Goal: Task Accomplishment & Management: Complete application form

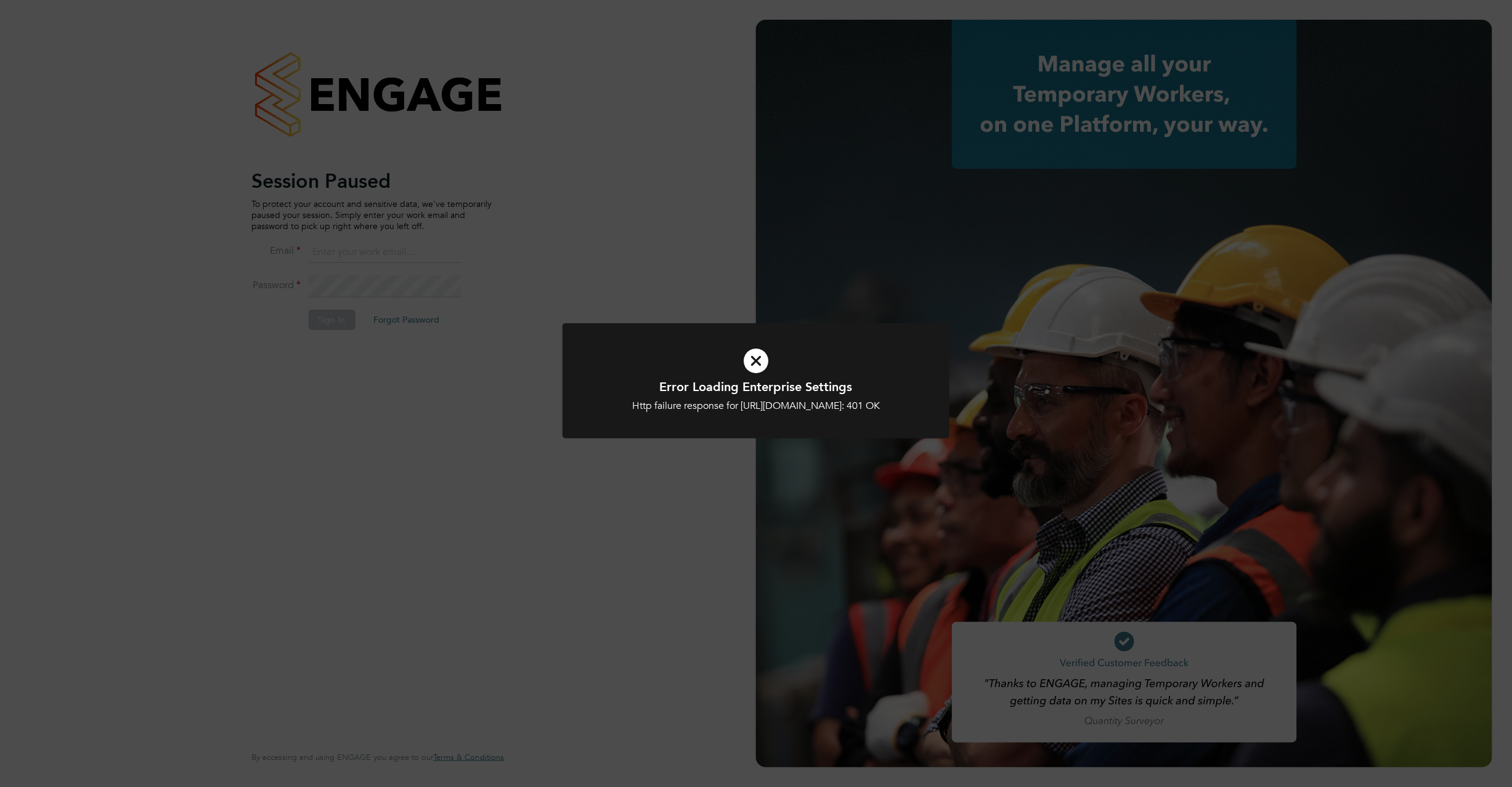
type input "c.carter@oandb.co.uk"
drag, startPoint x: 763, startPoint y: 366, endPoint x: 768, endPoint y: 363, distance: 5.8
click at [760, 365] on icon at bounding box center [756, 361] width 321 height 48
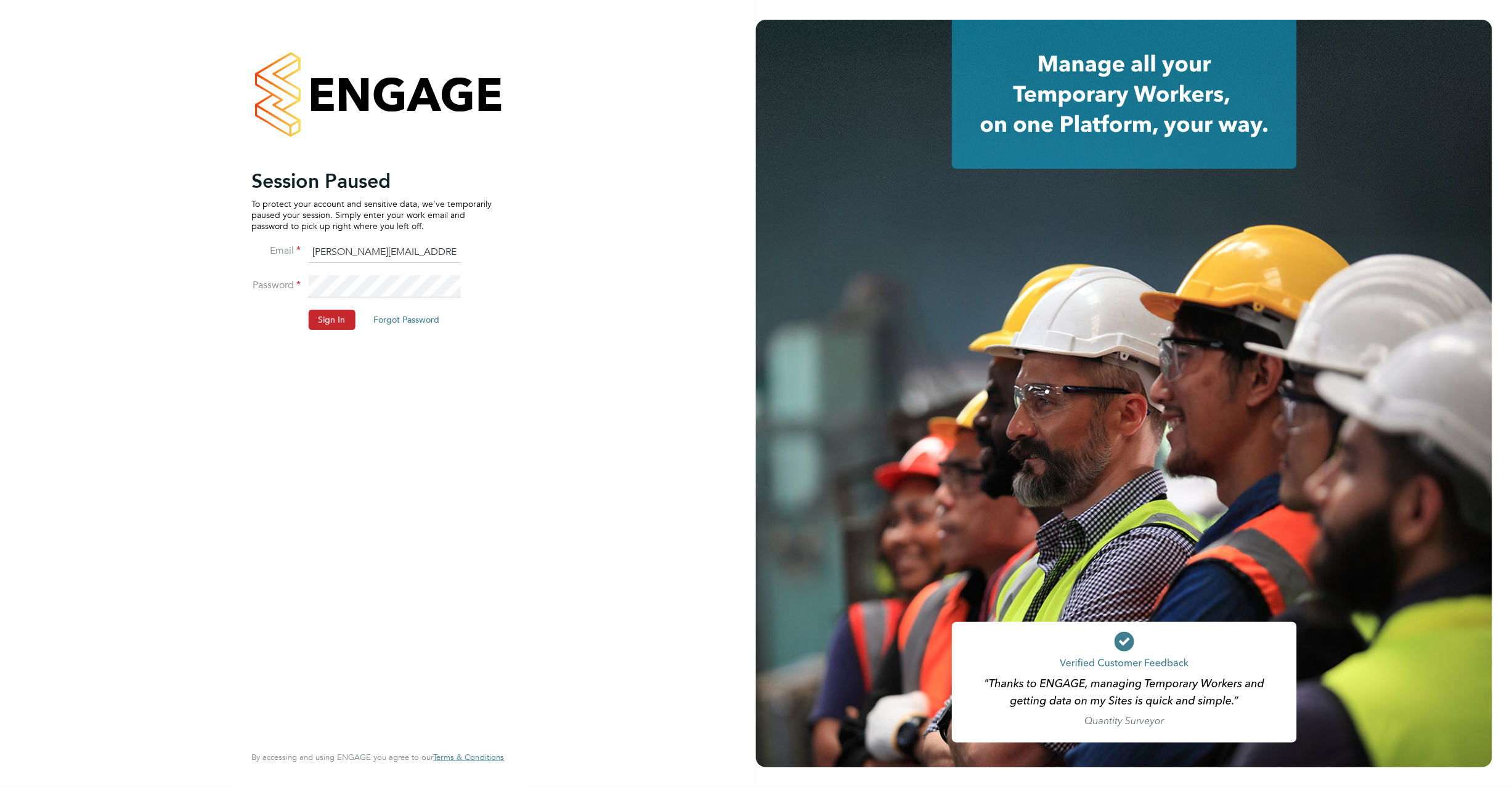
click at [329, 316] on button "Sign In" at bounding box center [331, 320] width 47 height 20
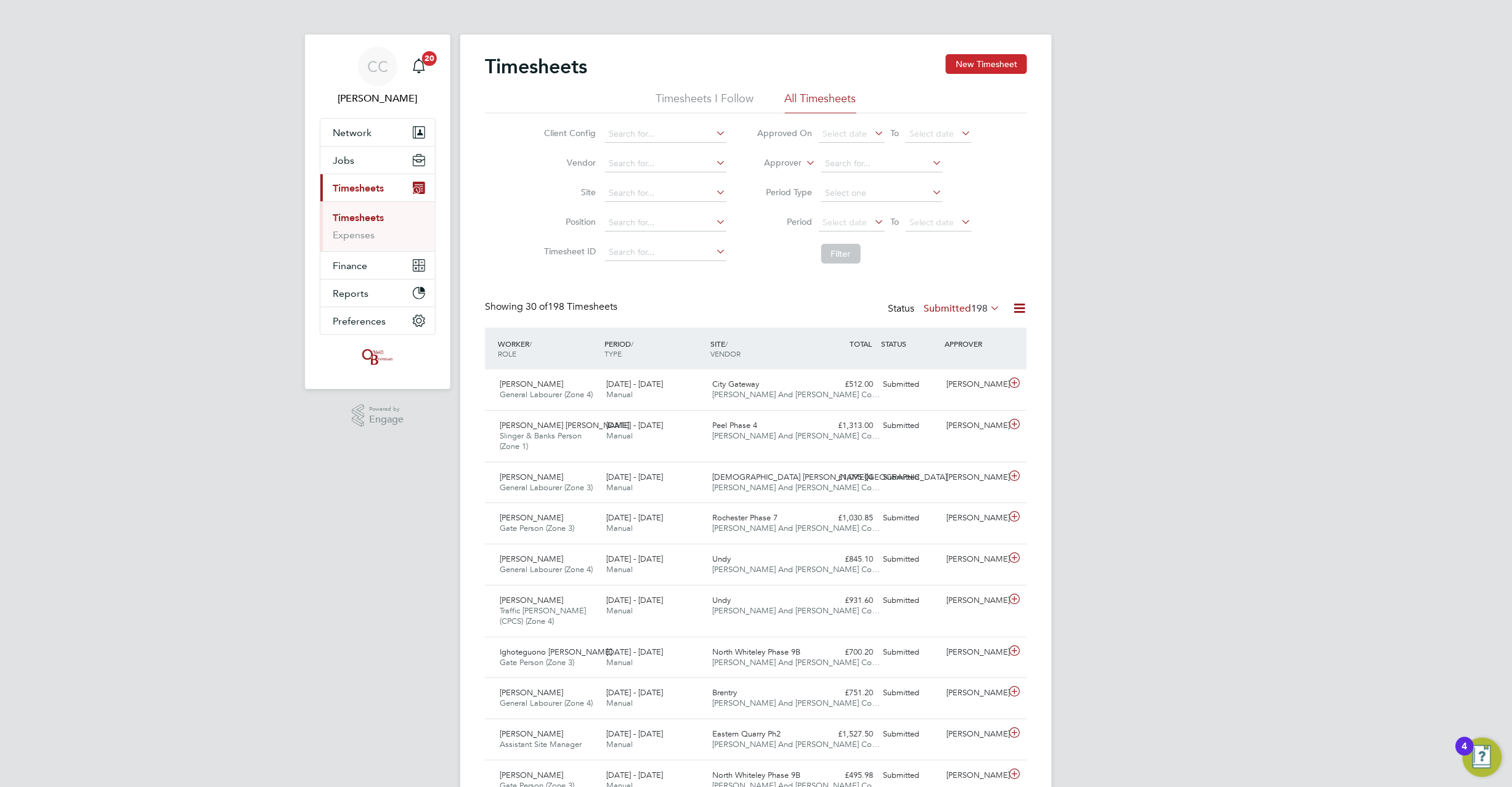
click at [987, 65] on button "New Timesheet" at bounding box center [986, 64] width 82 height 20
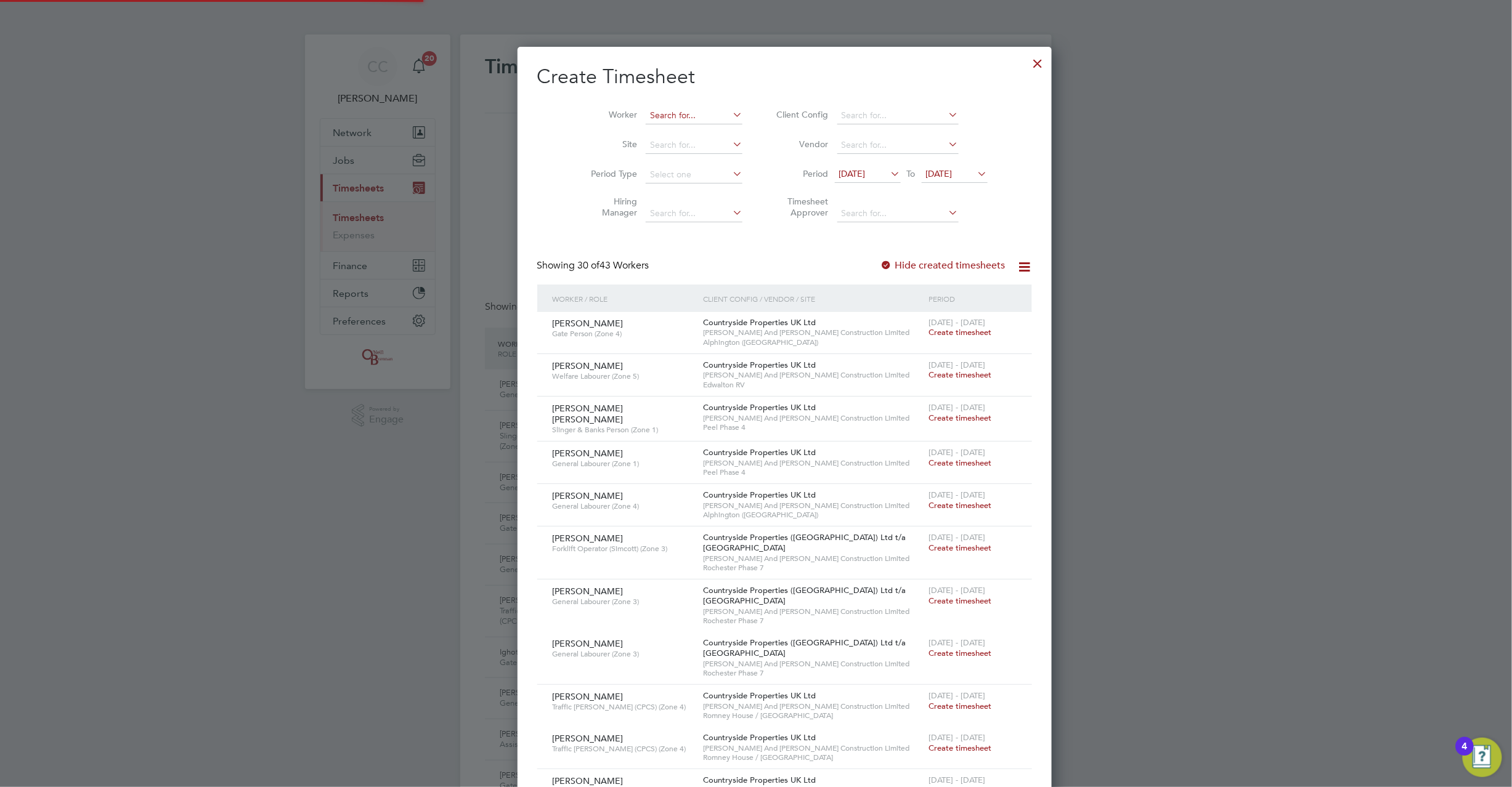
click at [646, 112] on input at bounding box center [693, 115] width 96 height 17
type input "crozier"
click at [671, 111] on input at bounding box center [693, 115] width 96 height 17
click at [692, 132] on b "Crozier" at bounding box center [727, 132] width 72 height 11
type input "[PERSON_NAME]"
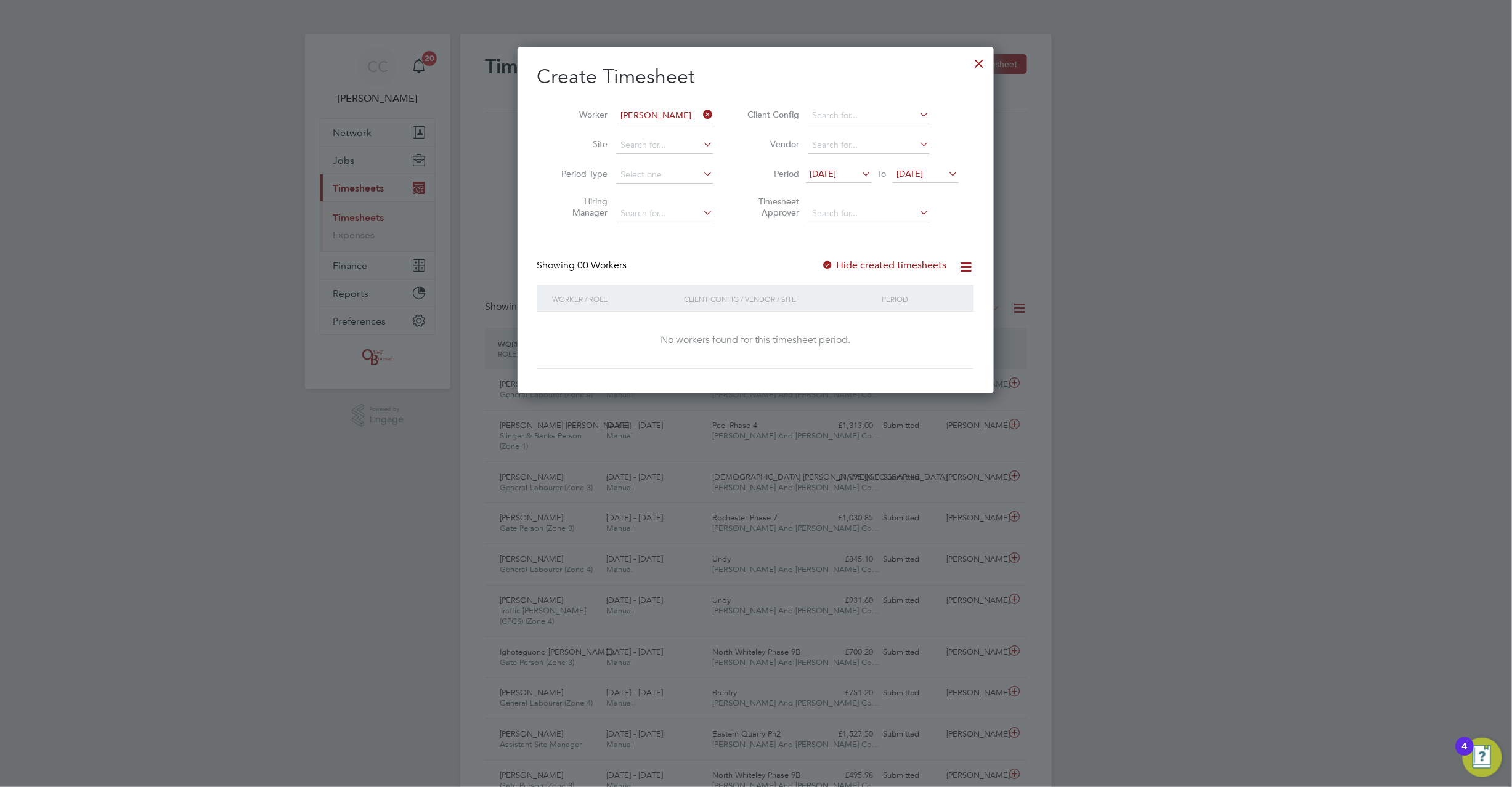
click at [918, 174] on span "20 Aug 2025" at bounding box center [910, 173] width 26 height 11
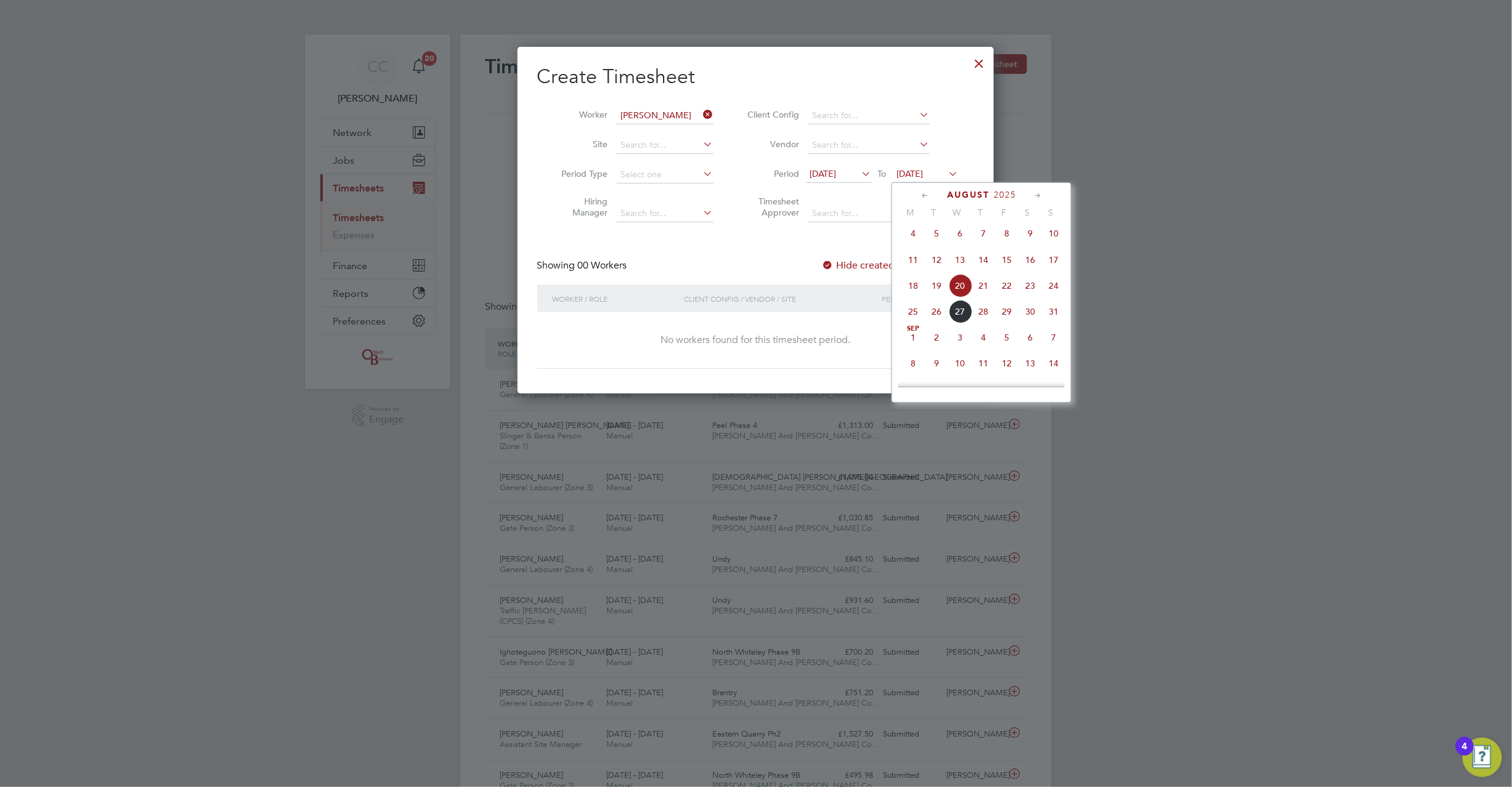
click at [1053, 288] on span "24" at bounding box center [1054, 286] width 23 height 23
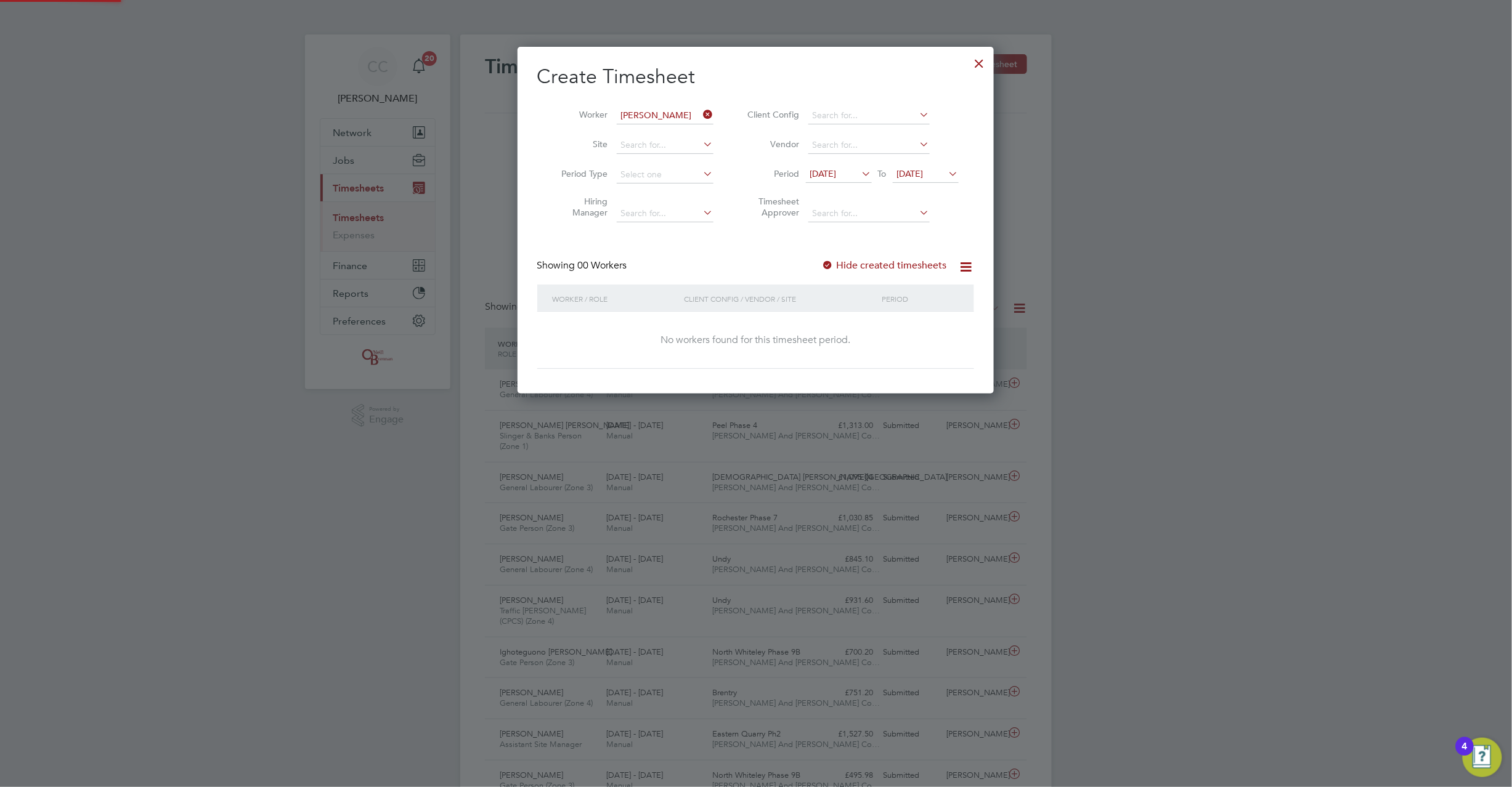
click at [836, 266] on label "Hide created timesheets" at bounding box center [885, 265] width 125 height 12
click at [829, 260] on div at bounding box center [828, 265] width 12 height 12
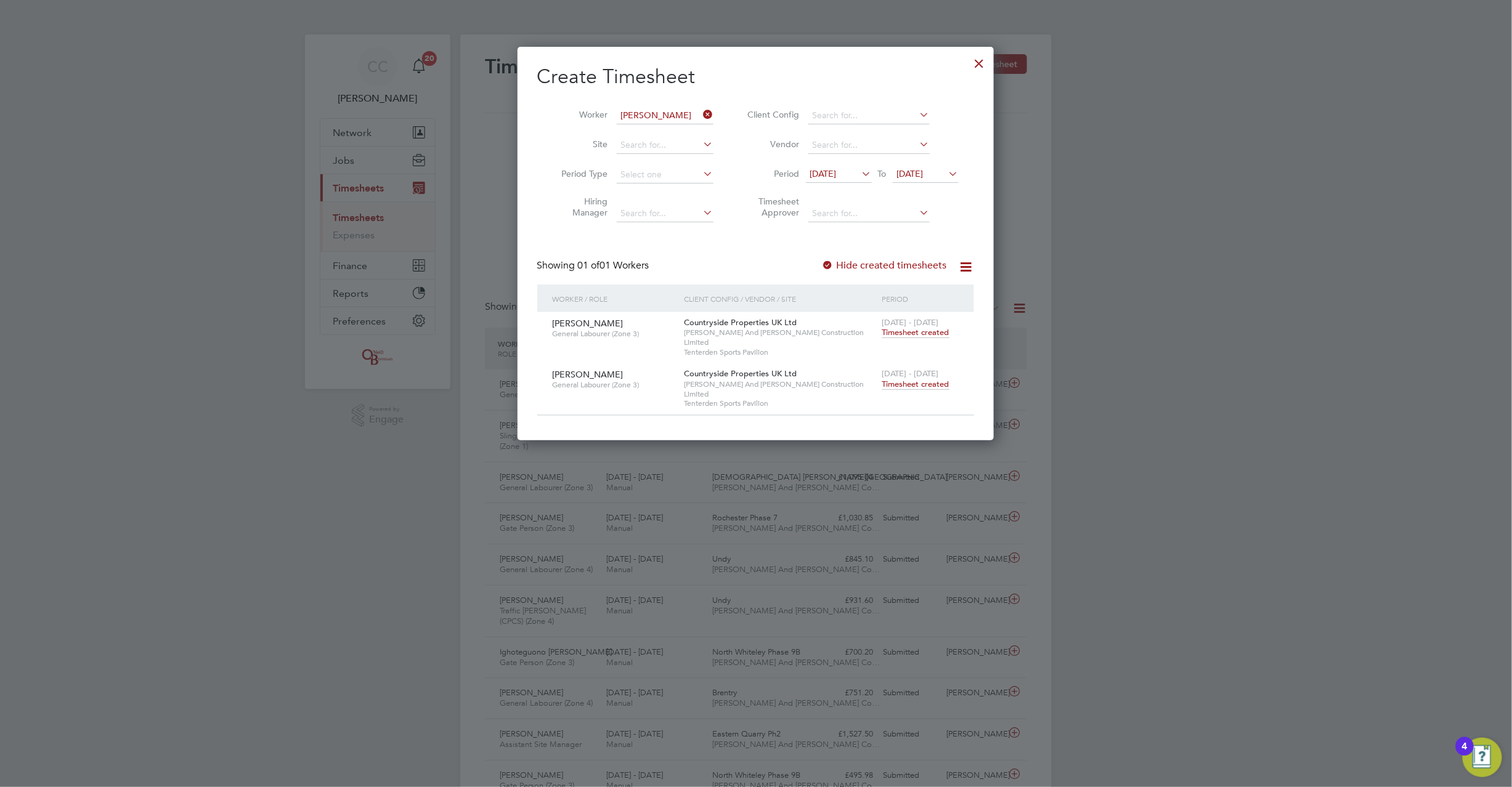
click at [917, 379] on span "Timesheet created" at bounding box center [915, 384] width 67 height 11
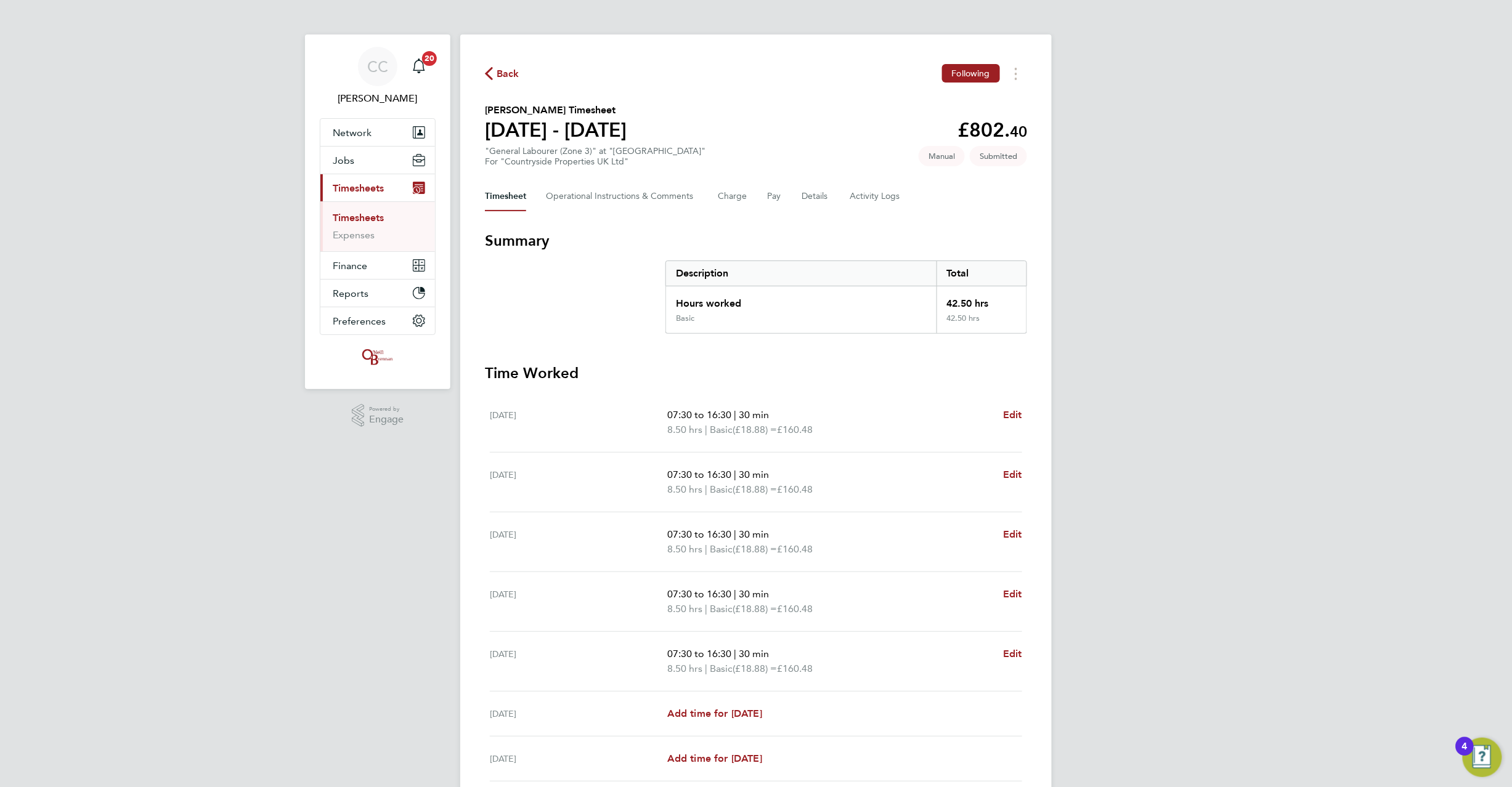
click at [496, 72] on span "Back" at bounding box center [508, 74] width 23 height 15
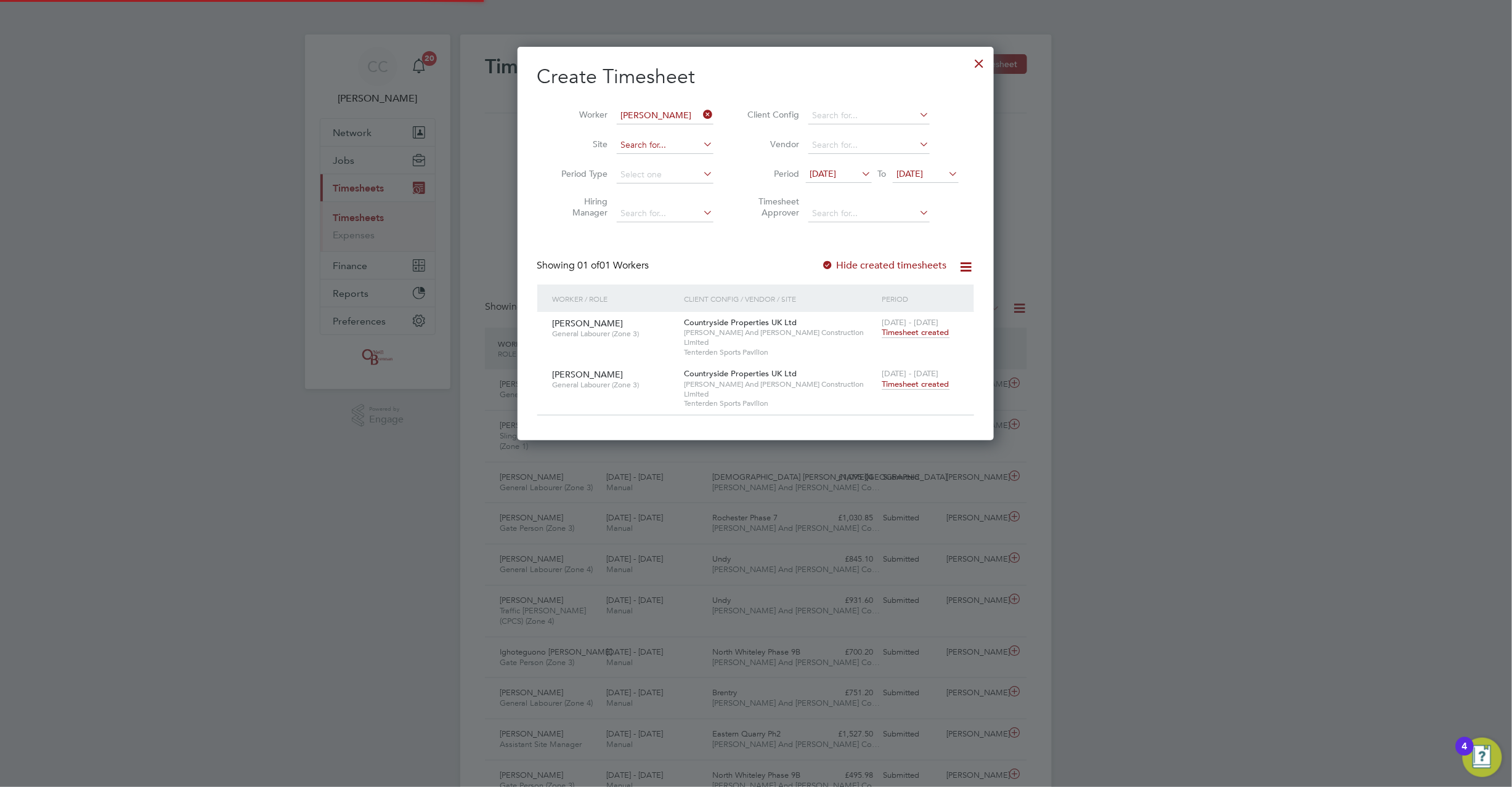
scroll to position [30, 107]
click at [702, 114] on icon at bounding box center [702, 115] width 0 height 17
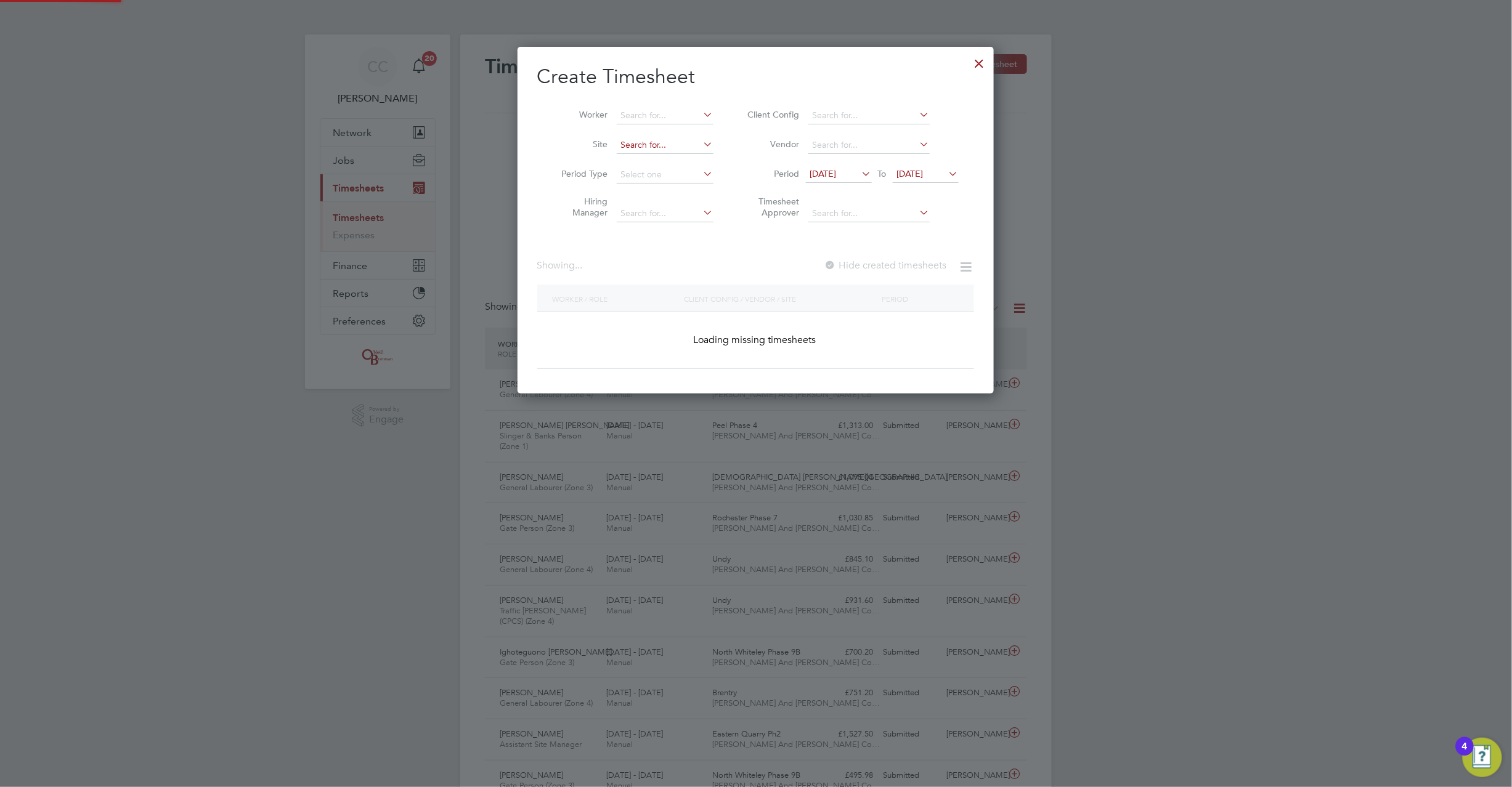
click at [652, 142] on input at bounding box center [664, 145] width 96 height 17
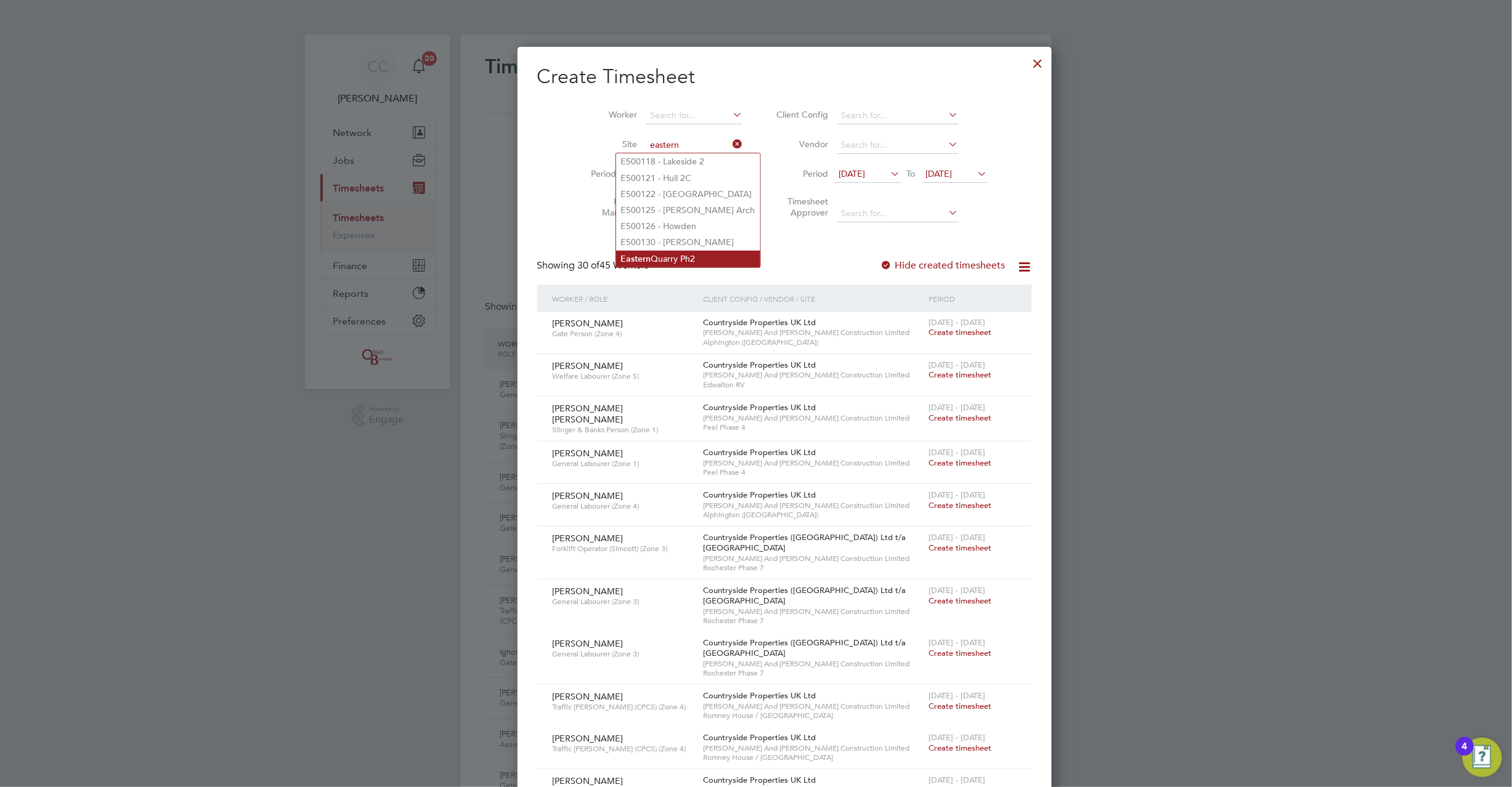
click at [664, 261] on li "Eastern Quarry Ph2" at bounding box center [688, 259] width 144 height 16
type input "Eastern Quarry Ph2"
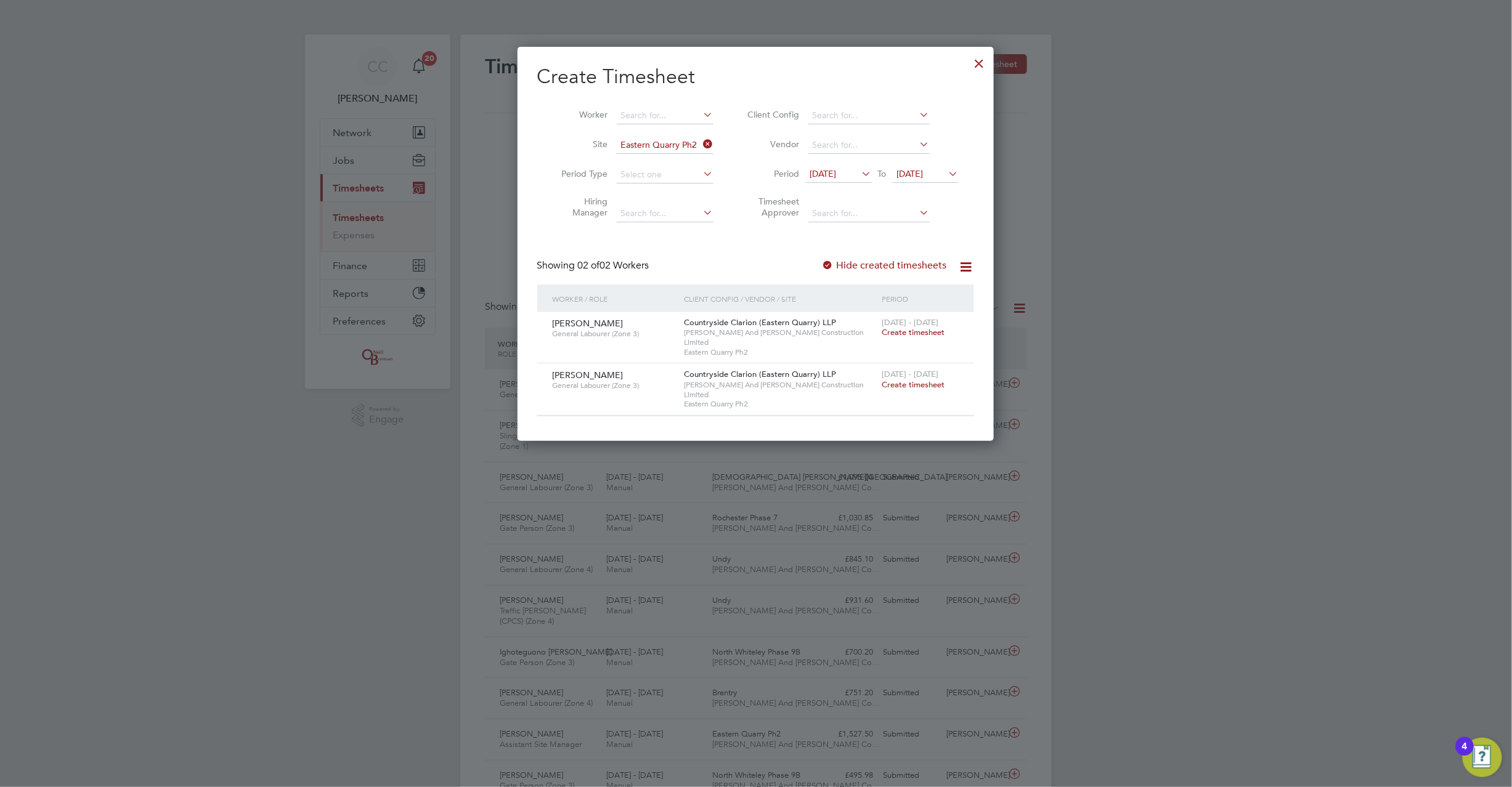
click at [829, 261] on div at bounding box center [828, 265] width 12 height 12
click at [829, 262] on div at bounding box center [828, 265] width 12 height 12
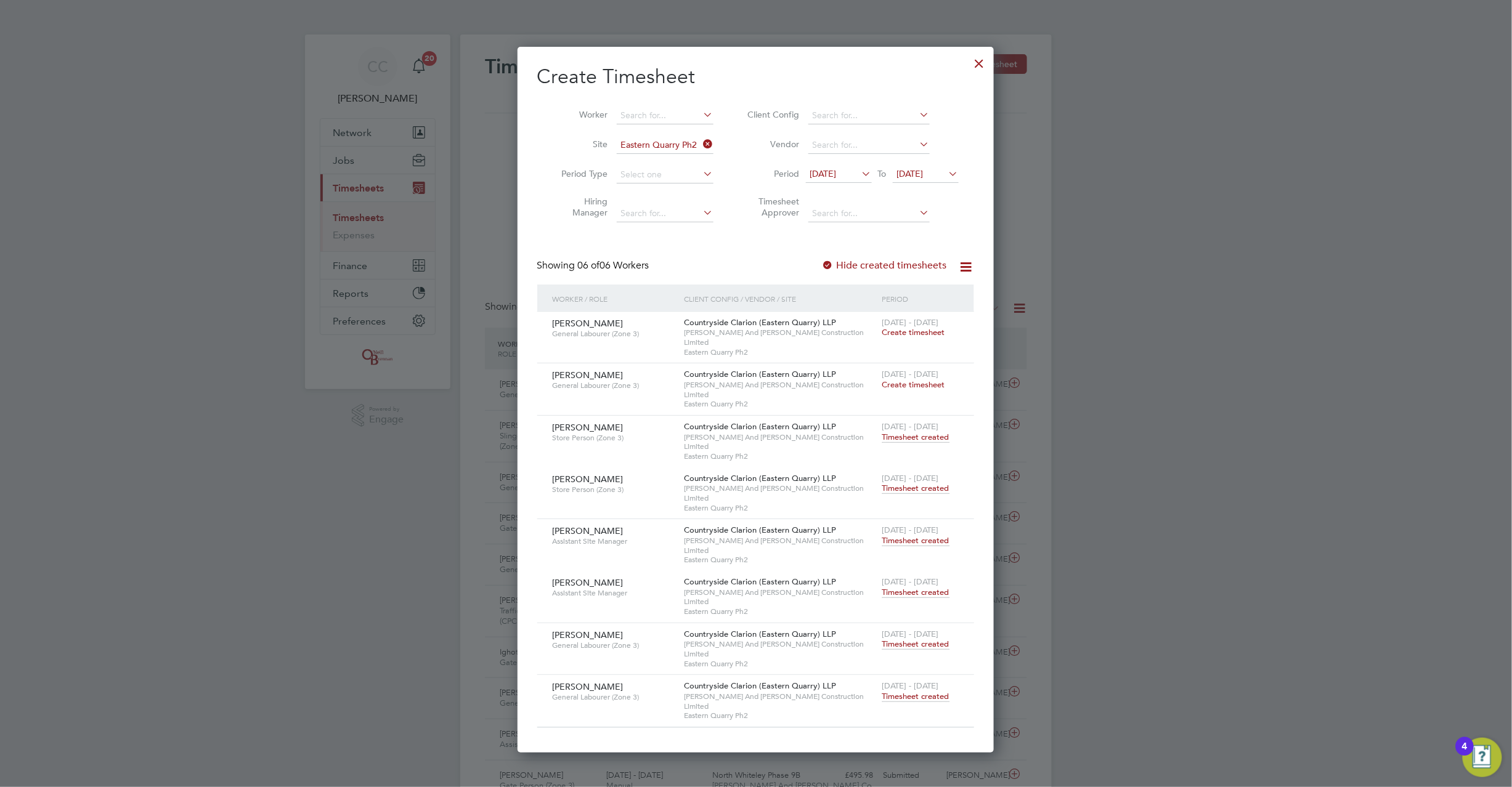
click at [914, 587] on span "Timesheet created" at bounding box center [915, 592] width 67 height 11
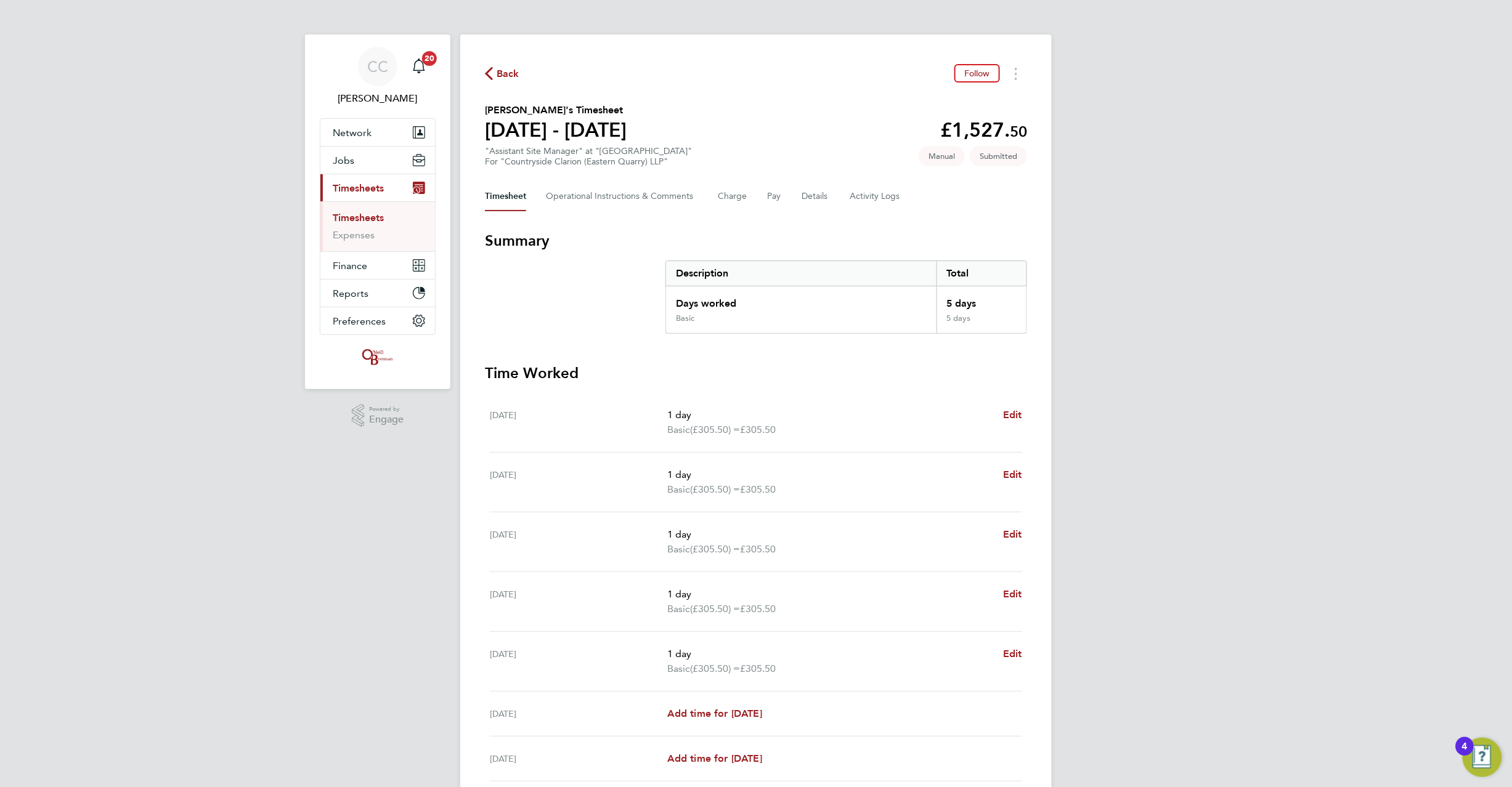
click at [501, 69] on span "Back" at bounding box center [508, 74] width 23 height 15
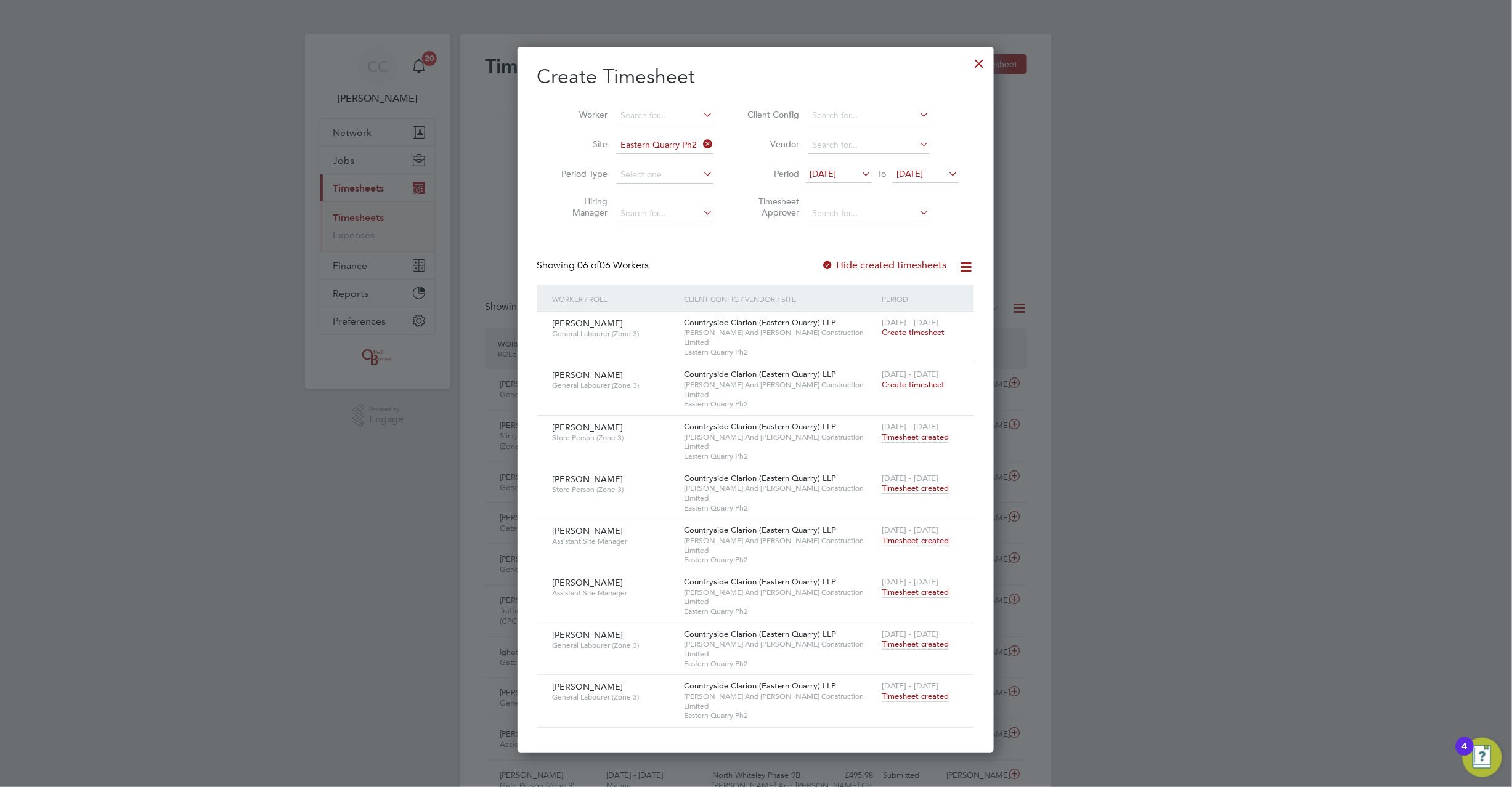
click at [904, 587] on span "Timesheet created" at bounding box center [915, 592] width 67 height 11
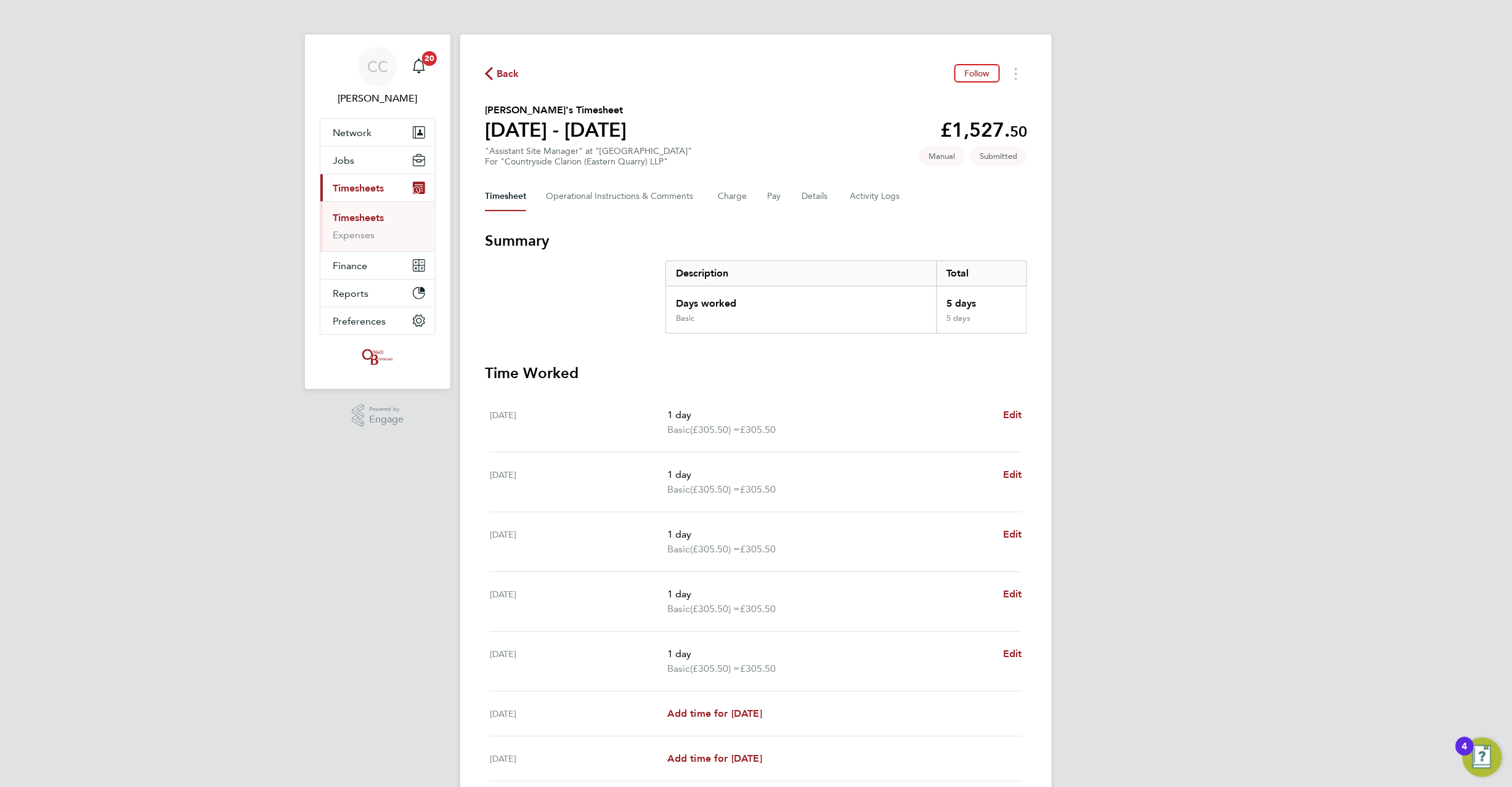
click at [505, 74] on span "Back" at bounding box center [508, 74] width 23 height 15
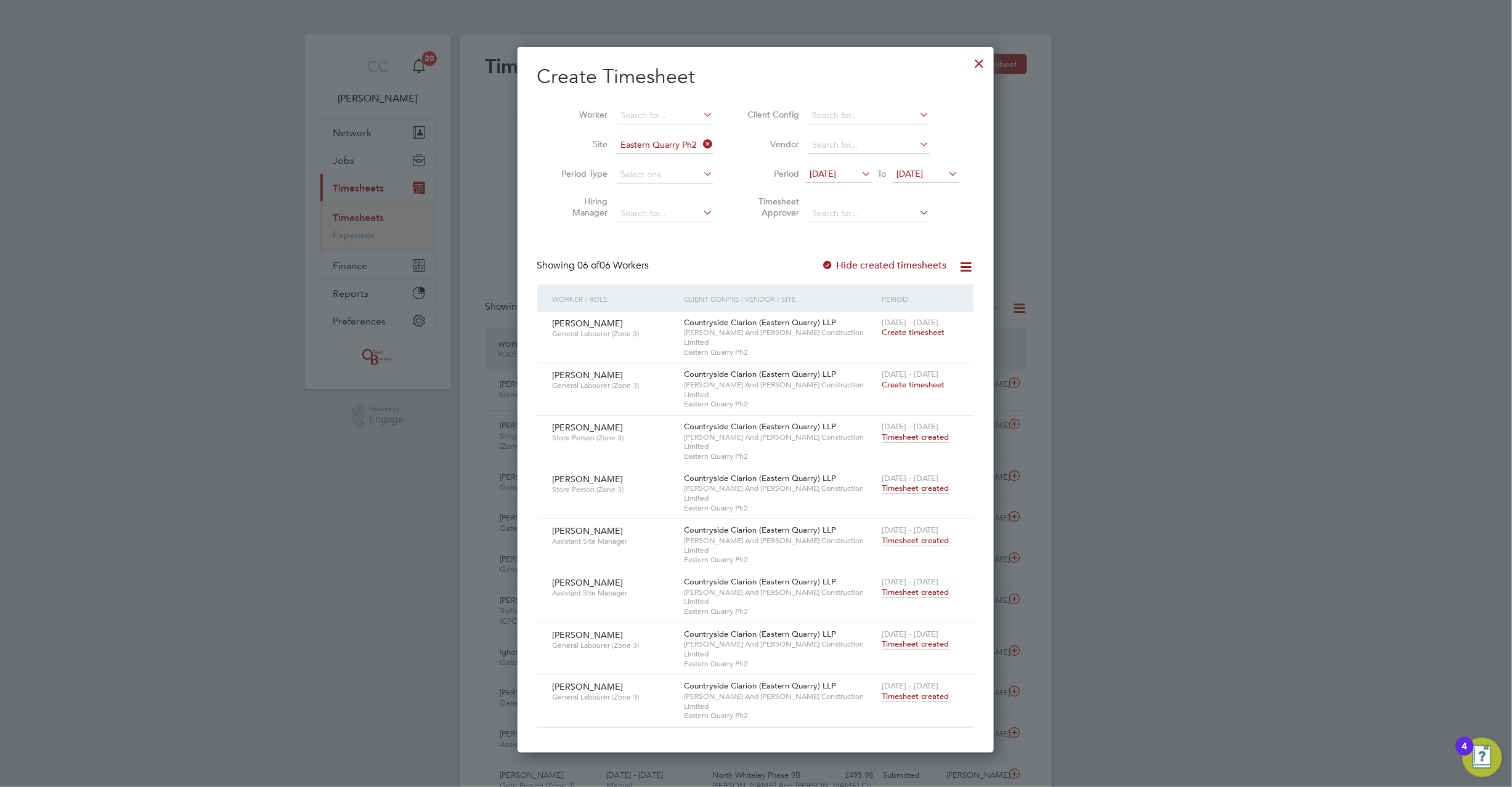
click at [920, 483] on span "Timesheet created" at bounding box center [915, 488] width 67 height 11
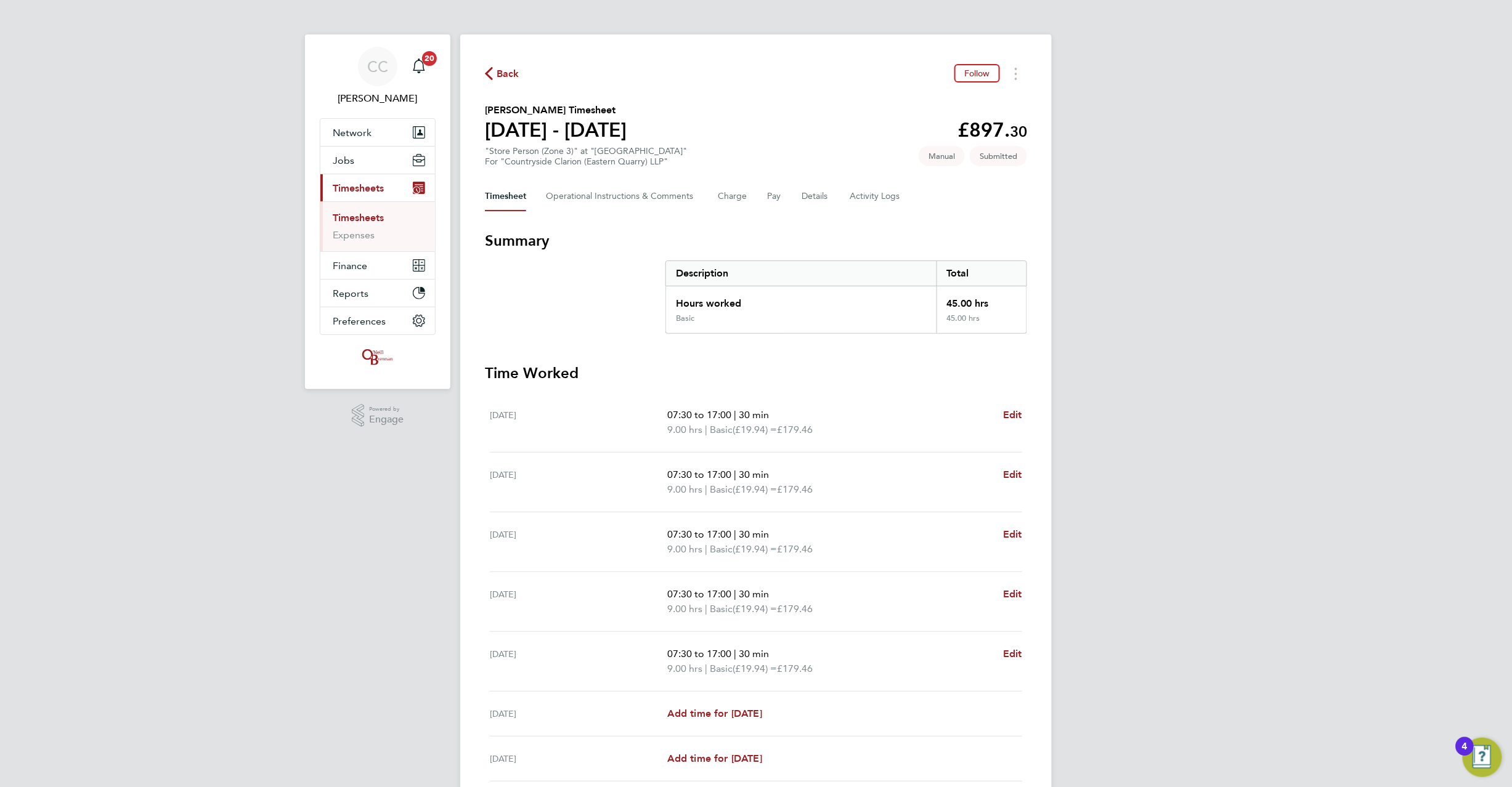
click at [506, 72] on span "Back" at bounding box center [508, 74] width 23 height 15
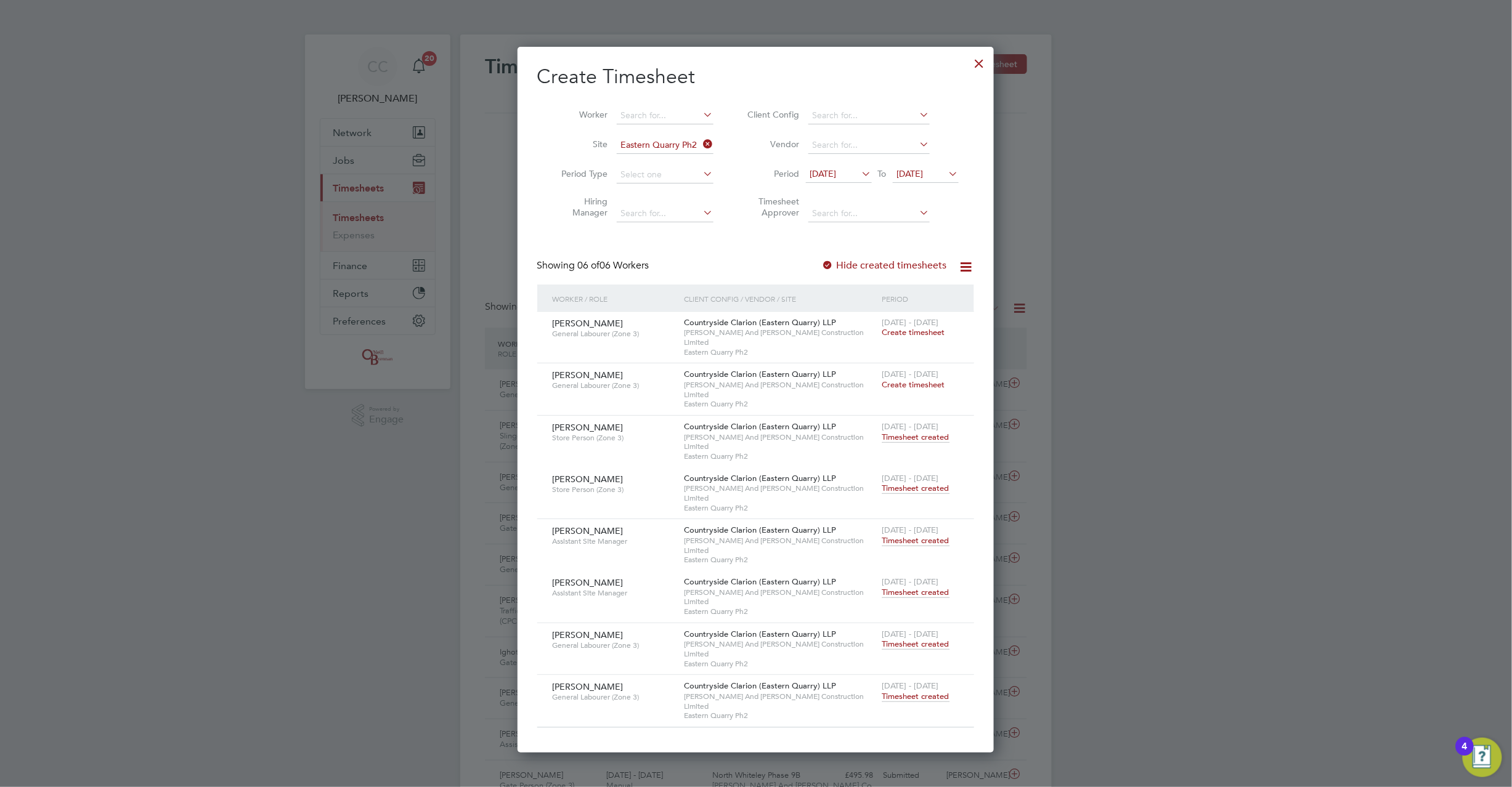
click at [702, 144] on icon at bounding box center [702, 143] width 0 height 17
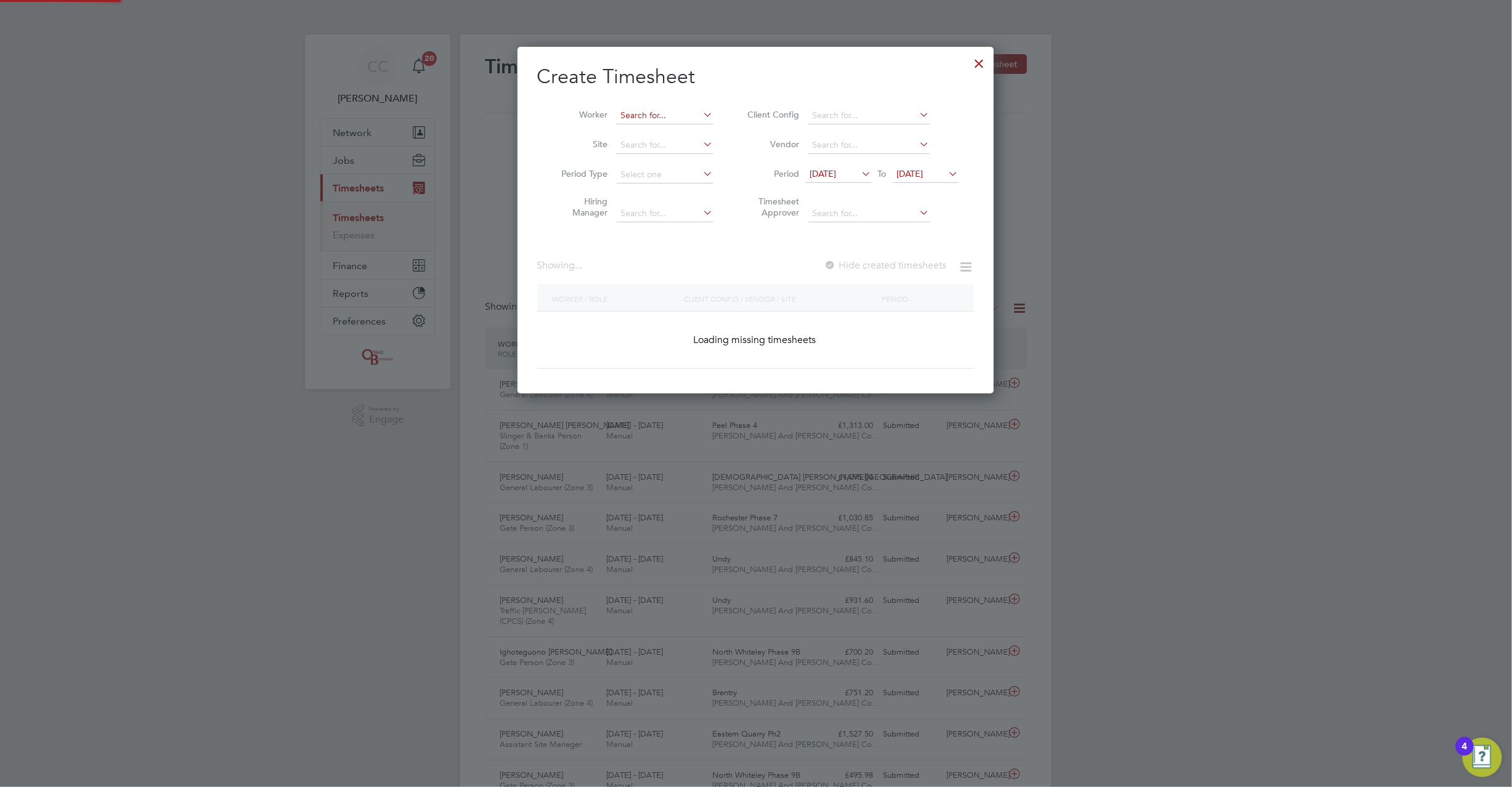
scroll to position [348, 477]
click at [673, 111] on input at bounding box center [664, 115] width 96 height 17
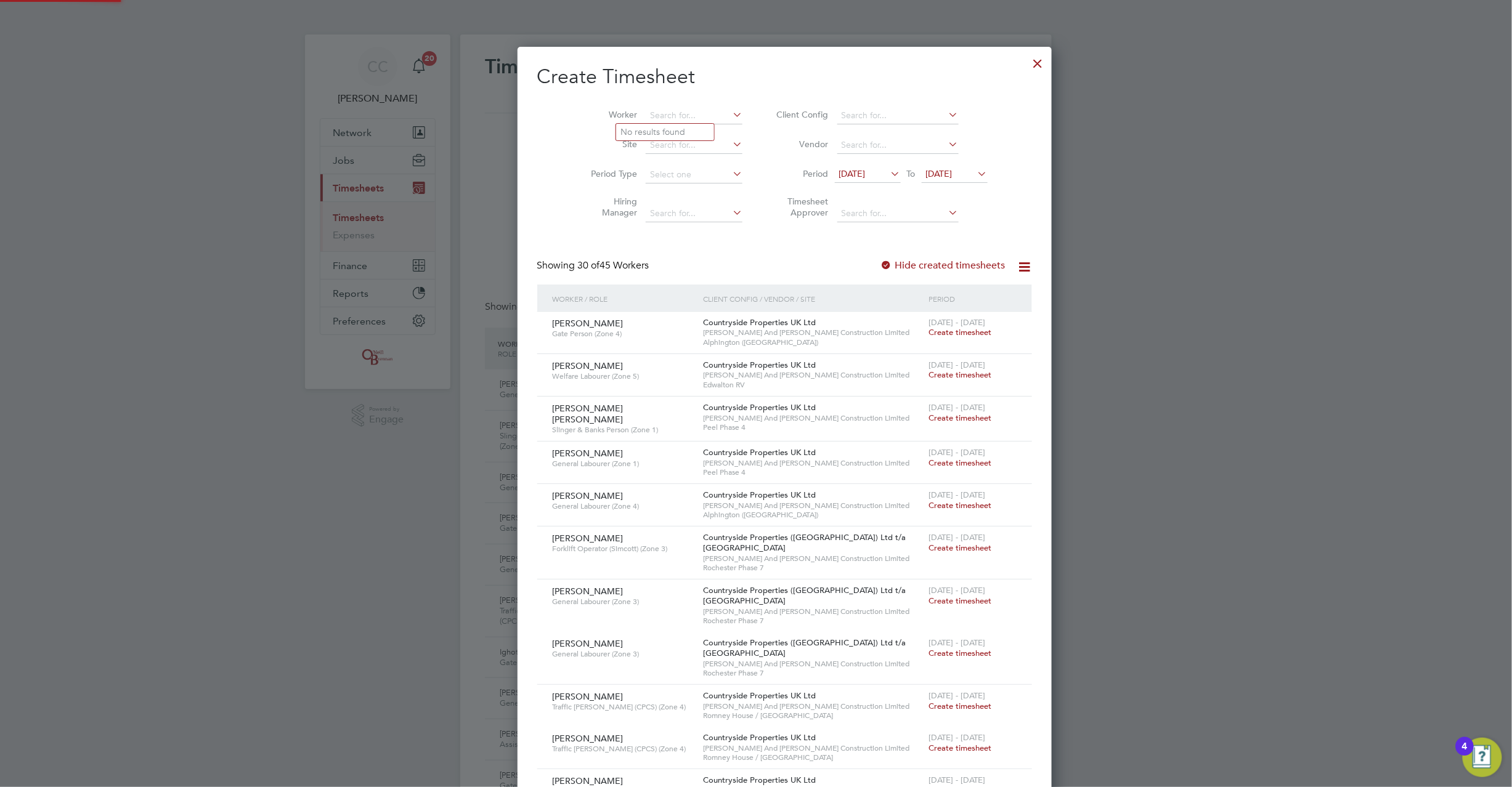
scroll to position [2063, 477]
type input "james friend"
click at [670, 111] on input at bounding box center [693, 115] width 96 height 17
click at [646, 134] on li "James Friend" at bounding box center [670, 132] width 110 height 16
type input "James Friend"
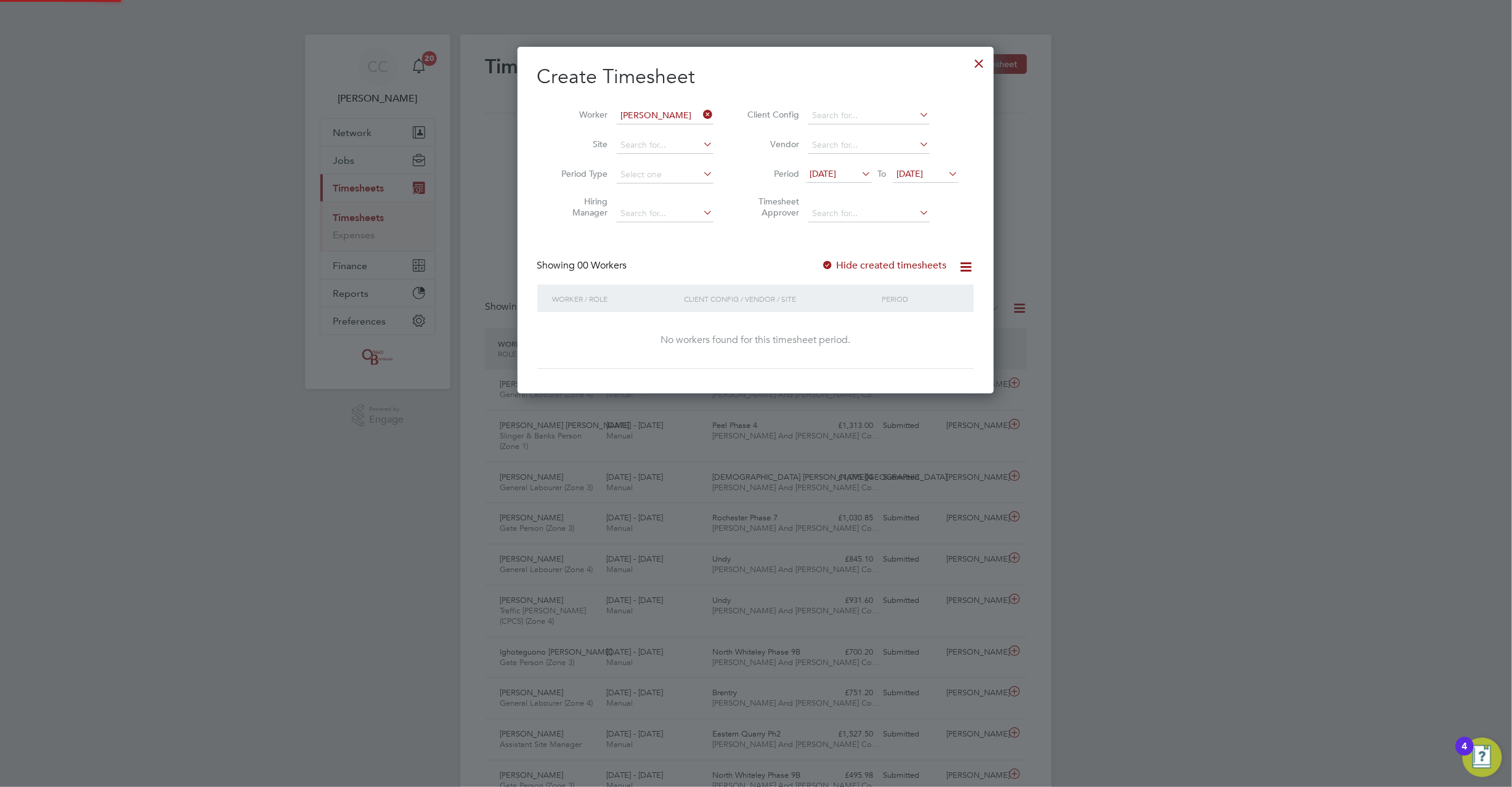
scroll to position [348, 477]
drag, startPoint x: 836, startPoint y: 256, endPoint x: 831, endPoint y: 265, distance: 10.3
click at [834, 257] on div "Create Timesheet Worker James Friend Site Period Type Hiring Manager Client Con…" at bounding box center [756, 217] width 437 height 305
click at [831, 265] on div at bounding box center [828, 265] width 12 height 12
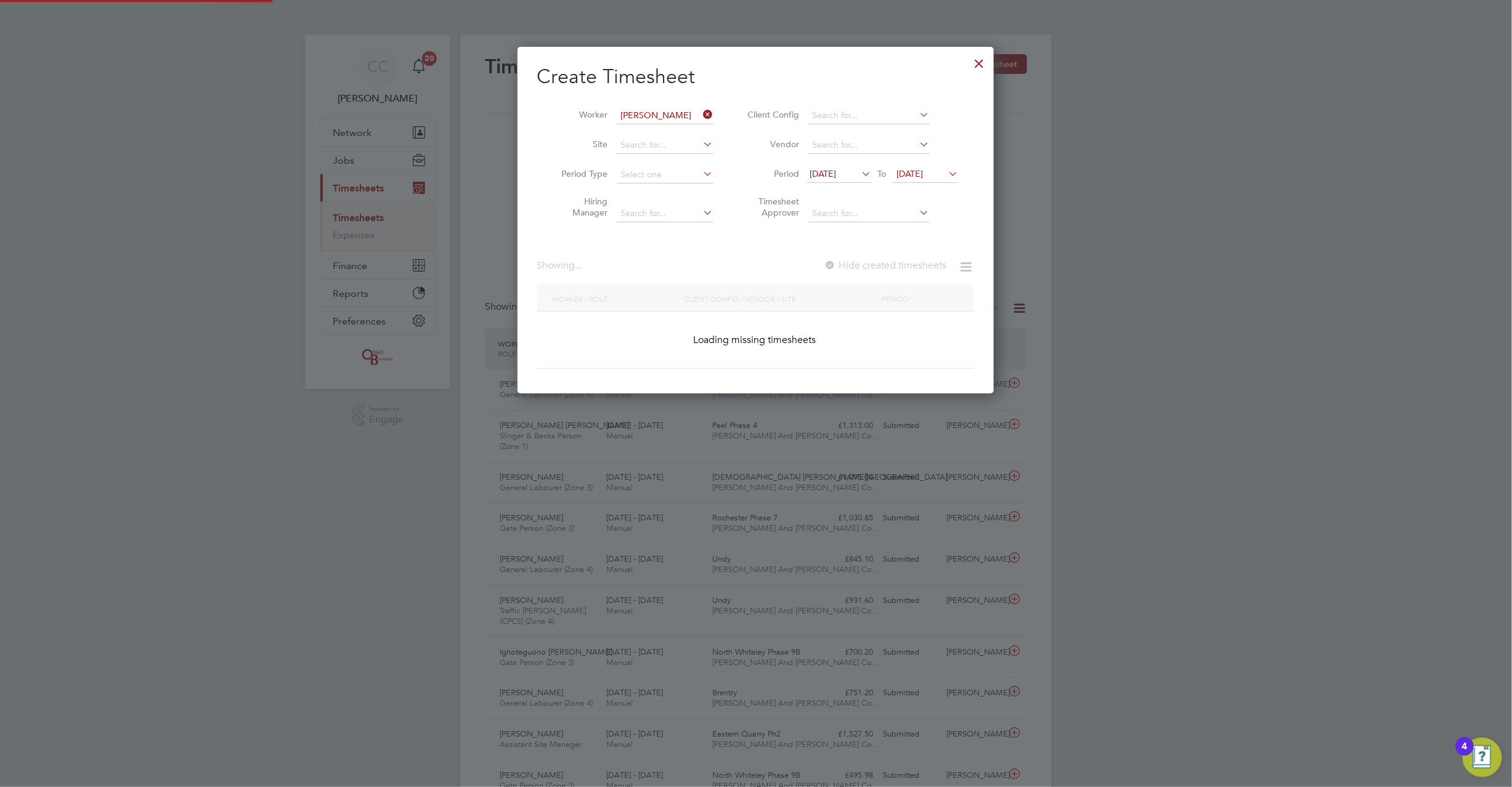
scroll to position [374, 477]
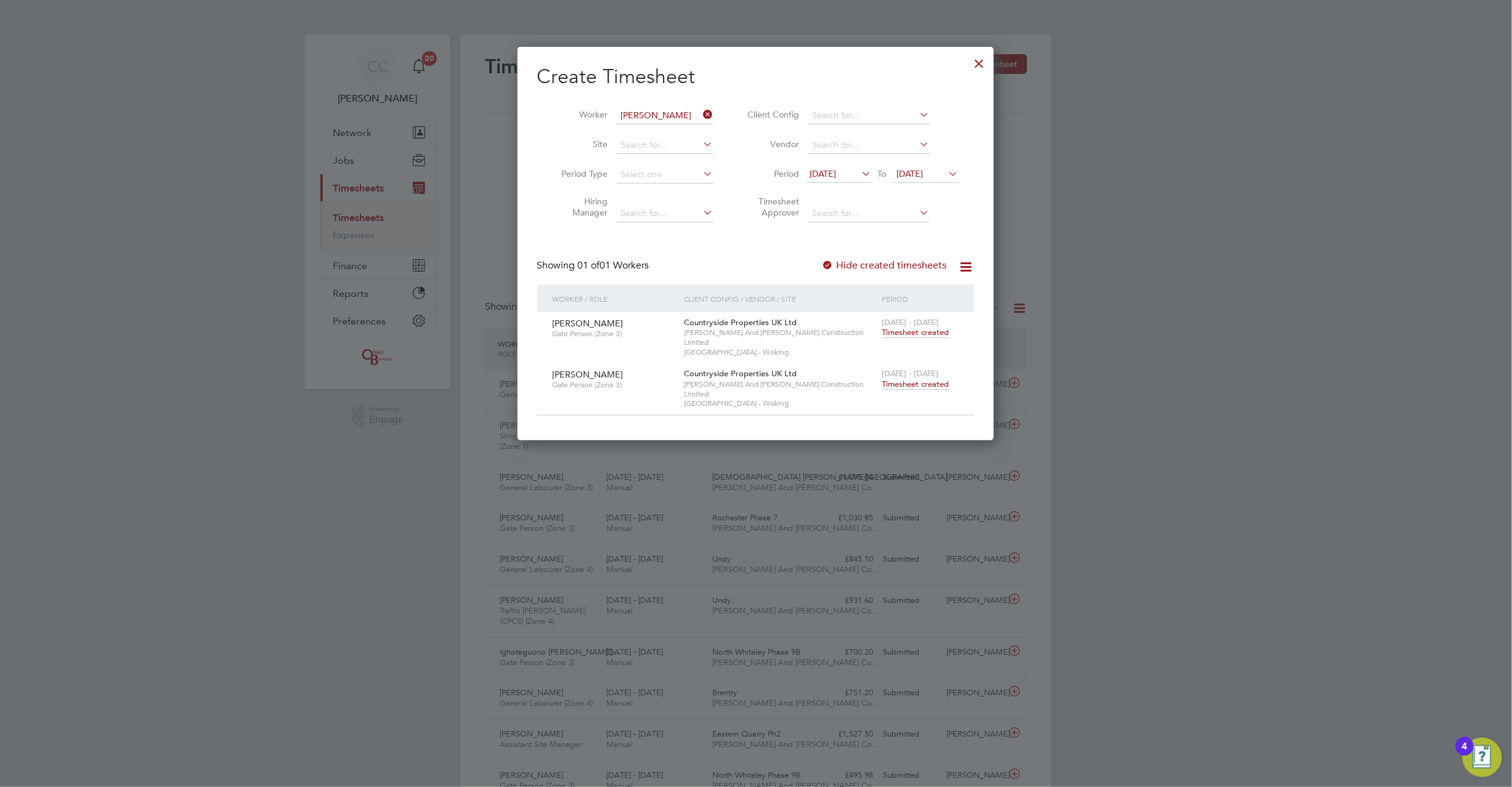
click at [909, 379] on span "Timesheet created" at bounding box center [915, 384] width 67 height 11
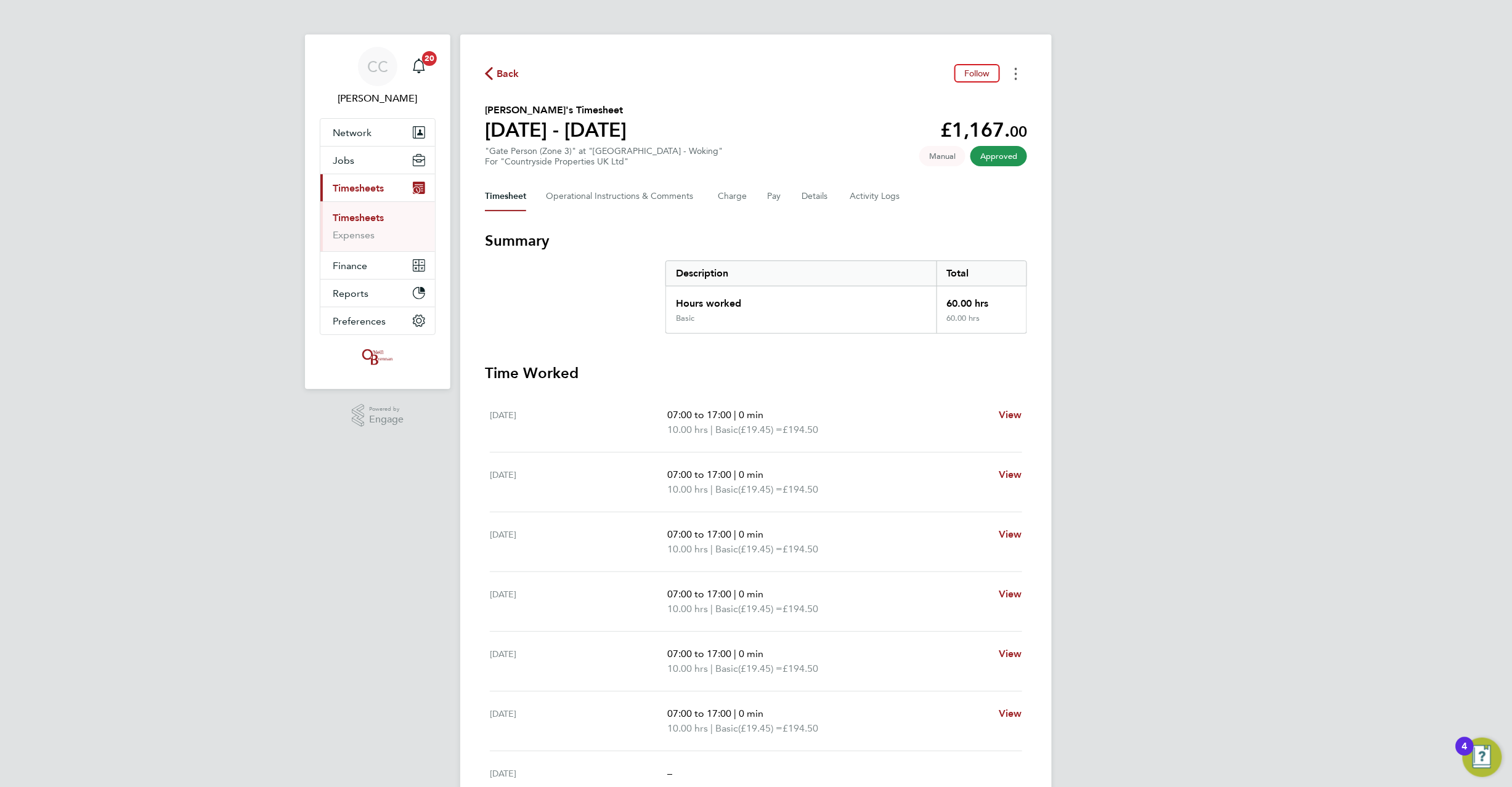
click at [1017, 79] on circle "Timesheets Menu" at bounding box center [1016, 78] width 2 height 2
click at [940, 104] on link "Download timesheet" at bounding box center [953, 101] width 148 height 25
click at [508, 79] on span "Back" at bounding box center [508, 74] width 23 height 15
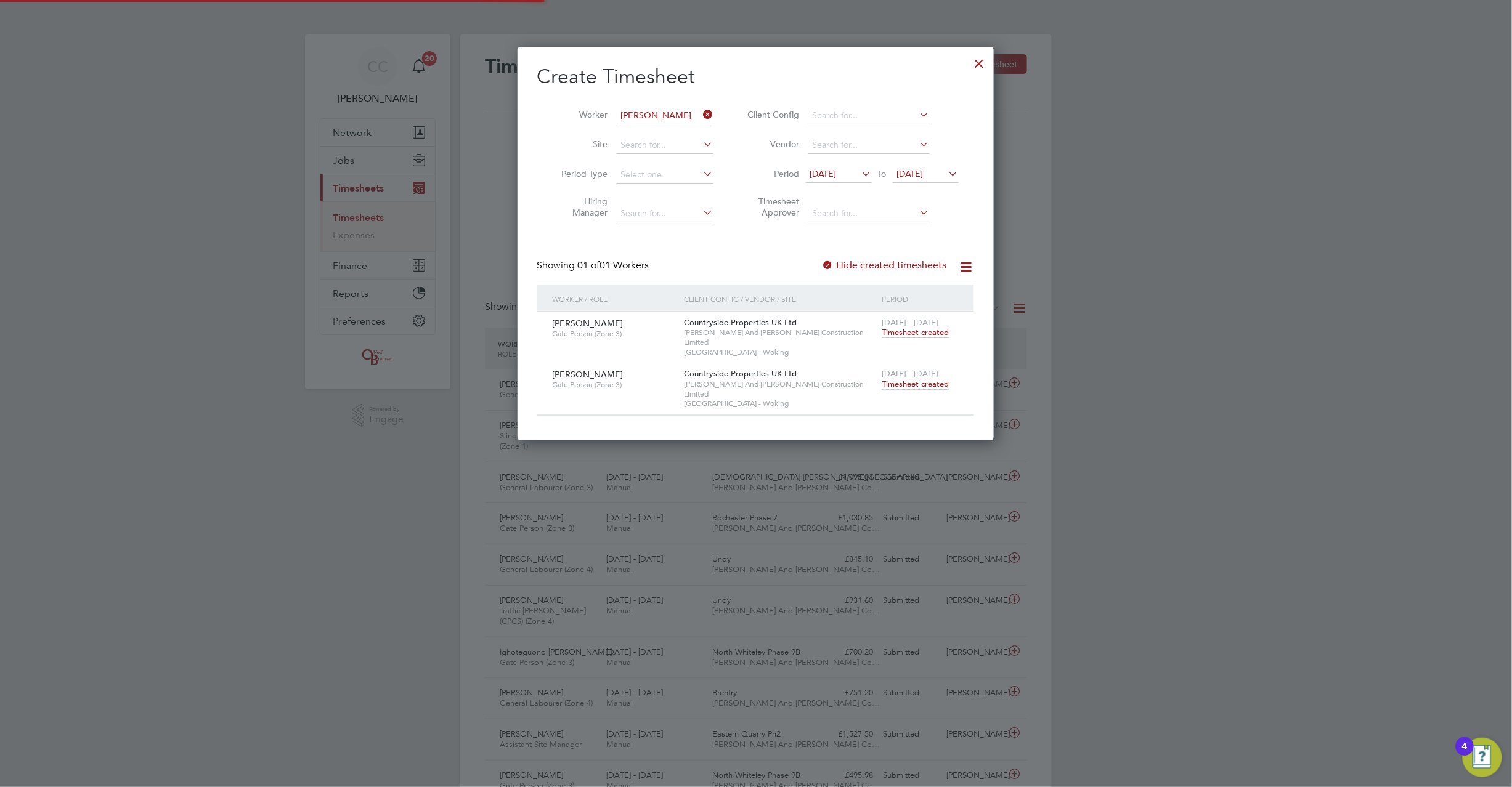
scroll to position [30, 107]
drag, startPoint x: 709, startPoint y: 112, endPoint x: 697, endPoint y: 117, distance: 13.0
click at [702, 112] on icon at bounding box center [702, 115] width 0 height 17
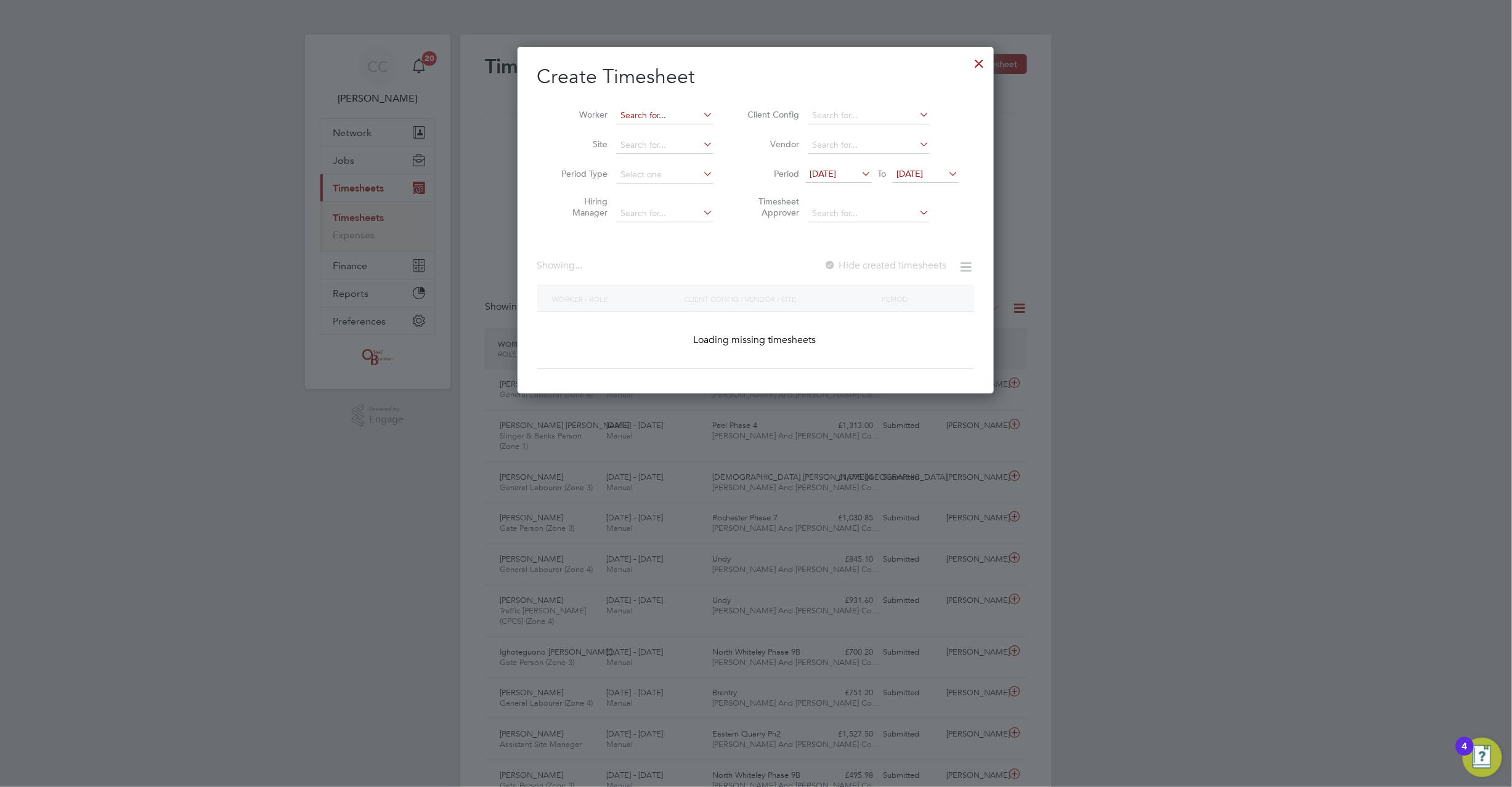
click at [691, 116] on input at bounding box center [664, 115] width 96 height 17
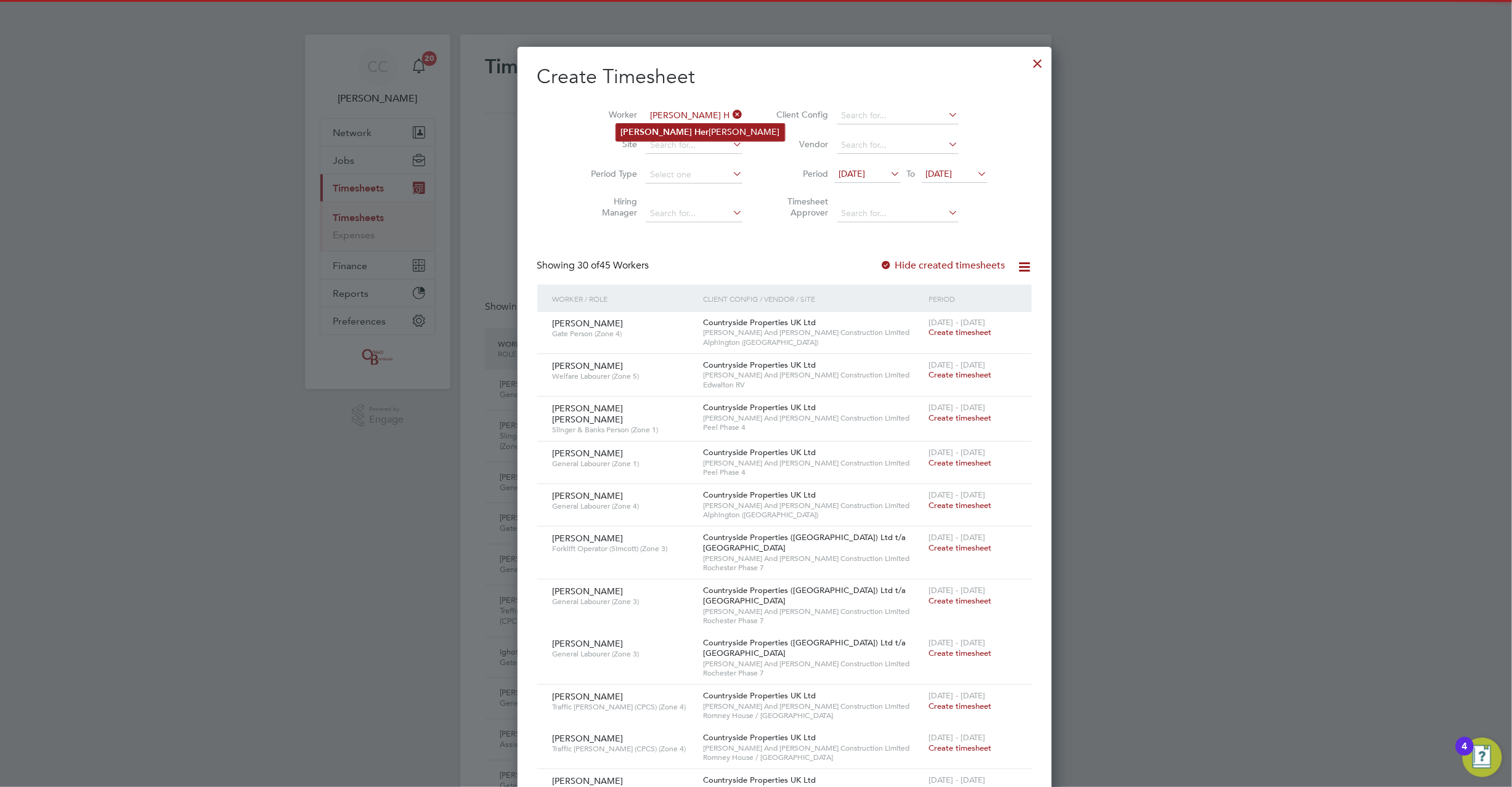
click at [674, 129] on li "Derek Her bert" at bounding box center [700, 132] width 169 height 16
type input "Derek Herbert"
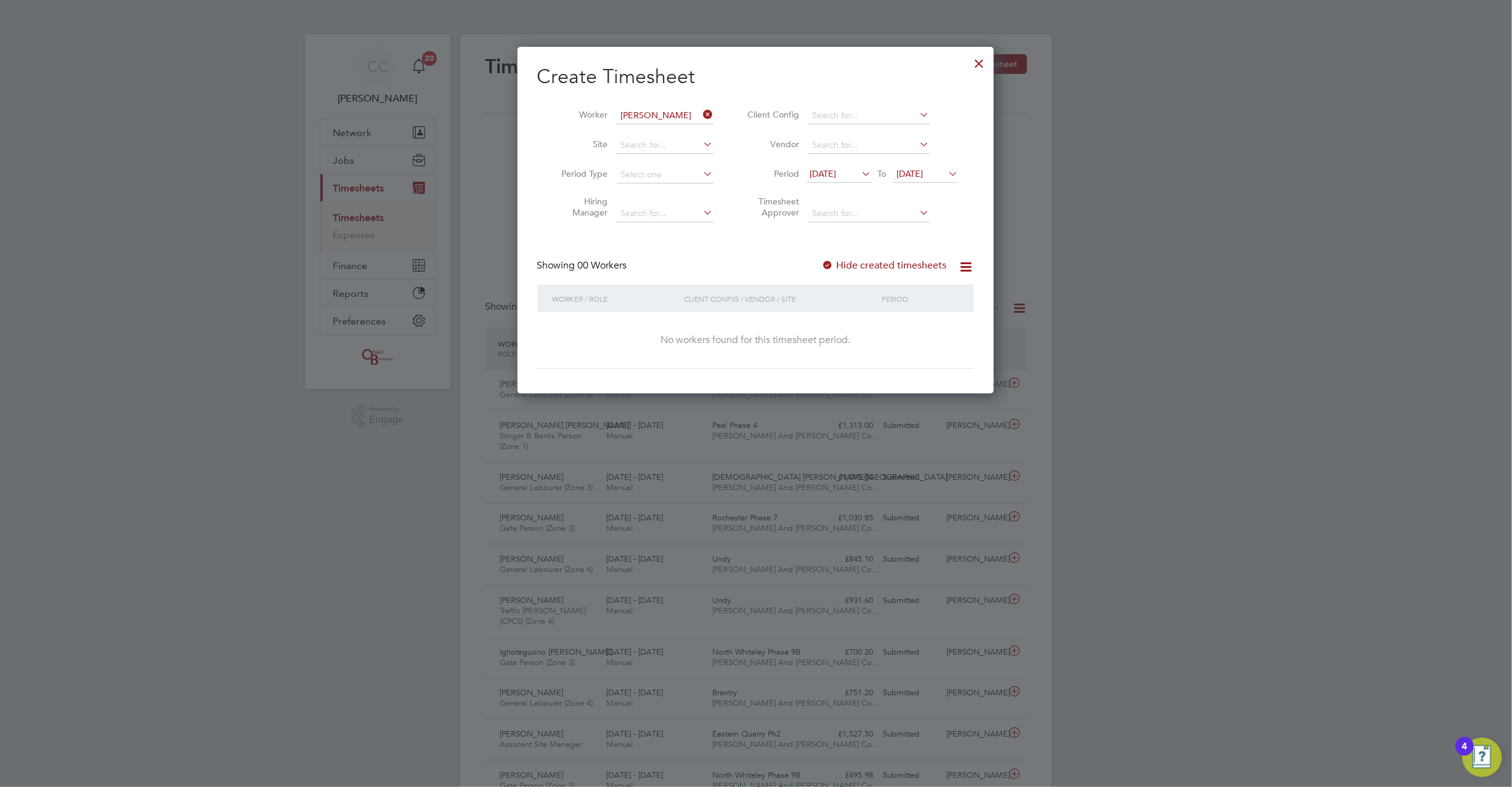
click at [832, 261] on div at bounding box center [828, 265] width 12 height 12
click at [829, 262] on div at bounding box center [828, 265] width 12 height 12
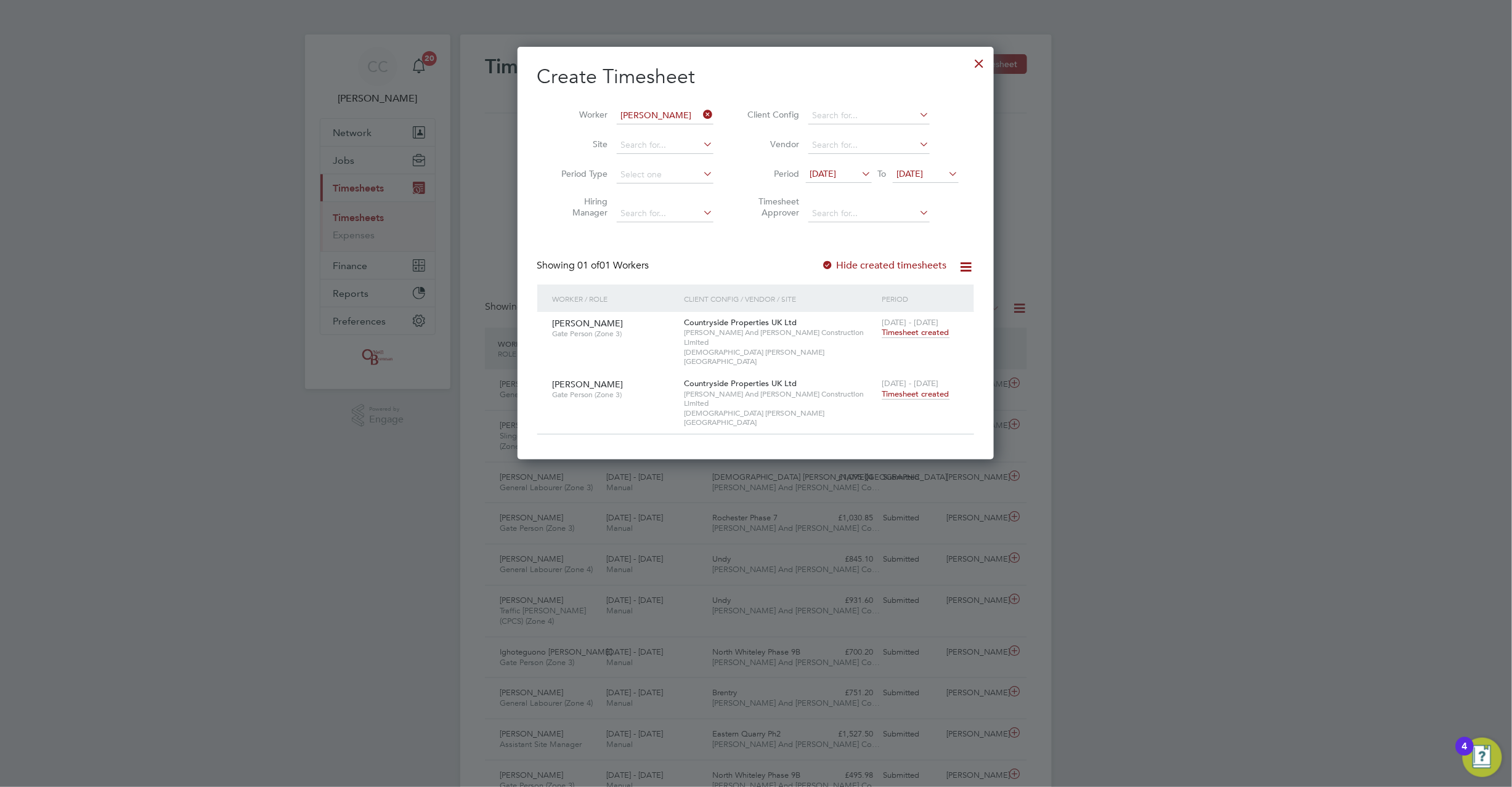
click at [920, 389] on span "Timesheet created" at bounding box center [915, 394] width 67 height 11
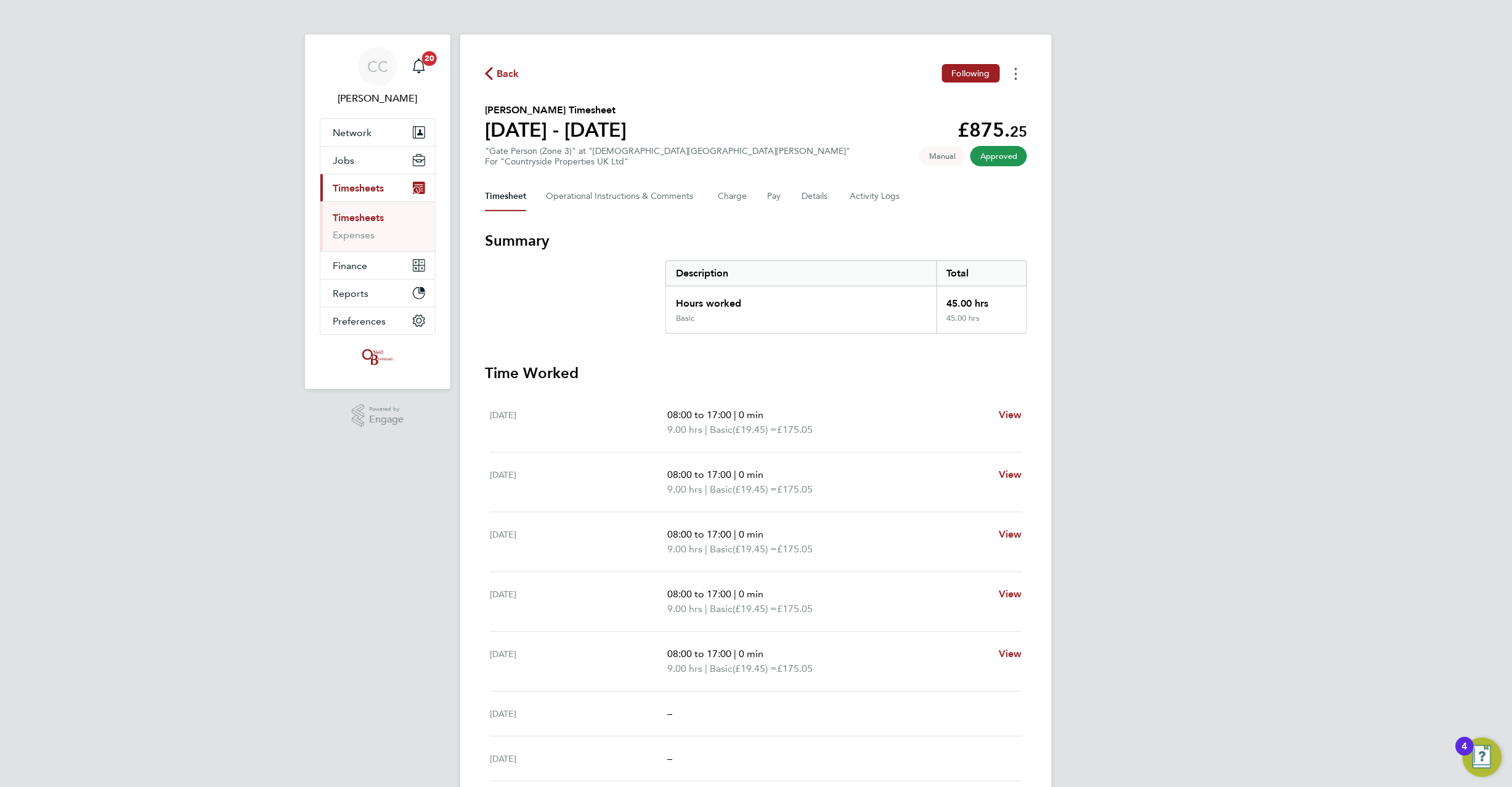
click at [1014, 73] on button "Timesheets Menu" at bounding box center [1016, 73] width 22 height 19
click at [971, 97] on link "Download timesheet" at bounding box center [953, 101] width 148 height 25
click at [508, 74] on span "Back" at bounding box center [508, 74] width 23 height 15
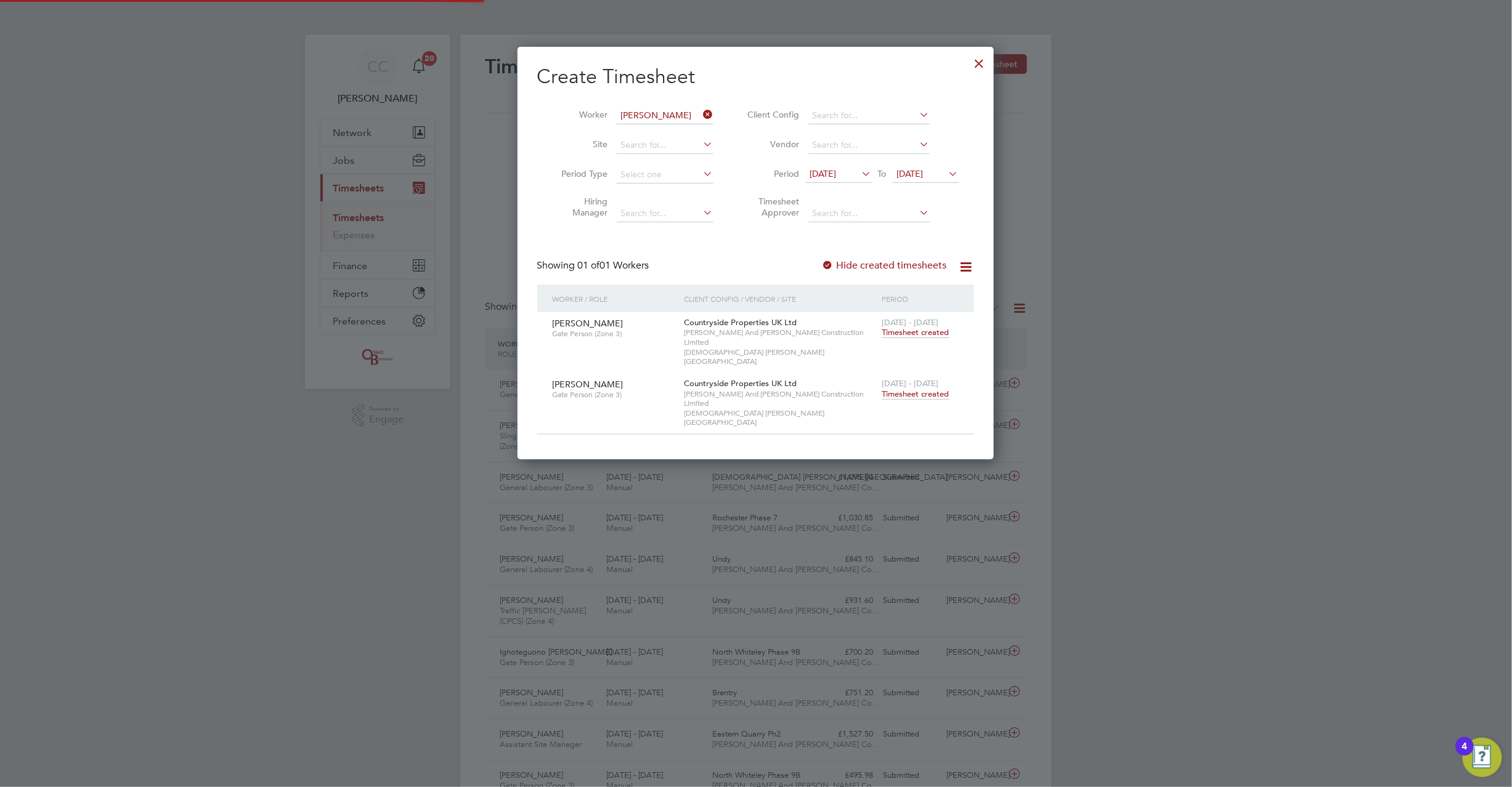
scroll to position [30, 107]
drag, startPoint x: 698, startPoint y: 116, endPoint x: 685, endPoint y: 119, distance: 13.3
click at [699, 116] on input at bounding box center [664, 115] width 96 height 17
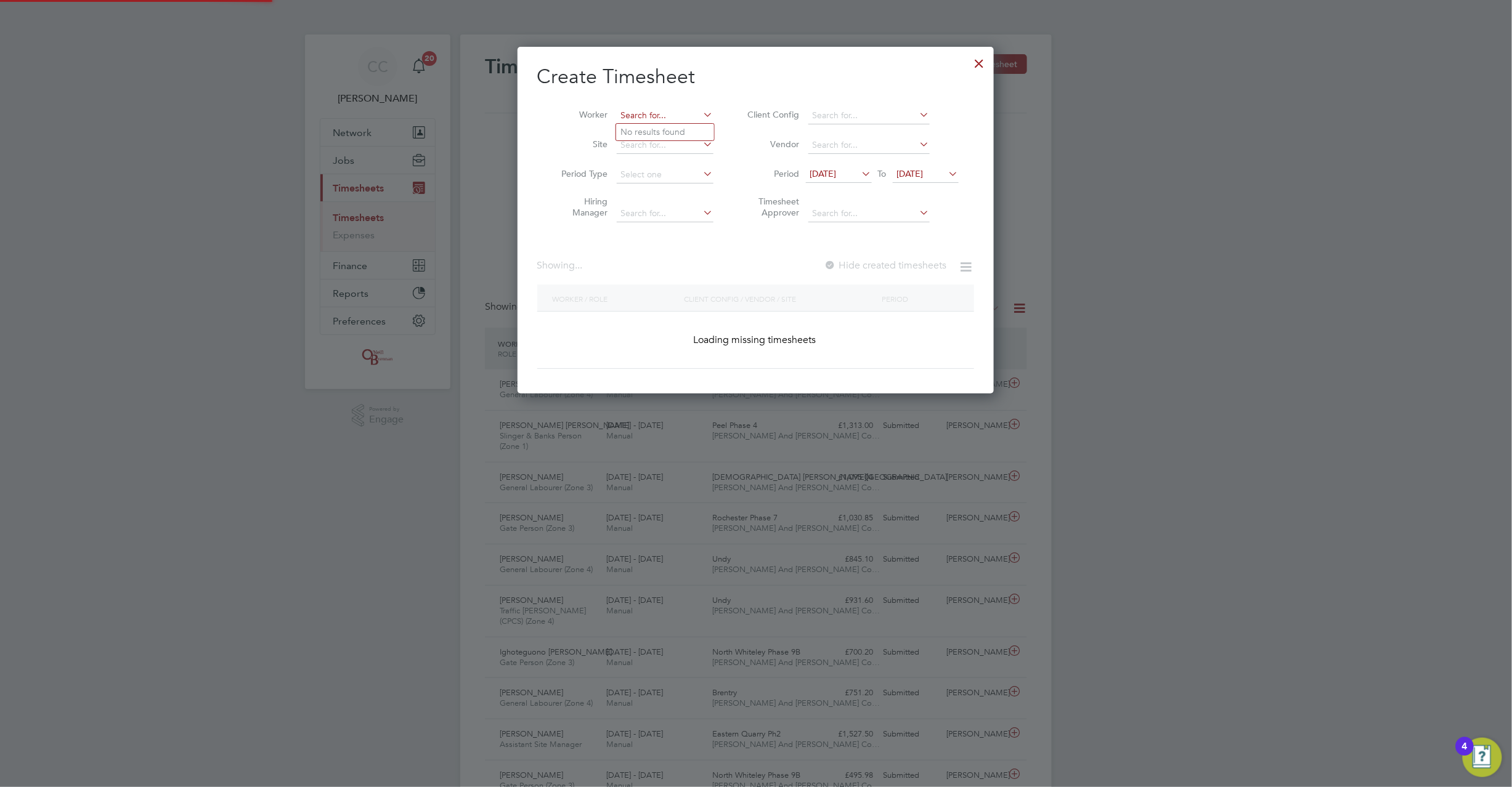
click at [679, 116] on input at bounding box center [664, 115] width 96 height 17
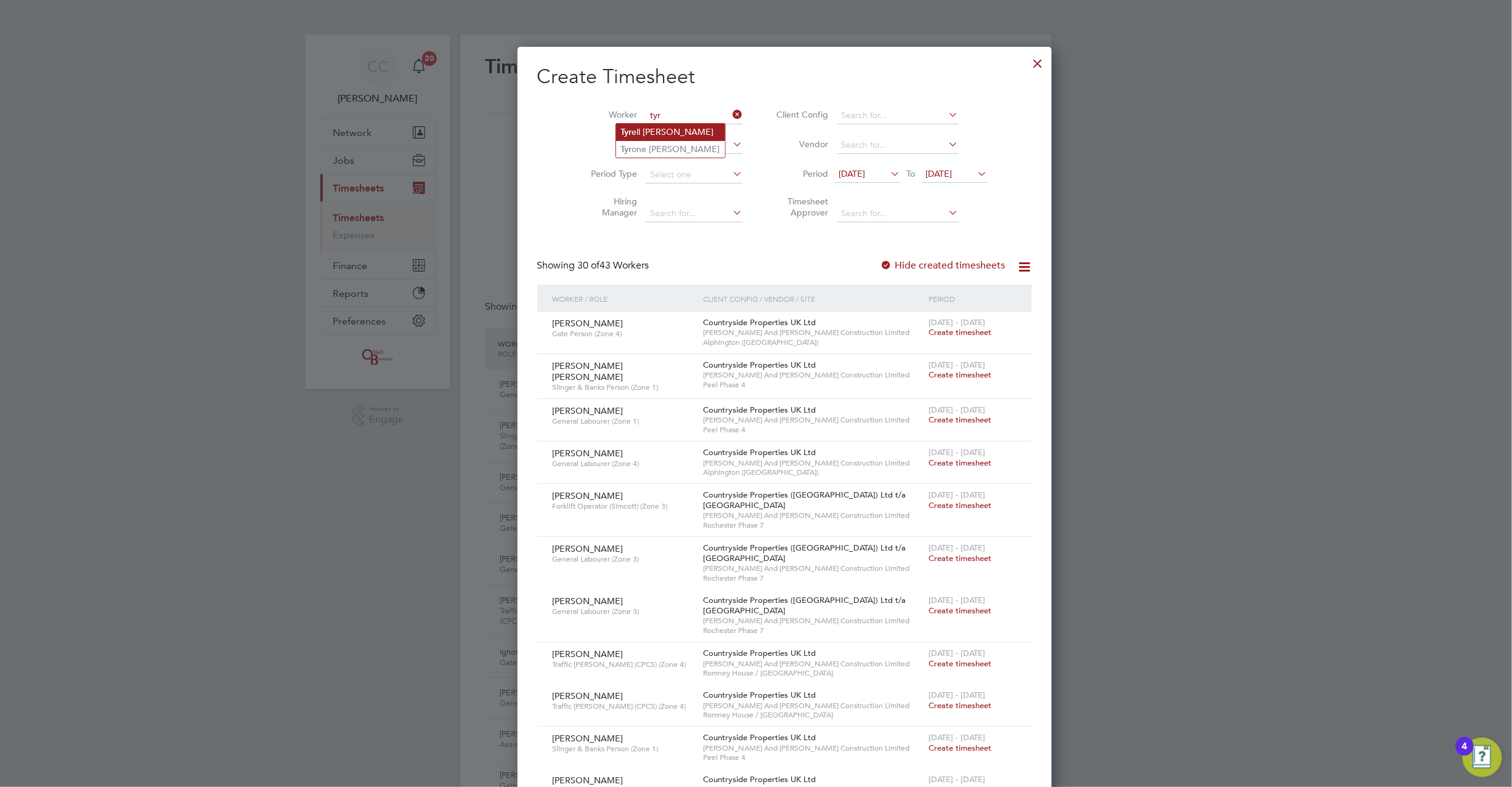
click at [643, 129] on li "Tyr ell Gibson-Barclay" at bounding box center [670, 132] width 109 height 16
type input "[PERSON_NAME]"
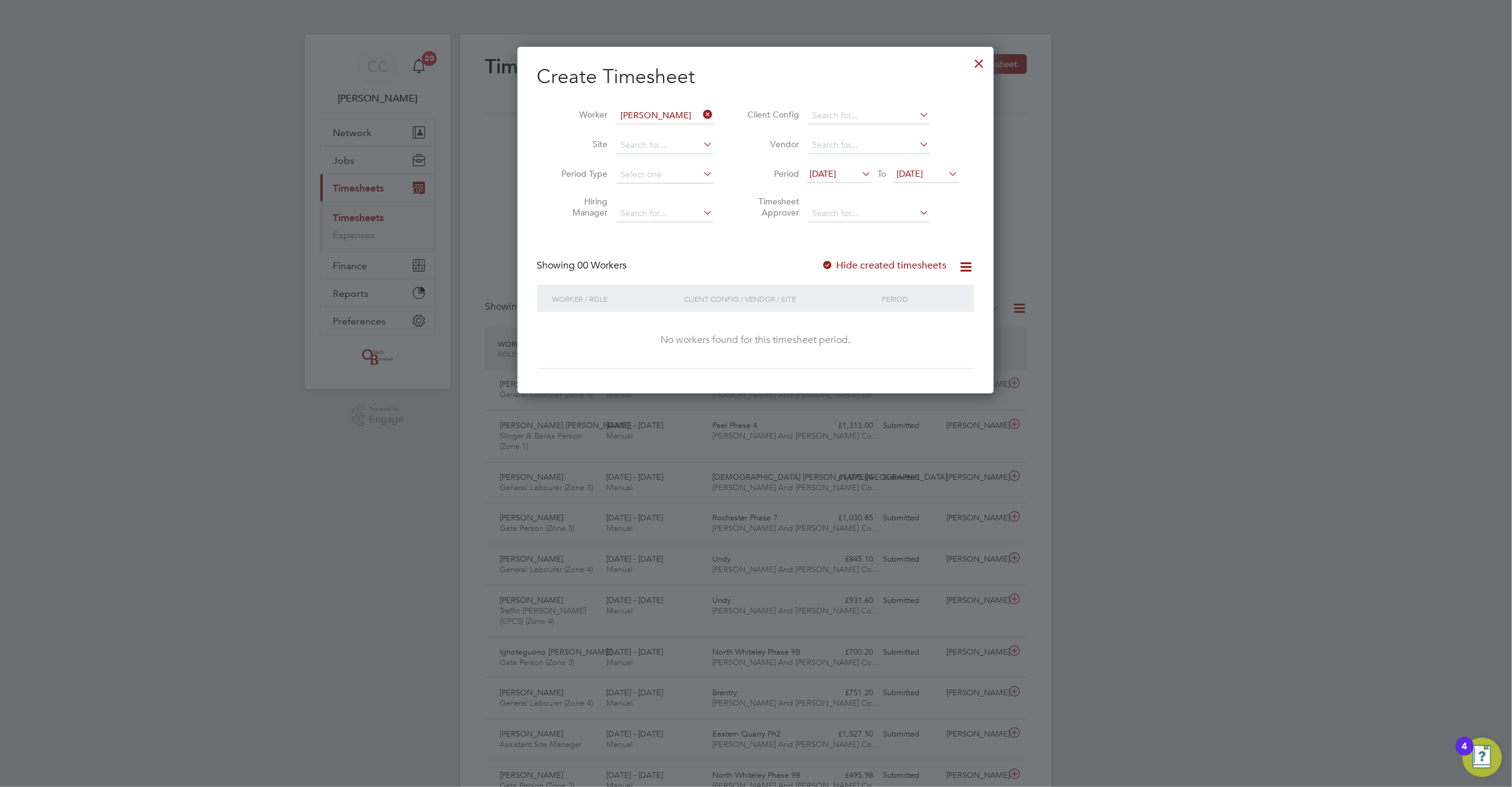
click at [834, 269] on div at bounding box center [828, 265] width 12 height 12
click at [833, 261] on div at bounding box center [828, 265] width 12 height 12
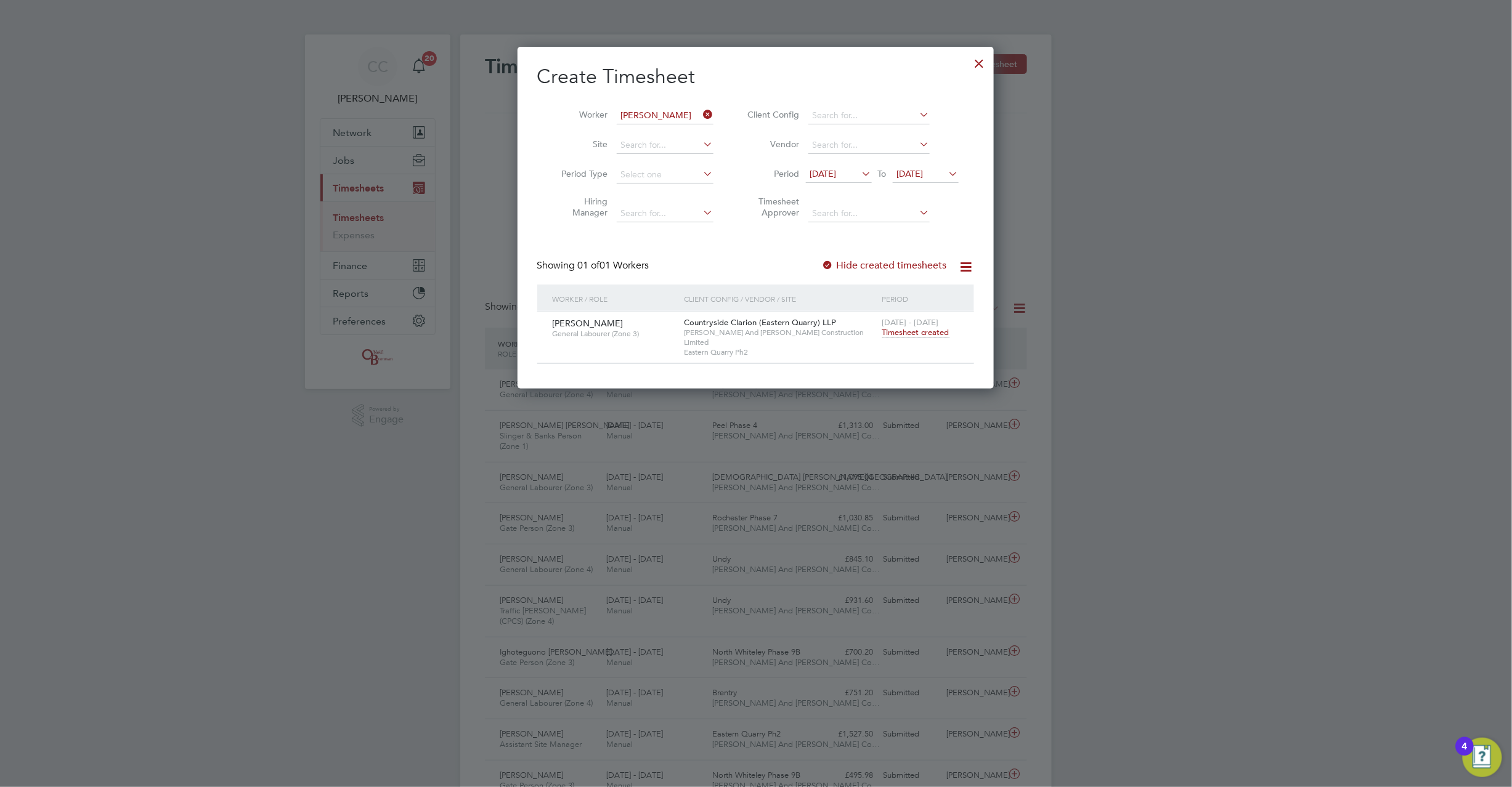
drag, startPoint x: 706, startPoint y: 111, endPoint x: 679, endPoint y: 116, distance: 27.5
click at [702, 111] on icon at bounding box center [702, 115] width 0 height 17
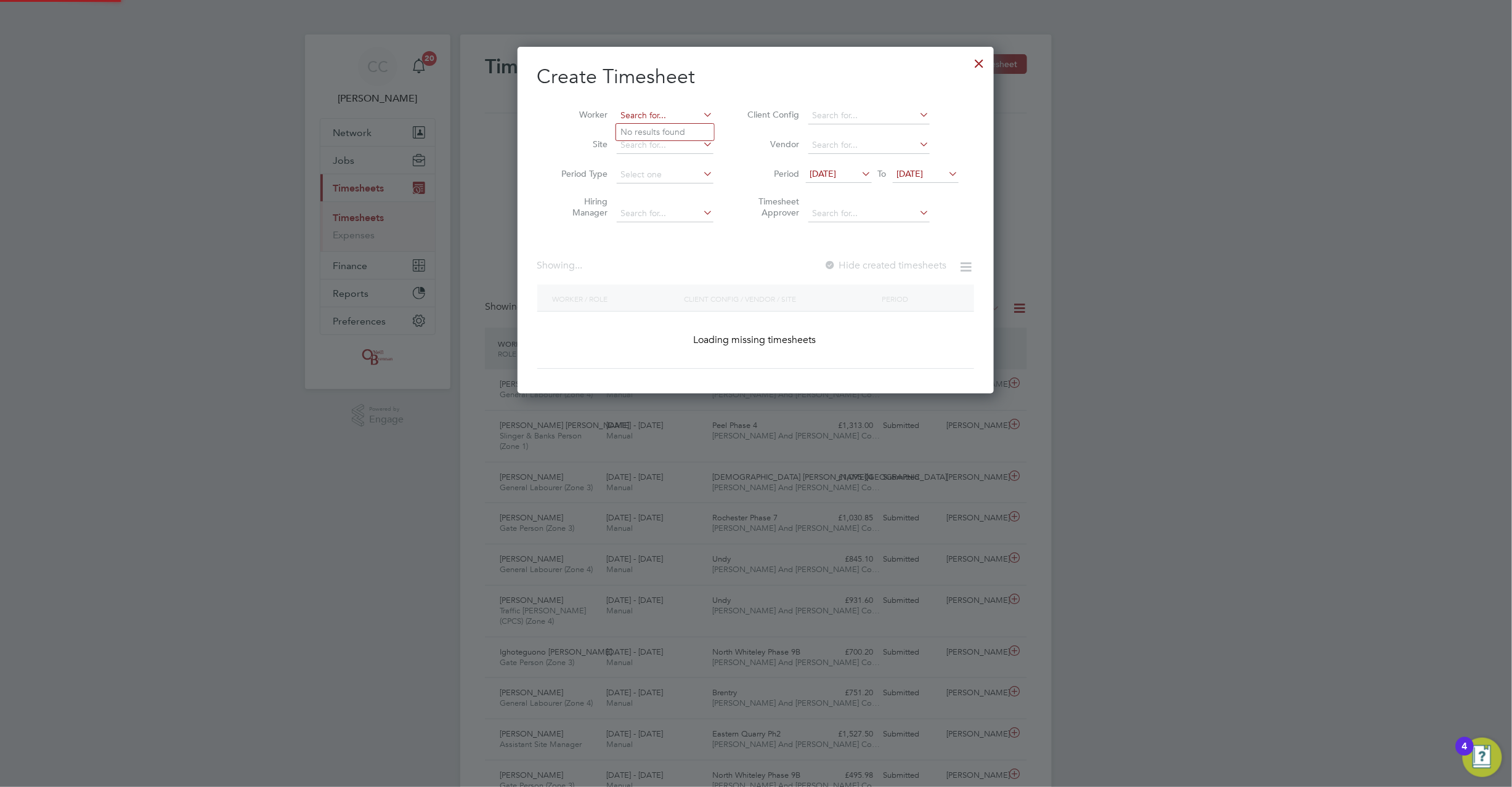
click at [672, 112] on input at bounding box center [664, 115] width 96 height 17
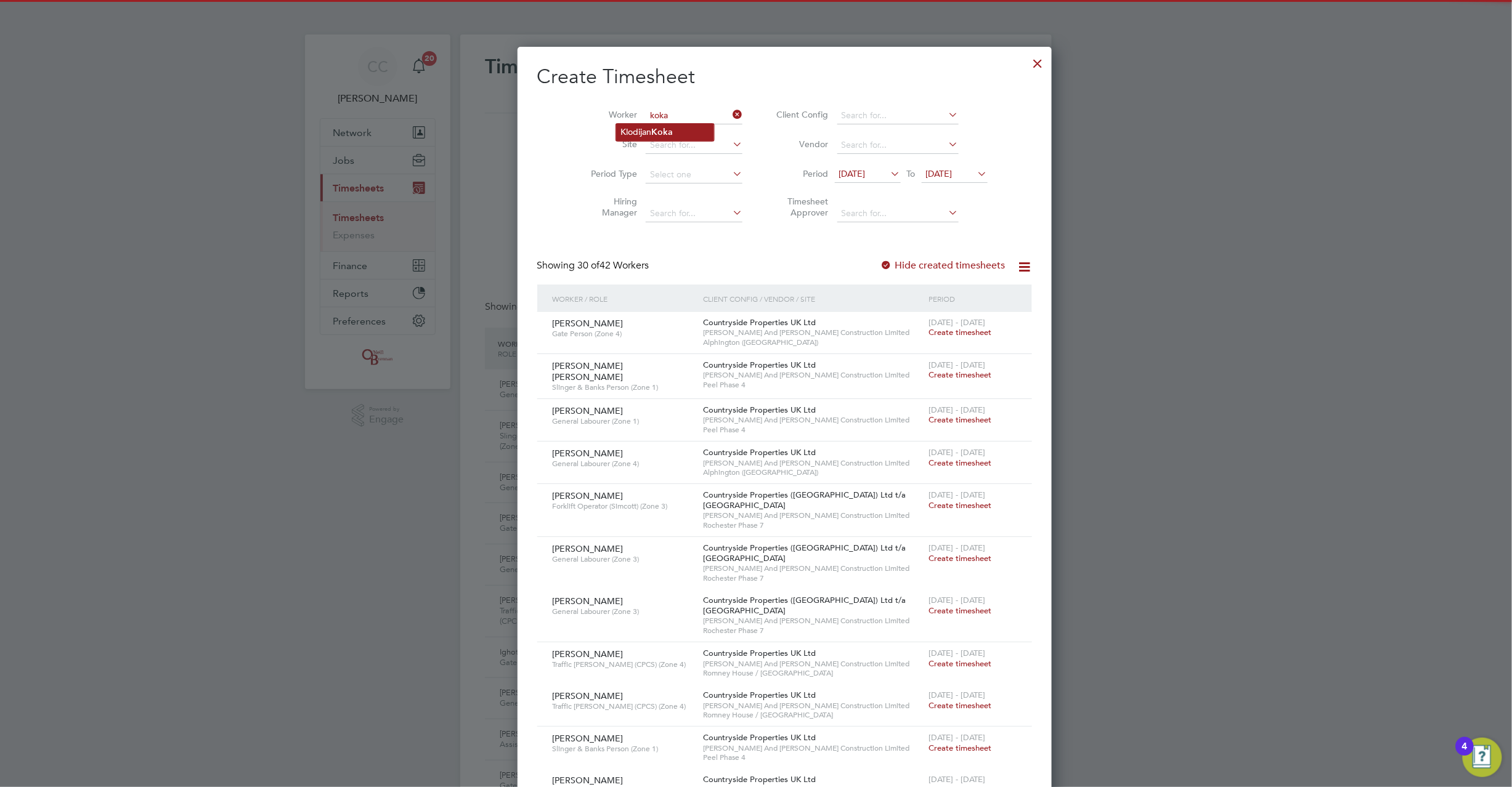
click at [666, 134] on b "Koka" at bounding box center [663, 132] width 21 height 11
type input "Klodijan Koka"
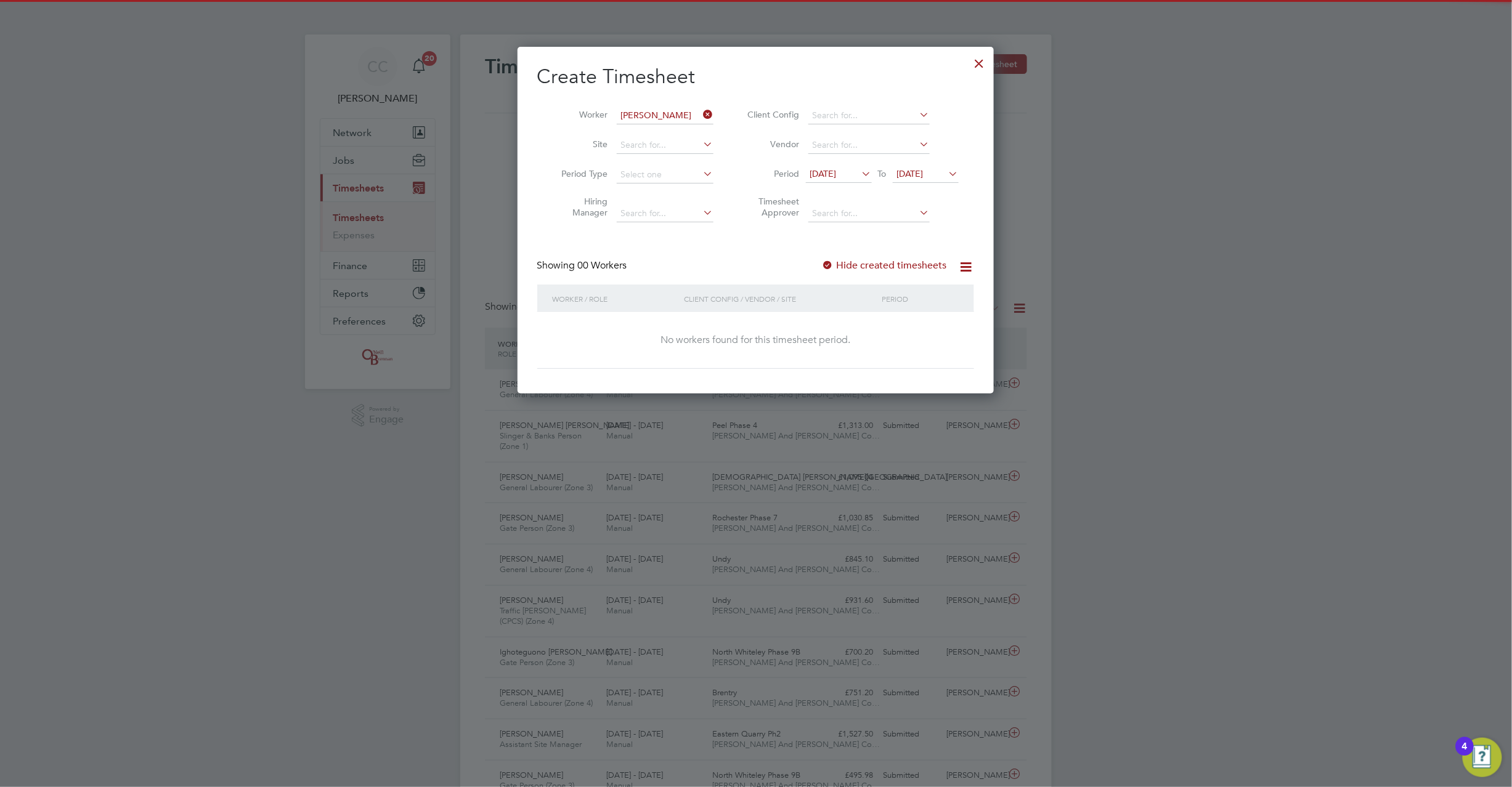
click at [829, 264] on div at bounding box center [828, 265] width 12 height 12
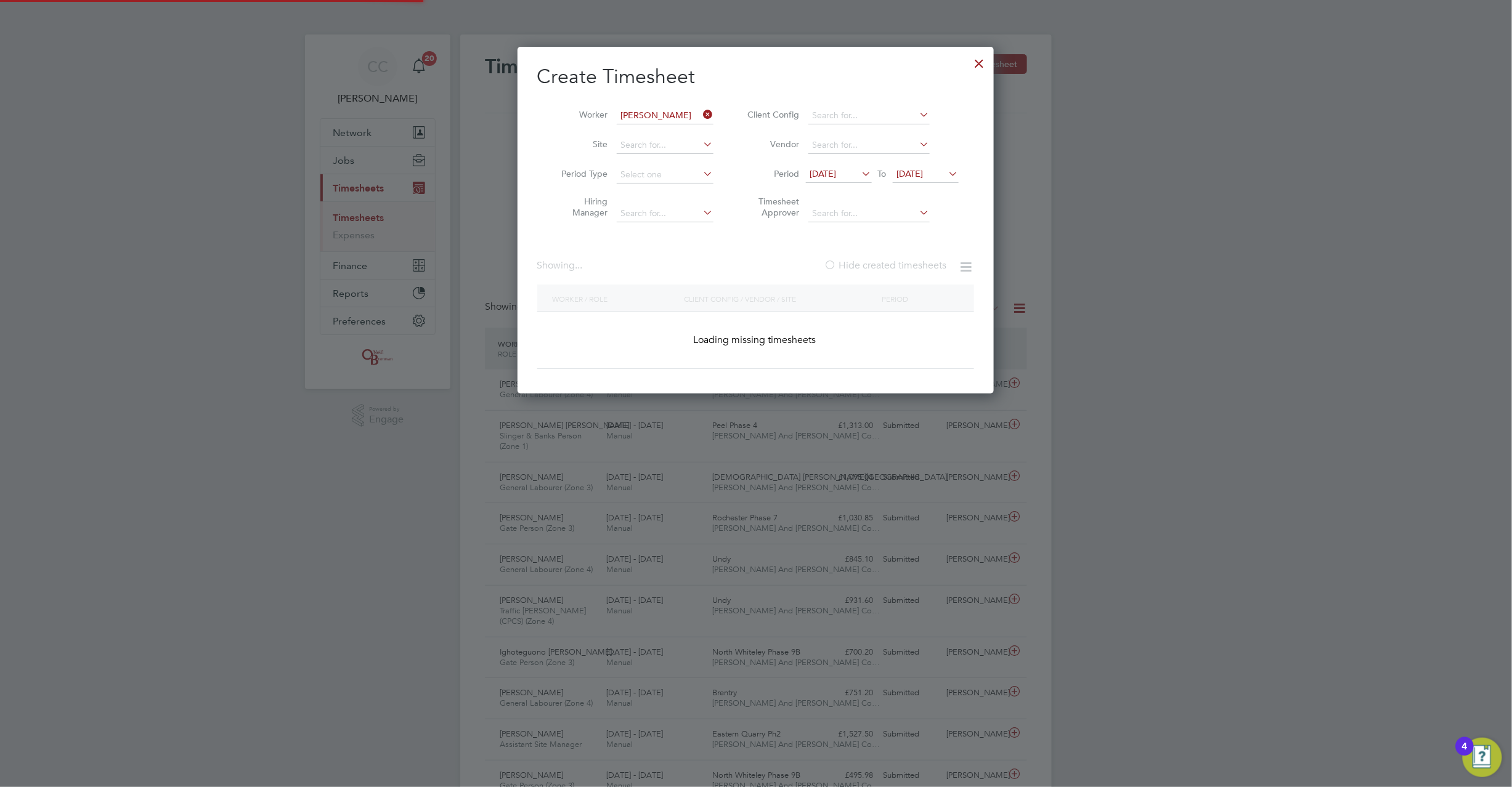
click at [831, 265] on div at bounding box center [830, 265] width 12 height 12
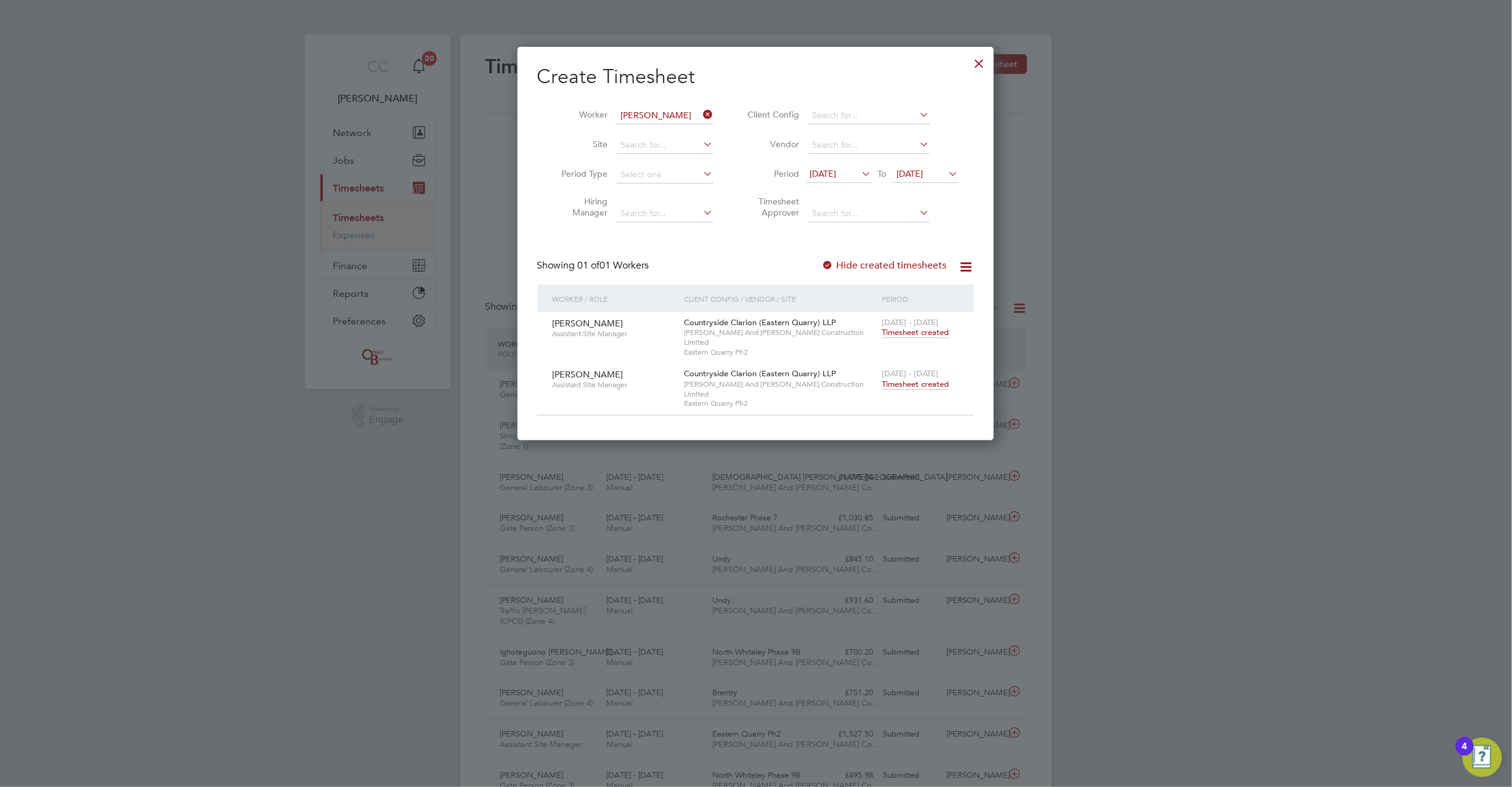
click at [917, 379] on span "Timesheet created" at bounding box center [915, 384] width 67 height 11
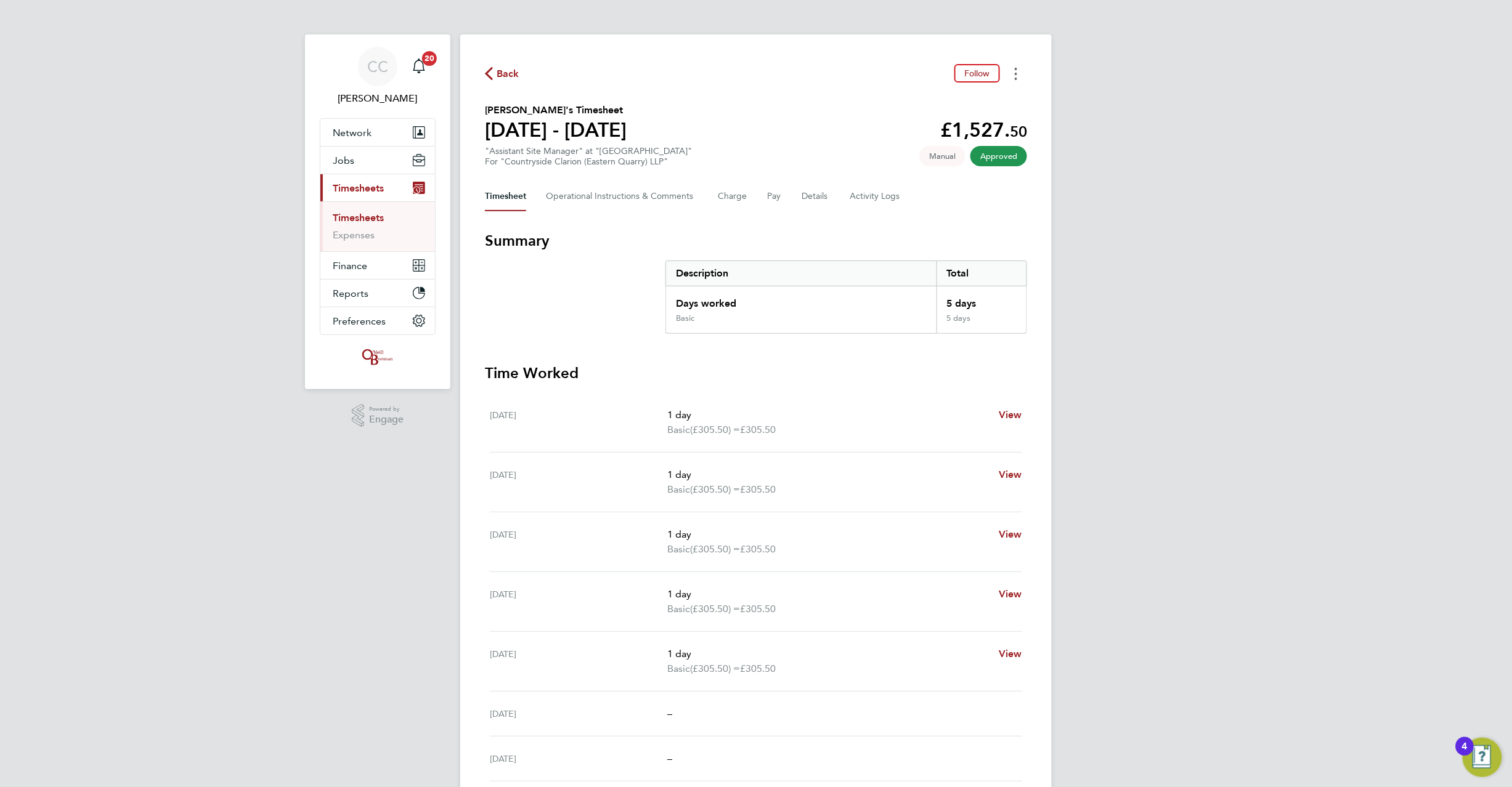
click at [1018, 77] on button "Timesheets Menu" at bounding box center [1016, 73] width 22 height 19
click at [965, 99] on link "Download timesheet" at bounding box center [953, 101] width 148 height 25
click at [508, 73] on span "Back" at bounding box center [508, 74] width 23 height 15
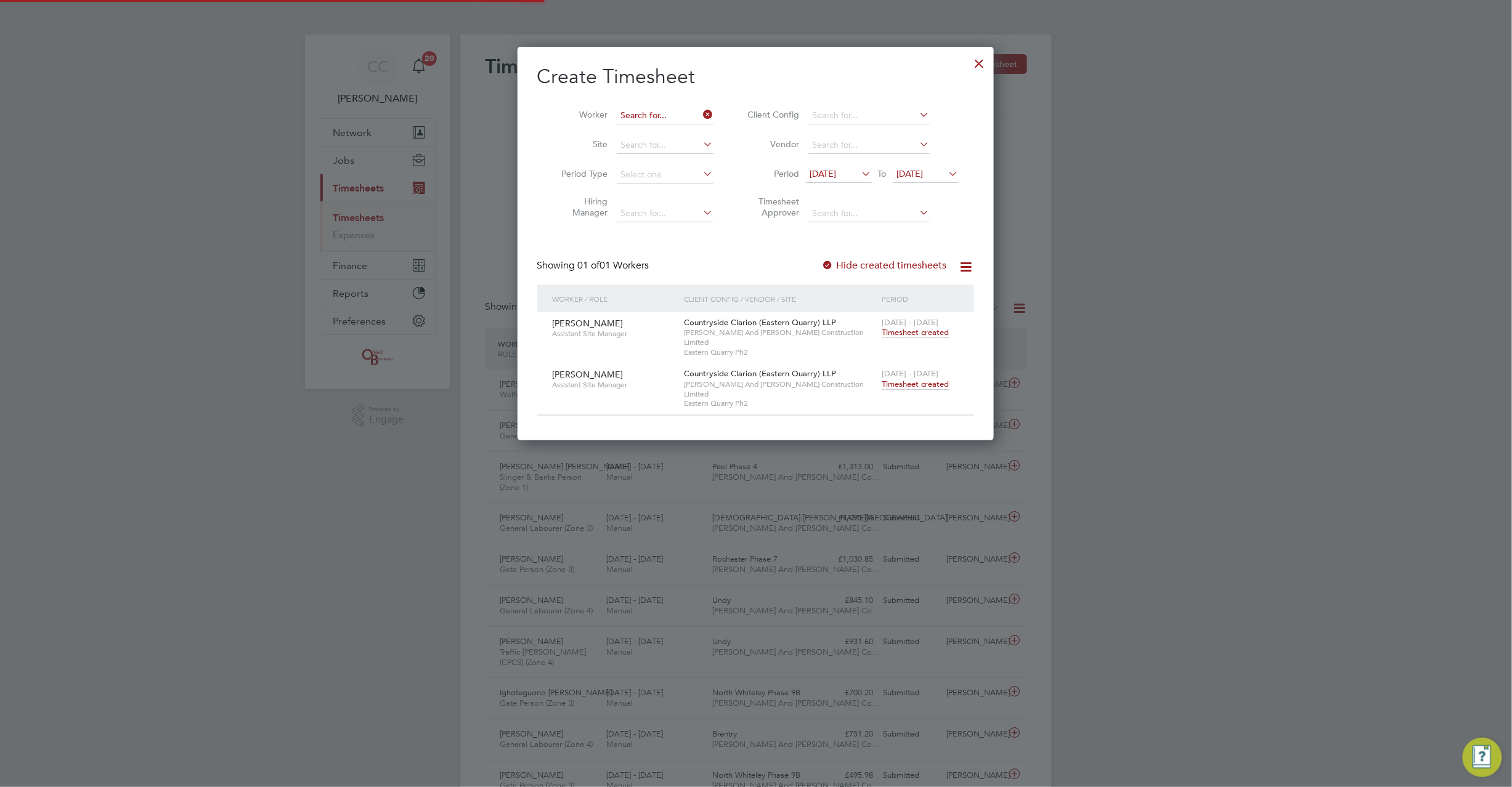
scroll to position [30, 107]
click at [651, 107] on input at bounding box center [664, 115] width 96 height 17
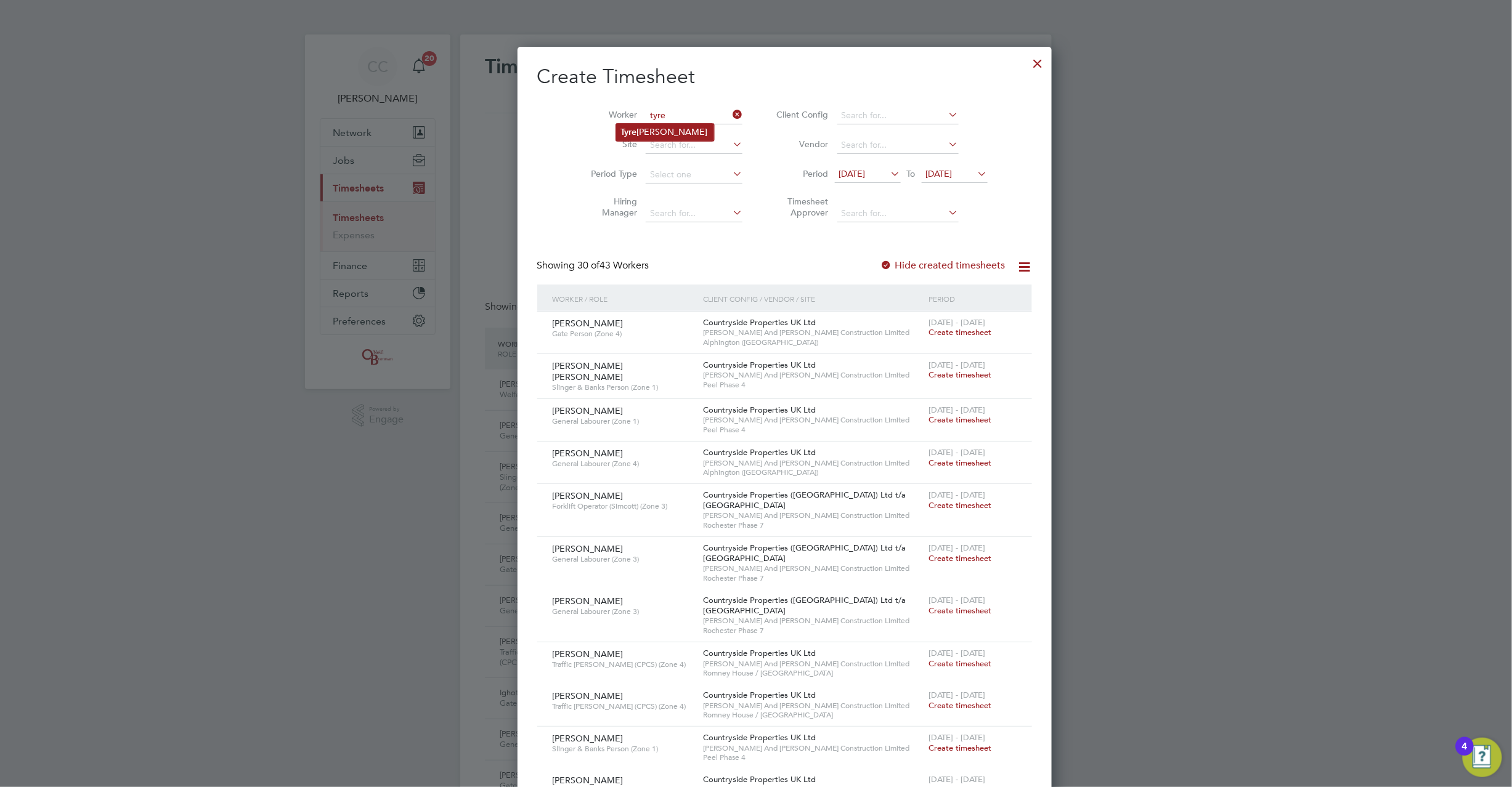
click at [685, 131] on li "Tyre ll Gibson-Barclay" at bounding box center [664, 132] width 98 height 16
type input "[PERSON_NAME]"
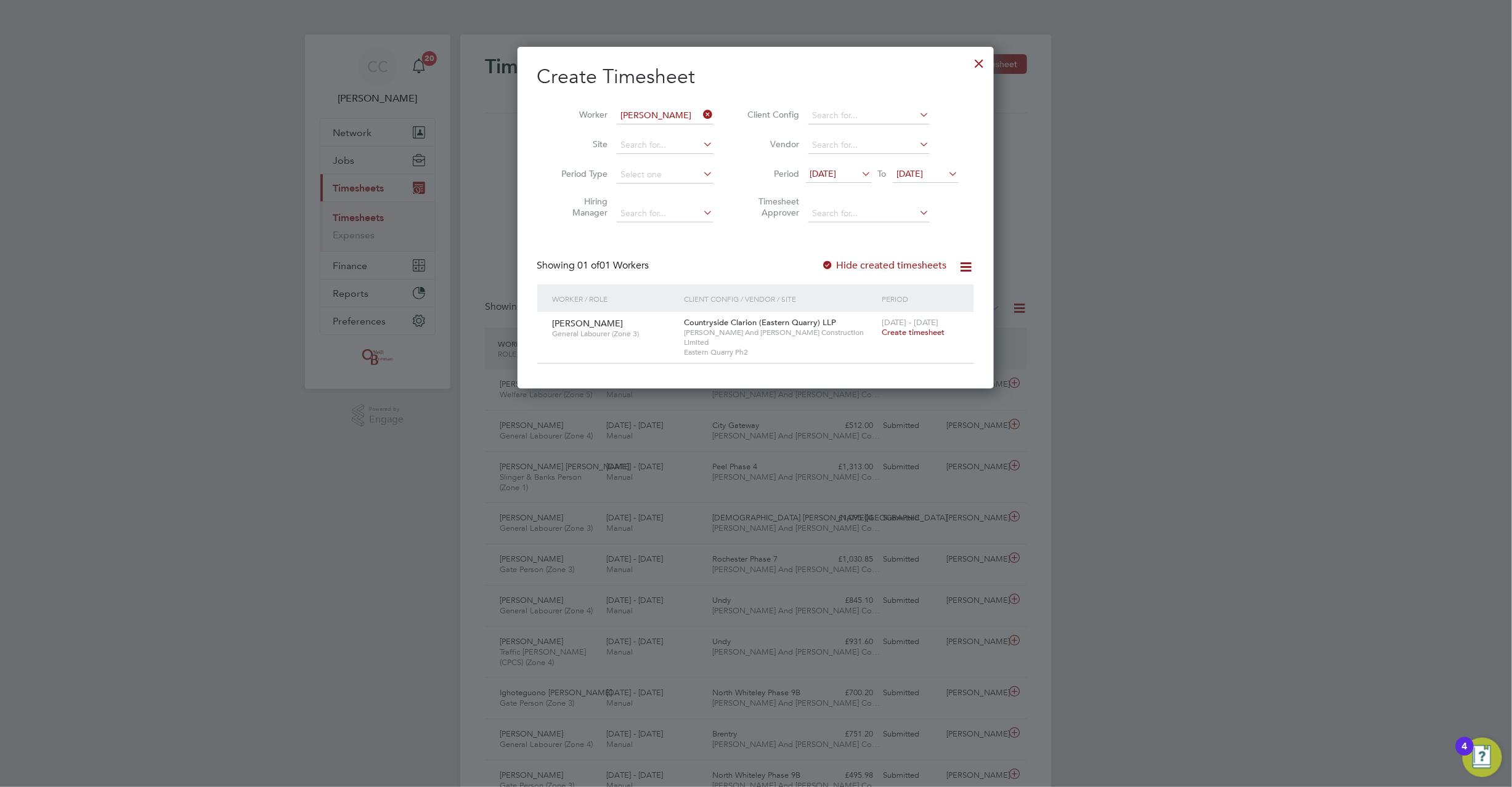
click at [899, 329] on span "Create timesheet" at bounding box center [913, 332] width 63 height 11
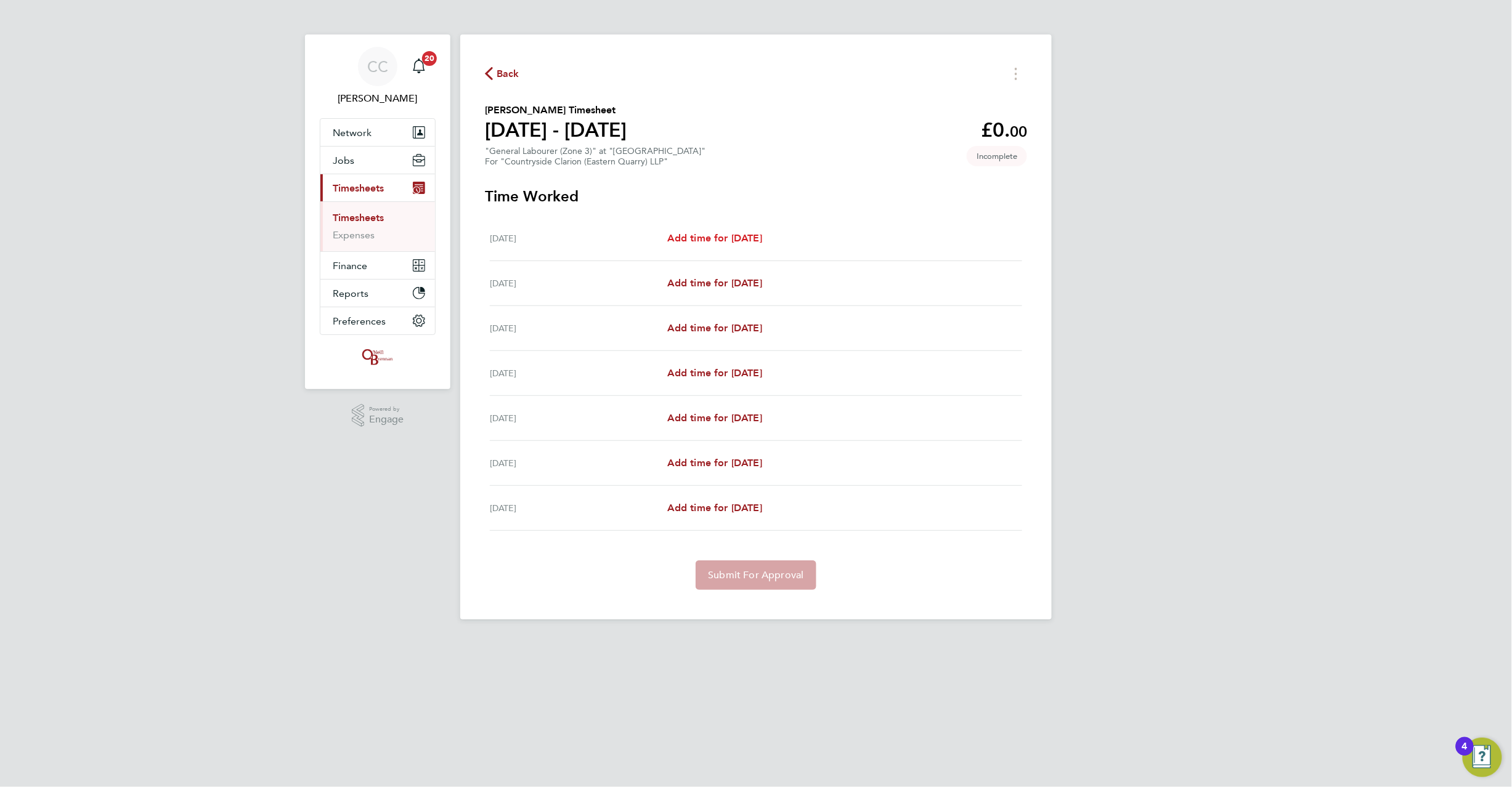
click at [742, 236] on span "Add time for Mon 18 Aug" at bounding box center [715, 238] width 95 height 12
select select "30"
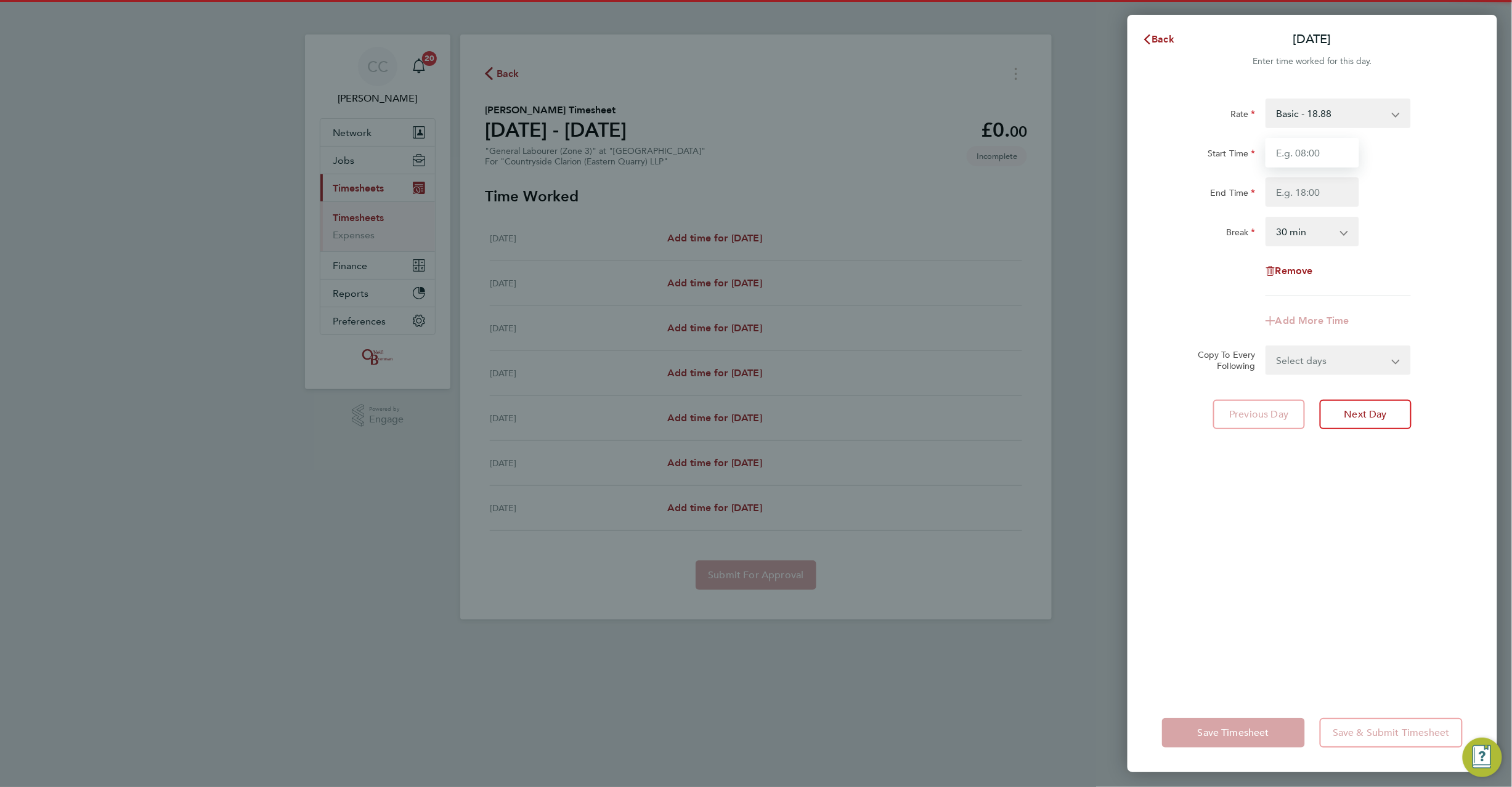
click at [1312, 160] on input "Start Time" at bounding box center [1312, 152] width 94 height 30
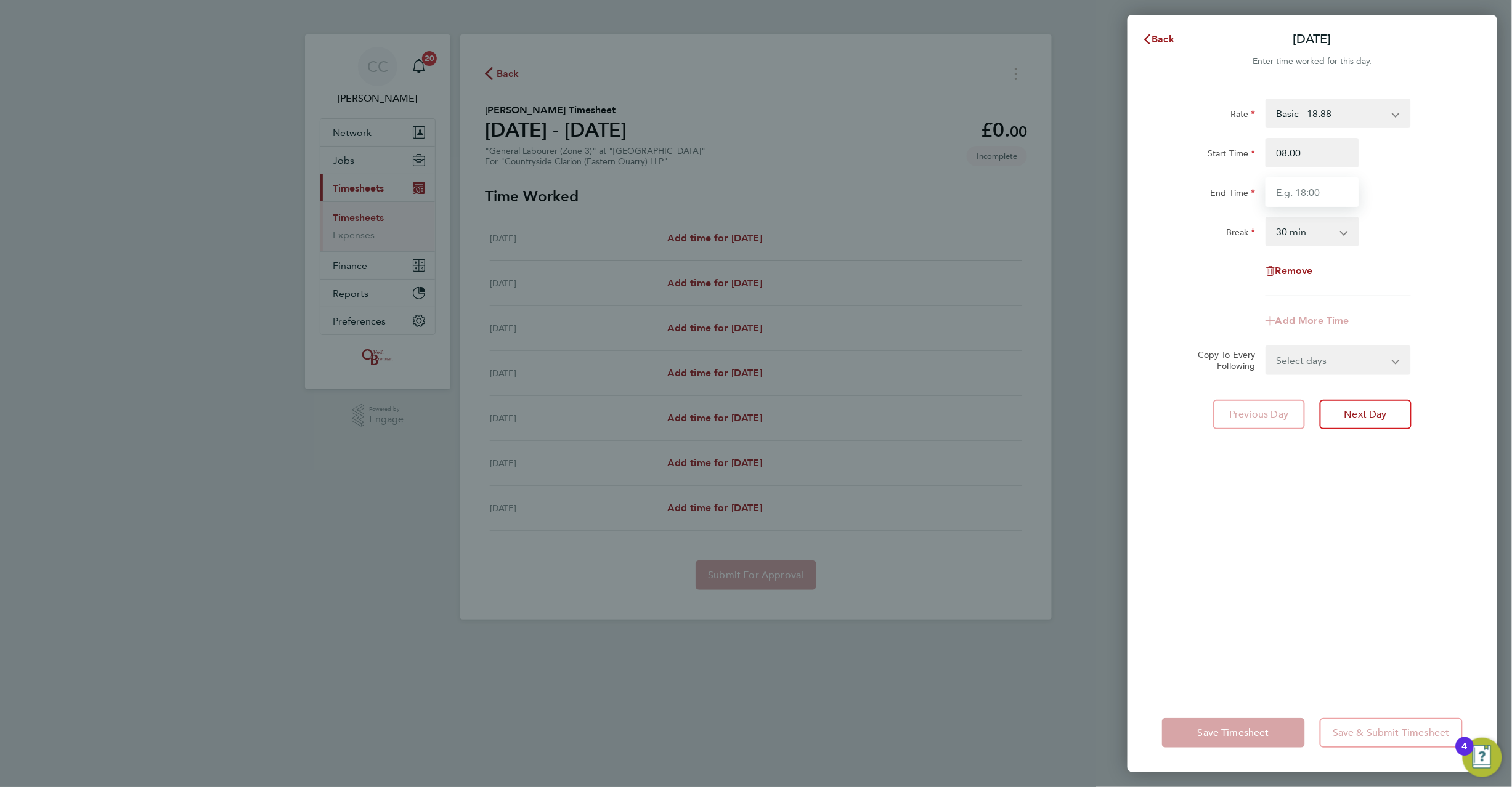
type input "08:00"
type input "17:00"
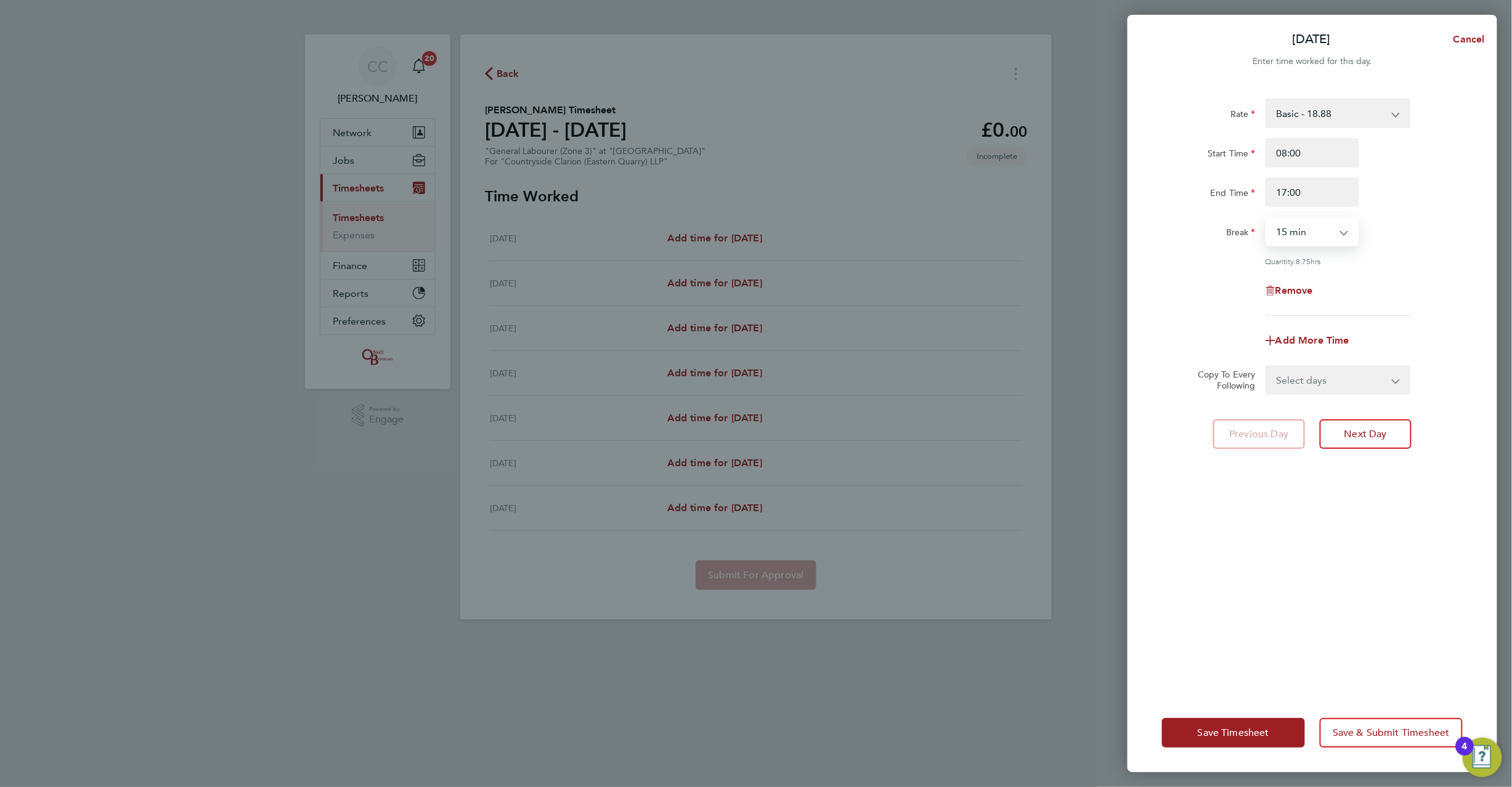
select select "0"
click at [1294, 385] on select "Select days Day Weekday (Mon-Fri) Weekend (Sat-Sun) Tuesday Wednesday Thursday …" at bounding box center [1331, 380] width 129 height 27
select select "WEEKDAY"
click at [1267, 367] on select "Select days Day Weekday (Mon-Fri) Weekend (Sat-Sun) Tuesday Wednesday Thursday …" at bounding box center [1331, 380] width 129 height 27
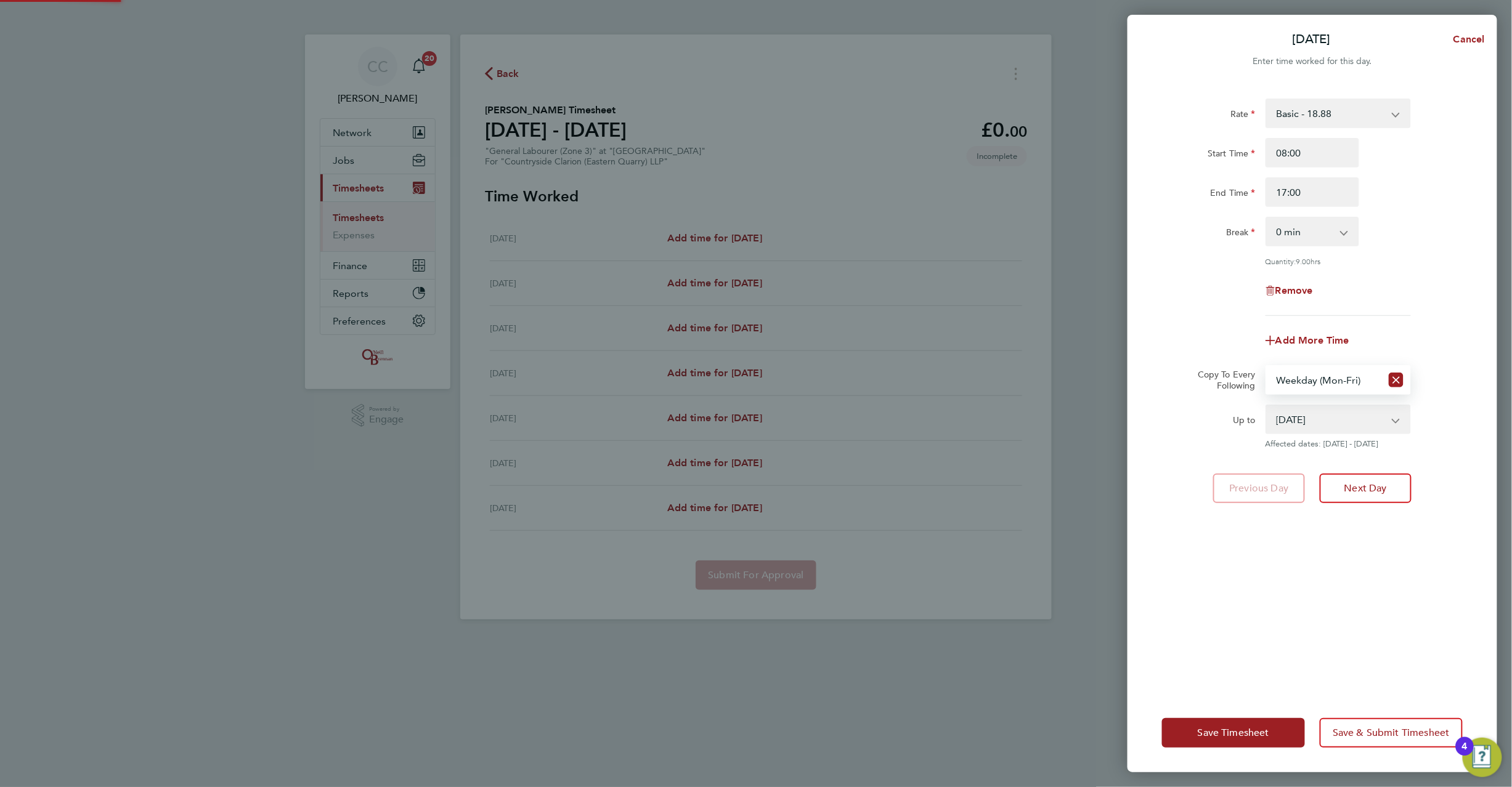
click at [1292, 416] on select "19 Aug 2025 20 Aug 2025 21 Aug 2025 22 Aug 2025 23 Aug 2025 24 Aug 2025" at bounding box center [1331, 419] width 128 height 27
select select "2025-08-22"
click at [1267, 406] on select "19 Aug 2025 20 Aug 2025 21 Aug 2025 22 Aug 2025 23 Aug 2025 24 Aug 2025" at bounding box center [1331, 419] width 128 height 27
click at [1233, 724] on button "Save Timesheet" at bounding box center [1233, 733] width 143 height 30
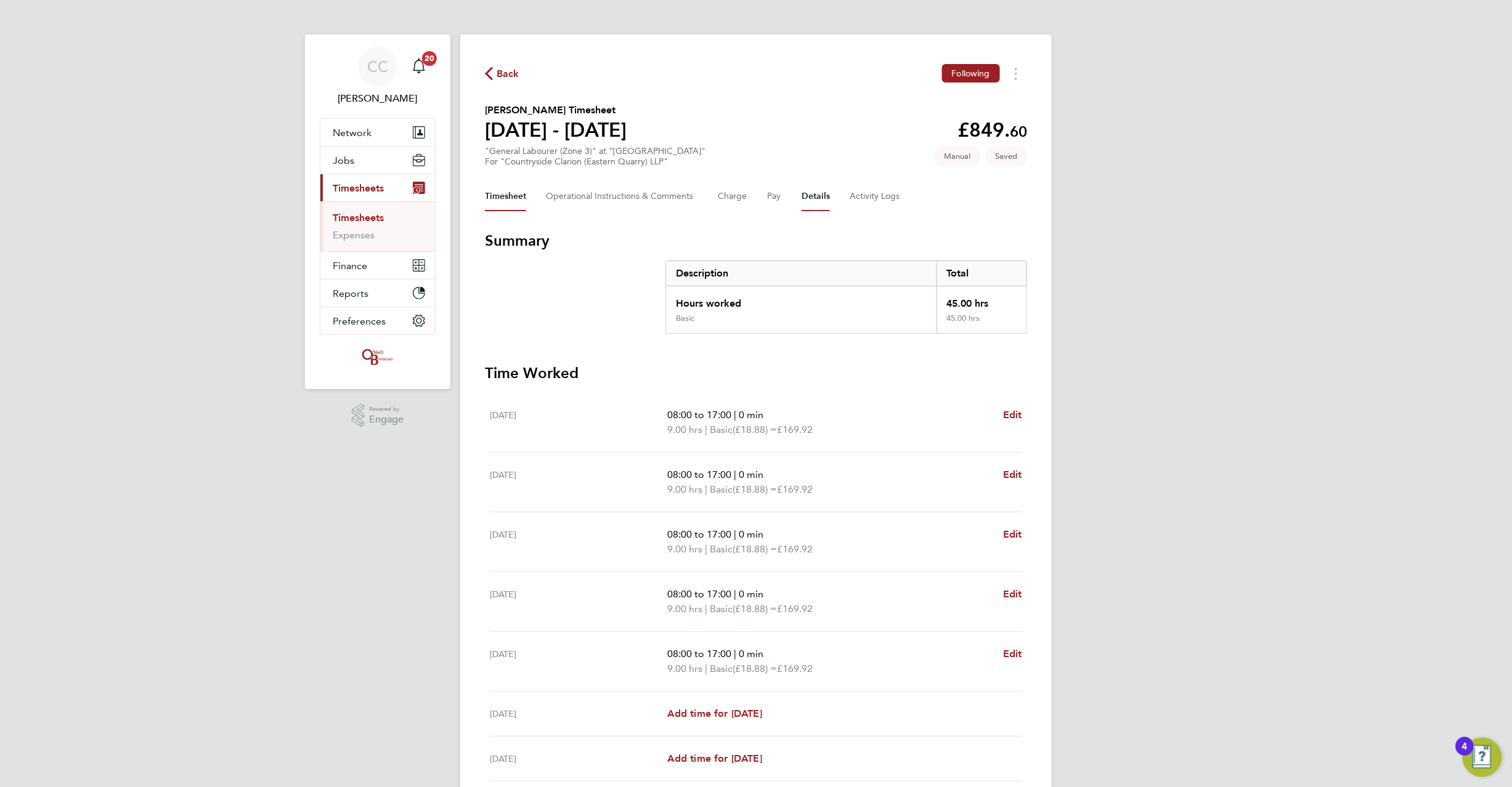
click at [812, 190] on button "Details" at bounding box center [815, 197] width 28 height 30
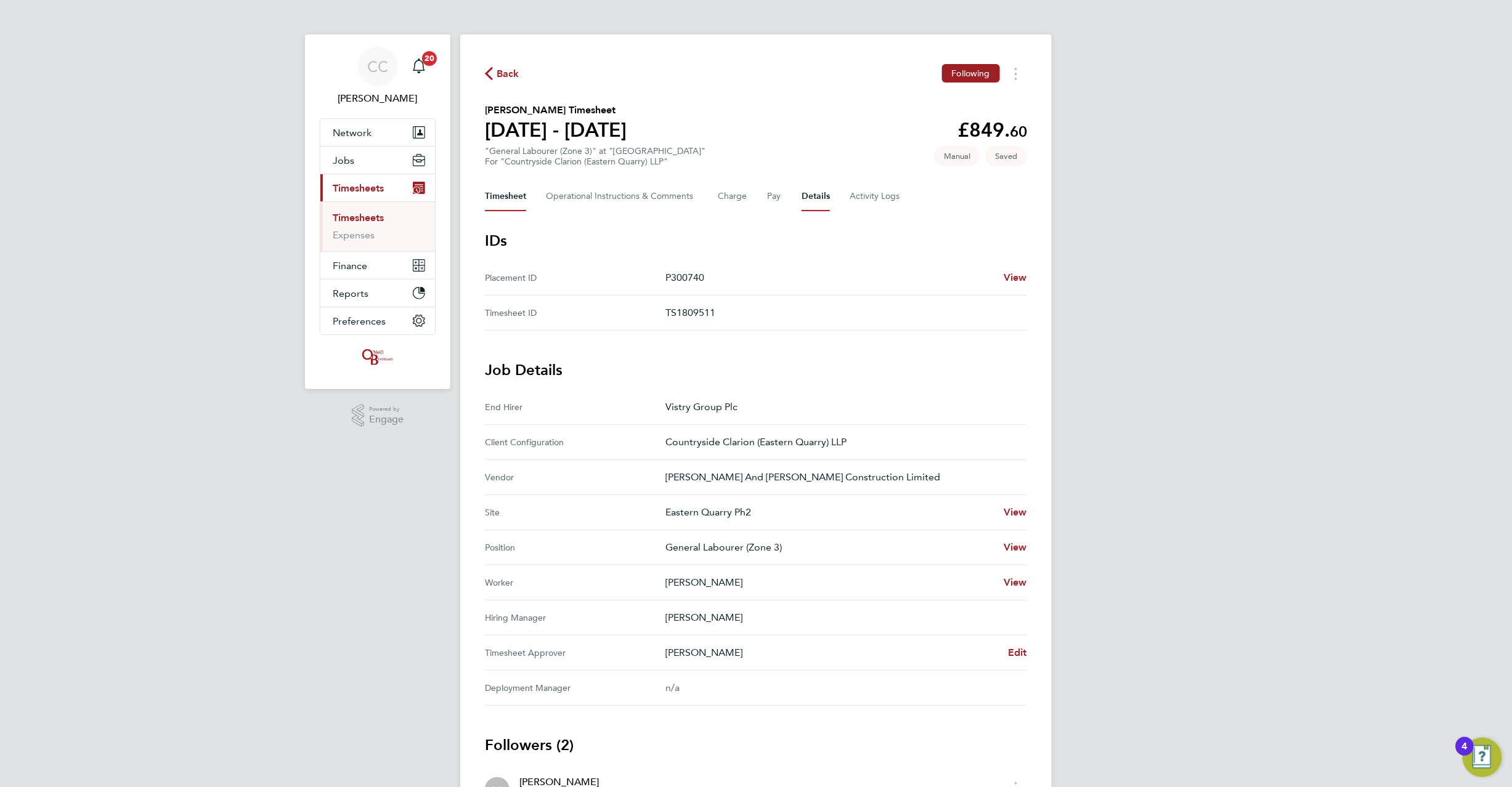
click at [506, 185] on button "Timesheet" at bounding box center [505, 197] width 41 height 30
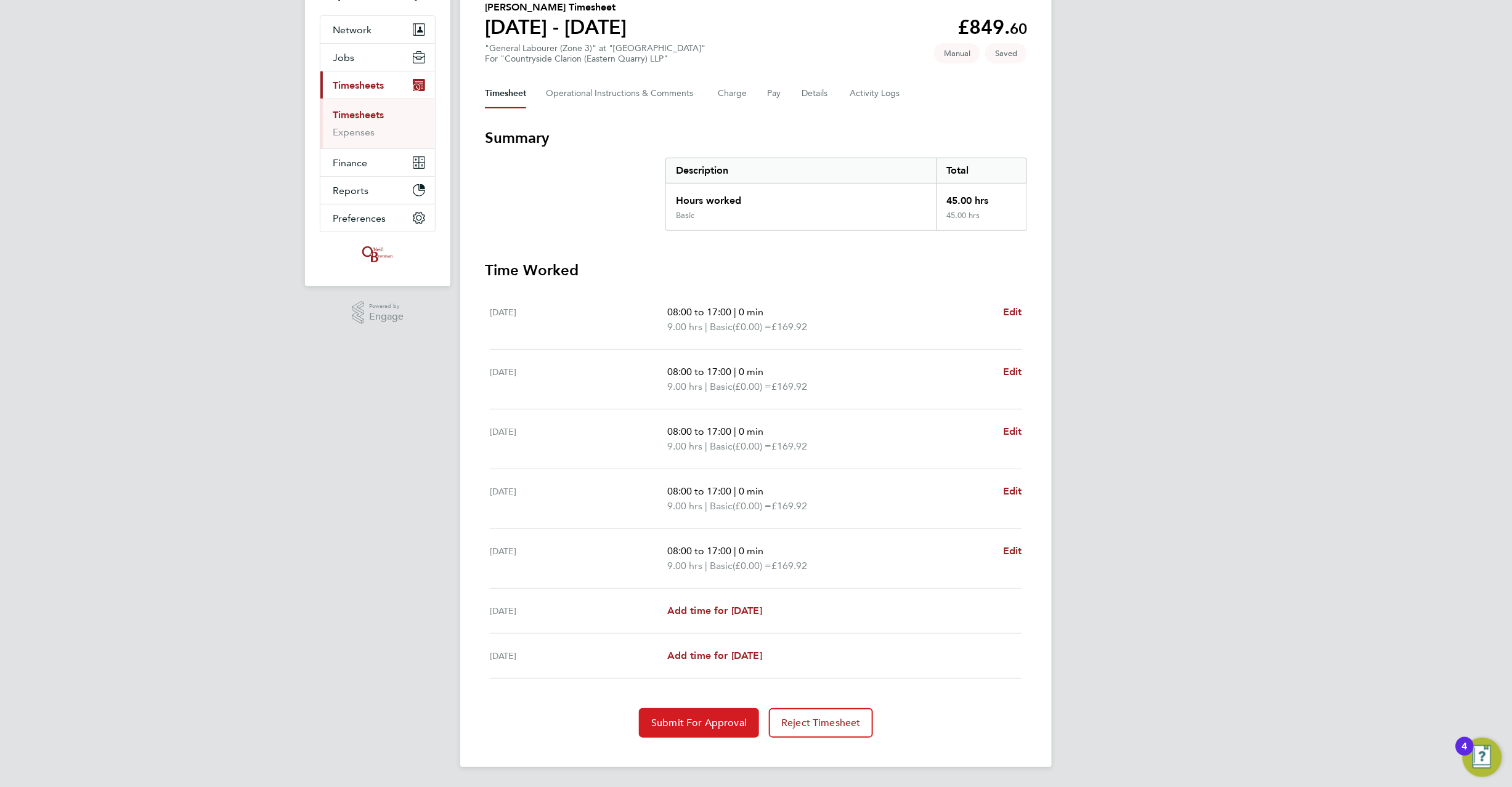
click at [715, 720] on span "Submit For Approval" at bounding box center [699, 723] width 96 height 12
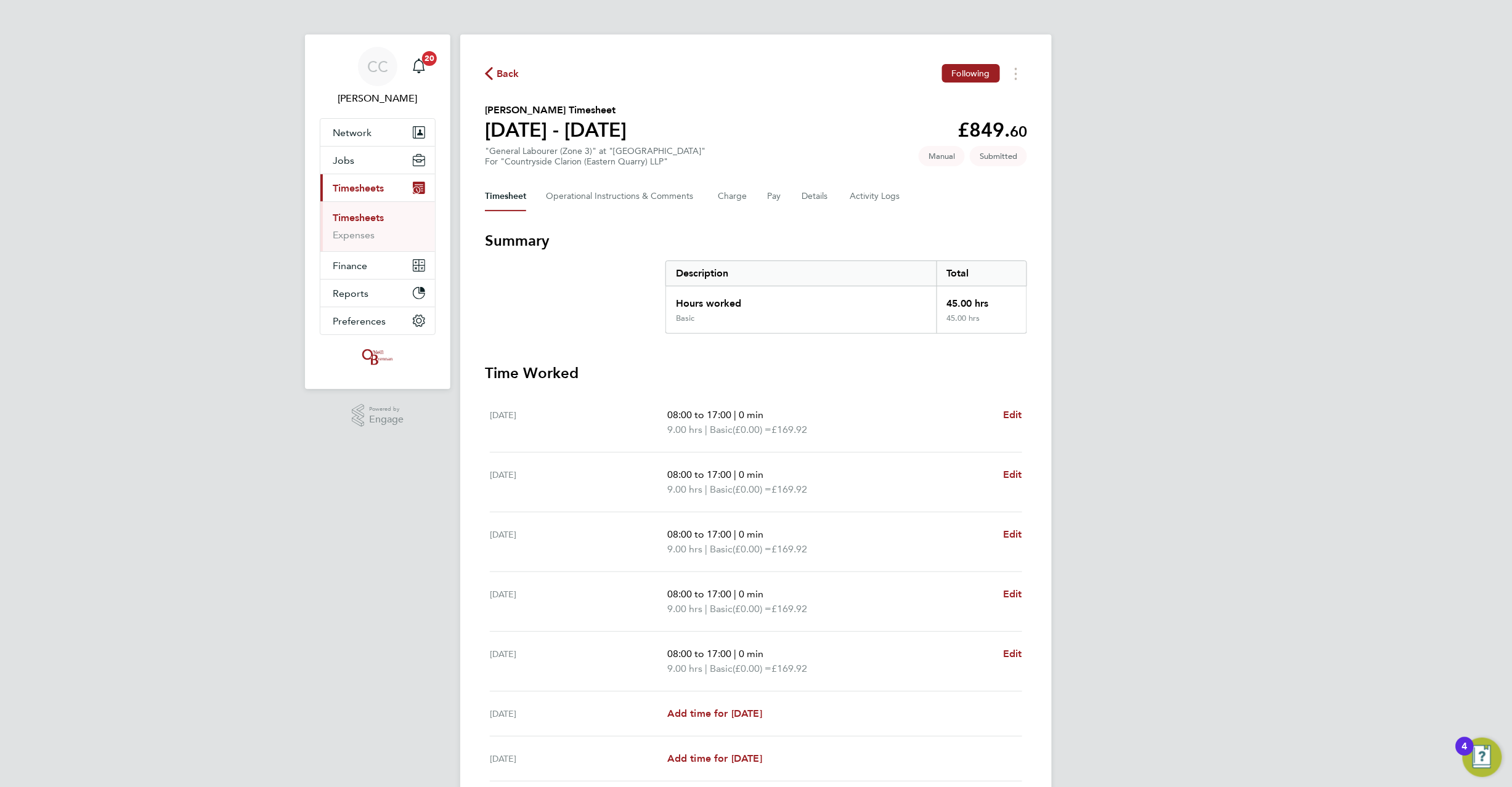
click at [510, 72] on span "Back" at bounding box center [508, 74] width 23 height 15
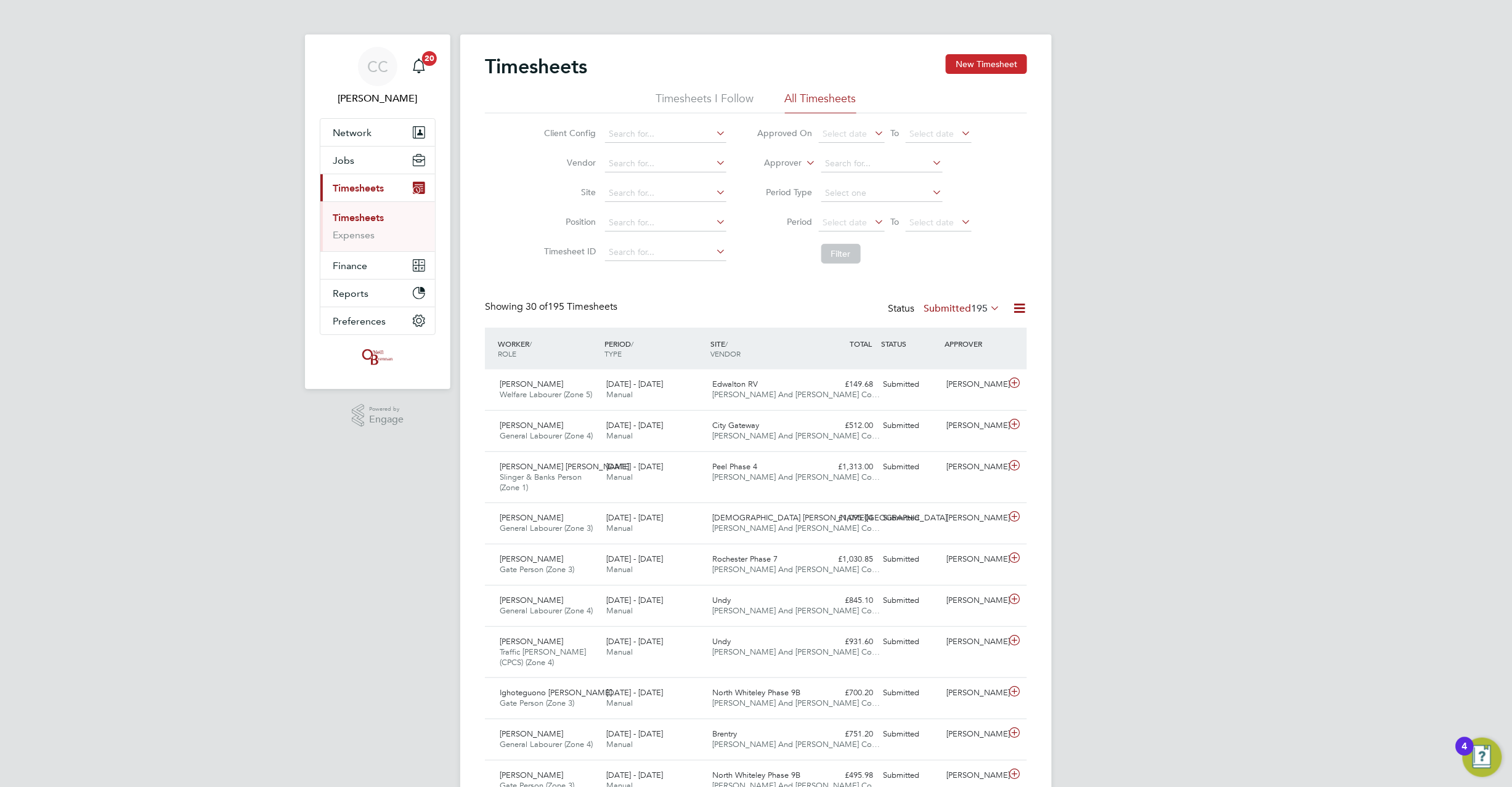
click at [960, 67] on button "New Timesheet" at bounding box center [986, 64] width 82 height 20
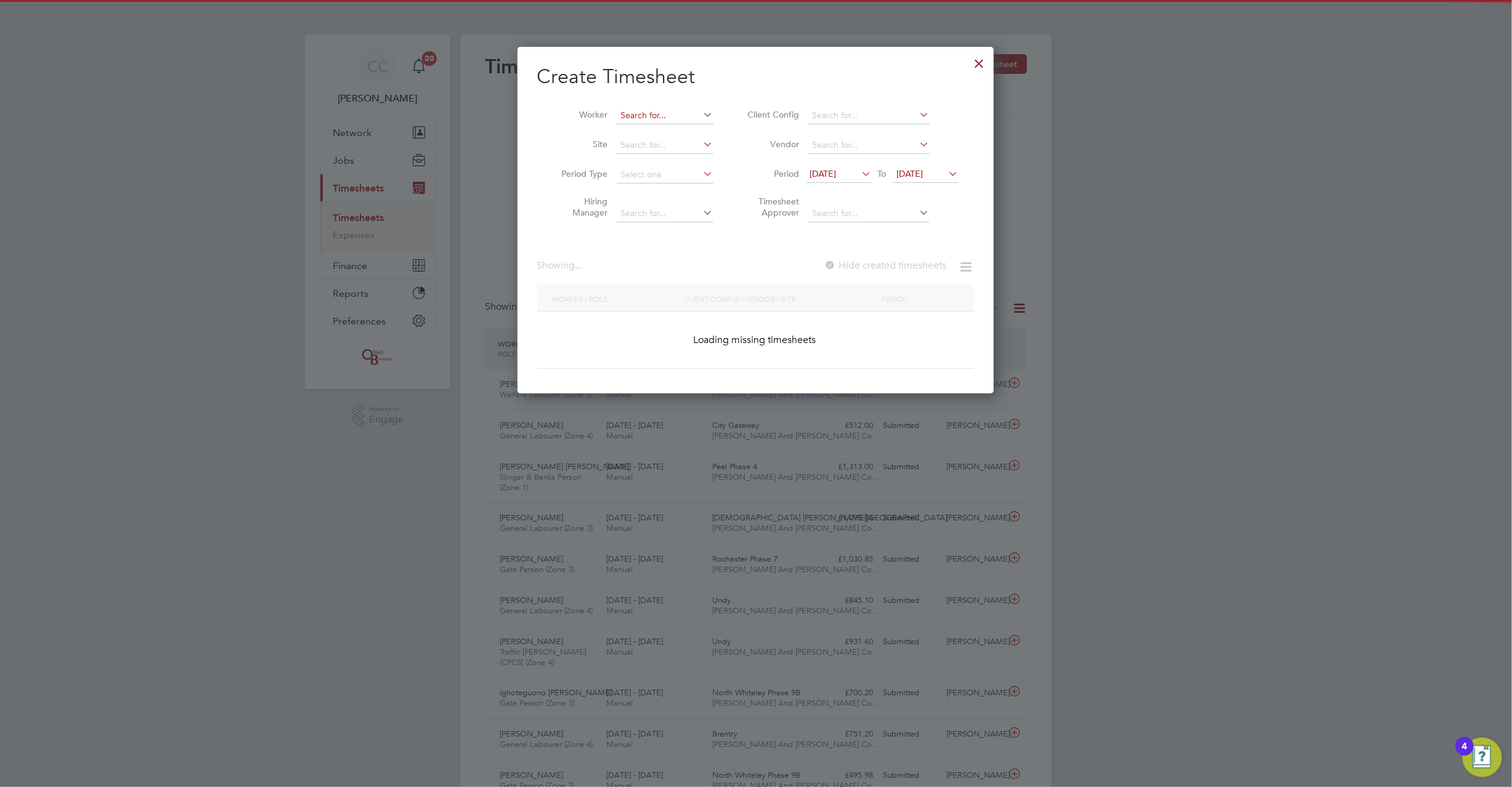
scroll to position [2107, 477]
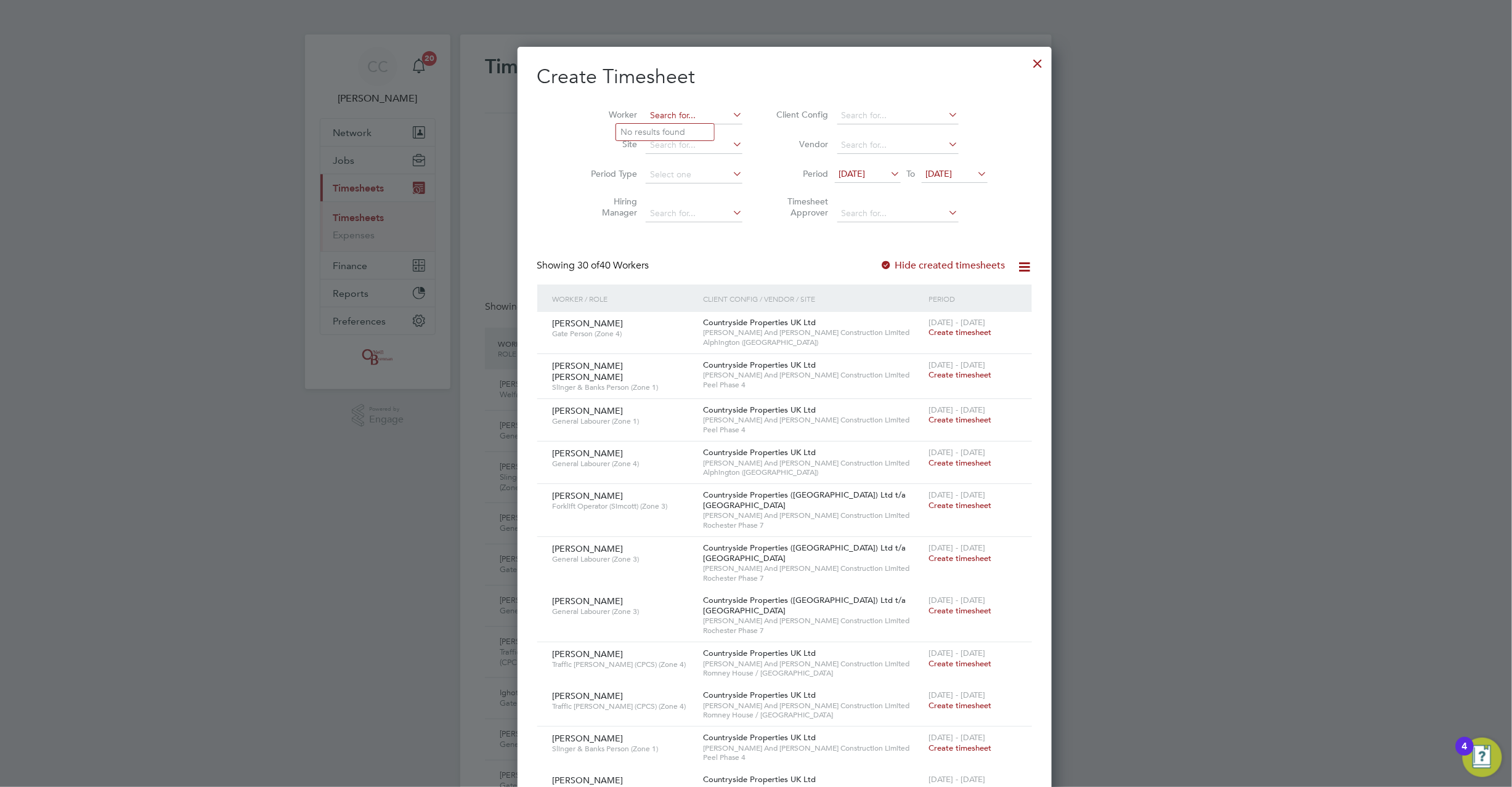
click at [646, 110] on input at bounding box center [693, 115] width 96 height 17
click at [660, 131] on li "Trev or Fraser" at bounding box center [664, 132] width 98 height 16
type input "Trevor Fraser"
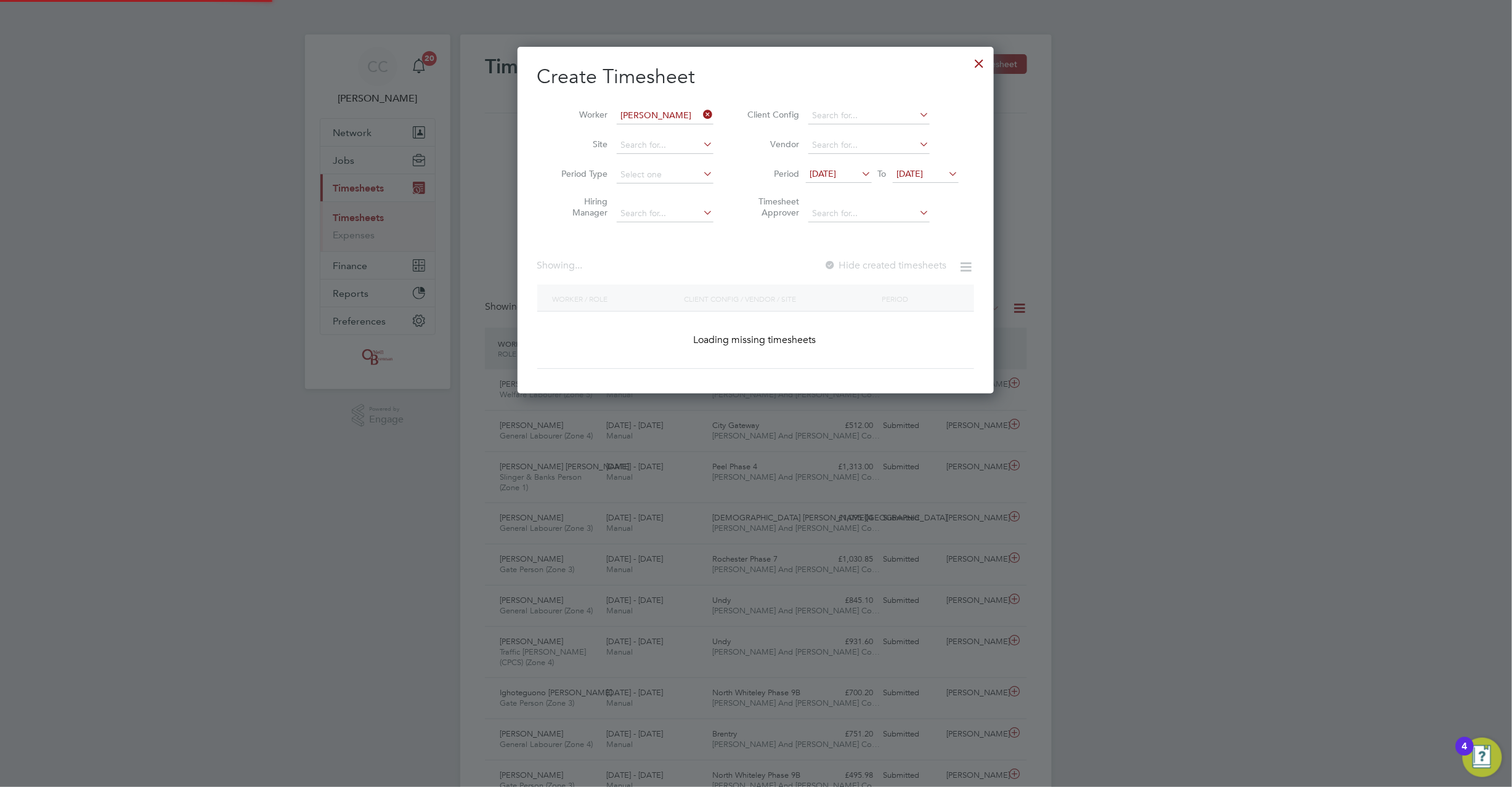
scroll to position [348, 477]
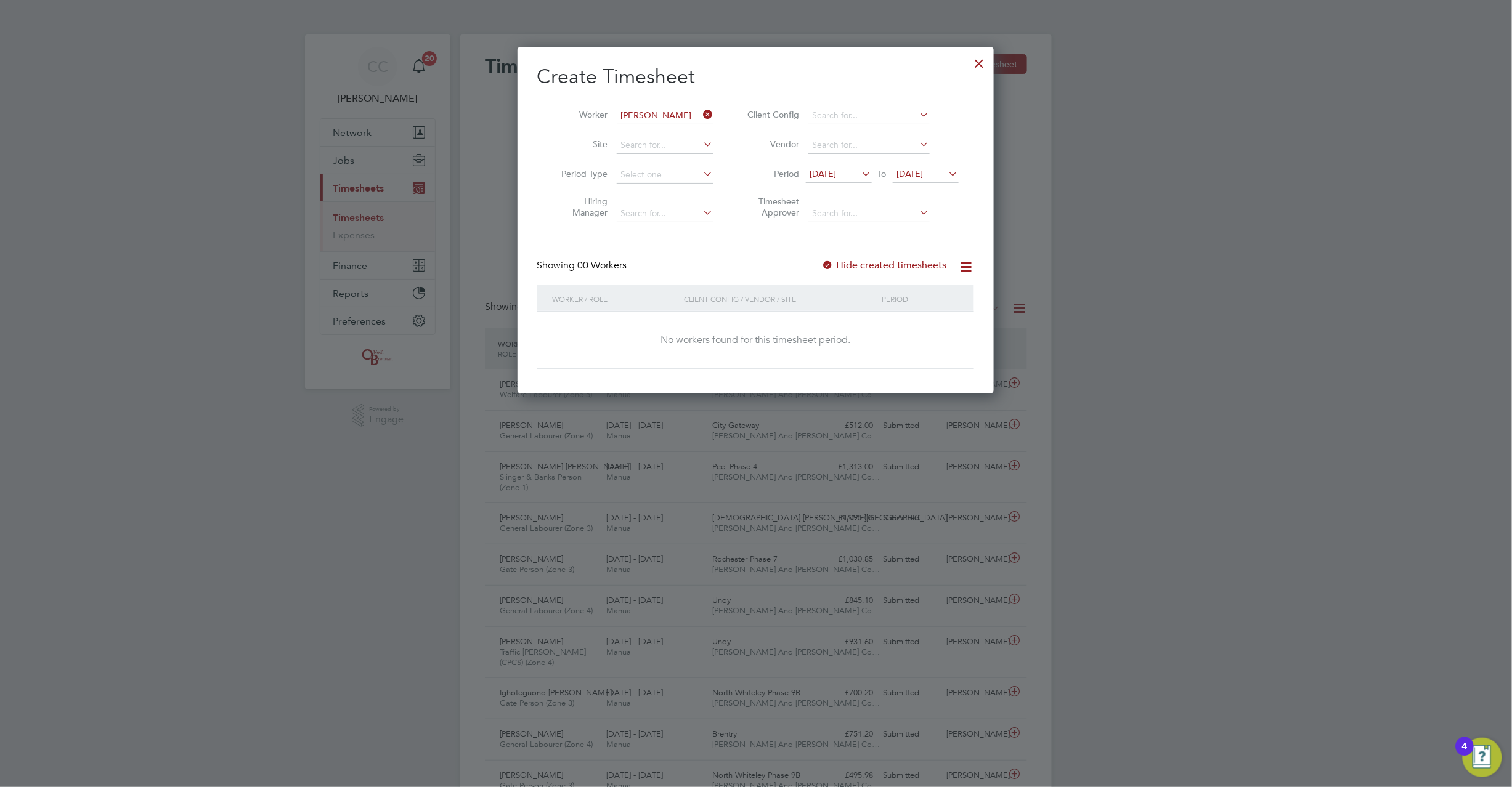
click at [916, 166] on span "20 Aug 2025" at bounding box center [926, 175] width 66 height 16
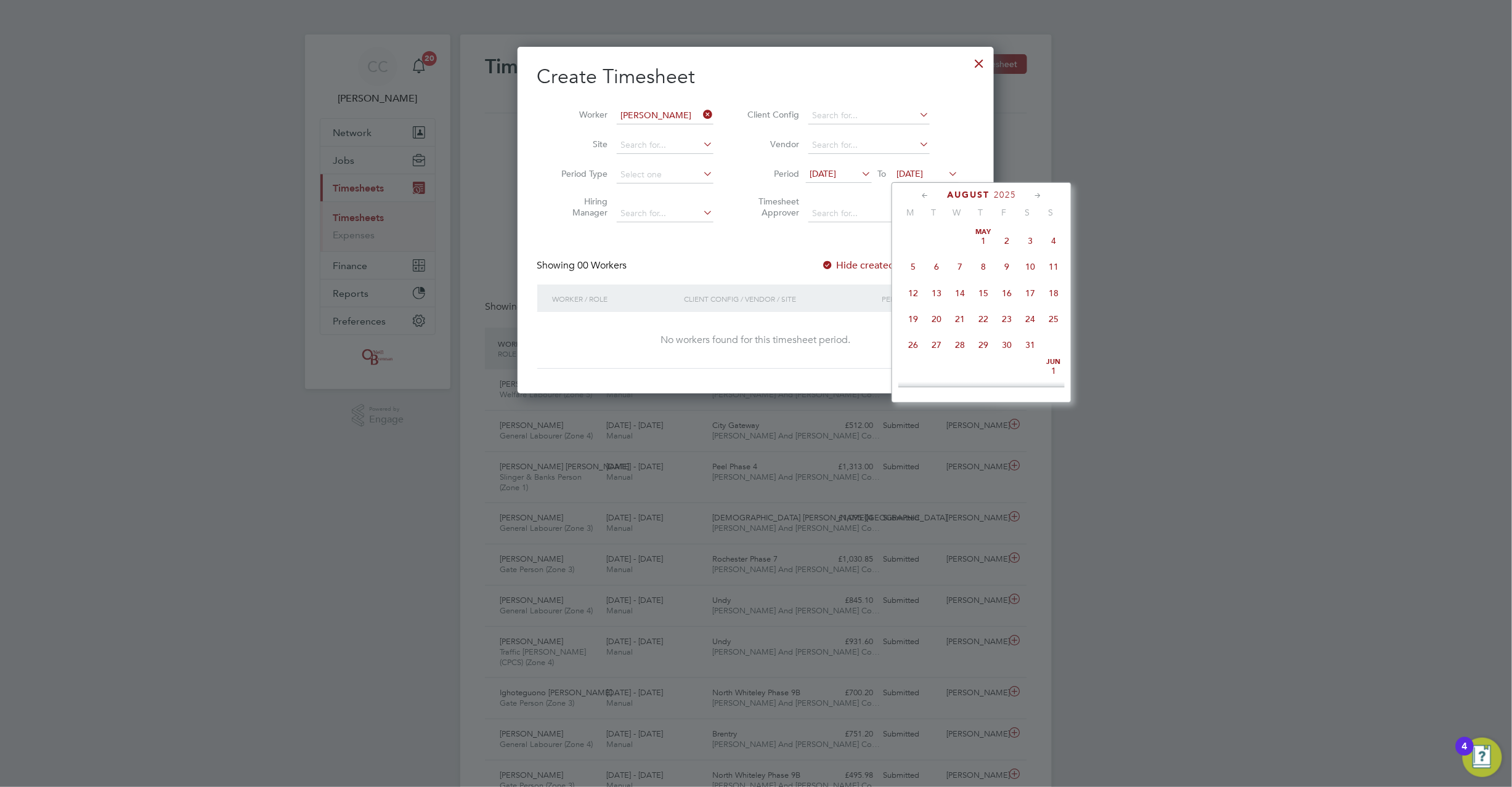
scroll to position [449, 0]
click at [1051, 292] on span "24" at bounding box center [1054, 286] width 23 height 23
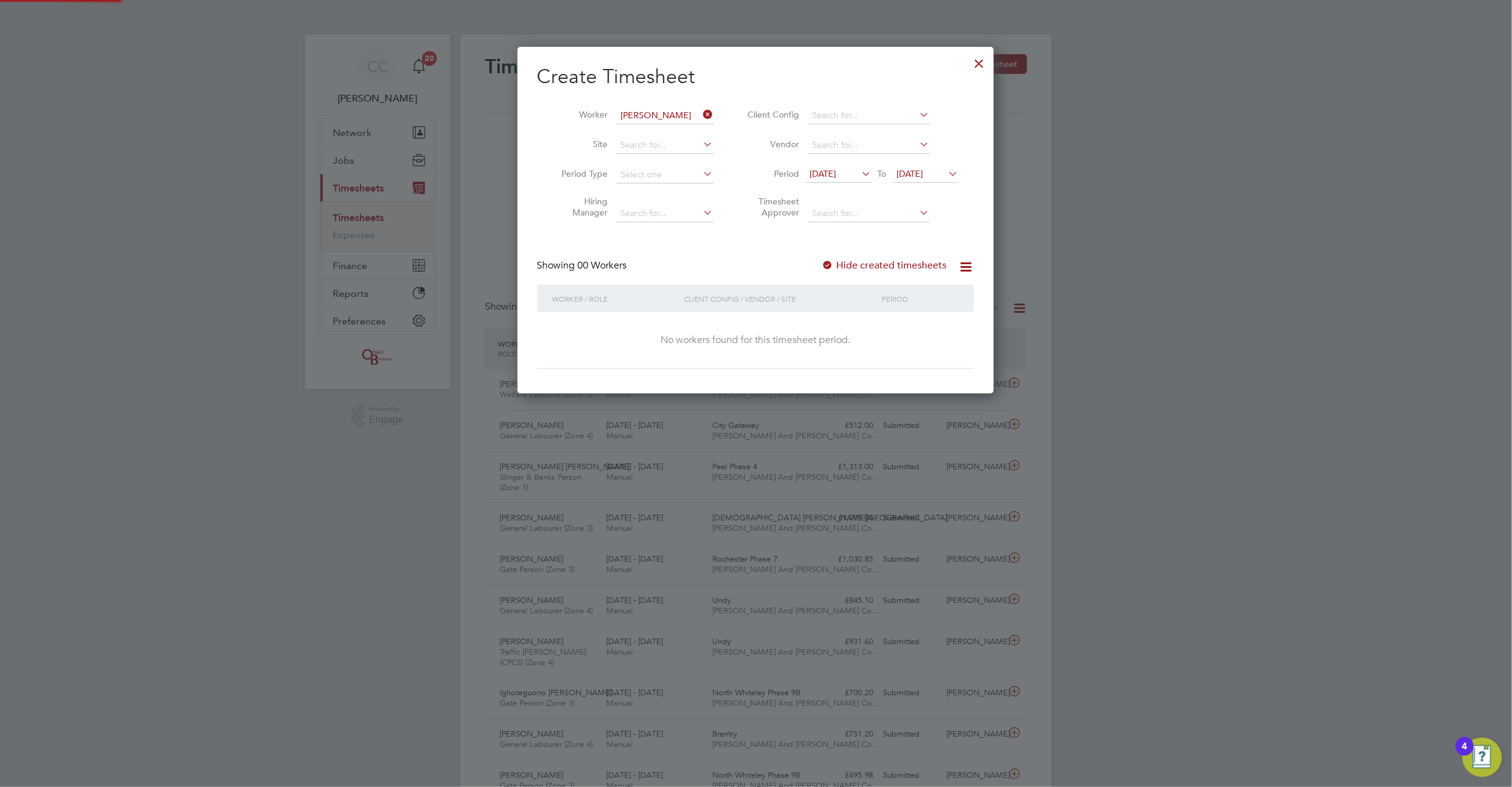
scroll to position [348, 477]
click at [841, 265] on label "Hide created timesheets" at bounding box center [885, 265] width 125 height 12
click at [833, 267] on div at bounding box center [828, 265] width 12 height 12
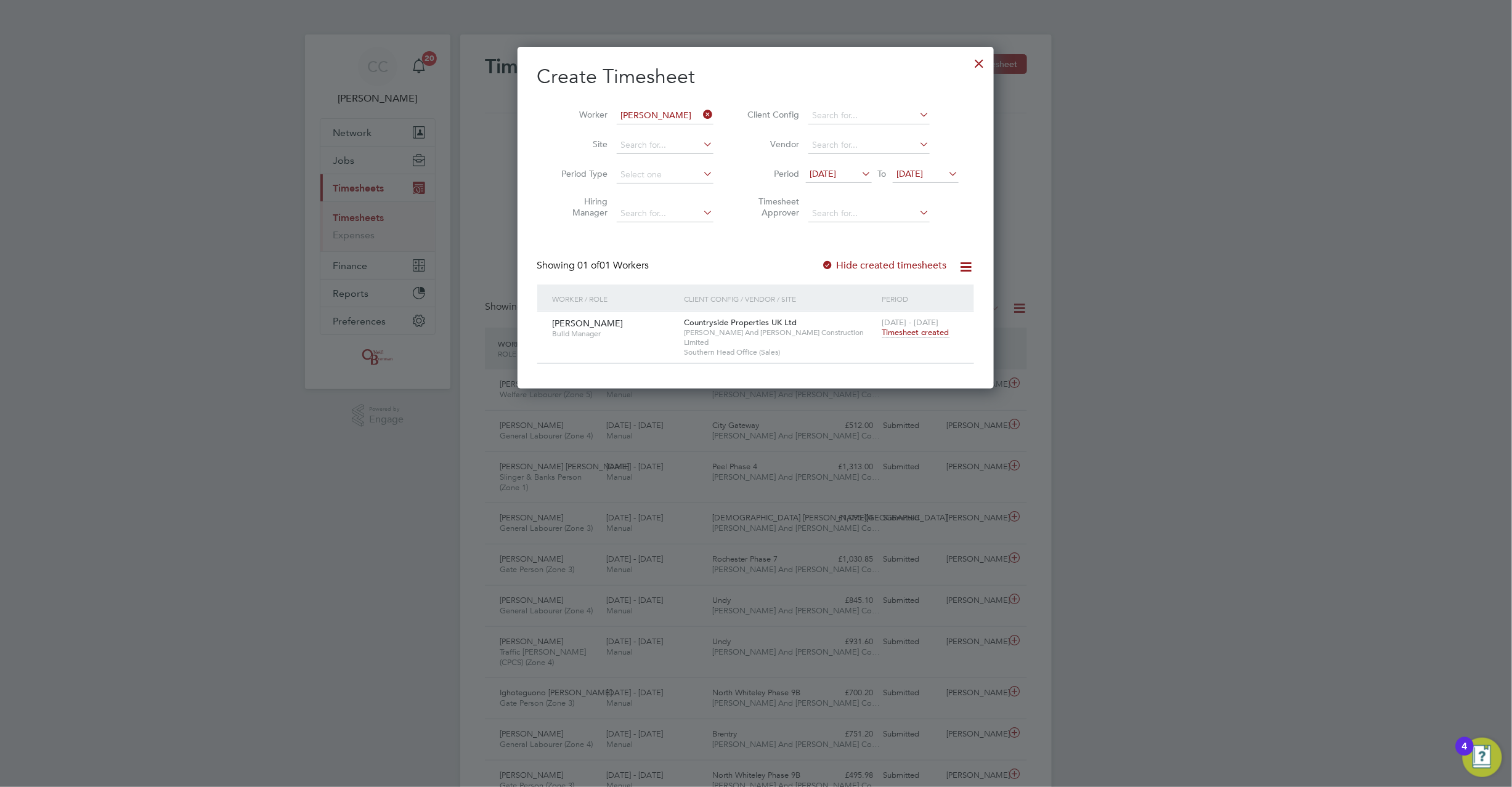
scroll to position [333, 477]
click at [836, 260] on div "Hide created timesheets" at bounding box center [885, 266] width 128 height 13
click at [829, 260] on div at bounding box center [828, 265] width 12 height 12
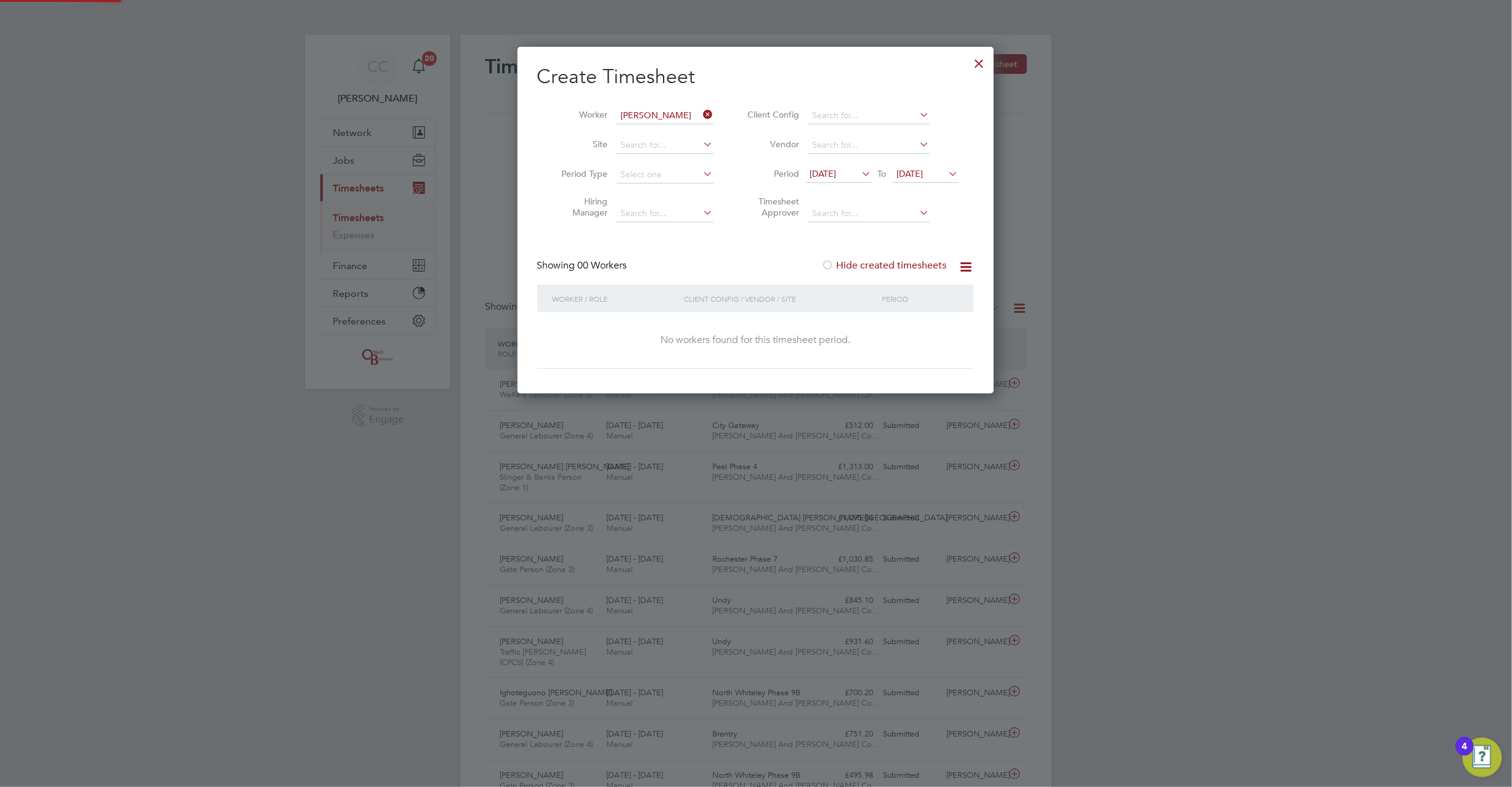
scroll to position [348, 477]
click at [829, 260] on div at bounding box center [828, 265] width 12 height 12
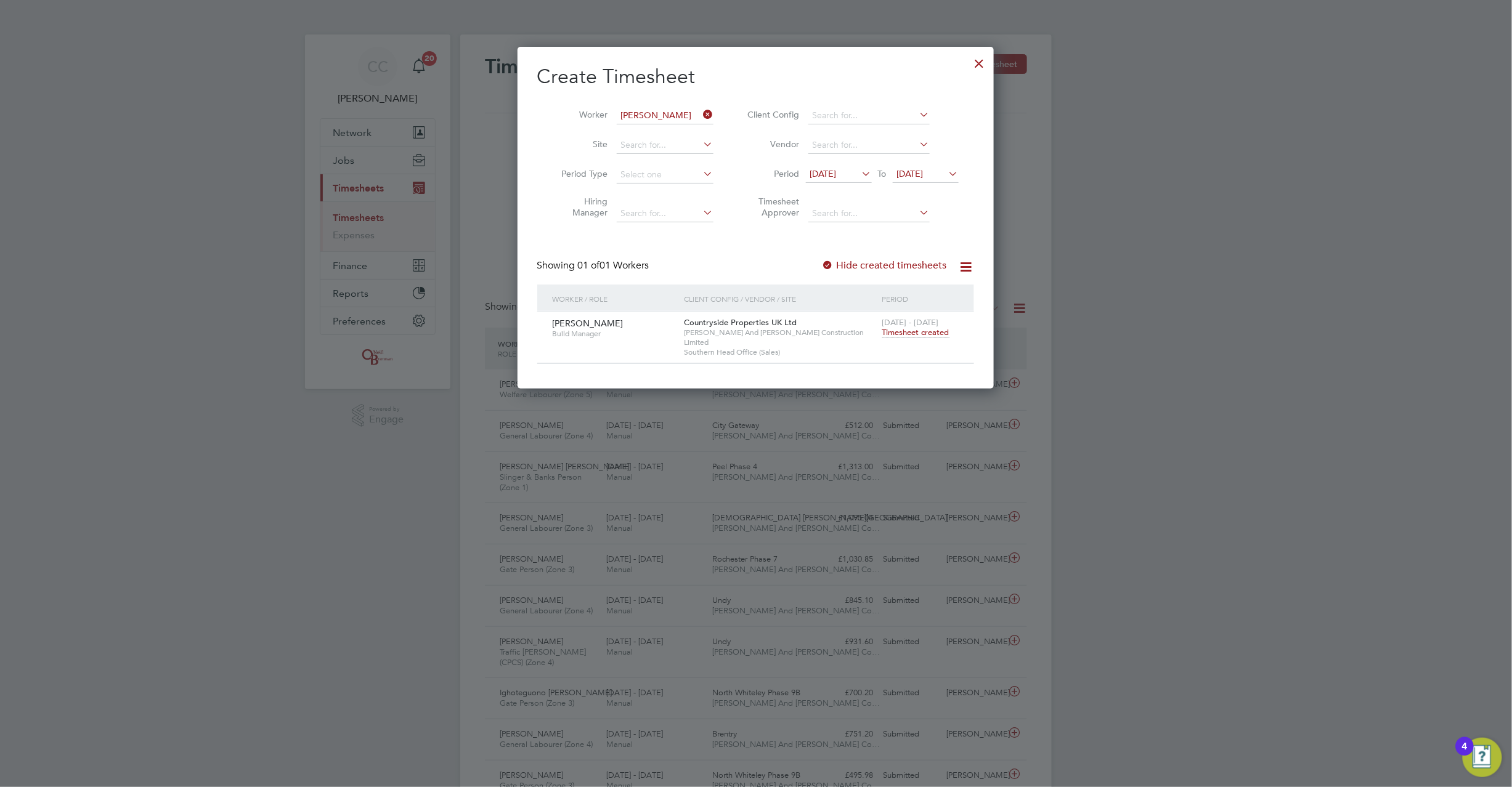
scroll to position [333, 477]
click at [984, 62] on div at bounding box center [979, 60] width 22 height 22
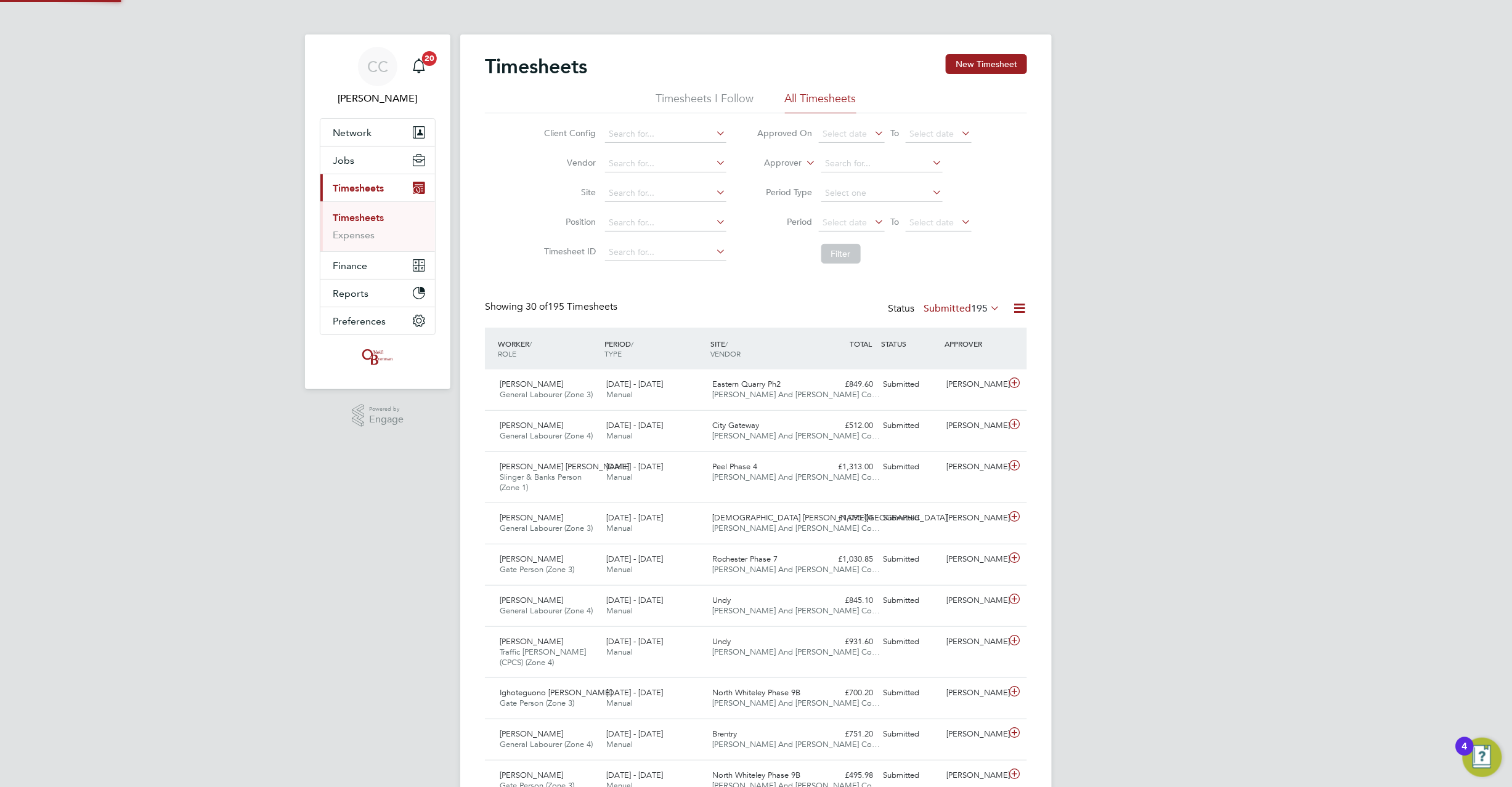
scroll to position [6, 6]
click at [970, 385] on div "[PERSON_NAME]" at bounding box center [974, 384] width 64 height 21
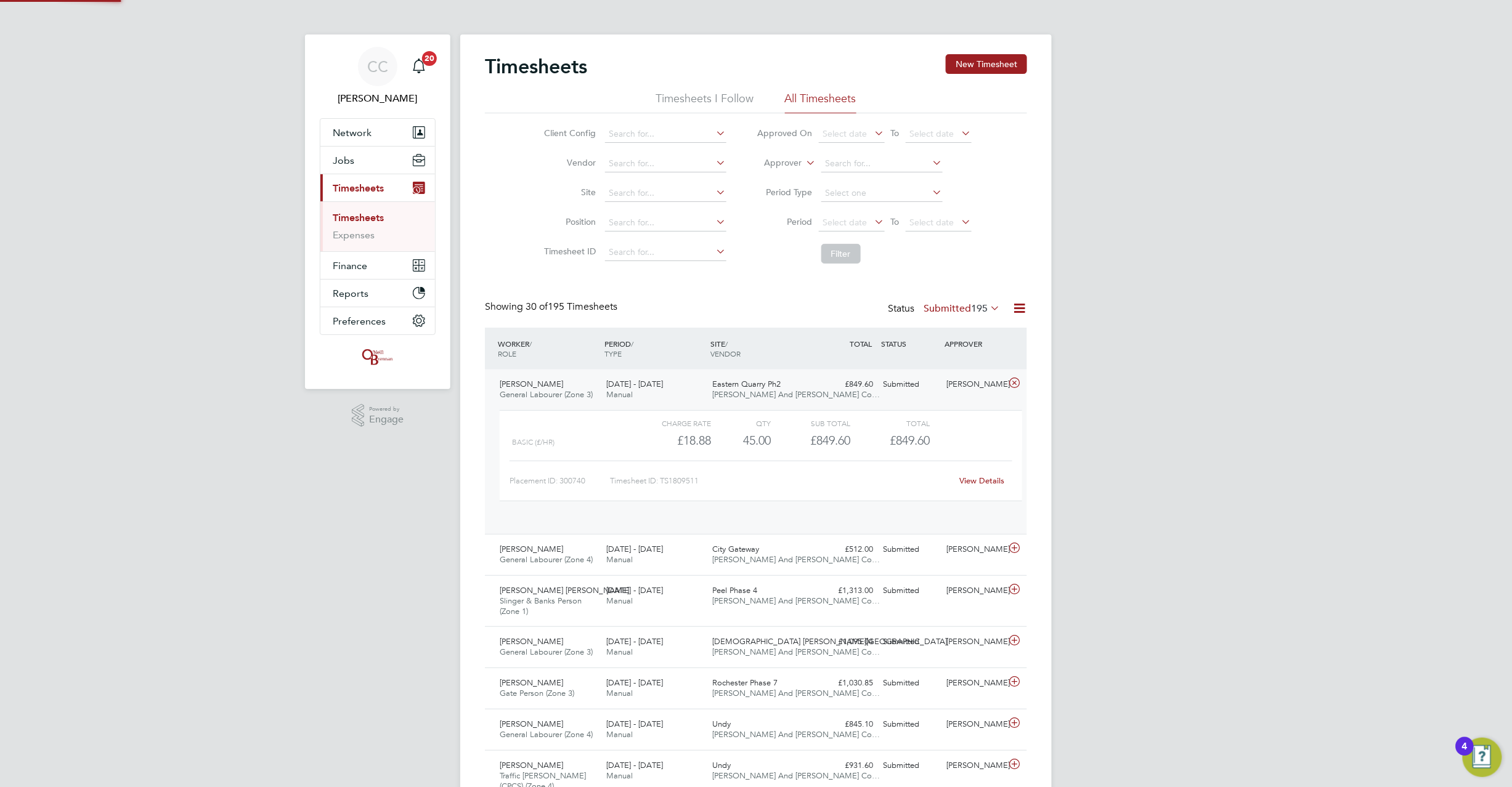
scroll to position [21, 120]
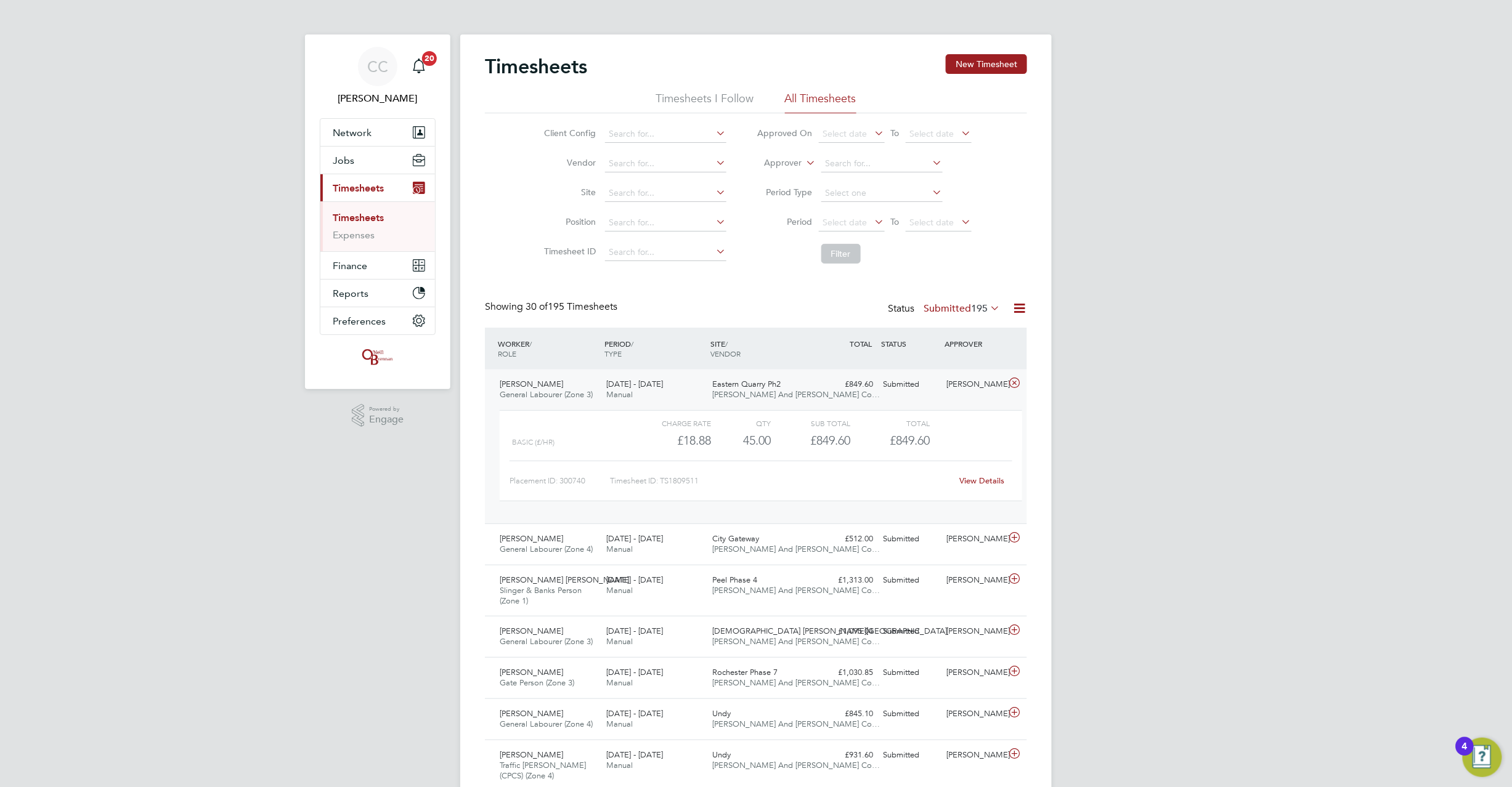
click at [984, 479] on link "View Details" at bounding box center [983, 480] width 45 height 11
click at [1014, 387] on icon at bounding box center [1014, 383] width 16 height 10
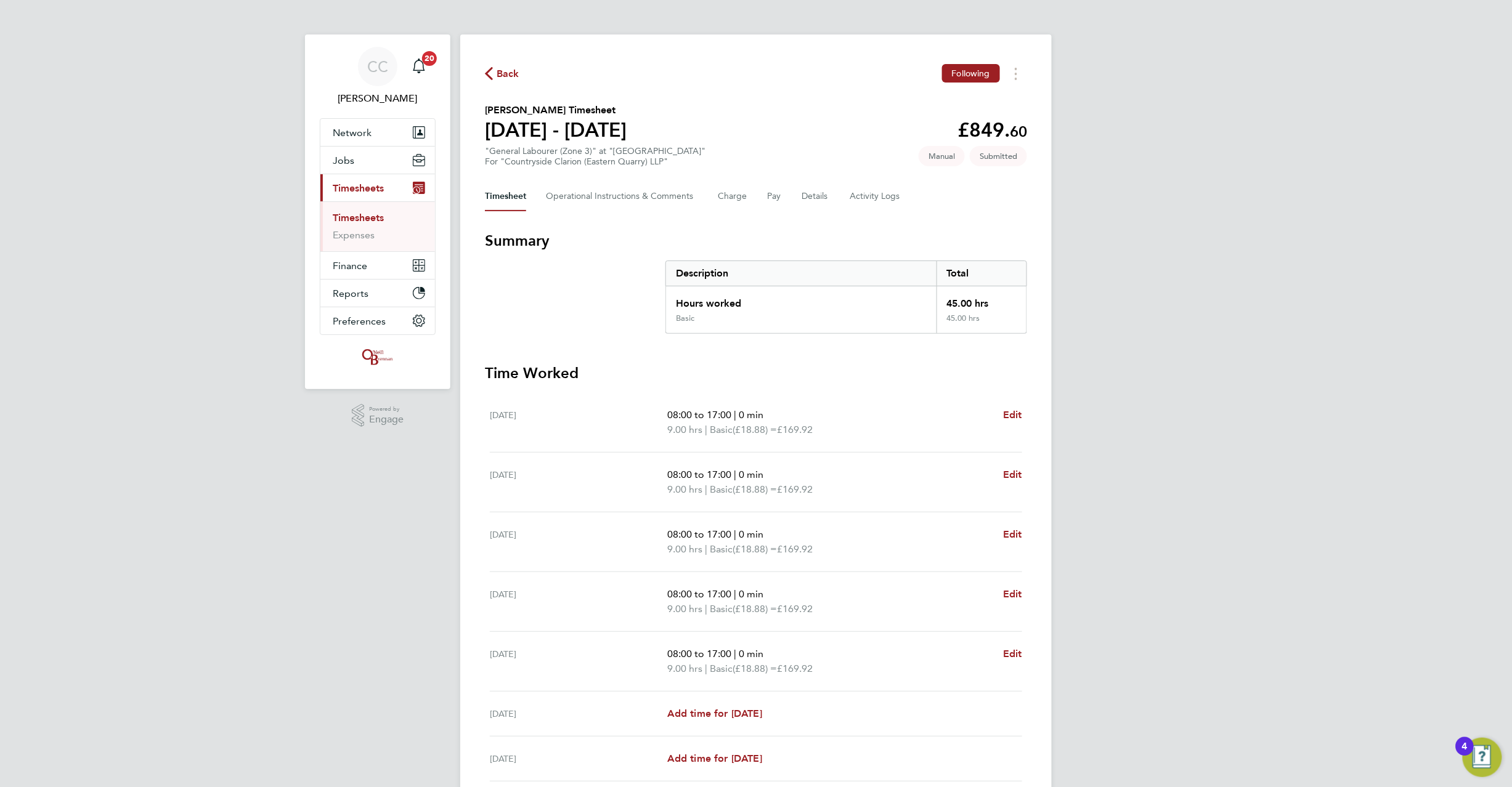
click at [501, 69] on span "Back" at bounding box center [508, 74] width 23 height 15
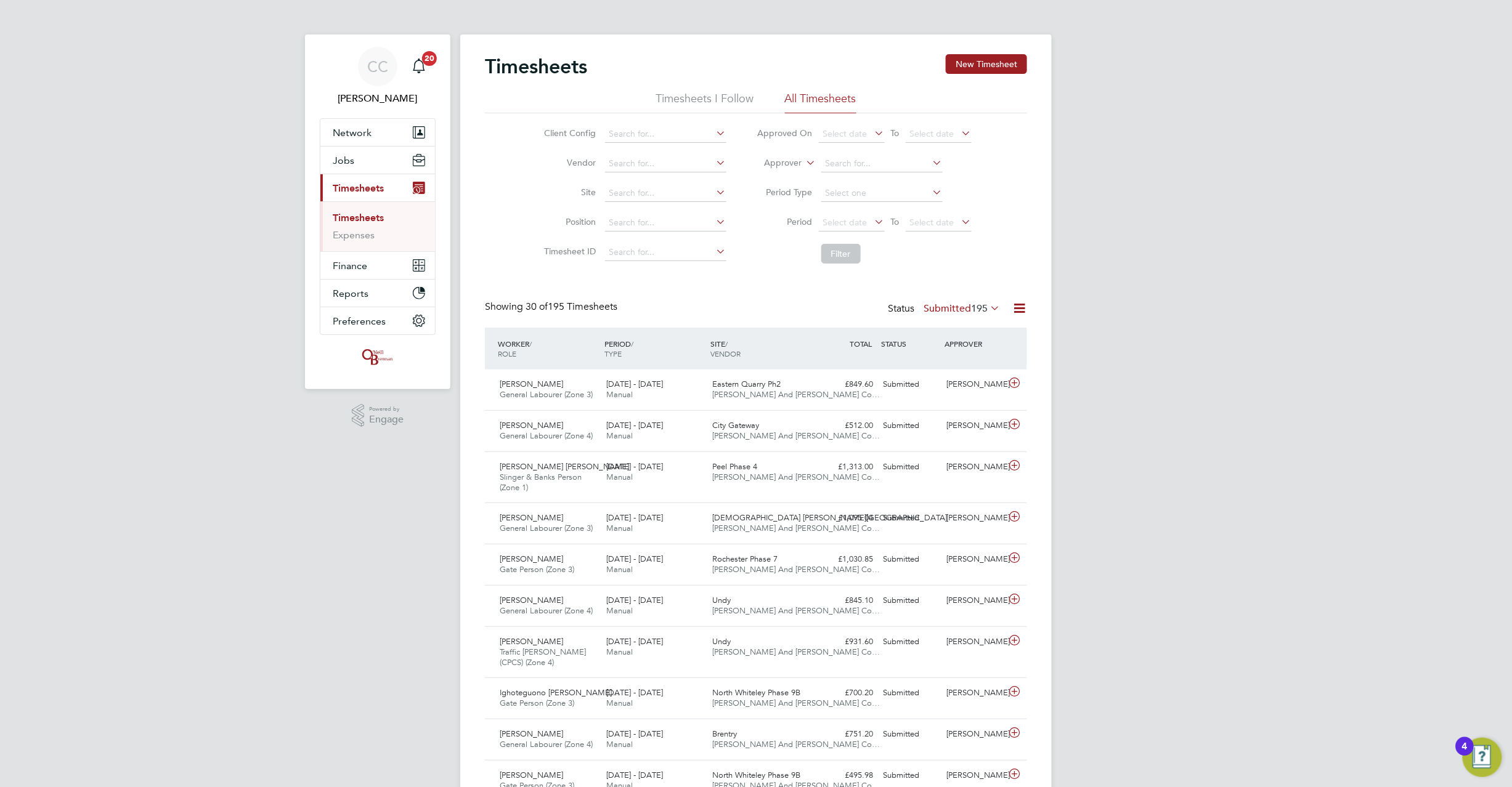
drag, startPoint x: 1003, startPoint y: 60, endPoint x: 912, endPoint y: 84, distance: 94.1
click at [1002, 60] on button "New Timesheet" at bounding box center [986, 64] width 82 height 20
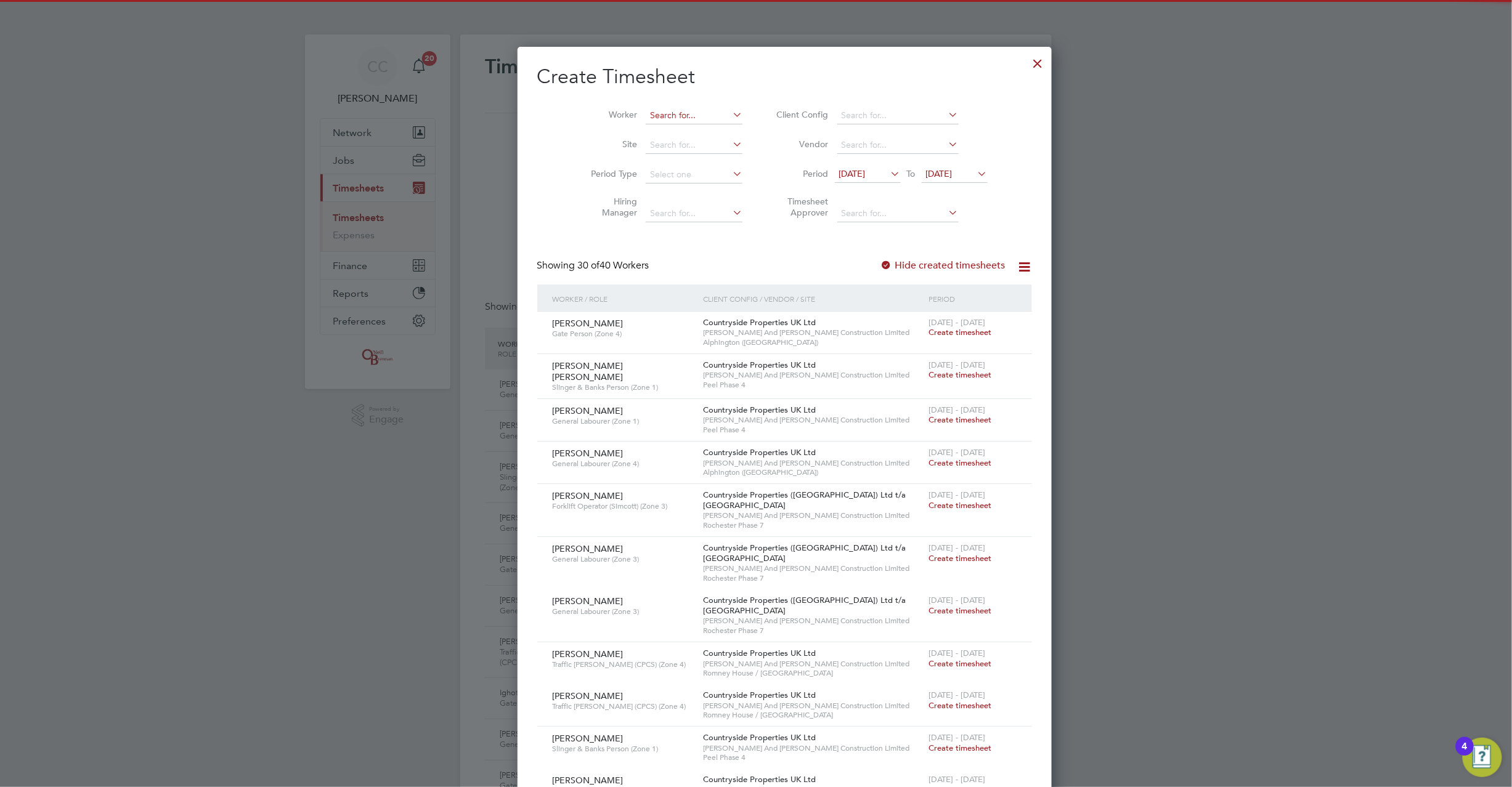
click at [646, 111] on input at bounding box center [693, 115] width 96 height 17
drag, startPoint x: 637, startPoint y: 114, endPoint x: 607, endPoint y: 116, distance: 30.1
click at [607, 116] on li "Worker aul gil" at bounding box center [662, 116] width 191 height 30
click at [695, 127] on b "Gil" at bounding box center [730, 132] width 72 height 11
type input "Paul Gilbank"
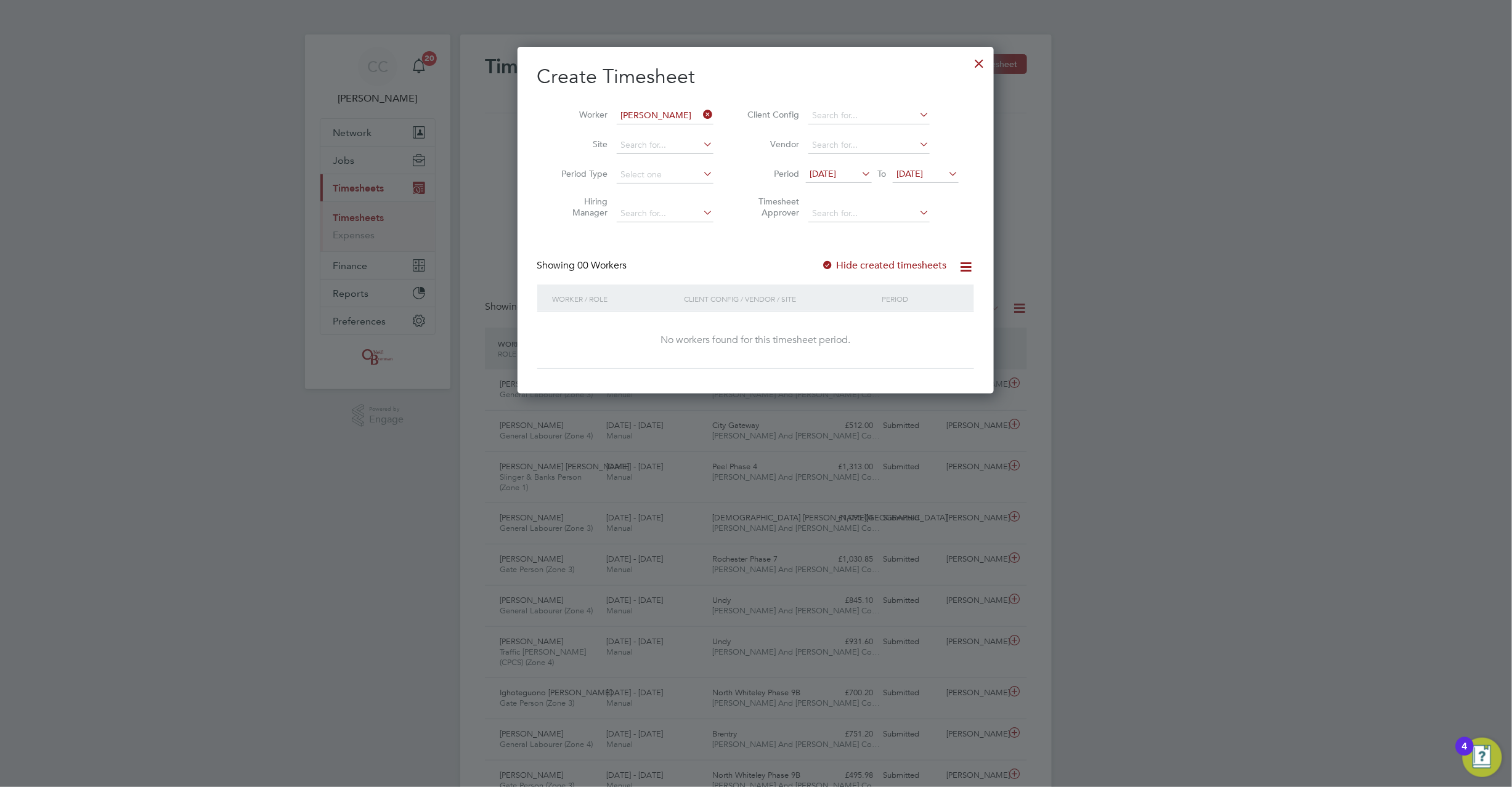
click at [907, 171] on span "20 Aug 2025" at bounding box center [910, 173] width 26 height 11
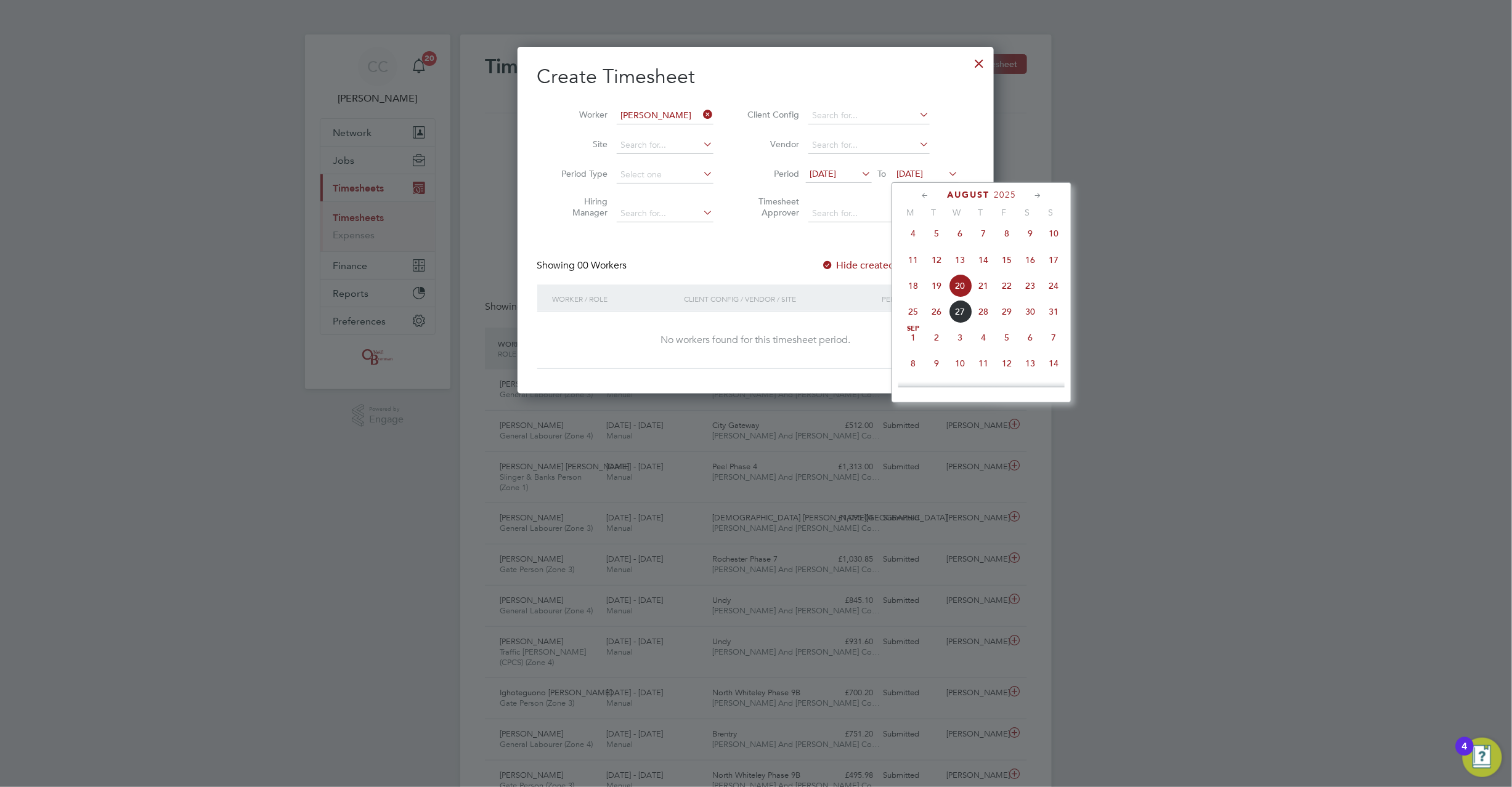
click at [1051, 287] on span "24" at bounding box center [1054, 286] width 23 height 23
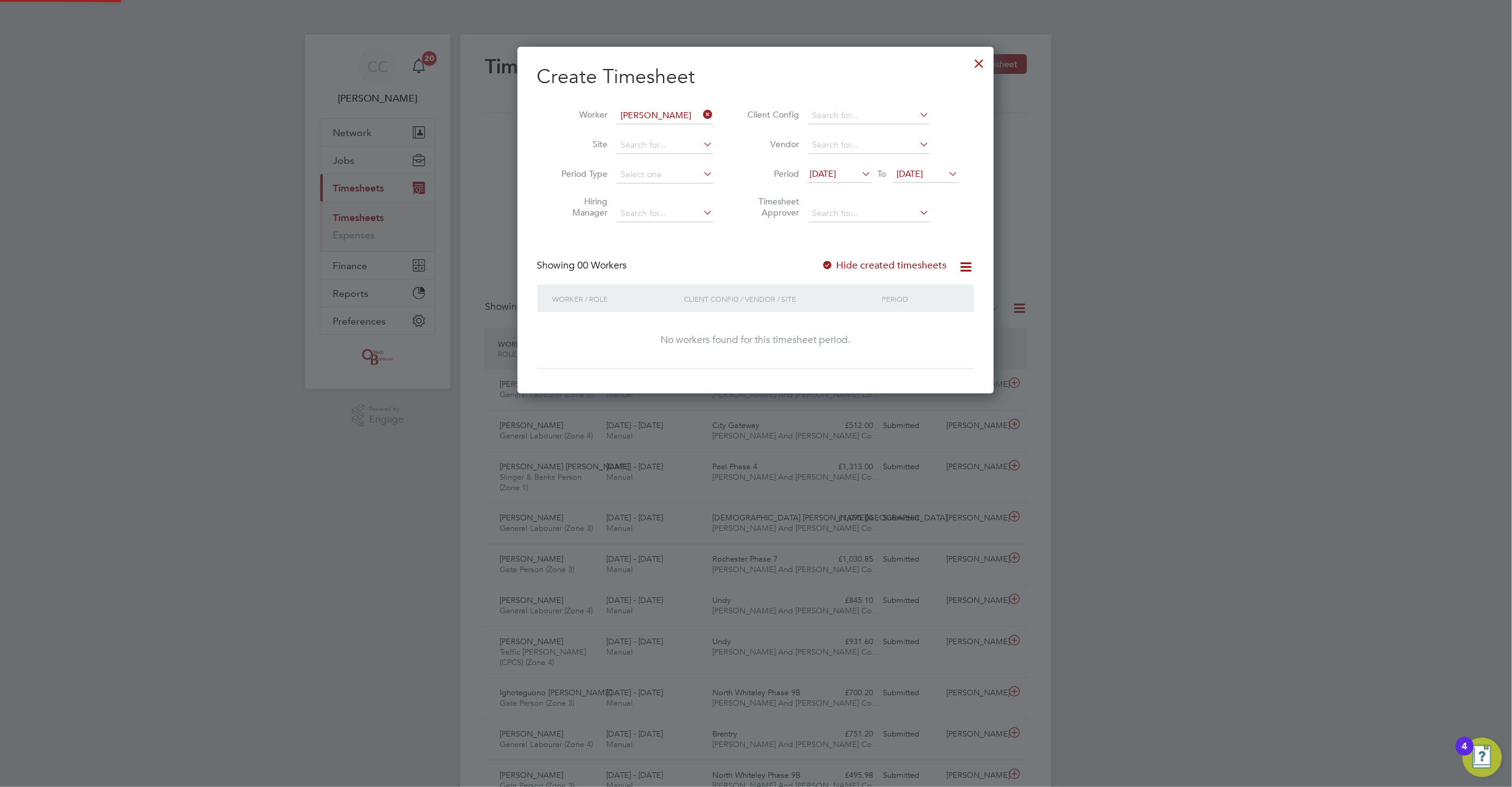
drag, startPoint x: 836, startPoint y: 262, endPoint x: 829, endPoint y: 265, distance: 7.6
click at [833, 265] on label "Hide created timesheets" at bounding box center [885, 265] width 125 height 12
click at [829, 265] on div at bounding box center [828, 265] width 12 height 12
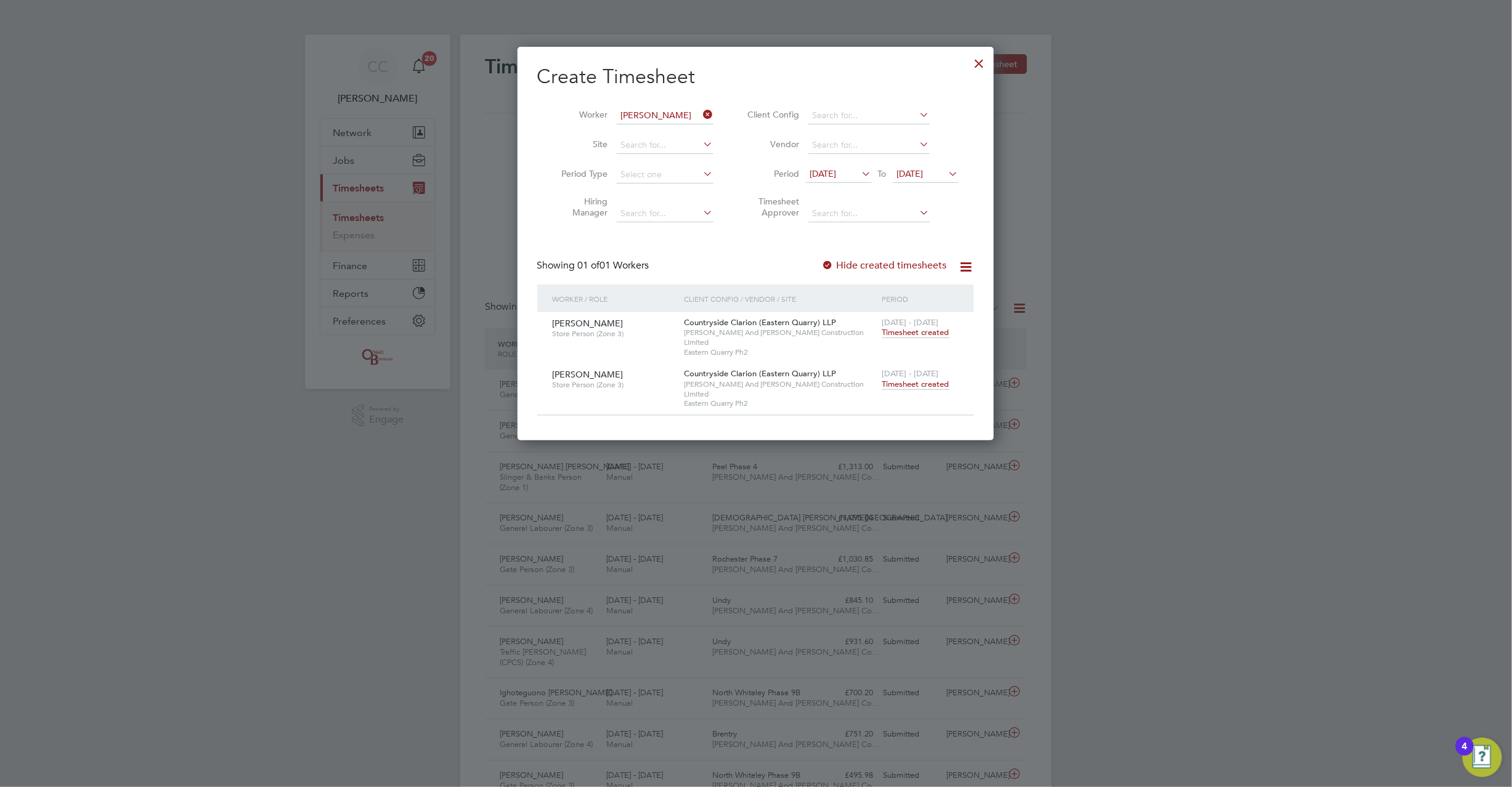
click at [918, 379] on span "Timesheet created" at bounding box center [915, 384] width 67 height 11
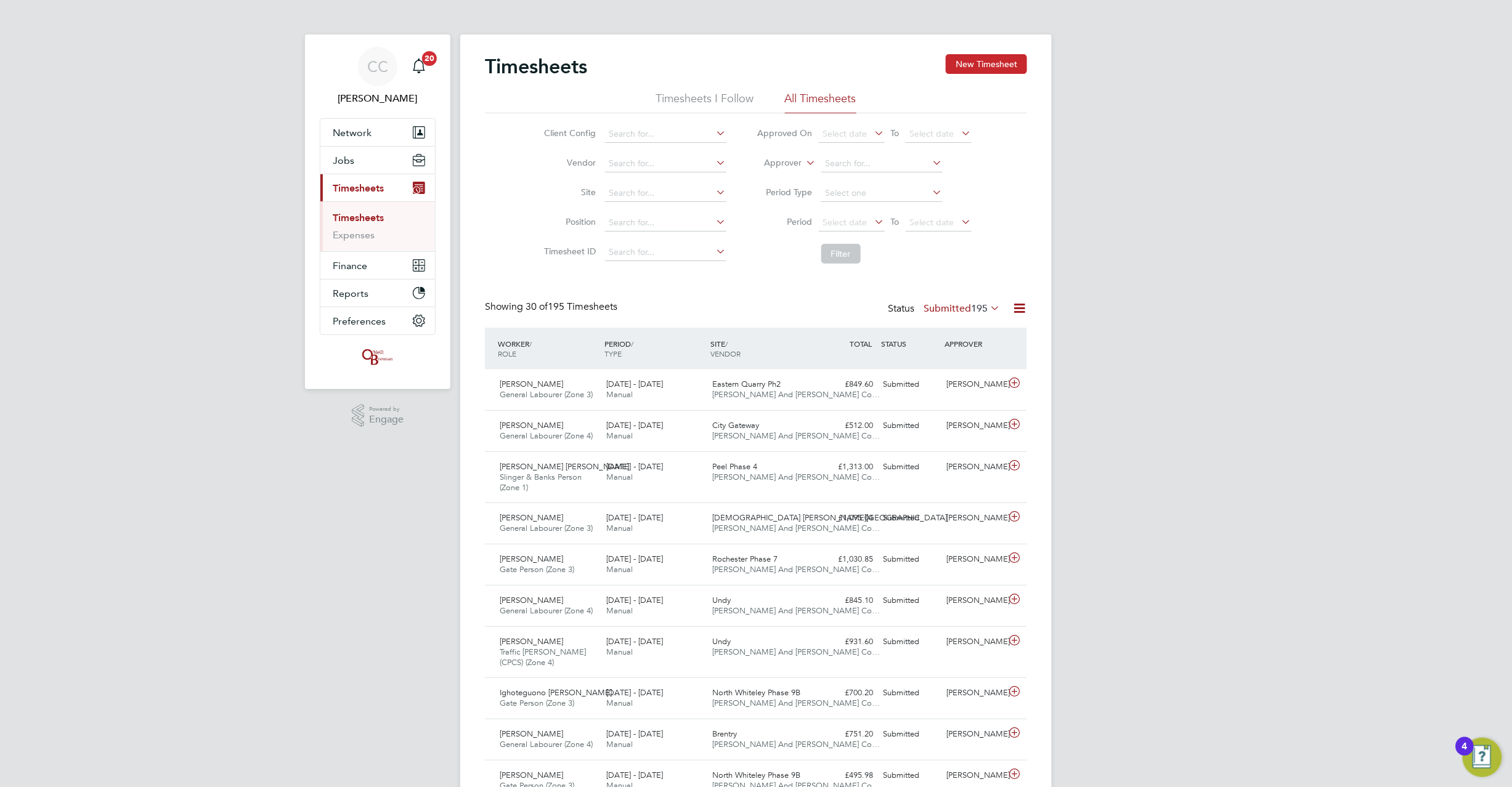
click at [956, 72] on button "New Timesheet" at bounding box center [986, 64] width 82 height 20
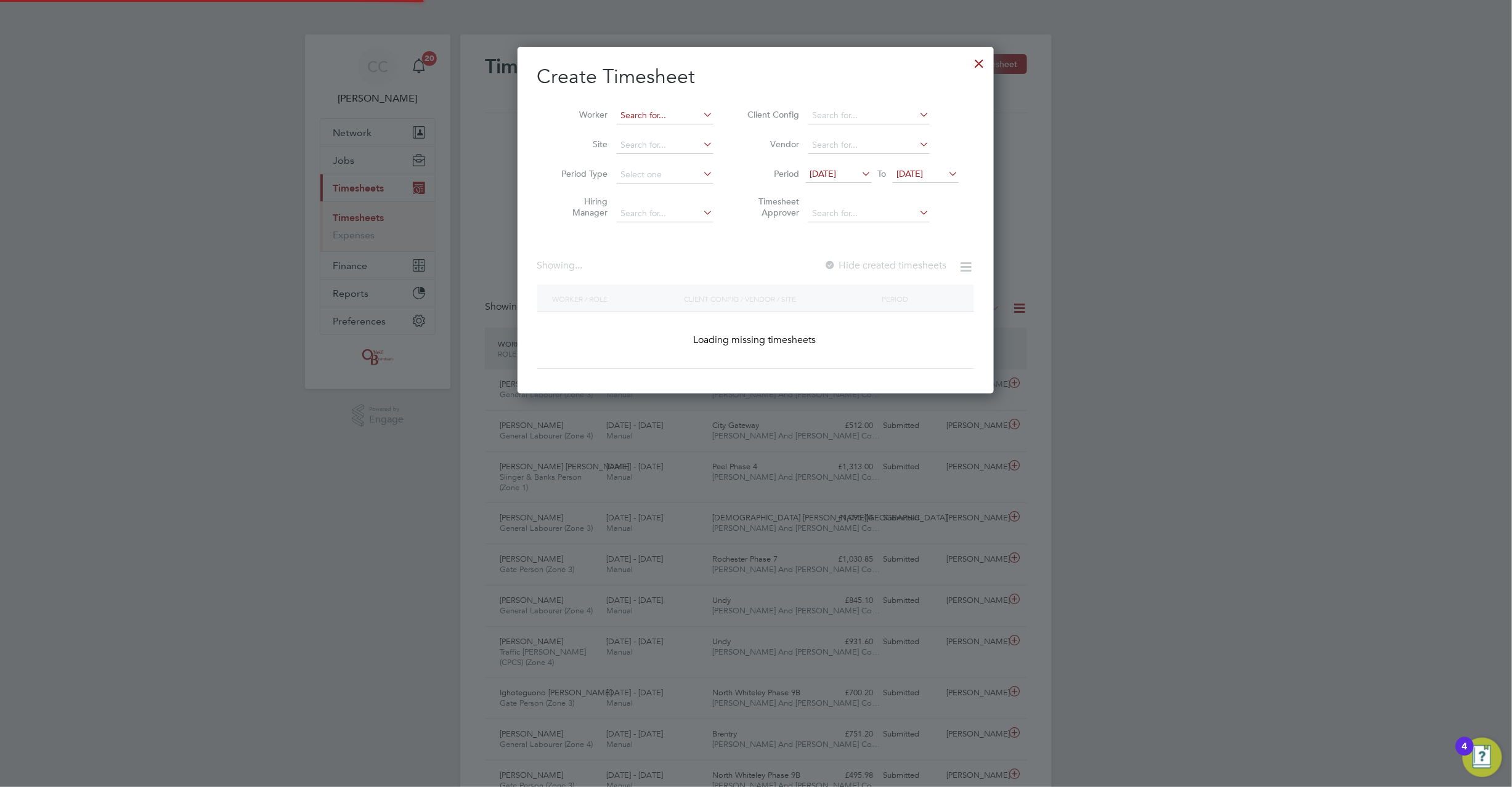
scroll to position [2107, 477]
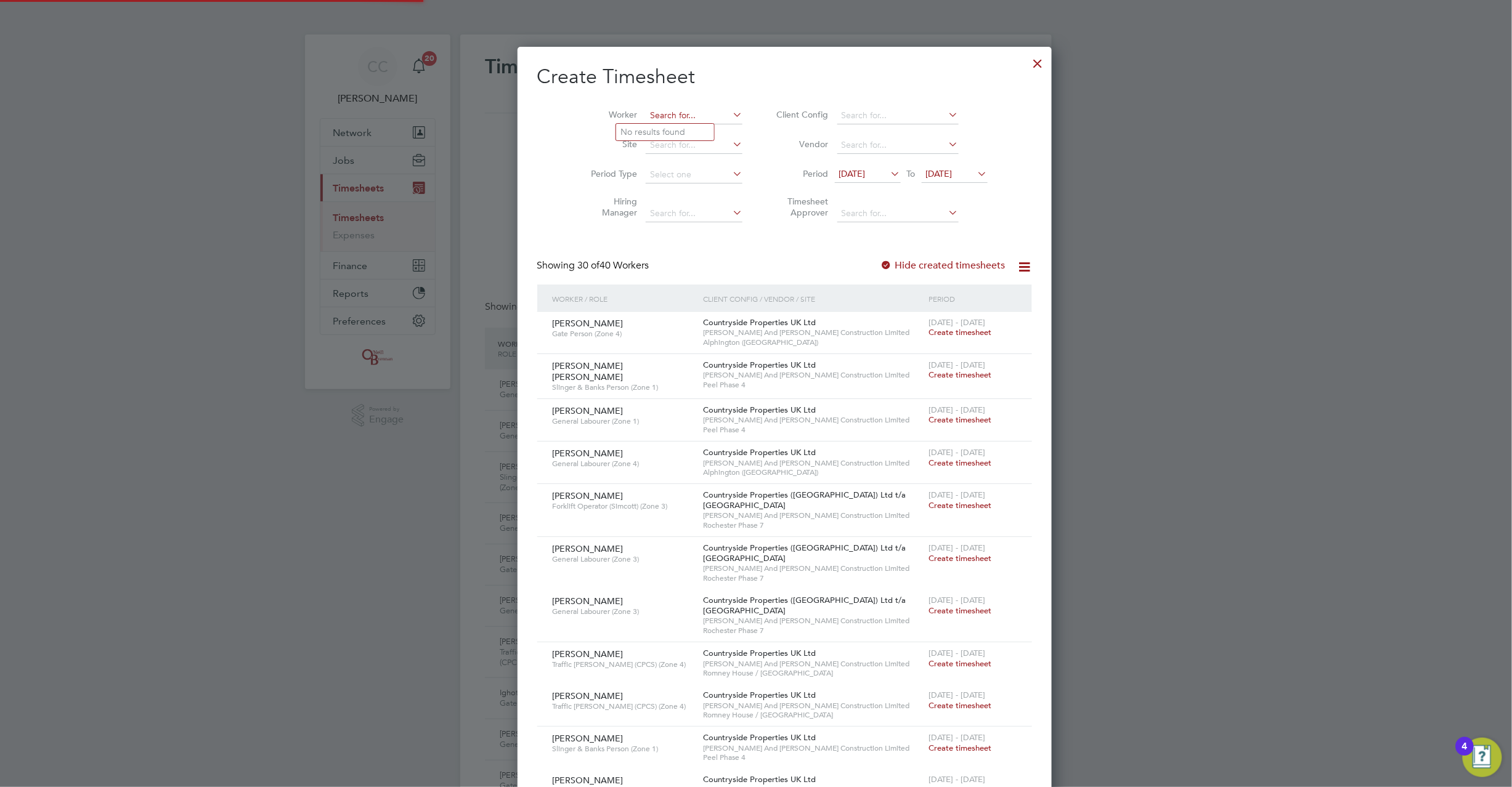
click at [646, 116] on input at bounding box center [693, 115] width 96 height 17
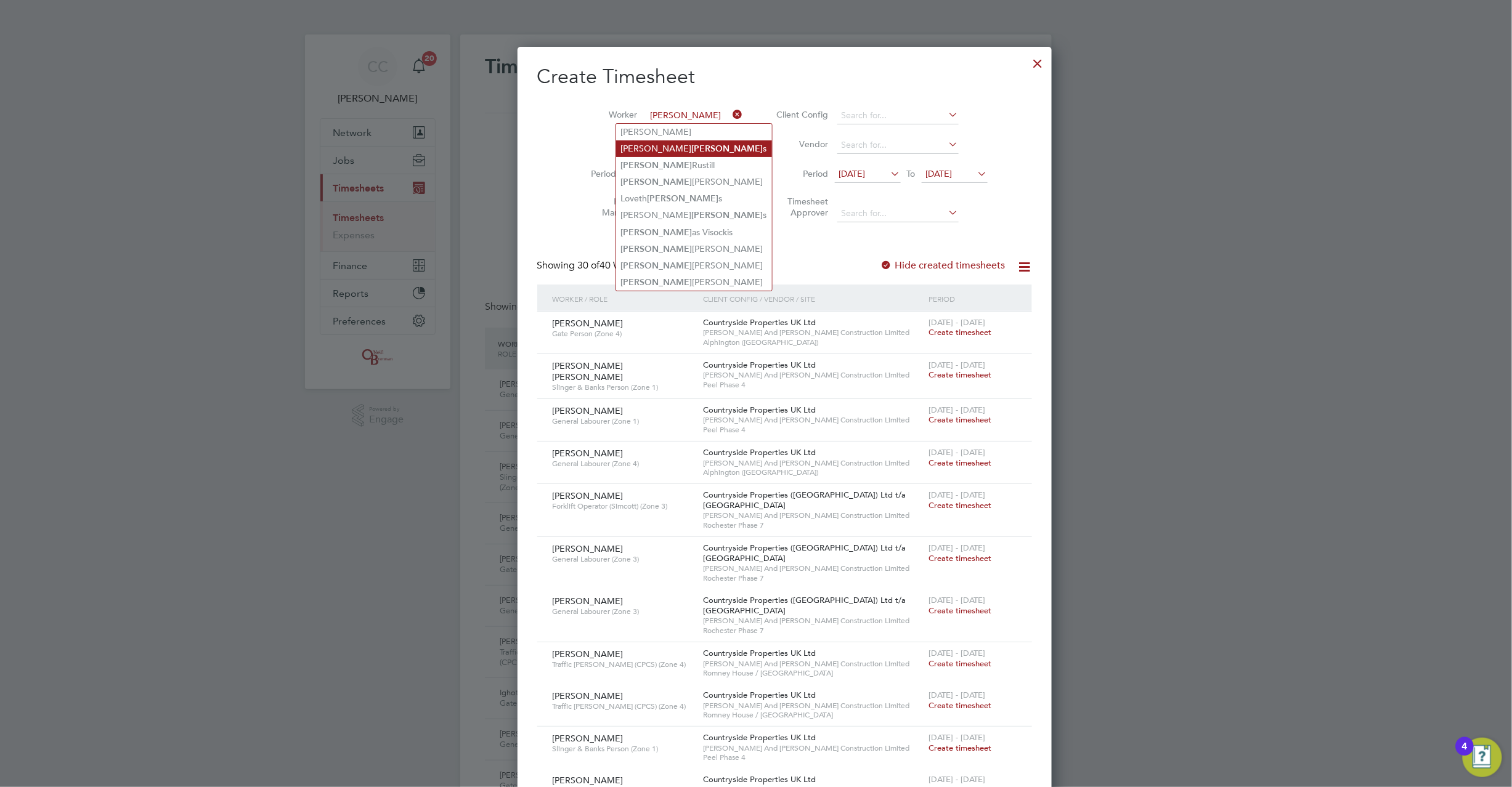
click at [692, 150] on b "Robert" at bounding box center [727, 148] width 72 height 11
type input "Rob Roberts"
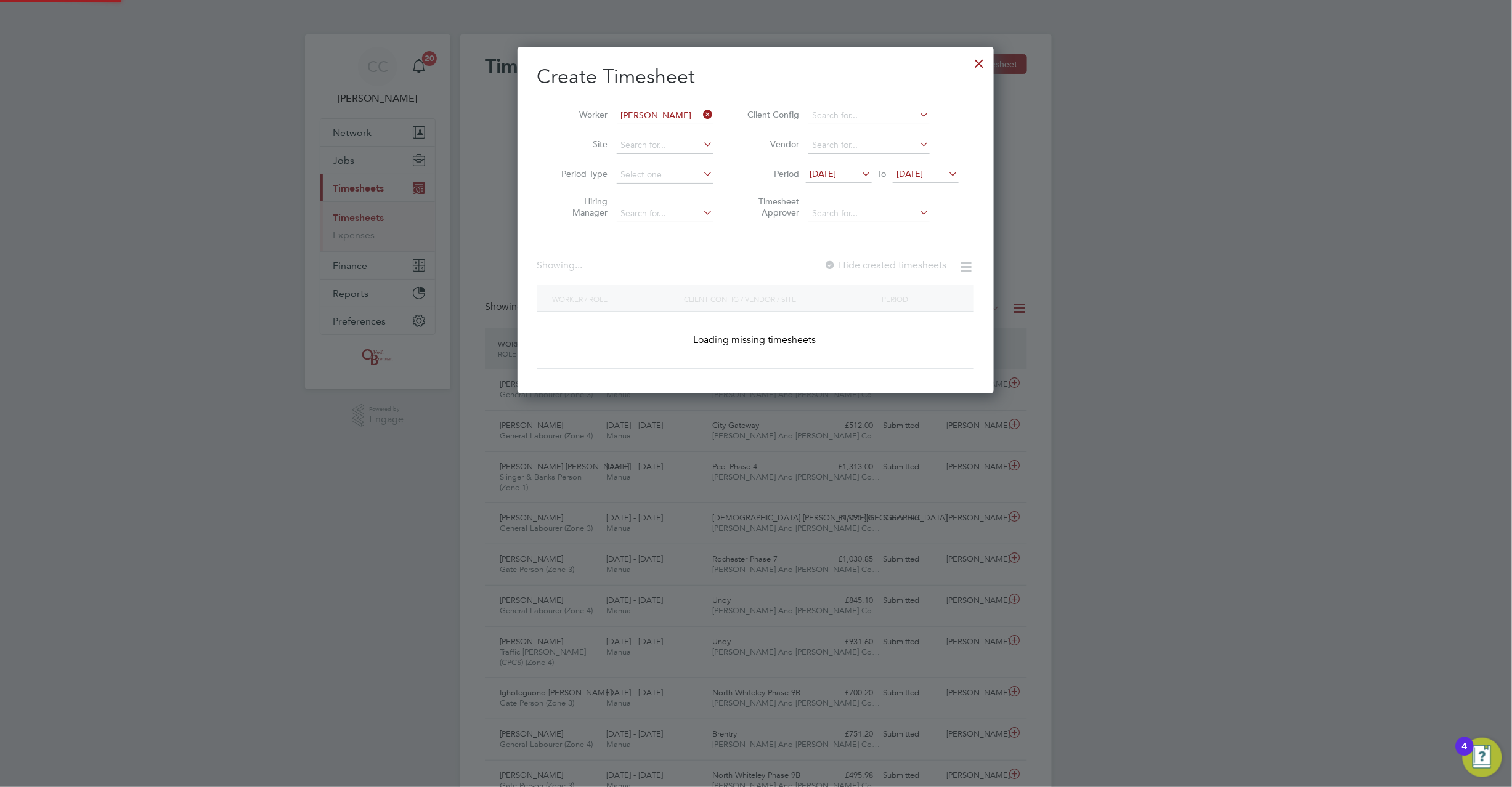
scroll to position [333, 477]
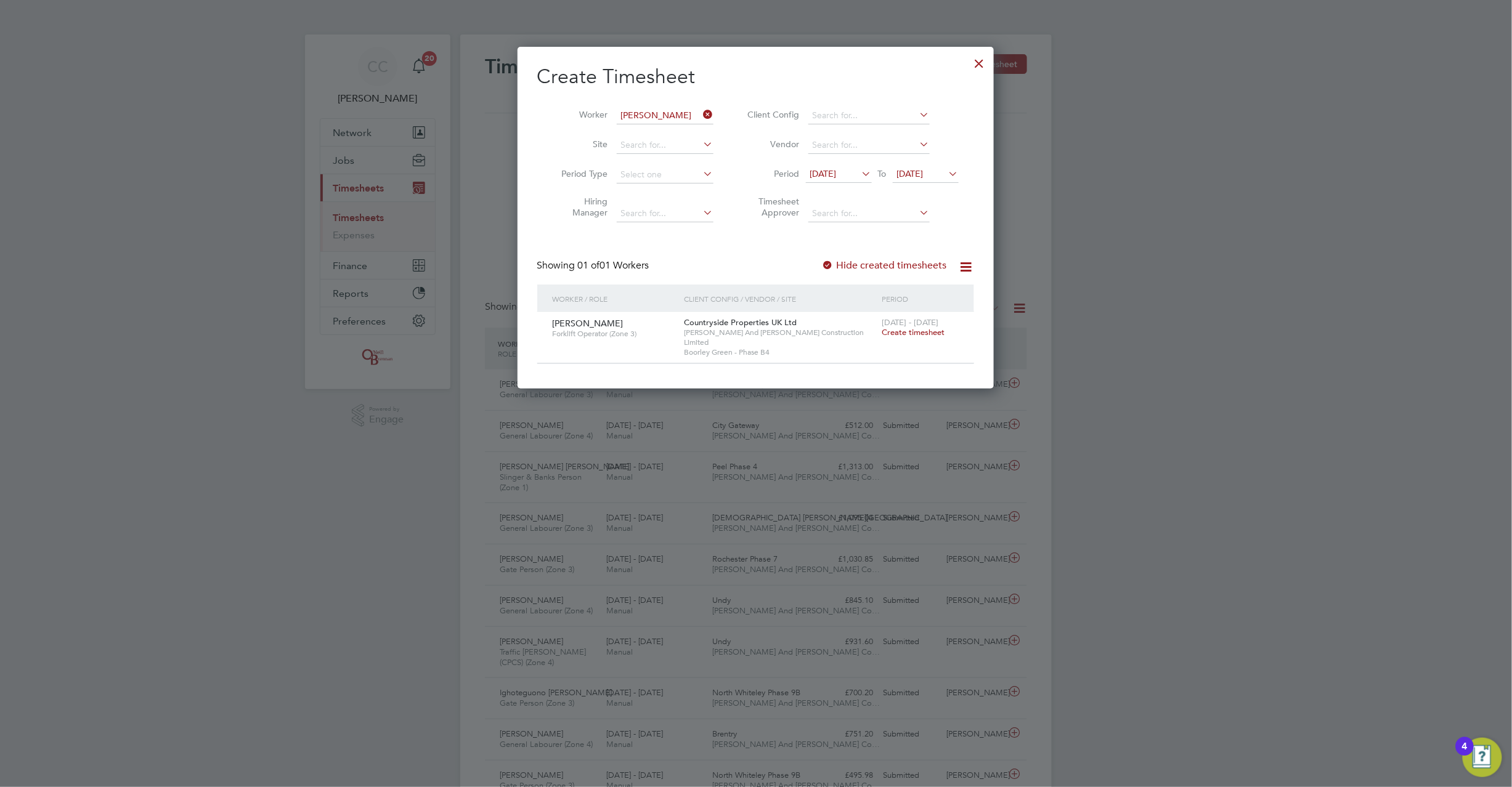
click at [946, 176] on icon at bounding box center [946, 173] width 0 height 17
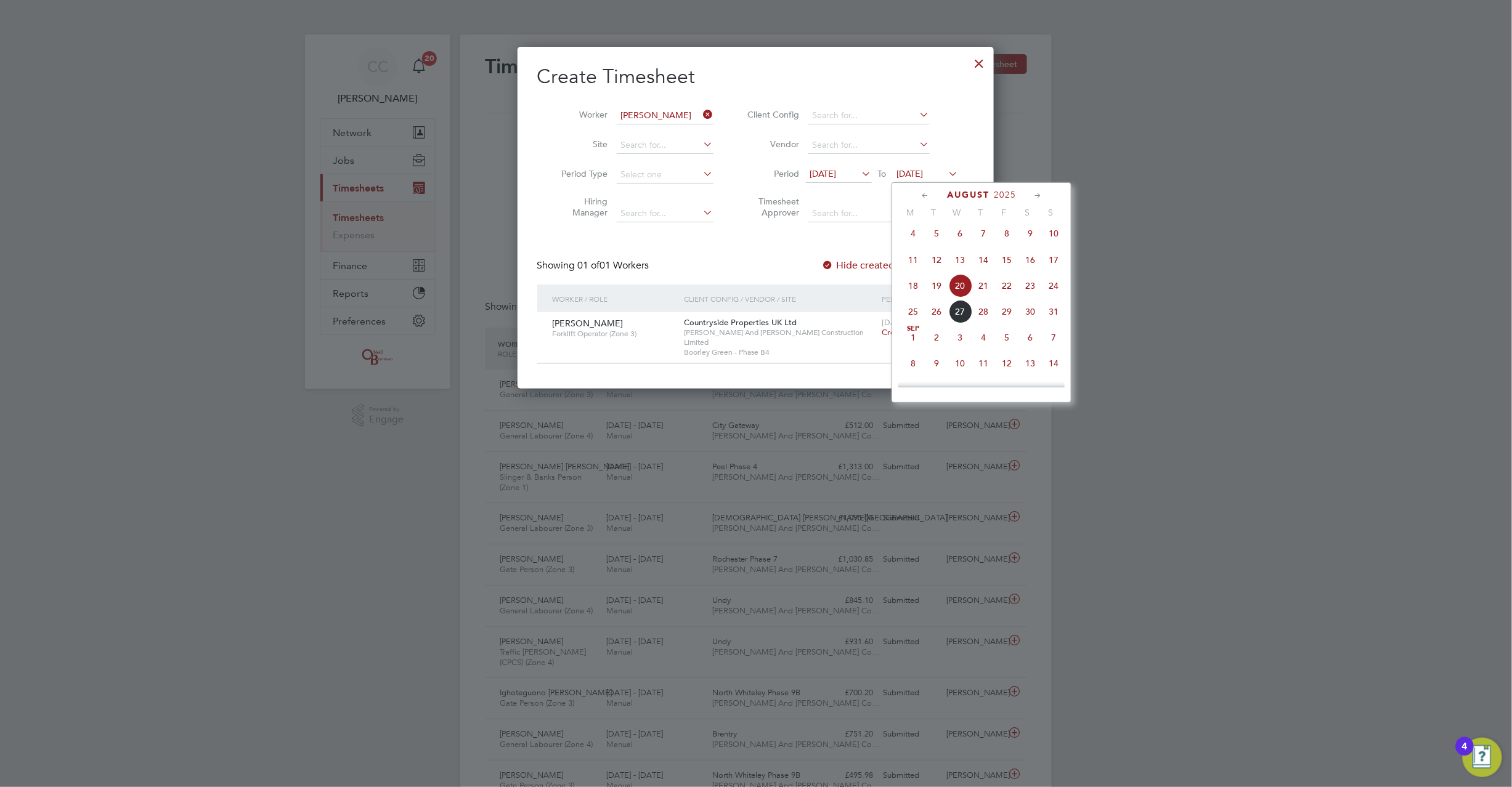
click at [1051, 292] on span "24" at bounding box center [1054, 286] width 23 height 23
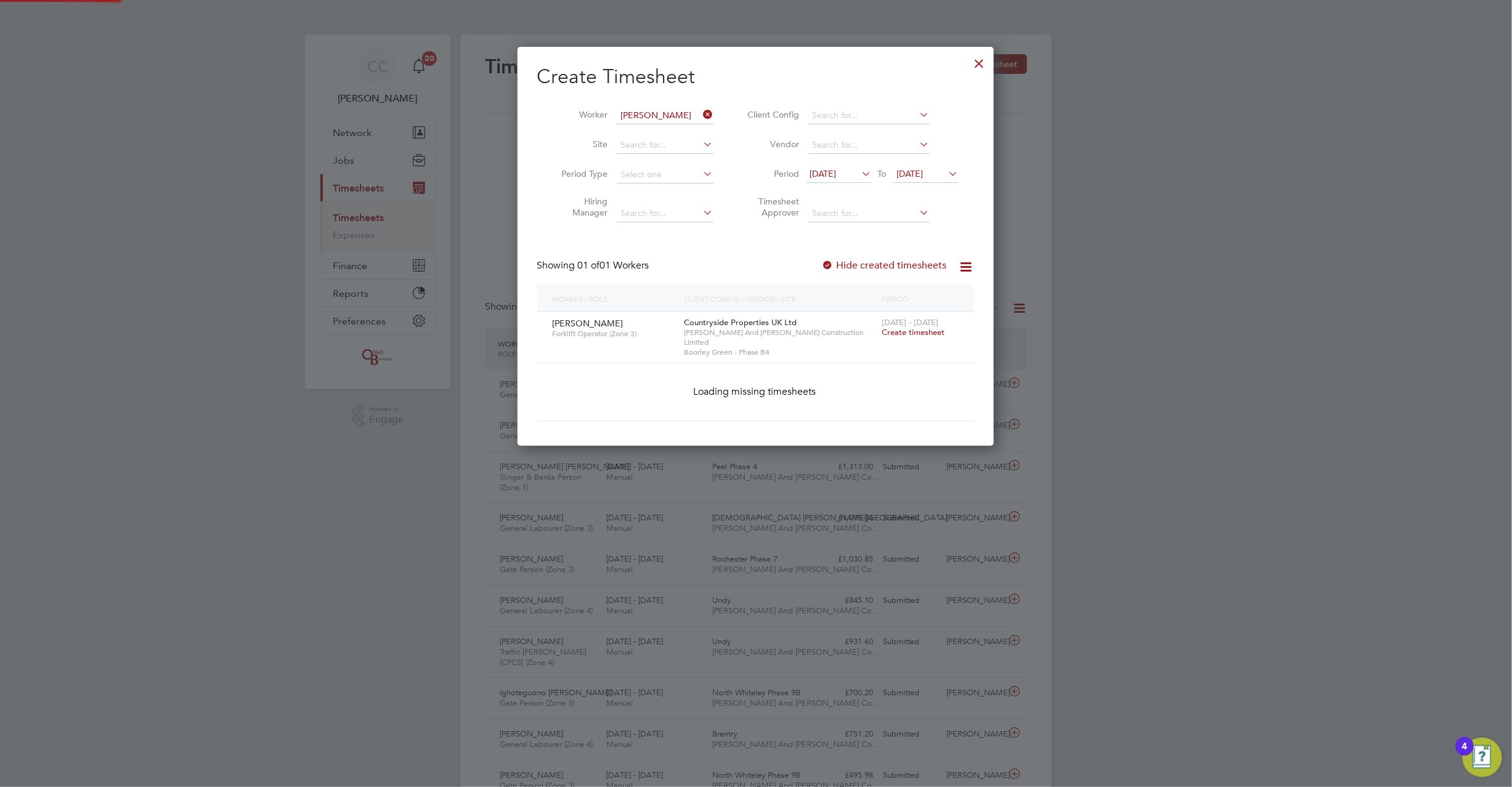
scroll to position [333, 477]
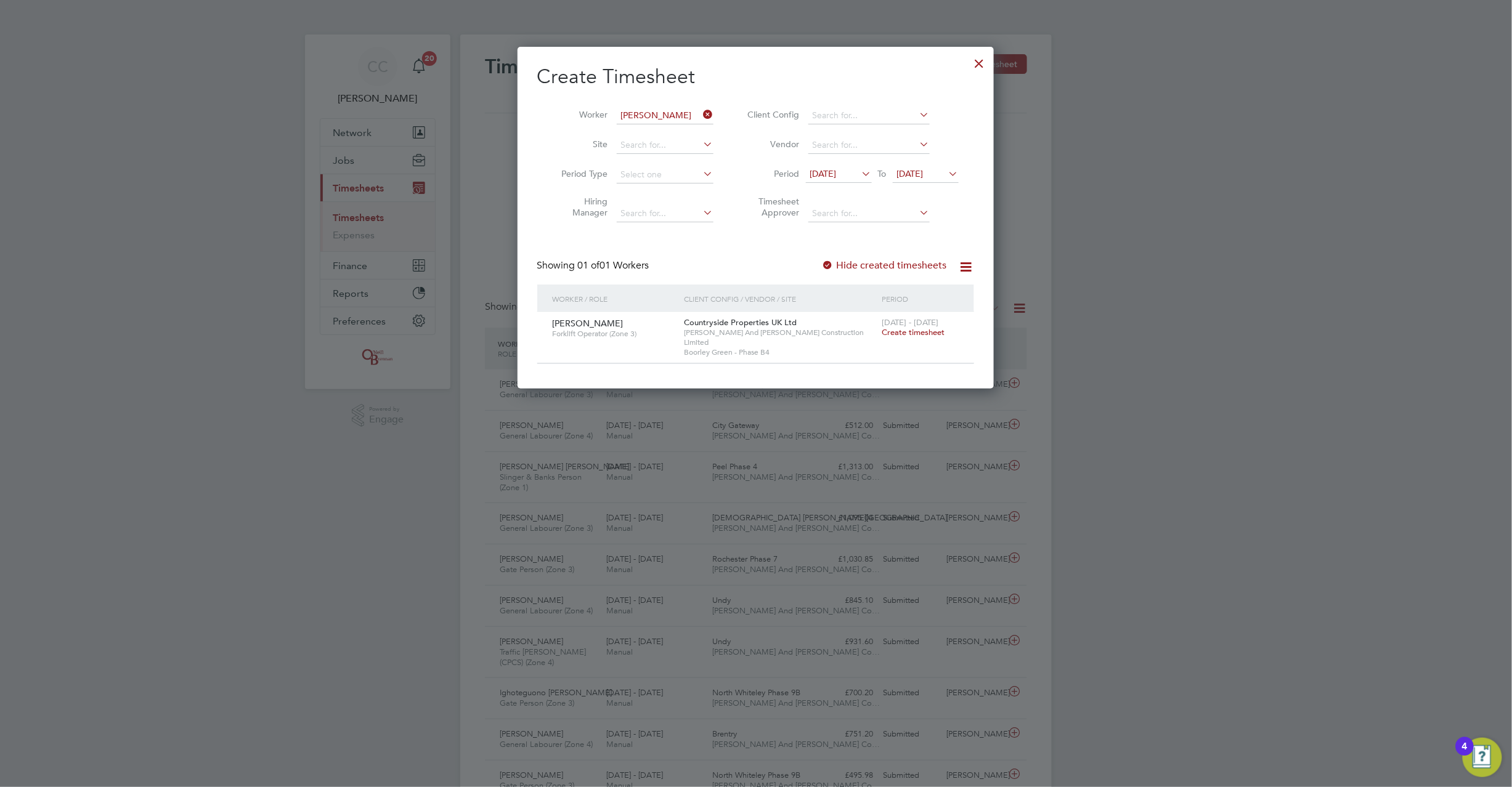
click at [831, 260] on div at bounding box center [828, 265] width 12 height 12
click at [833, 262] on div at bounding box center [828, 265] width 12 height 12
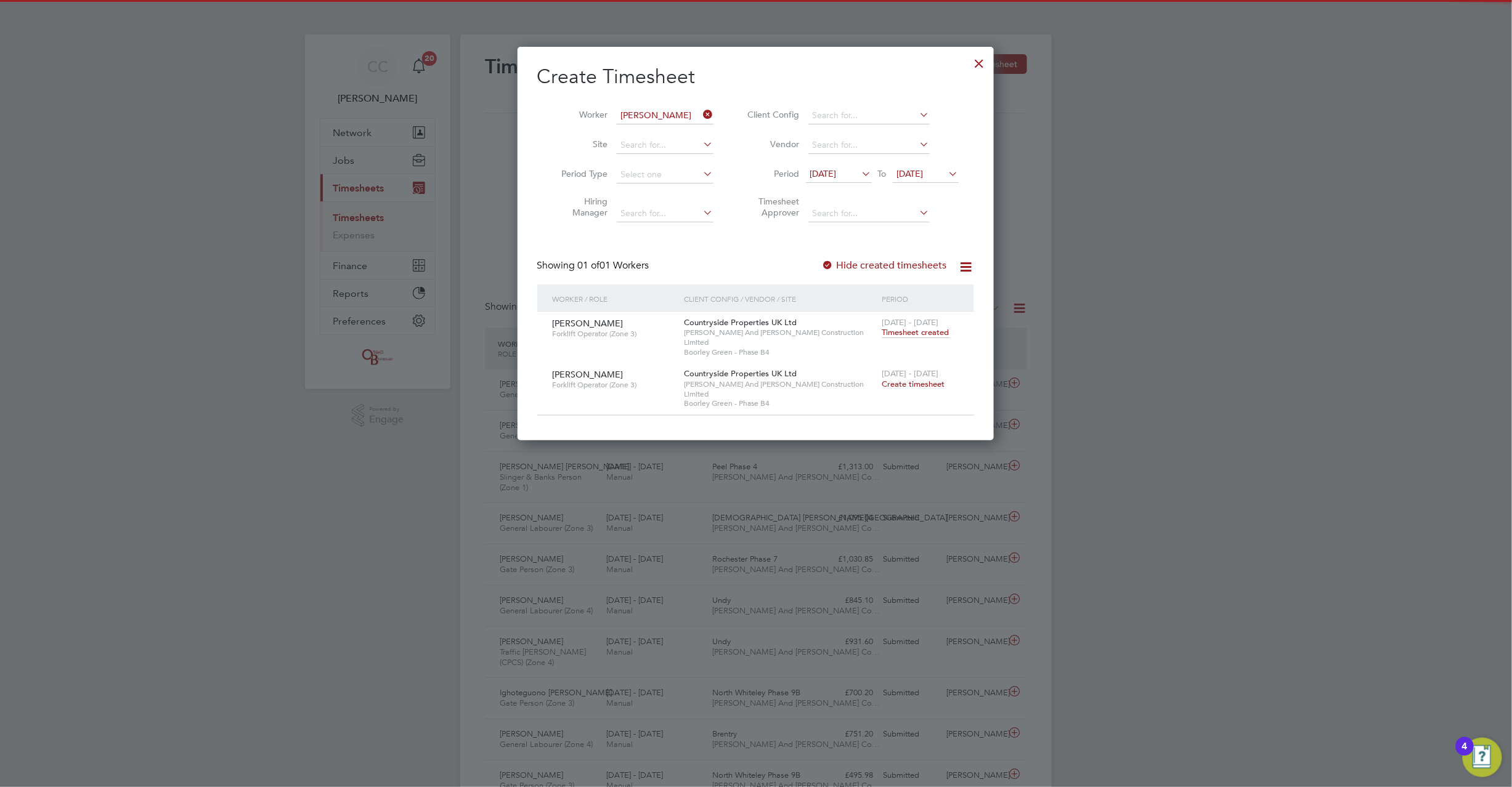
scroll to position [374, 477]
click at [913, 379] on span "Create timesheet" at bounding box center [913, 384] width 63 height 11
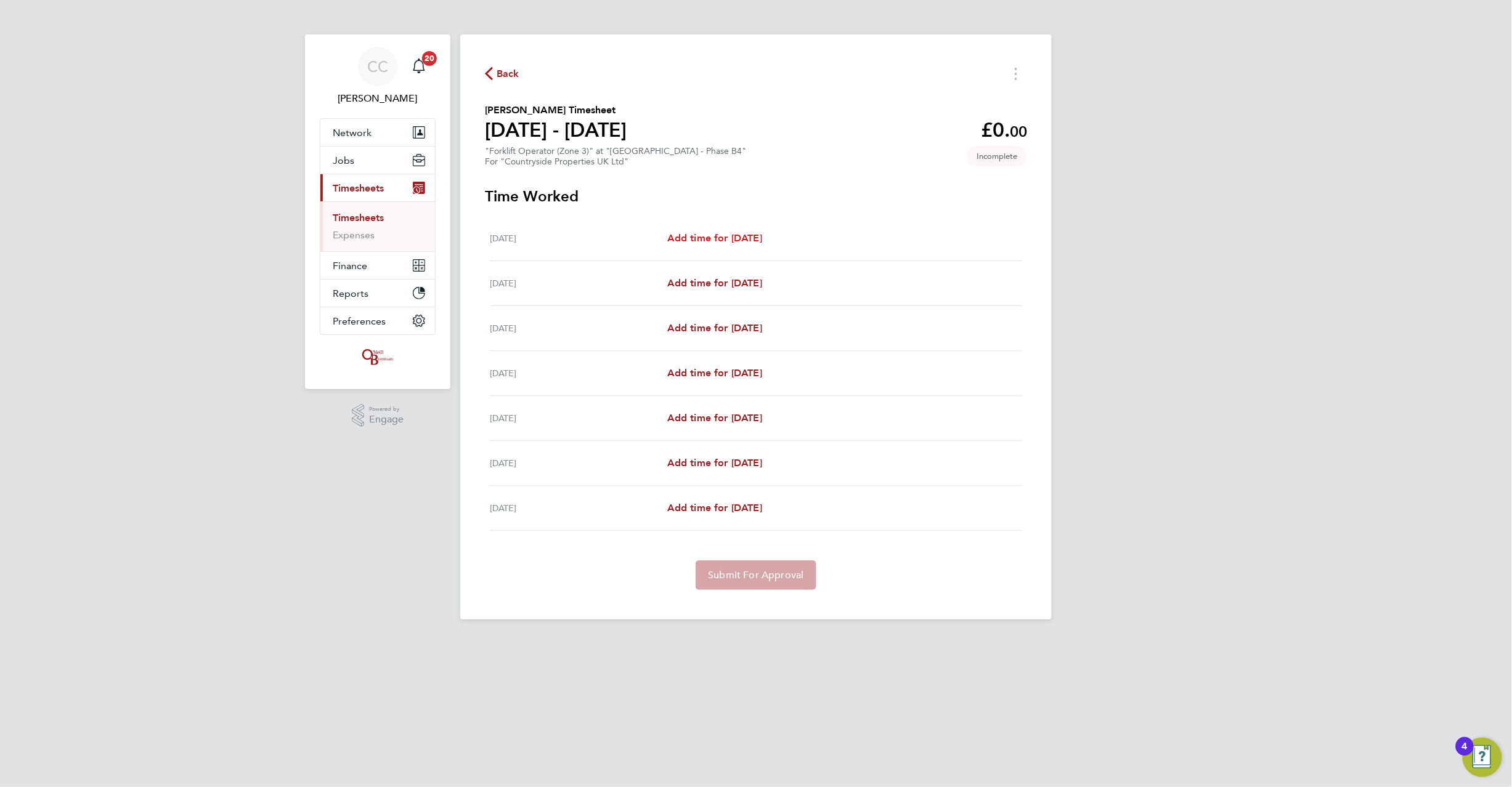
click at [719, 237] on span "Add time for Mon 18 Aug" at bounding box center [715, 238] width 95 height 12
select select "30"
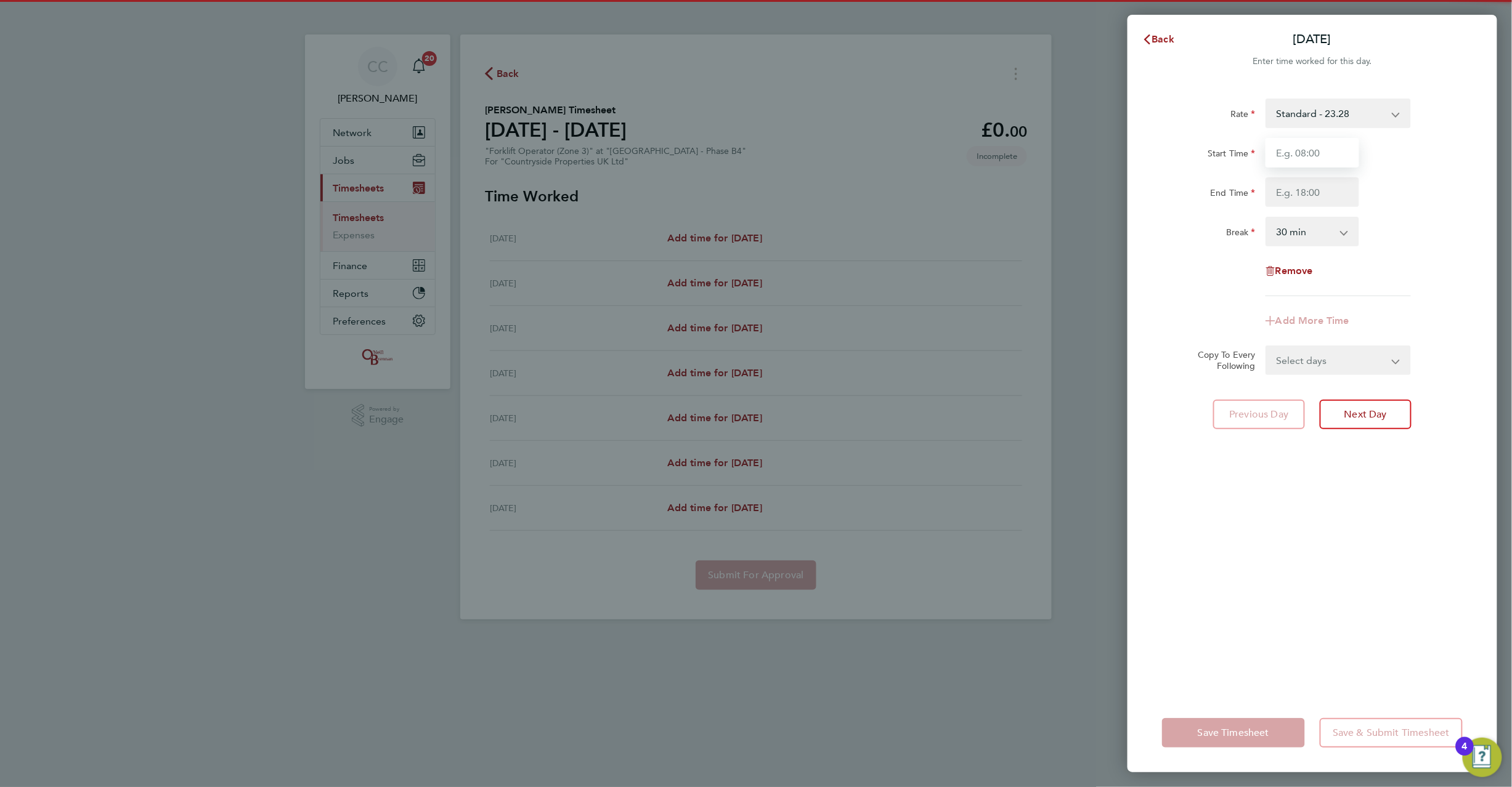
click at [1290, 148] on input "Start Time" at bounding box center [1312, 152] width 94 height 30
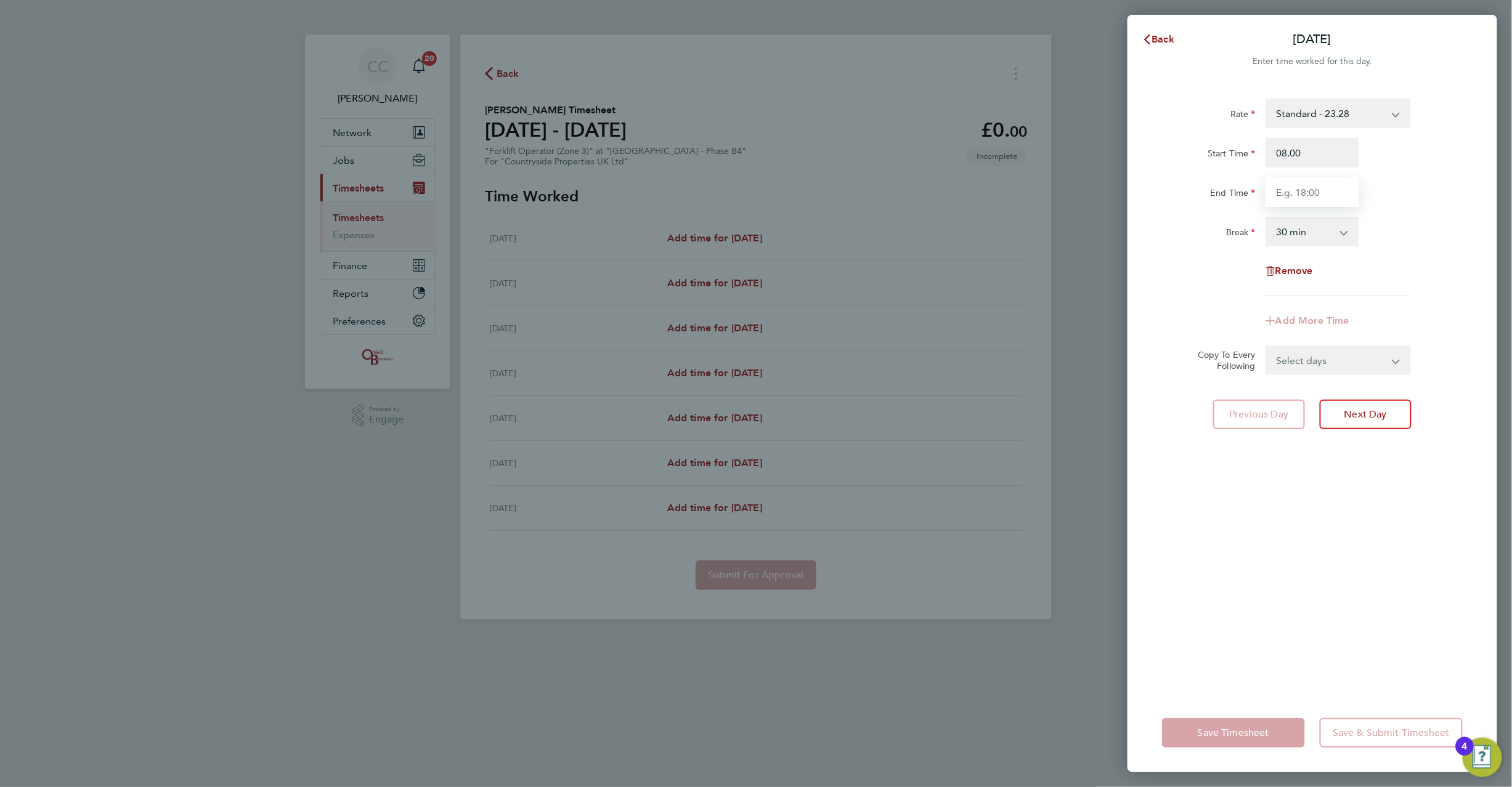
type input "08:00"
type input "17:00"
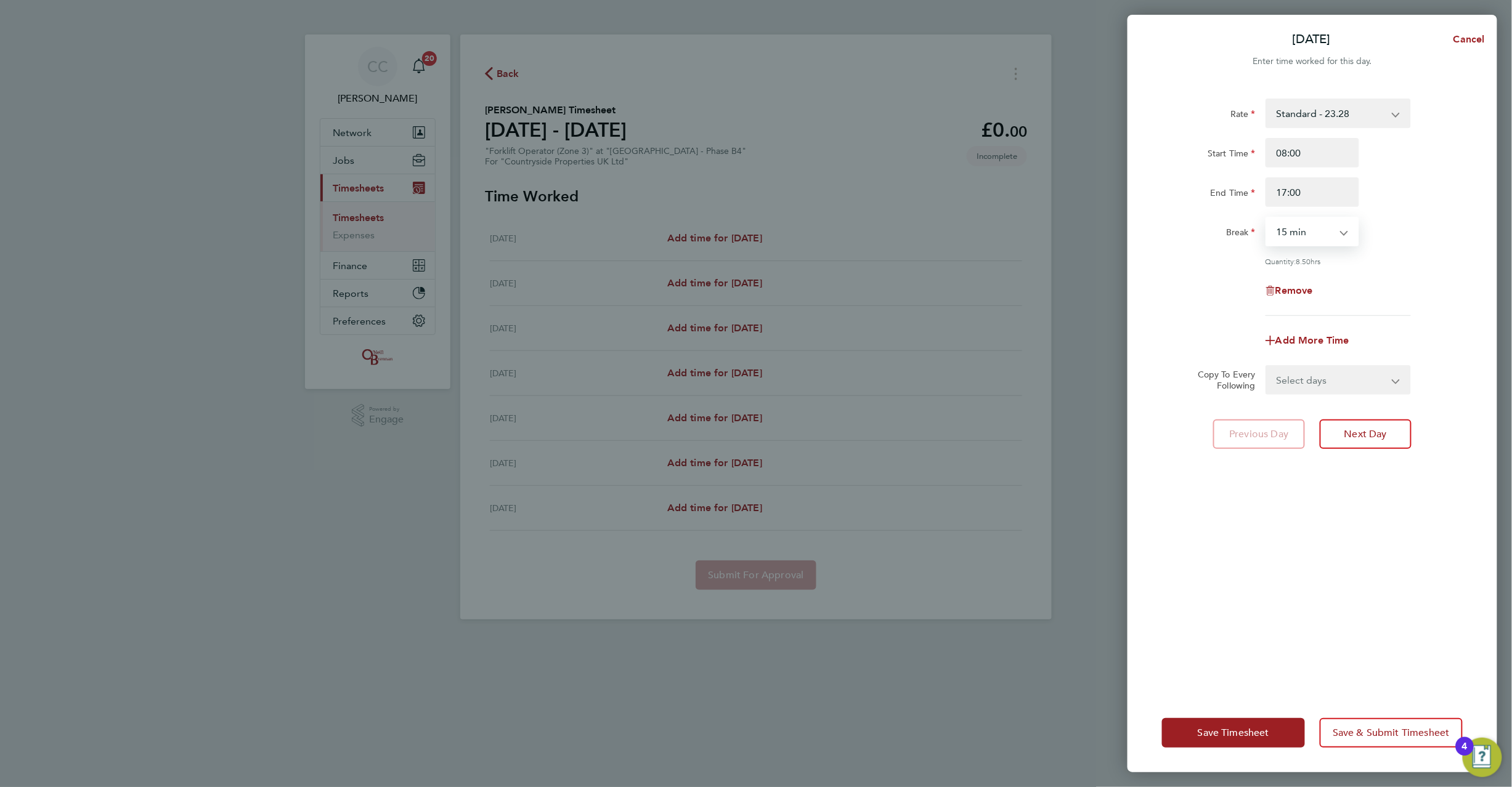
select select "0"
click at [1309, 374] on select "Select days Day Weekday (Mon-Fri) Weekend (Sat-Sun) Tuesday Wednesday Thursday …" at bounding box center [1331, 380] width 129 height 27
select select "WEEKDAY"
click at [1267, 367] on select "Select days Day Weekday (Mon-Fri) Weekend (Sat-Sun) Tuesday Wednesday Thursday …" at bounding box center [1331, 380] width 129 height 27
click at [1304, 419] on select "19 Aug 2025 20 Aug 2025 21 Aug 2025 22 Aug 2025 23 Aug 2025 24 Aug 2025" at bounding box center [1331, 419] width 128 height 27
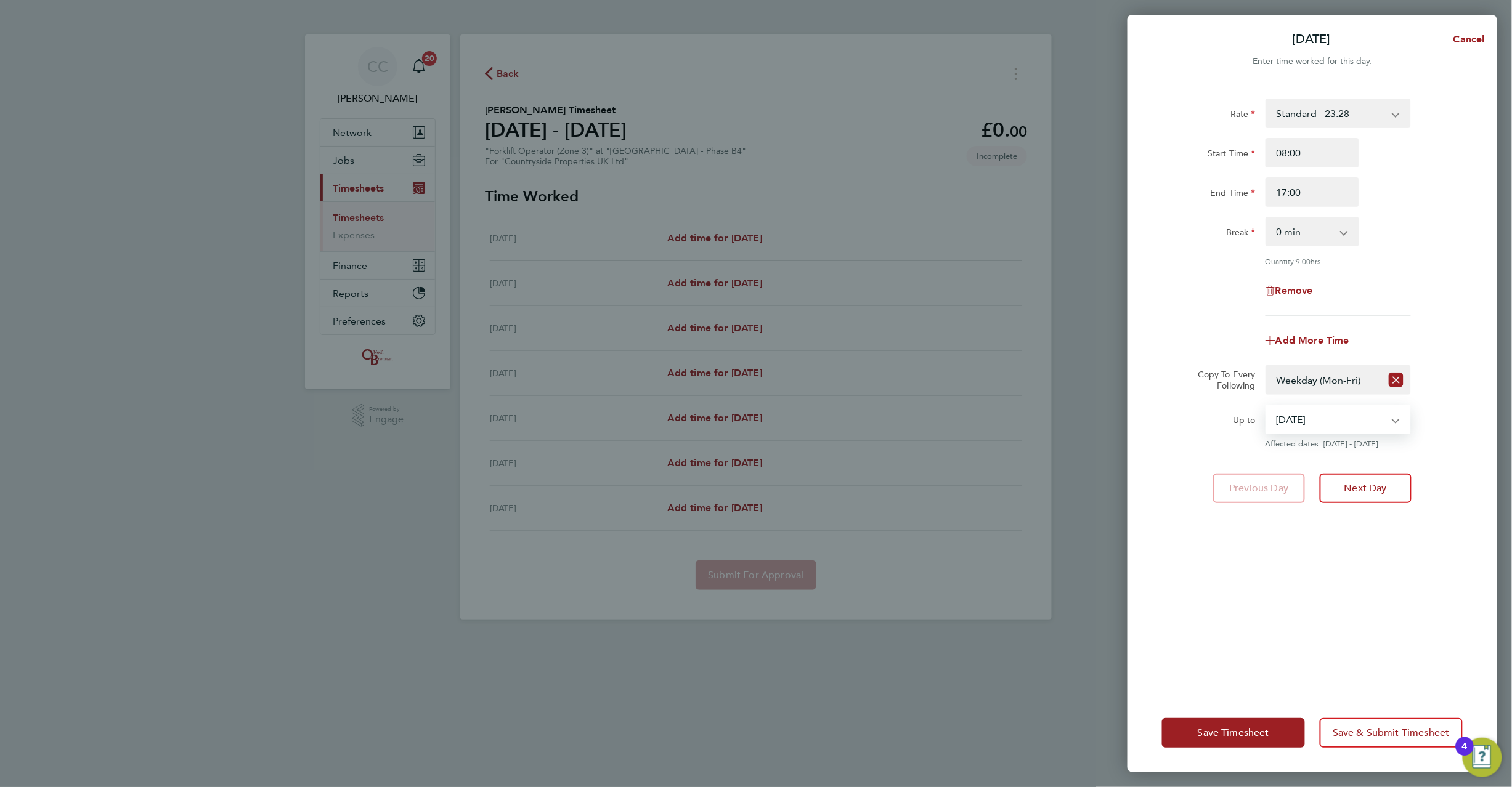
select select "2025-08-22"
click at [1267, 406] on select "19 Aug 2025 20 Aug 2025 21 Aug 2025 22 Aug 2025 23 Aug 2025 24 Aug 2025" at bounding box center [1331, 419] width 128 height 27
click at [1255, 725] on button "Save Timesheet" at bounding box center [1233, 733] width 143 height 30
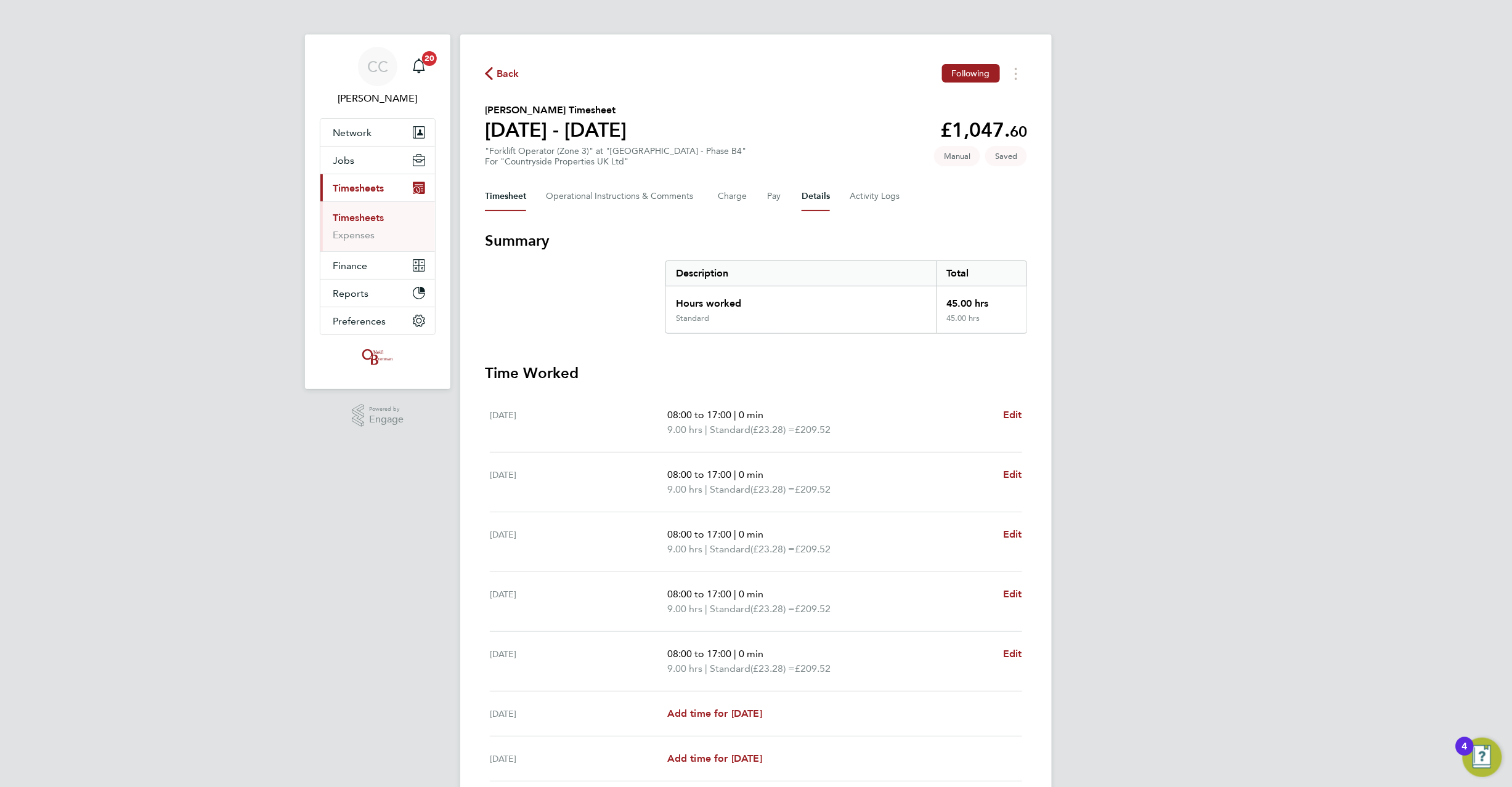
click at [816, 189] on button "Details" at bounding box center [815, 197] width 28 height 30
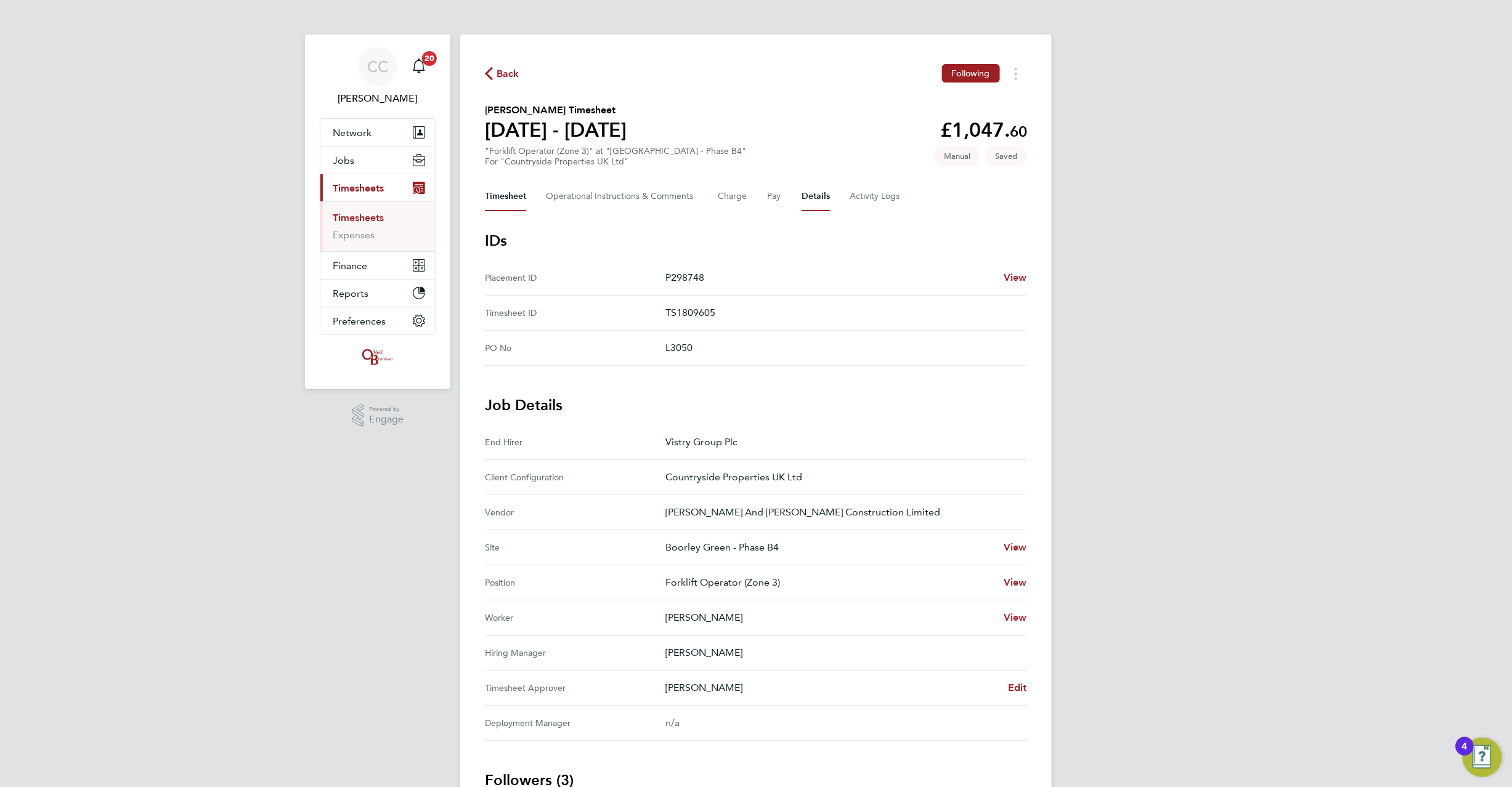
click at [515, 203] on button "Timesheet" at bounding box center [505, 197] width 41 height 30
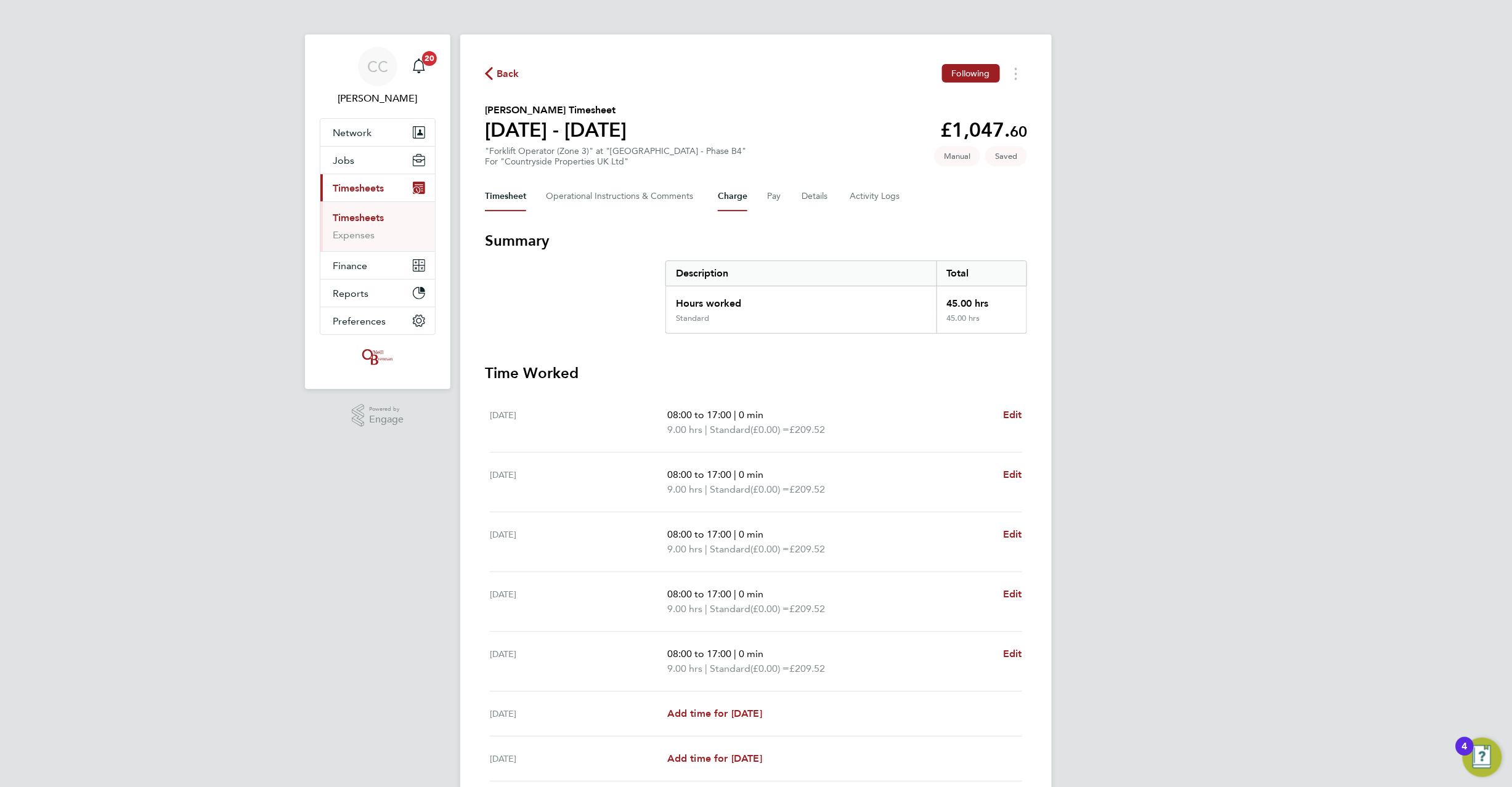
click at [731, 207] on button "Charge" at bounding box center [733, 197] width 30 height 30
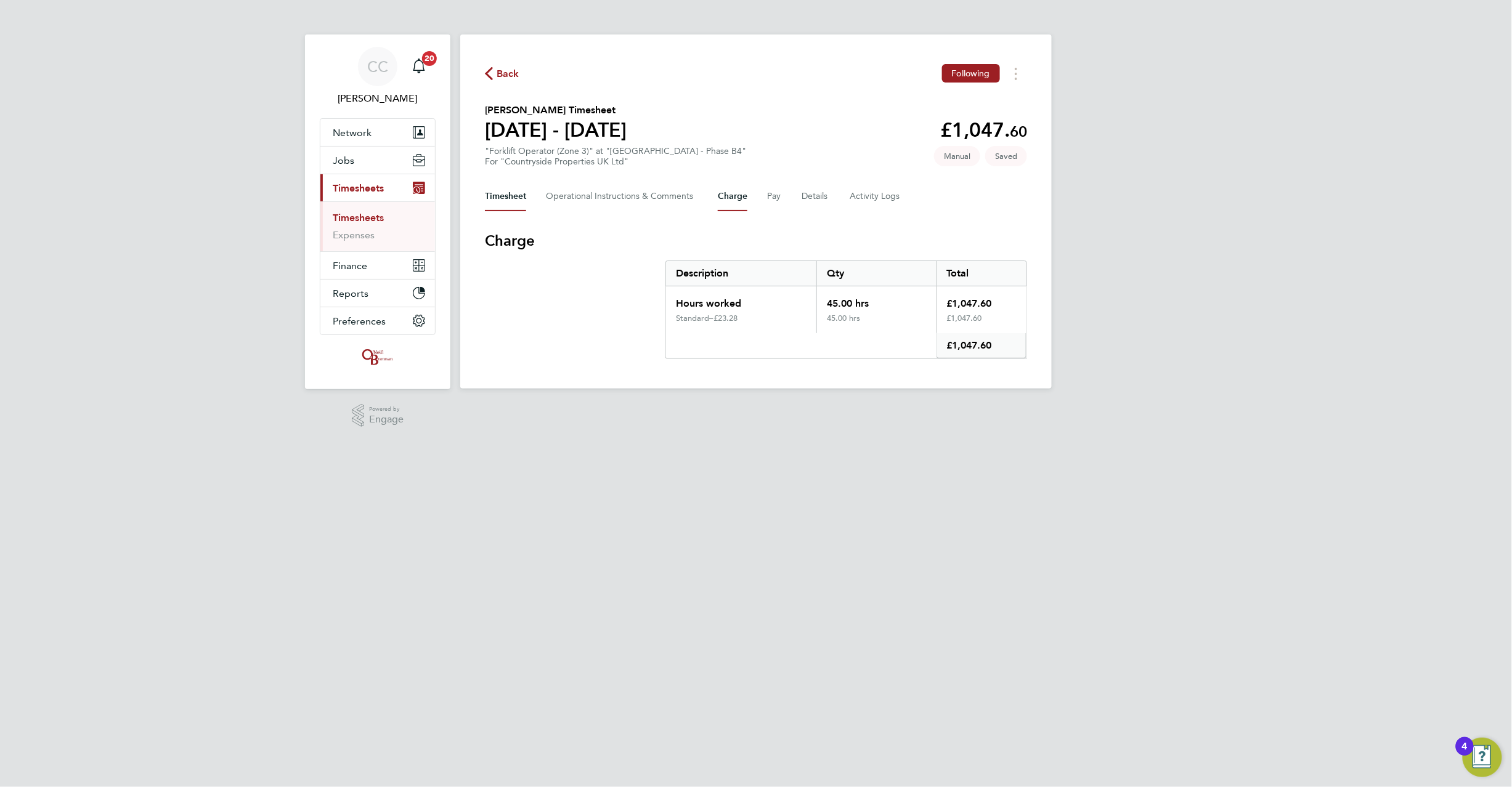
click at [511, 199] on button "Timesheet" at bounding box center [505, 197] width 41 height 30
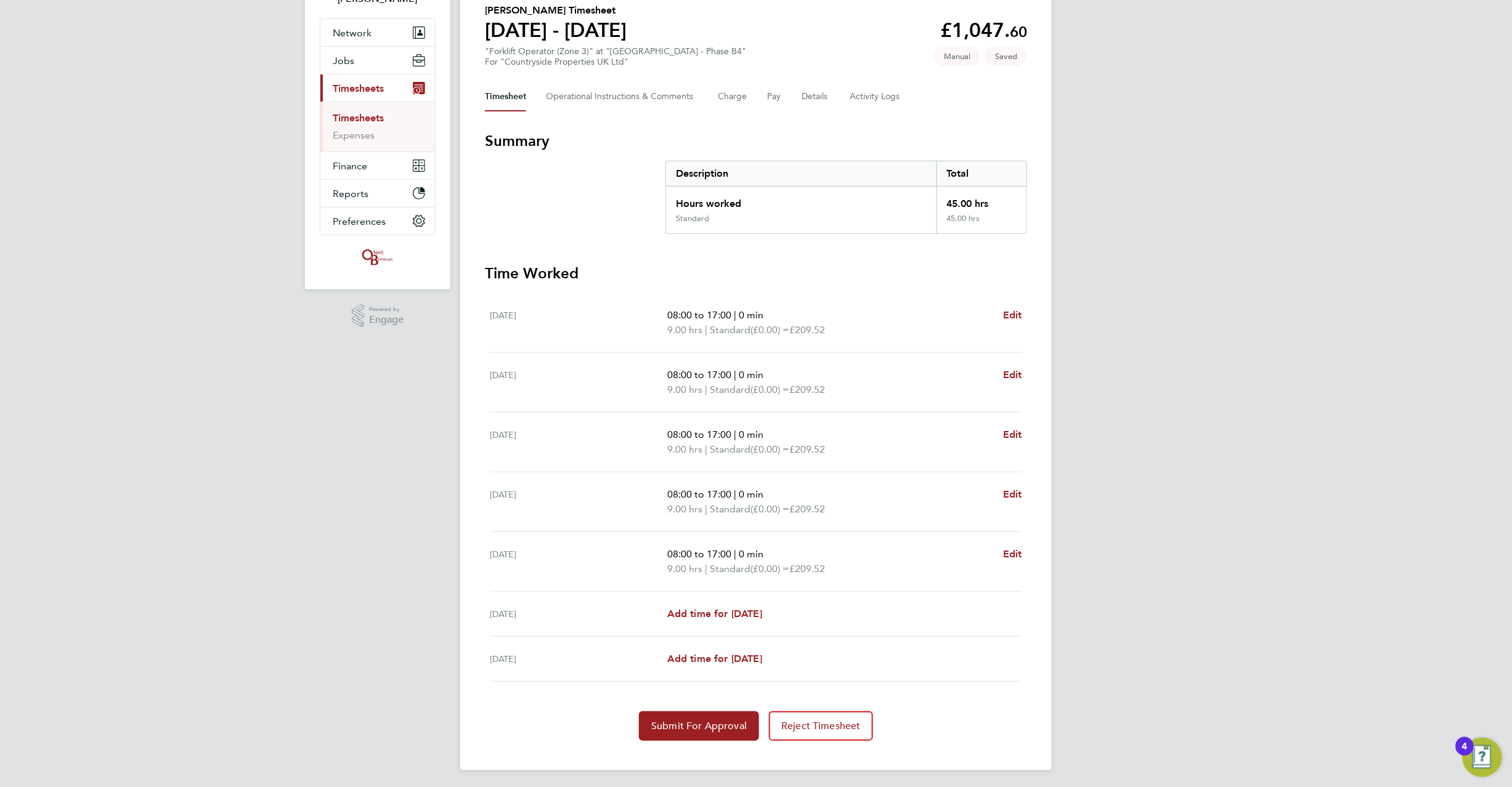
scroll to position [104, 0]
click at [707, 723] on span "Submit For Approval" at bounding box center [699, 723] width 96 height 12
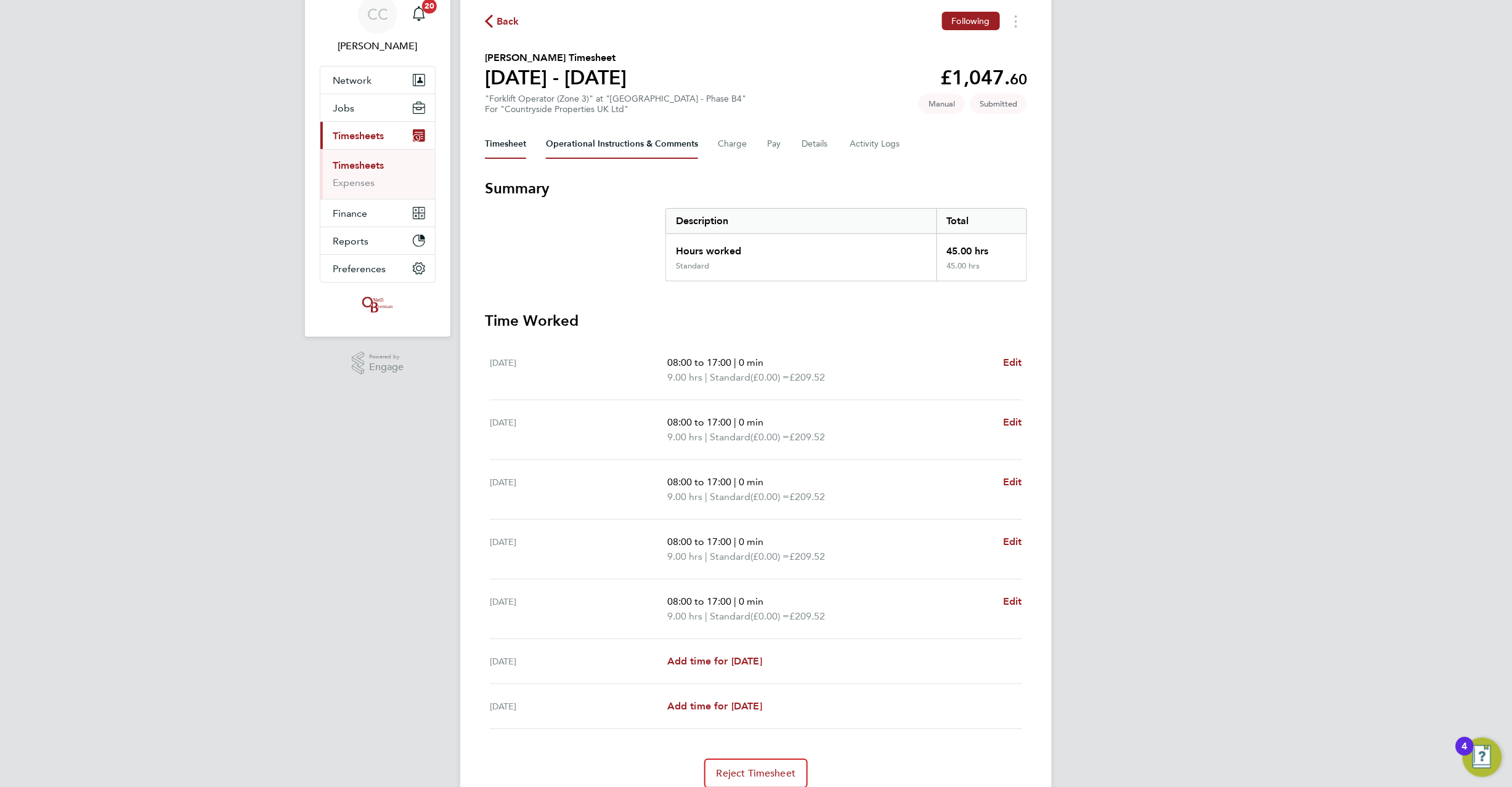
scroll to position [0, 0]
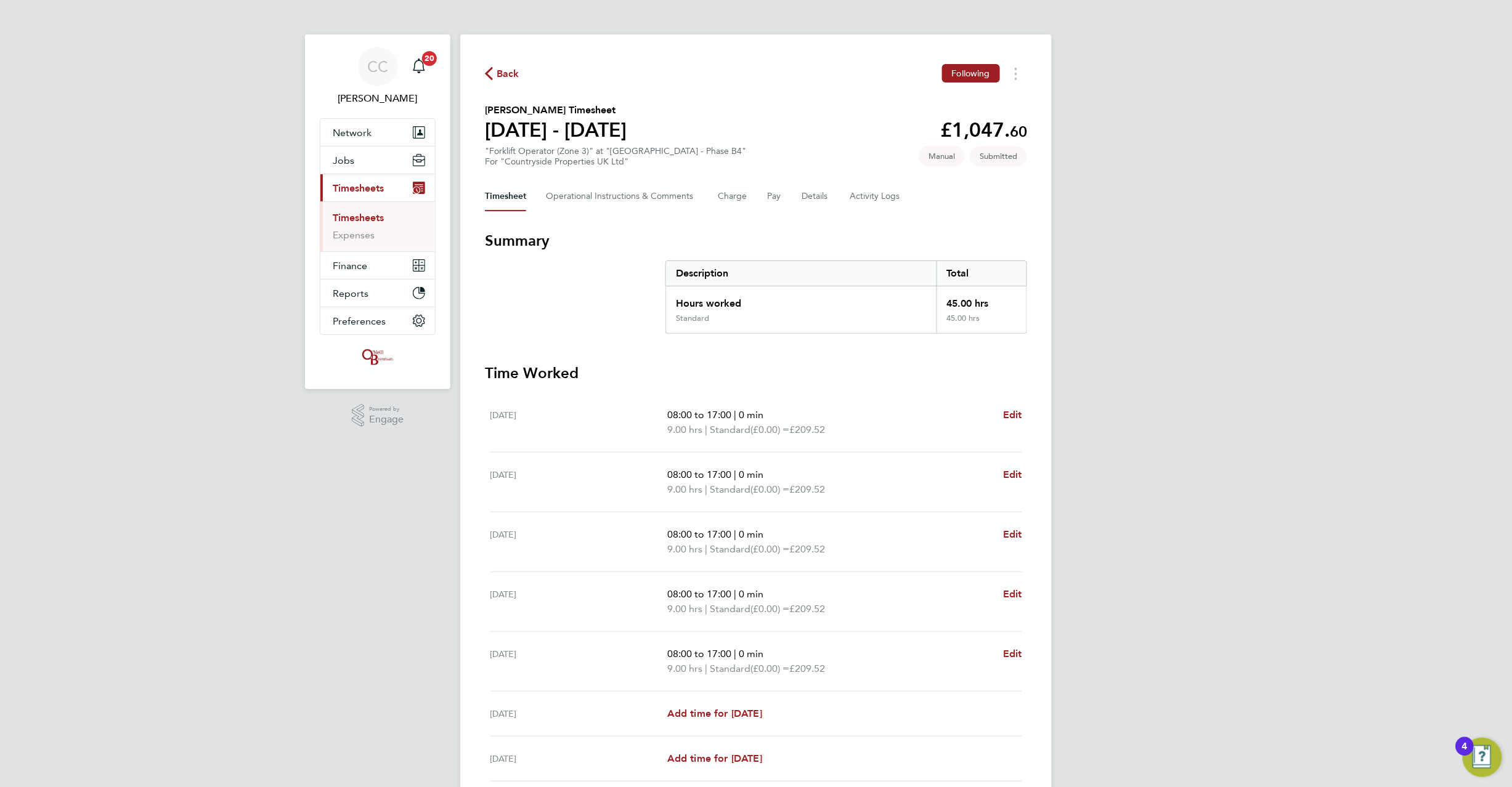
click at [506, 77] on span "Back" at bounding box center [508, 74] width 23 height 15
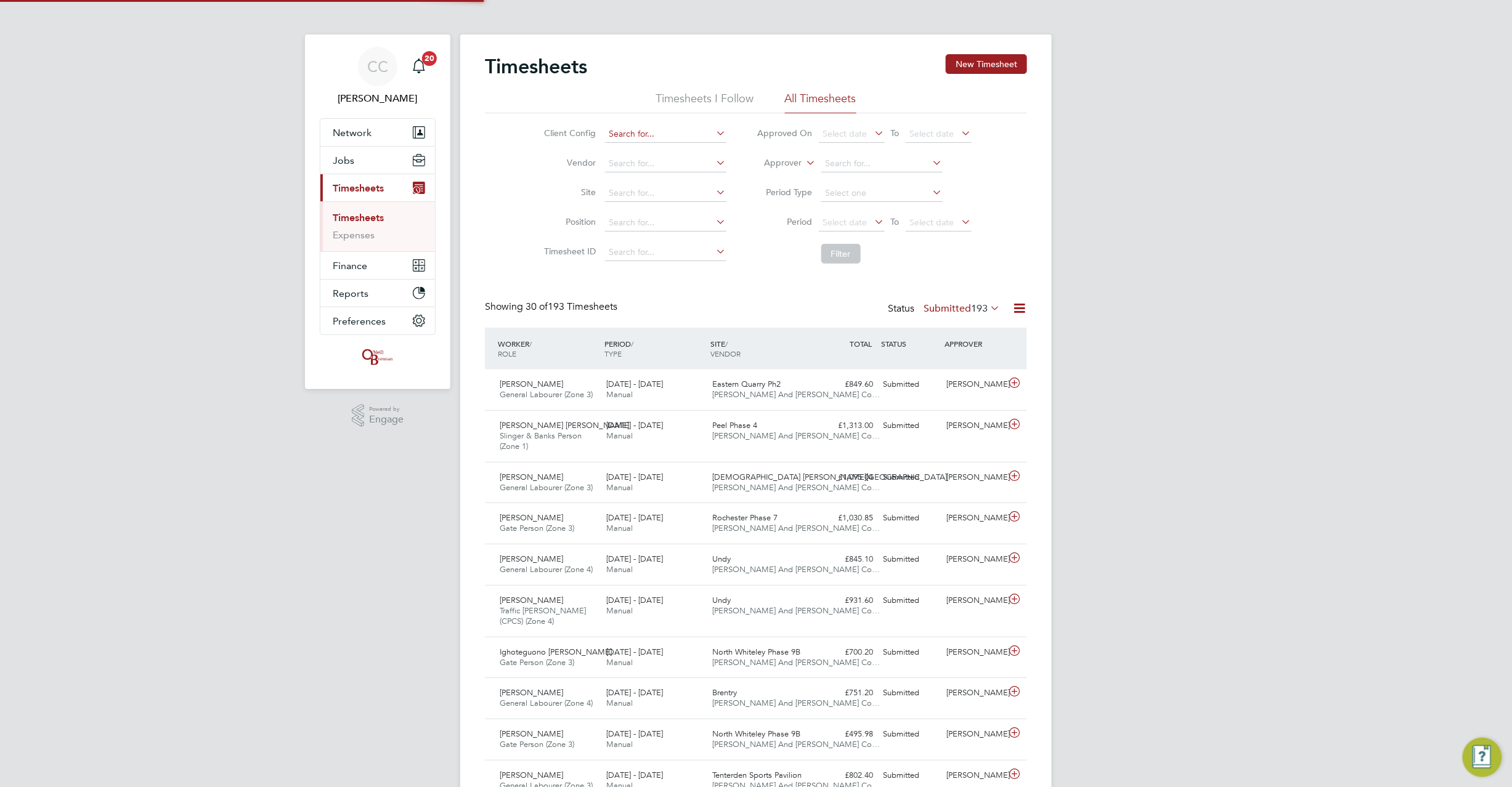
scroll to position [6, 6]
drag, startPoint x: 974, startPoint y: 62, endPoint x: 932, endPoint y: 74, distance: 43.7
click at [974, 63] on button "New Timesheet" at bounding box center [986, 64] width 82 height 20
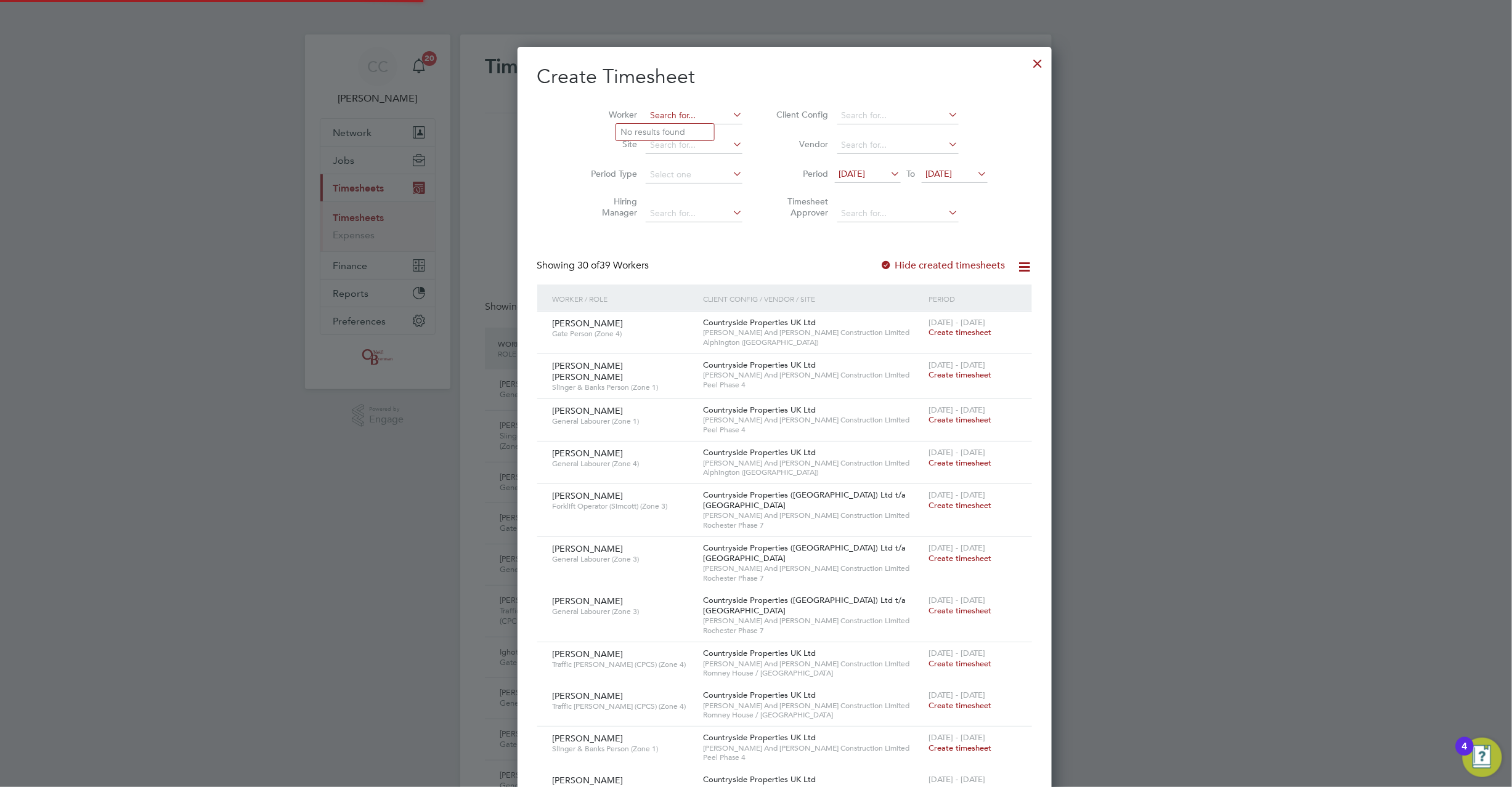
click at [646, 111] on input at bounding box center [693, 115] width 96 height 17
click at [667, 134] on li "Bright Dwira" at bounding box center [664, 132] width 98 height 16
type input "Bright Dwira"
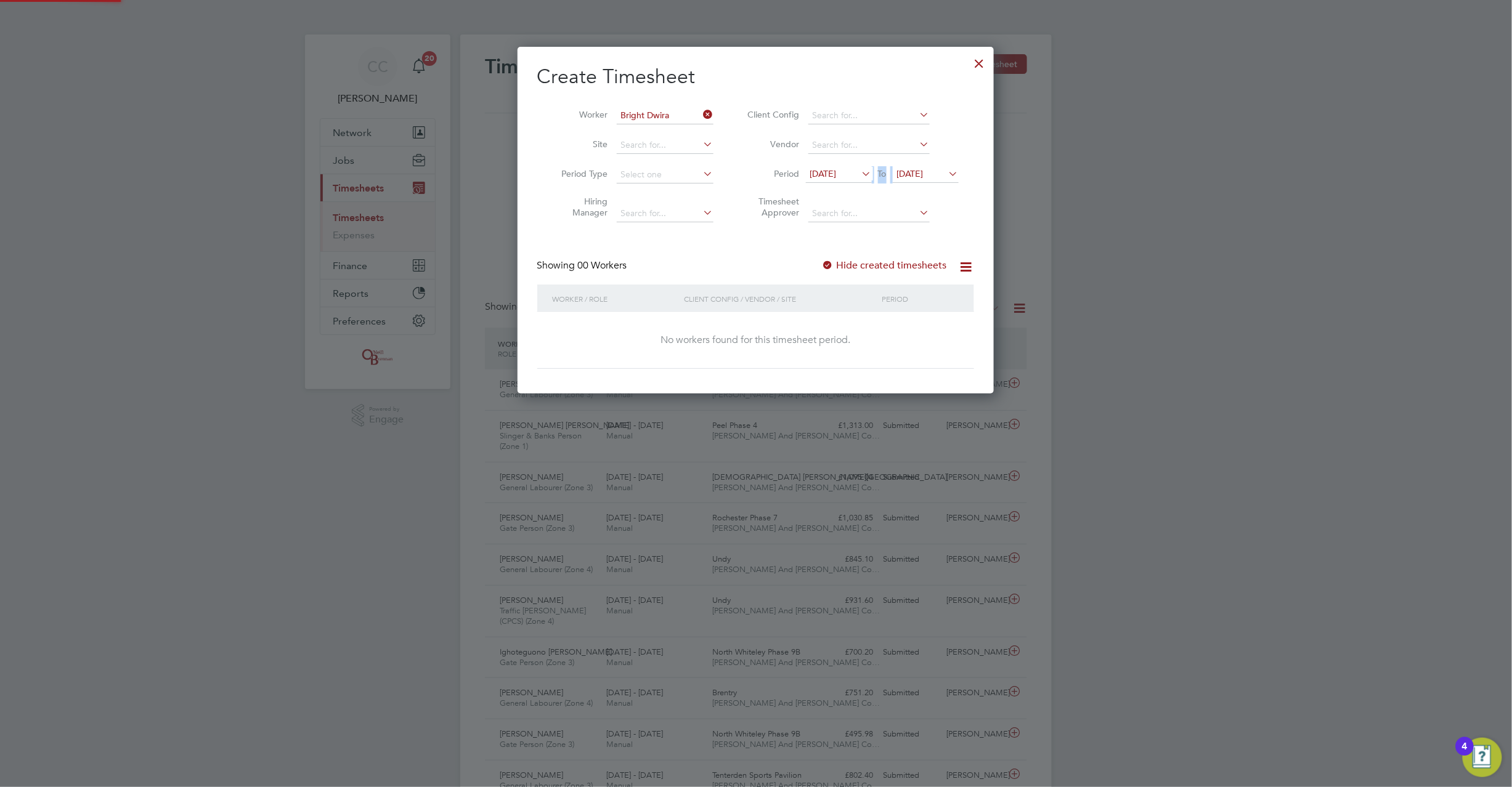
click at [918, 166] on li "Period 13 Aug 2025 To 20 Aug 2025" at bounding box center [851, 175] width 245 height 30
click at [923, 168] on span "20 Aug 2025" at bounding box center [910, 173] width 26 height 11
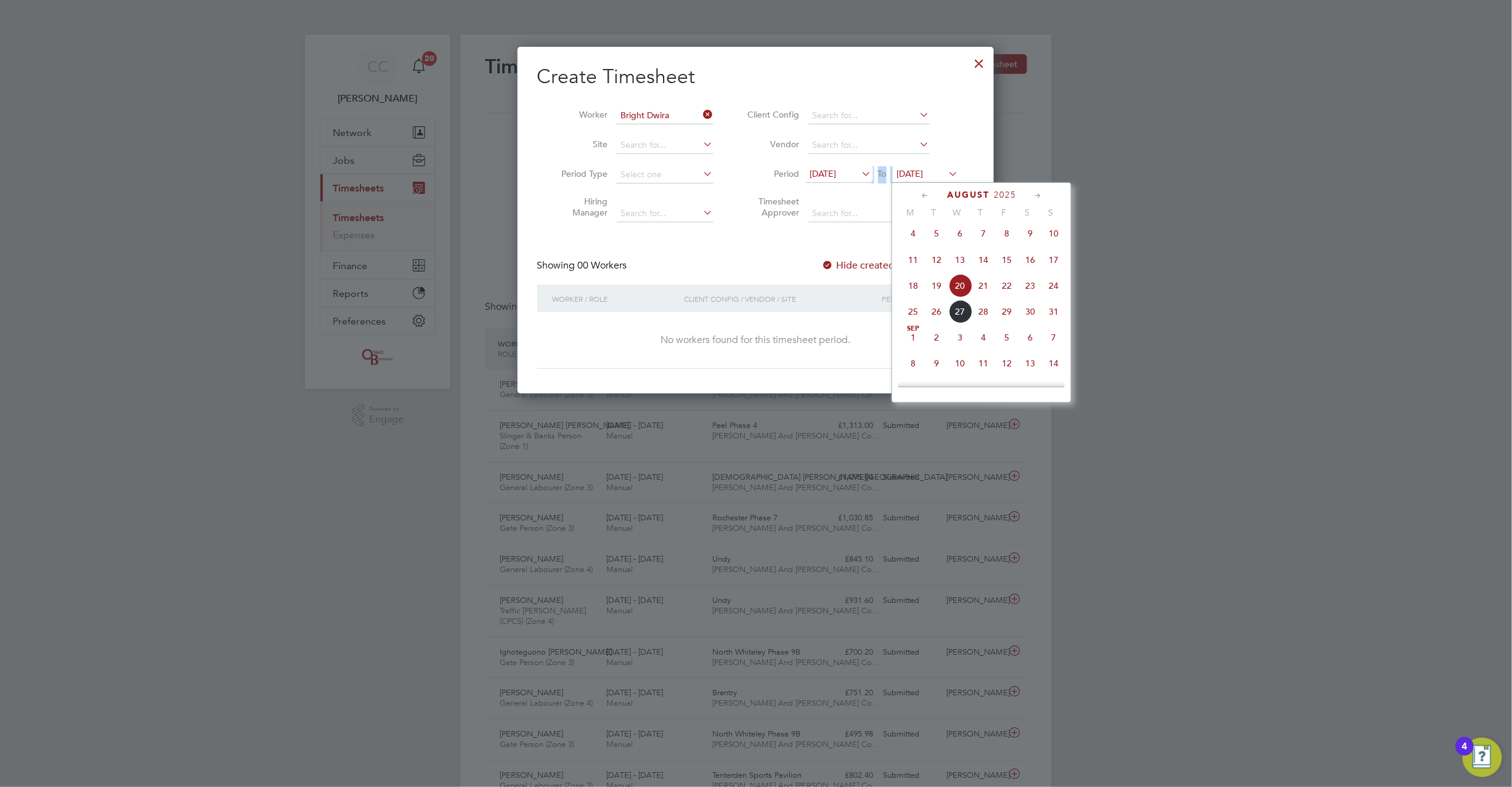
click at [1054, 294] on span "24" at bounding box center [1054, 286] width 23 height 23
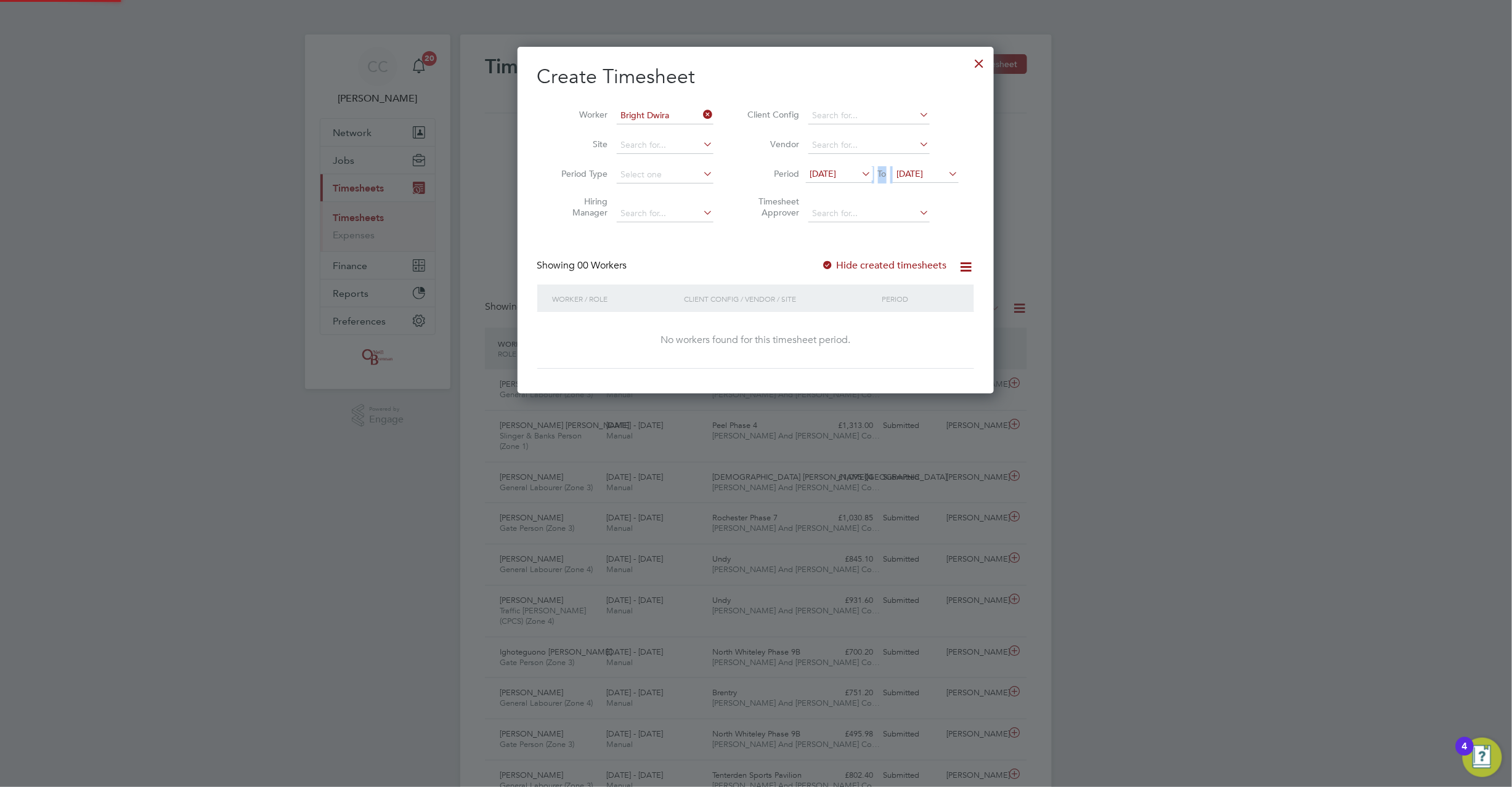
click at [859, 262] on label "Hide created timesheets" at bounding box center [885, 265] width 125 height 12
click at [841, 260] on label "Hide created timesheets" at bounding box center [885, 265] width 125 height 12
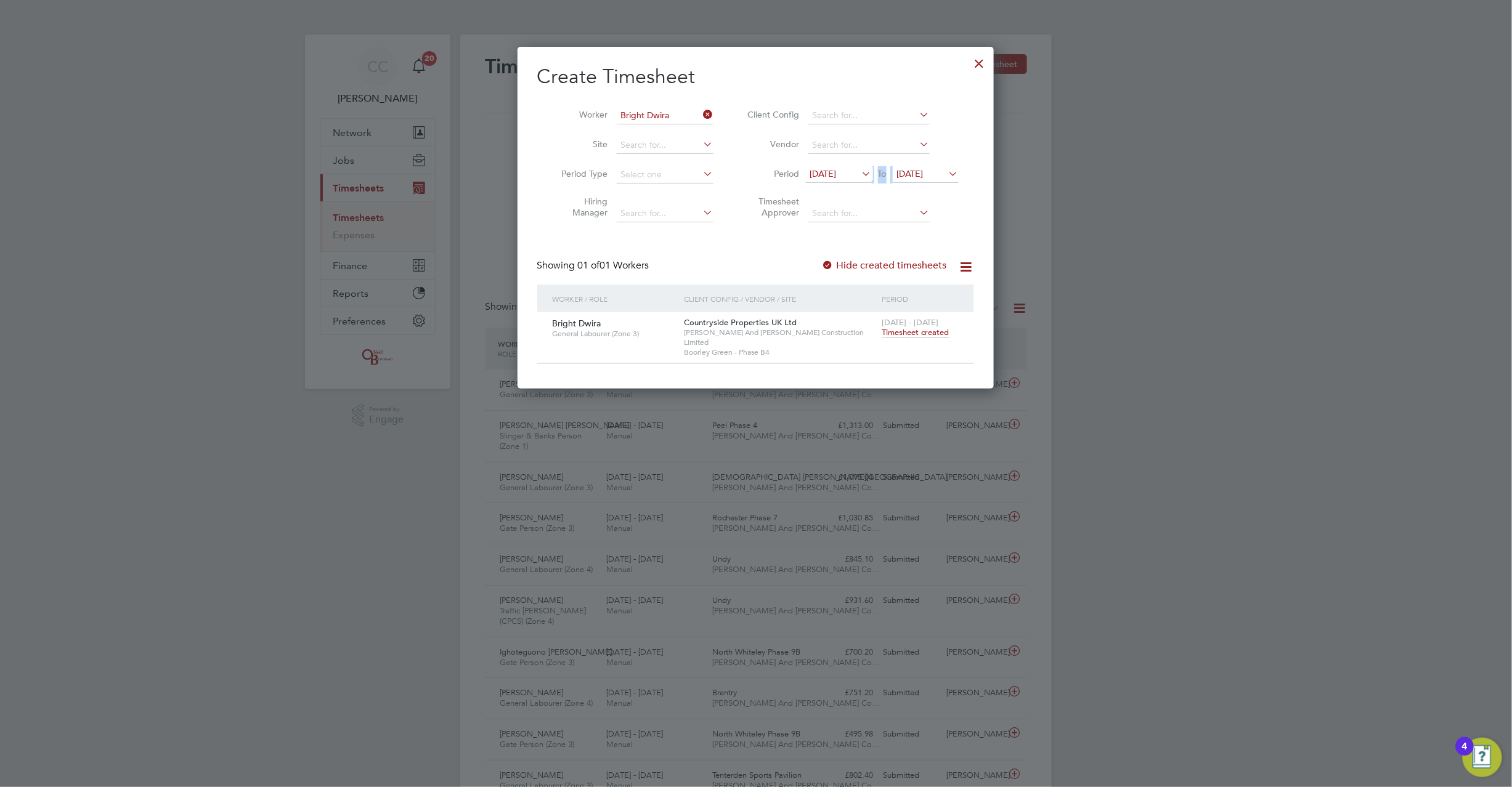
click at [927, 331] on span "Timesheet created" at bounding box center [915, 332] width 67 height 11
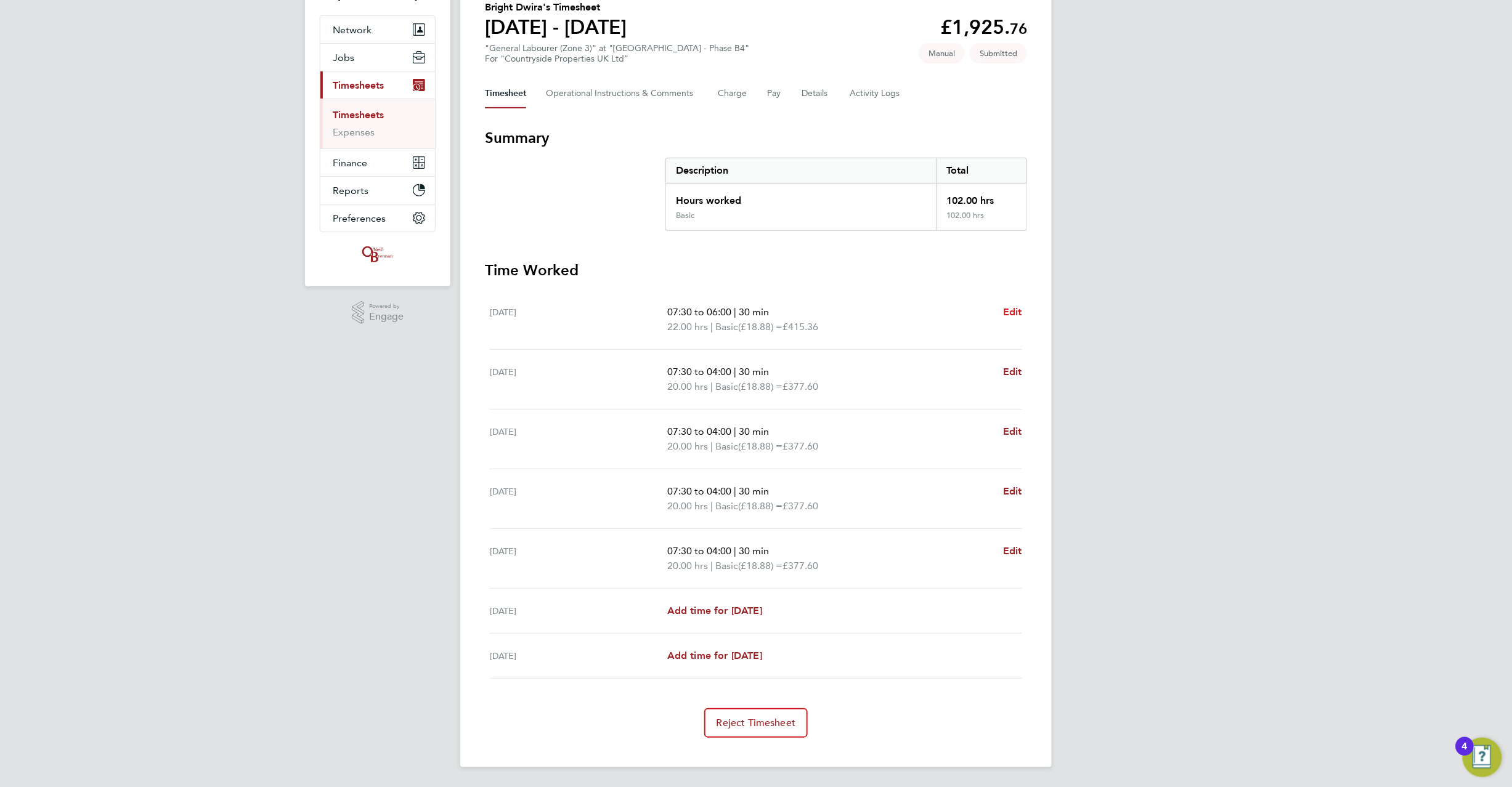
click at [1019, 313] on span "Edit" at bounding box center [1012, 312] width 19 height 12
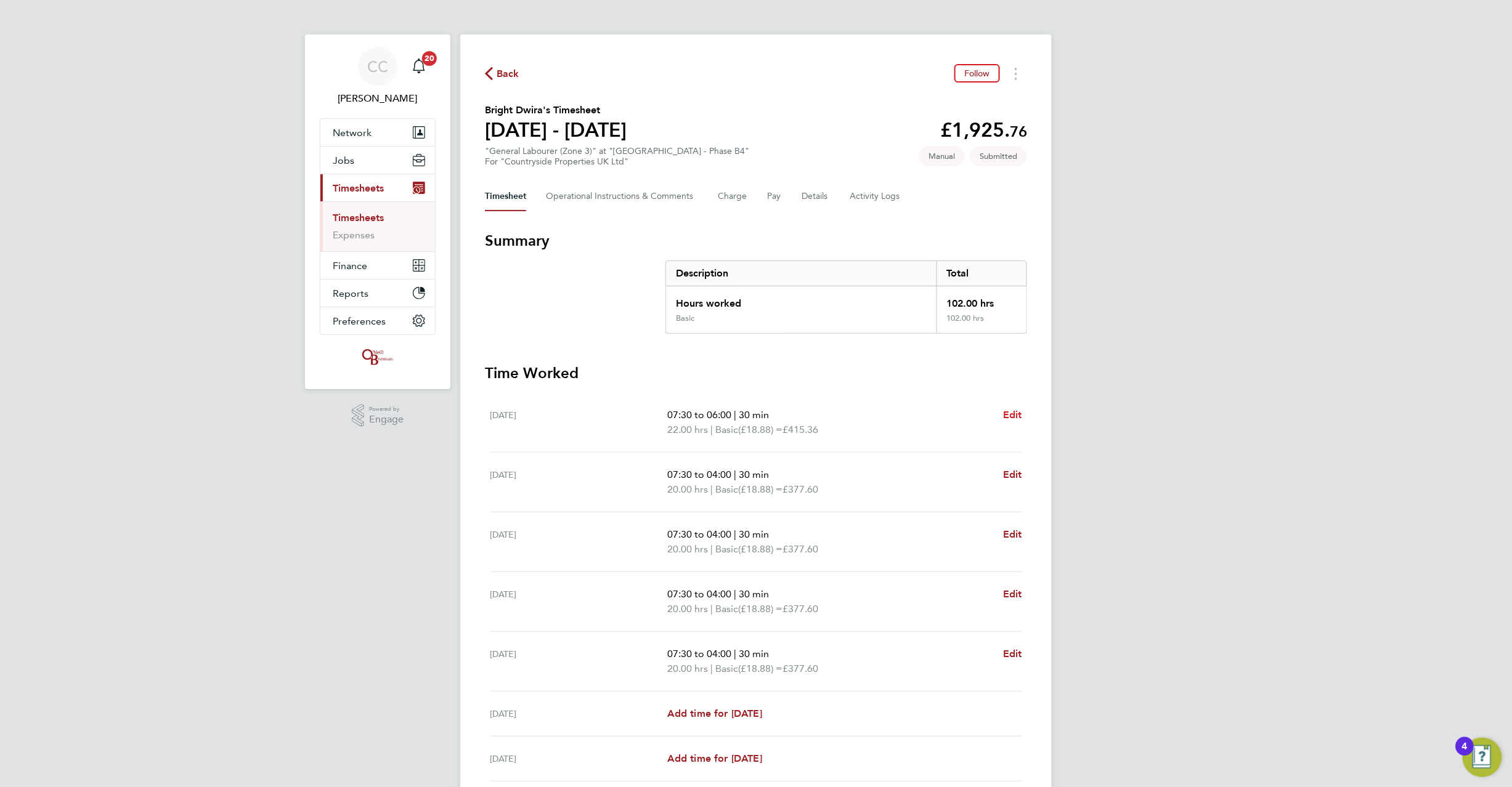
select select "30"
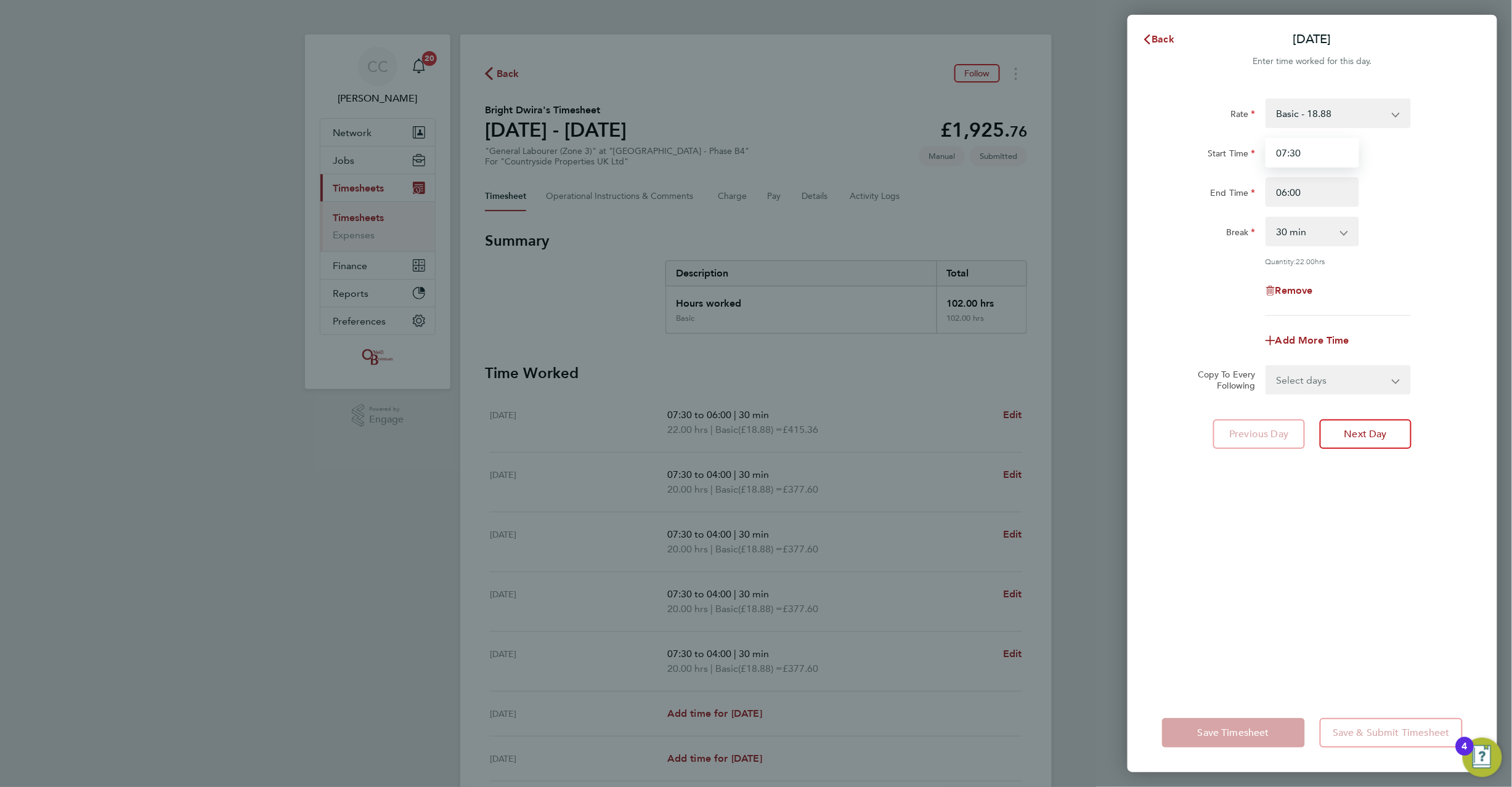
drag, startPoint x: 1300, startPoint y: 153, endPoint x: 1243, endPoint y: 148, distance: 57.2
click at [1243, 148] on div "Start Time 07:30" at bounding box center [1312, 152] width 311 height 30
type input "08:00"
type input "17:00"
select select "0"
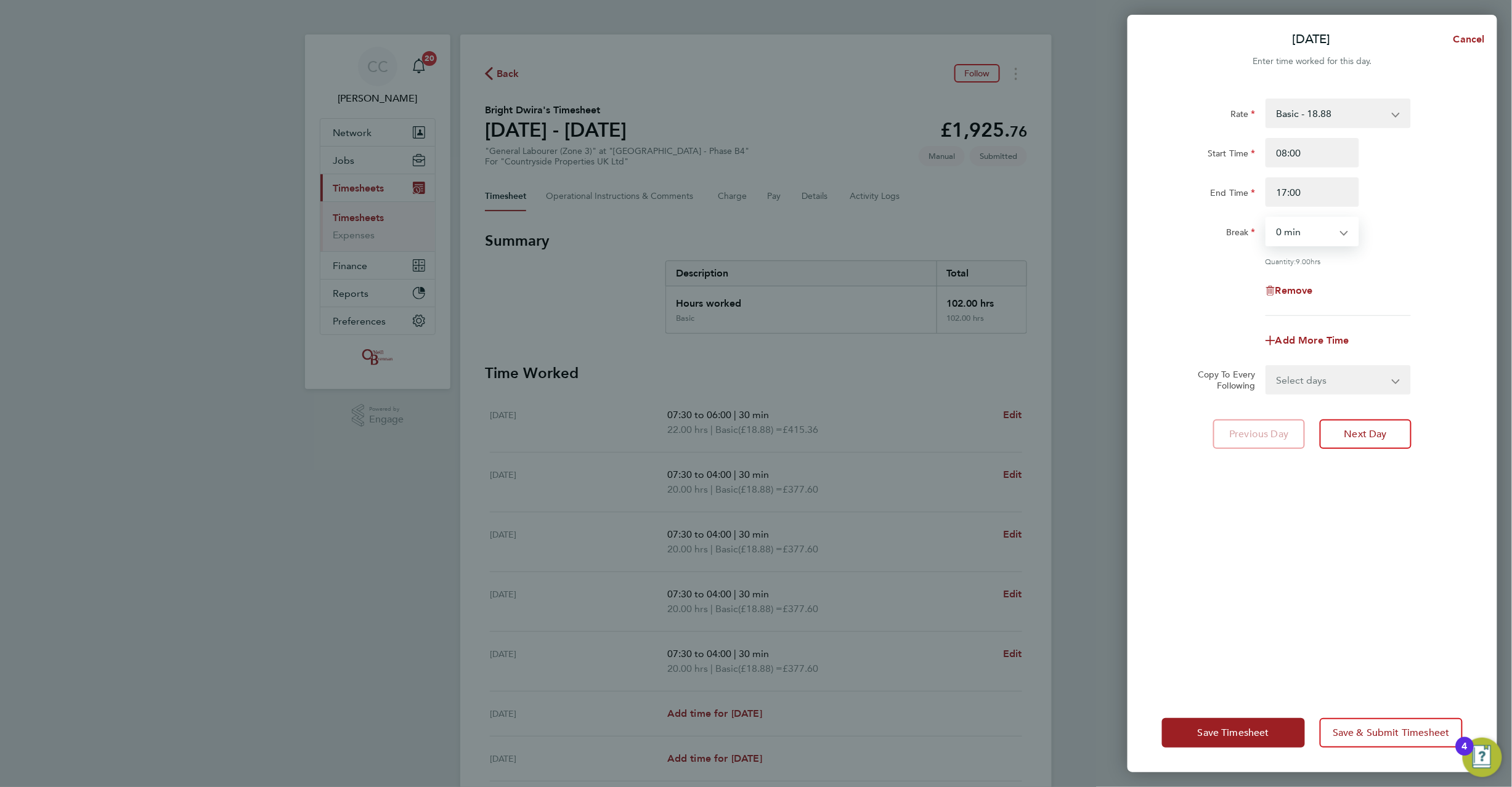
click at [1305, 372] on select "Select days Day Weekday (Mon-Fri) Weekend (Sat-Sun) Tuesday Wednesday Thursday …" at bounding box center [1331, 380] width 129 height 27
select select "WEEKDAY"
click at [1267, 367] on select "Select days Day Weekday (Mon-Fri) Weekend (Sat-Sun) Tuesday Wednesday Thursday …" at bounding box center [1331, 380] width 129 height 27
click at [1304, 414] on select "19 Aug 2025 20 Aug 2025 21 Aug 2025 22 Aug 2025 23 Aug 2025 24 Aug 2025" at bounding box center [1331, 419] width 128 height 27
select select "2025-08-22"
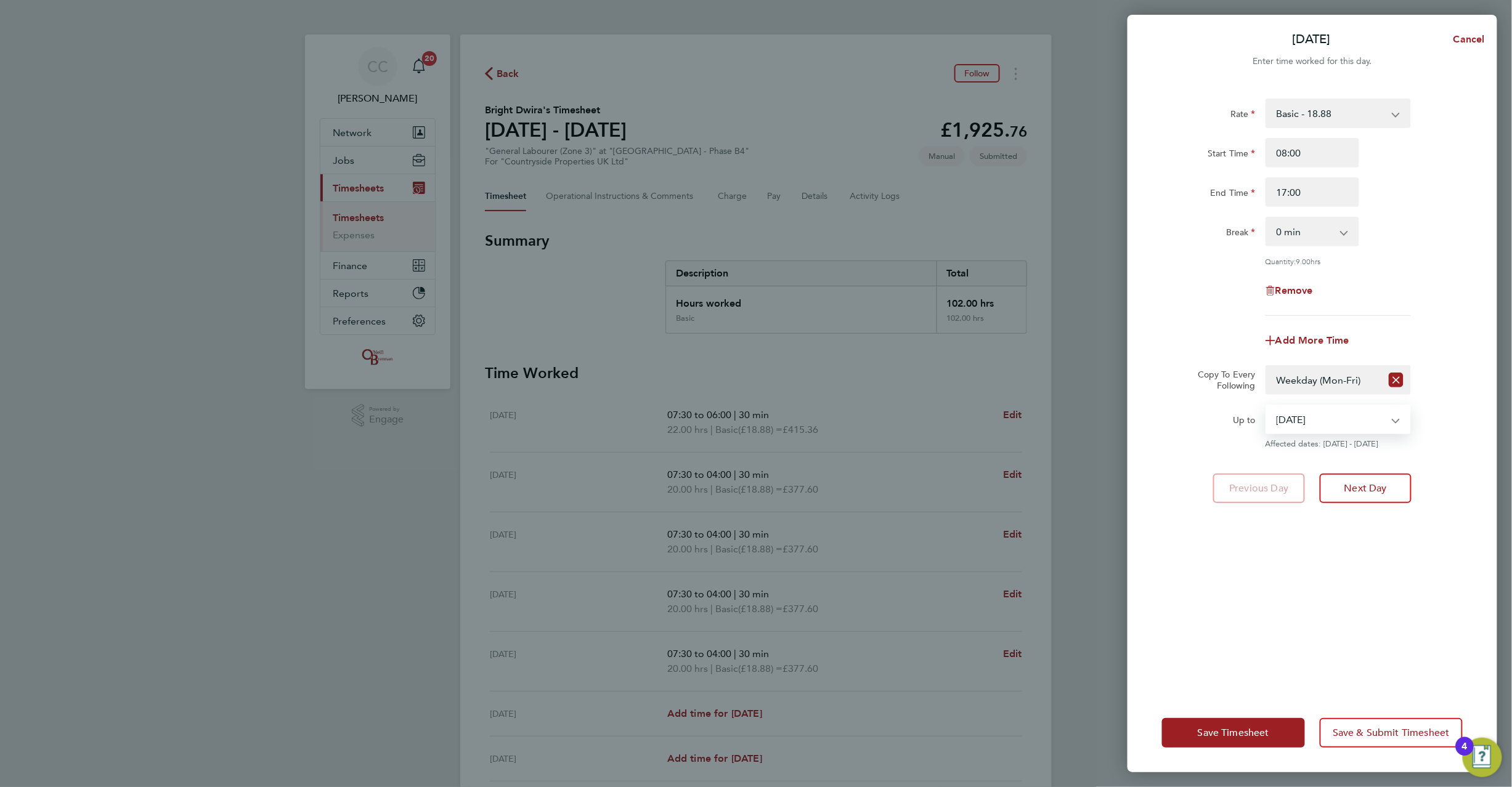
click at [1267, 406] on select "19 Aug 2025 20 Aug 2025 21 Aug 2025 22 Aug 2025 23 Aug 2025 24 Aug 2025" at bounding box center [1331, 419] width 128 height 27
click at [1235, 729] on span "Save Timesheet" at bounding box center [1233, 733] width 72 height 12
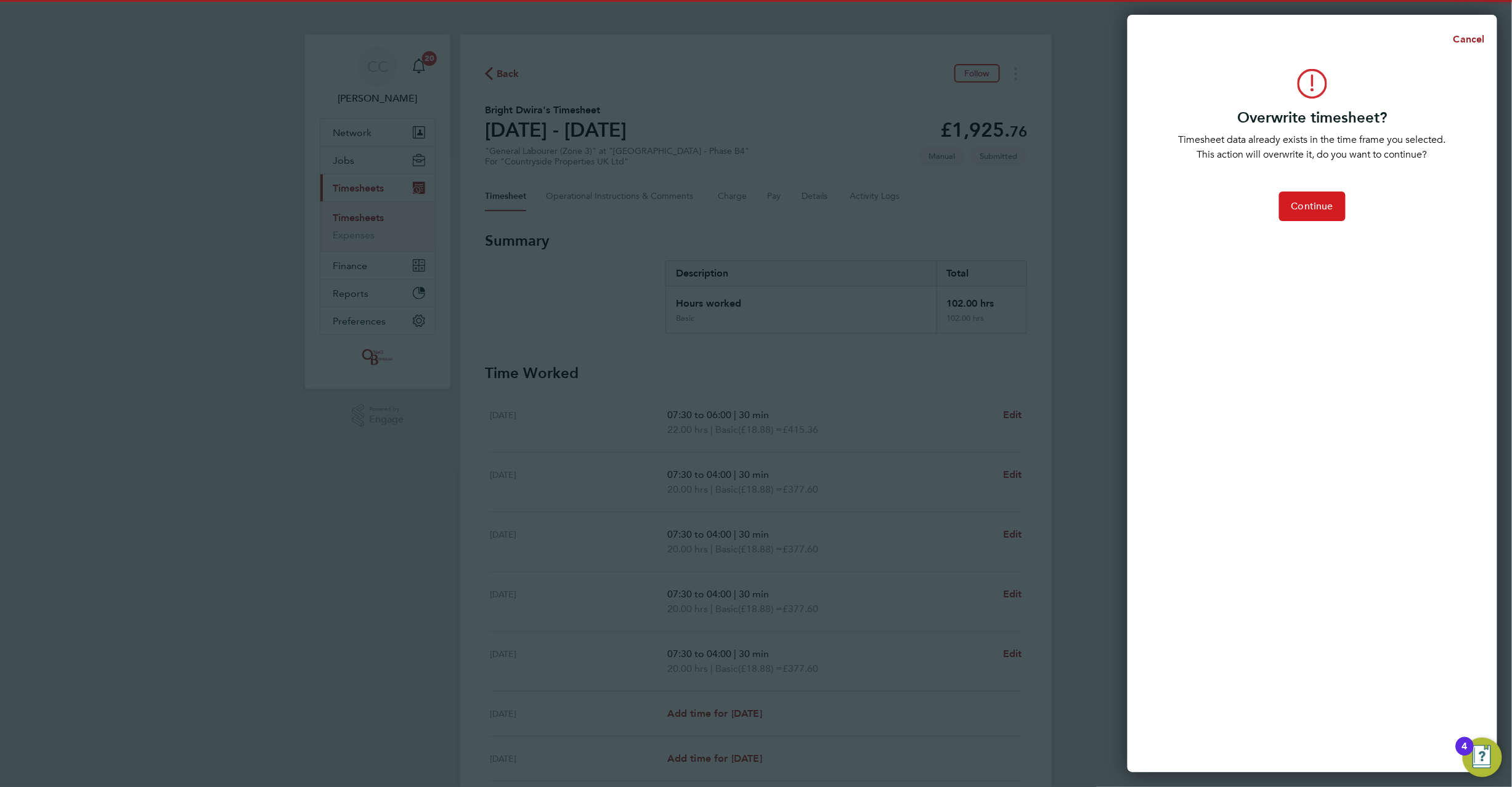
click at [1319, 197] on button "Continue" at bounding box center [1312, 206] width 67 height 30
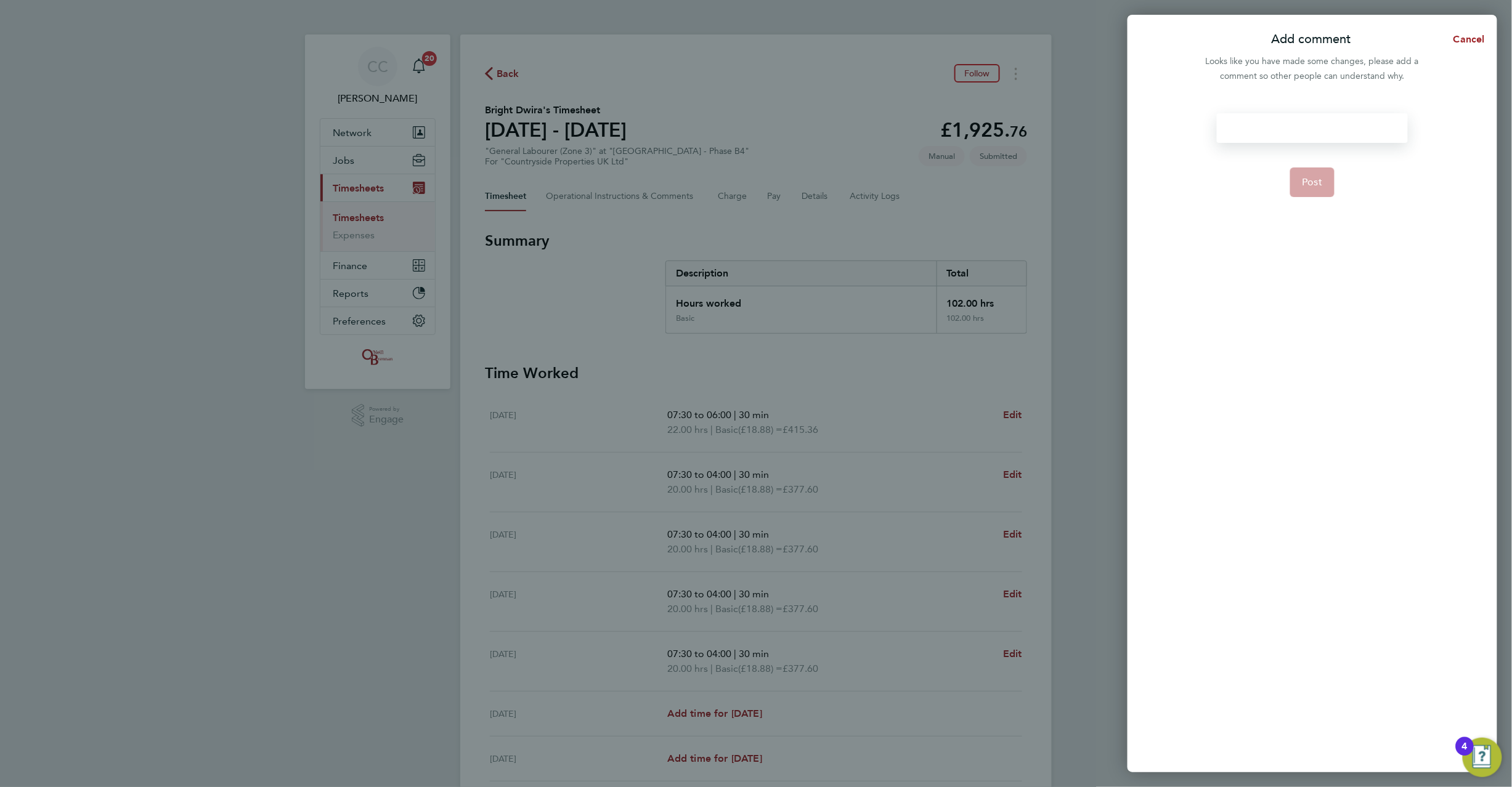
click at [1253, 133] on div at bounding box center [1312, 129] width 190 height 30
click at [1251, 128] on div at bounding box center [1312, 129] width 190 height 30
click at [1317, 178] on span "Post" at bounding box center [1312, 182] width 21 height 12
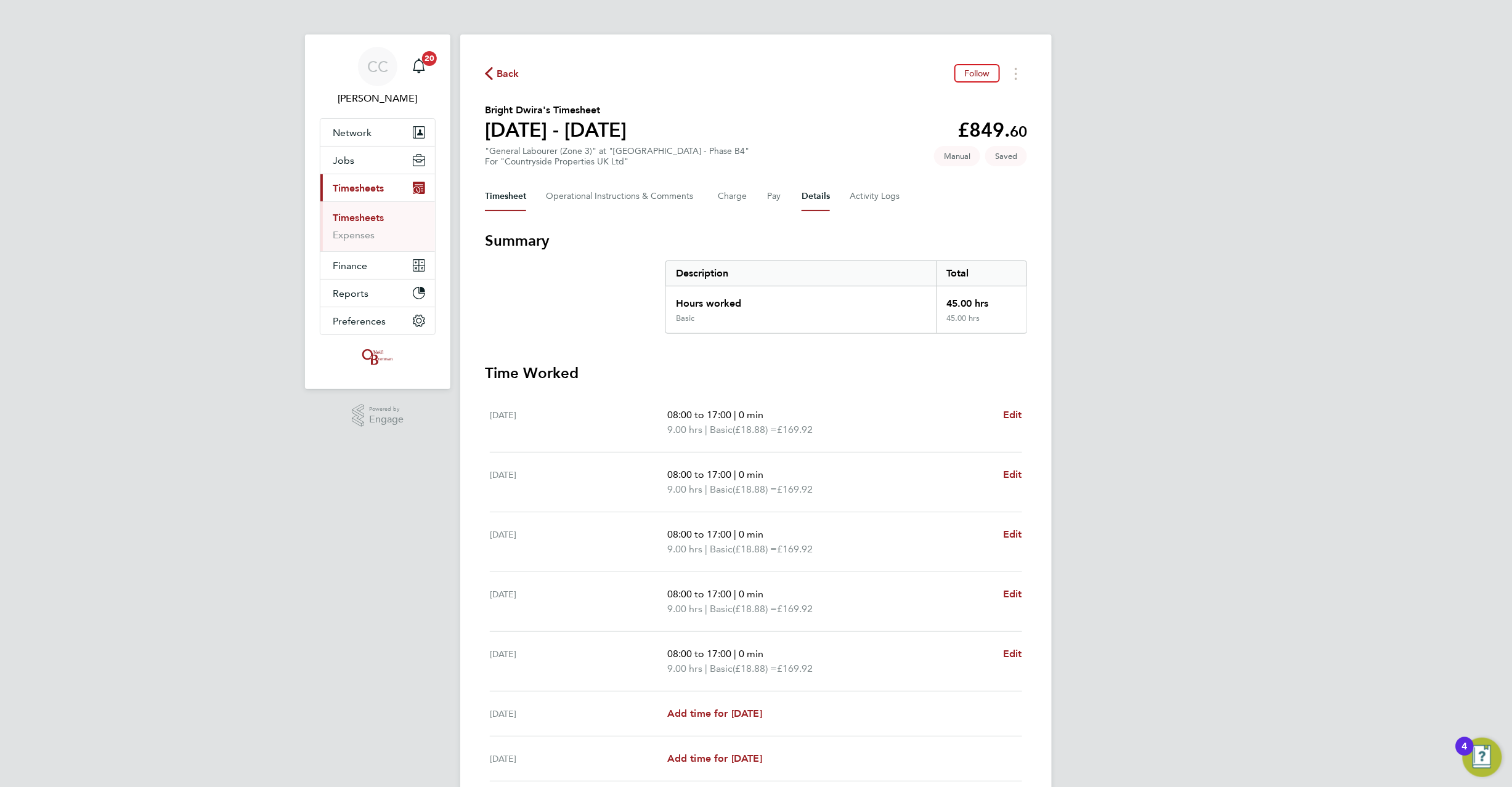
click at [821, 196] on button "Details" at bounding box center [815, 197] width 28 height 30
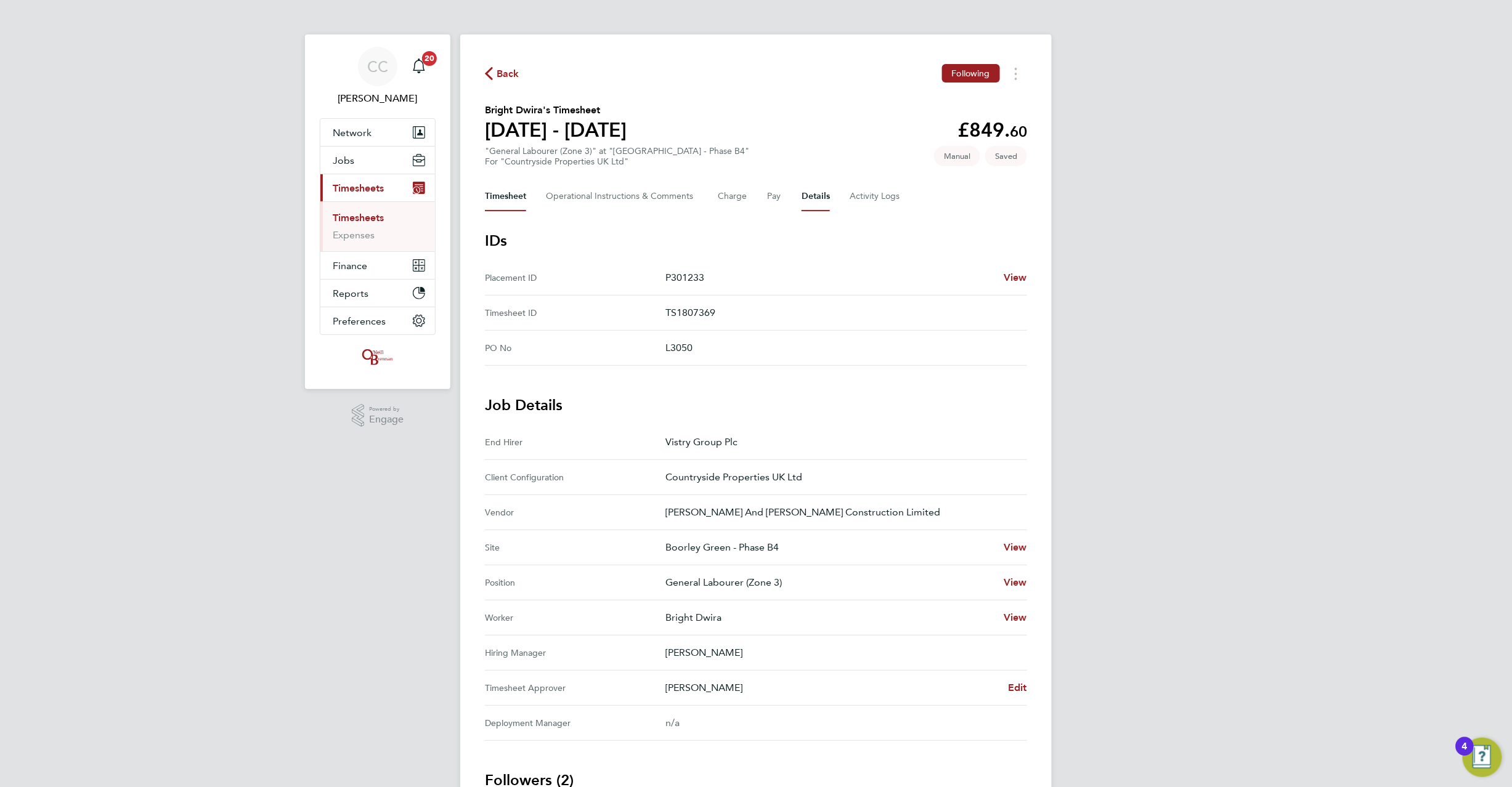
click at [521, 193] on button "Timesheet" at bounding box center [505, 197] width 41 height 30
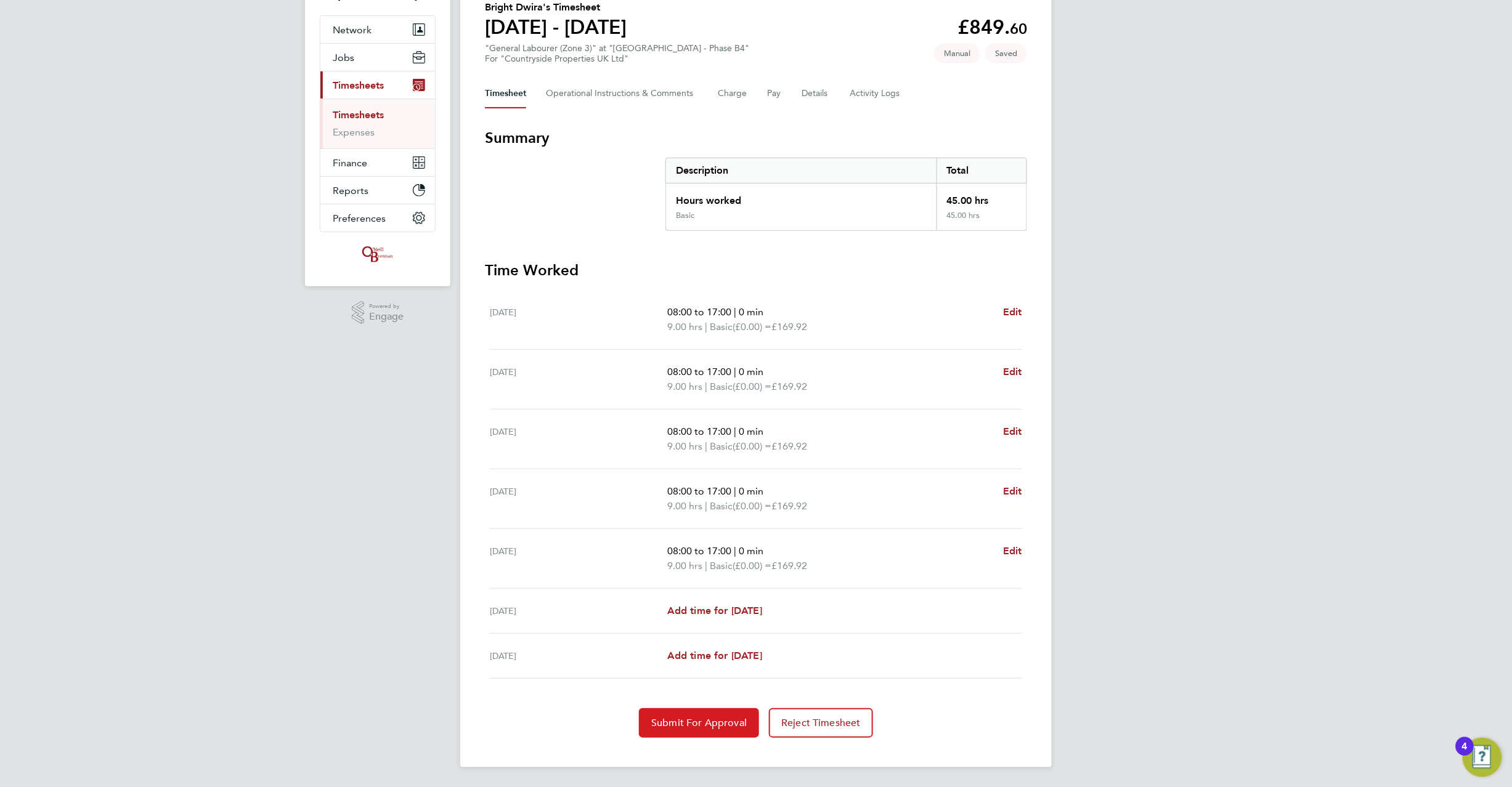
click at [699, 724] on span "Submit For Approval" at bounding box center [699, 723] width 96 height 12
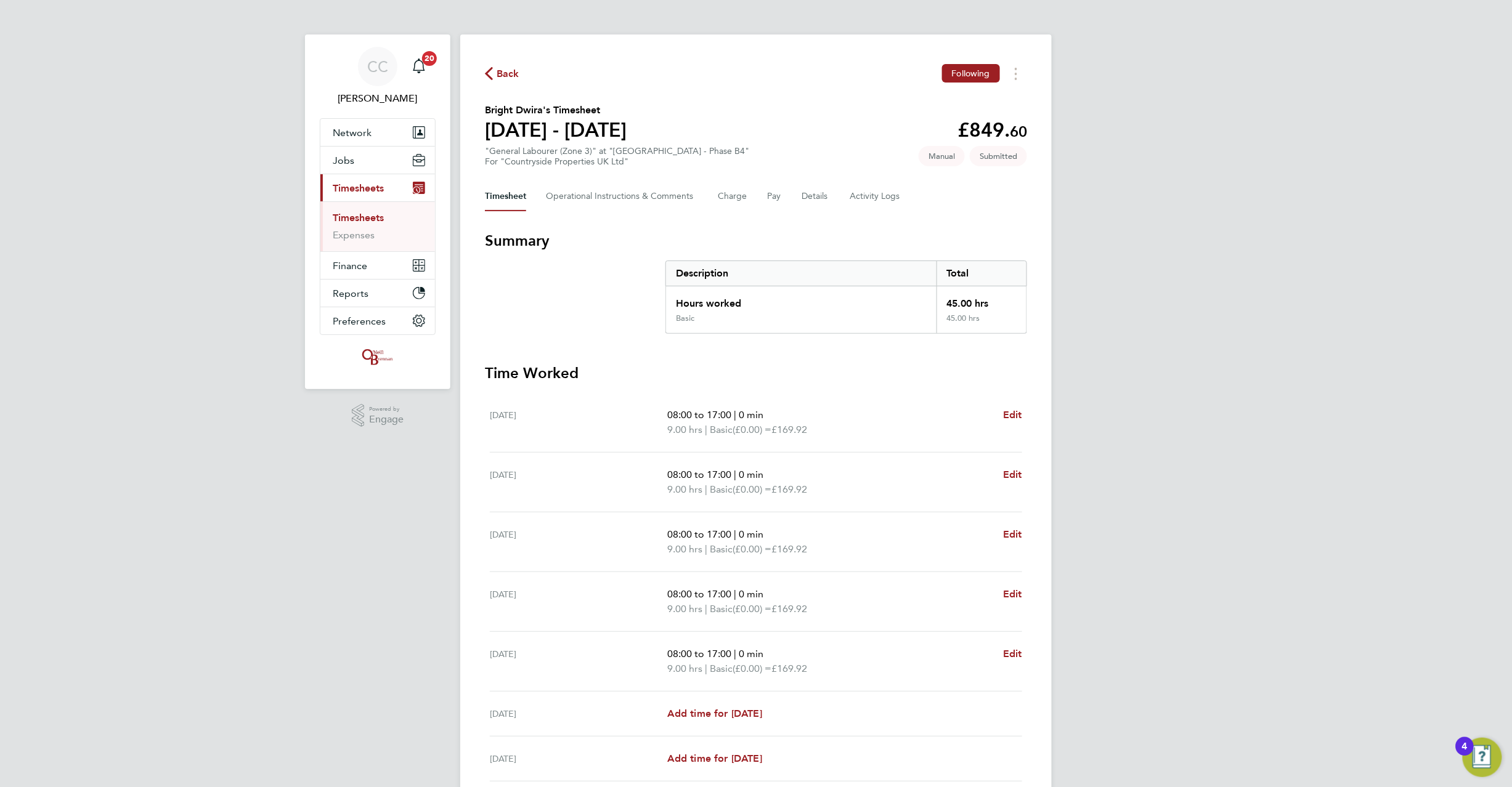
click at [491, 67] on icon "button" at bounding box center [489, 73] width 8 height 13
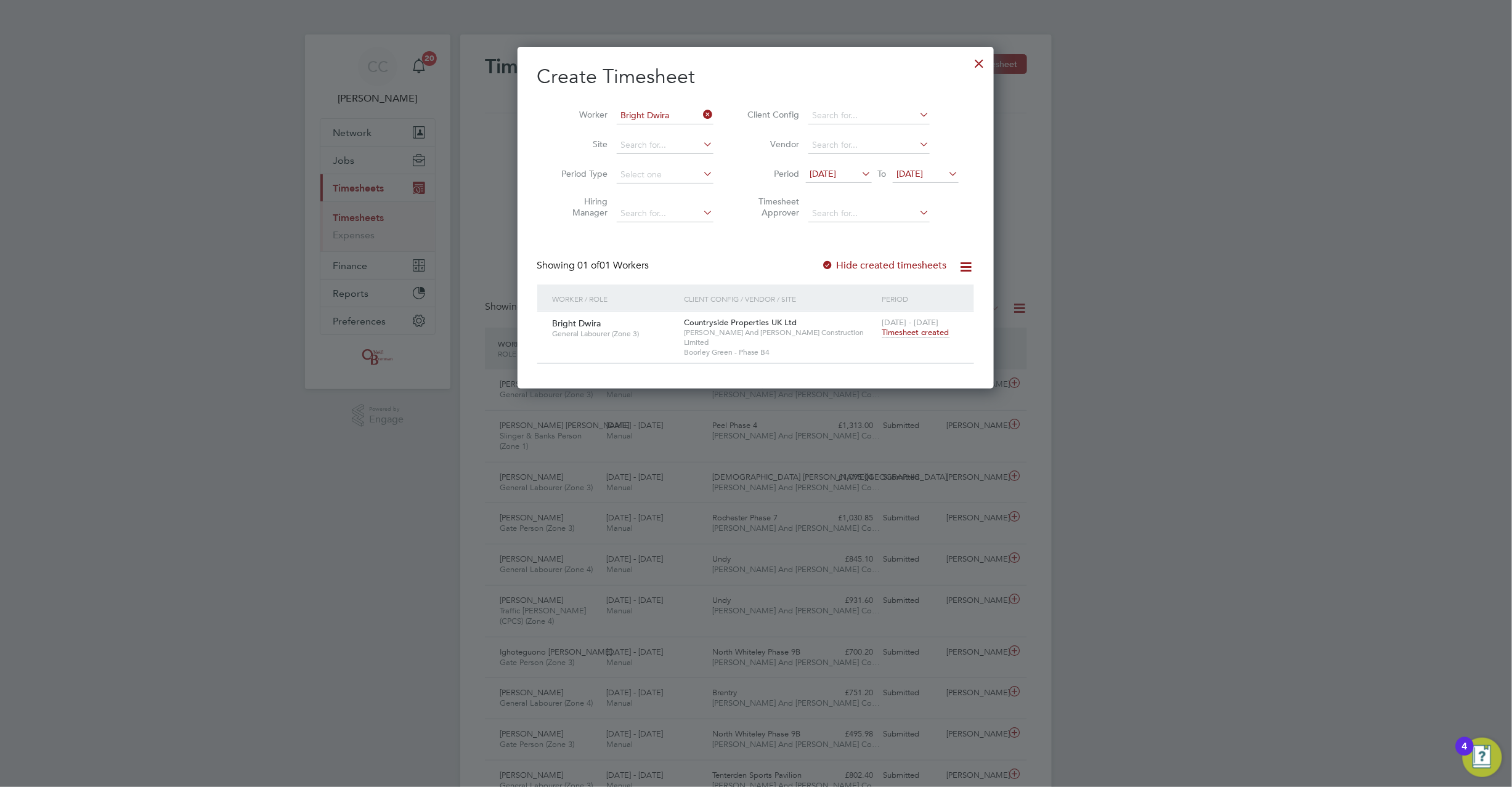
drag, startPoint x: 707, startPoint y: 114, endPoint x: 671, endPoint y: 115, distance: 36.0
click at [702, 114] on icon at bounding box center [702, 115] width 0 height 17
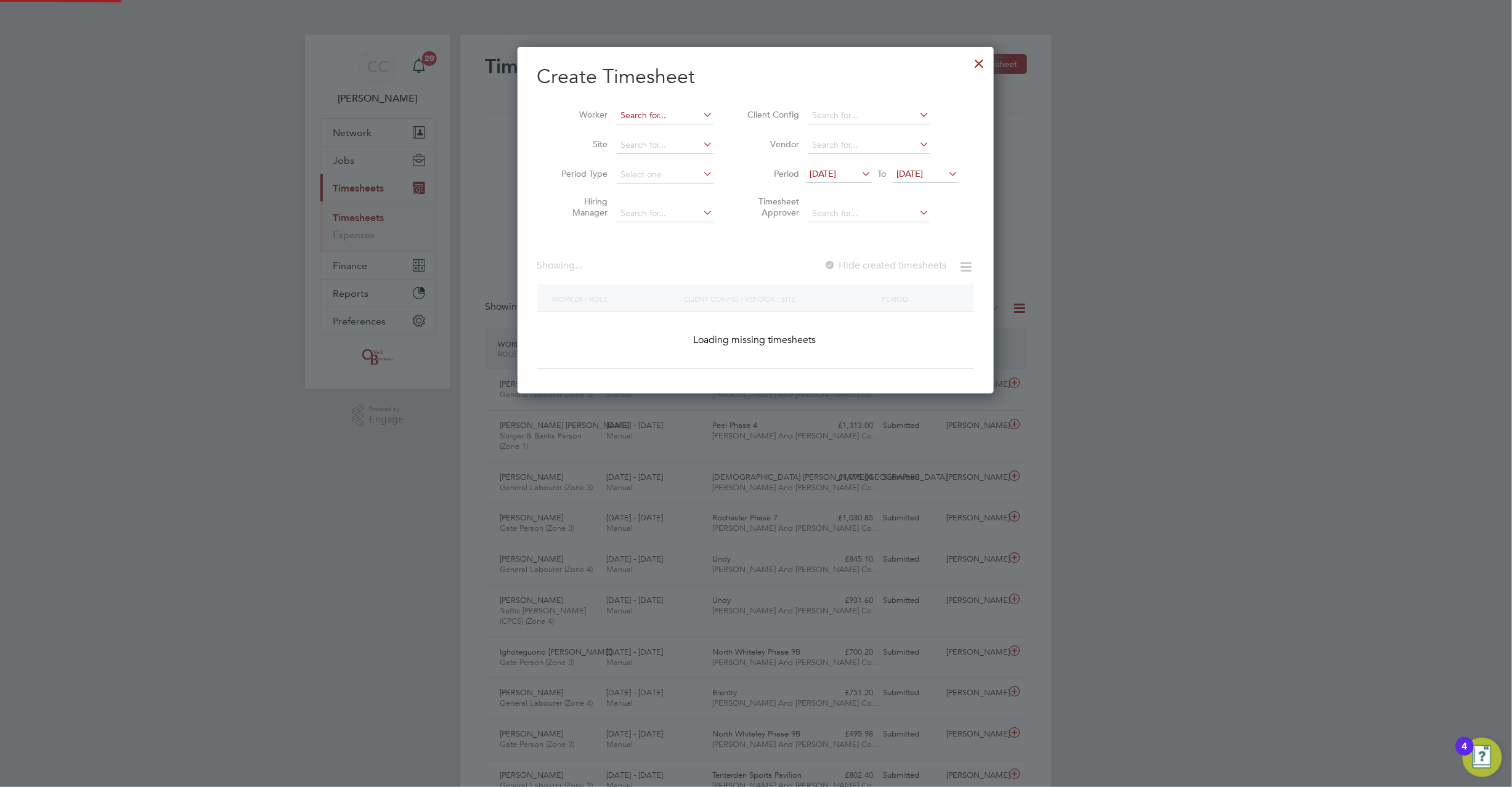
click at [668, 116] on input at bounding box center [664, 115] width 96 height 17
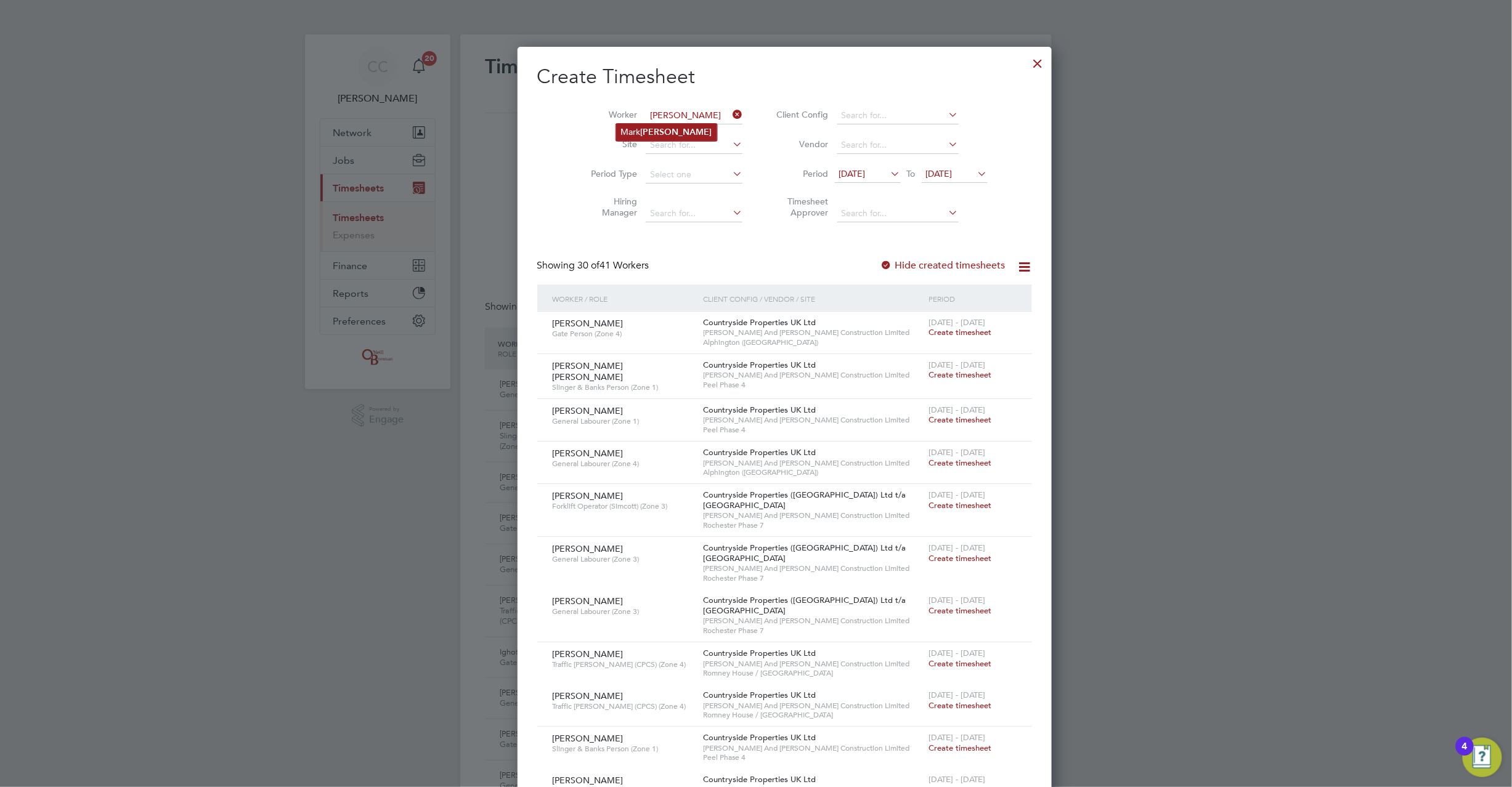
click at [664, 133] on b "Hamilton" at bounding box center [676, 132] width 72 height 11
type input "[PERSON_NAME]"
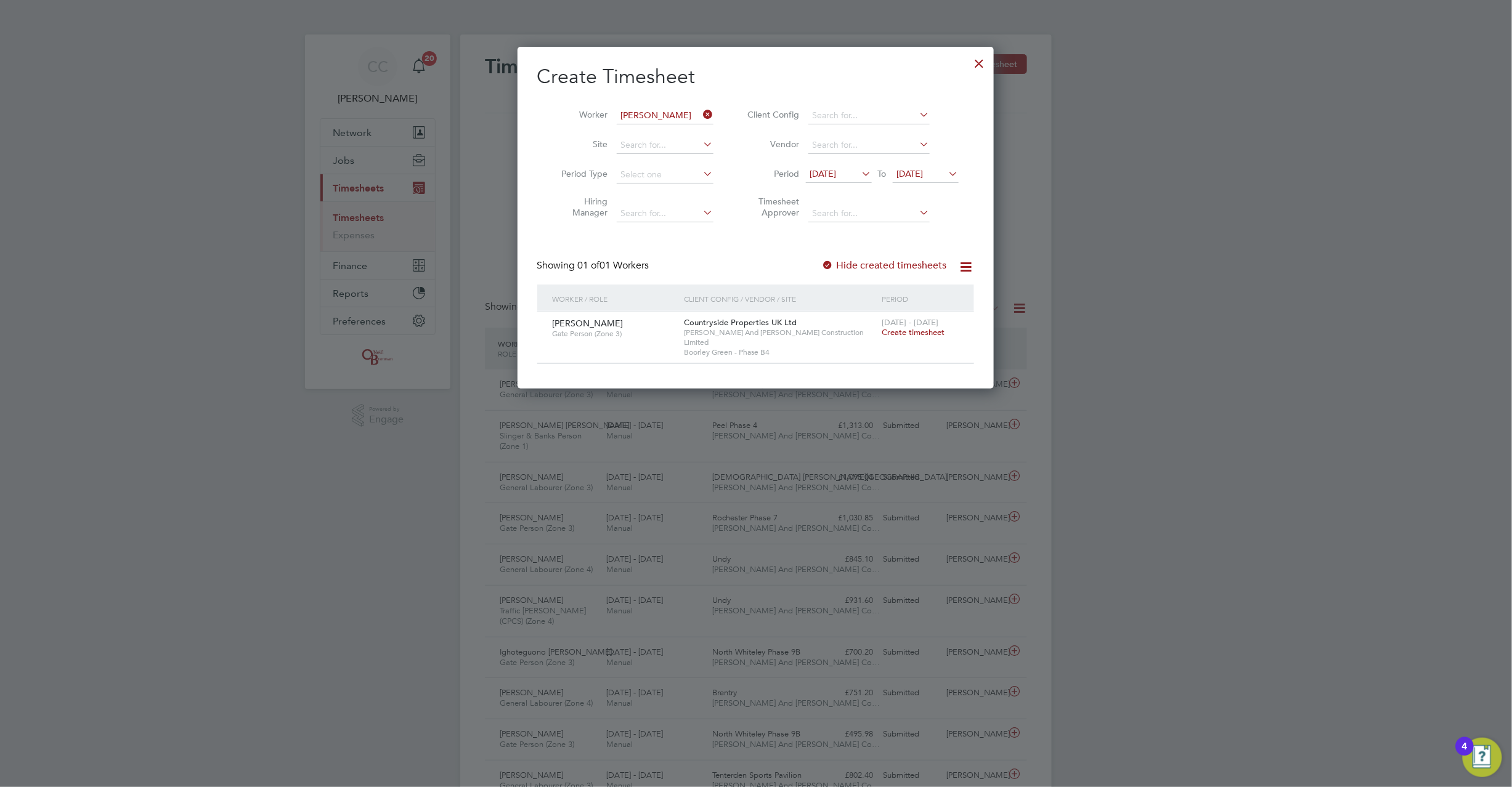
click at [837, 173] on span "13 Aug 2025" at bounding box center [824, 173] width 26 height 11
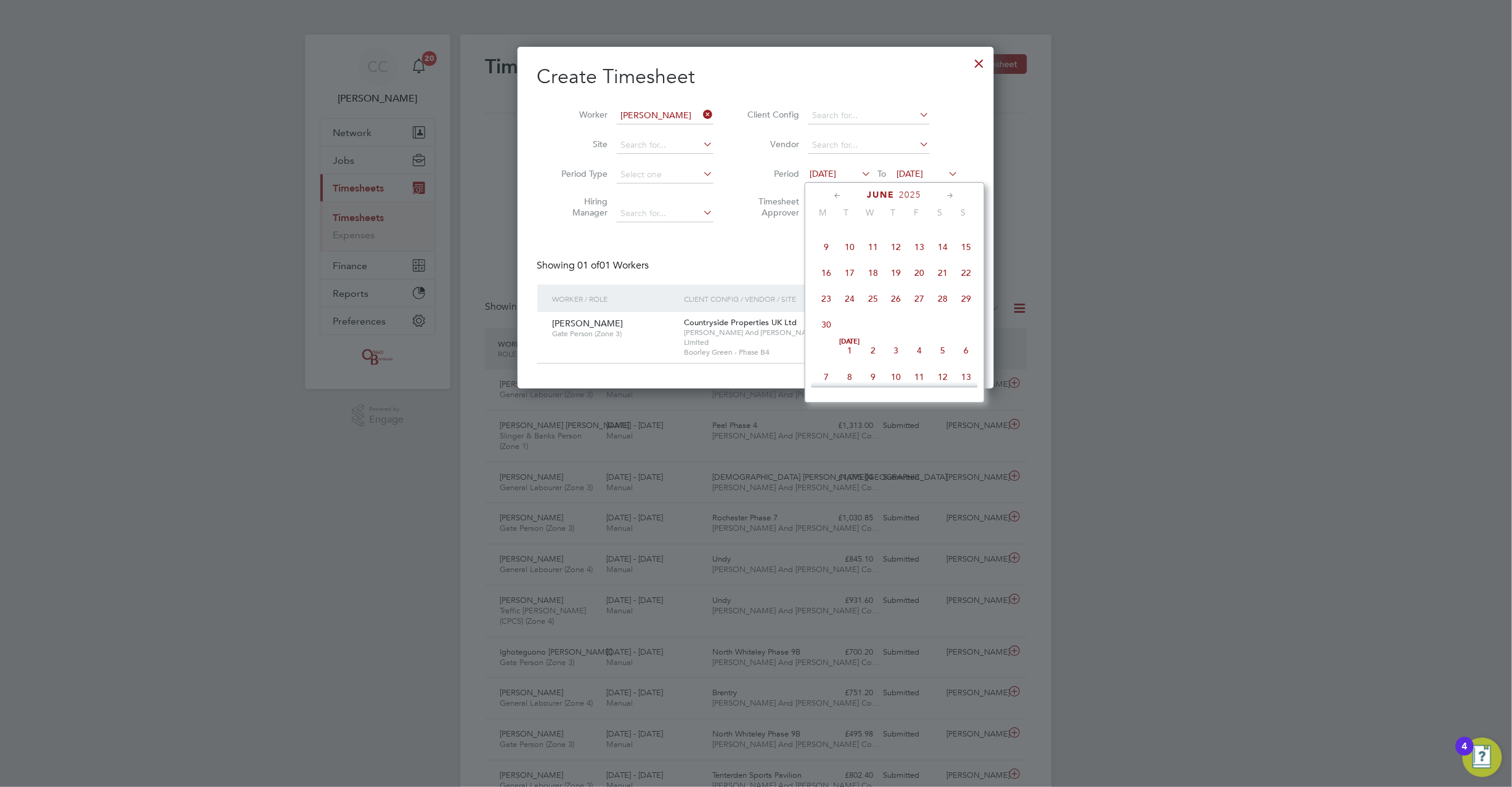
click at [831, 277] on span "16" at bounding box center [826, 273] width 23 height 23
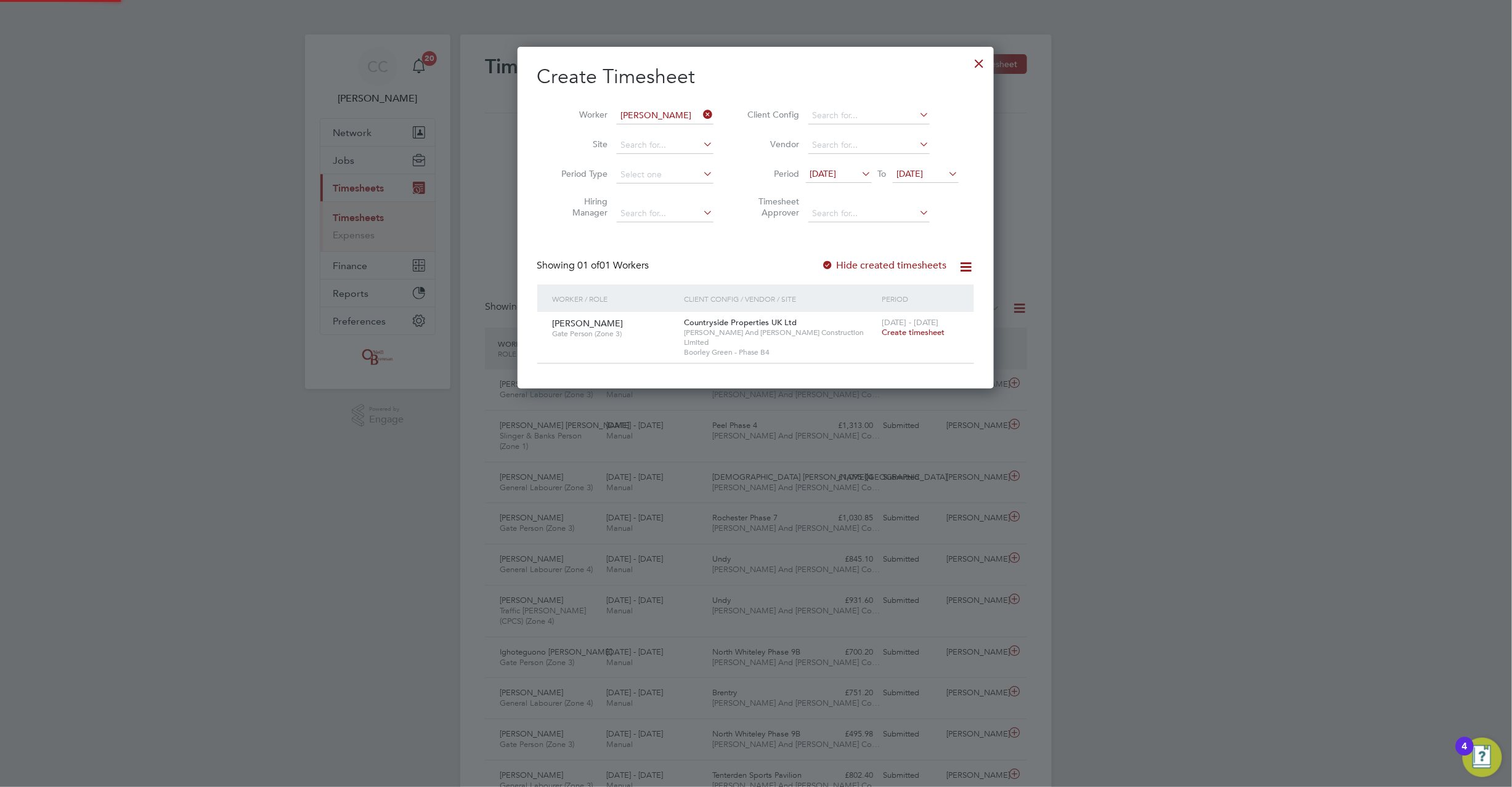
drag, startPoint x: 838, startPoint y: 262, endPoint x: 831, endPoint y: 264, distance: 7.3
click at [836, 264] on label "Hide created timesheets" at bounding box center [885, 265] width 125 height 12
click at [831, 262] on div at bounding box center [828, 265] width 12 height 12
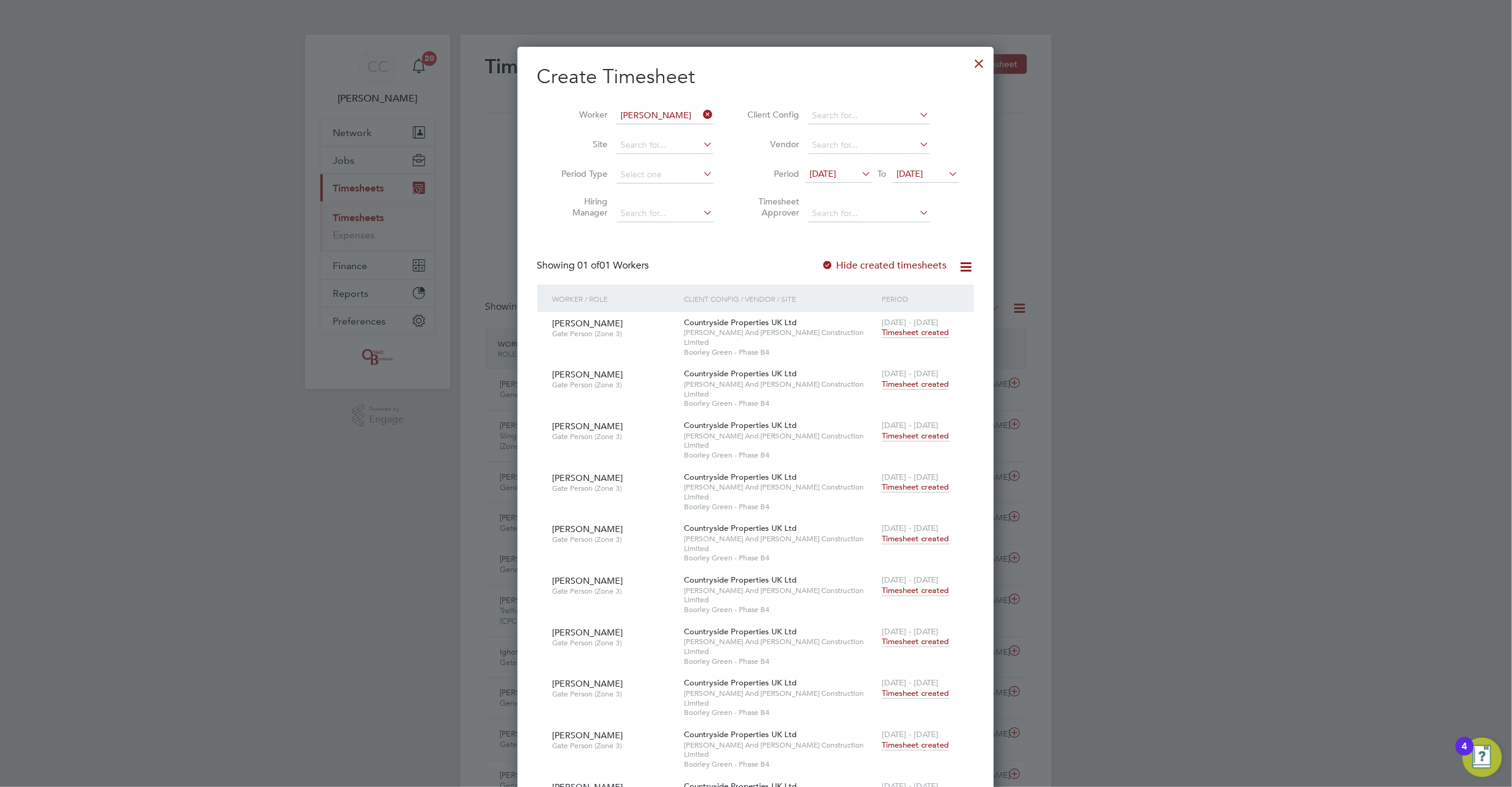
click at [923, 787] on span "Create timesheet" at bounding box center [913, 796] width 63 height 11
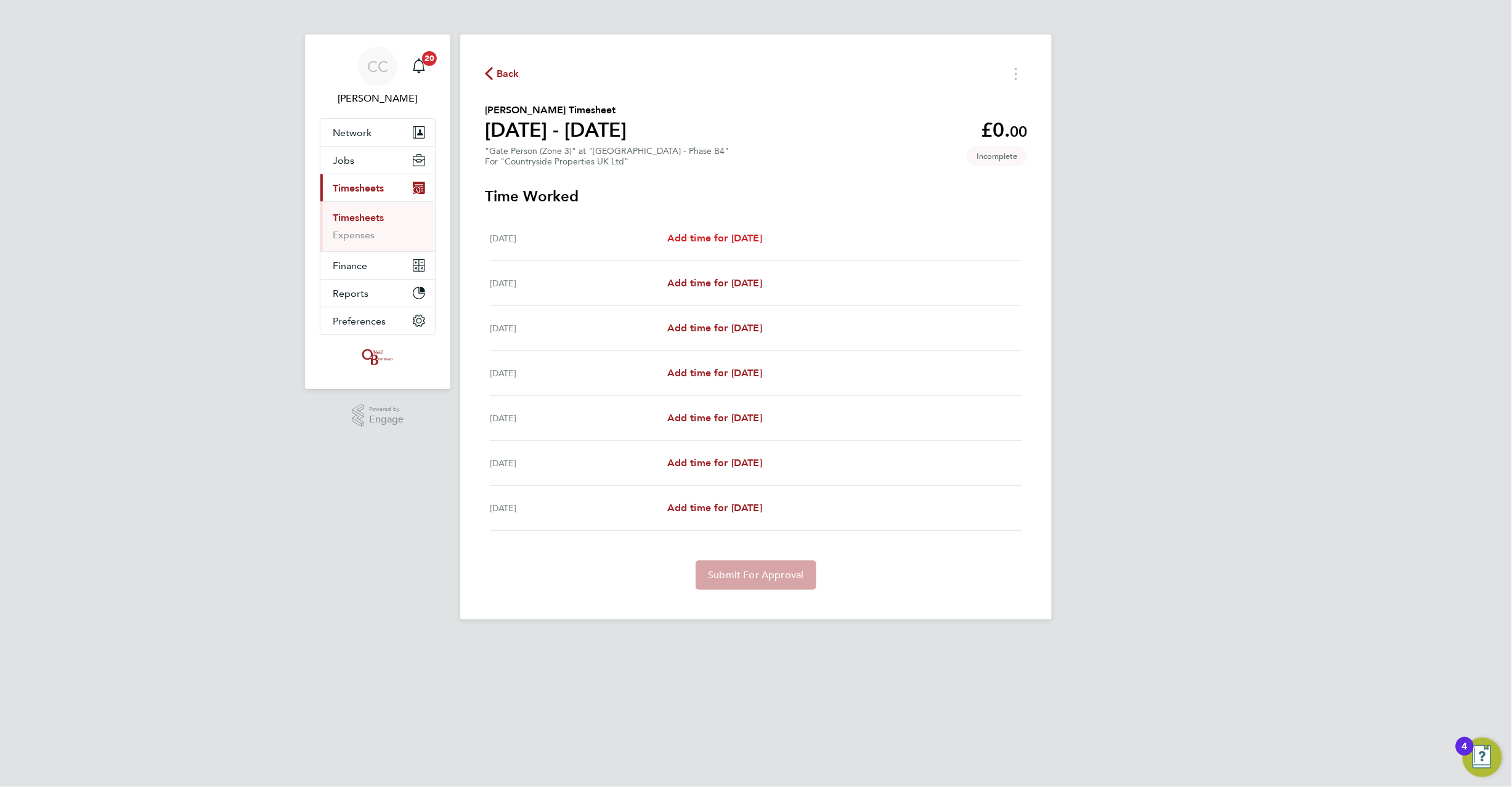
click at [716, 241] on span "Add time for Mon 18 Aug" at bounding box center [715, 238] width 95 height 12
select select "30"
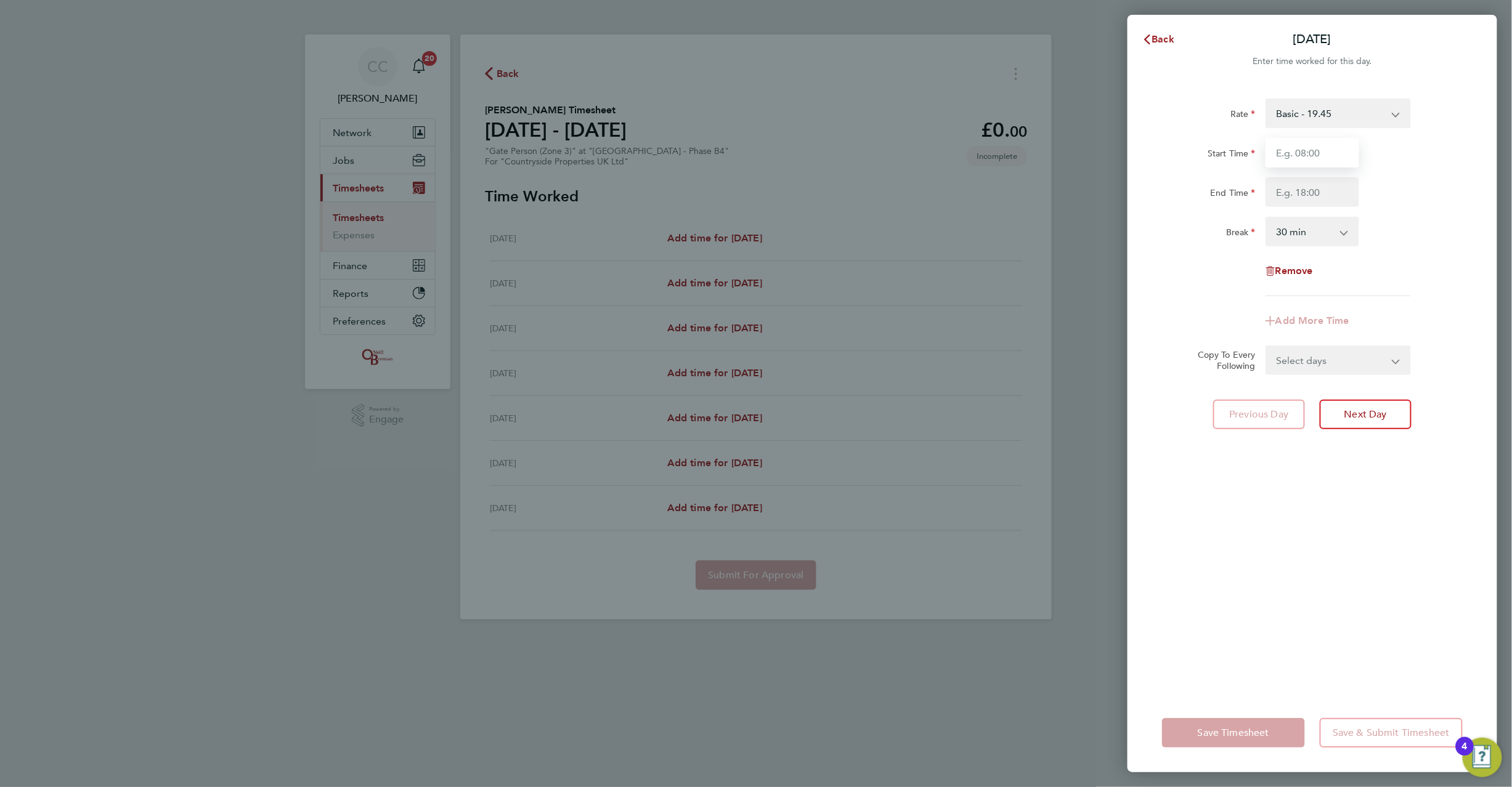
click at [1287, 154] on input "Start Time" at bounding box center [1312, 152] width 94 height 30
type input "08:00"
type input "17:00"
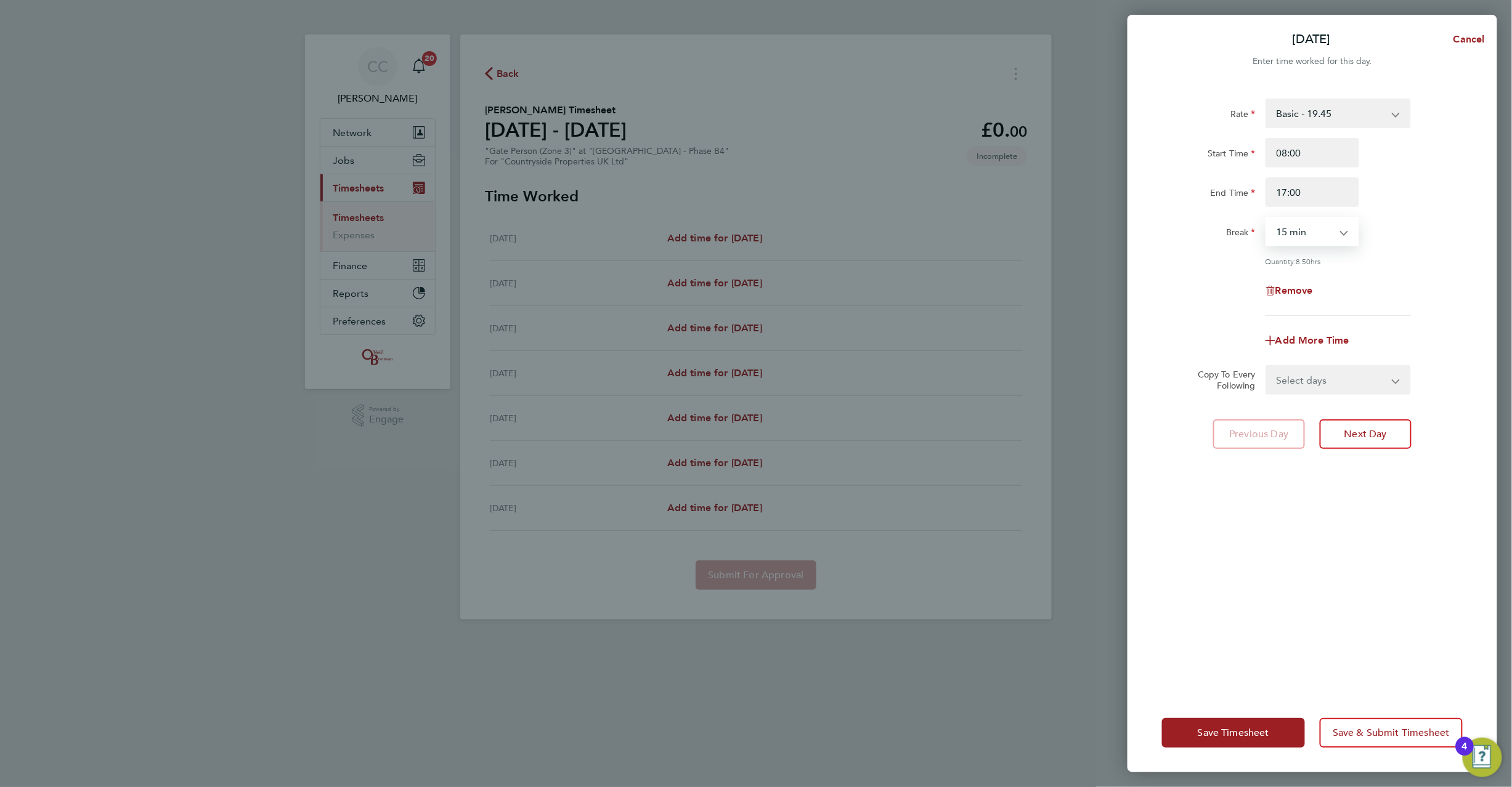
select select "0"
click at [1348, 369] on select "Select days Day Weekday (Mon-Fri) Weekend (Sat-Sun) Tuesday Wednesday Thursday …" at bounding box center [1331, 380] width 129 height 27
select select "WEEKDAY"
click at [1267, 367] on select "Select days Day Weekday (Mon-Fri) Weekend (Sat-Sun) Tuesday Wednesday Thursday …" at bounding box center [1331, 380] width 129 height 27
click at [1299, 415] on select "19 Aug 2025 20 Aug 2025 21 Aug 2025 22 Aug 2025 23 Aug 2025 24 Aug 2025" at bounding box center [1331, 419] width 128 height 27
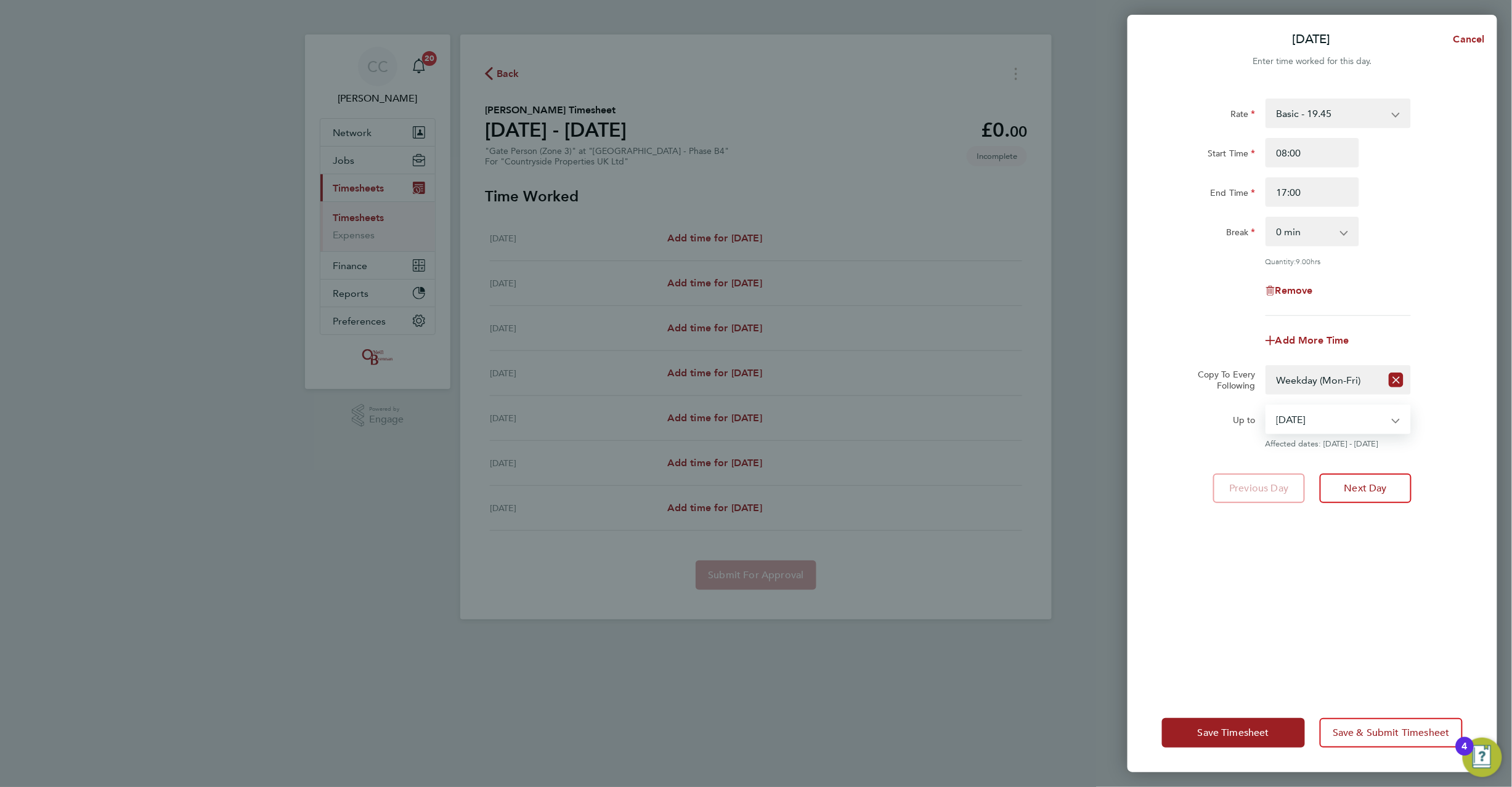
select select "2025-08-22"
click at [1267, 406] on select "19 Aug 2025 20 Aug 2025 21 Aug 2025 22 Aug 2025 23 Aug 2025 24 Aug 2025" at bounding box center [1331, 419] width 128 height 27
click at [1218, 742] on button "Save Timesheet" at bounding box center [1233, 733] width 143 height 30
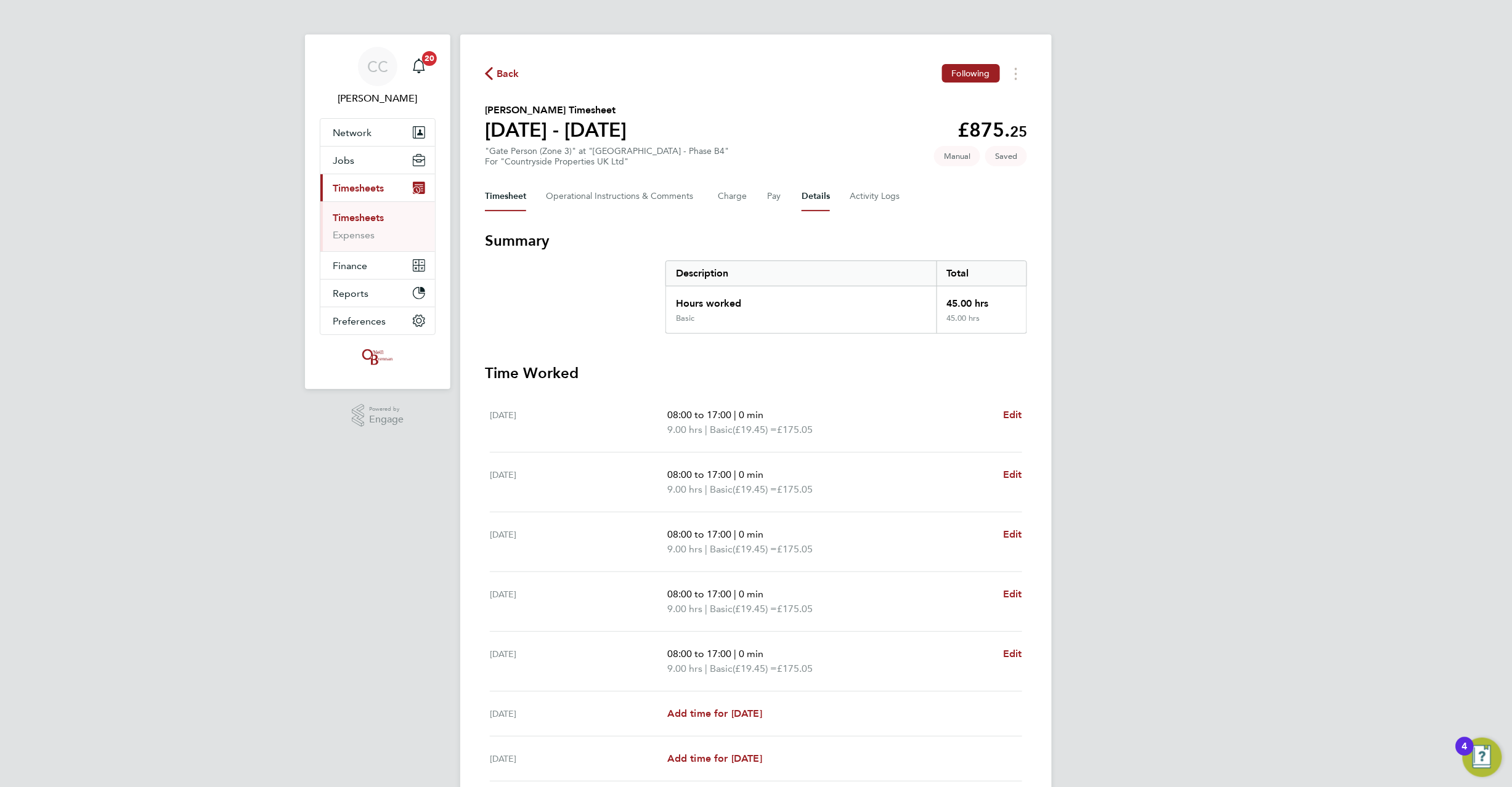
click at [826, 196] on button "Details" at bounding box center [815, 197] width 28 height 30
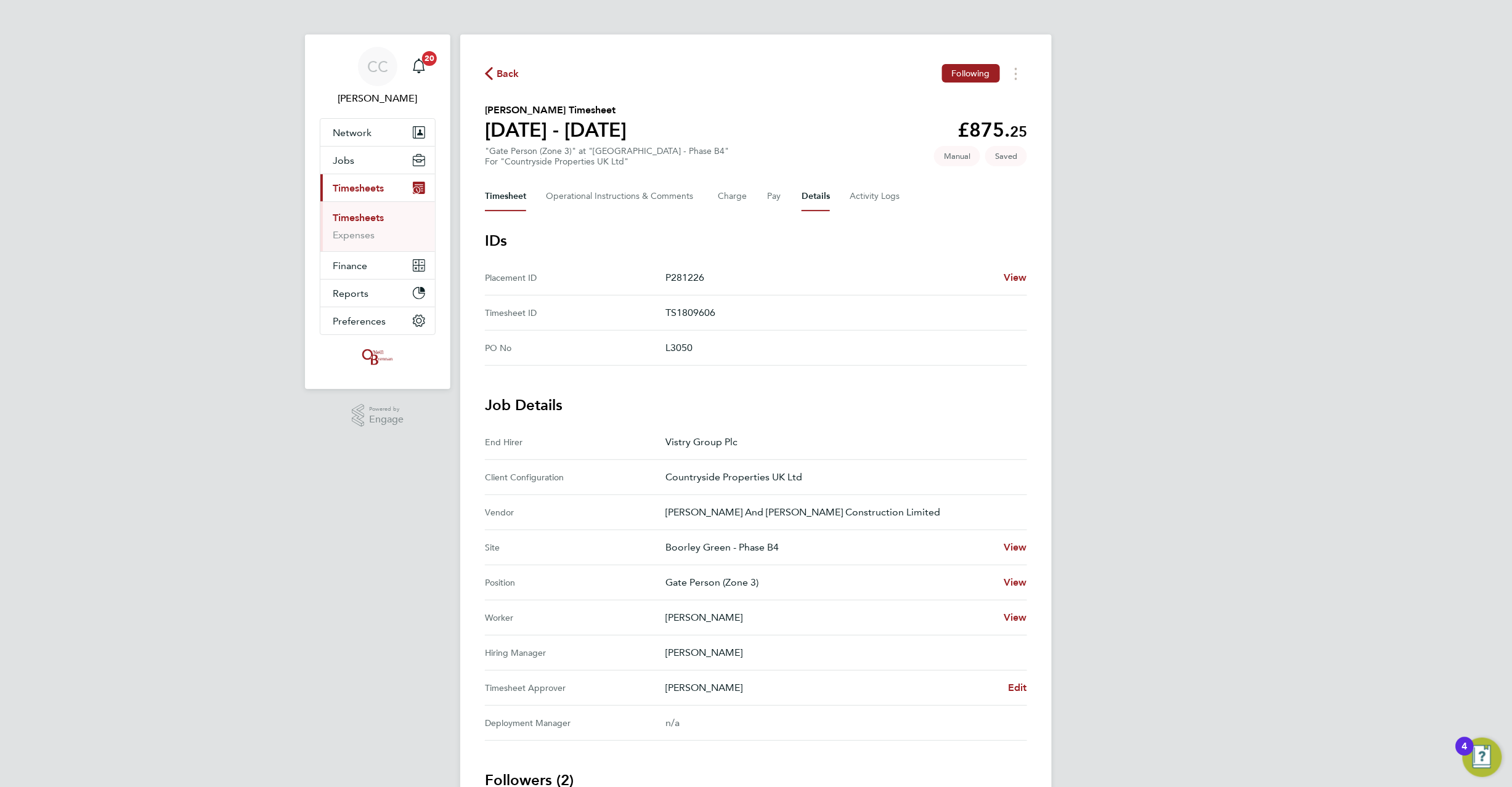
click at [513, 198] on button "Timesheet" at bounding box center [505, 197] width 41 height 30
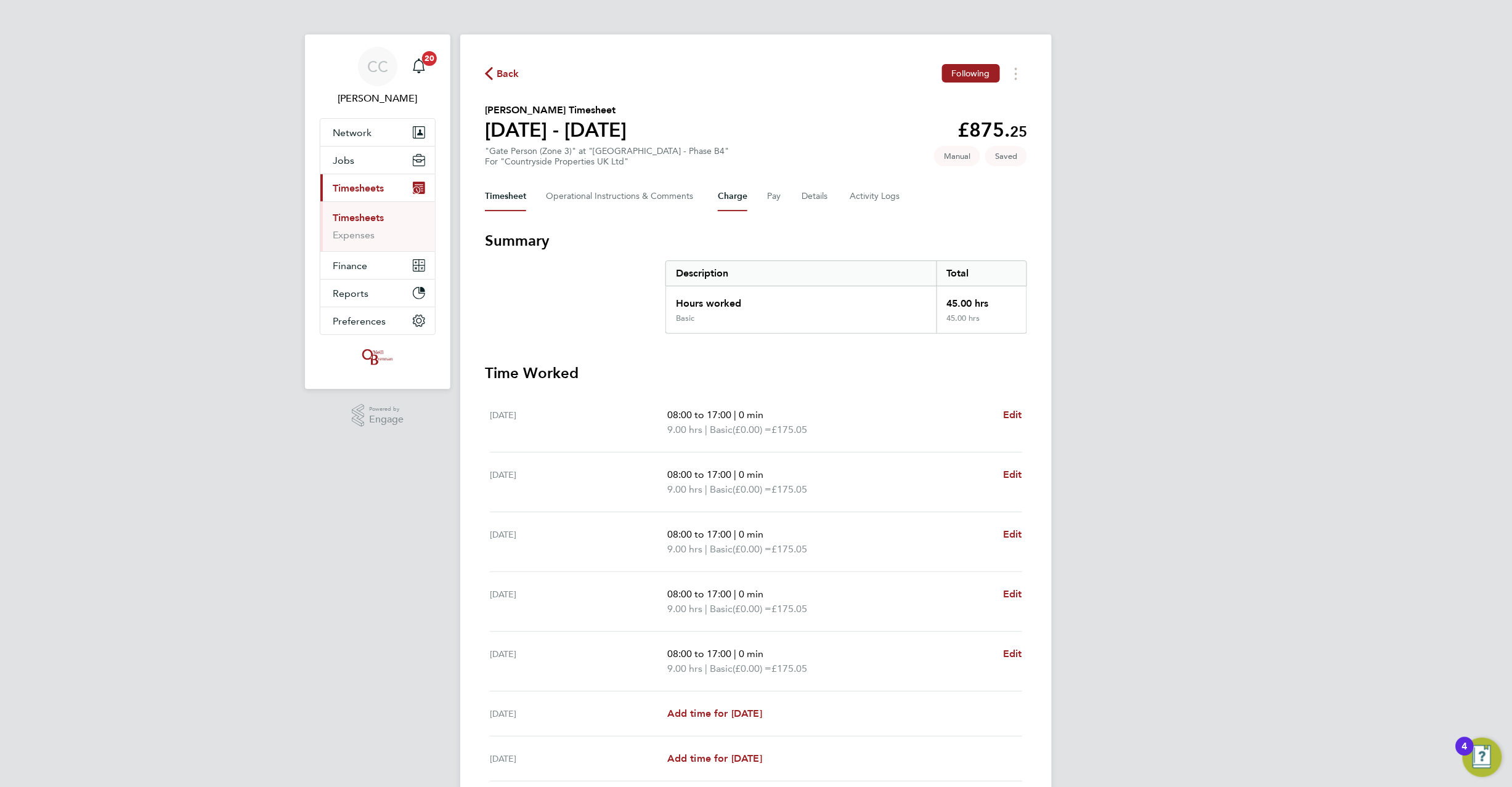
click at [729, 198] on button "Charge" at bounding box center [733, 197] width 30 height 30
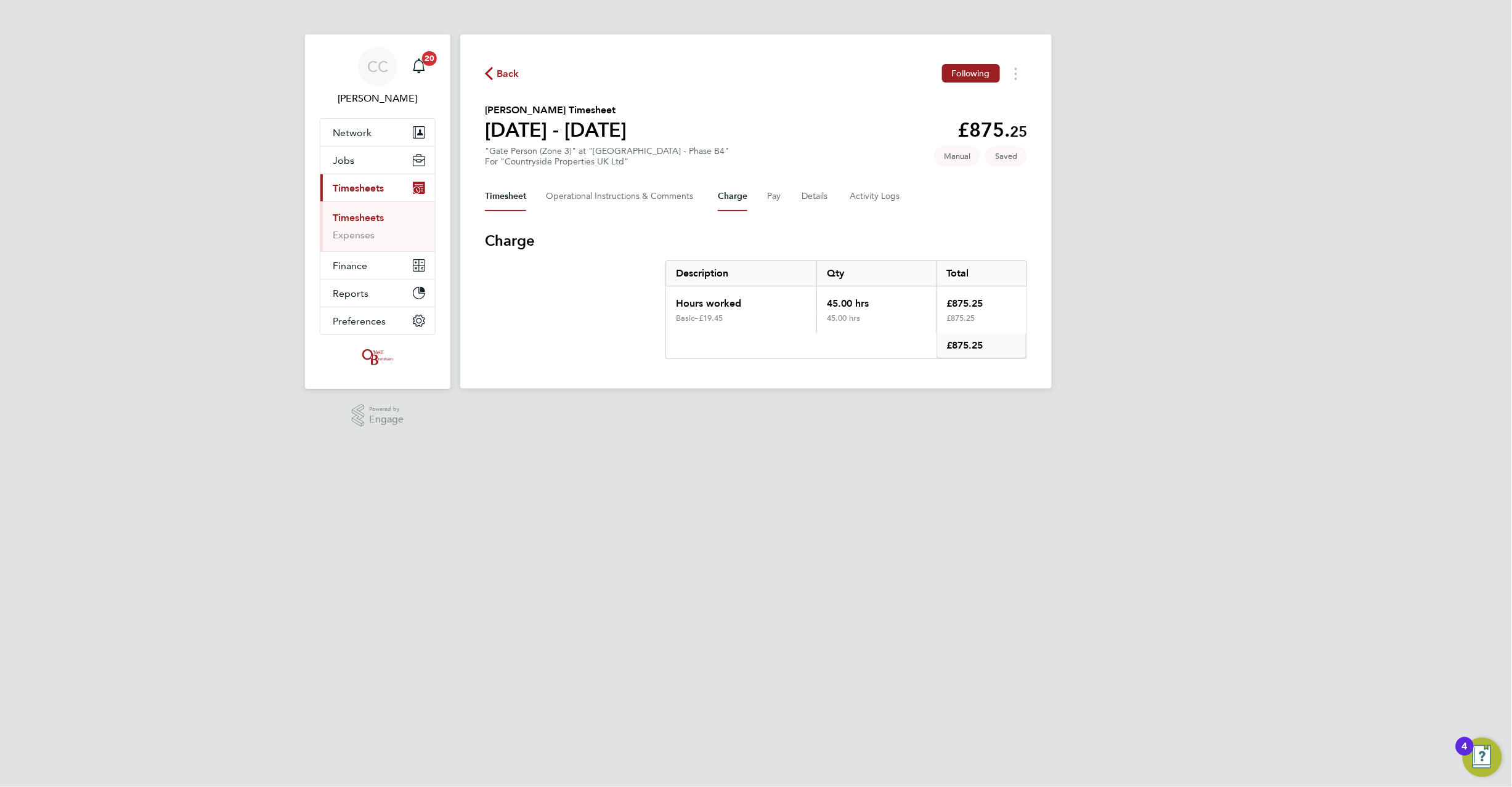
click at [501, 190] on button "Timesheet" at bounding box center [505, 197] width 41 height 30
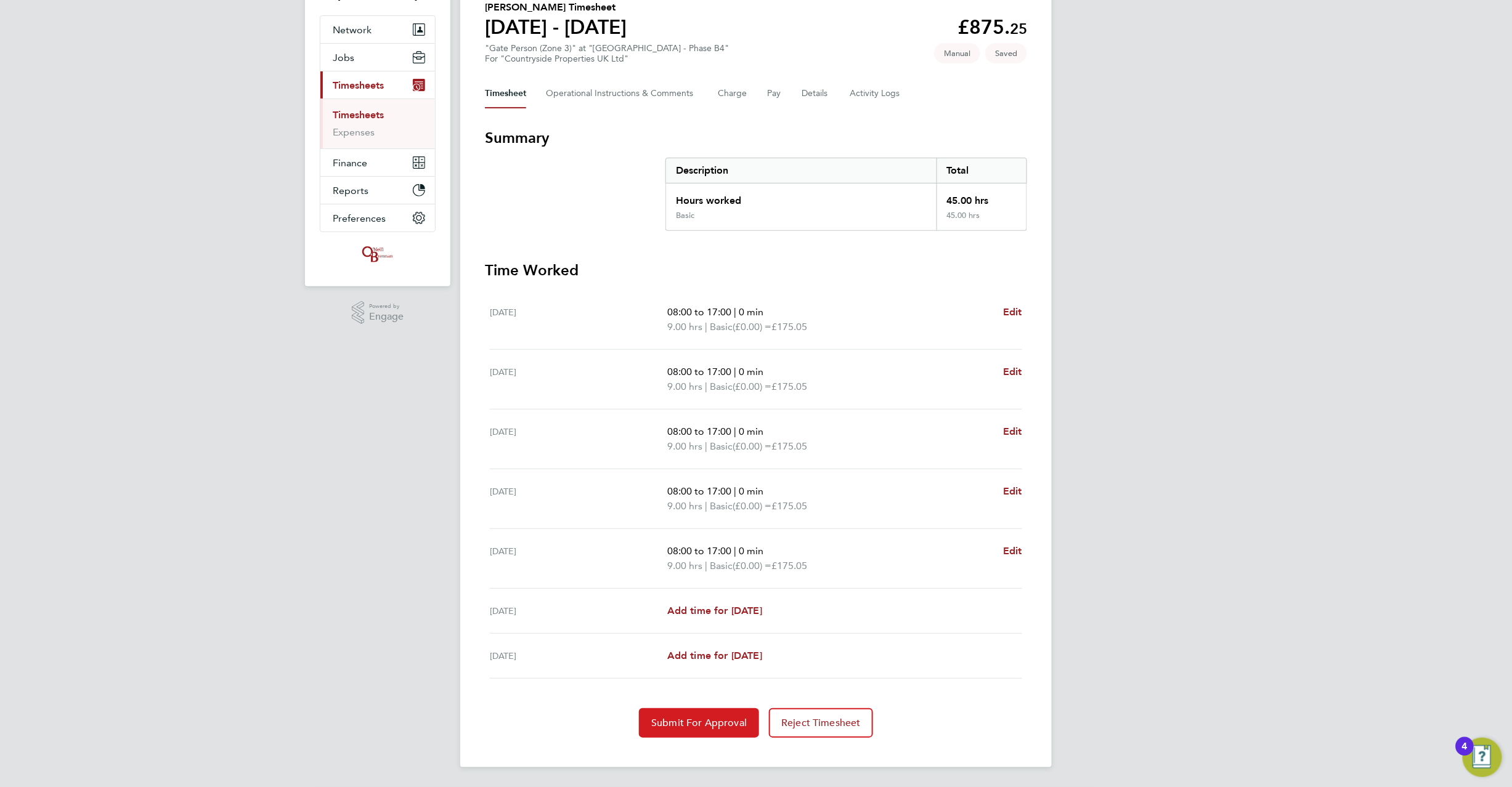
click at [701, 717] on button "Submit For Approval" at bounding box center [699, 724] width 120 height 30
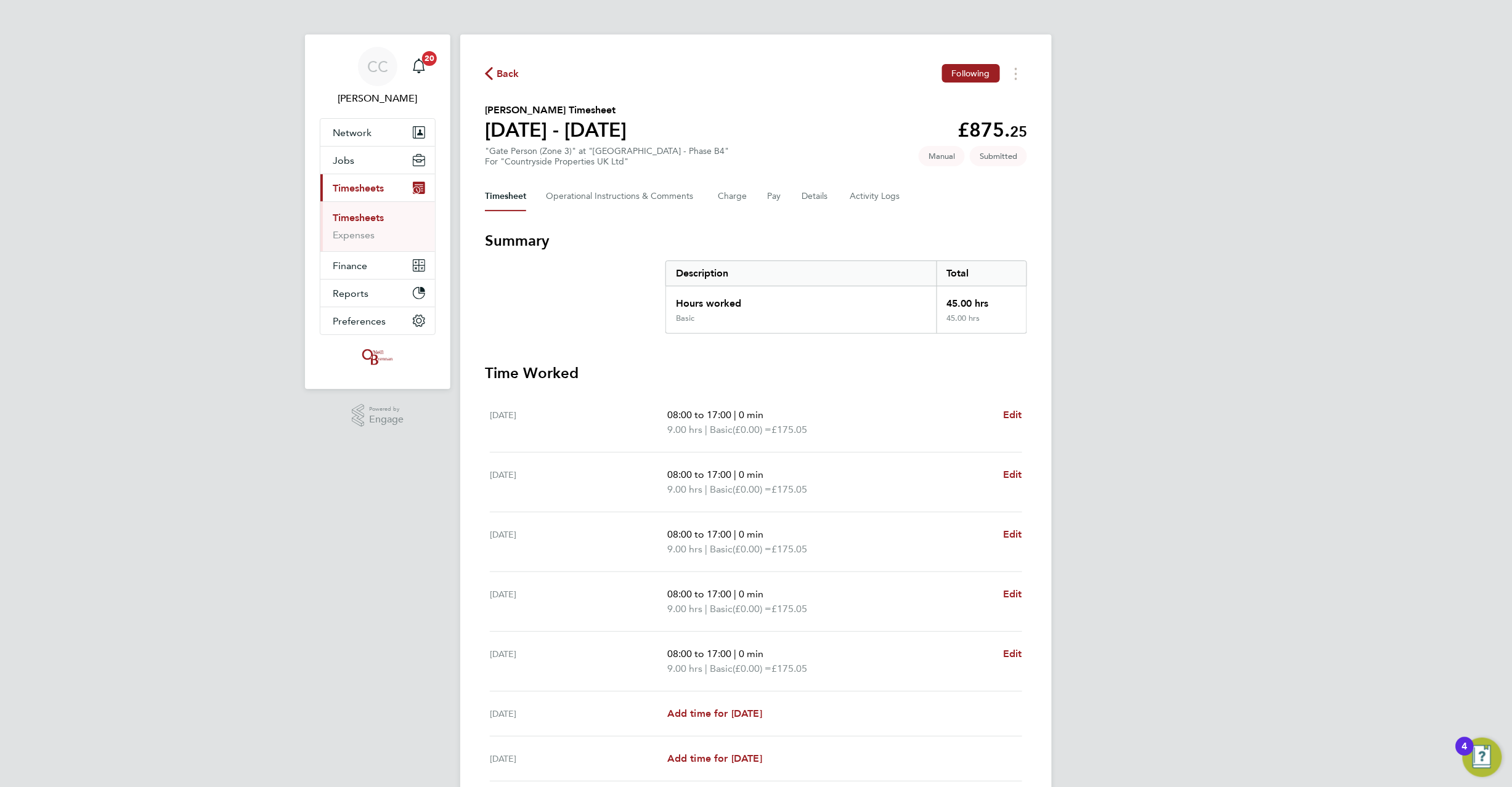
click at [511, 72] on span "Back" at bounding box center [508, 74] width 23 height 15
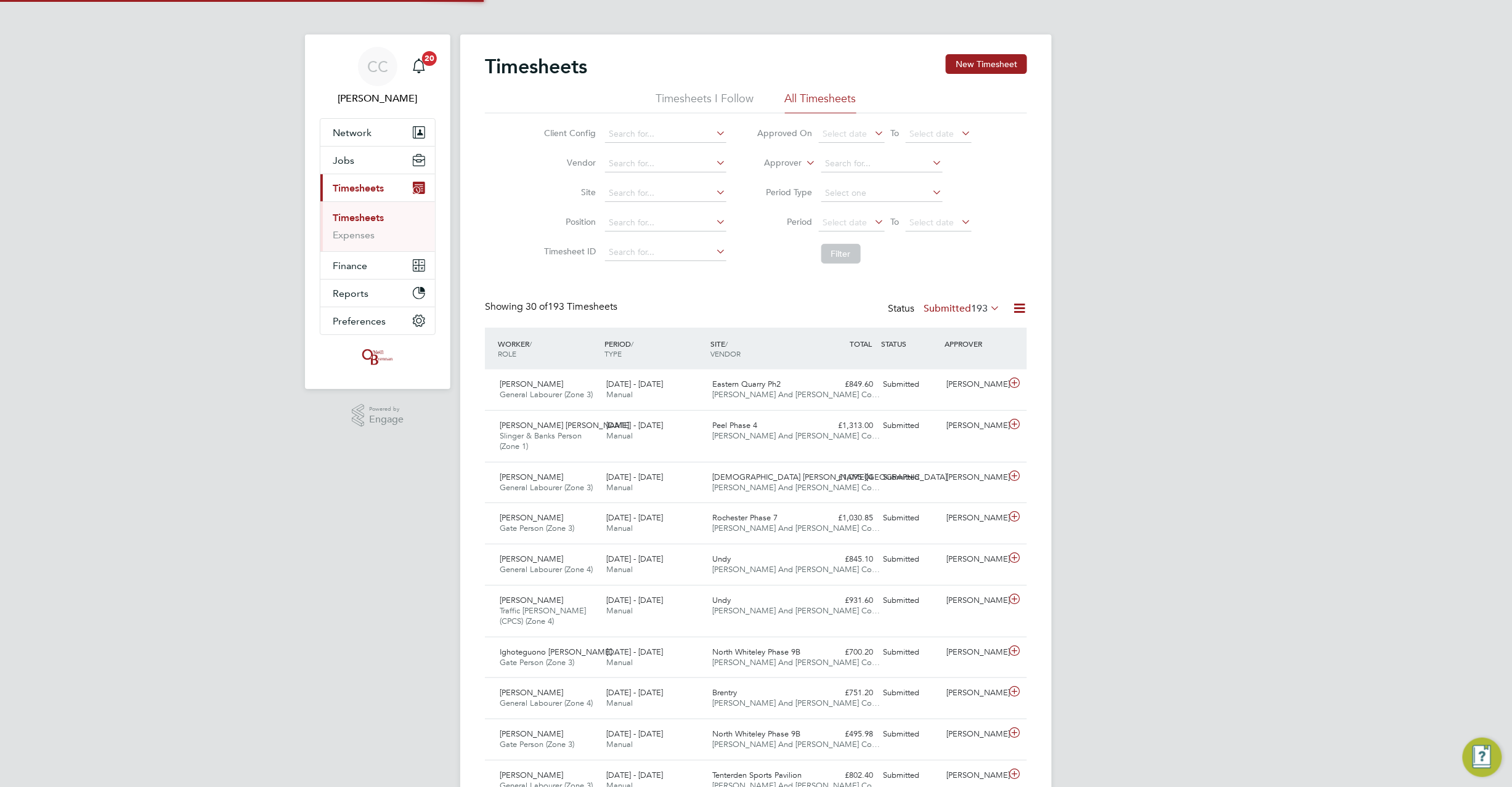
scroll to position [30, 107]
click at [982, 60] on button "New Timesheet" at bounding box center [986, 64] width 82 height 20
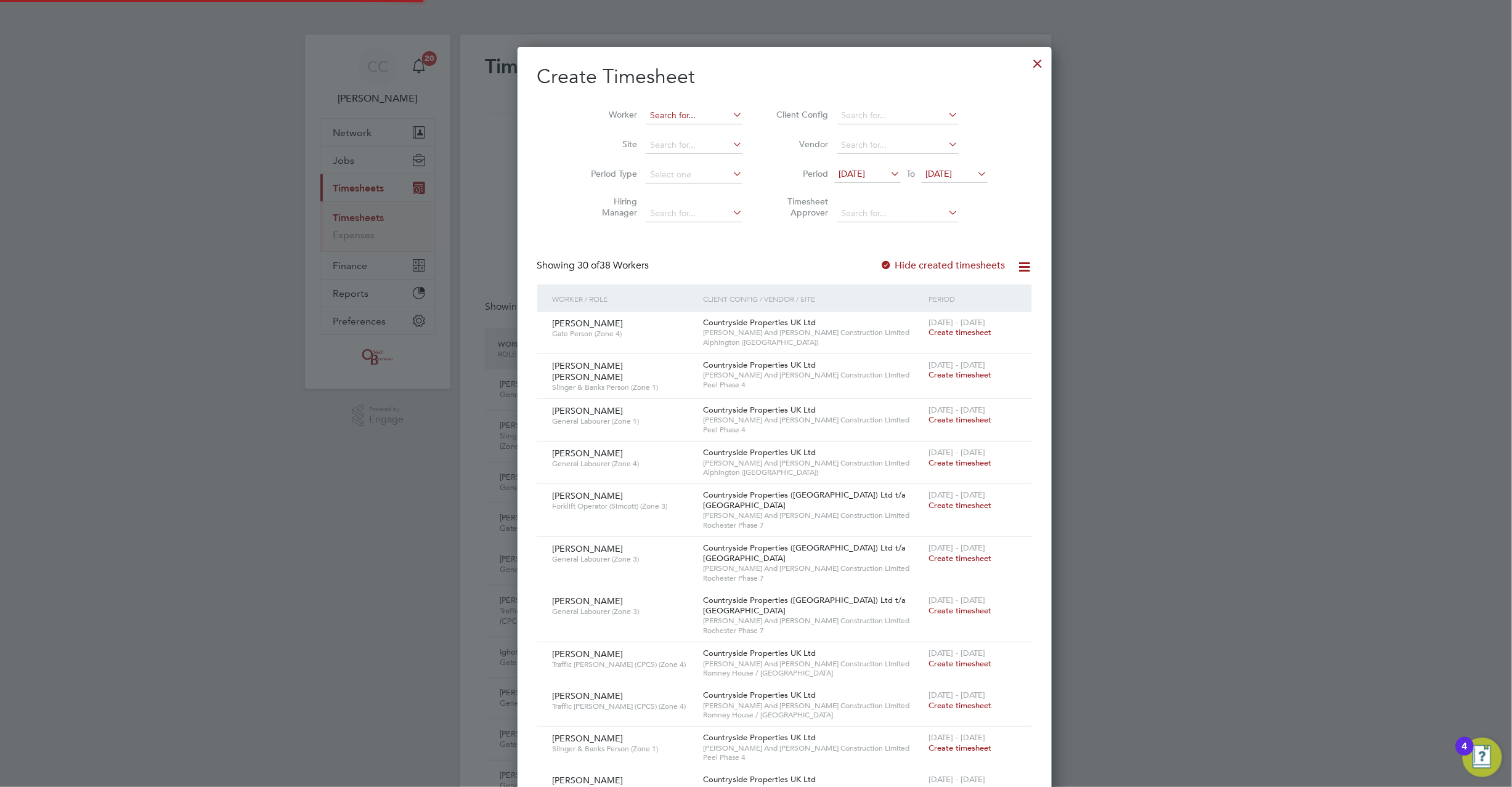
click at [674, 115] on input at bounding box center [693, 115] width 96 height 17
type input "p"
click at [692, 129] on b "Oakton" at bounding box center [707, 132] width 31 height 11
type input "[PERSON_NAME]"
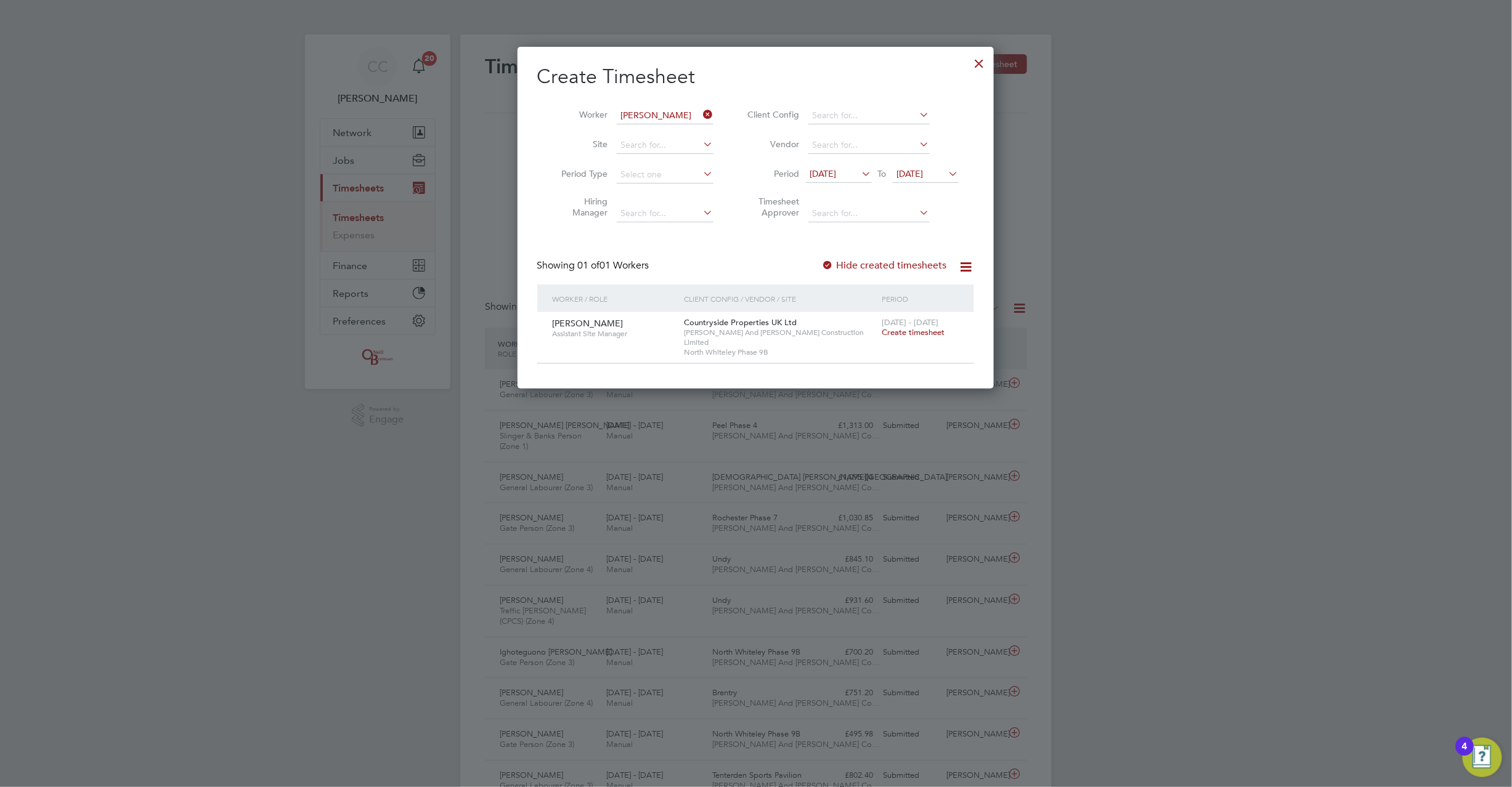
click at [903, 334] on span "Create timesheet" at bounding box center [913, 332] width 63 height 11
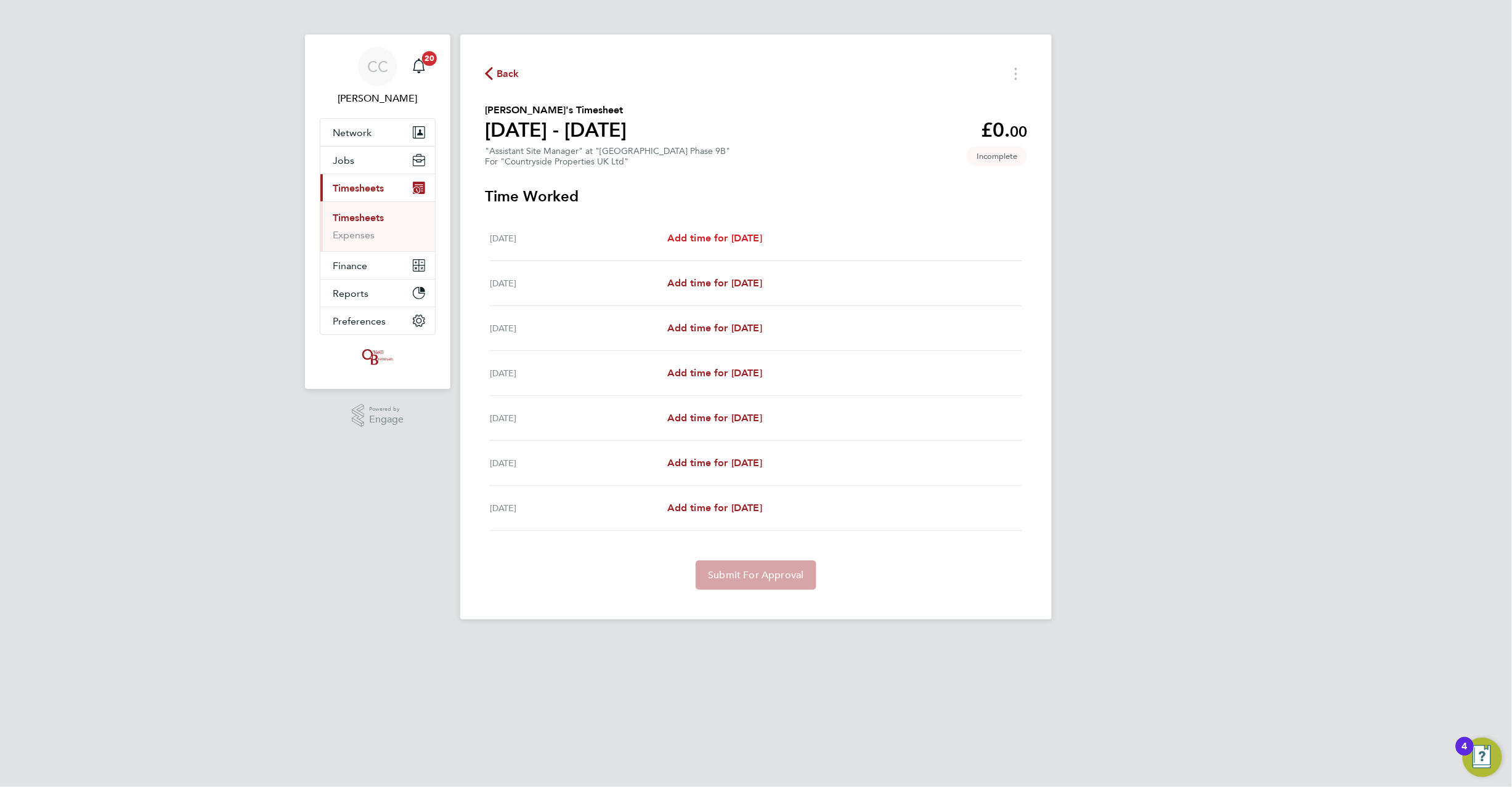
click at [689, 239] on span "Add time for Mon 18 Aug" at bounding box center [715, 238] width 95 height 12
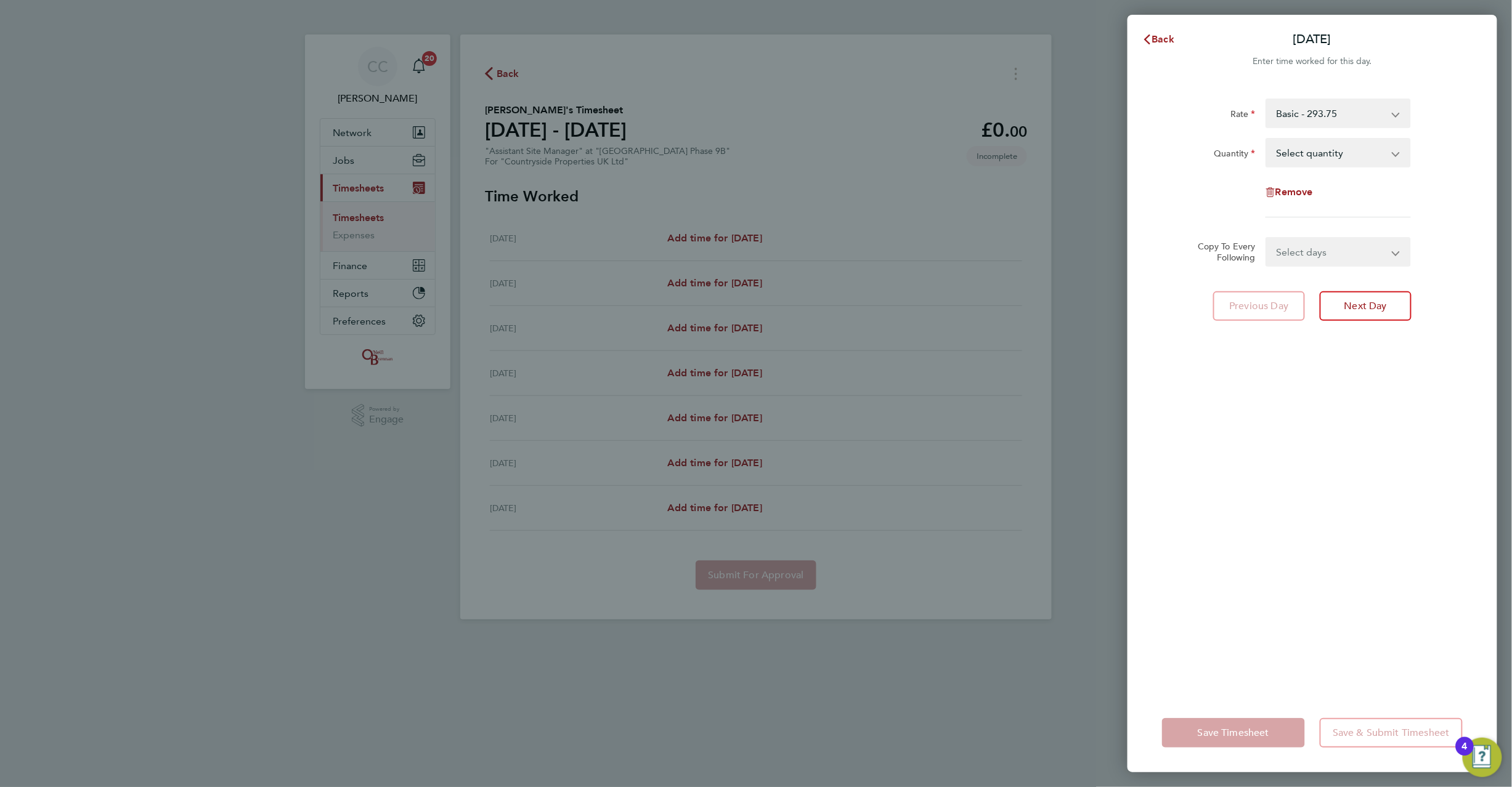
click at [1336, 160] on select "Select quantity 0.5 1" at bounding box center [1331, 152] width 128 height 27
select select "1"
click at [1267, 139] on select "Select quantity 0.5 1" at bounding box center [1331, 152] width 128 height 27
click at [1299, 251] on select "Select days Day Weekday (Mon-Fri) Weekend (Sat-Sun) Tuesday Wednesday Thursday …" at bounding box center [1331, 251] width 129 height 27
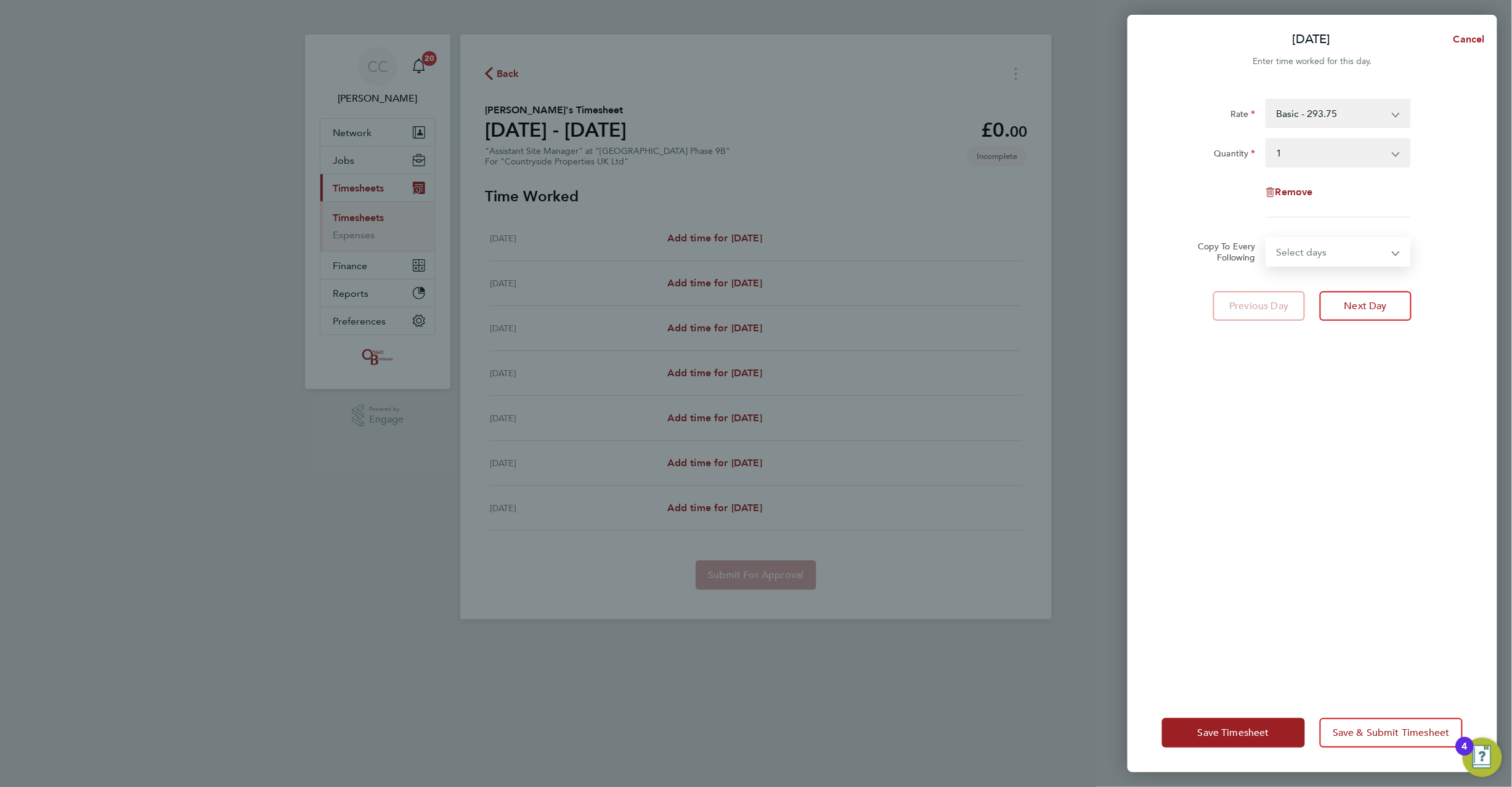
select select "WEEKDAY"
click at [1267, 238] on select "Select days Day Weekday (Mon-Fri) Weekend (Sat-Sun) Tuesday Wednesday Thursday …" at bounding box center [1331, 251] width 129 height 27
click at [1305, 296] on select "19 Aug 2025 20 Aug 2025 21 Aug 2025 22 Aug 2025 23 Aug 2025 24 Aug 2025" at bounding box center [1331, 291] width 128 height 27
select select "2025-08-22"
click at [1267, 278] on select "19 Aug 2025 20 Aug 2025 21 Aug 2025 22 Aug 2025 23 Aug 2025 24 Aug 2025" at bounding box center [1331, 291] width 128 height 27
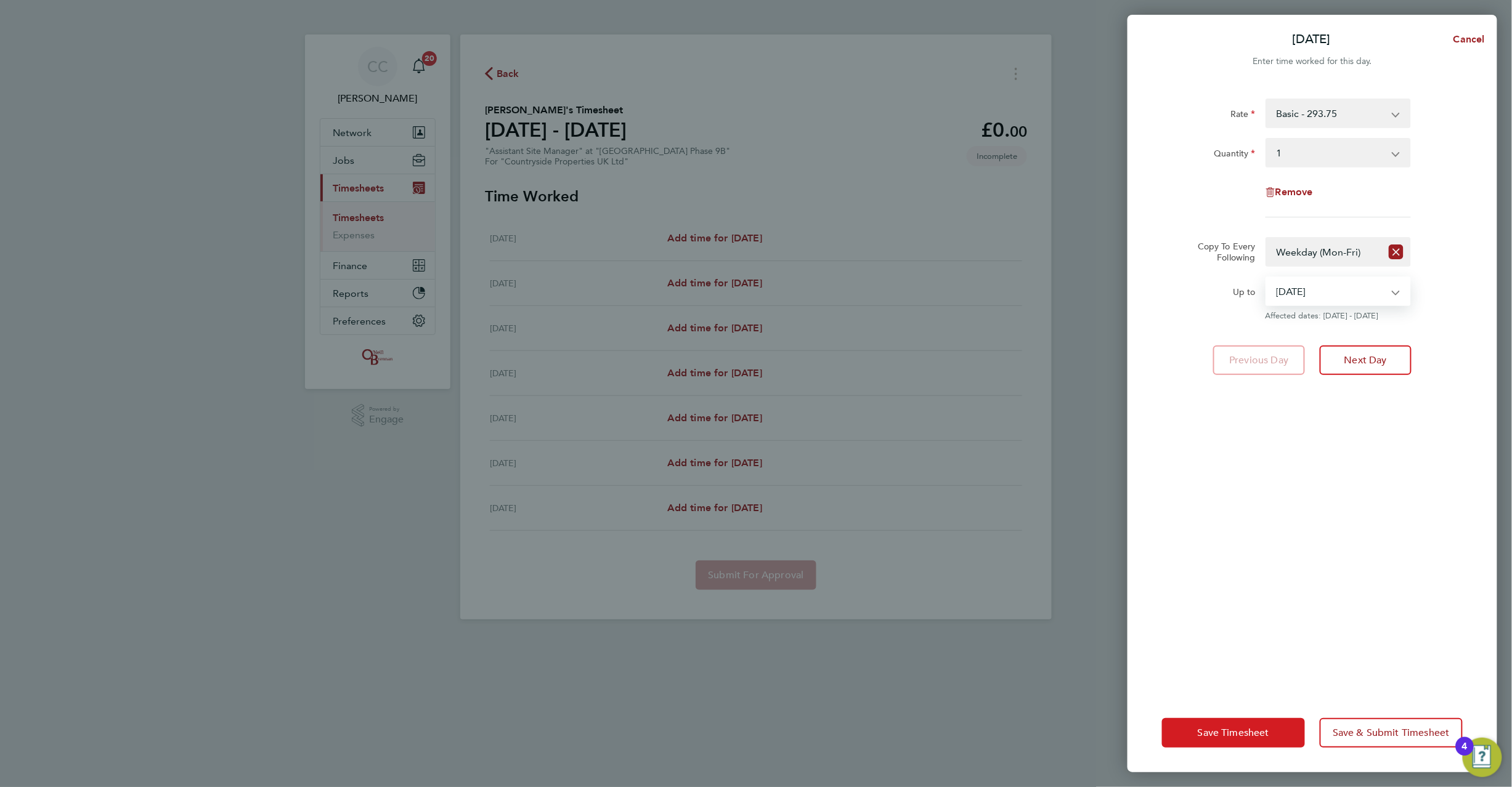
click at [1255, 728] on span "Save Timesheet" at bounding box center [1233, 733] width 72 height 12
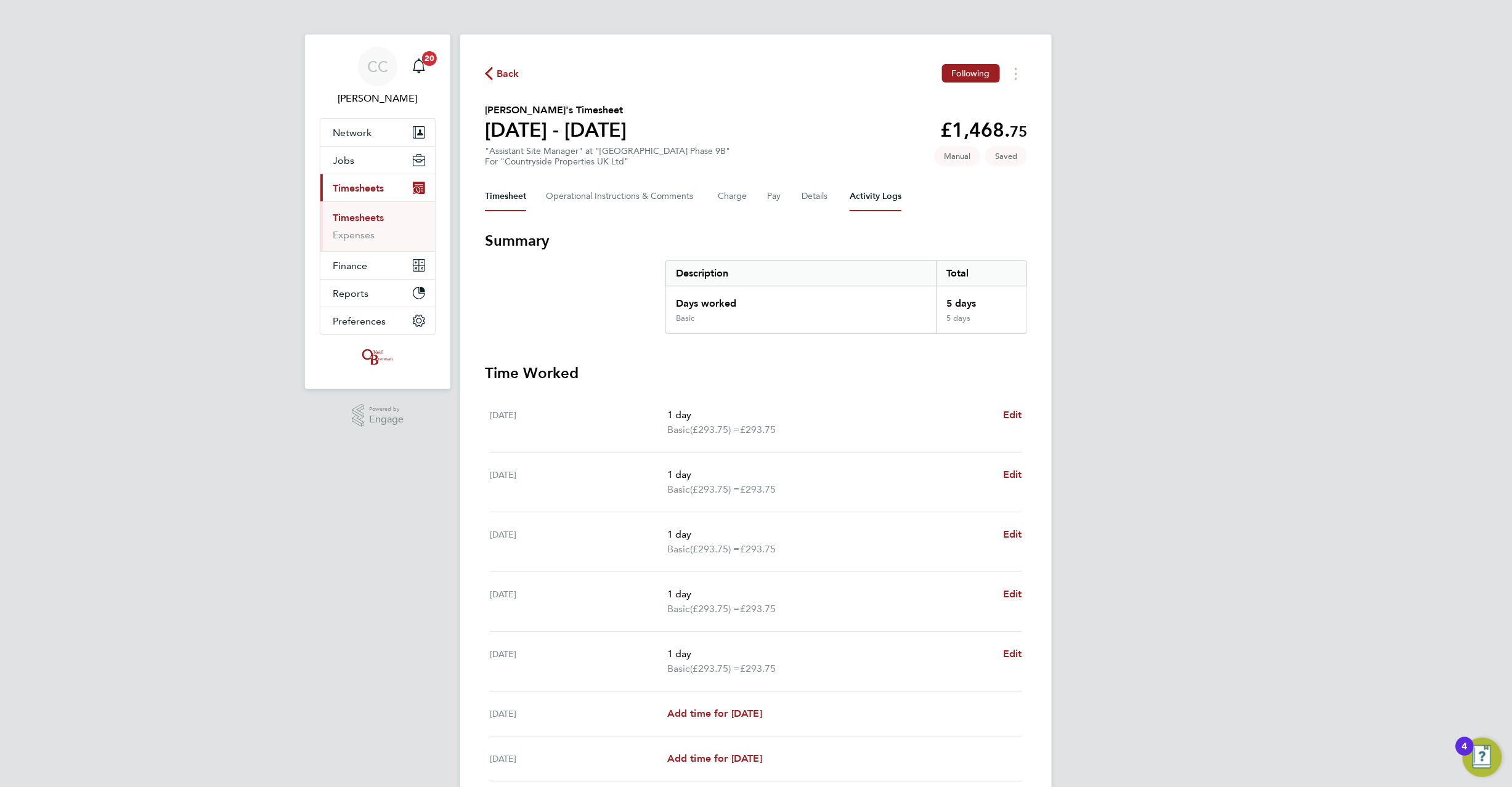
click at [865, 204] on Logs-tab "Activity Logs" at bounding box center [876, 197] width 52 height 30
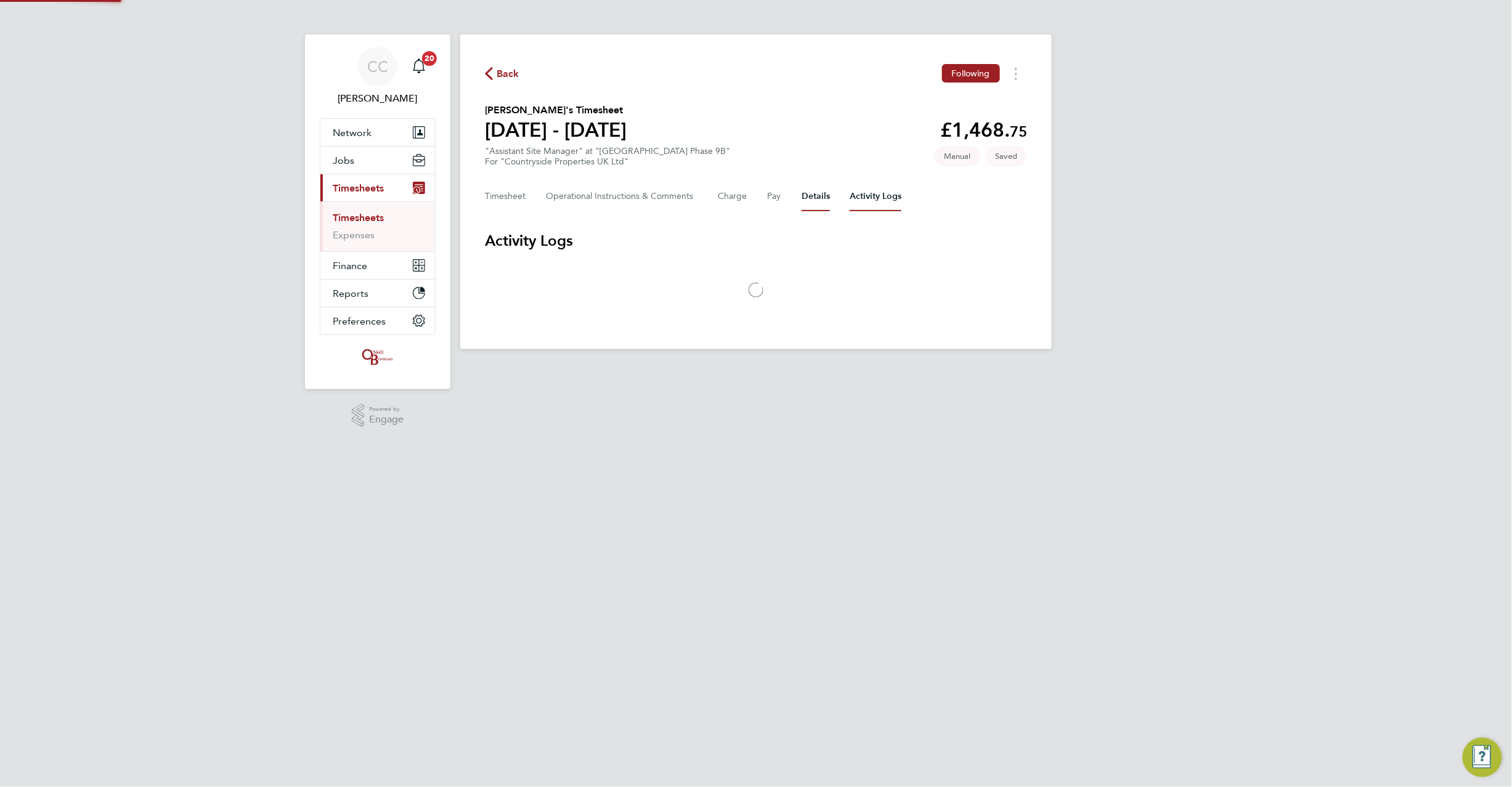
click at [821, 196] on button "Details" at bounding box center [815, 197] width 28 height 30
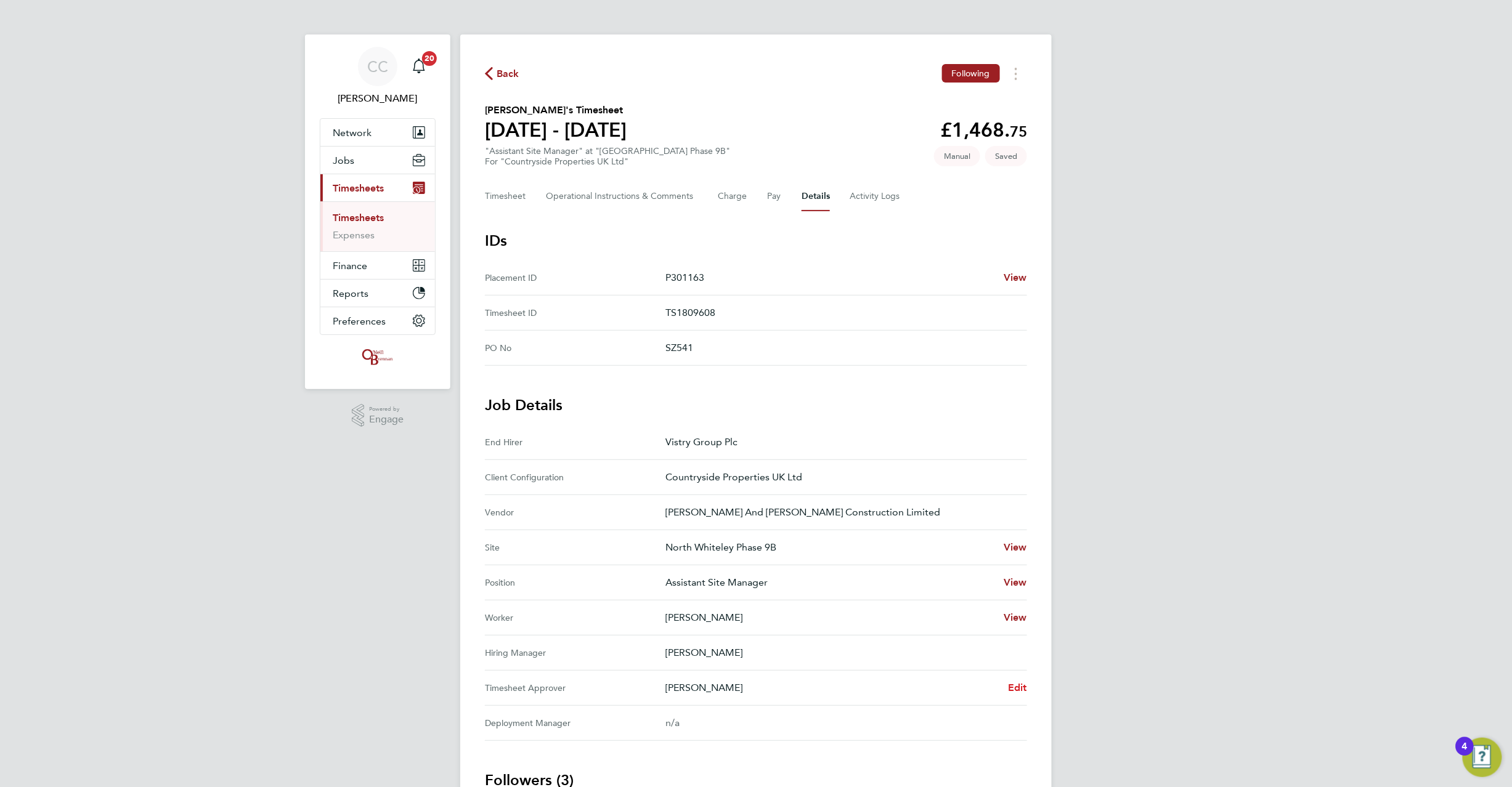
click at [1012, 692] on span "Edit" at bounding box center [1017, 687] width 19 height 12
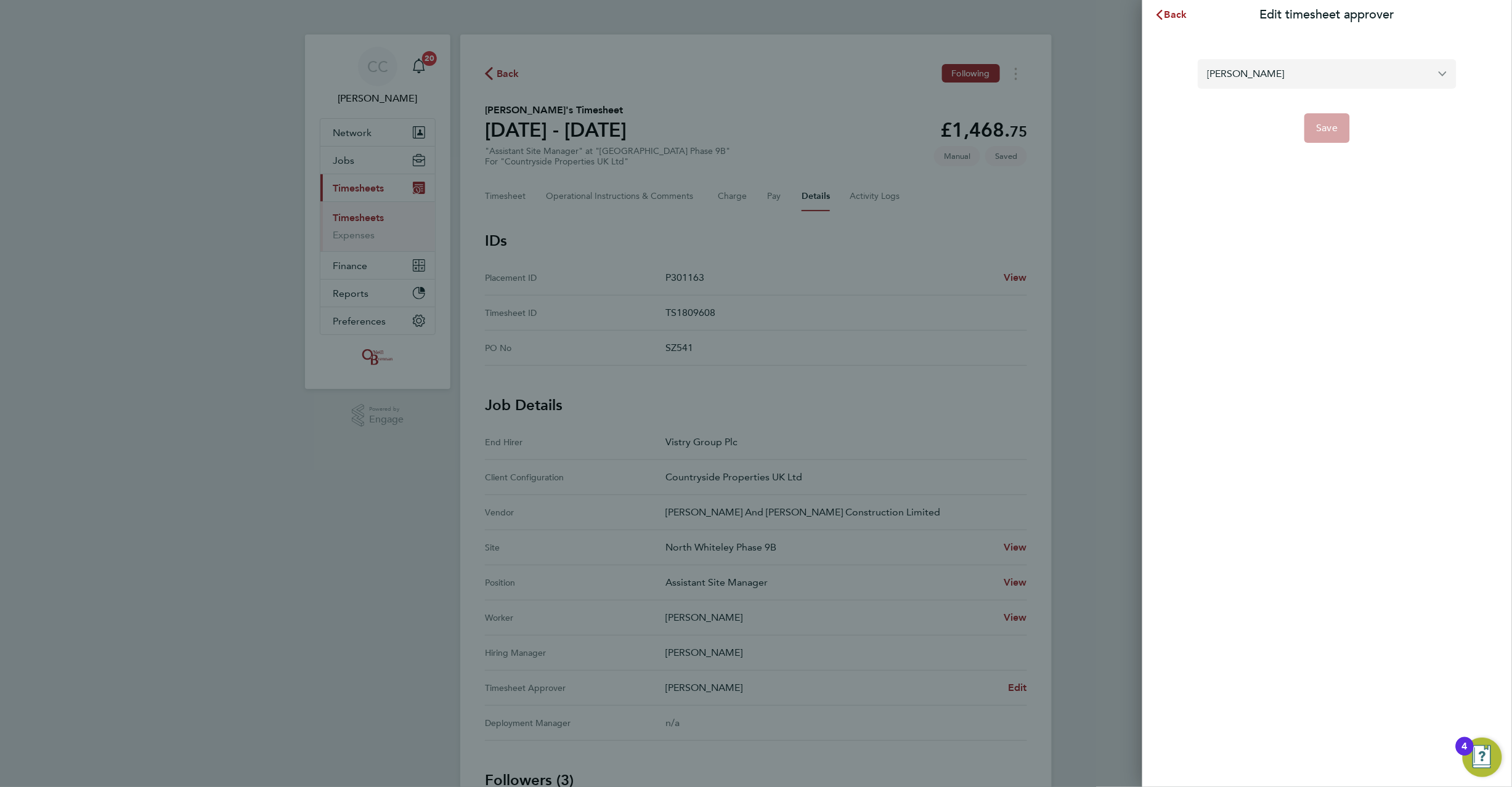
click at [1241, 77] on input "Dale Athey" at bounding box center [1327, 73] width 259 height 29
click at [1262, 109] on span "[PERSON_NAME]" at bounding box center [1247, 104] width 79 height 15
type input "[PERSON_NAME]"
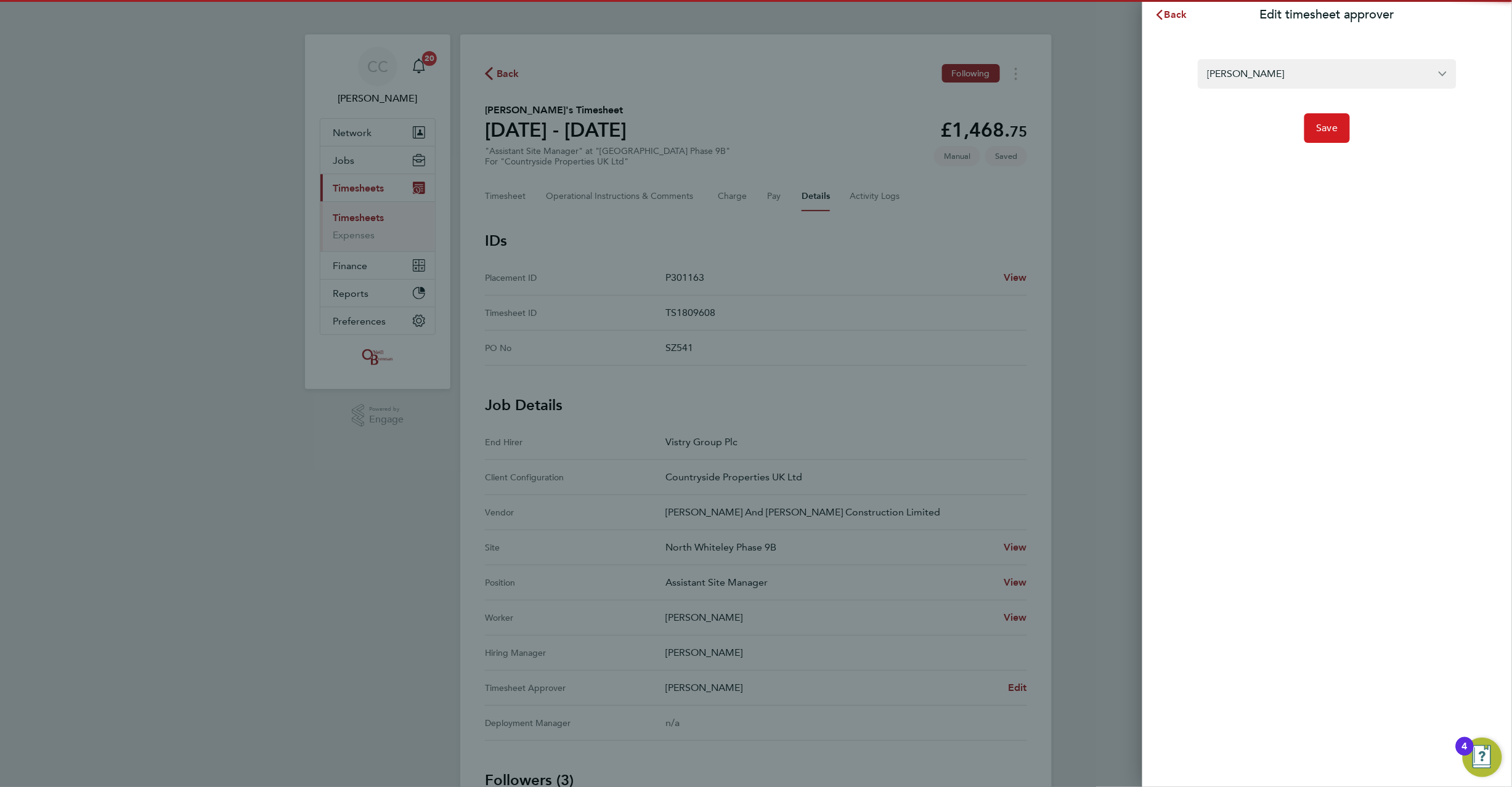
click at [1322, 129] on span "Save" at bounding box center [1327, 128] width 21 height 12
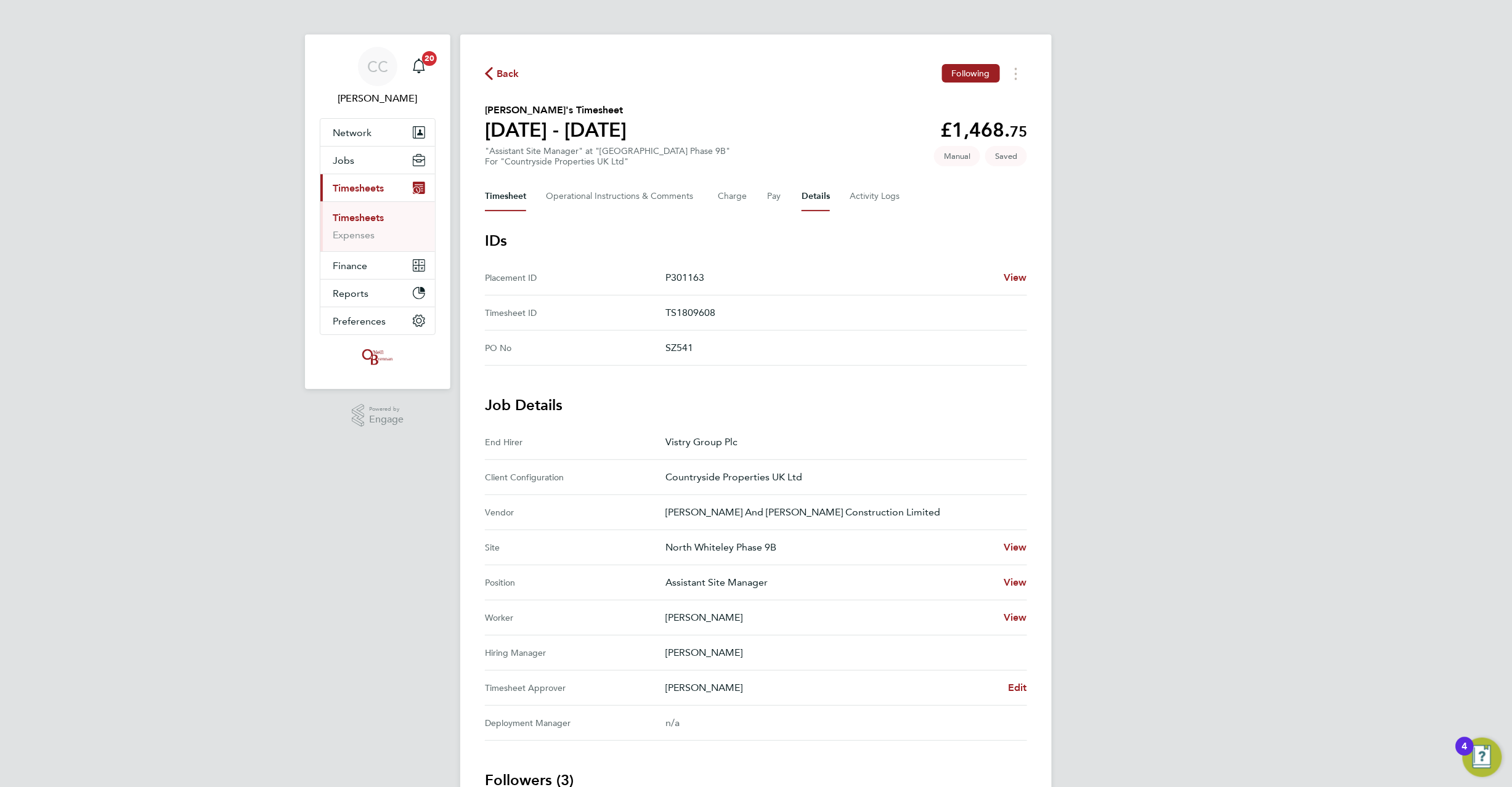
click at [491, 193] on button "Timesheet" at bounding box center [505, 197] width 41 height 30
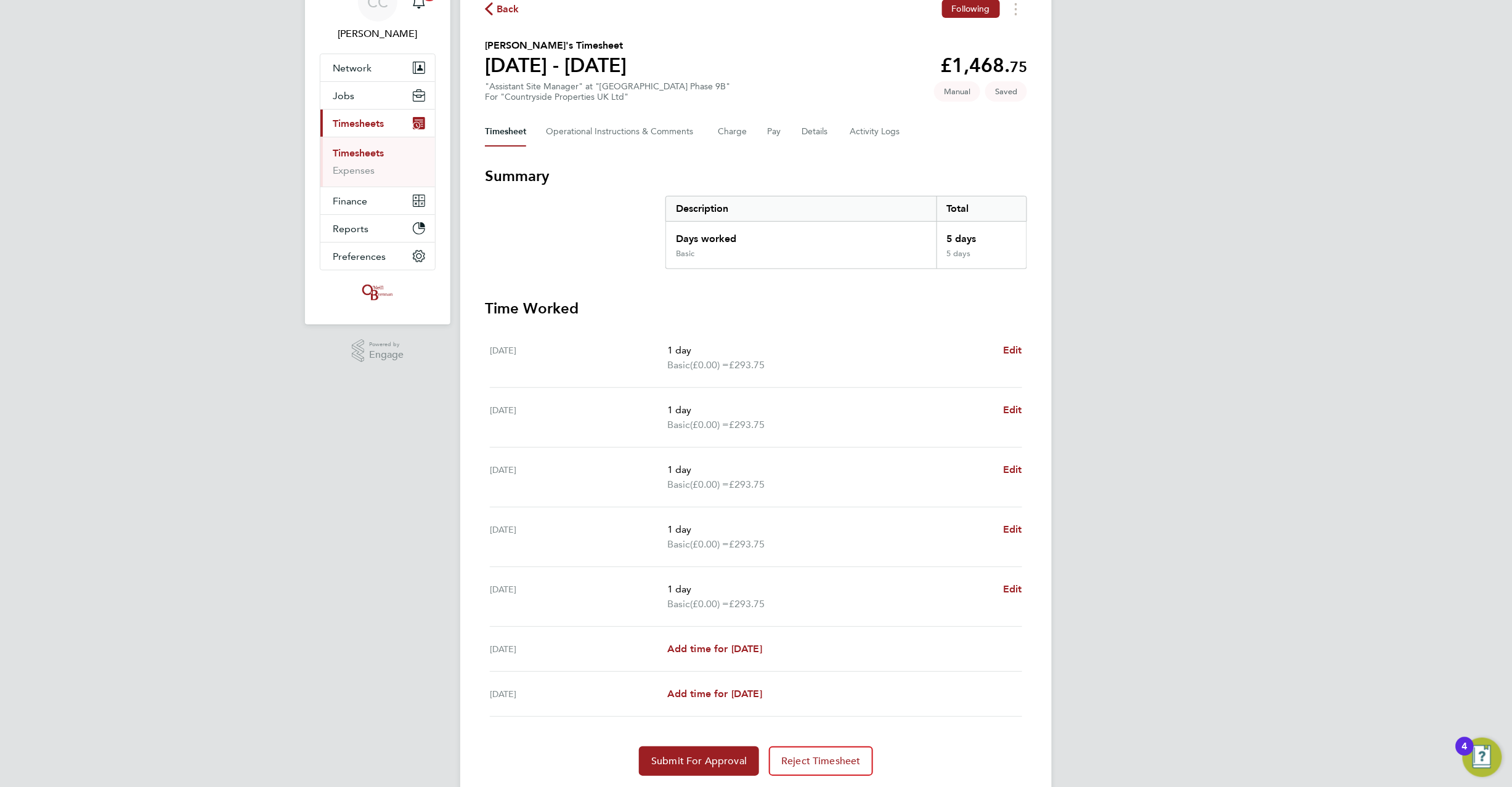
scroll to position [104, 0]
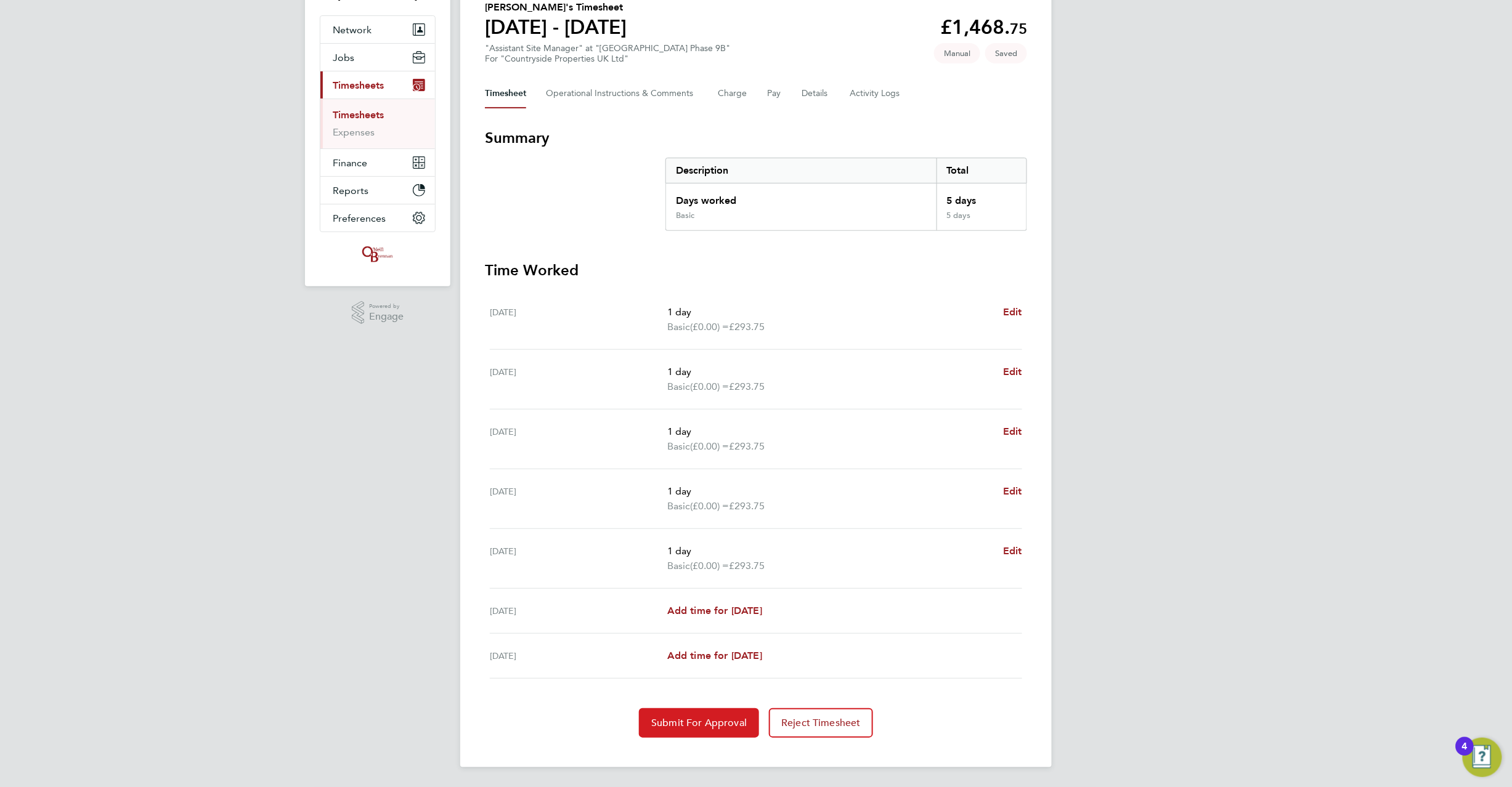
click at [716, 718] on span "Submit For Approval" at bounding box center [699, 723] width 96 height 12
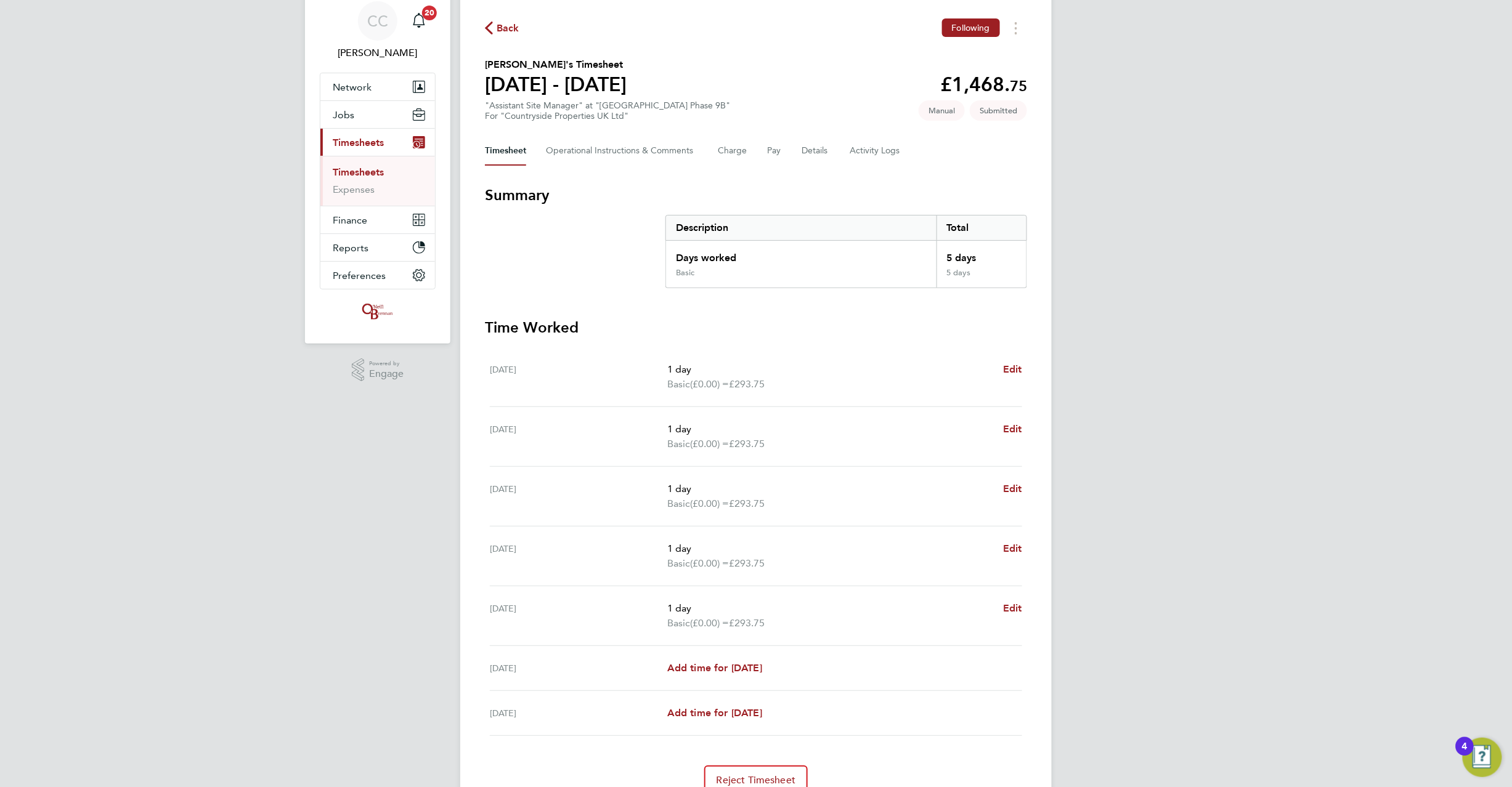
scroll to position [0, 0]
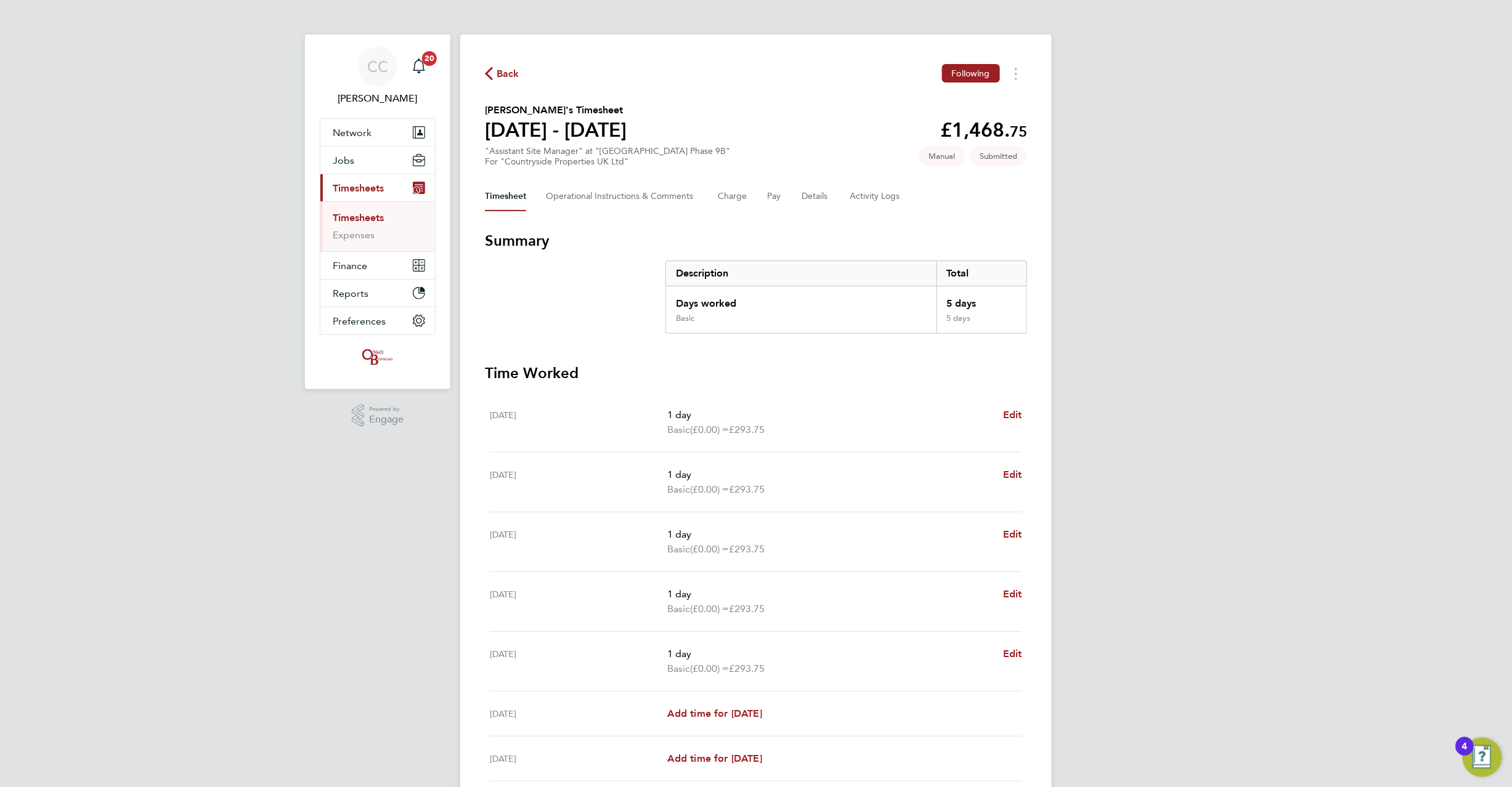
click at [509, 72] on span "Back" at bounding box center [508, 74] width 23 height 15
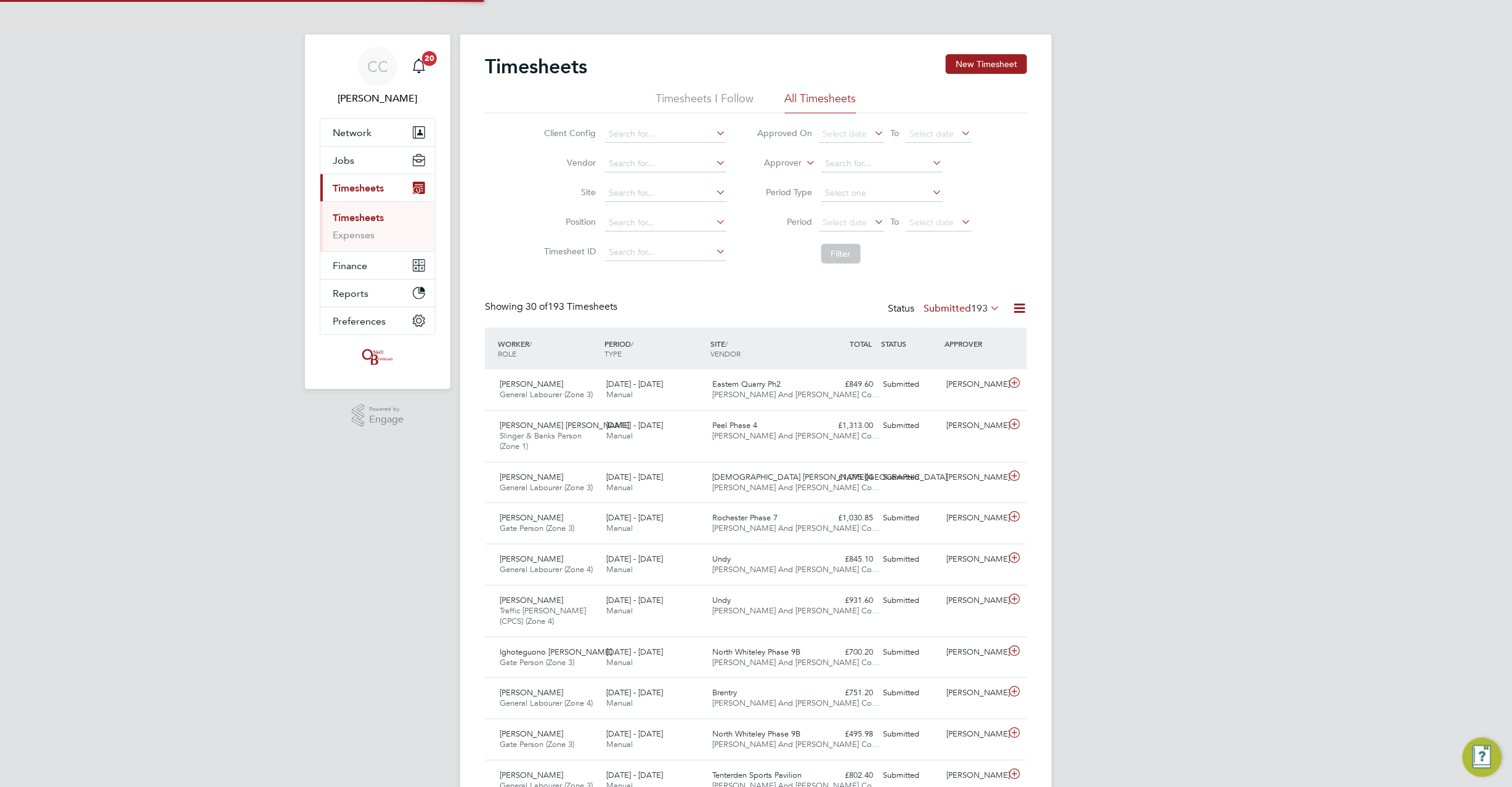
scroll to position [30, 107]
click at [981, 67] on button "New Timesheet" at bounding box center [986, 64] width 82 height 20
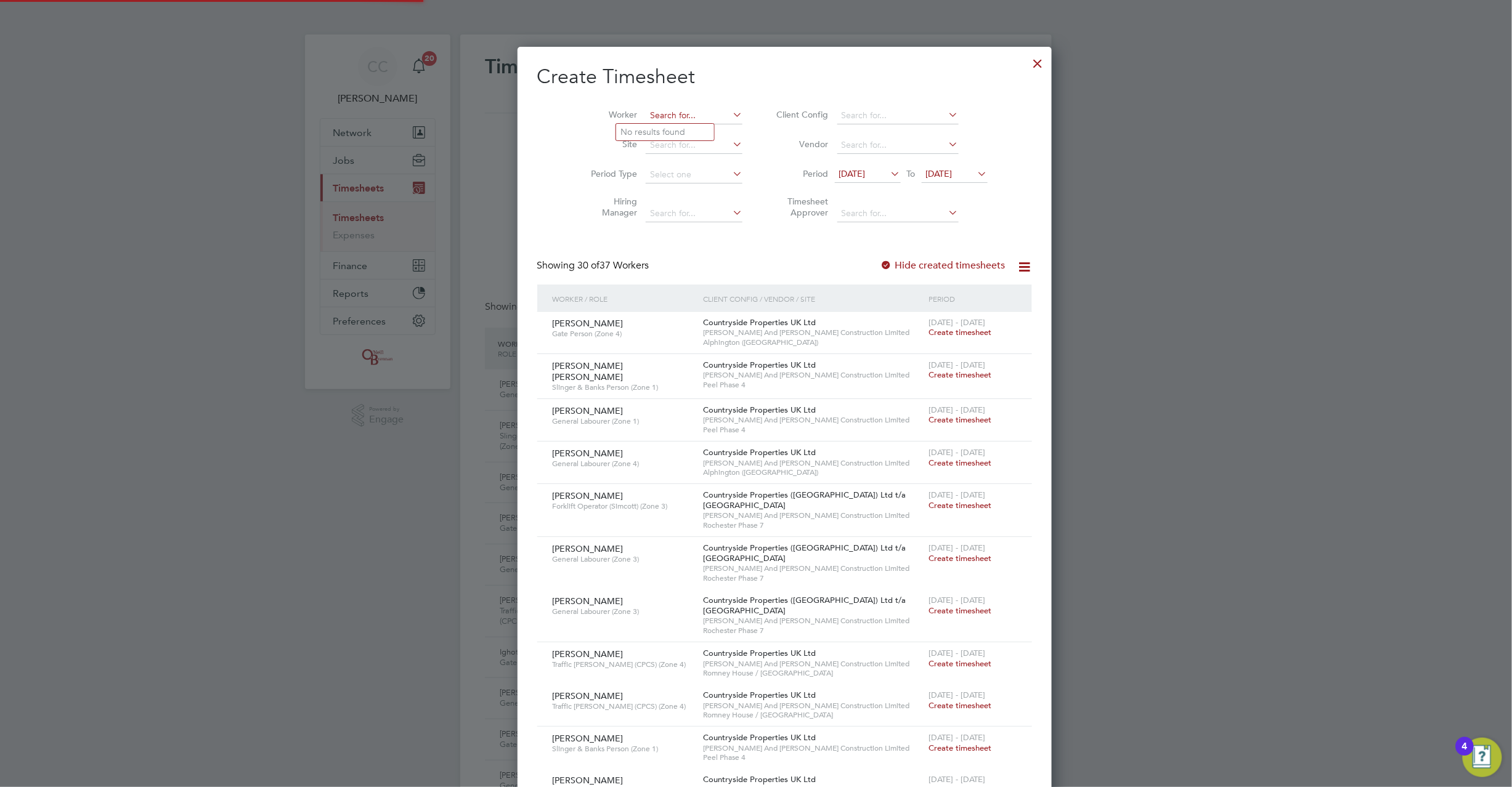
click at [646, 119] on input at bounding box center [693, 115] width 96 height 17
click at [677, 125] on li "Andrzej Tacka" at bounding box center [692, 132] width 153 height 16
type input "[PERSON_NAME]"
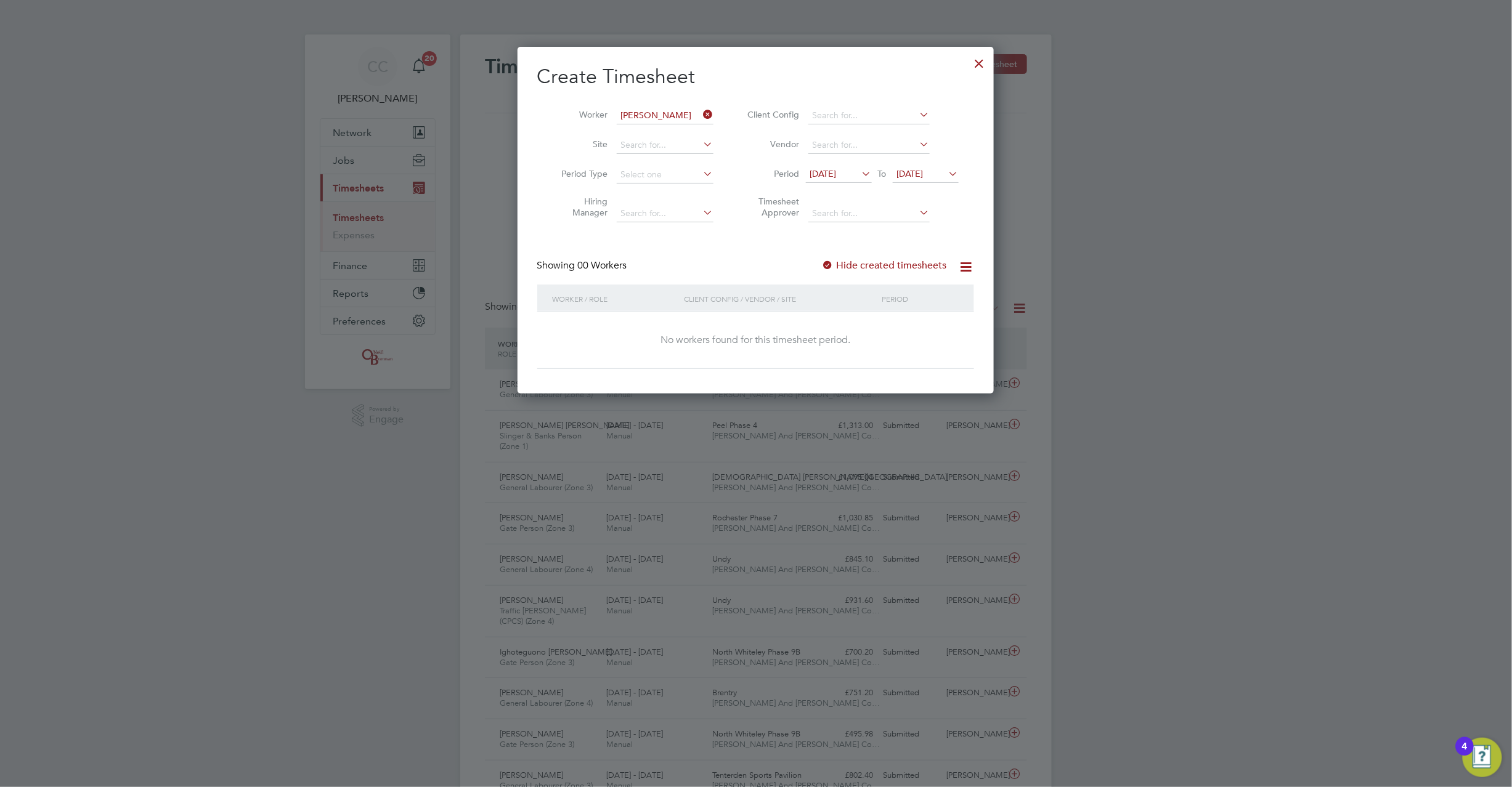
click at [923, 172] on span "20 Aug 2025" at bounding box center [910, 173] width 26 height 11
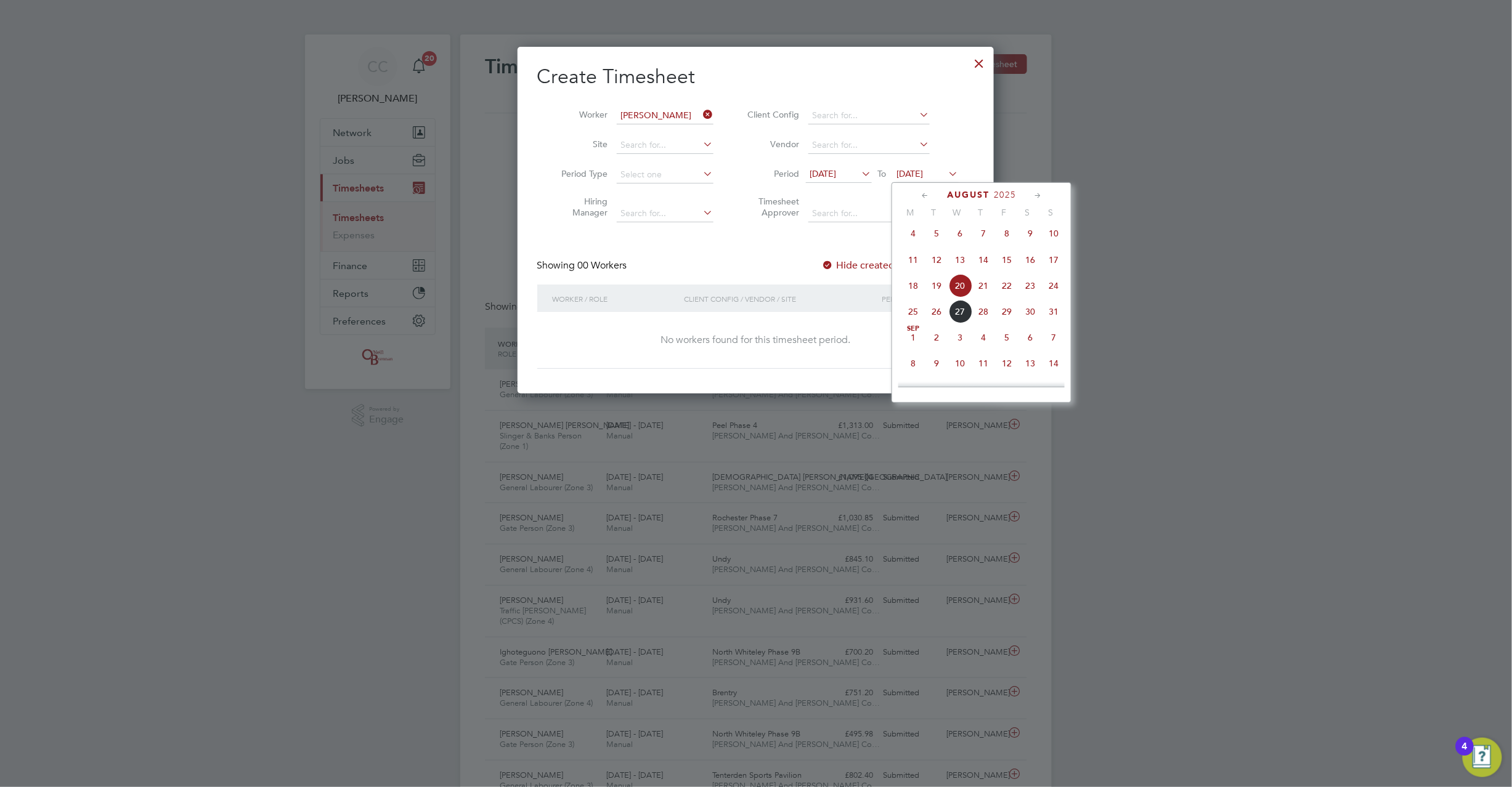
click at [1055, 292] on span "24" at bounding box center [1054, 286] width 23 height 23
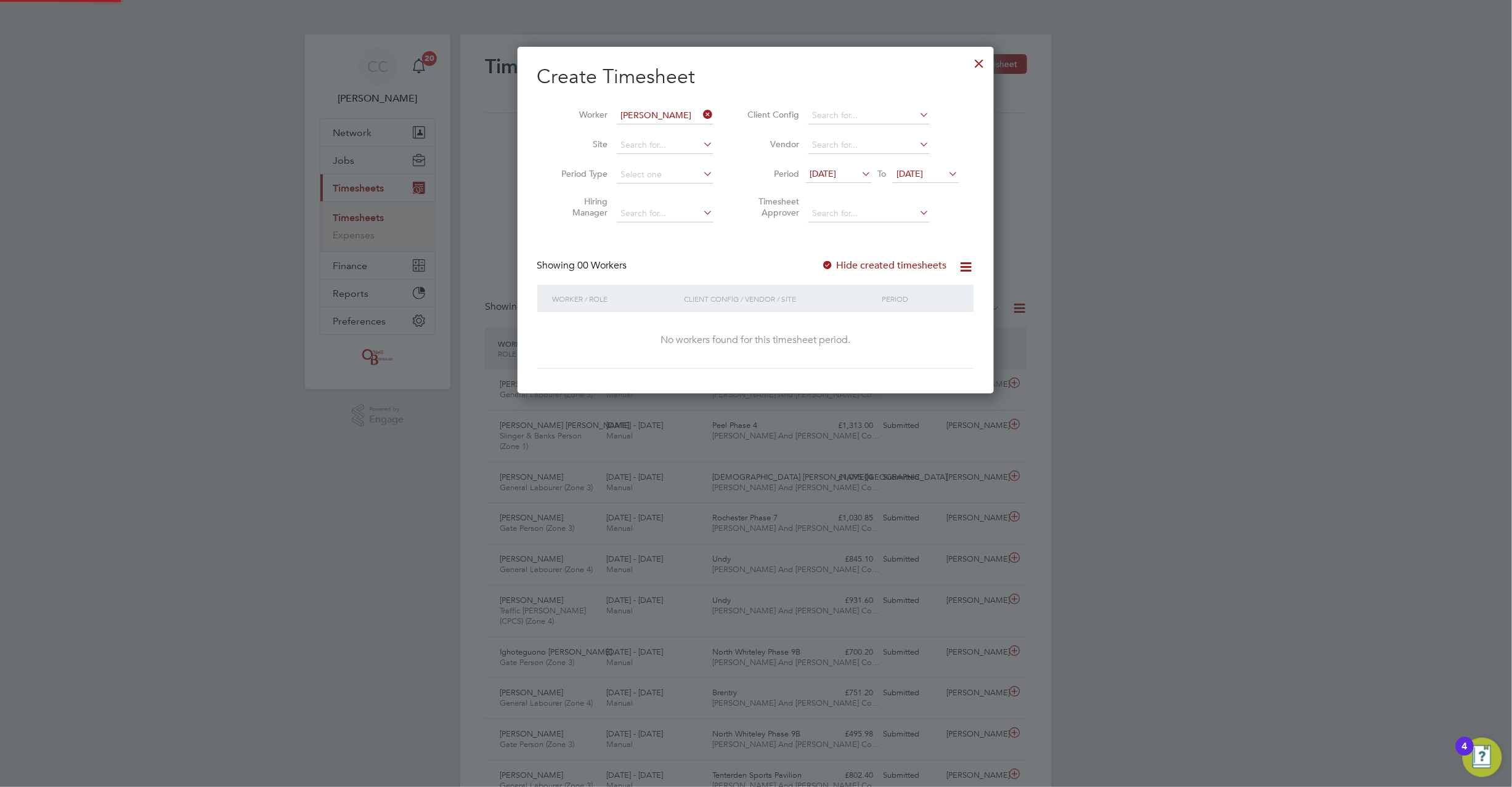
click at [843, 265] on label "Hide created timesheets" at bounding box center [885, 265] width 125 height 12
click at [836, 265] on label "Hide created timesheets" at bounding box center [885, 265] width 125 height 12
click at [702, 109] on icon at bounding box center [702, 115] width 0 height 17
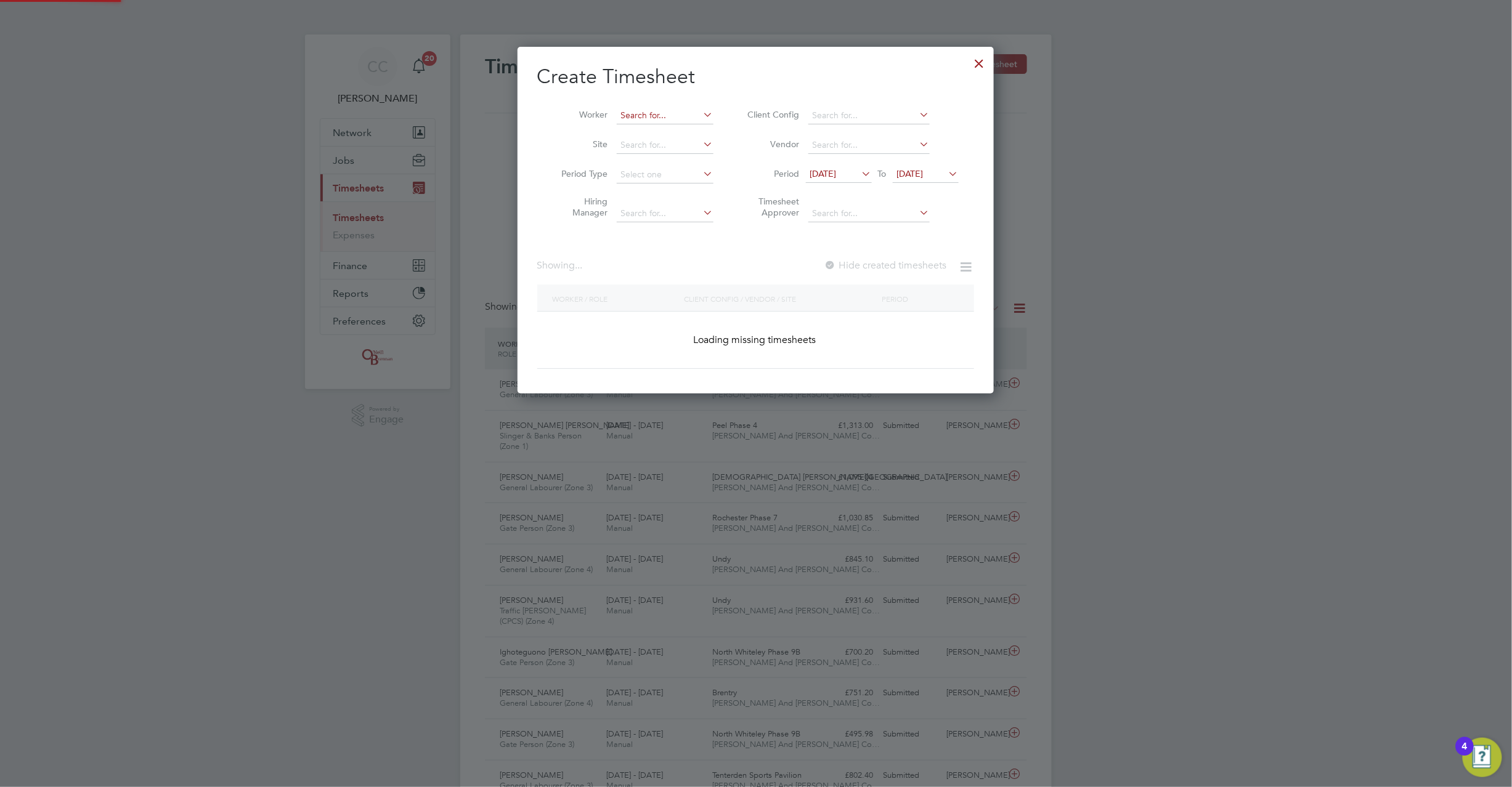
click at [673, 119] on input at bounding box center [664, 115] width 96 height 17
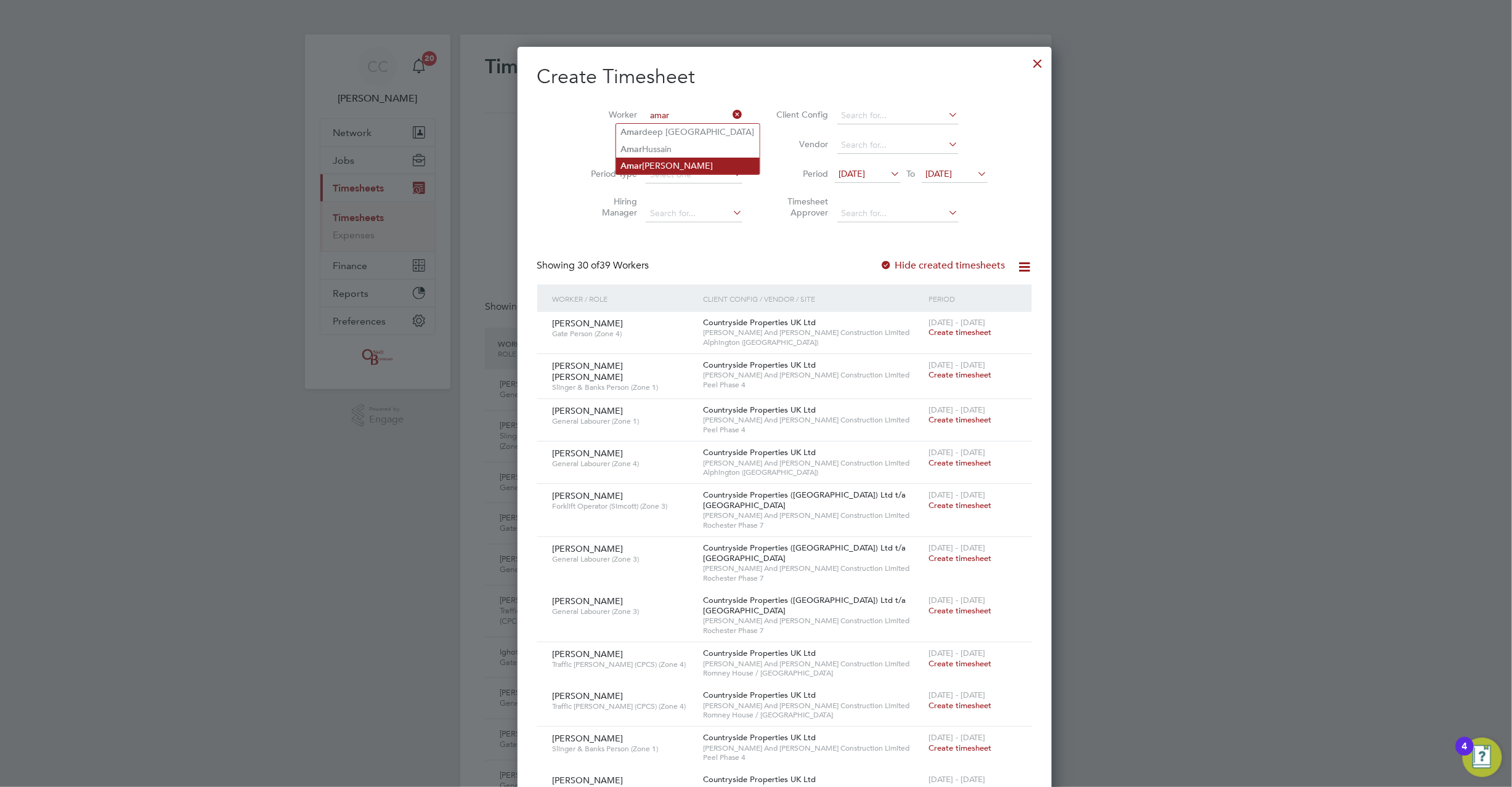
click at [680, 165] on li "Amar bir Singh" at bounding box center [688, 166] width 143 height 16
type input "Amarbir Singh"
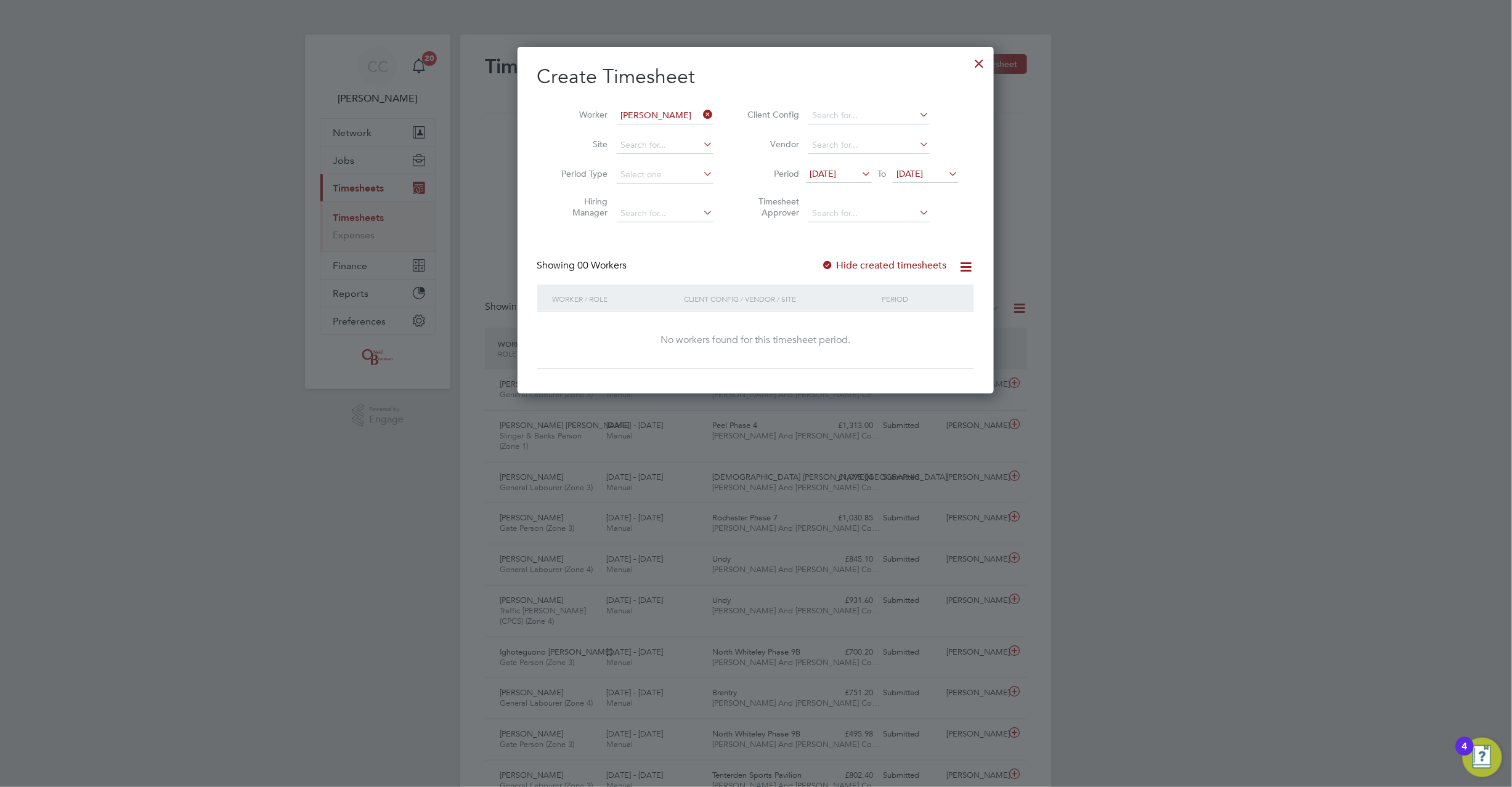
click at [923, 171] on span "24 Aug 2025" at bounding box center [910, 173] width 26 height 11
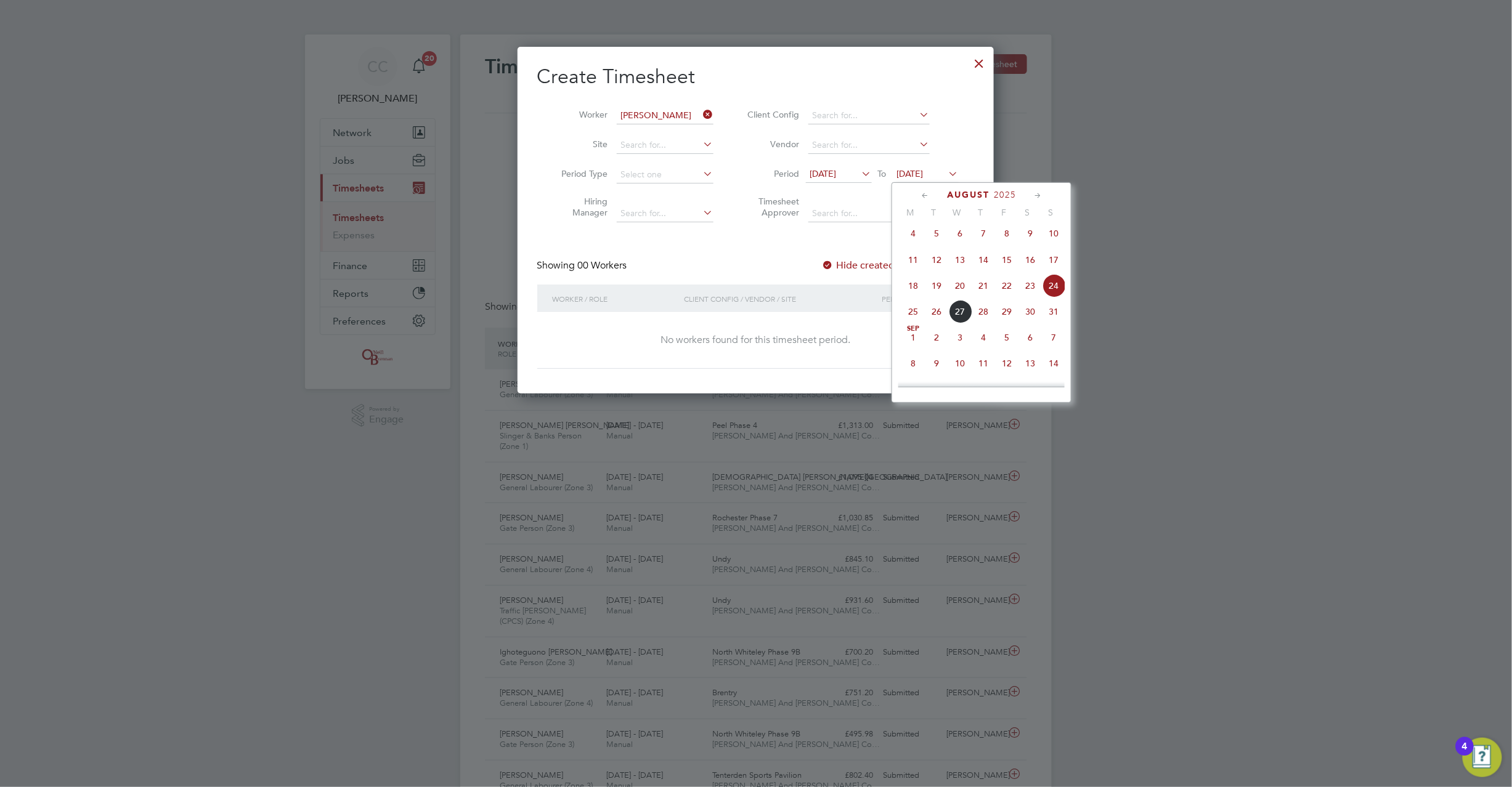
click at [923, 171] on span "24 Aug 2025" at bounding box center [910, 173] width 26 height 11
click at [843, 260] on label "Hide created timesheets" at bounding box center [885, 265] width 125 height 12
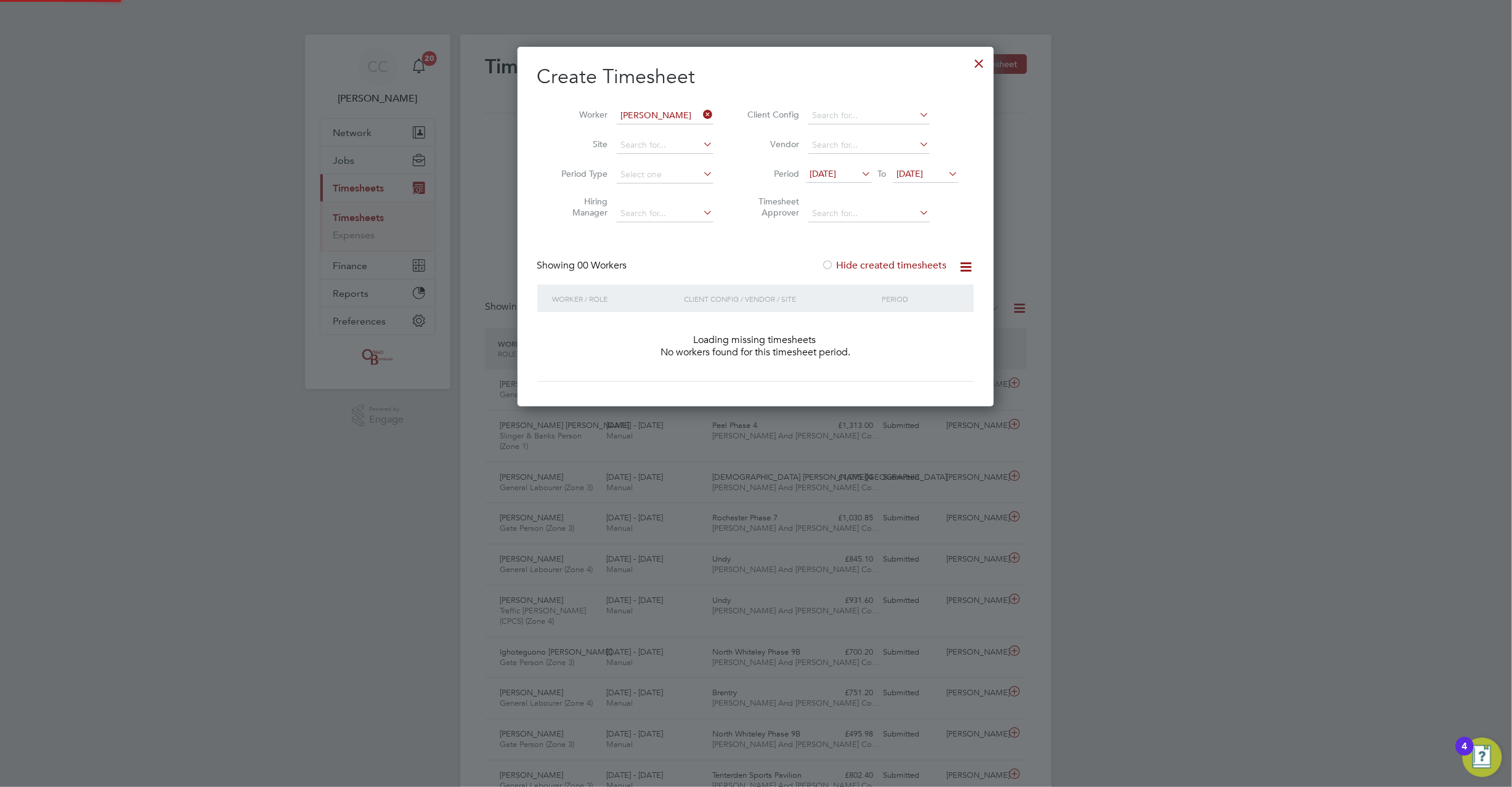
scroll to position [348, 477]
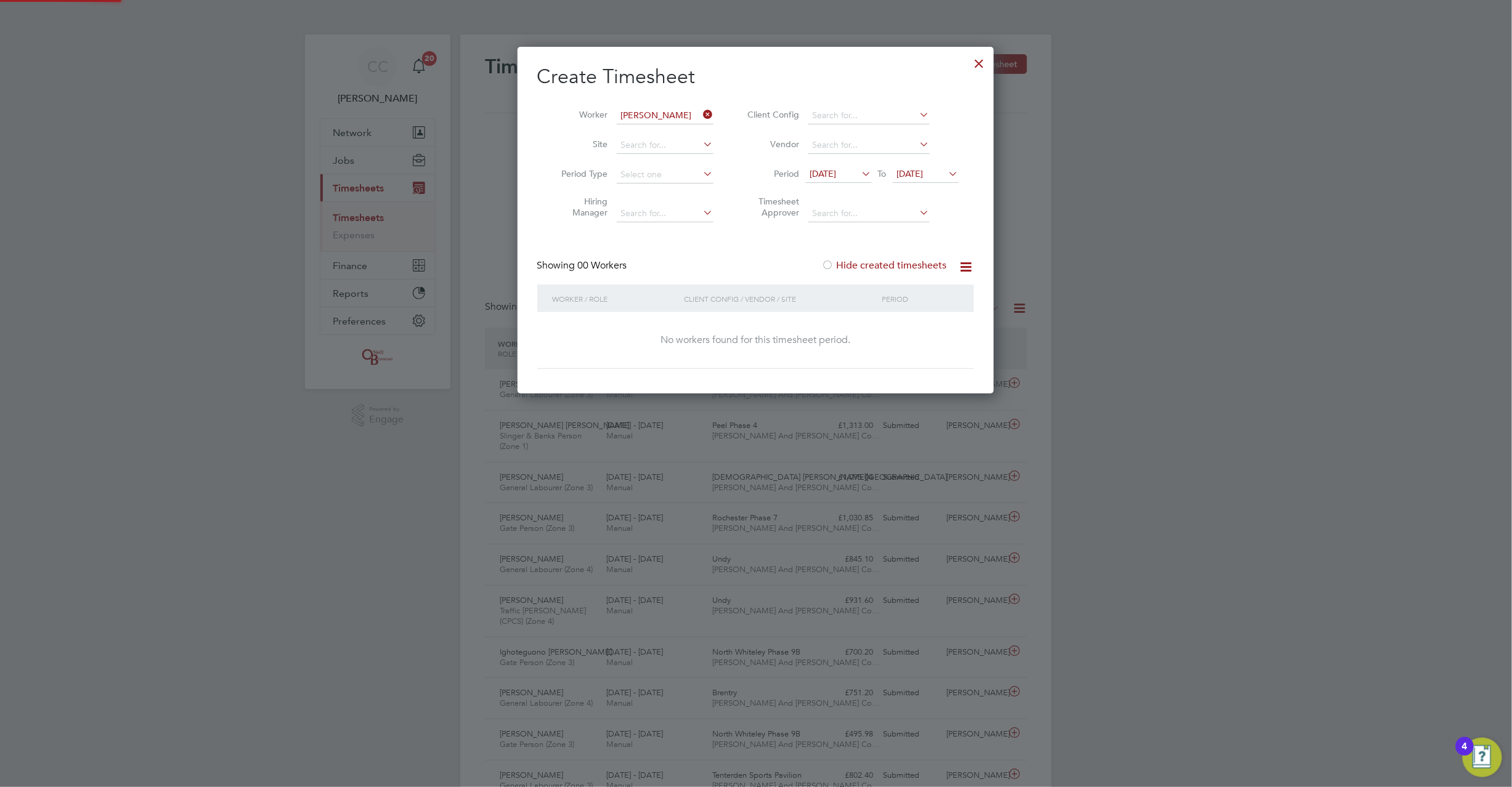
click at [833, 261] on div at bounding box center [828, 265] width 12 height 12
click at [702, 112] on icon at bounding box center [702, 115] width 0 height 17
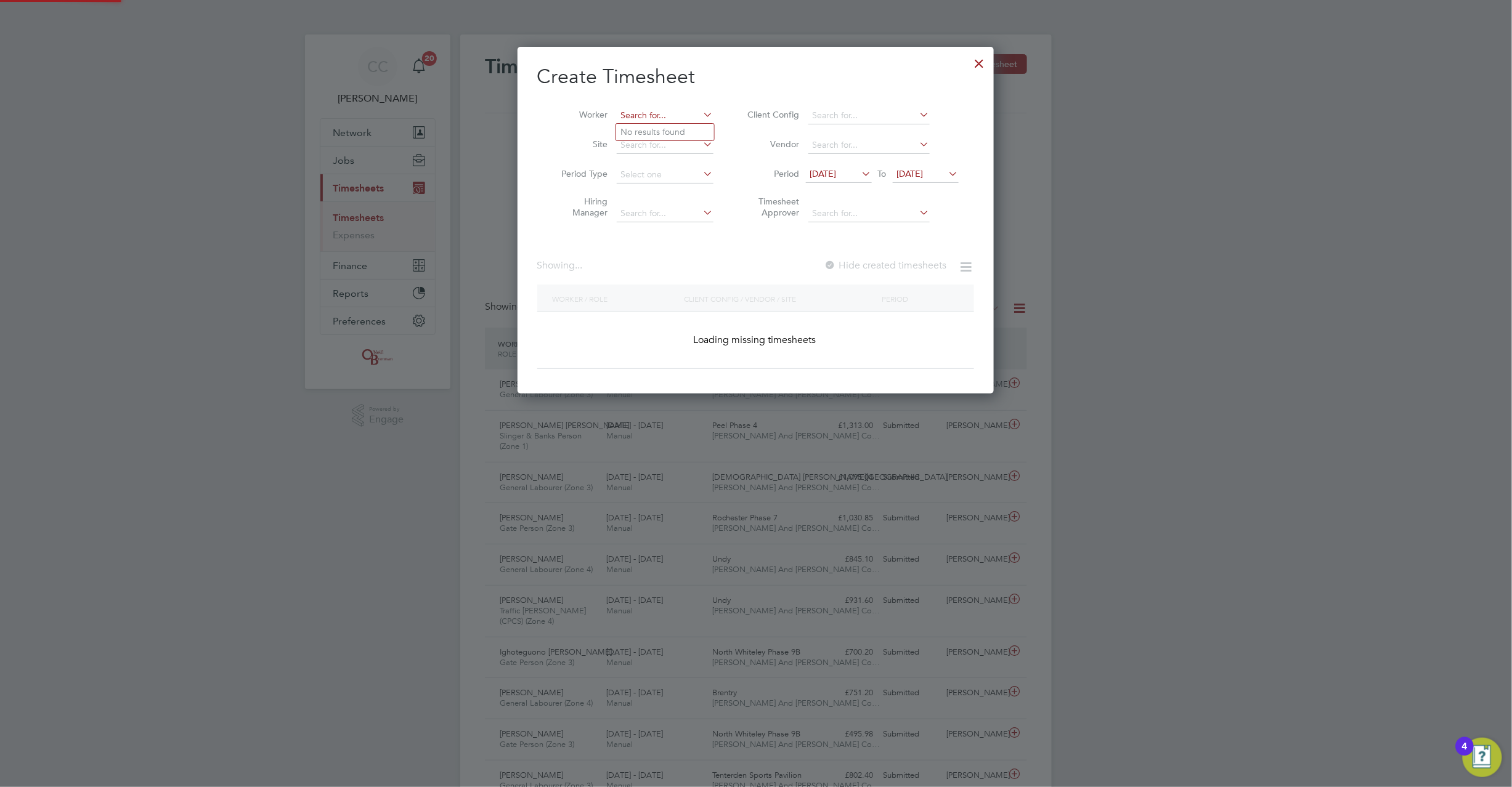
click at [690, 116] on input at bounding box center [664, 115] width 96 height 17
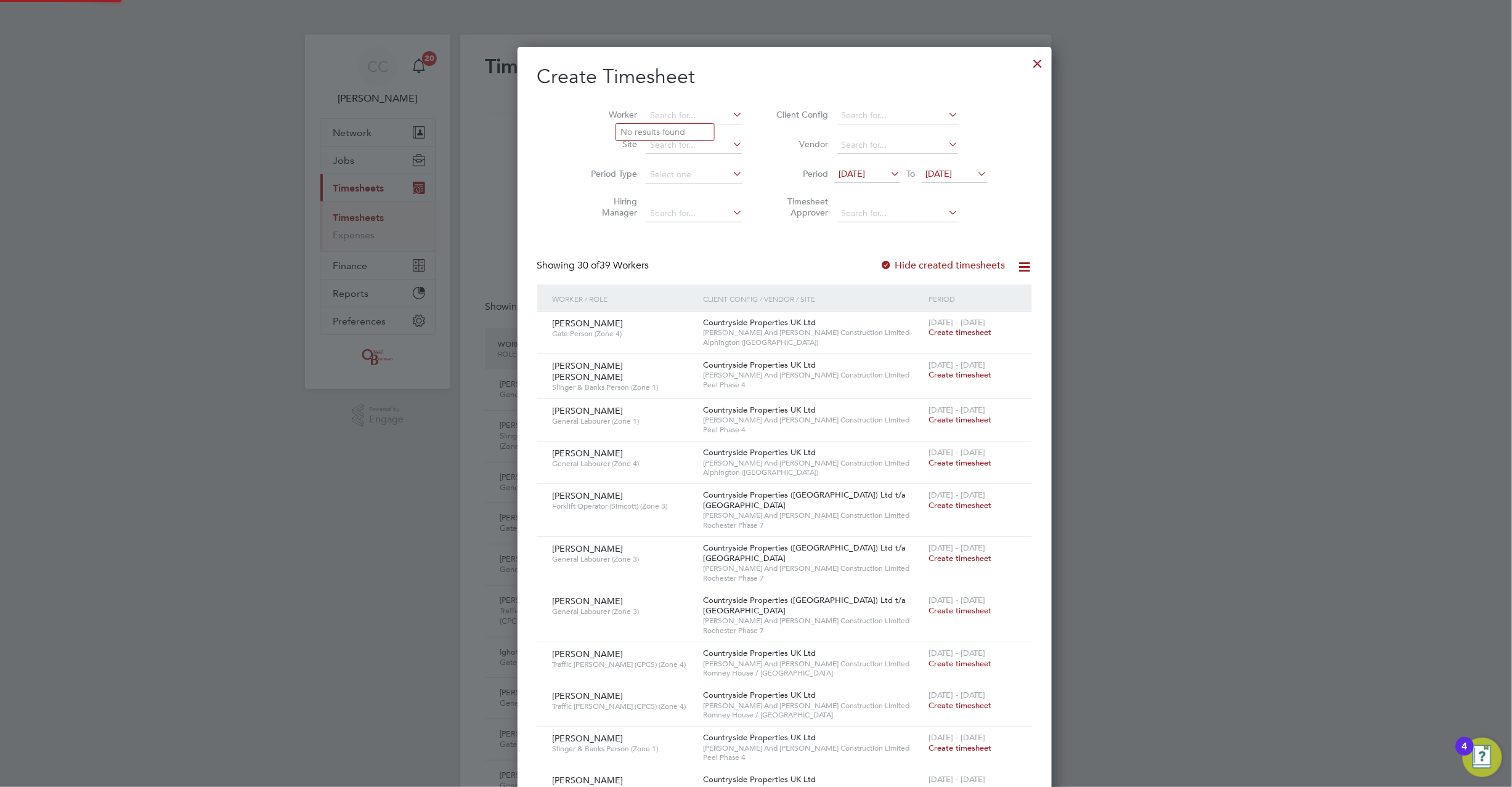
scroll to position [2149, 477]
click at [671, 129] on li "Jerry Ekene Ani" at bounding box center [676, 132] width 121 height 16
type input "[PERSON_NAME] Ani"
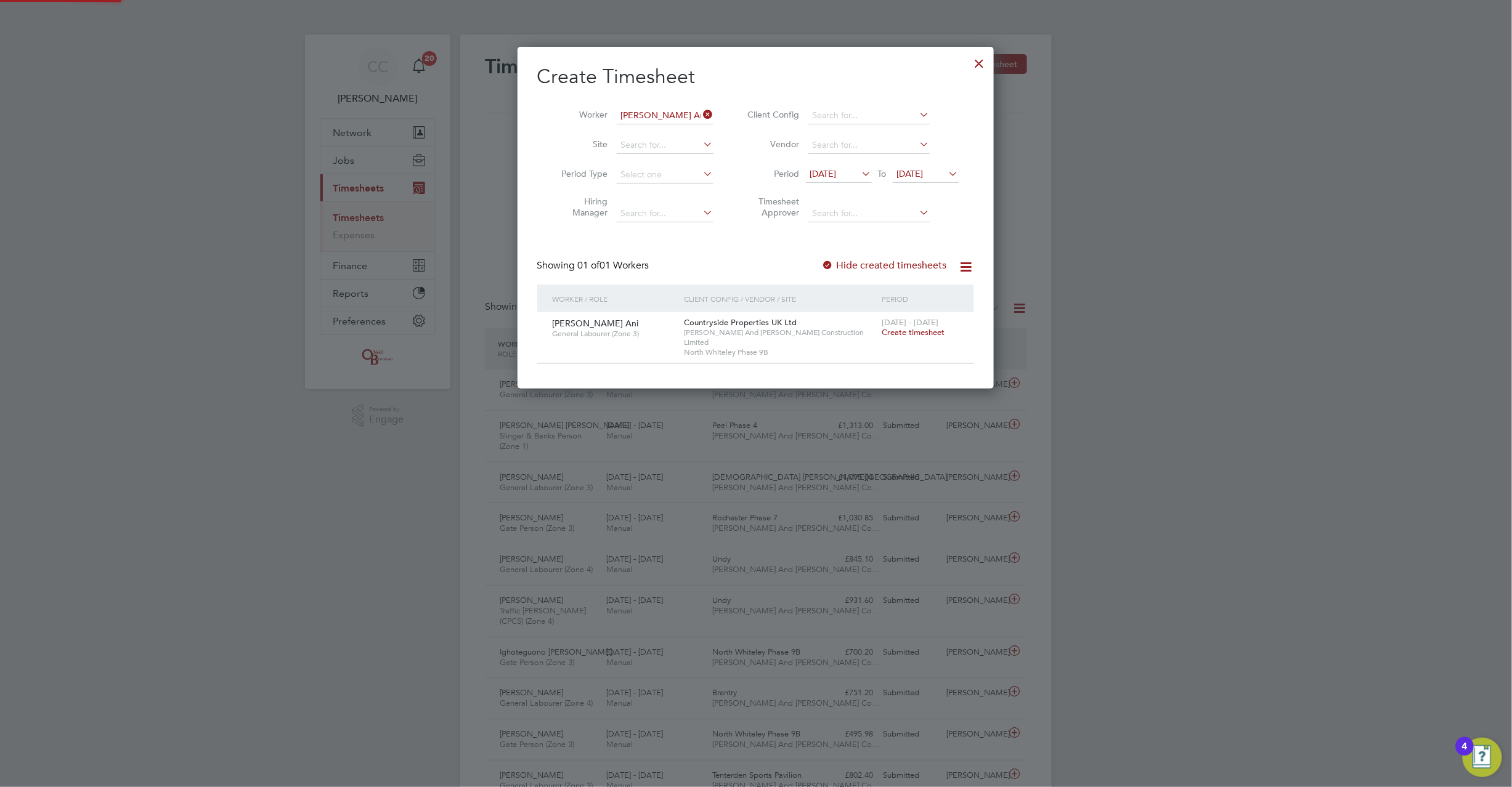
scroll to position [333, 477]
click at [834, 262] on div at bounding box center [828, 265] width 12 height 12
click at [837, 170] on span "13 Aug 2025" at bounding box center [824, 173] width 26 height 11
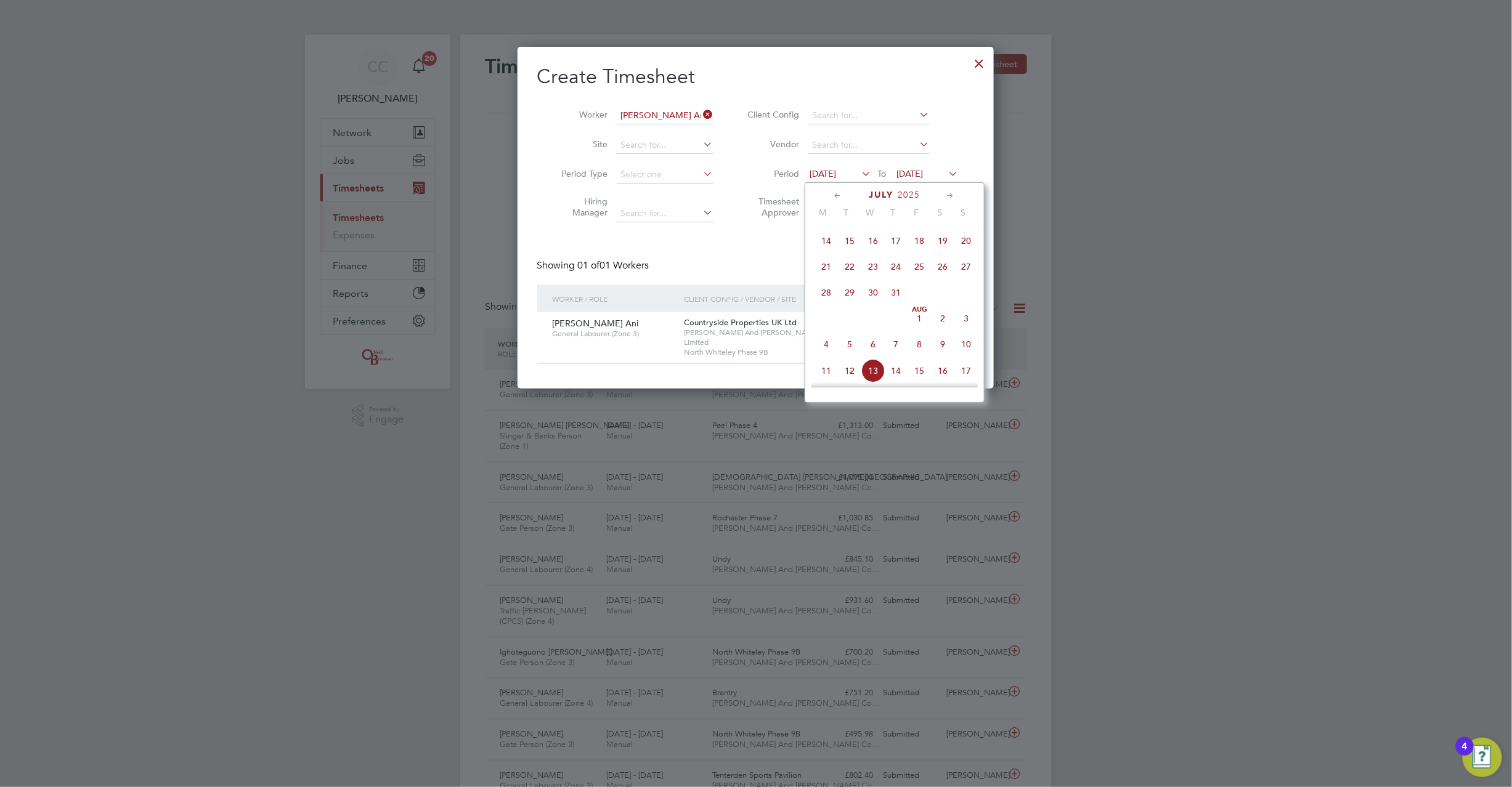
scroll to position [259, 0]
click at [822, 296] on span "7" at bounding box center [826, 294] width 23 height 23
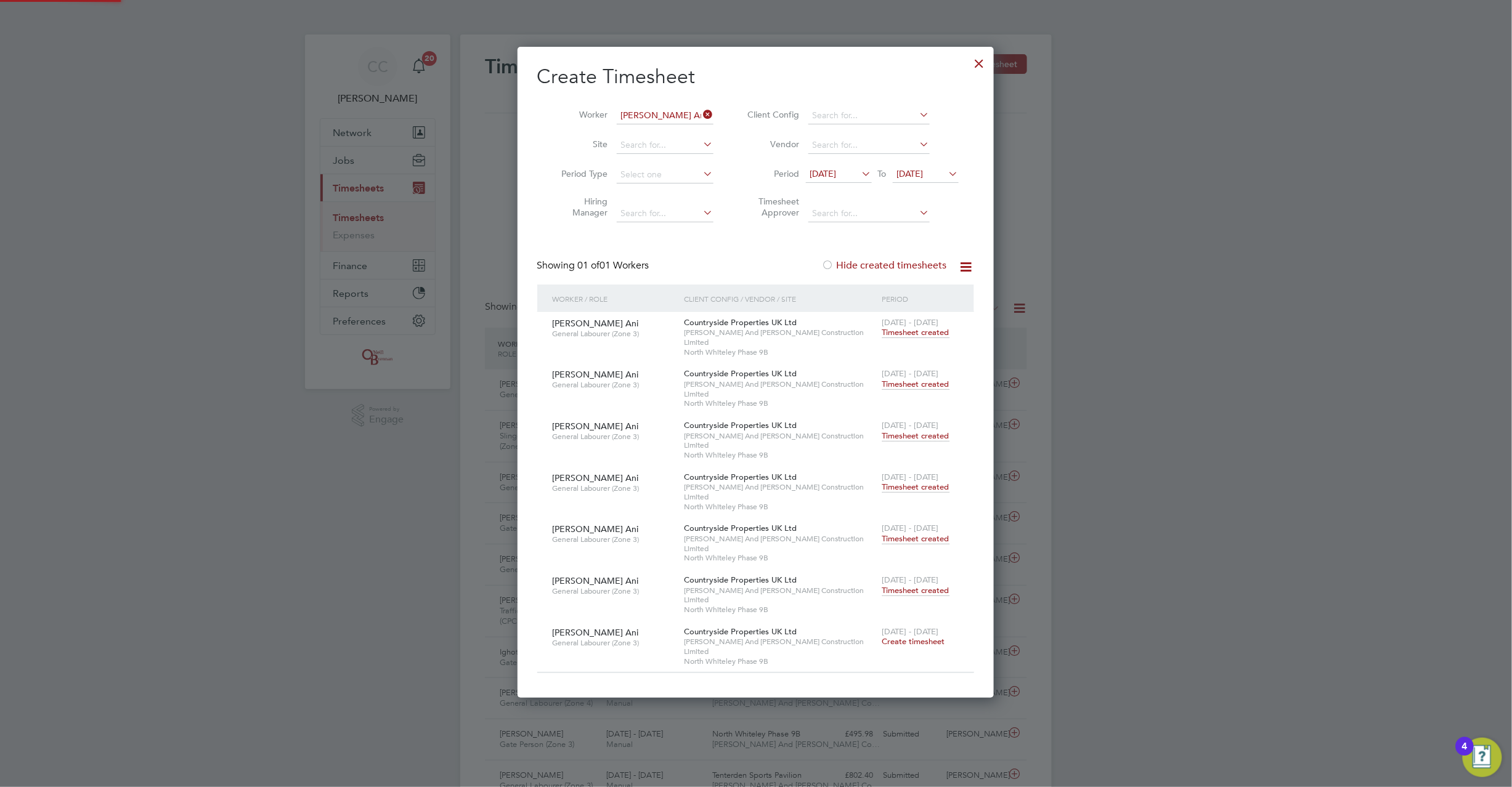
scroll to position [584, 477]
click at [904, 636] on span "Create timesheet" at bounding box center [913, 641] width 63 height 11
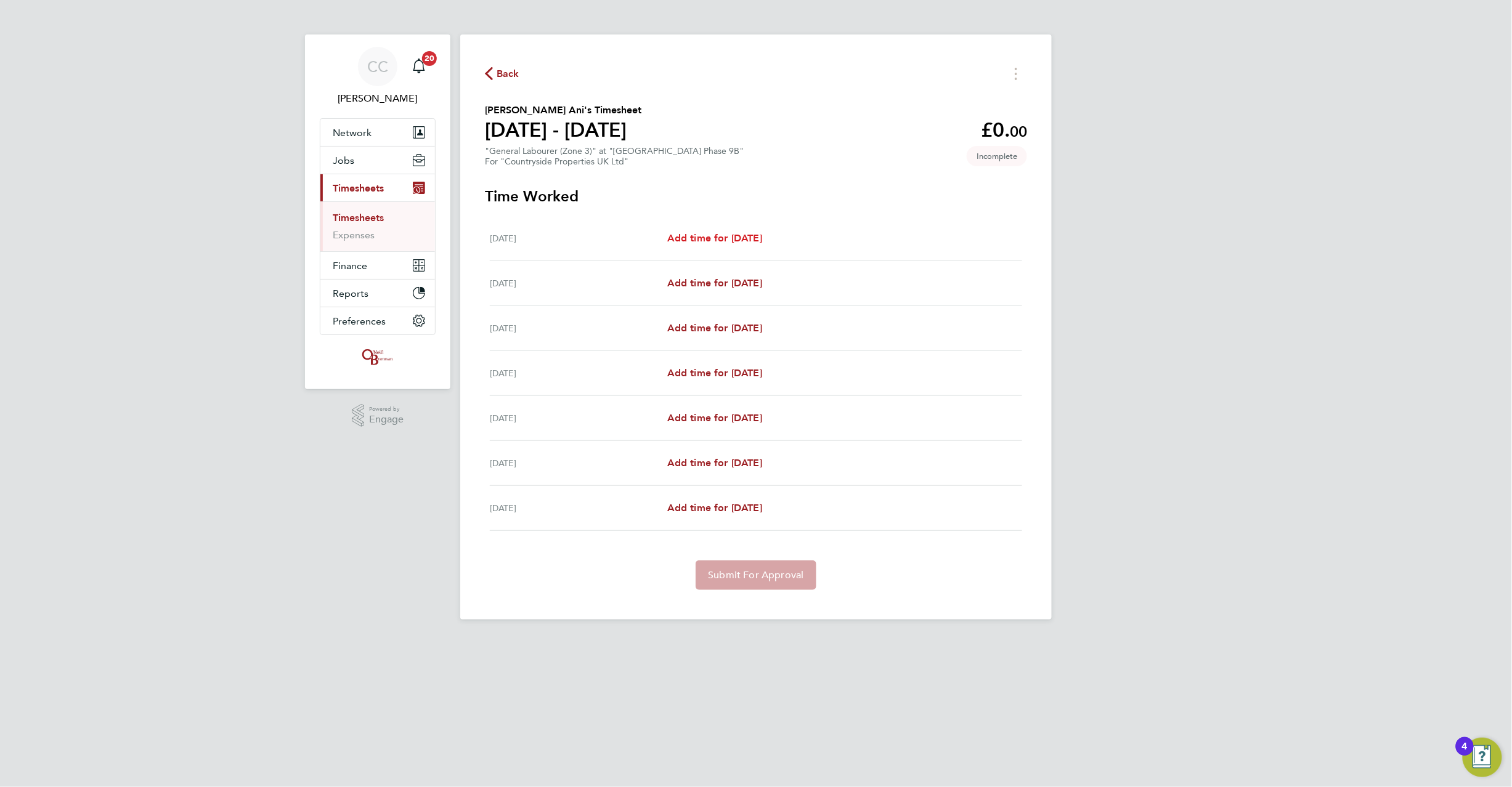
click at [745, 236] on span "Add time for Mon 18 Aug" at bounding box center [715, 238] width 95 height 12
select select "30"
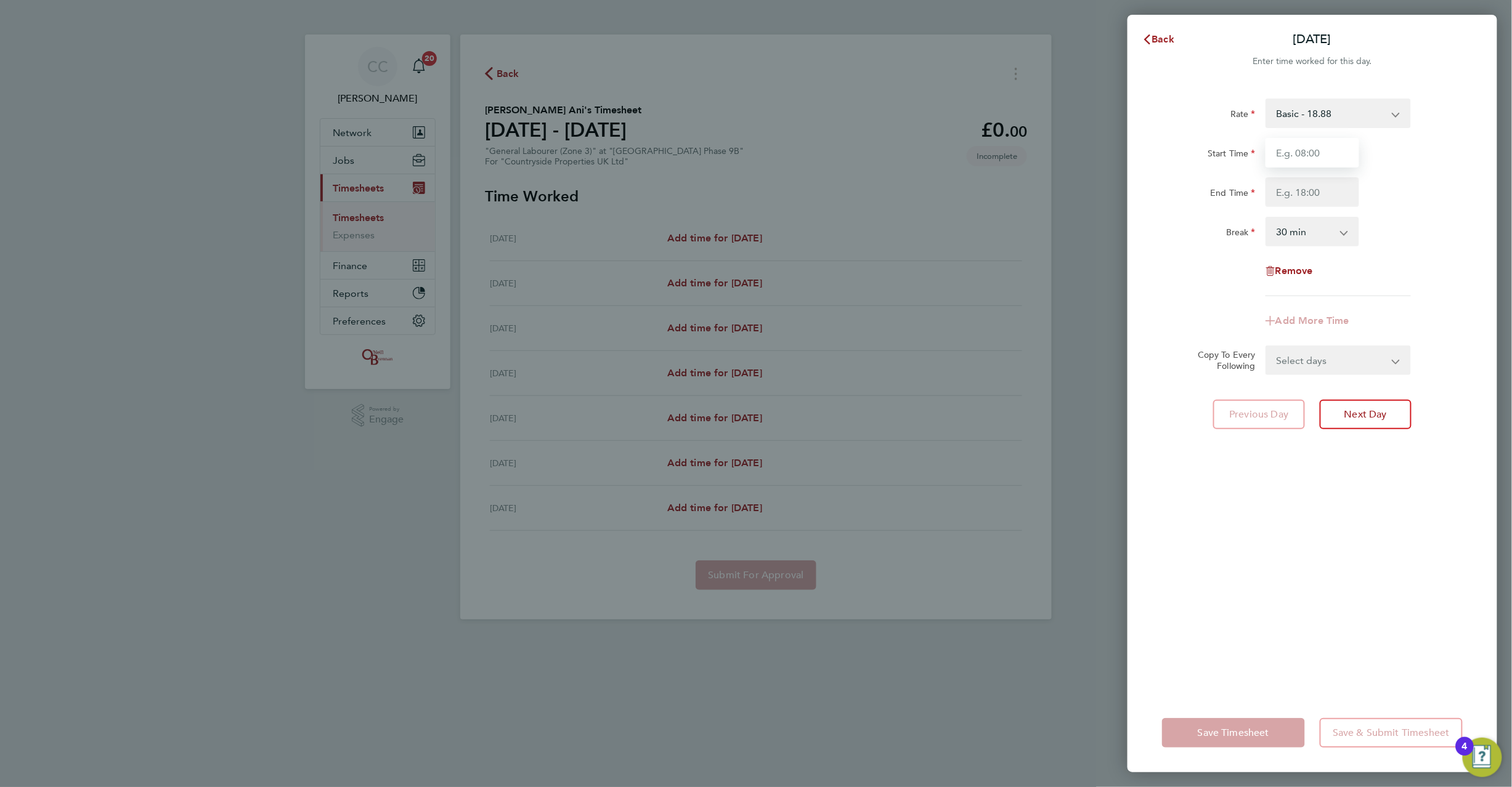
click at [1294, 142] on input "Start Time" at bounding box center [1312, 152] width 94 height 30
type input "08:00"
type input "17:00"
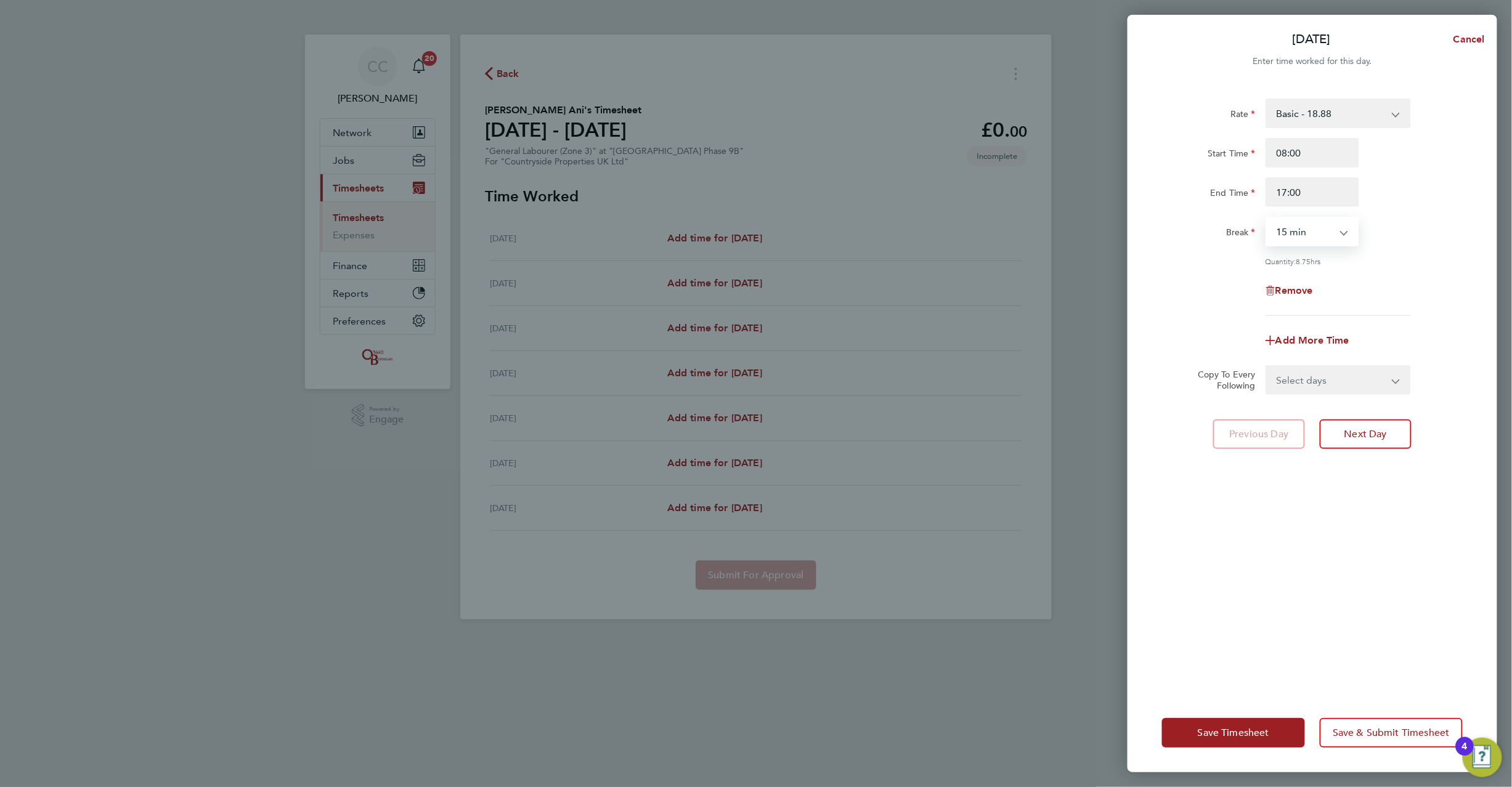
select select "0"
click at [1317, 374] on select "Select days Day Weekday (Mon-Fri) Weekend (Sat-Sun) Tuesday Wednesday Thursday …" at bounding box center [1331, 380] width 129 height 27
select select "WEEKDAY"
click at [1267, 367] on select "Select days Day Weekday (Mon-Fri) Weekend (Sat-Sun) Tuesday Wednesday Thursday …" at bounding box center [1331, 380] width 129 height 27
click at [1299, 416] on select "19 Aug 2025 20 Aug 2025 21 Aug 2025 22 Aug 2025 23 Aug 2025 24 Aug 2025" at bounding box center [1331, 419] width 128 height 27
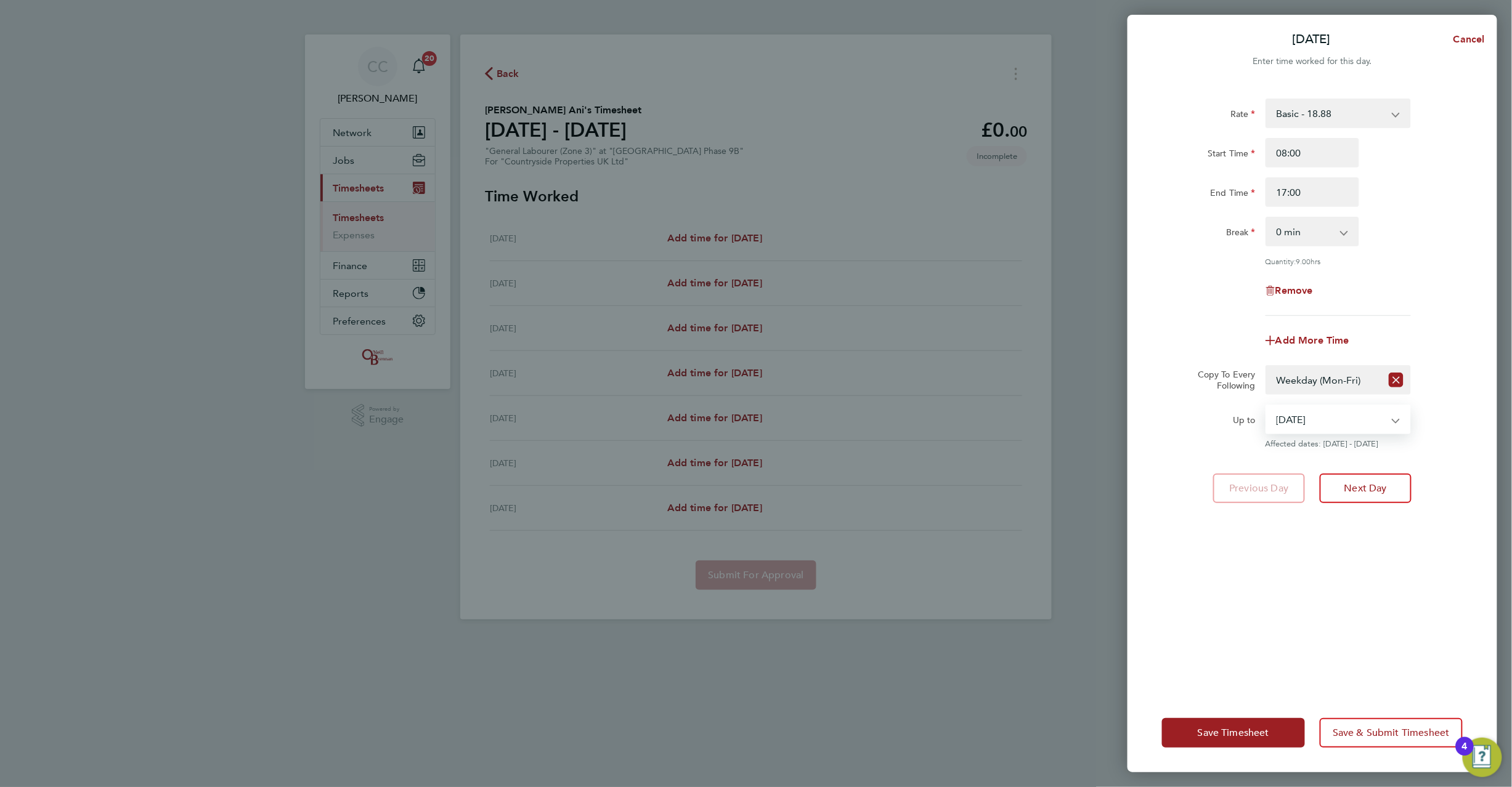
select select "2025-08-22"
click at [1267, 406] on select "19 Aug 2025 20 Aug 2025 21 Aug 2025 22 Aug 2025 23 Aug 2025 24 Aug 2025" at bounding box center [1331, 419] width 128 height 27
click at [1228, 739] on button "Save Timesheet" at bounding box center [1233, 733] width 143 height 30
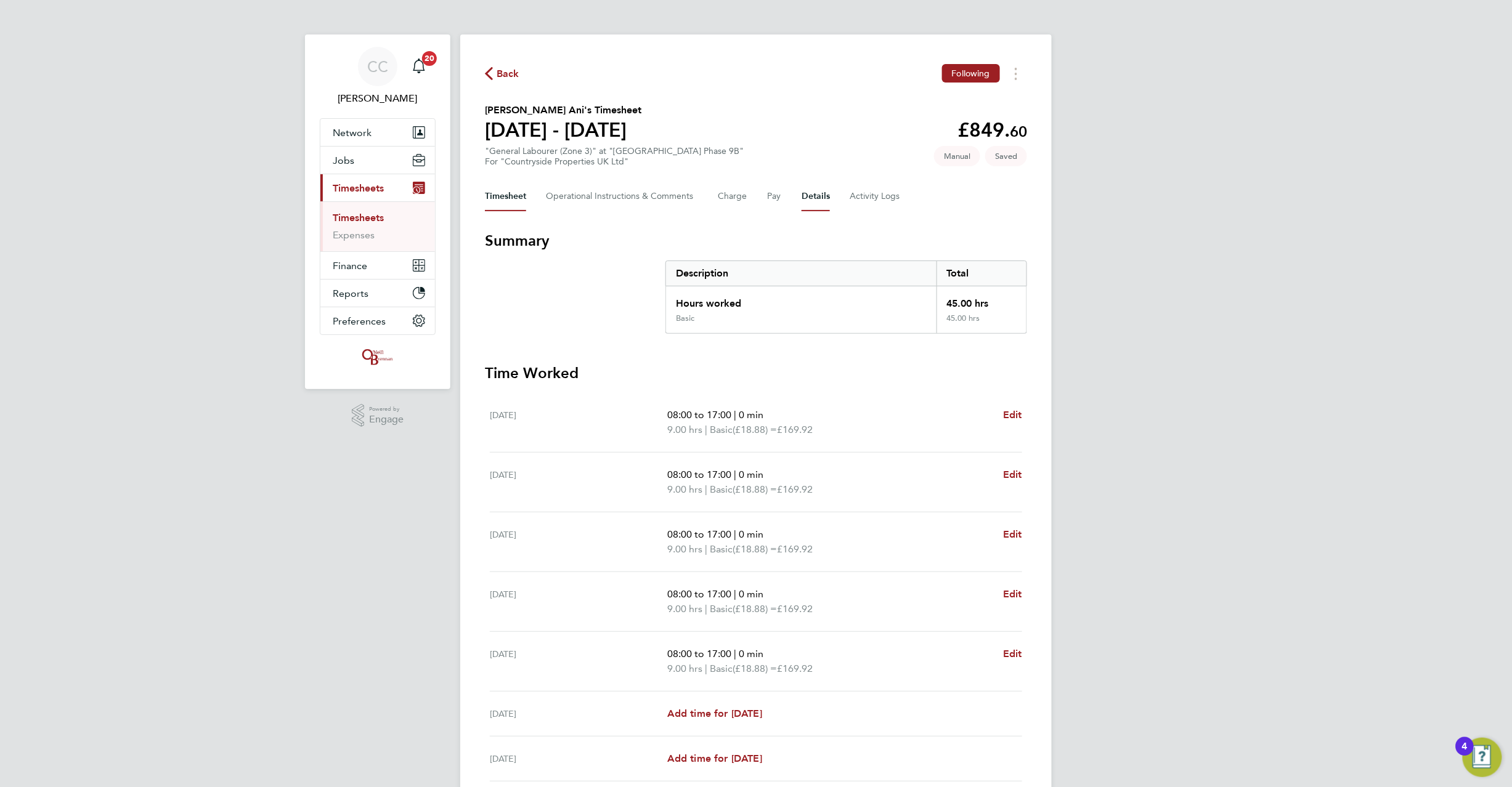
click at [817, 197] on button "Details" at bounding box center [815, 197] width 28 height 30
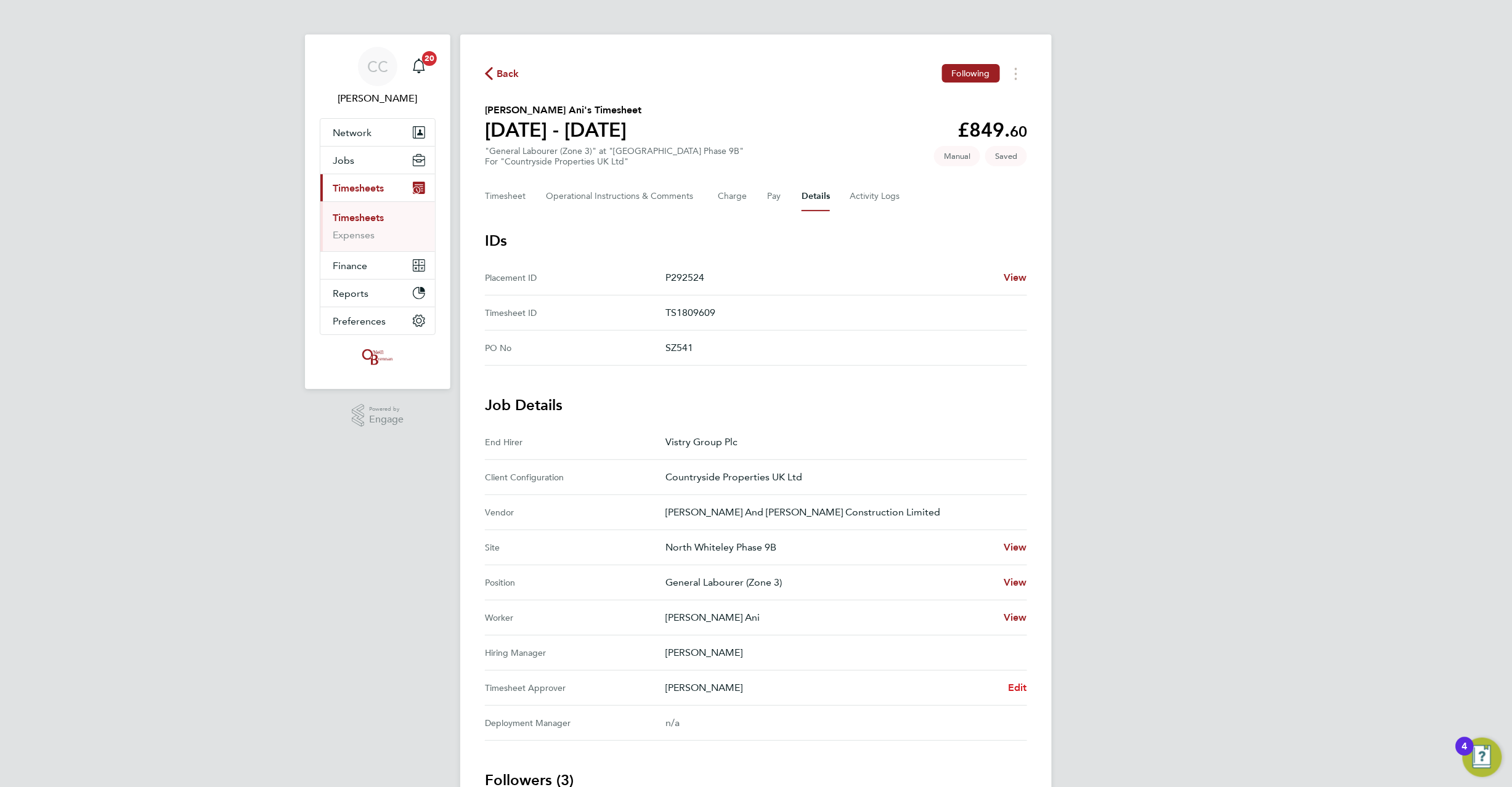
click at [1012, 692] on span "Edit" at bounding box center [1017, 687] width 19 height 12
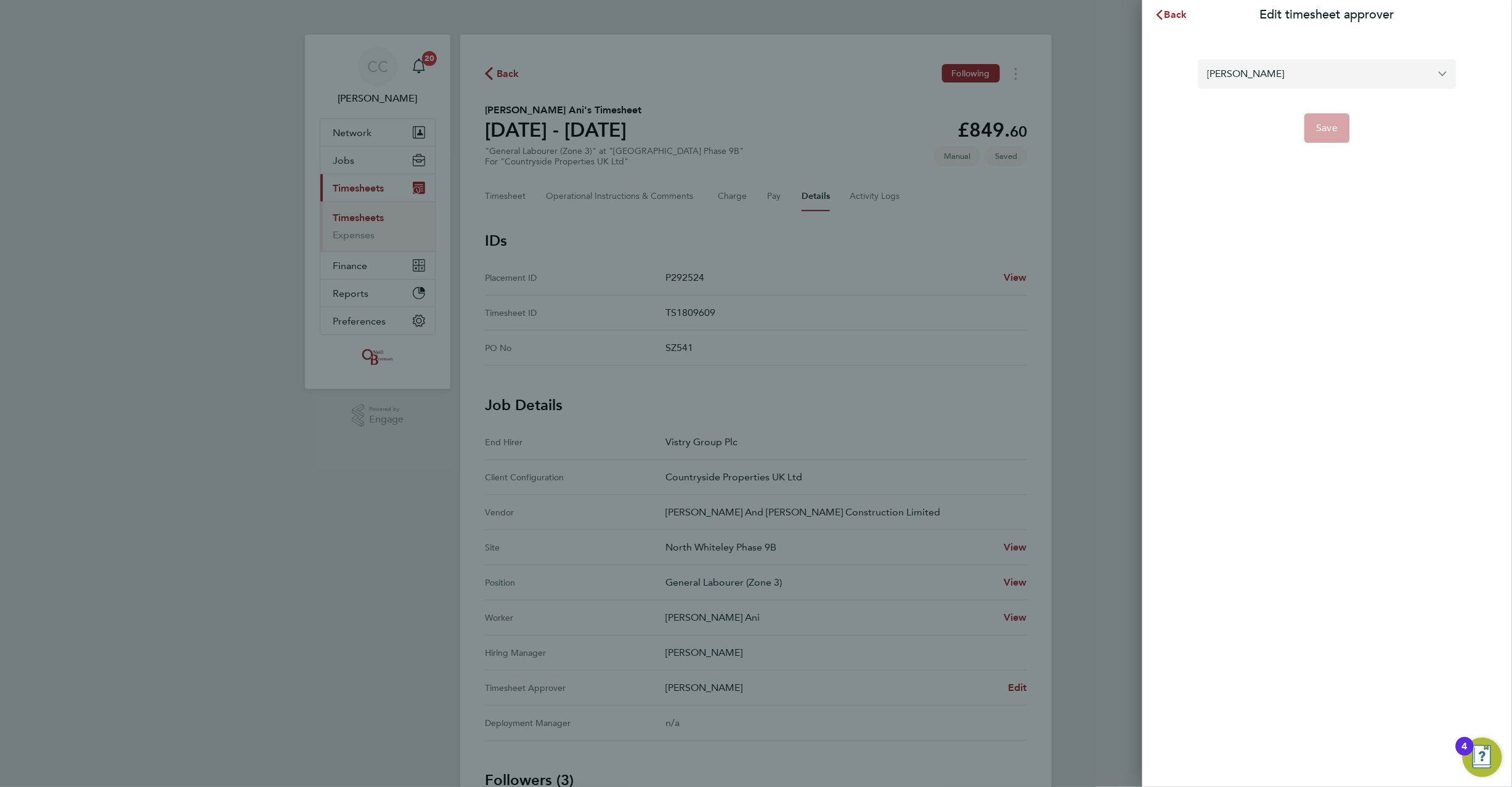
click at [1263, 75] on input "Dale Athey" at bounding box center [1327, 73] width 259 height 29
click at [1270, 97] on span "[PERSON_NAME]" at bounding box center [1247, 104] width 79 height 15
type input "[PERSON_NAME]"
click at [1335, 123] on span "Save" at bounding box center [1327, 128] width 21 height 12
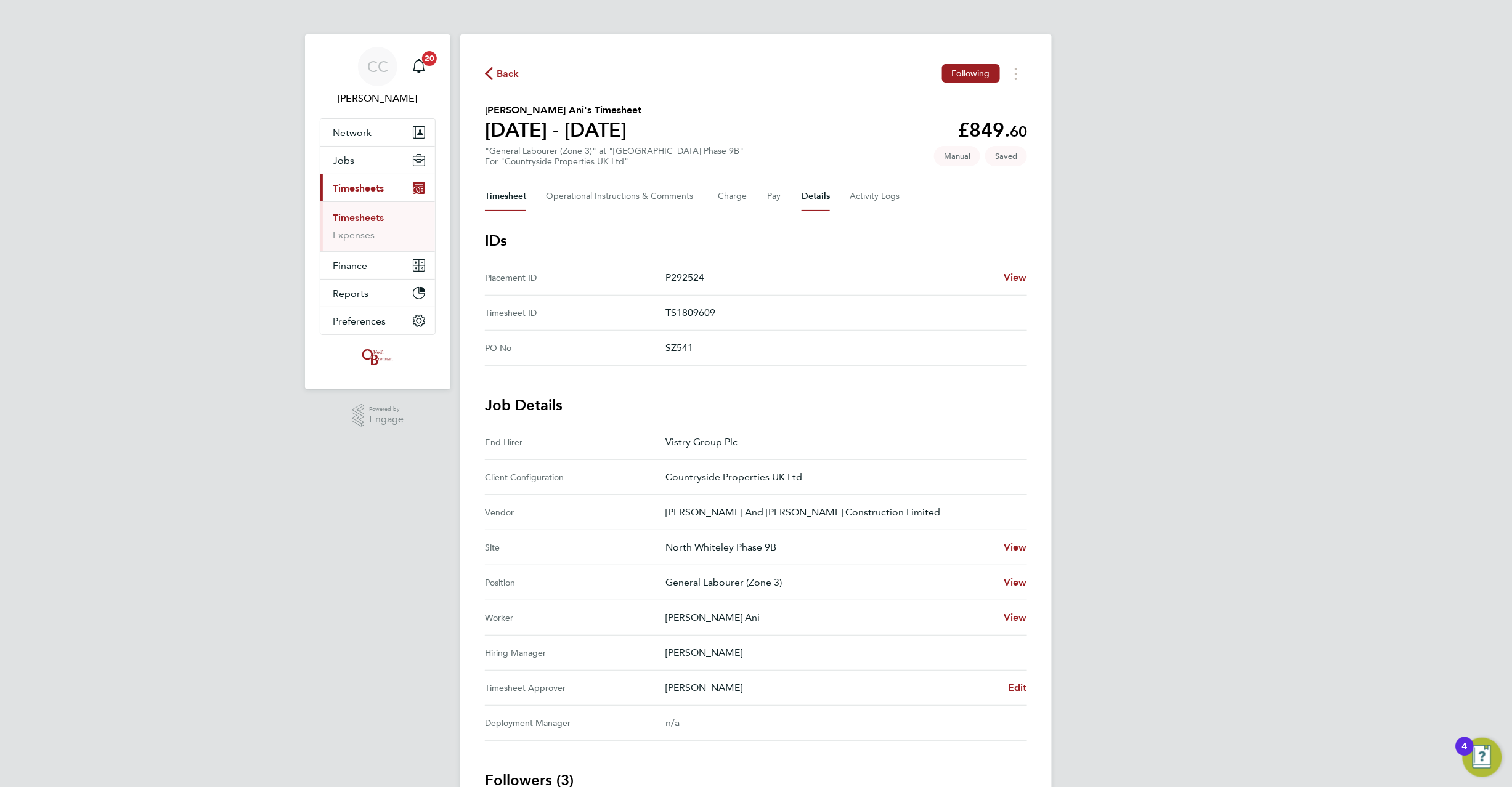
click at [509, 190] on button "Timesheet" at bounding box center [505, 197] width 41 height 30
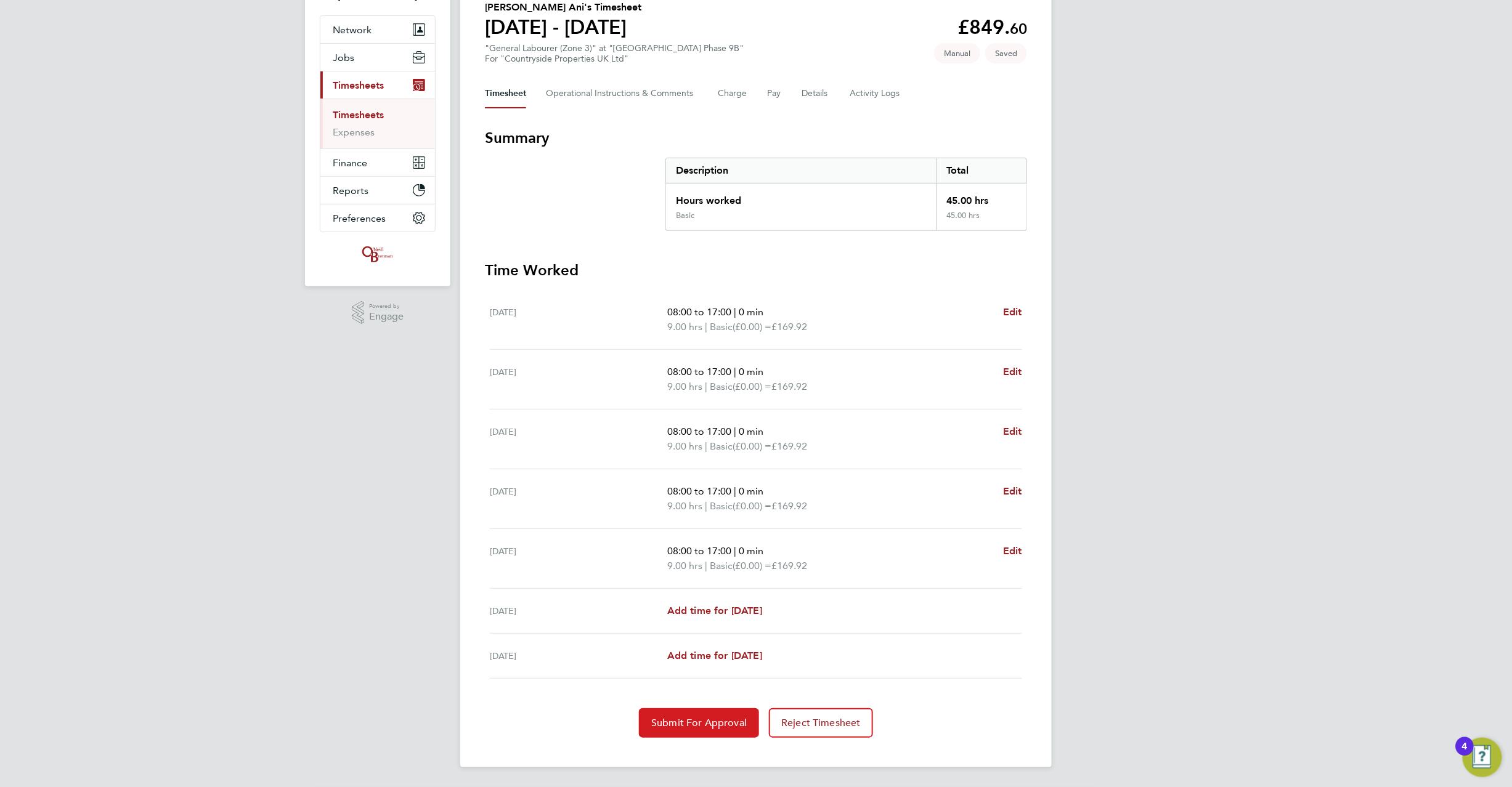
click at [716, 719] on span "Submit For Approval" at bounding box center [699, 723] width 96 height 12
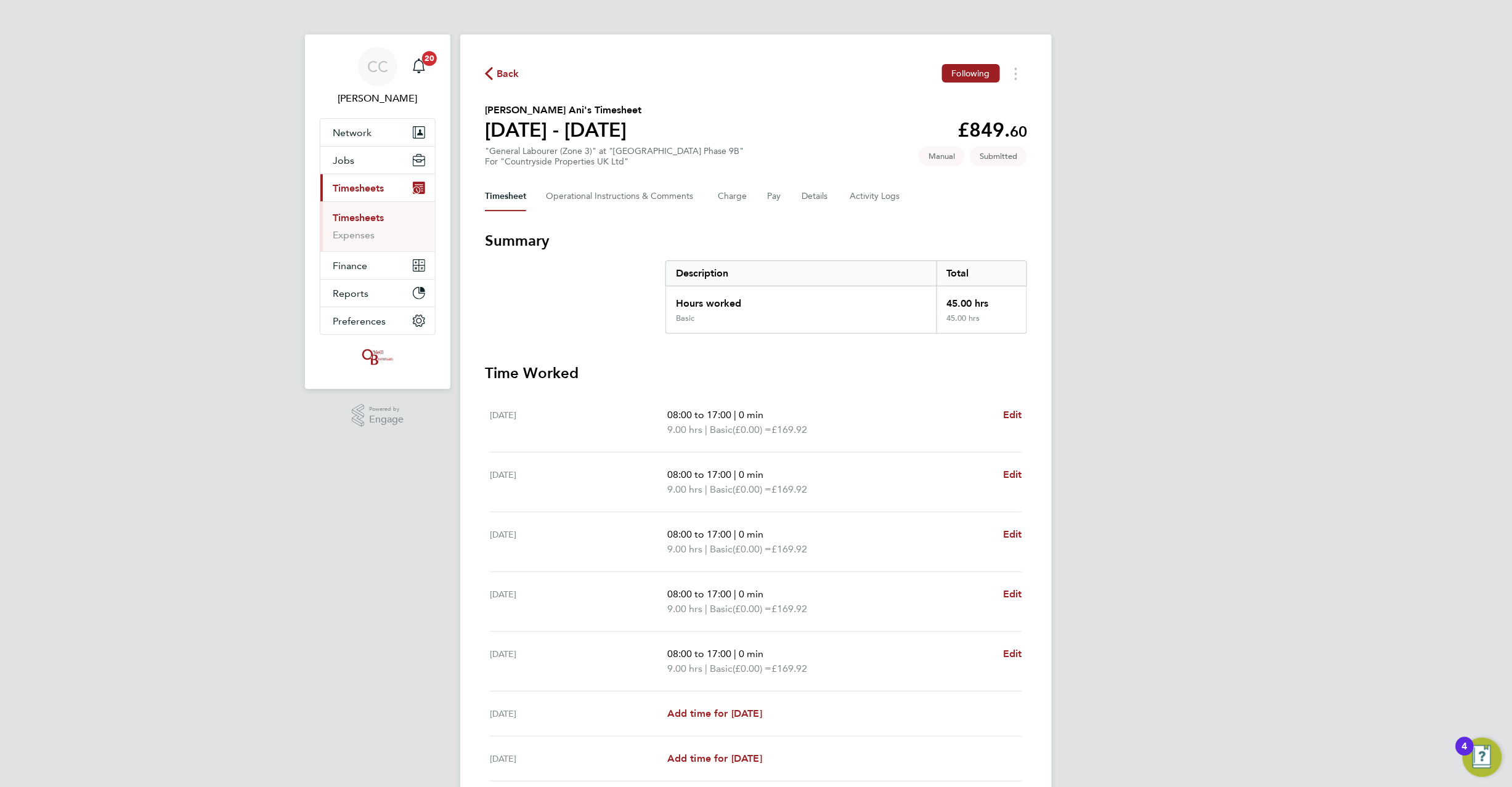
click at [503, 75] on span "Back" at bounding box center [508, 74] width 23 height 15
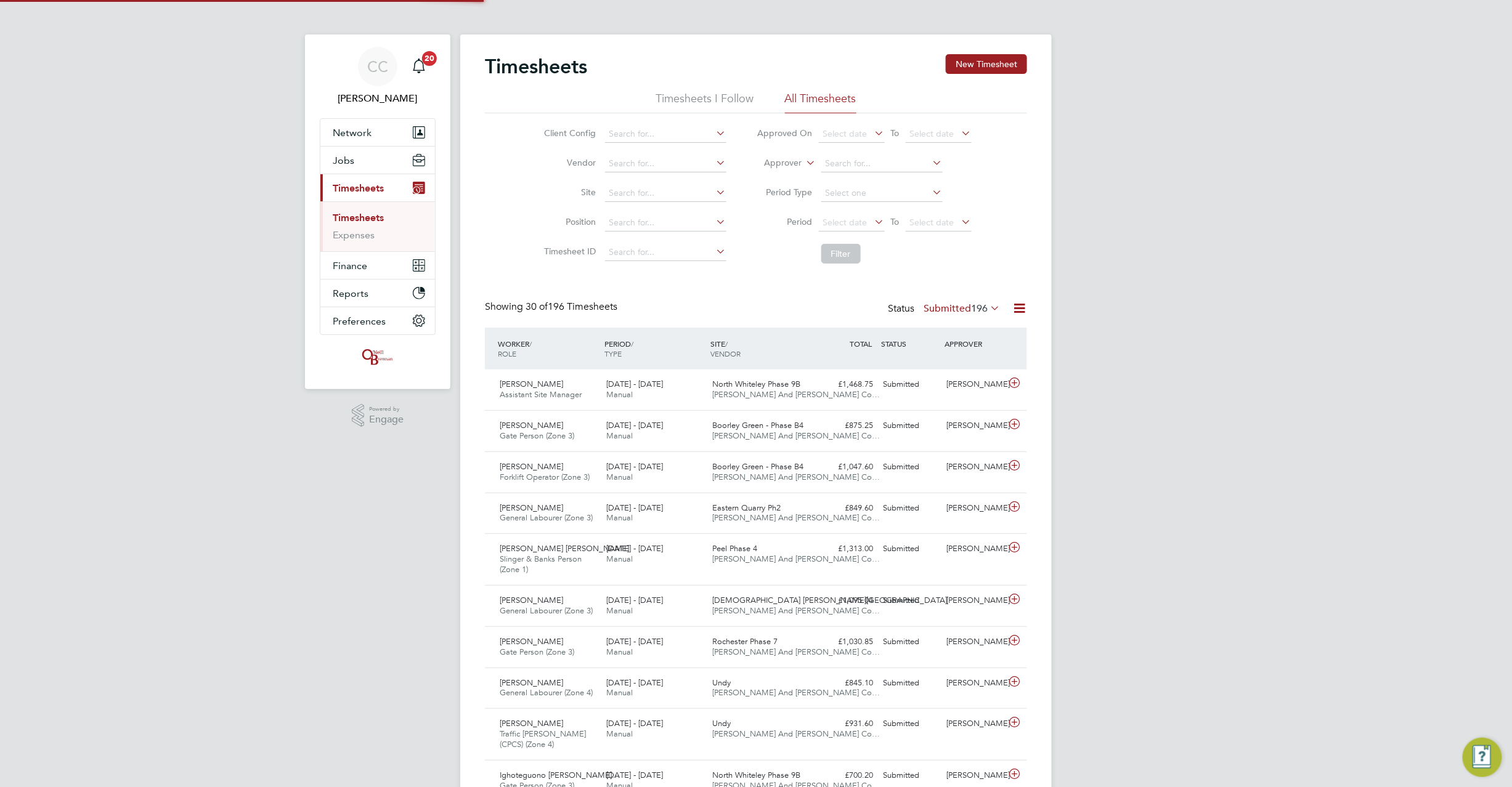
scroll to position [30, 107]
click at [996, 69] on button "New Timesheet" at bounding box center [986, 64] width 82 height 20
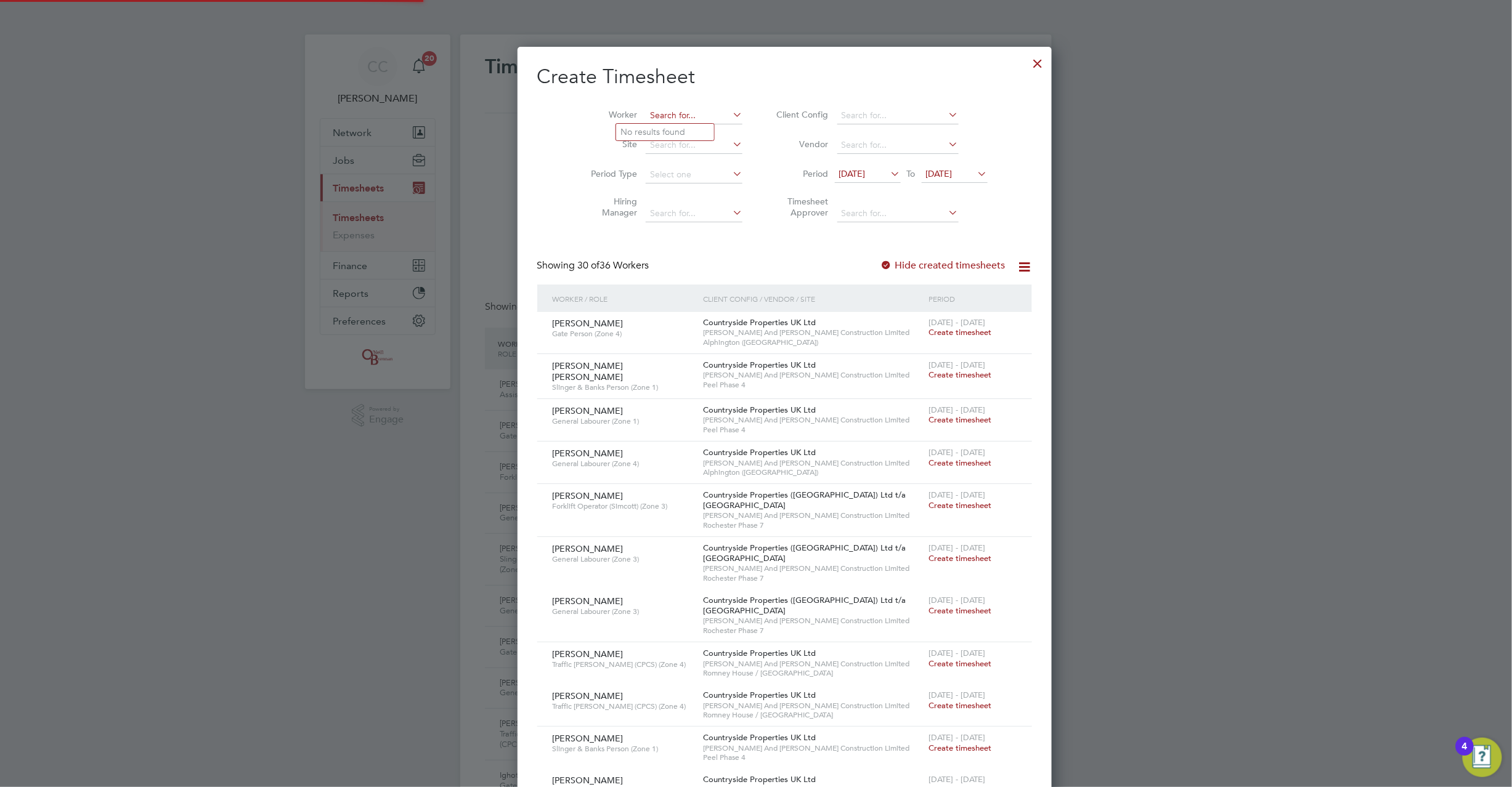
click at [665, 110] on input at bounding box center [693, 115] width 96 height 17
click at [695, 131] on b "Grant" at bounding box center [707, 132] width 23 height 11
type input "[PERSON_NAME]"
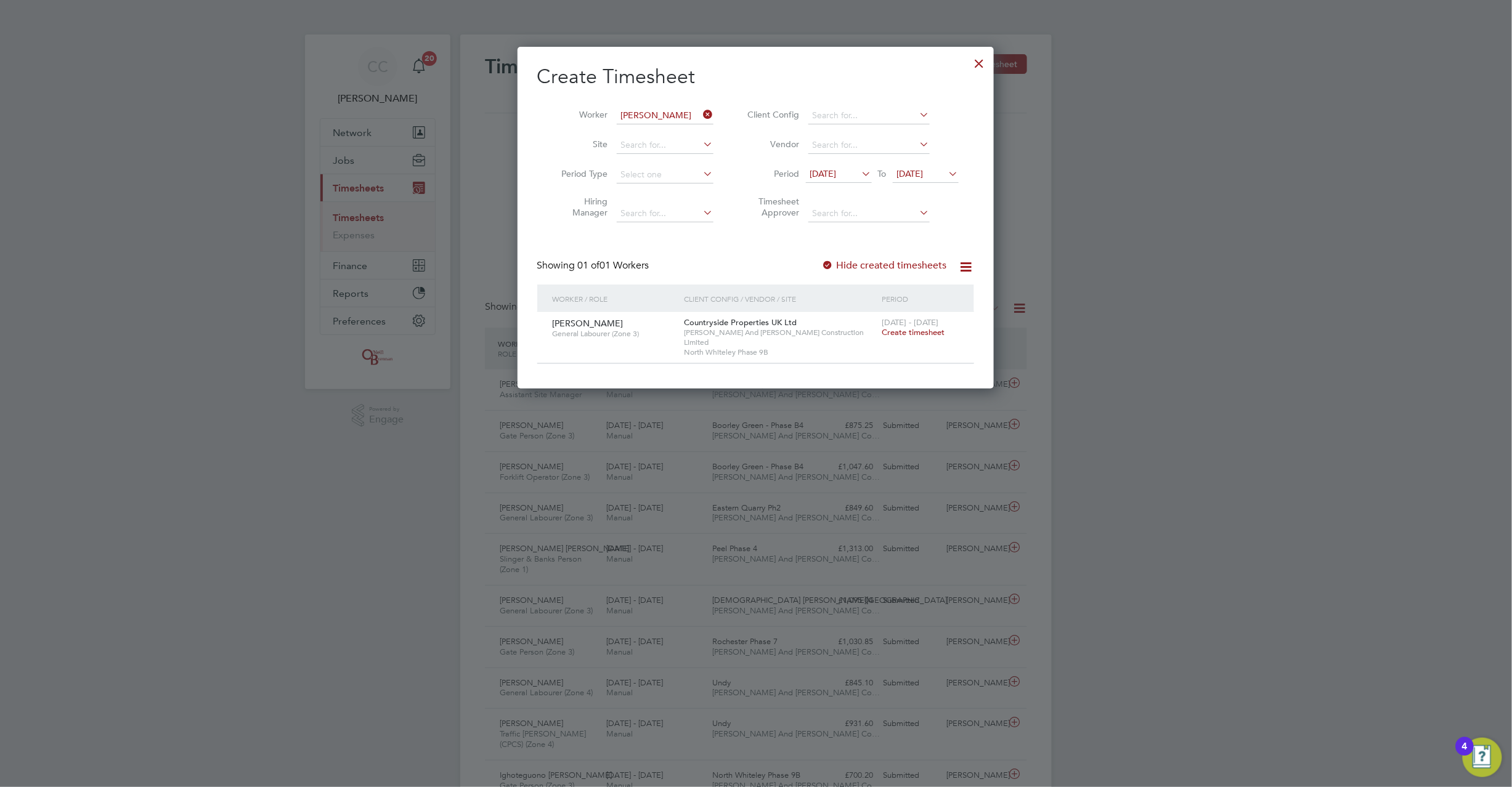
click at [905, 175] on span "20 Aug 2025" at bounding box center [910, 173] width 26 height 11
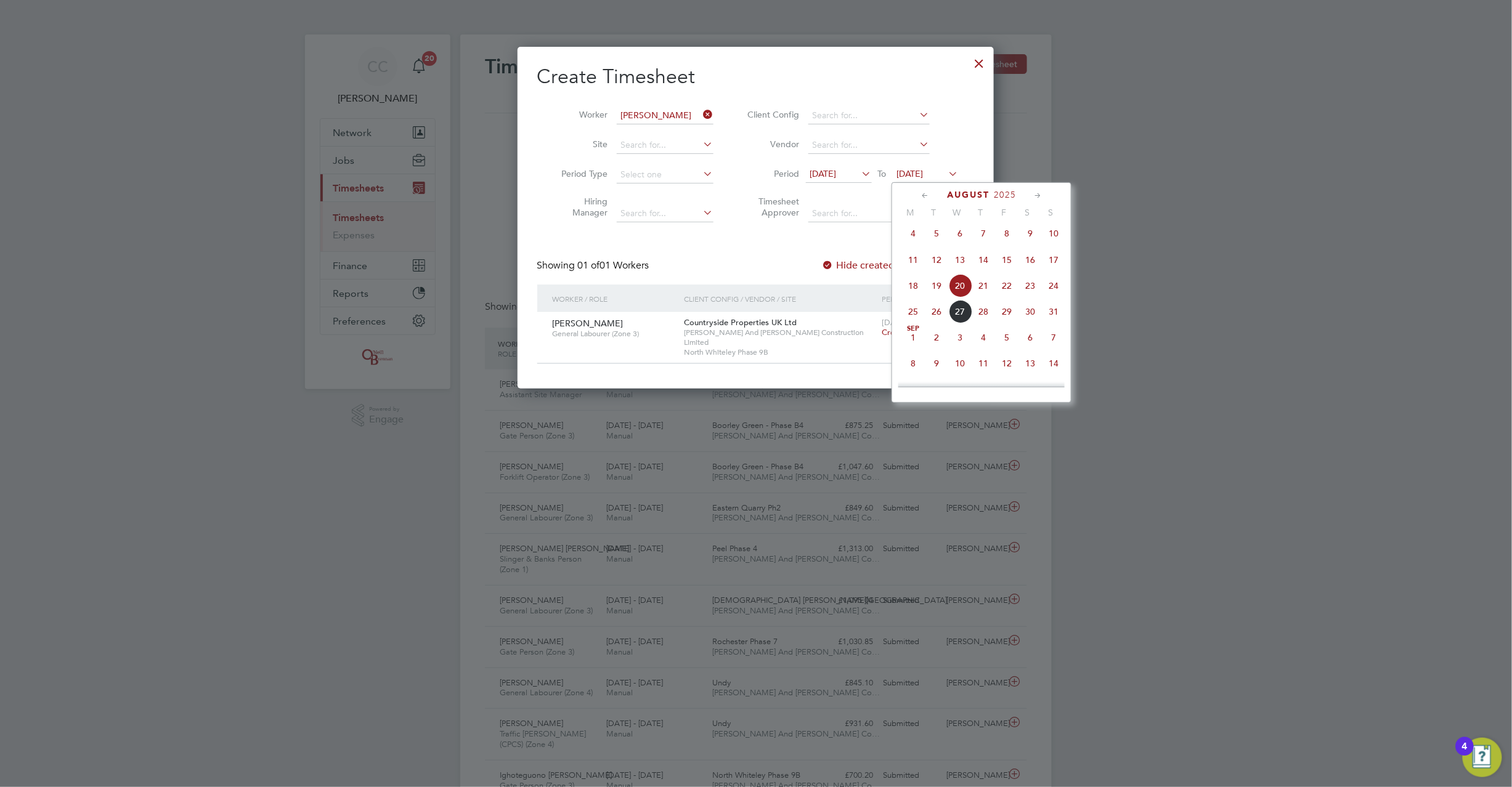
drag, startPoint x: 1053, startPoint y: 294, endPoint x: 933, endPoint y: 213, distance: 144.8
click at [1053, 294] on span "24" at bounding box center [1054, 286] width 23 height 23
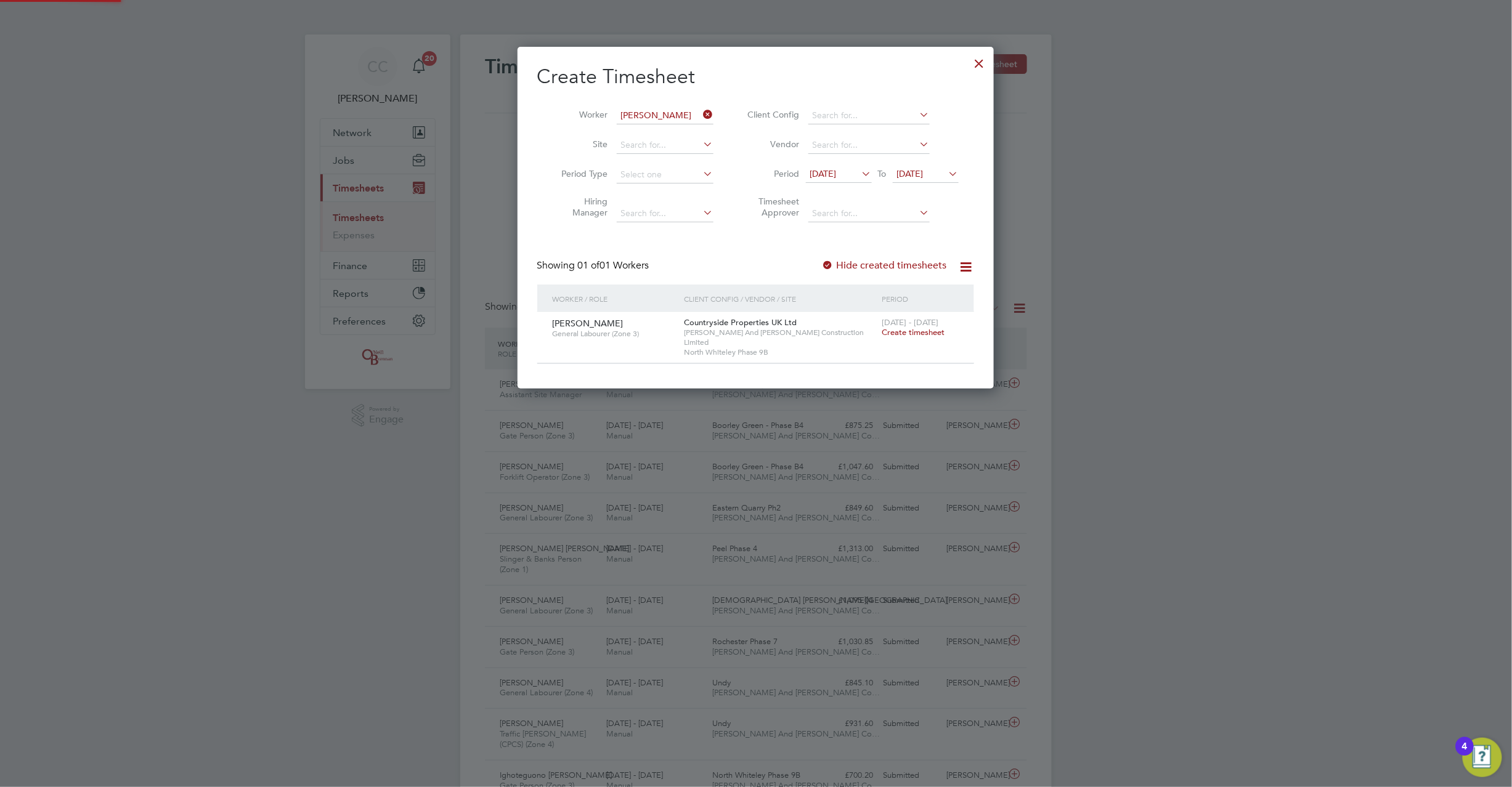
click at [857, 165] on li "Period 13 Aug 2025 To 24 Aug 2025" at bounding box center [851, 175] width 245 height 30
click at [841, 162] on li "Period 13 Aug 2025 To 24 Aug 2025" at bounding box center [851, 175] width 245 height 30
click at [837, 176] on span "13 Aug 2025" at bounding box center [824, 173] width 26 height 11
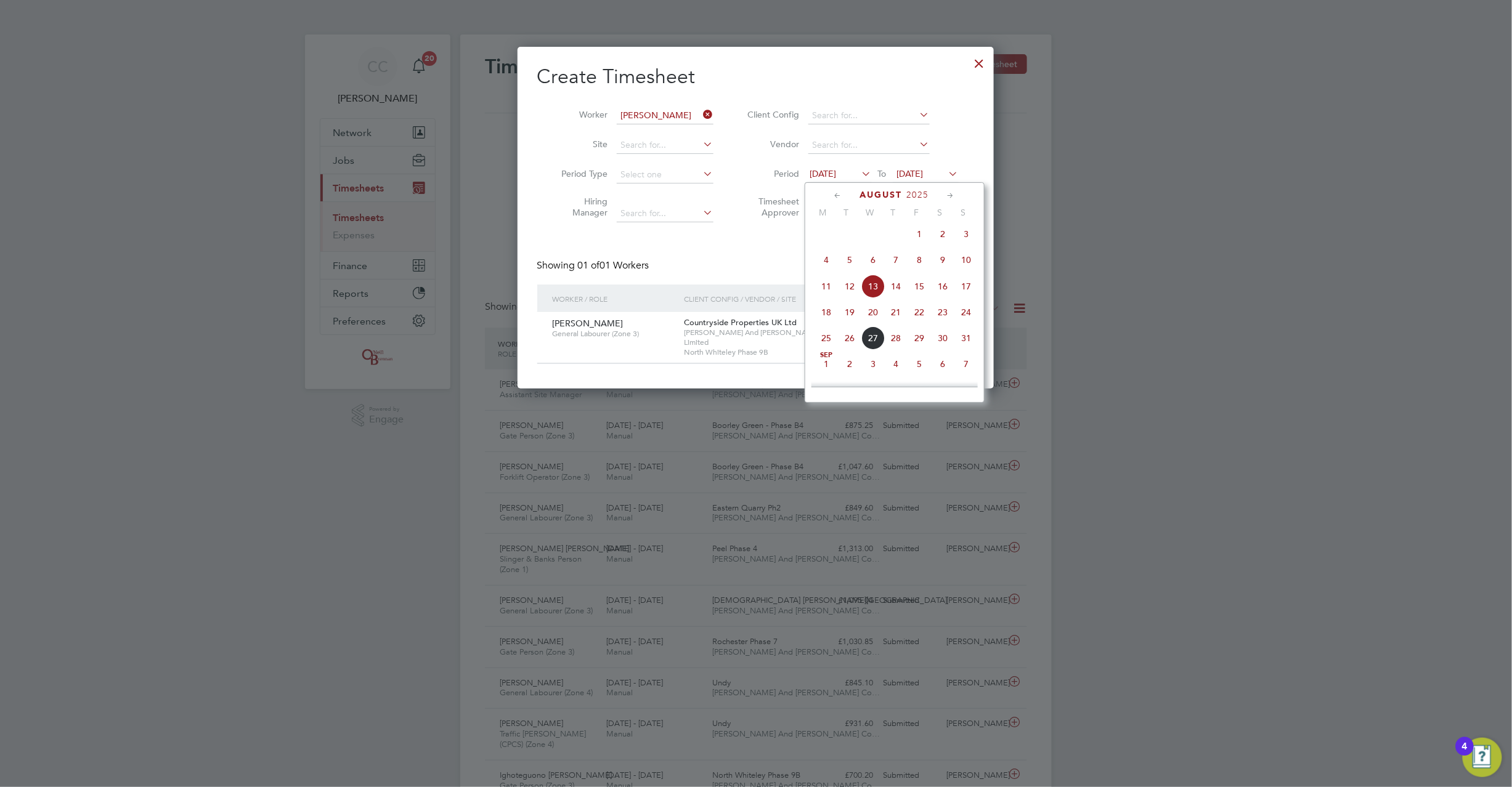
click at [827, 260] on span "4" at bounding box center [826, 260] width 23 height 23
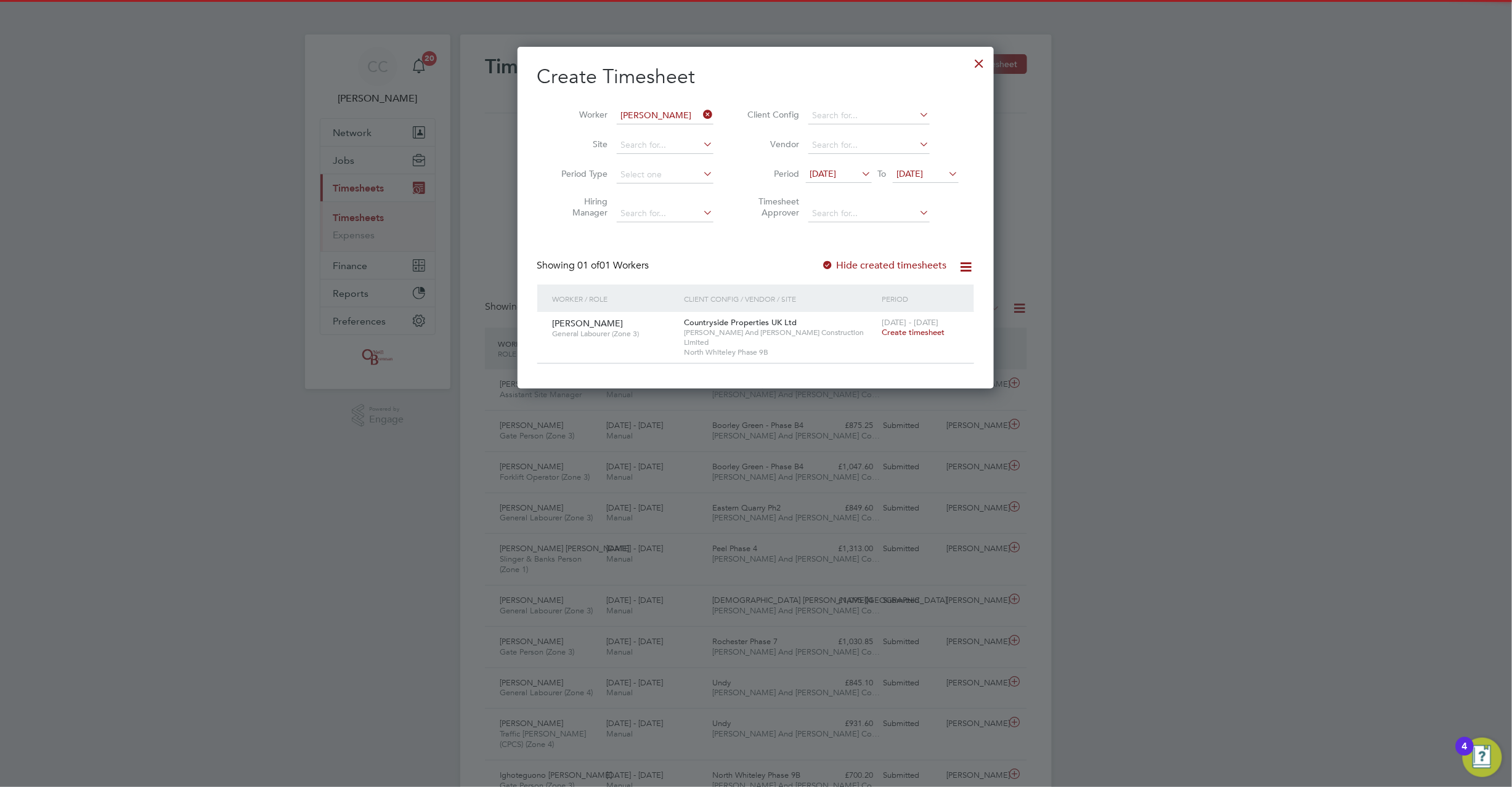
click at [833, 265] on div at bounding box center [828, 265] width 12 height 12
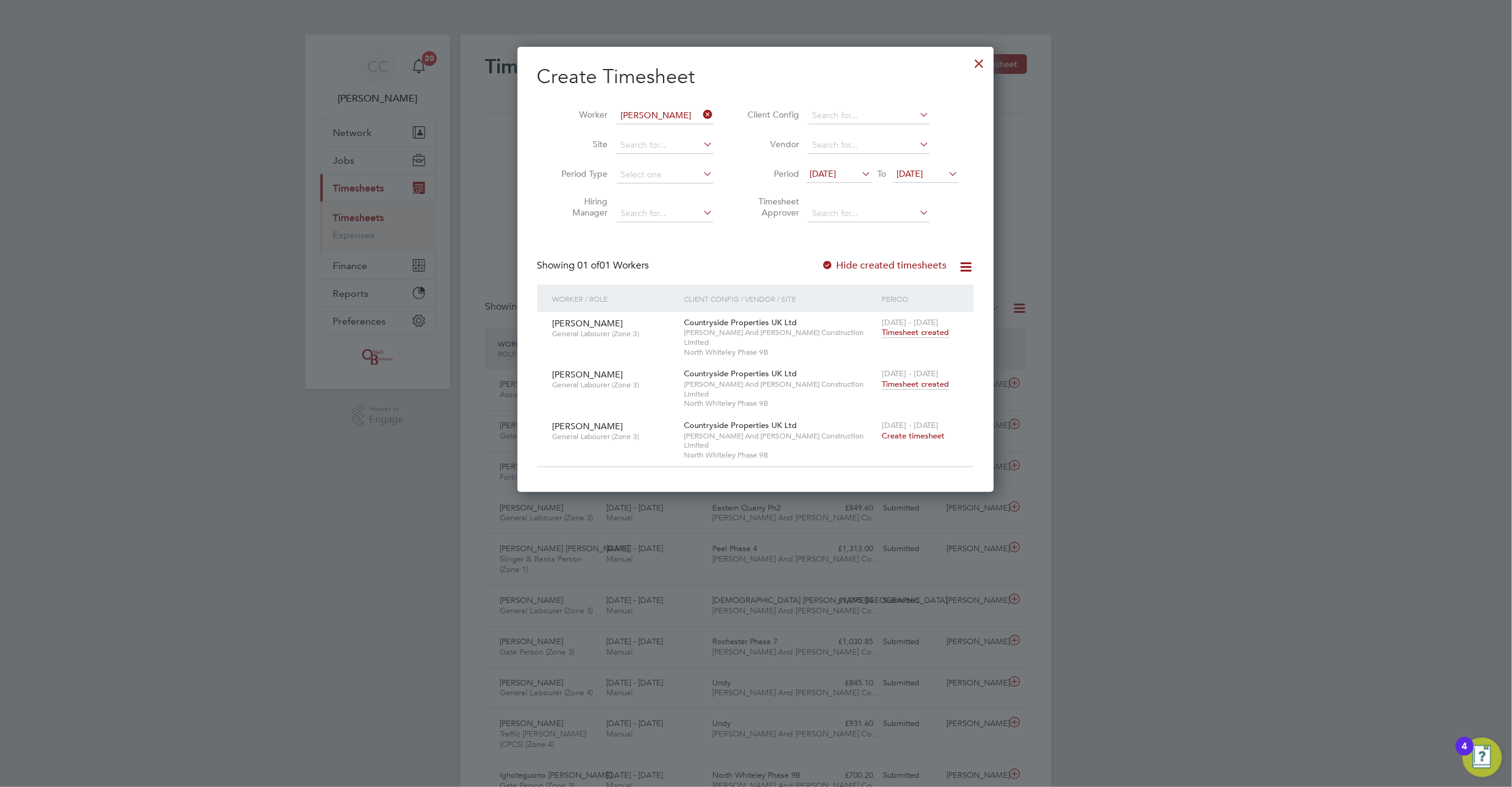
click at [915, 430] on span "Create timesheet" at bounding box center [913, 435] width 63 height 11
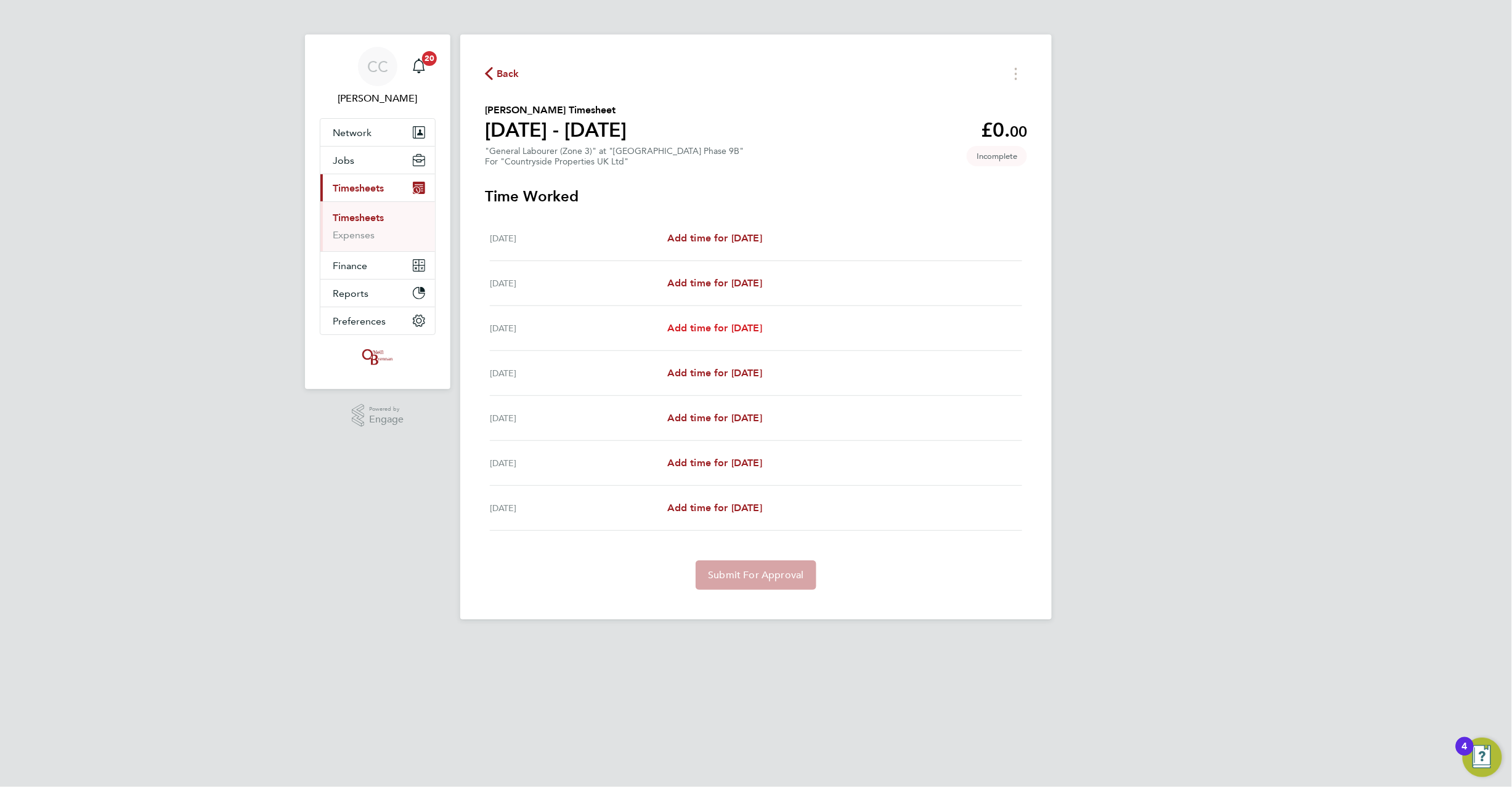
click at [757, 328] on span "Add time for Wed 20 Aug" at bounding box center [715, 328] width 95 height 12
select select "30"
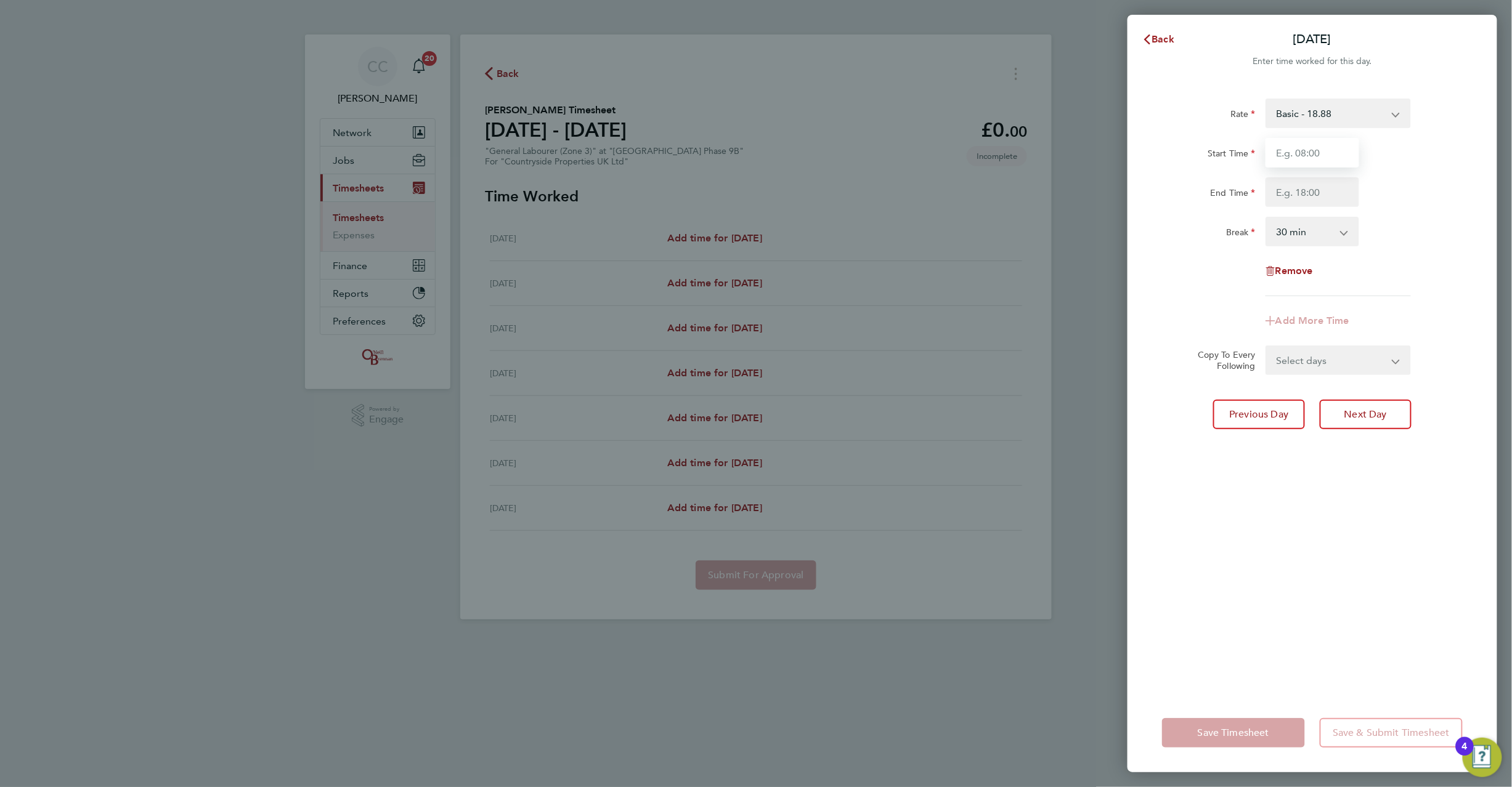
click at [1282, 160] on input "Start Time" at bounding box center [1312, 152] width 94 height 30
type input "08:00"
type input "17:00"
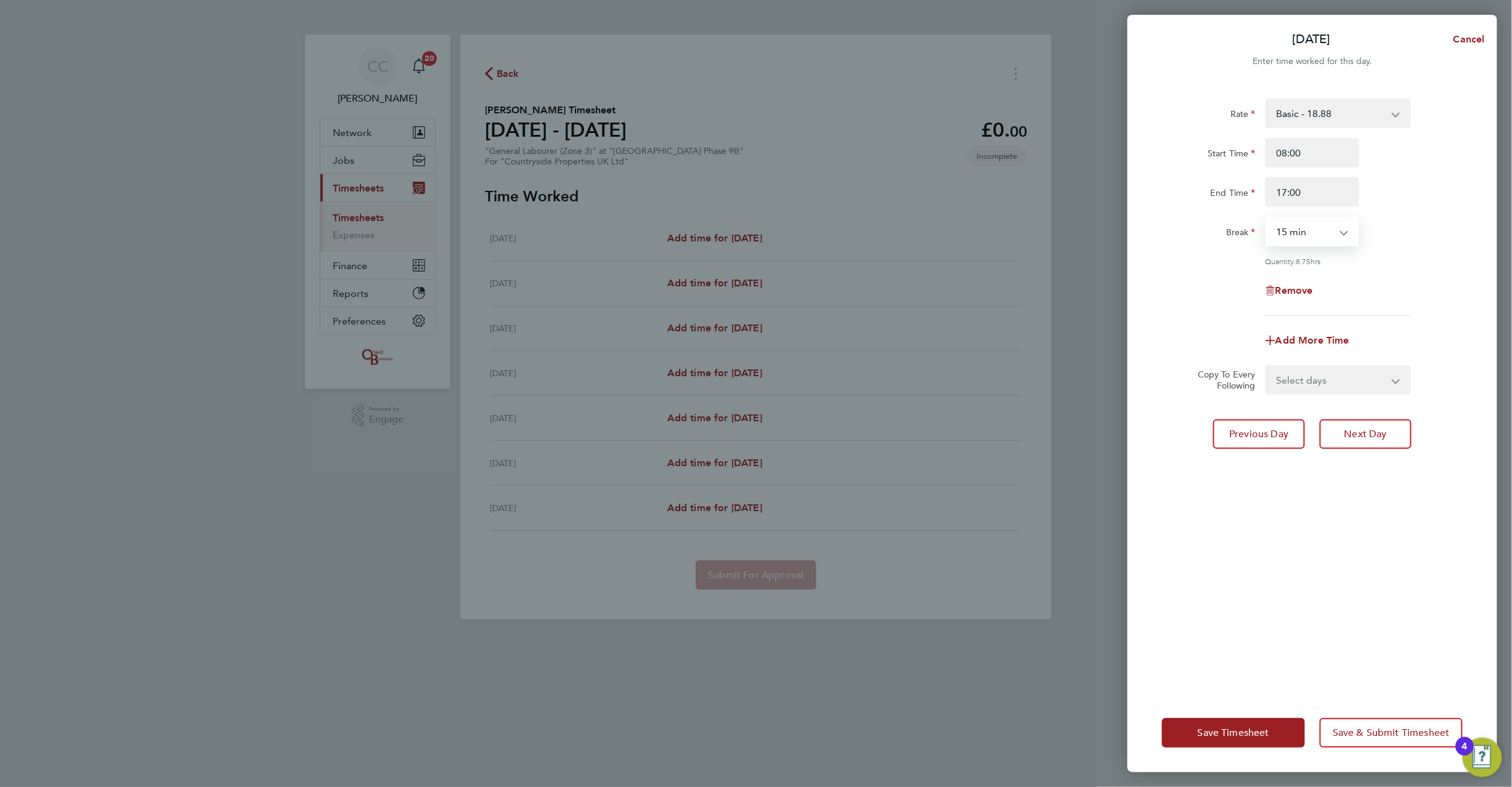
select select "0"
click at [1335, 377] on select "Select days Day Weekday (Mon-Fri) Weekend (Sat-Sun) Thursday Friday Saturday Su…" at bounding box center [1331, 380] width 129 height 27
select select "WEEKDAY"
click at [1267, 367] on select "Select days Day Weekday (Mon-Fri) Weekend (Sat-Sun) Thursday Friday Saturday Su…" at bounding box center [1331, 380] width 129 height 27
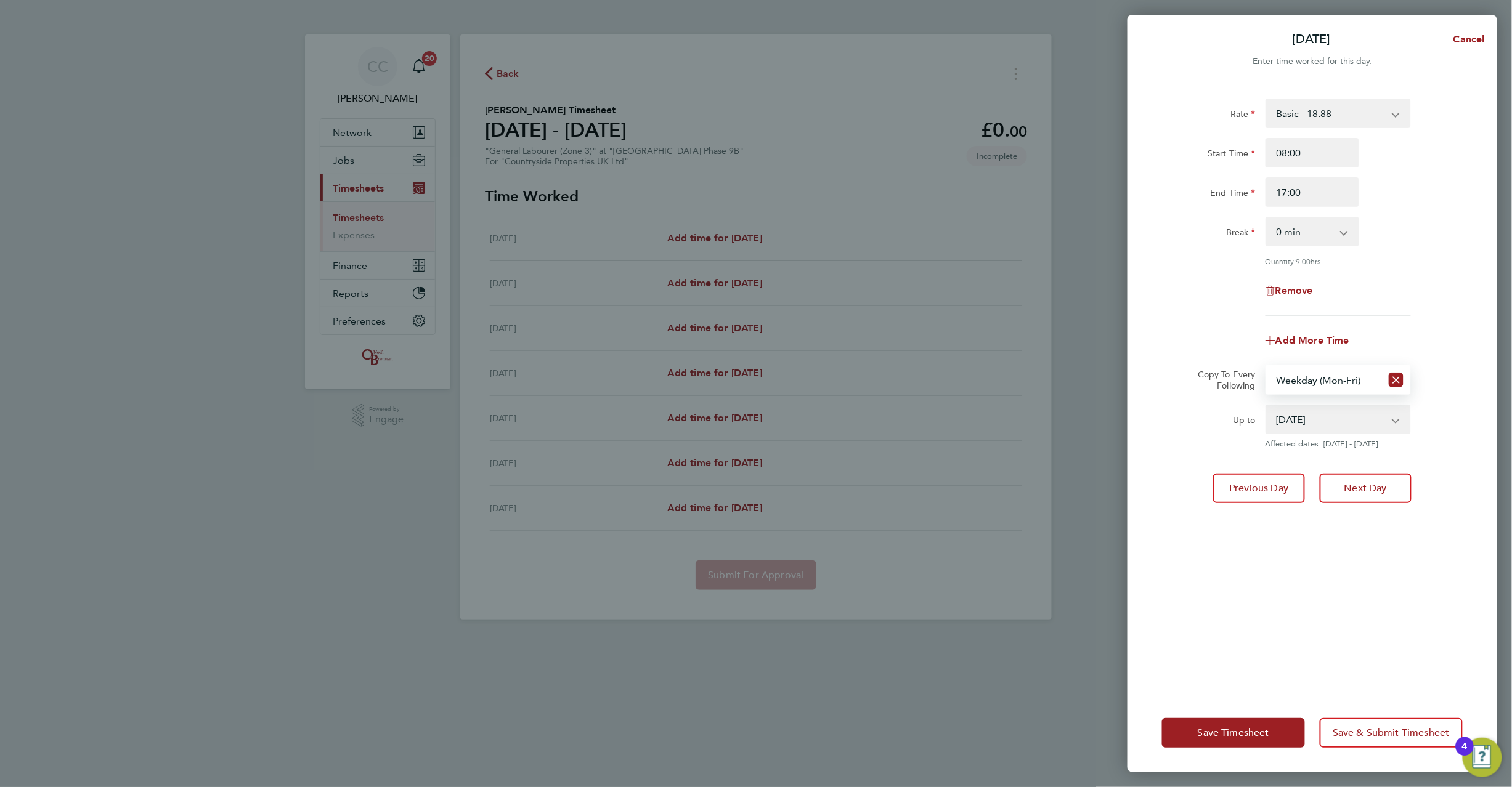
drag, startPoint x: 1335, startPoint y: 392, endPoint x: 1324, endPoint y: 420, distance: 30.1
click at [1324, 420] on select "21 Aug 2025 22 Aug 2025 23 Aug 2025 24 Aug 2025" at bounding box center [1331, 419] width 128 height 27
select select "2025-08-22"
click at [1267, 406] on select "21 Aug 2025 22 Aug 2025 23 Aug 2025 24 Aug 2025" at bounding box center [1331, 419] width 128 height 27
click at [1223, 734] on span "Save Timesheet" at bounding box center [1233, 733] width 72 height 12
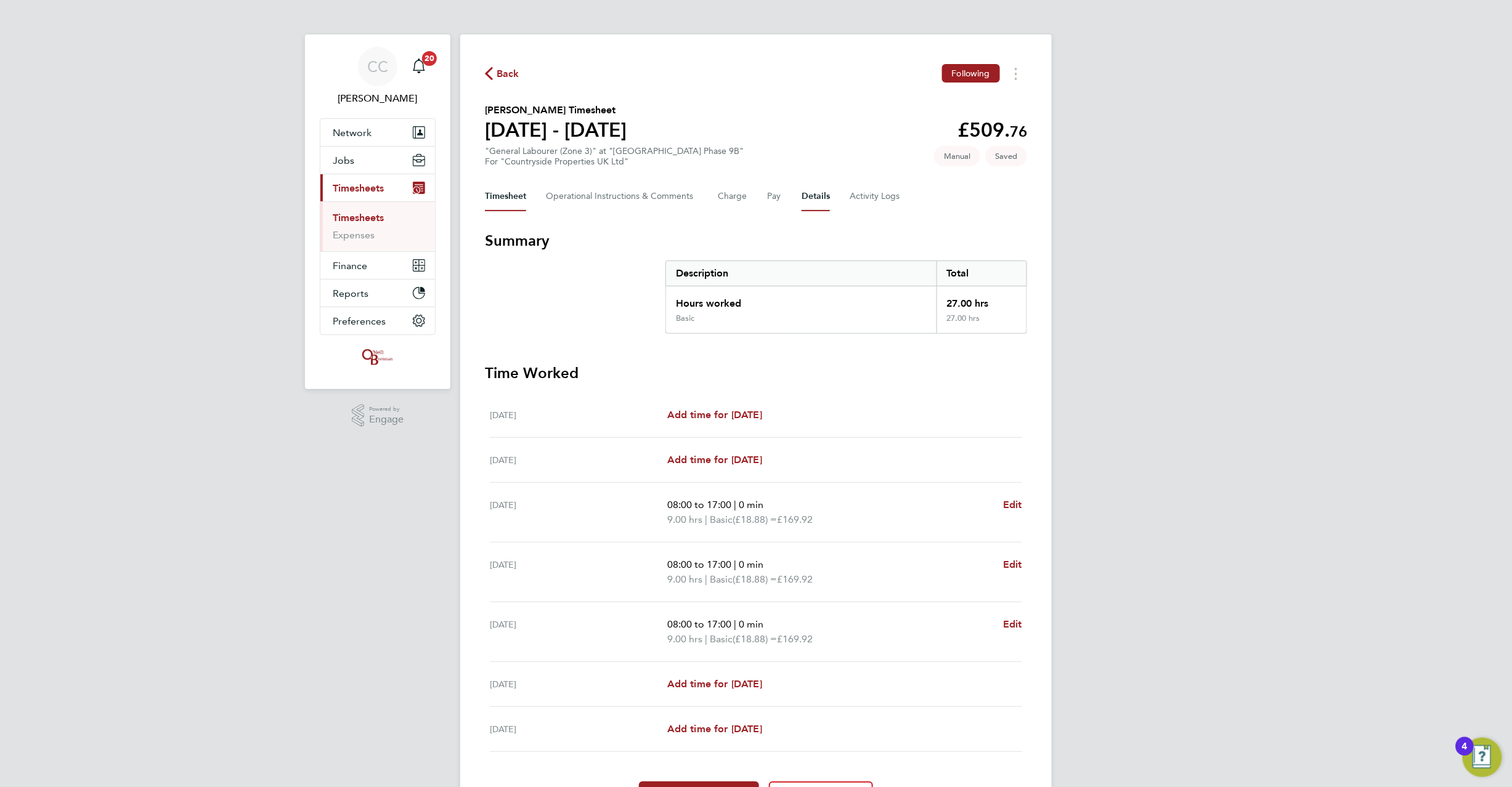
click at [804, 192] on button "Details" at bounding box center [815, 197] width 28 height 30
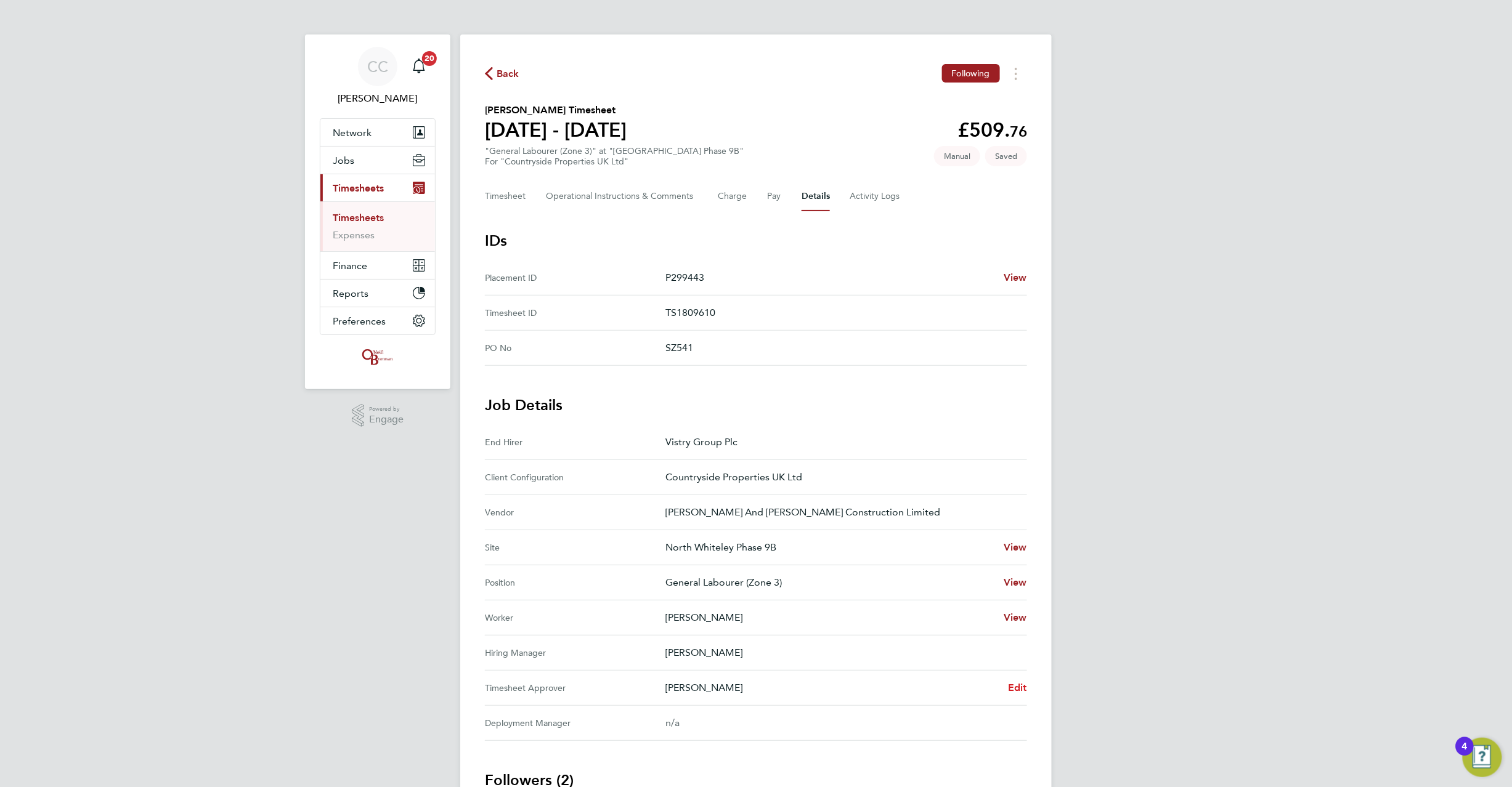
click at [1016, 688] on span "Edit" at bounding box center [1017, 687] width 19 height 12
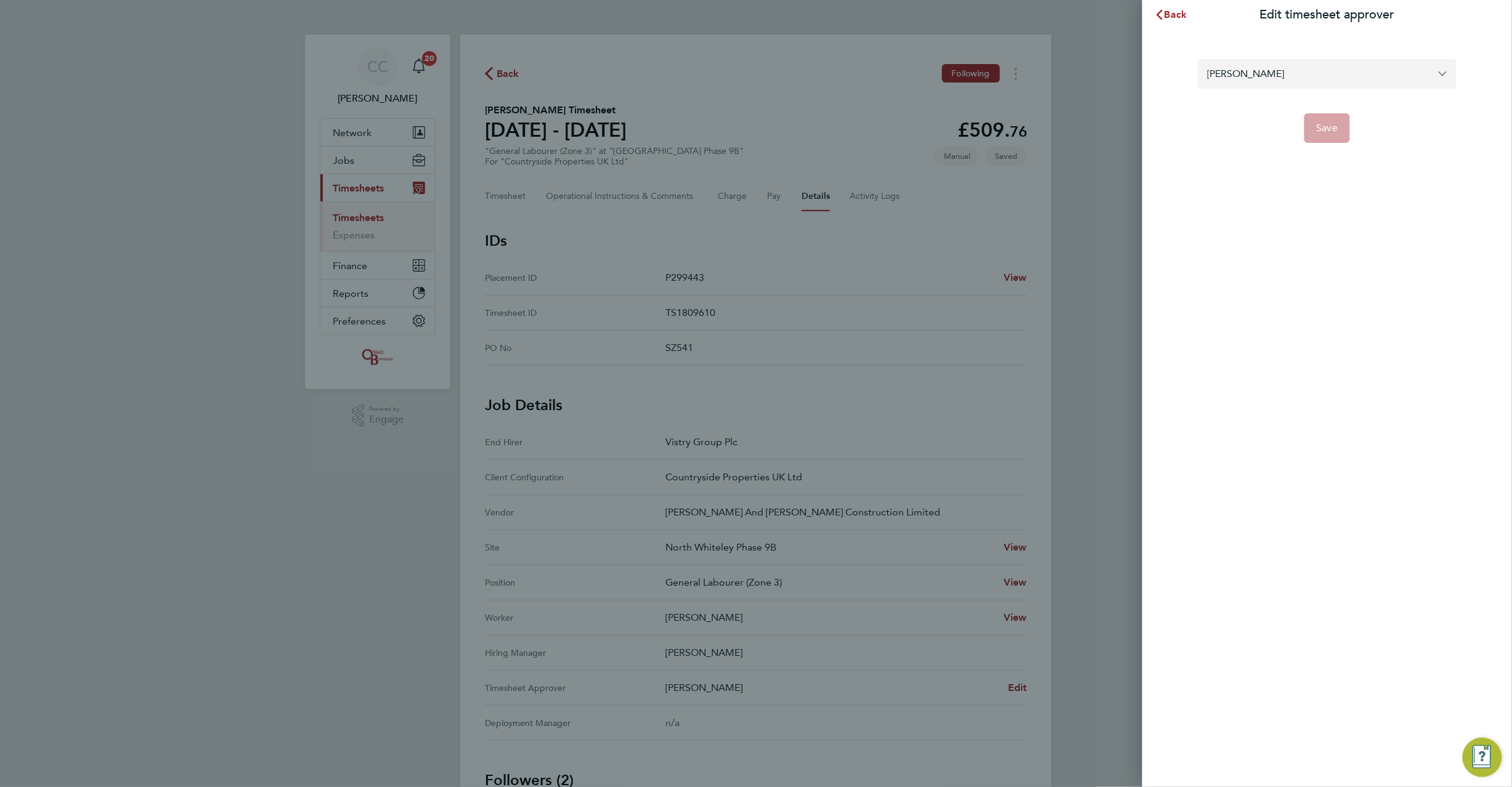
click at [1255, 72] on input "Tom Blunden" at bounding box center [1327, 73] width 259 height 29
click at [1241, 100] on span "[PERSON_NAME]" at bounding box center [1247, 104] width 79 height 15
type input "[PERSON_NAME]"
click at [1341, 127] on button "Save" at bounding box center [1327, 129] width 46 height 30
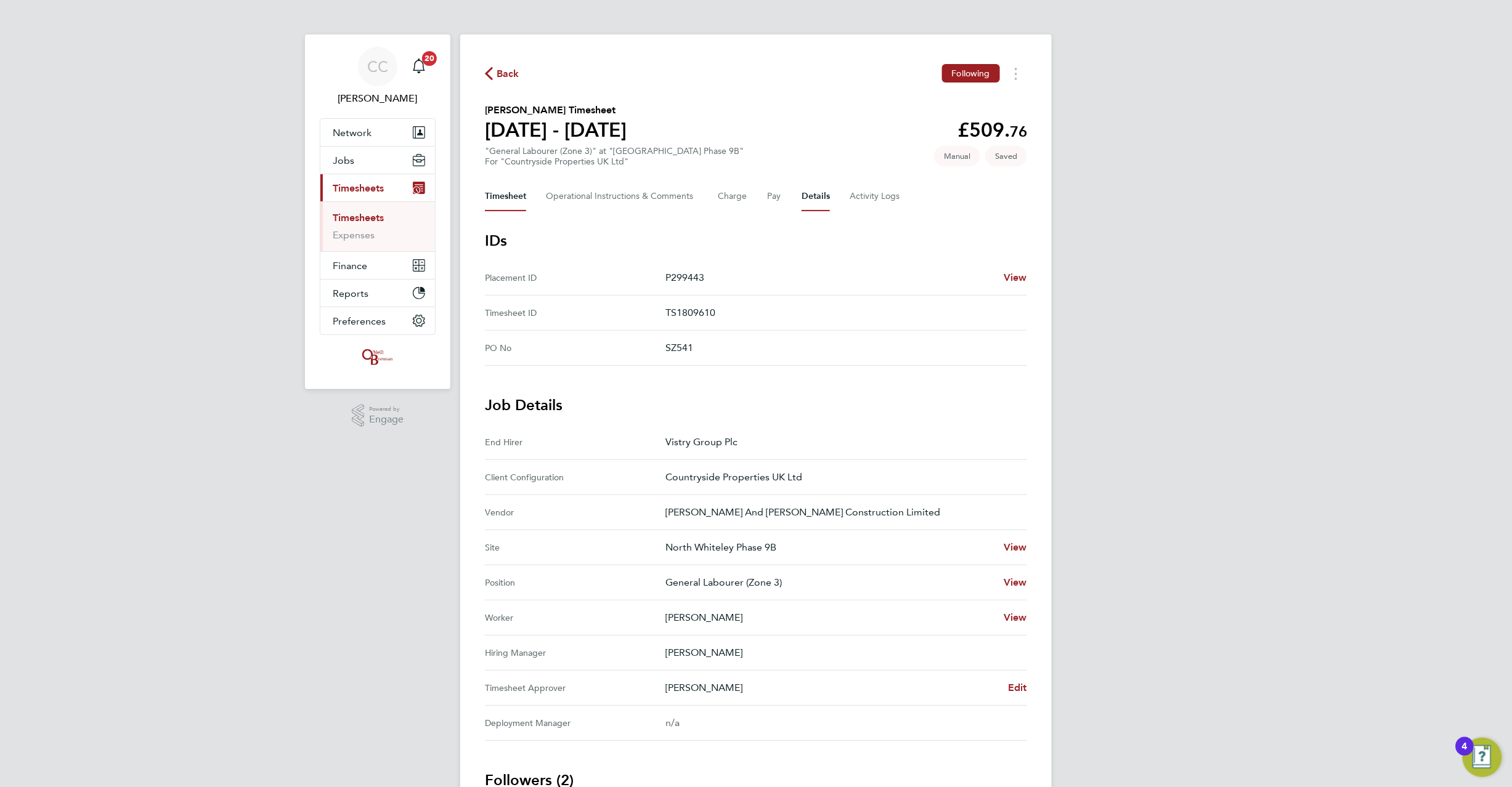
click at [504, 189] on button "Timesheet" at bounding box center [505, 197] width 41 height 30
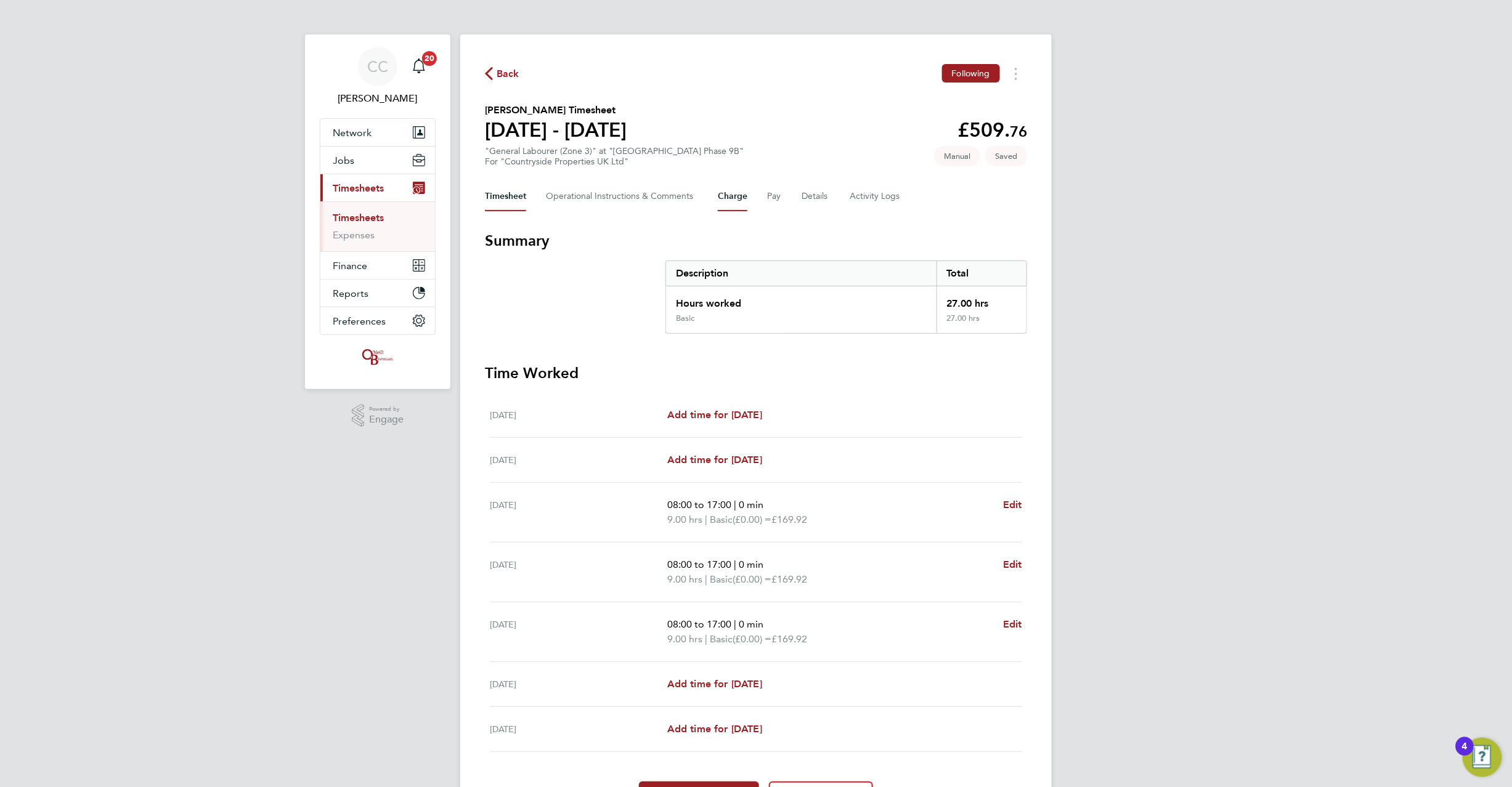
drag, startPoint x: 726, startPoint y: 197, endPoint x: 716, endPoint y: 195, distance: 10.2
click at [726, 196] on button "Charge" at bounding box center [733, 197] width 30 height 30
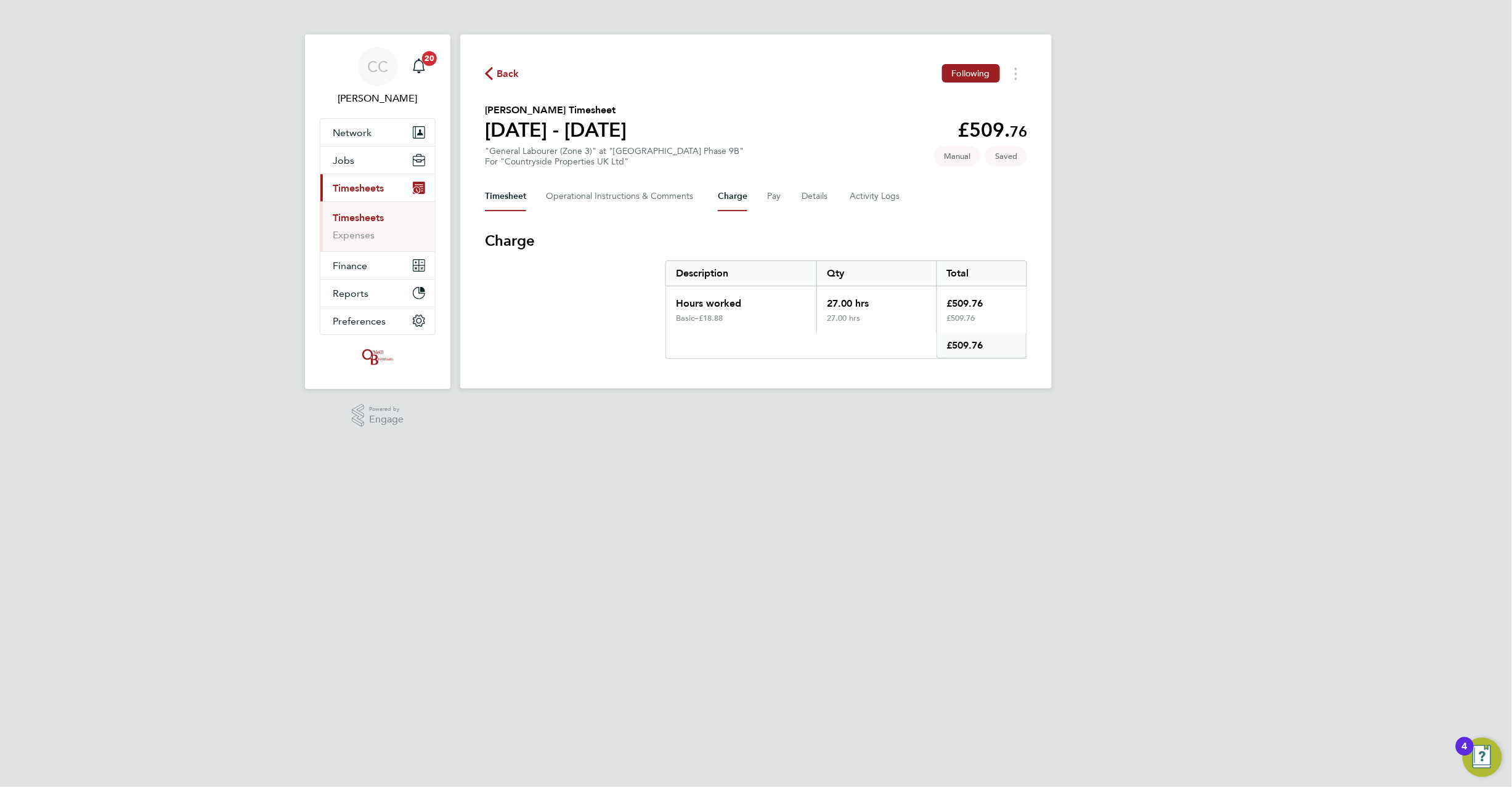
click at [503, 200] on button "Timesheet" at bounding box center [505, 197] width 41 height 30
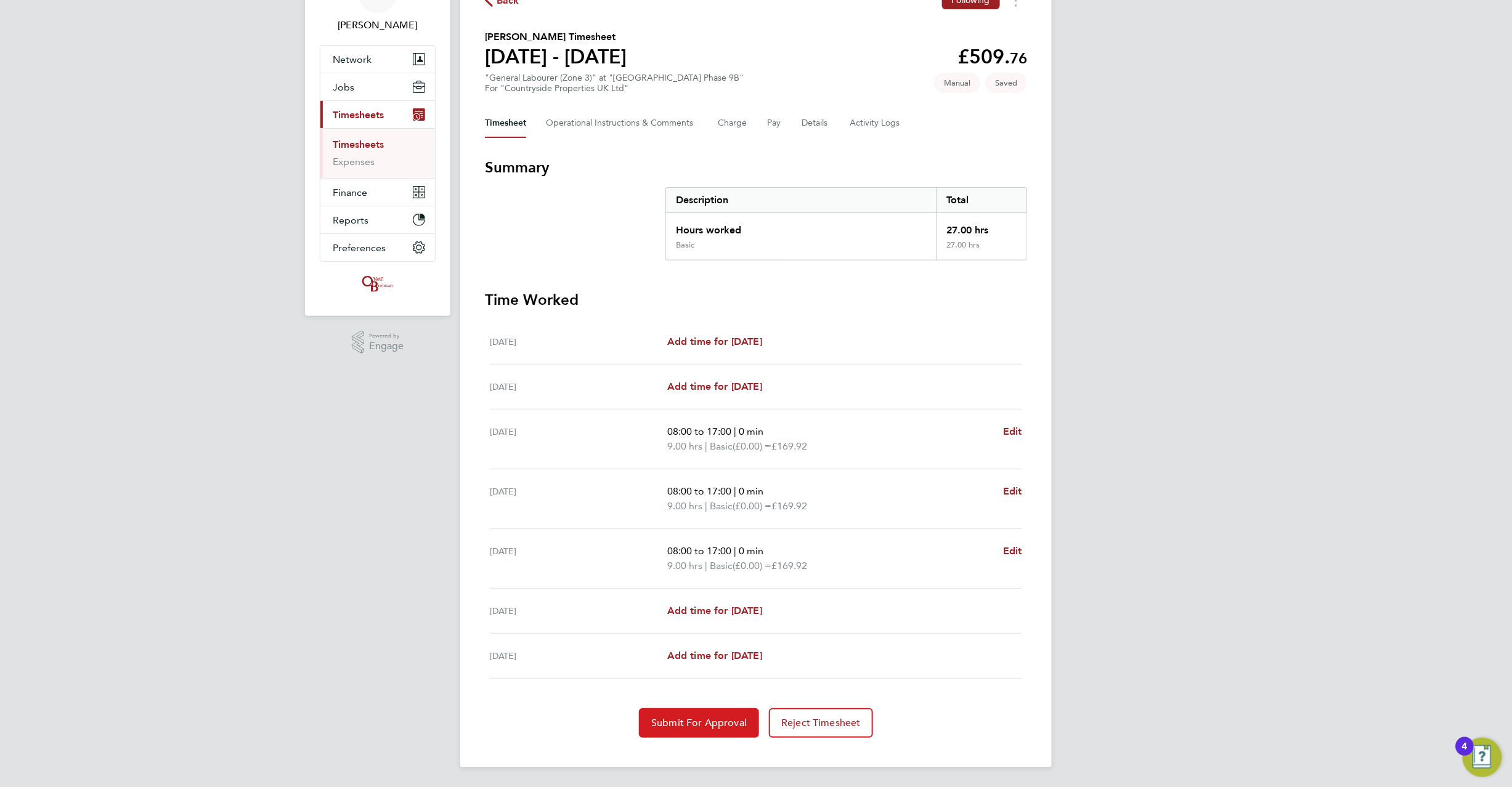
click at [693, 721] on span "Submit For Approval" at bounding box center [699, 723] width 96 height 12
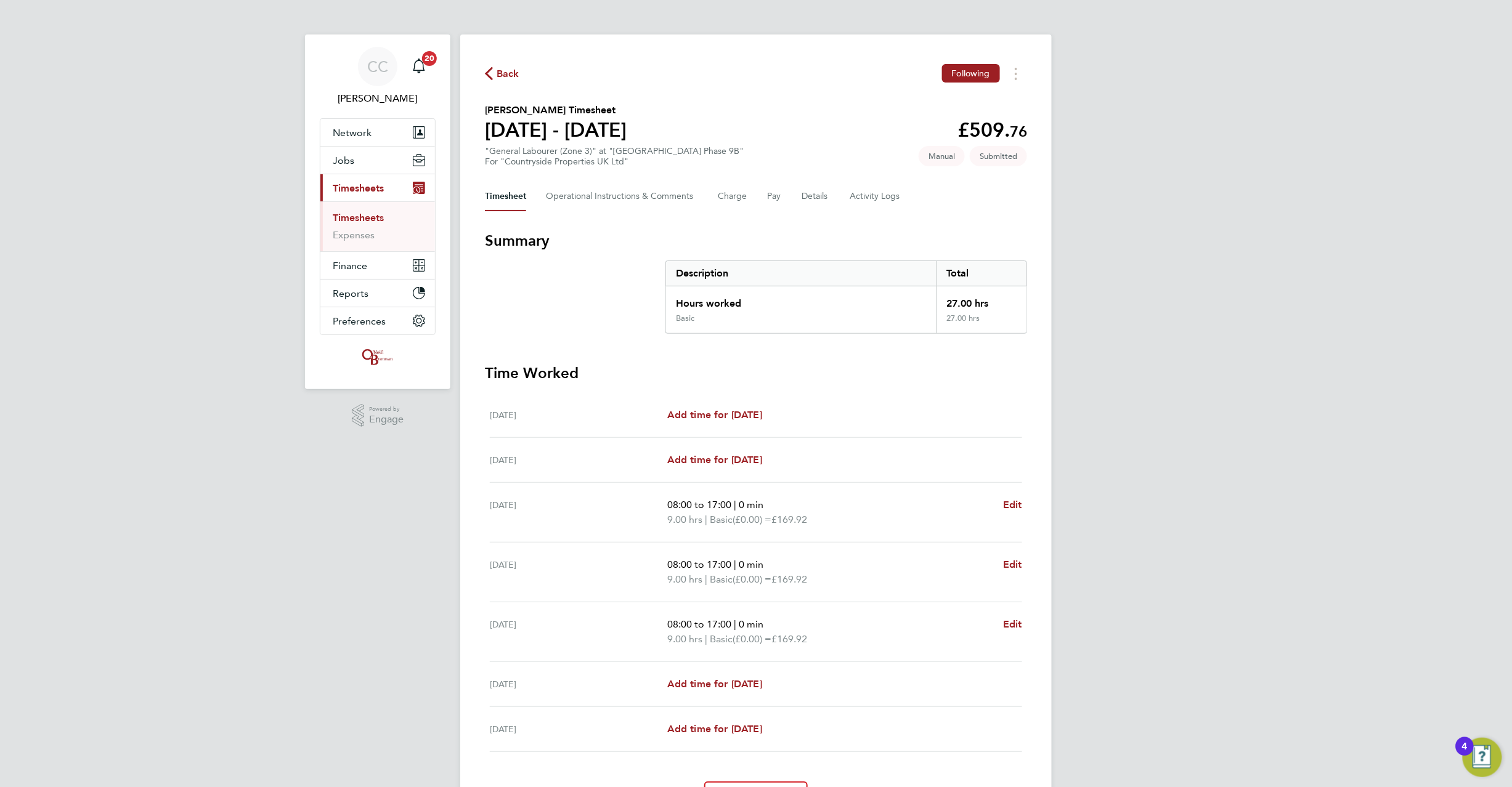
click at [503, 72] on span "Back" at bounding box center [508, 74] width 23 height 15
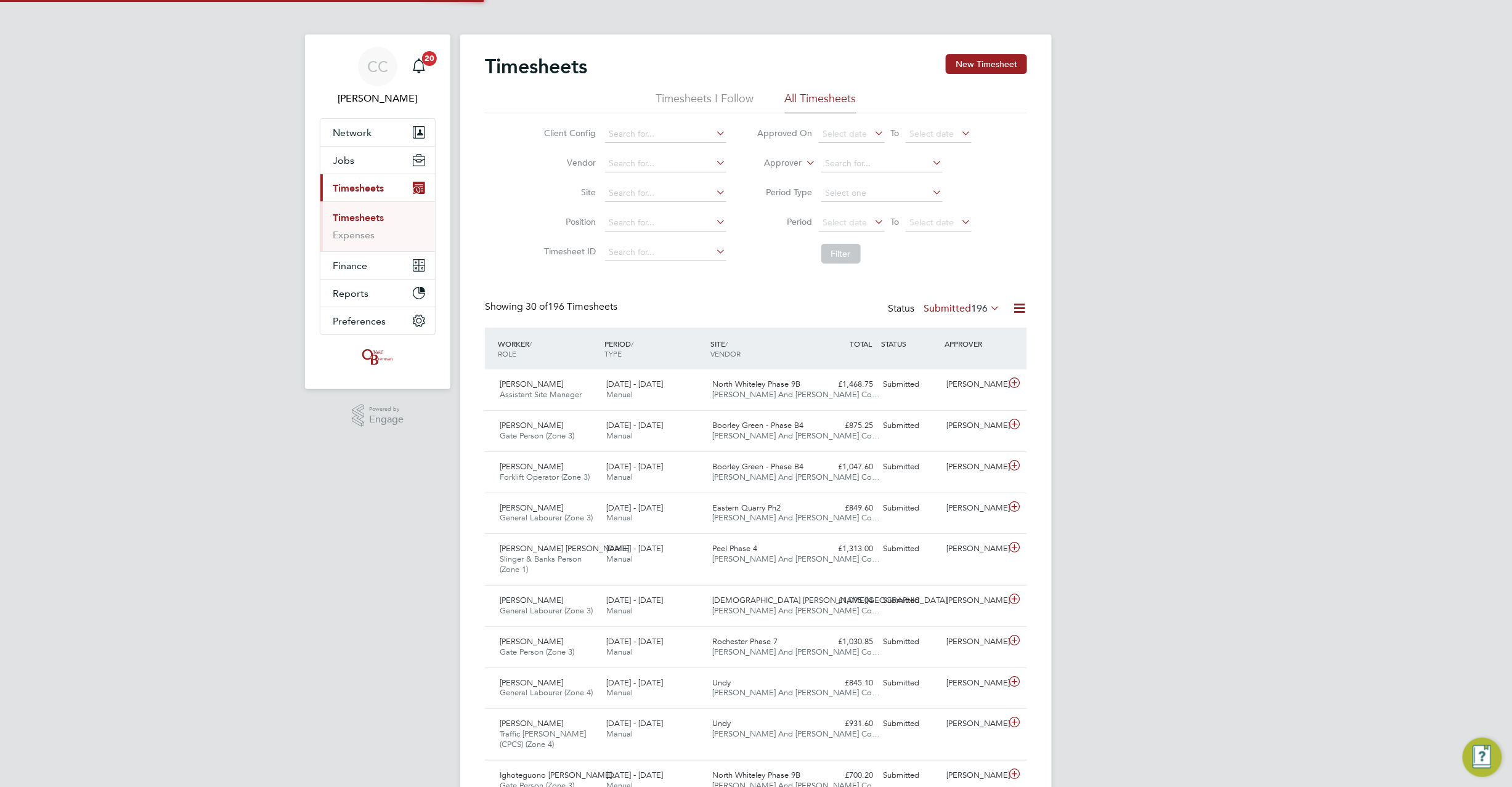
scroll to position [6, 6]
click at [967, 59] on button "New Timesheet" at bounding box center [986, 64] width 82 height 20
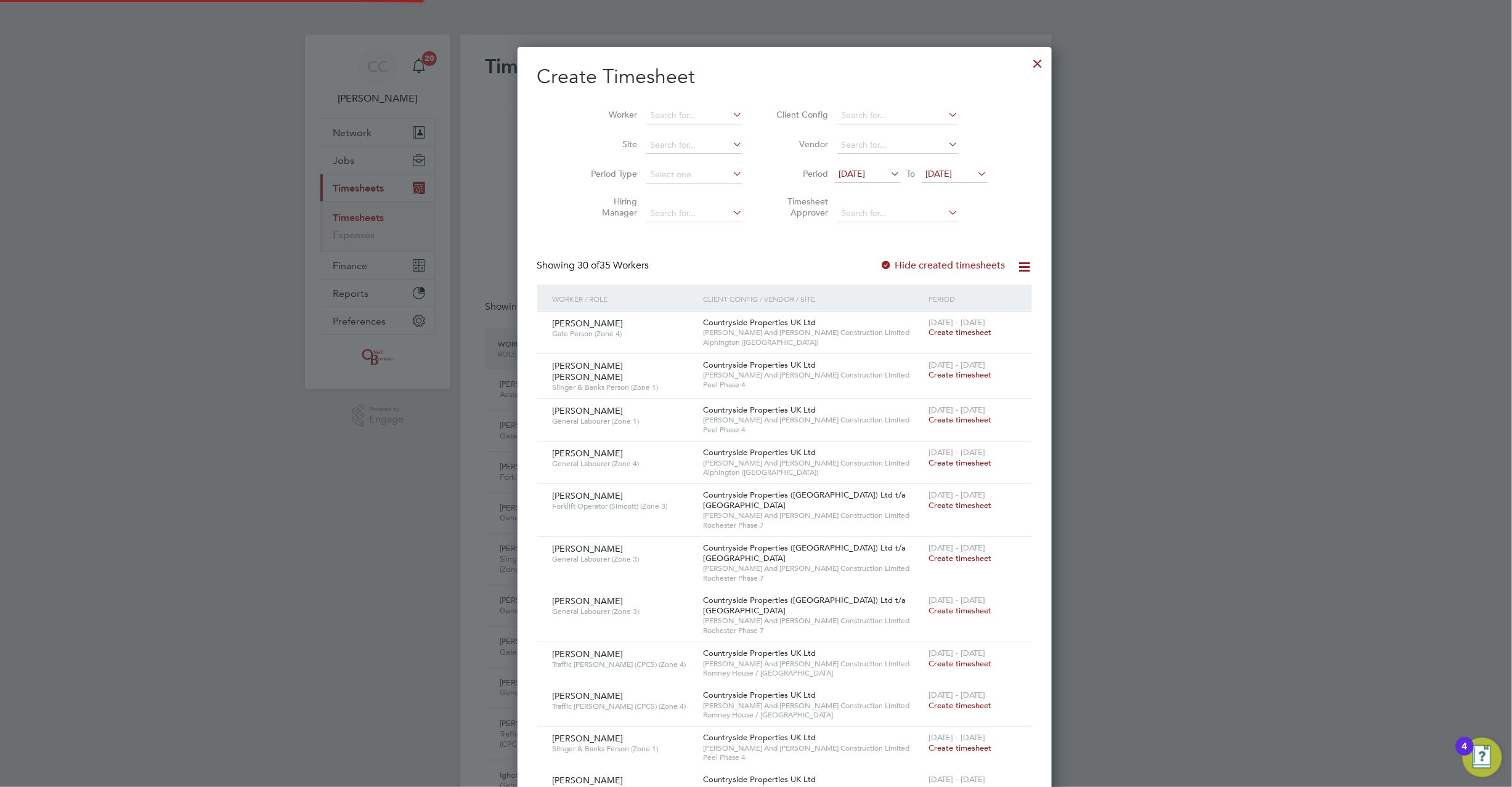
click at [688, 102] on li "Worker" at bounding box center [662, 116] width 191 height 30
click at [674, 112] on input at bounding box center [693, 115] width 96 height 17
click at [646, 128] on li "Hygin us Ugwumba" at bounding box center [664, 132] width 98 height 16
type input "[PERSON_NAME]"
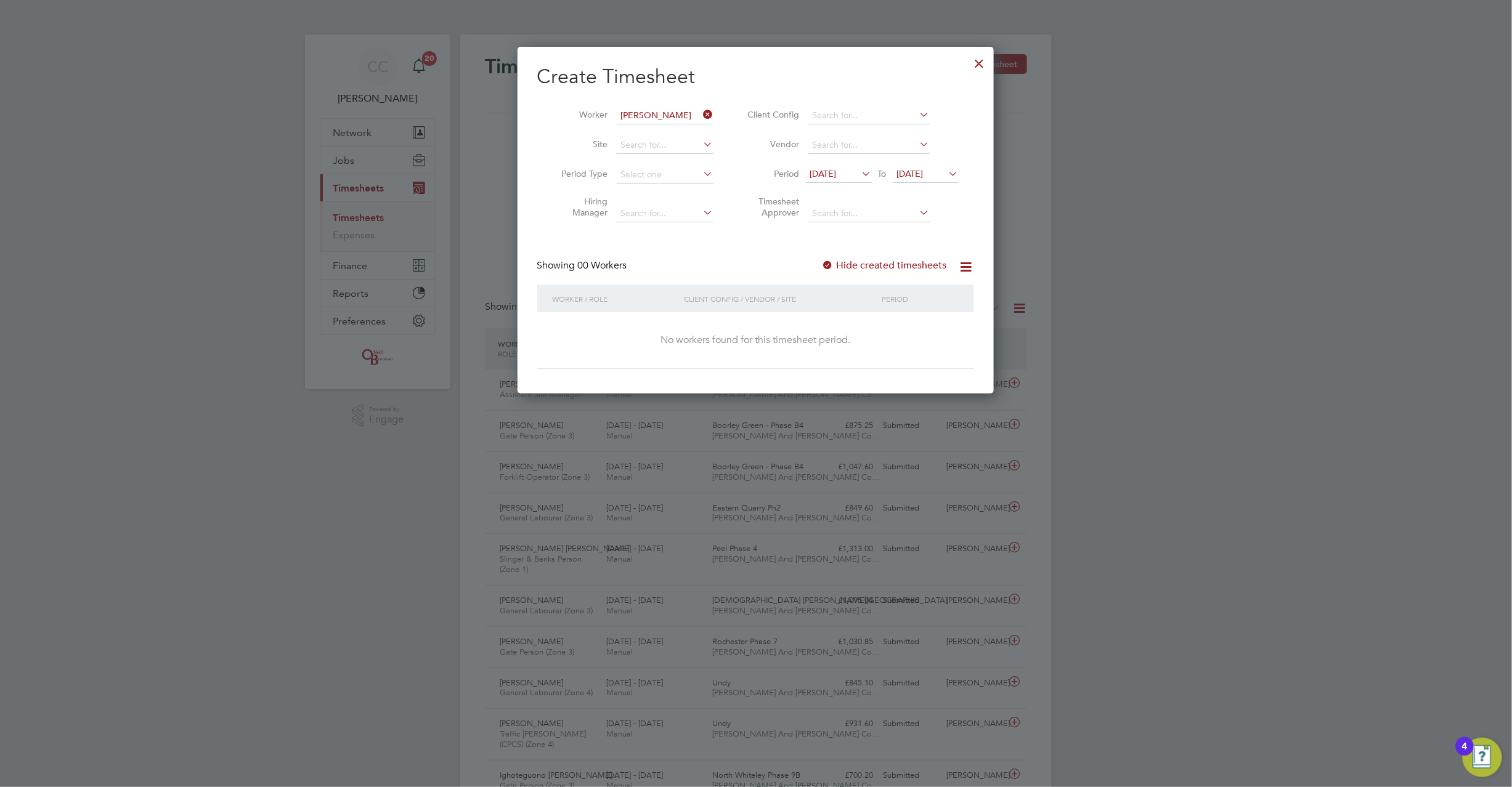
click at [929, 161] on li "Period 13 Aug 2025 To 20 Aug 2025" at bounding box center [851, 175] width 245 height 30
click at [923, 174] on span "20 Aug 2025" at bounding box center [910, 173] width 26 height 11
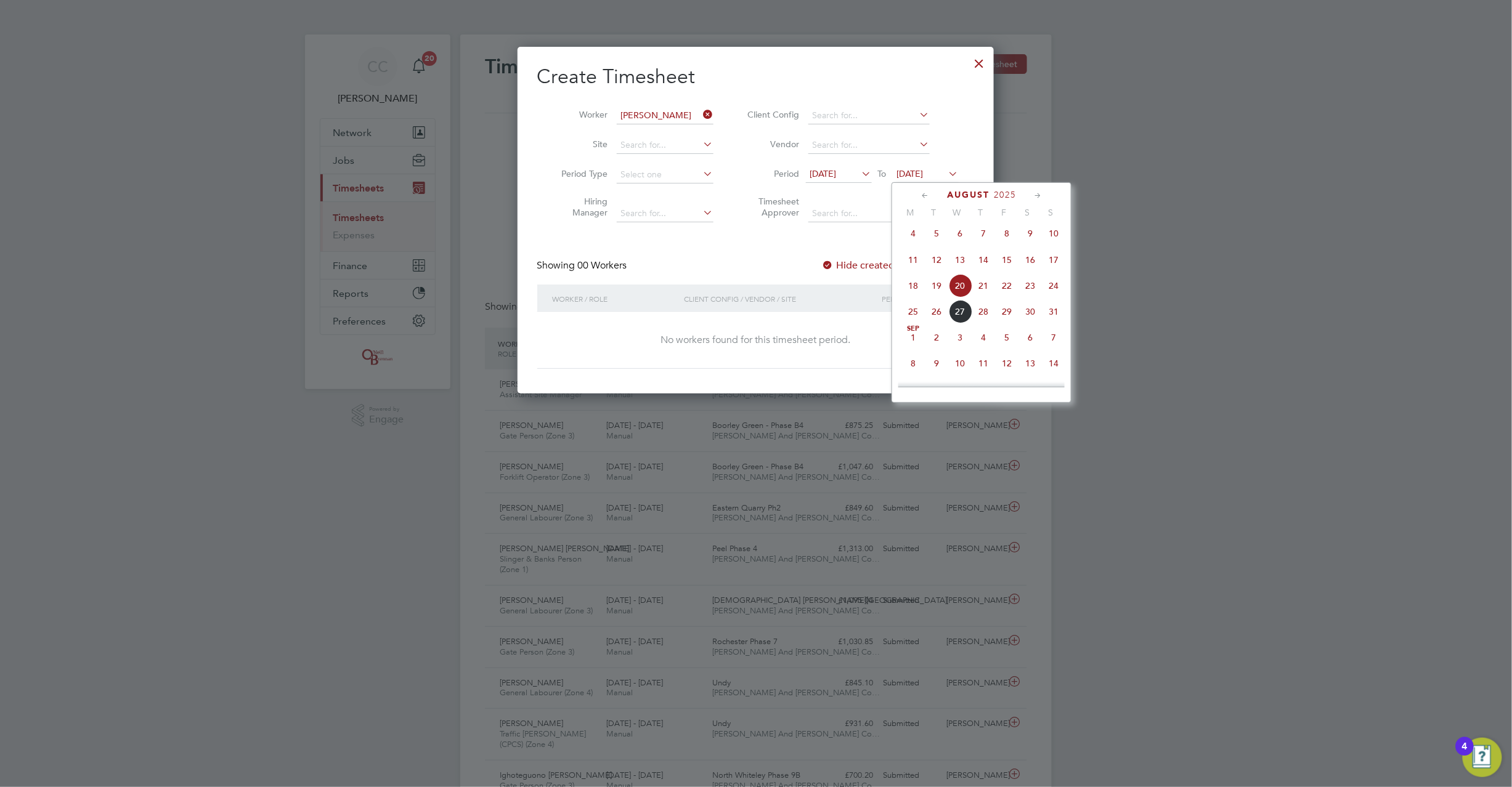
click at [1055, 293] on span "24" at bounding box center [1054, 286] width 23 height 23
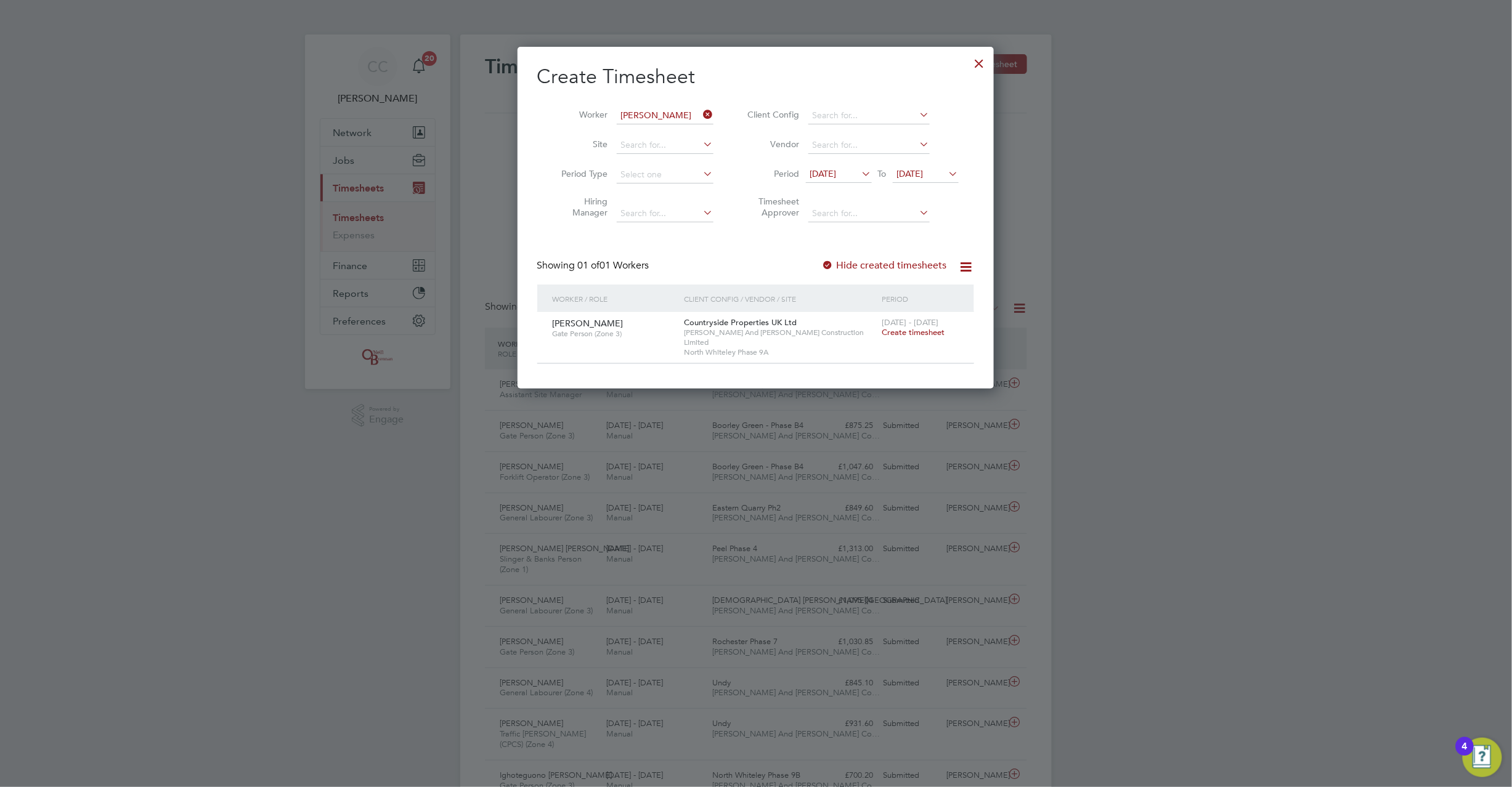
click at [837, 169] on span "13 Aug 2025" at bounding box center [824, 173] width 26 height 11
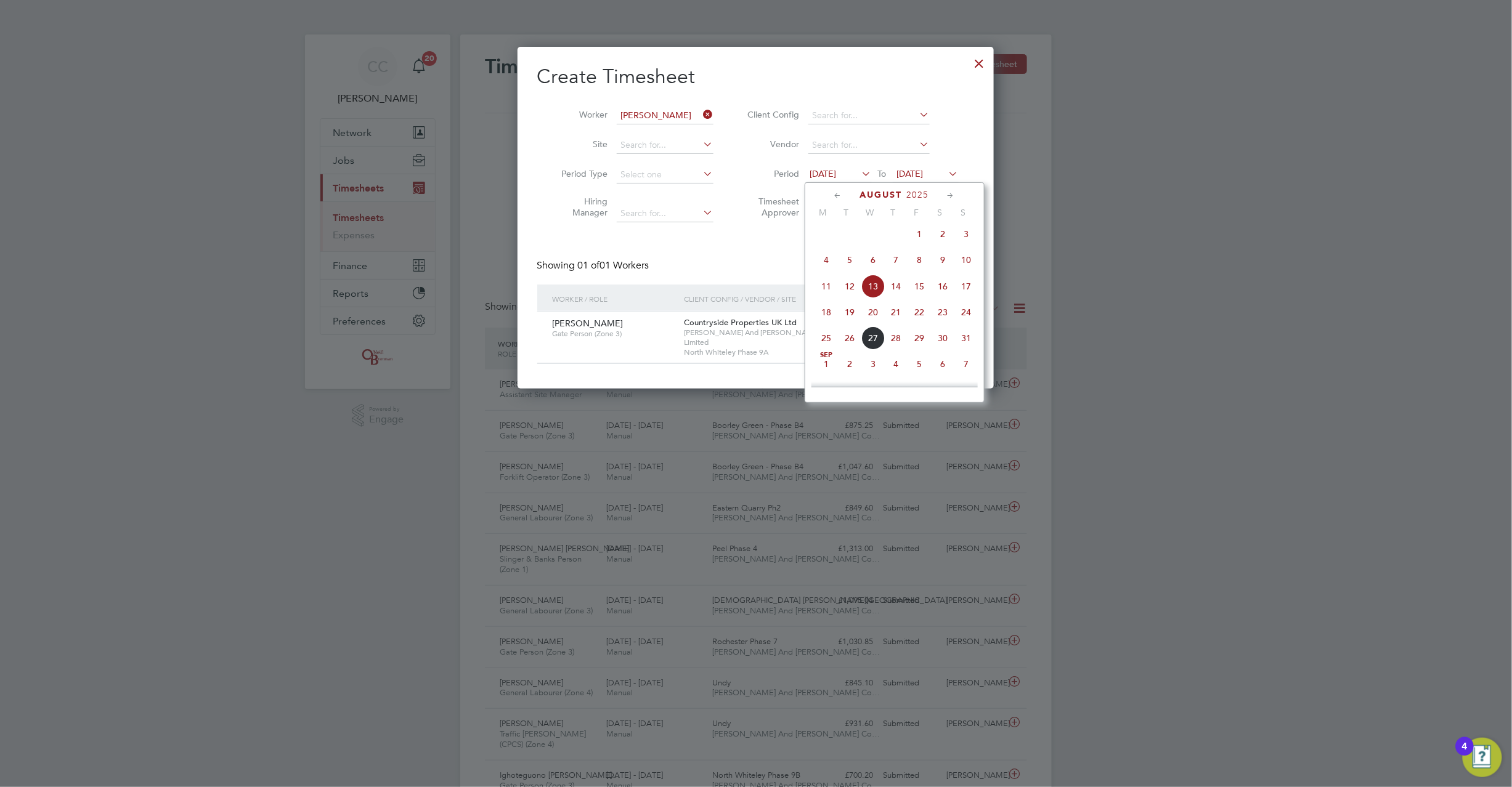
click at [826, 265] on span "4" at bounding box center [826, 260] width 23 height 23
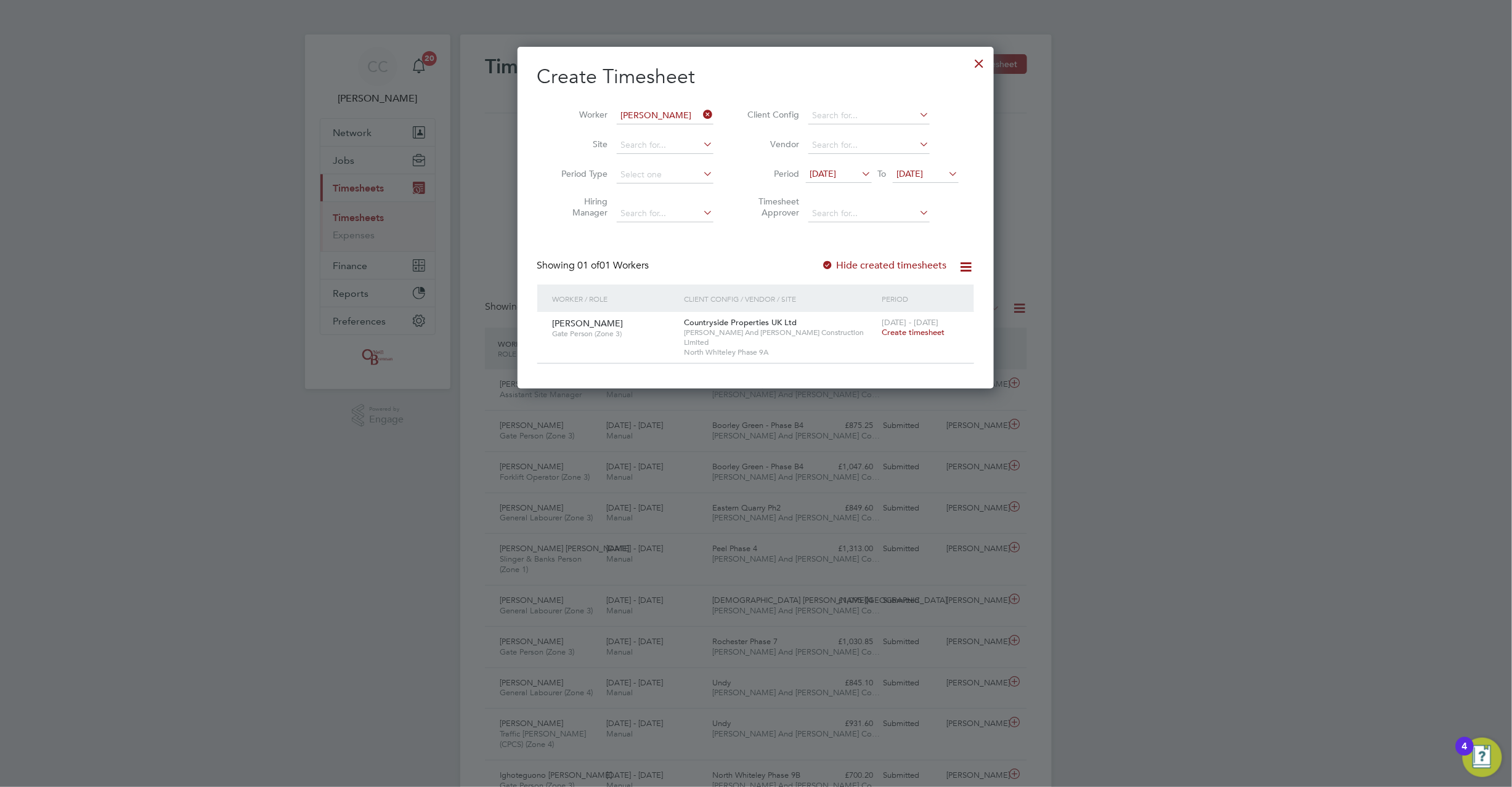
click at [831, 265] on div at bounding box center [828, 265] width 12 height 12
click at [831, 266] on div at bounding box center [828, 265] width 12 height 12
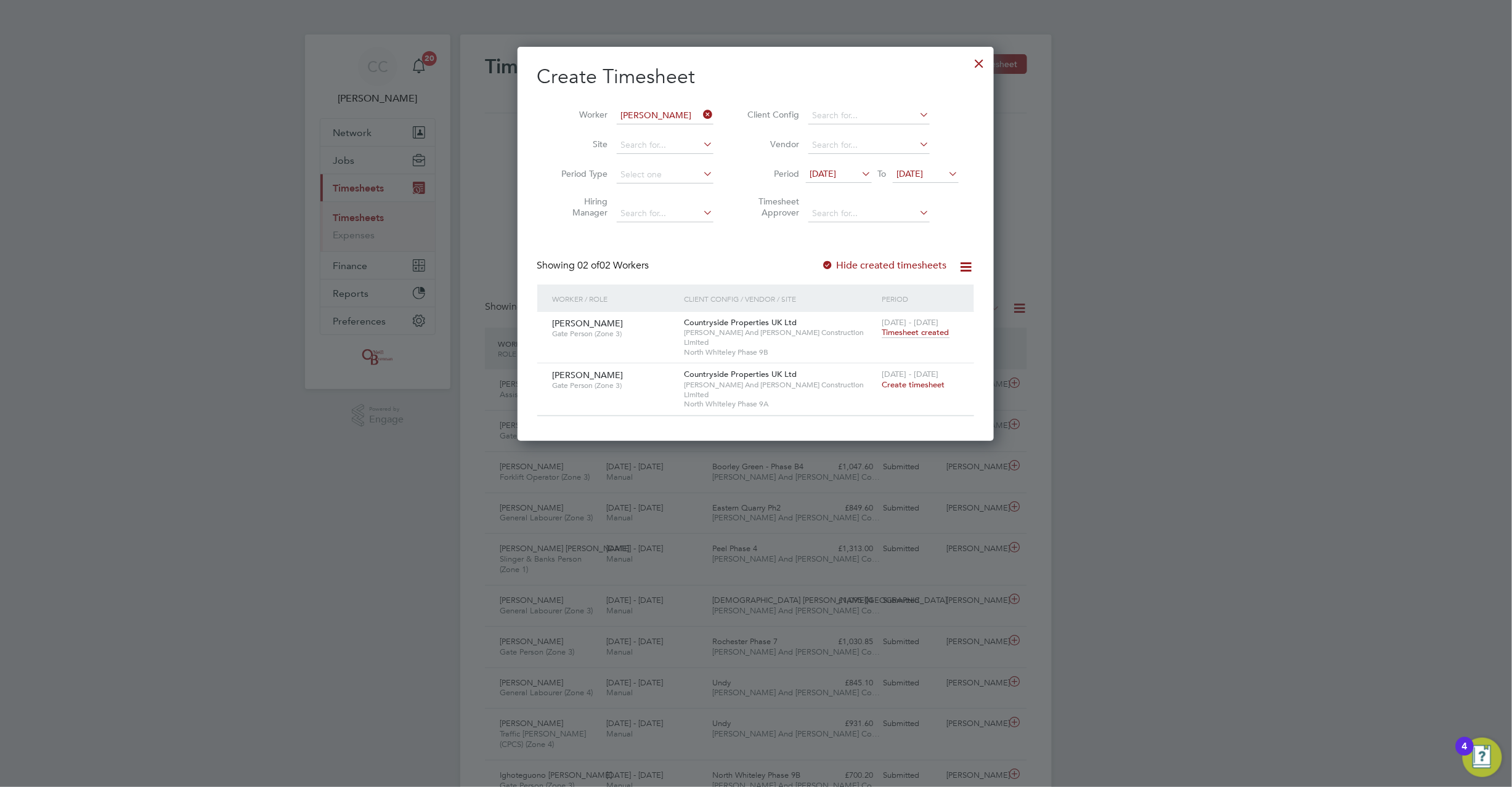
click at [922, 379] on span "Create timesheet" at bounding box center [913, 384] width 63 height 11
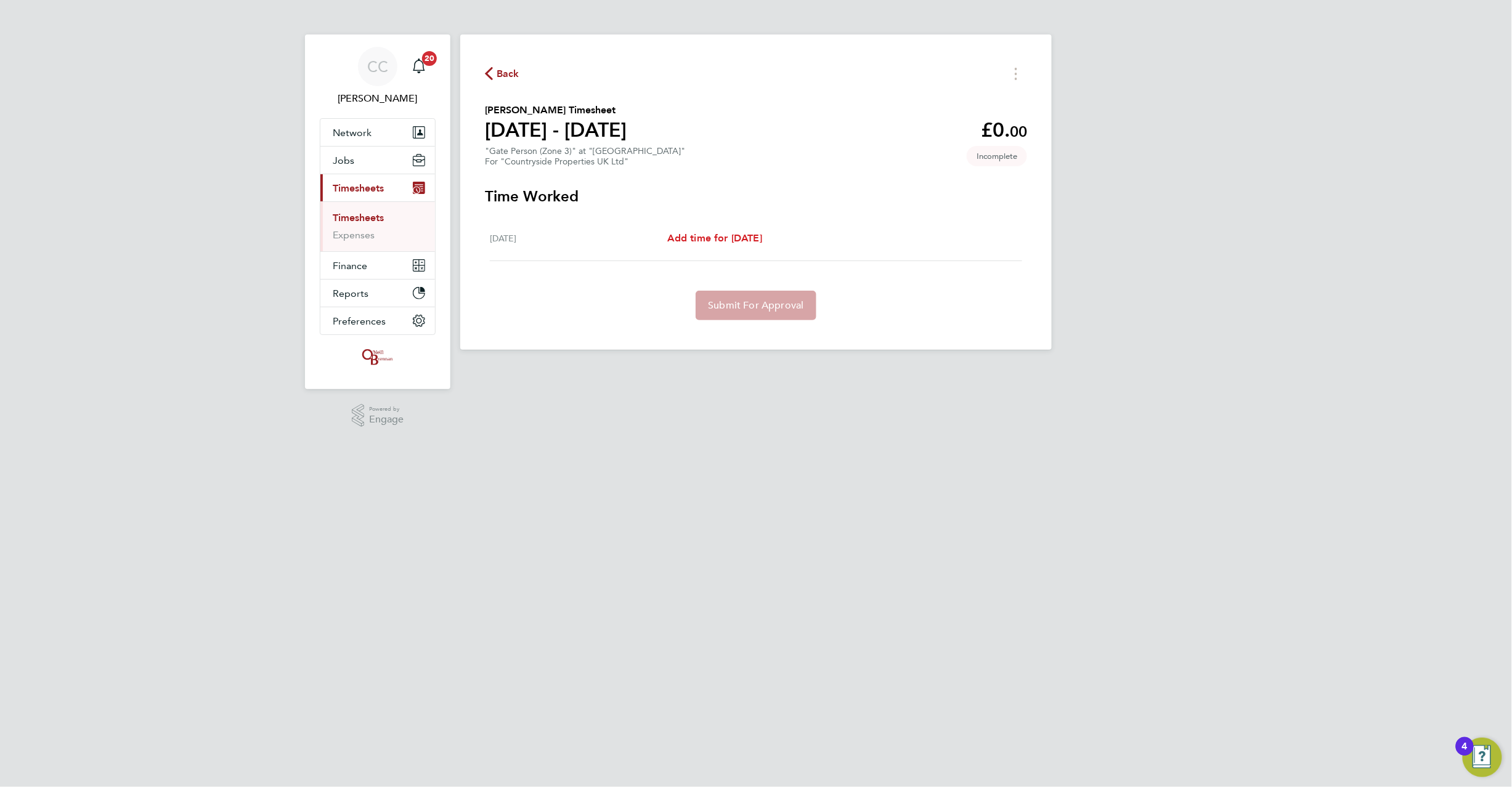
click at [735, 231] on link "Add time for Fri 22 Aug" at bounding box center [715, 238] width 95 height 15
select select "30"
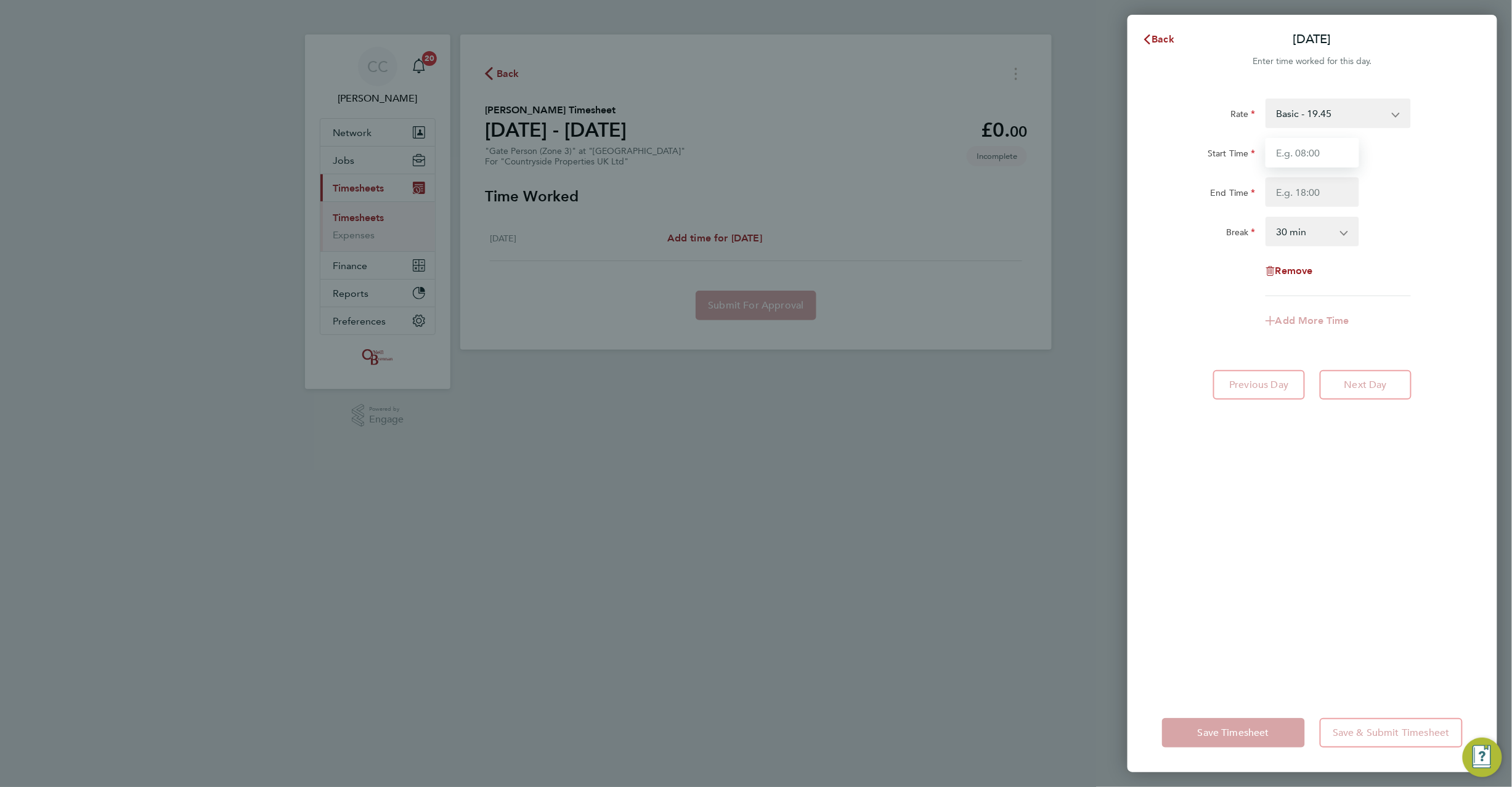
click at [1335, 147] on input "Start Time" at bounding box center [1312, 152] width 94 height 30
type input "08:00"
type input "17:00"
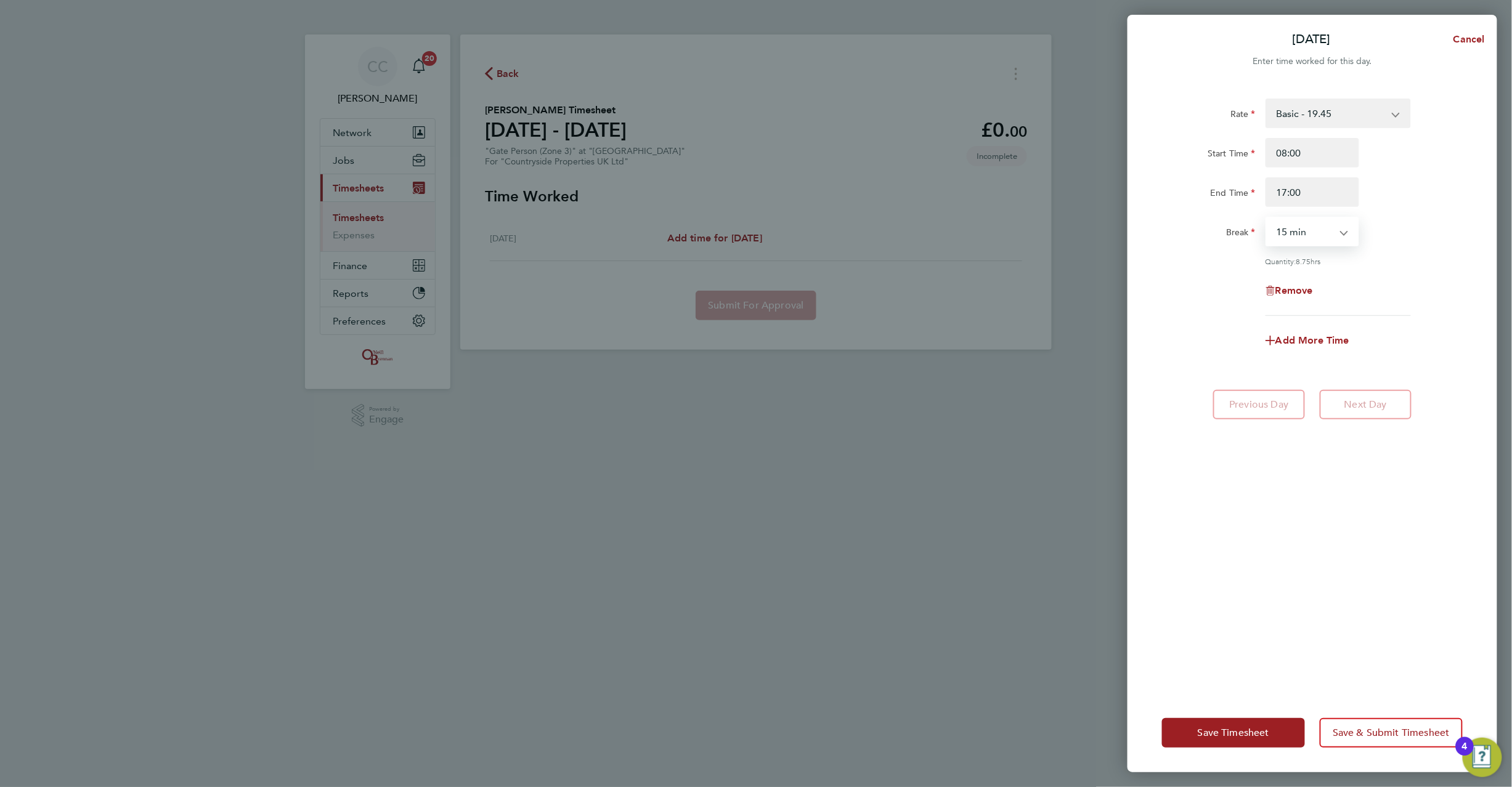
select select "0"
click at [1345, 440] on div "Rate Basic - 19.45 Start Time 08:00 End Time 17:00 Break 0 min 15 min 30 min 45…" at bounding box center [1312, 389] width 369 height 610
click at [1236, 734] on span "Save Timesheet" at bounding box center [1233, 733] width 72 height 12
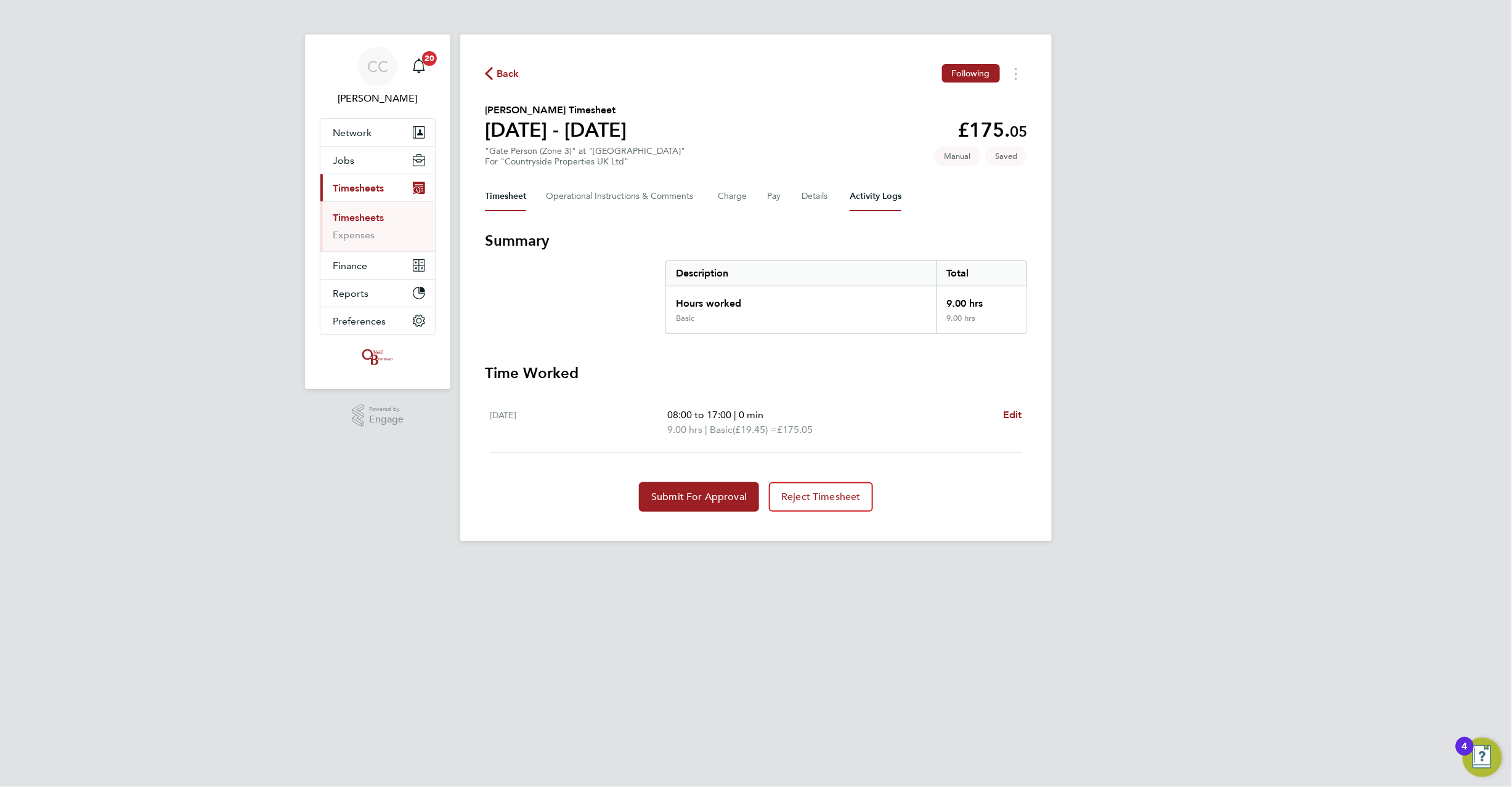
click at [886, 193] on Logs-tab "Activity Logs" at bounding box center [876, 197] width 52 height 30
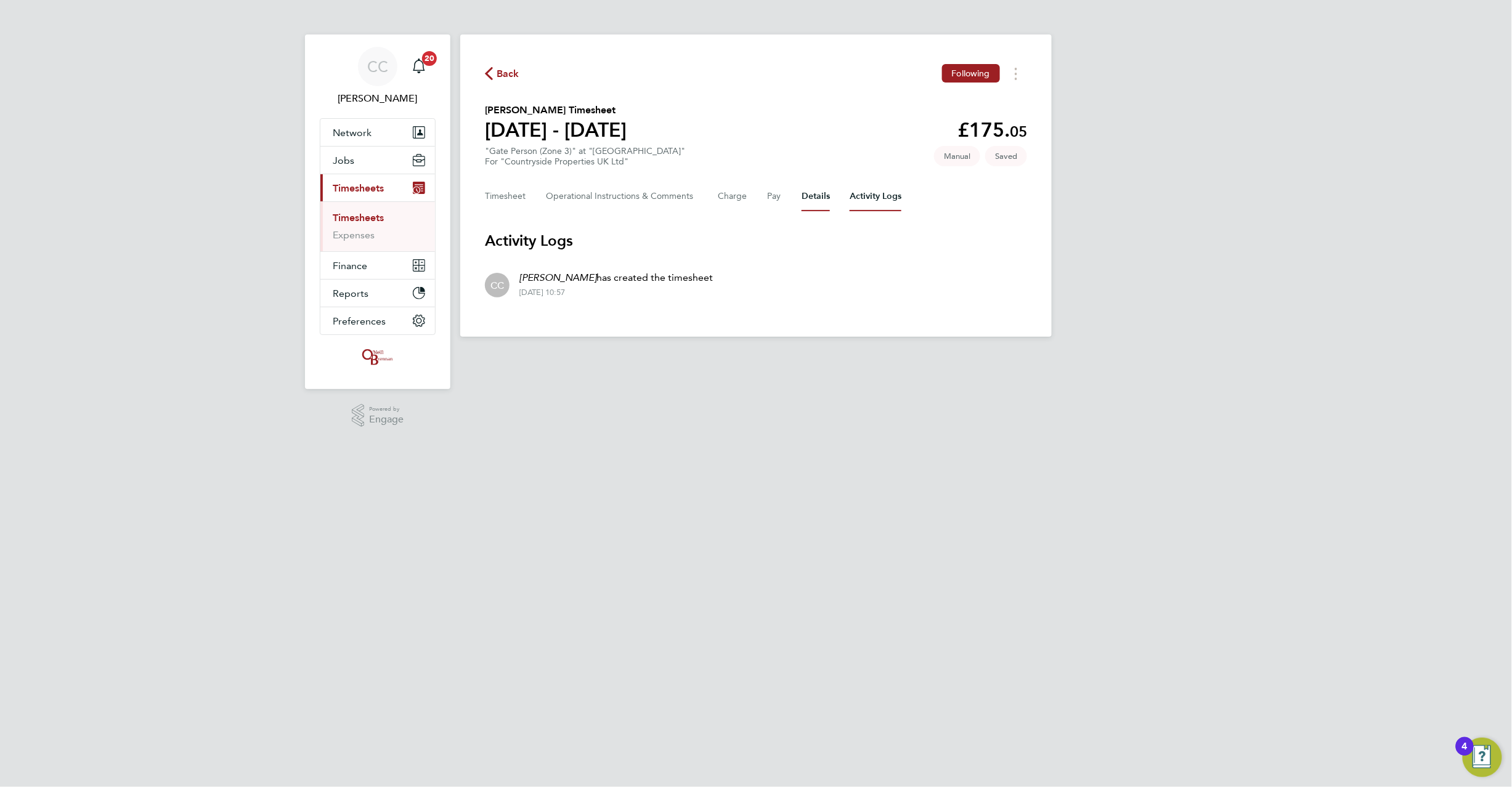
click at [815, 196] on button "Details" at bounding box center [815, 197] width 28 height 30
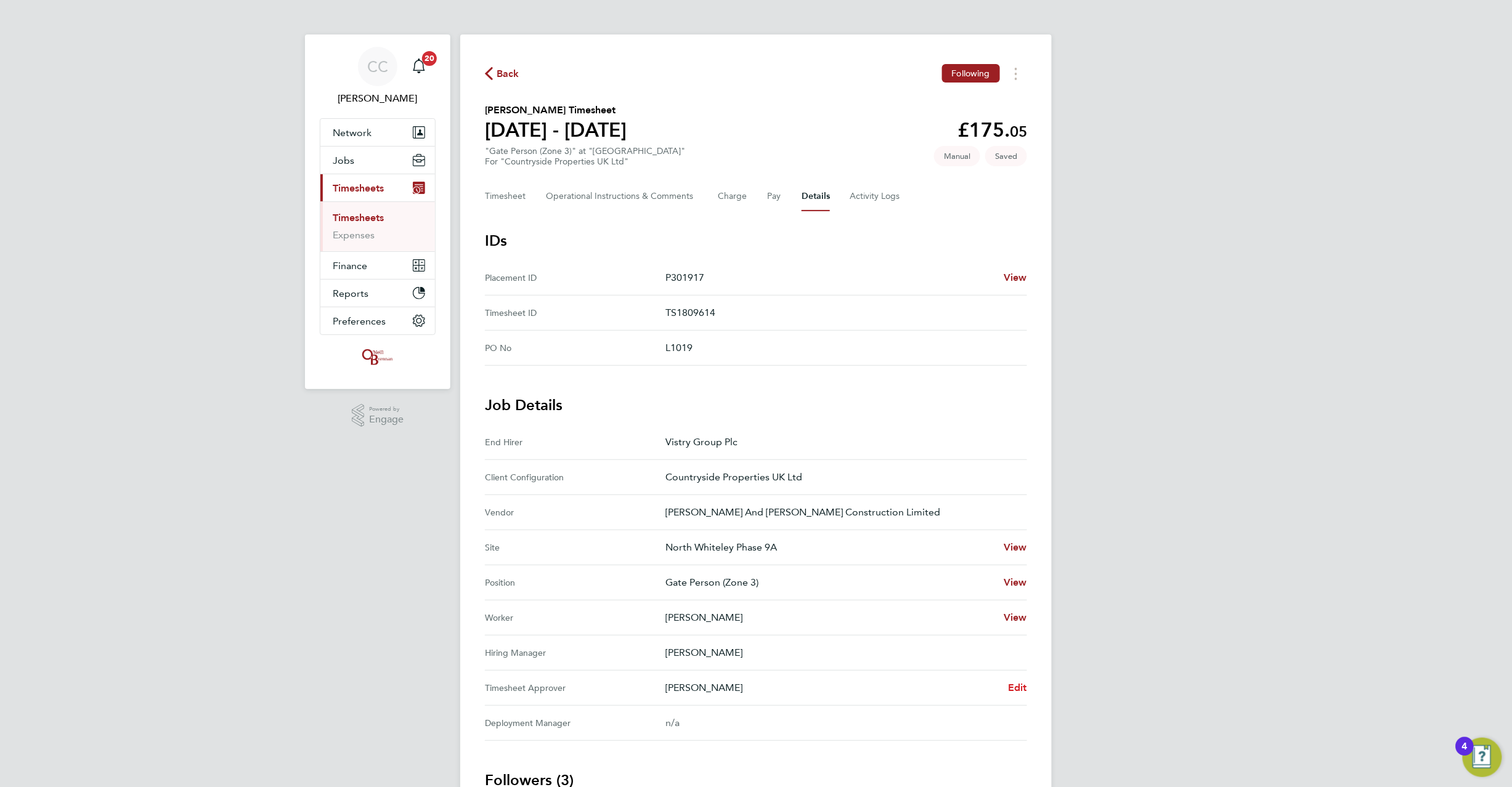
click at [1019, 683] on span "Edit" at bounding box center [1017, 687] width 19 height 12
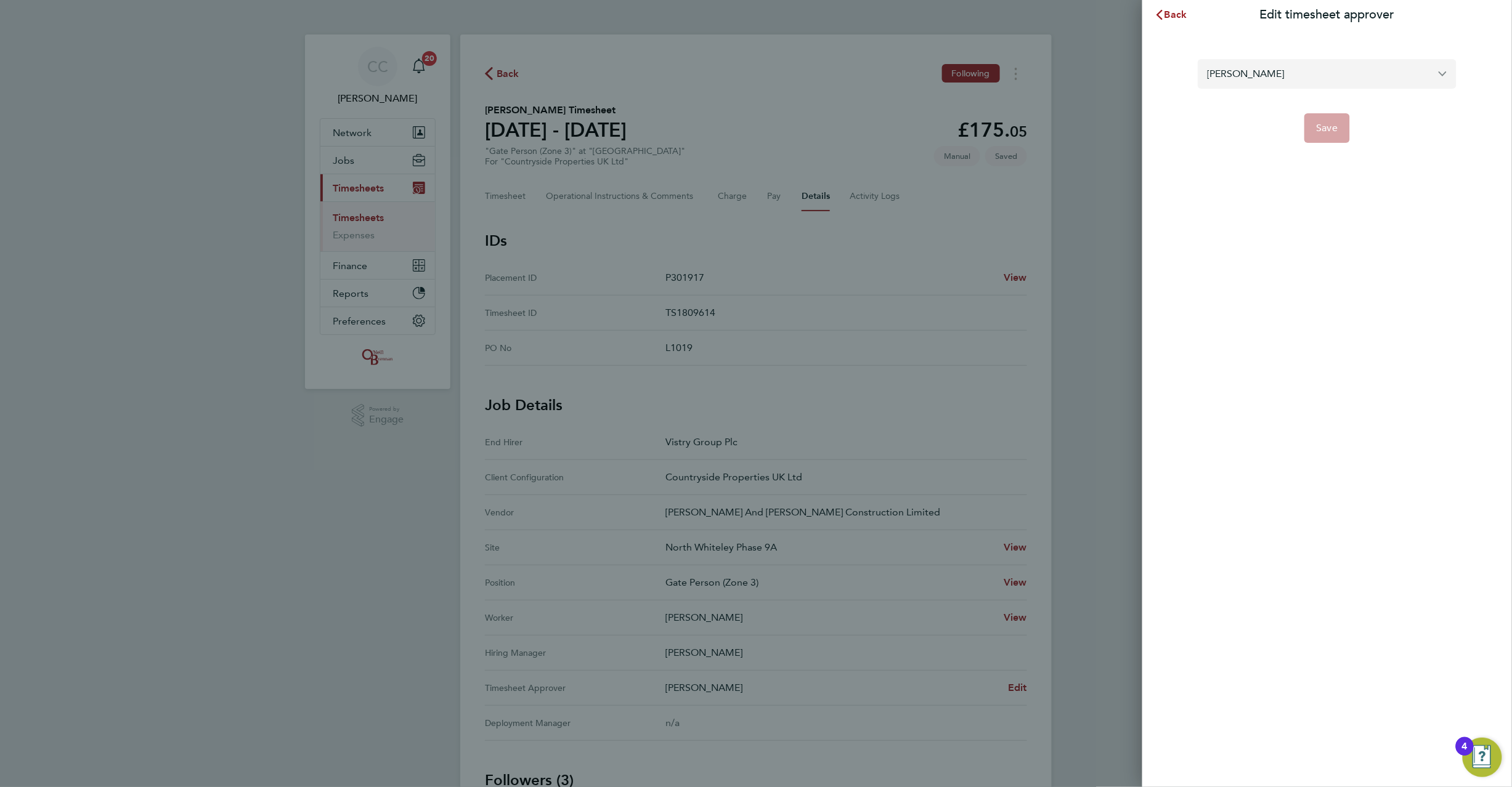
click at [1226, 82] on input "[PERSON_NAME]" at bounding box center [1327, 73] width 259 height 29
click at [1240, 100] on span "[PERSON_NAME]" at bounding box center [1247, 104] width 79 height 15
type input "[PERSON_NAME]"
click at [1341, 132] on button "Save" at bounding box center [1327, 129] width 46 height 30
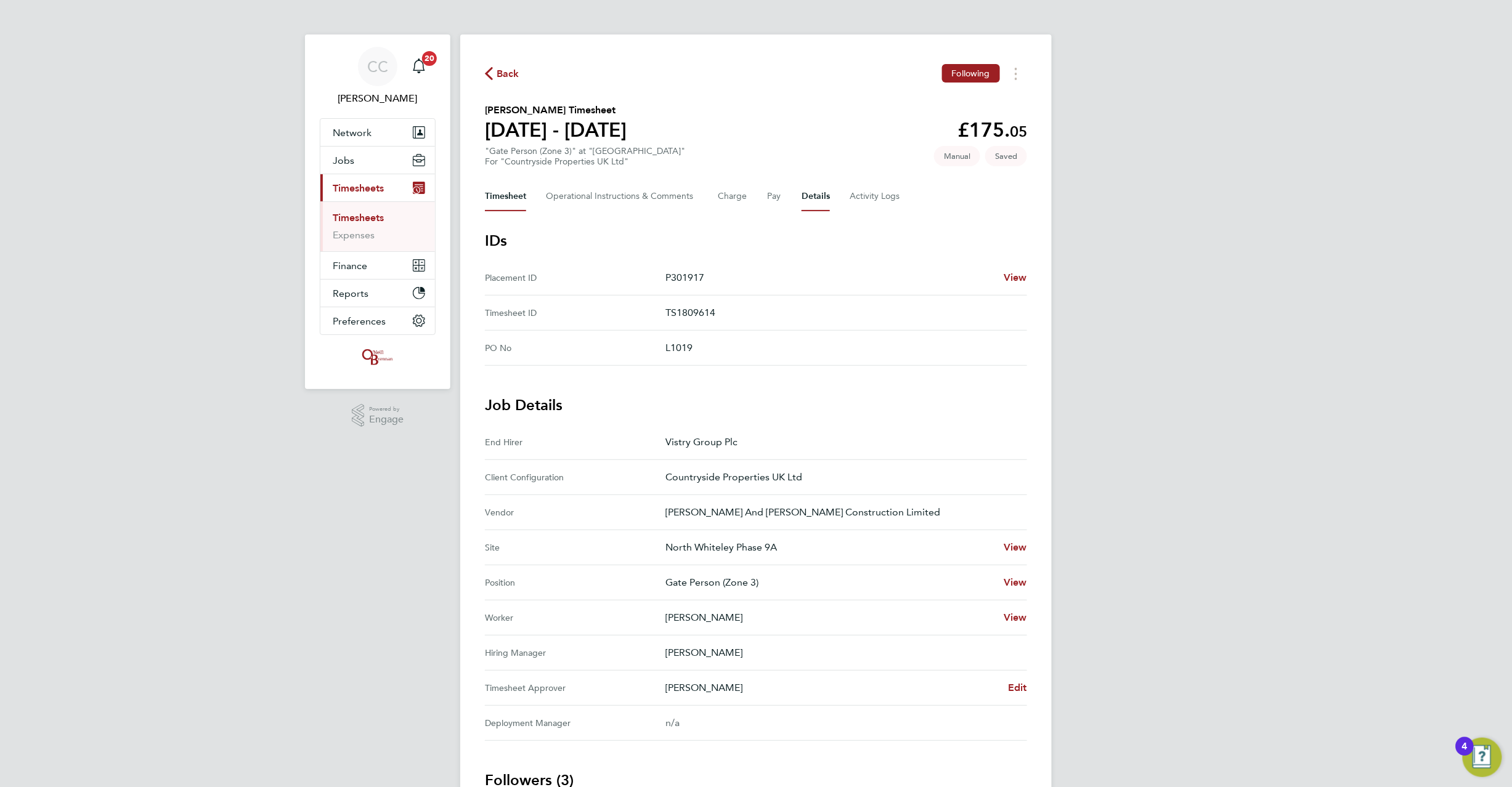
click at [511, 200] on button "Timesheet" at bounding box center [505, 197] width 41 height 30
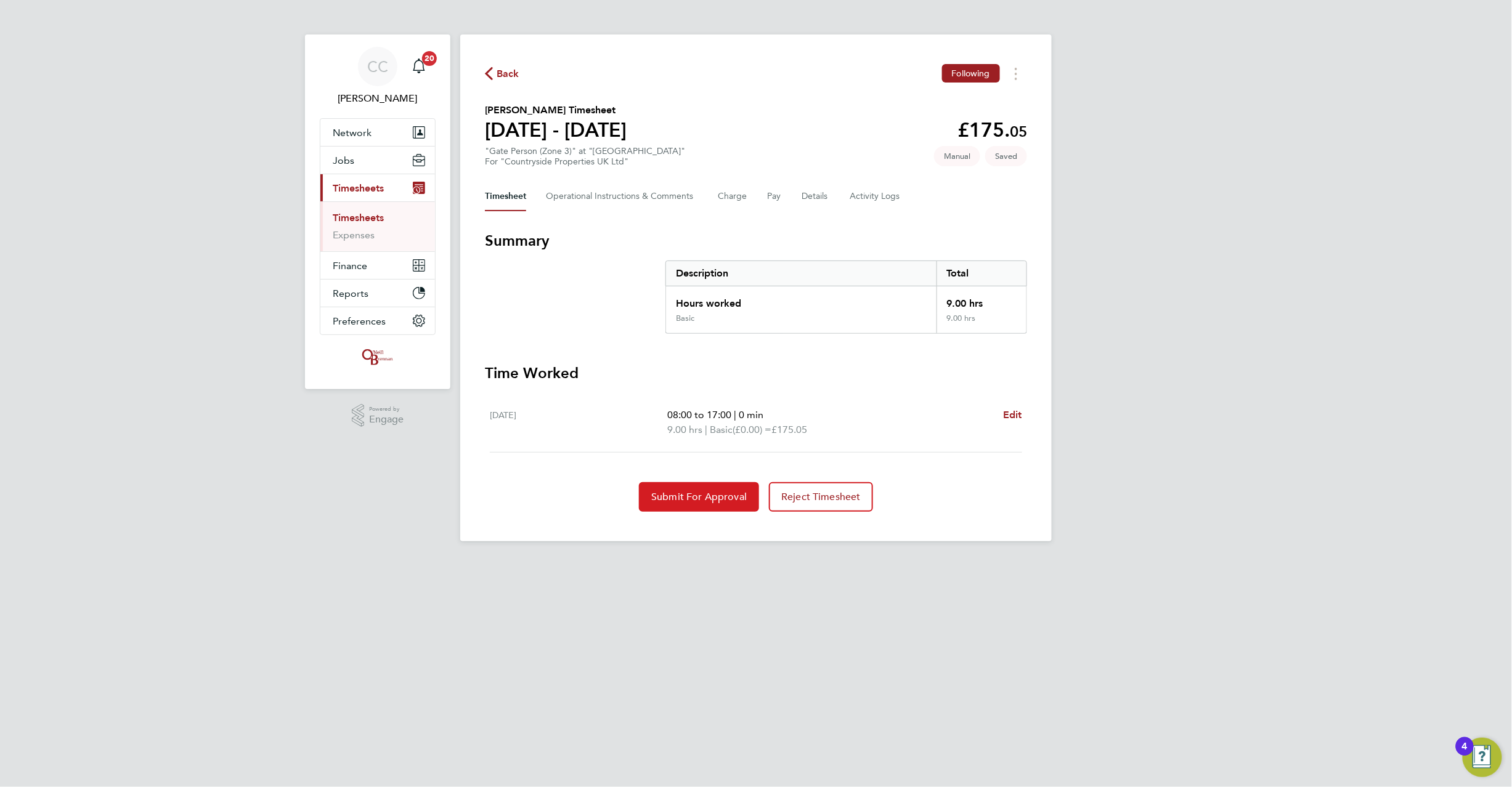
click at [688, 494] on span "Submit For Approval" at bounding box center [699, 497] width 96 height 12
click at [486, 77] on icon "button" at bounding box center [489, 73] width 8 height 13
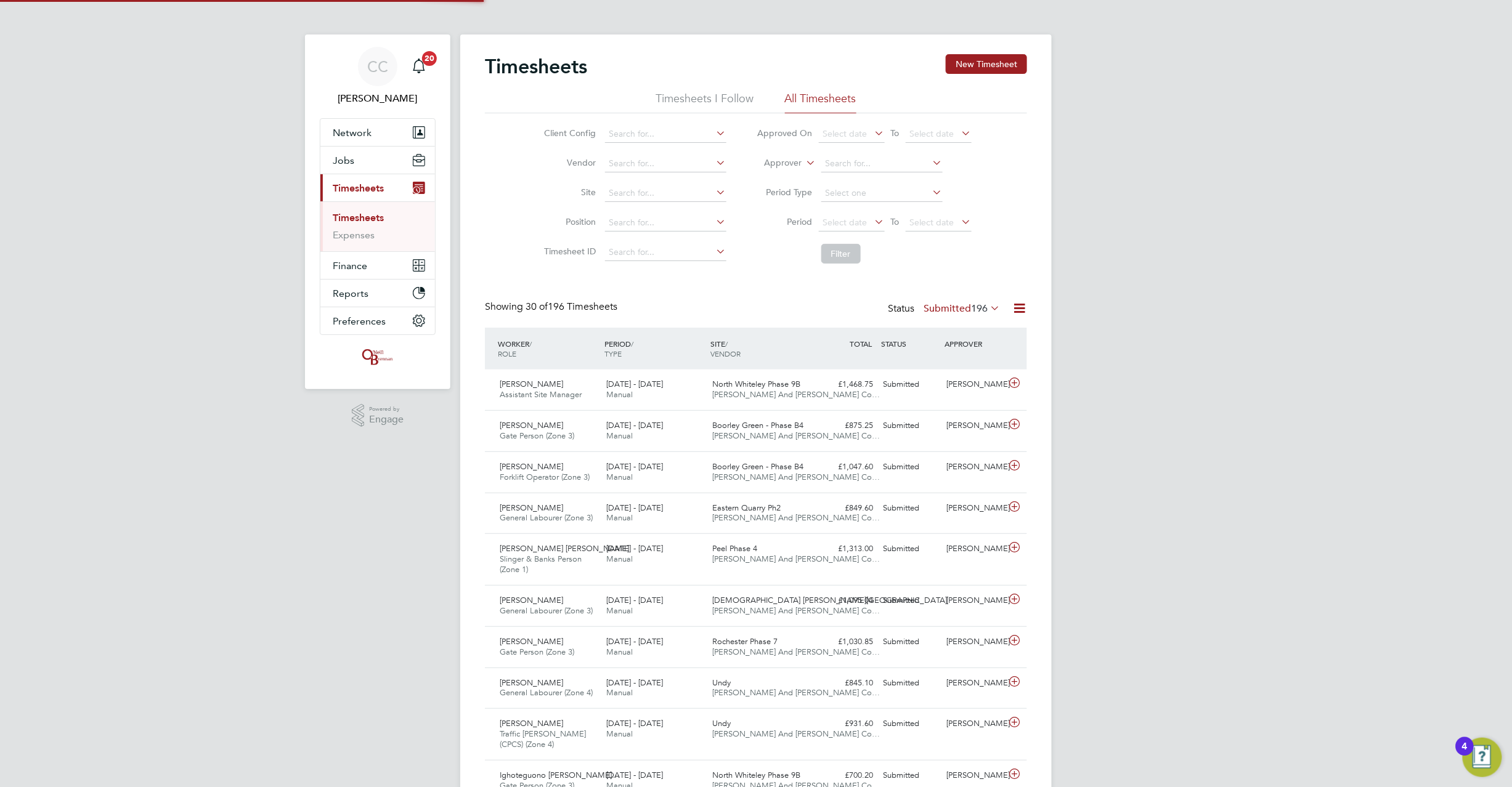
scroll to position [30, 107]
click at [991, 60] on button "New Timesheet" at bounding box center [986, 64] width 82 height 20
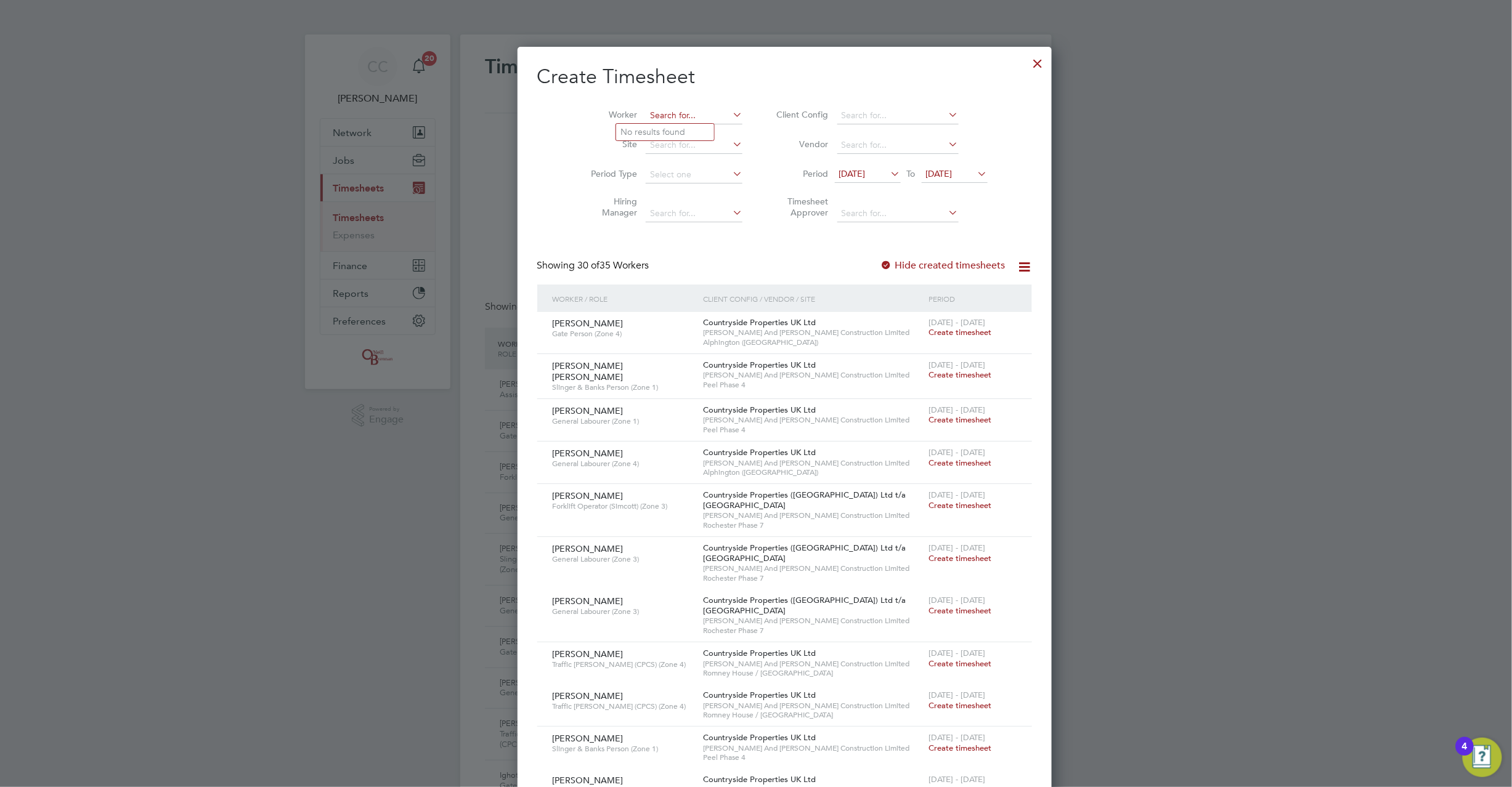
click at [683, 114] on input at bounding box center [693, 115] width 96 height 17
click at [674, 127] on li "Hygin us Ugwumba" at bounding box center [664, 132] width 98 height 16
type input "[PERSON_NAME]"
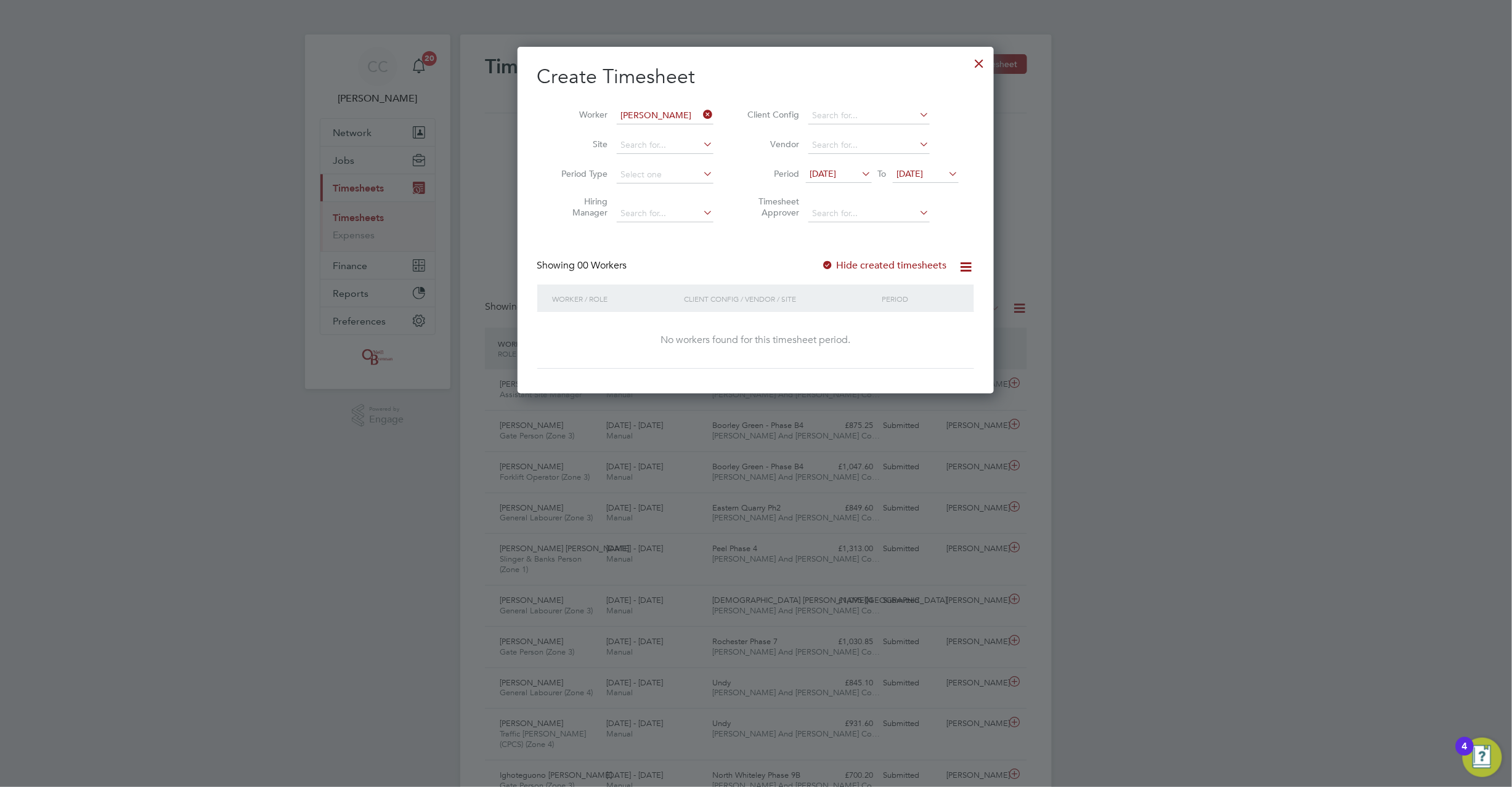
click at [923, 168] on span "20 Aug 2025" at bounding box center [910, 173] width 26 height 11
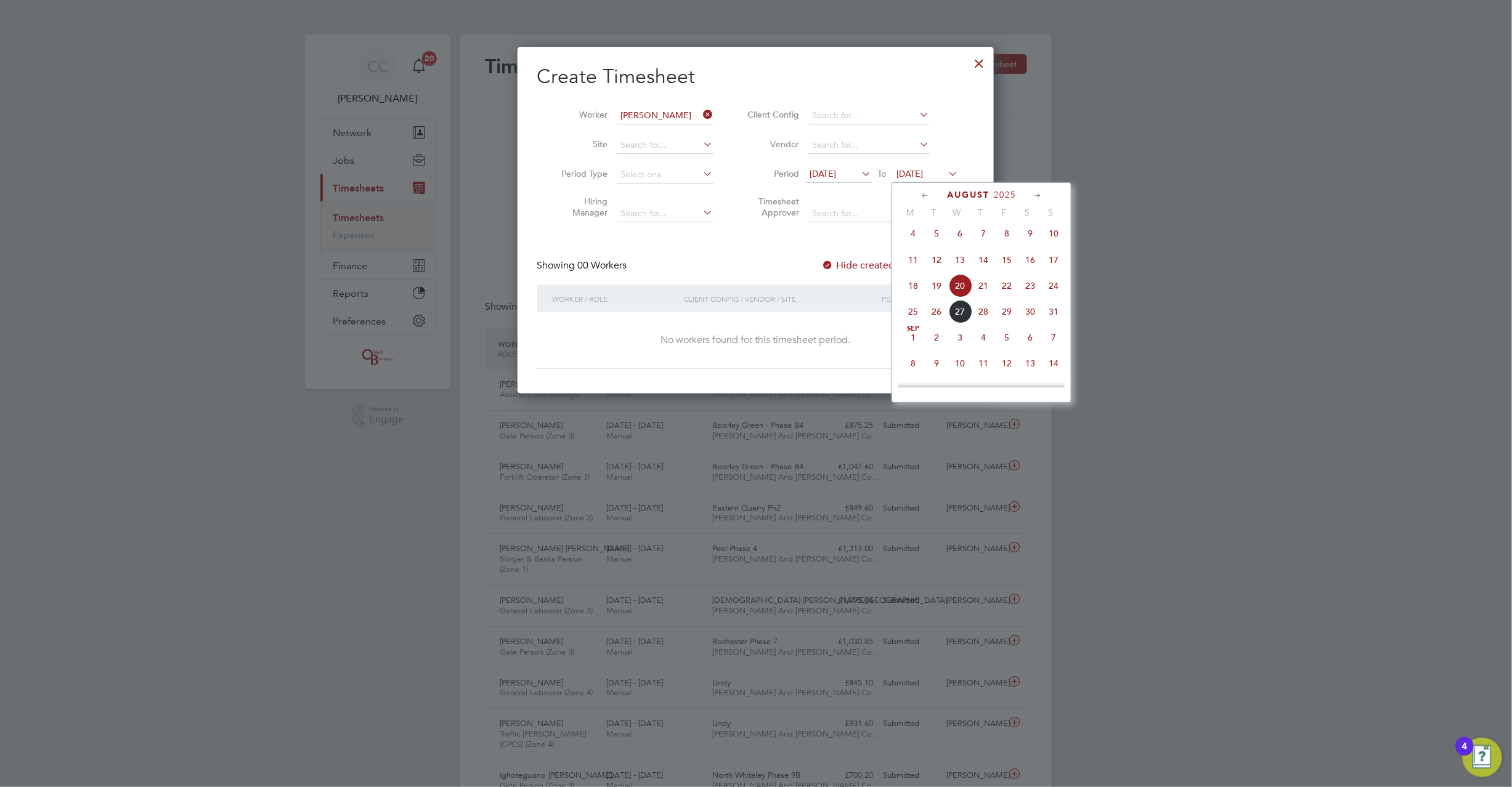
drag, startPoint x: 1060, startPoint y: 289, endPoint x: 852, endPoint y: 277, distance: 208.3
click at [1055, 288] on span "24" at bounding box center [1054, 286] width 23 height 23
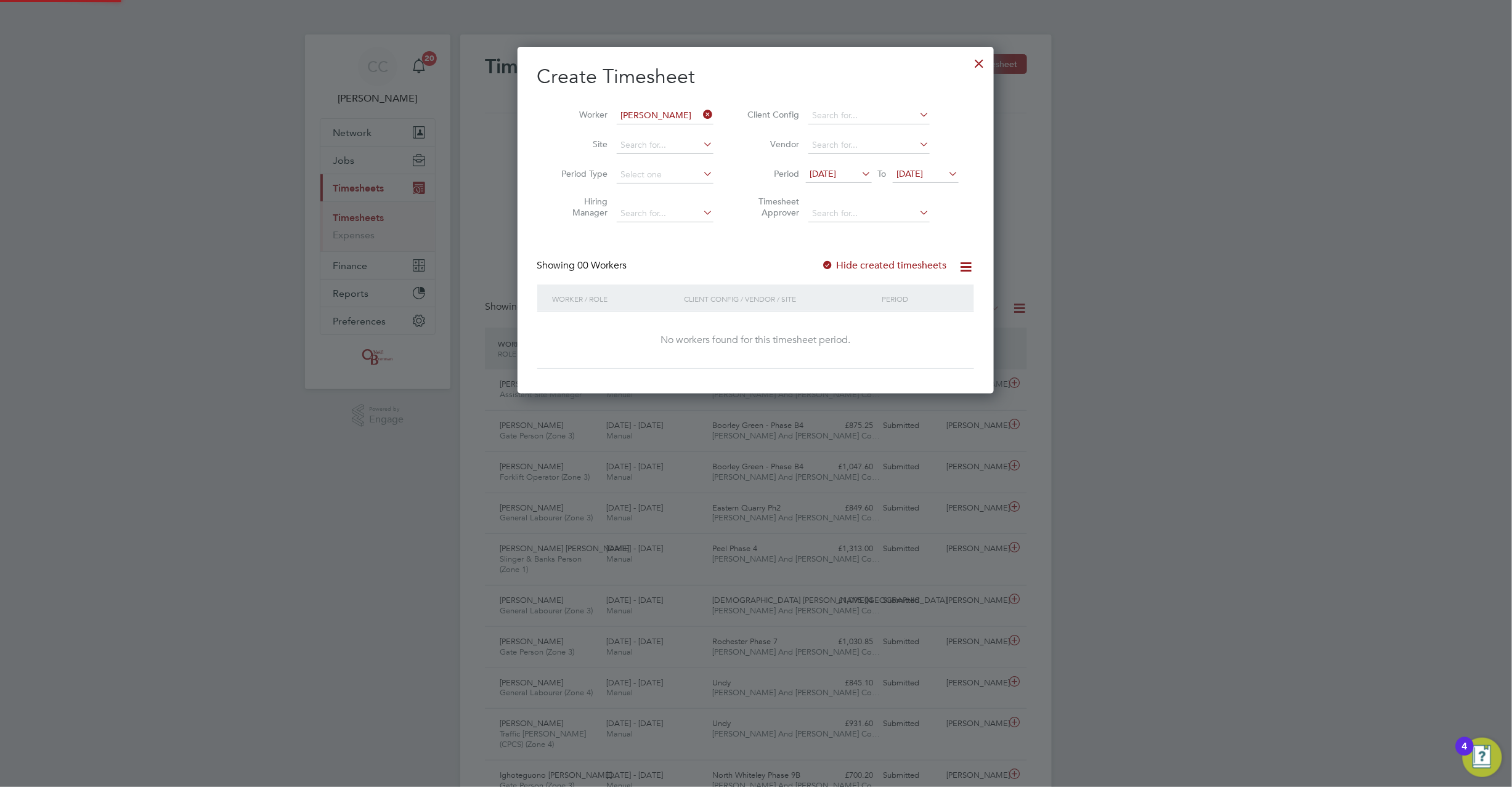
click at [826, 267] on div at bounding box center [828, 265] width 12 height 12
click at [829, 262] on div at bounding box center [828, 265] width 12 height 12
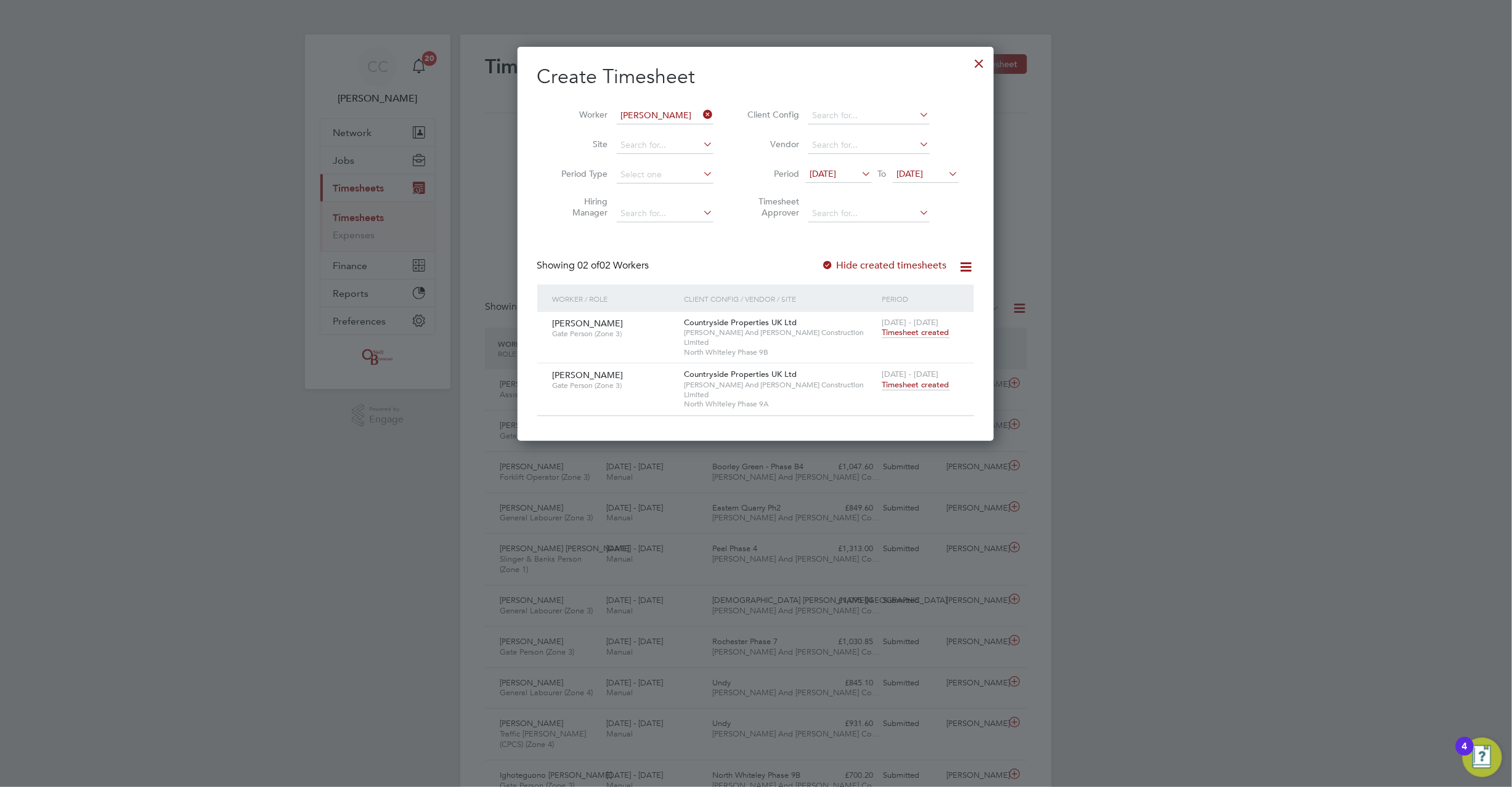
click at [922, 329] on span "Timesheet created" at bounding box center [915, 332] width 67 height 11
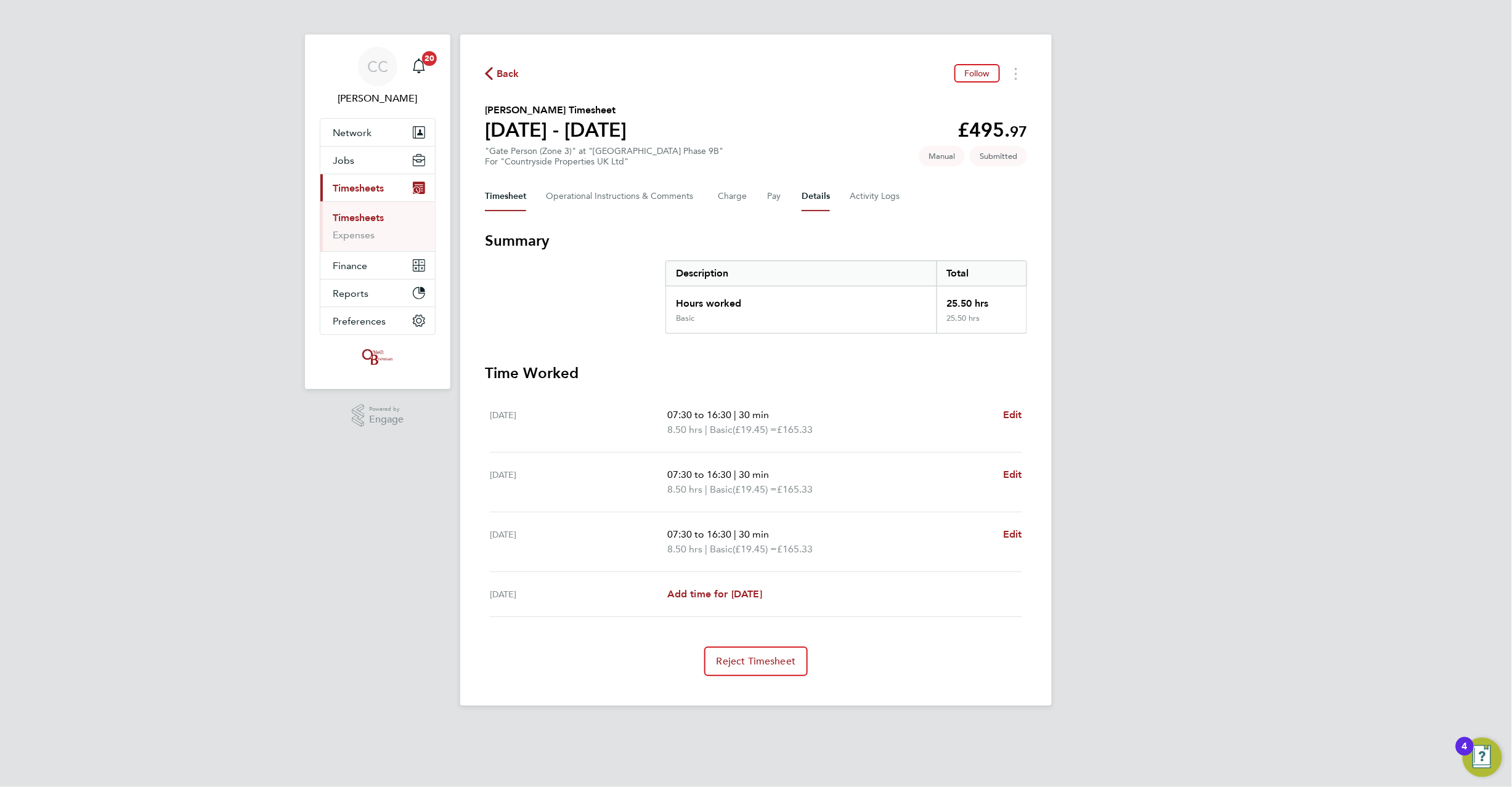
click at [824, 198] on button "Details" at bounding box center [815, 197] width 28 height 30
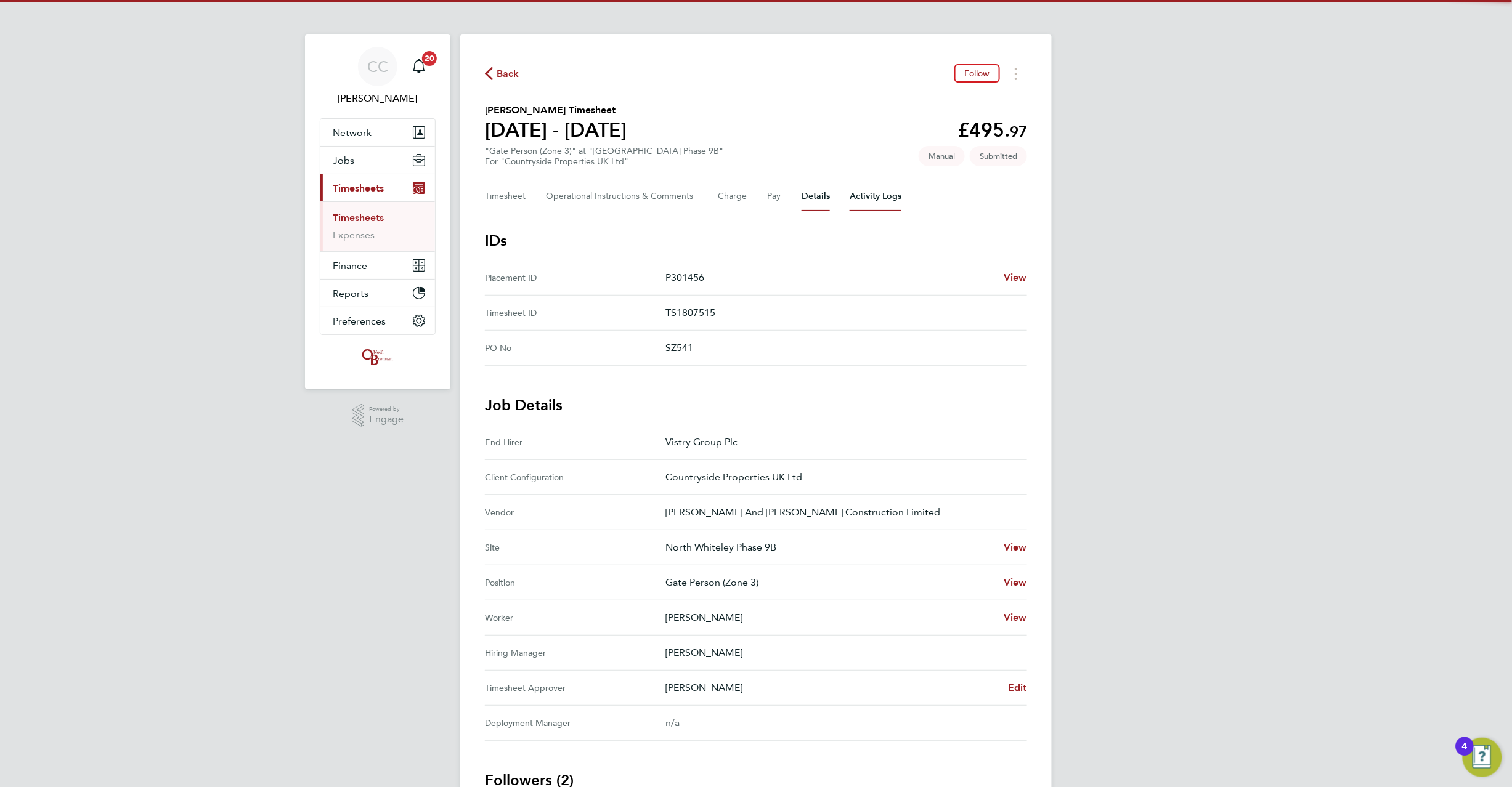
click at [855, 199] on Logs-tab "Activity Logs" at bounding box center [876, 197] width 52 height 30
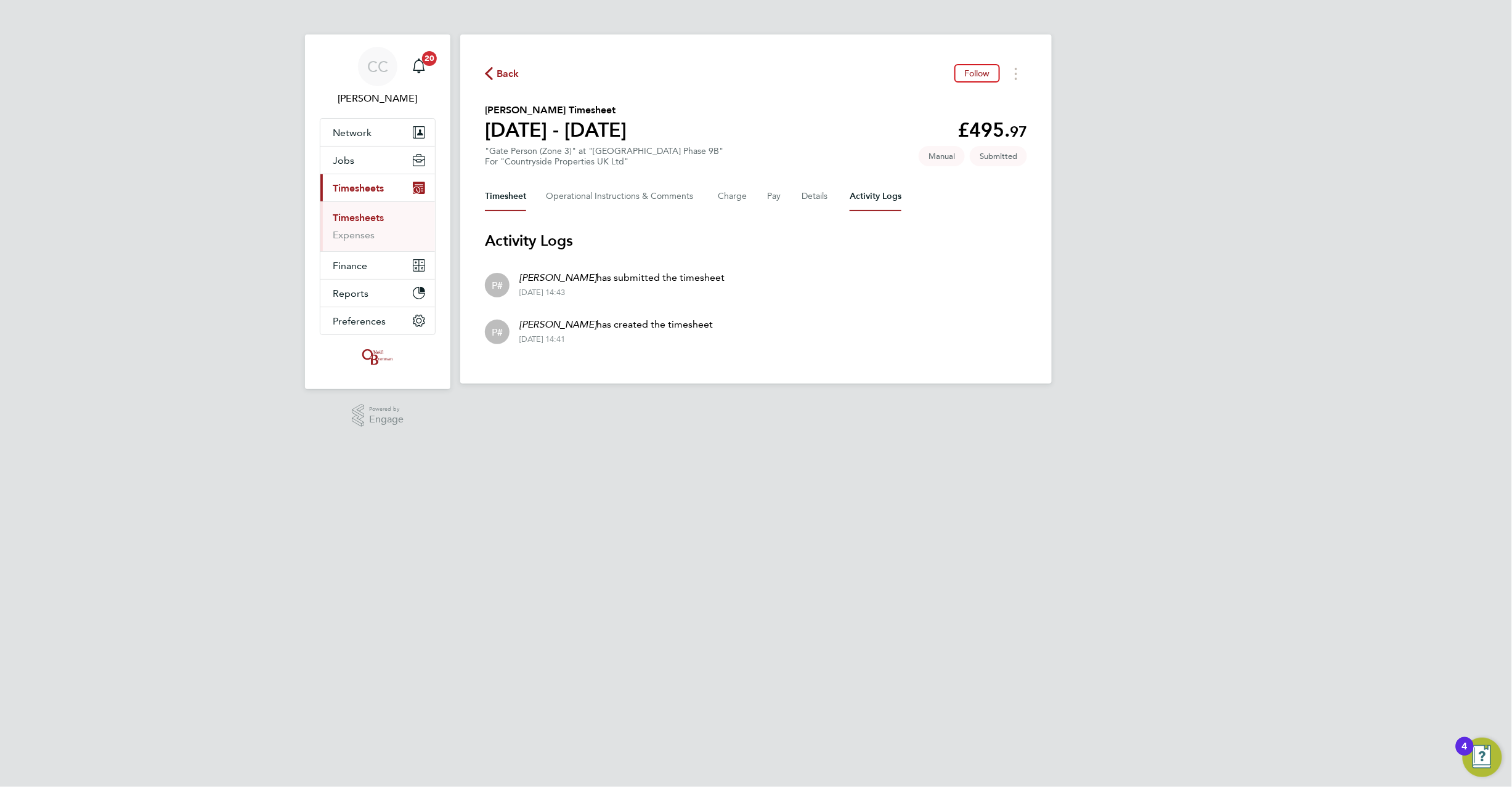
click at [511, 194] on button "Timesheet" at bounding box center [505, 197] width 41 height 30
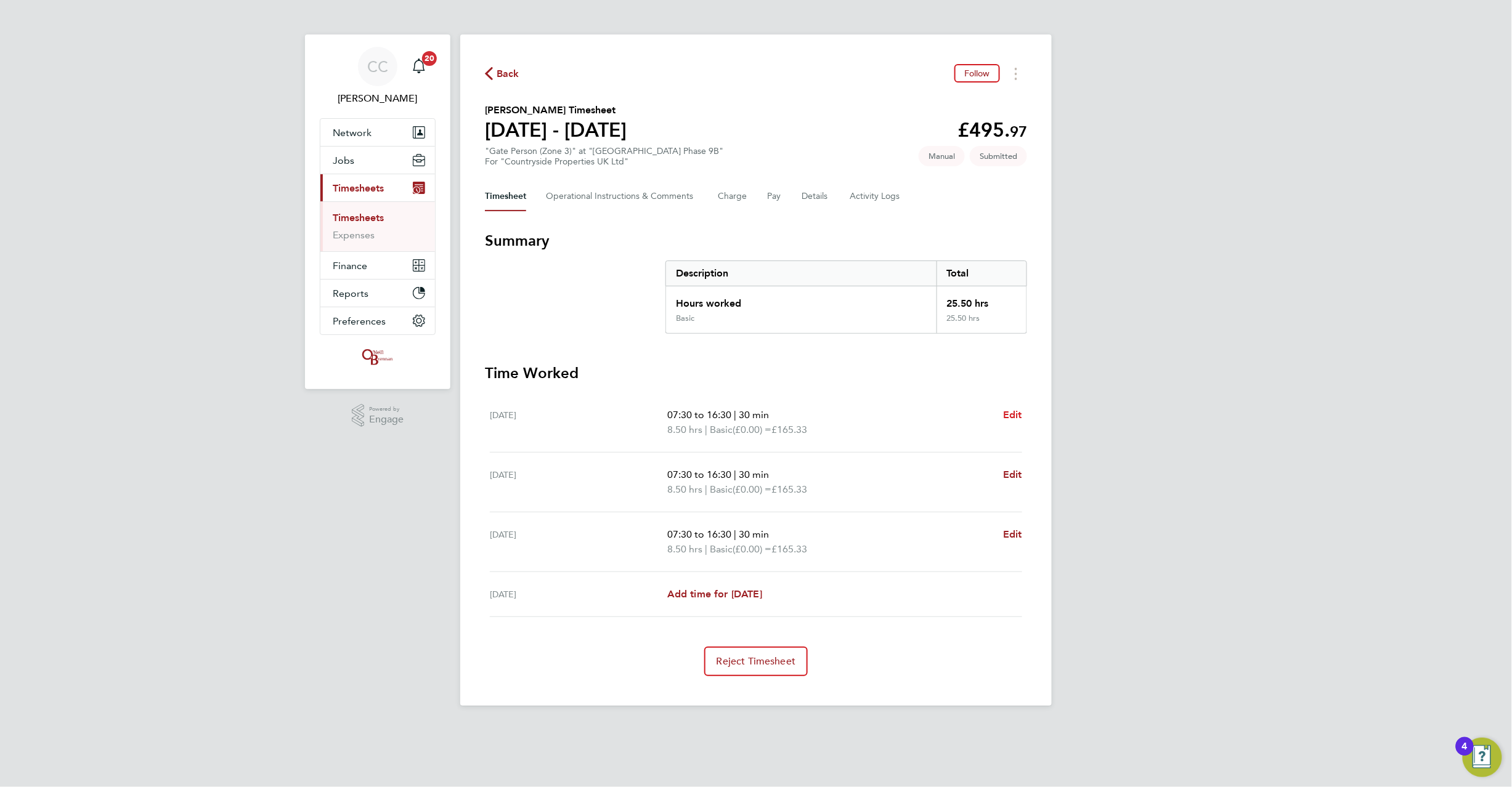
click at [1017, 412] on span "Edit" at bounding box center [1012, 415] width 19 height 12
select select "30"
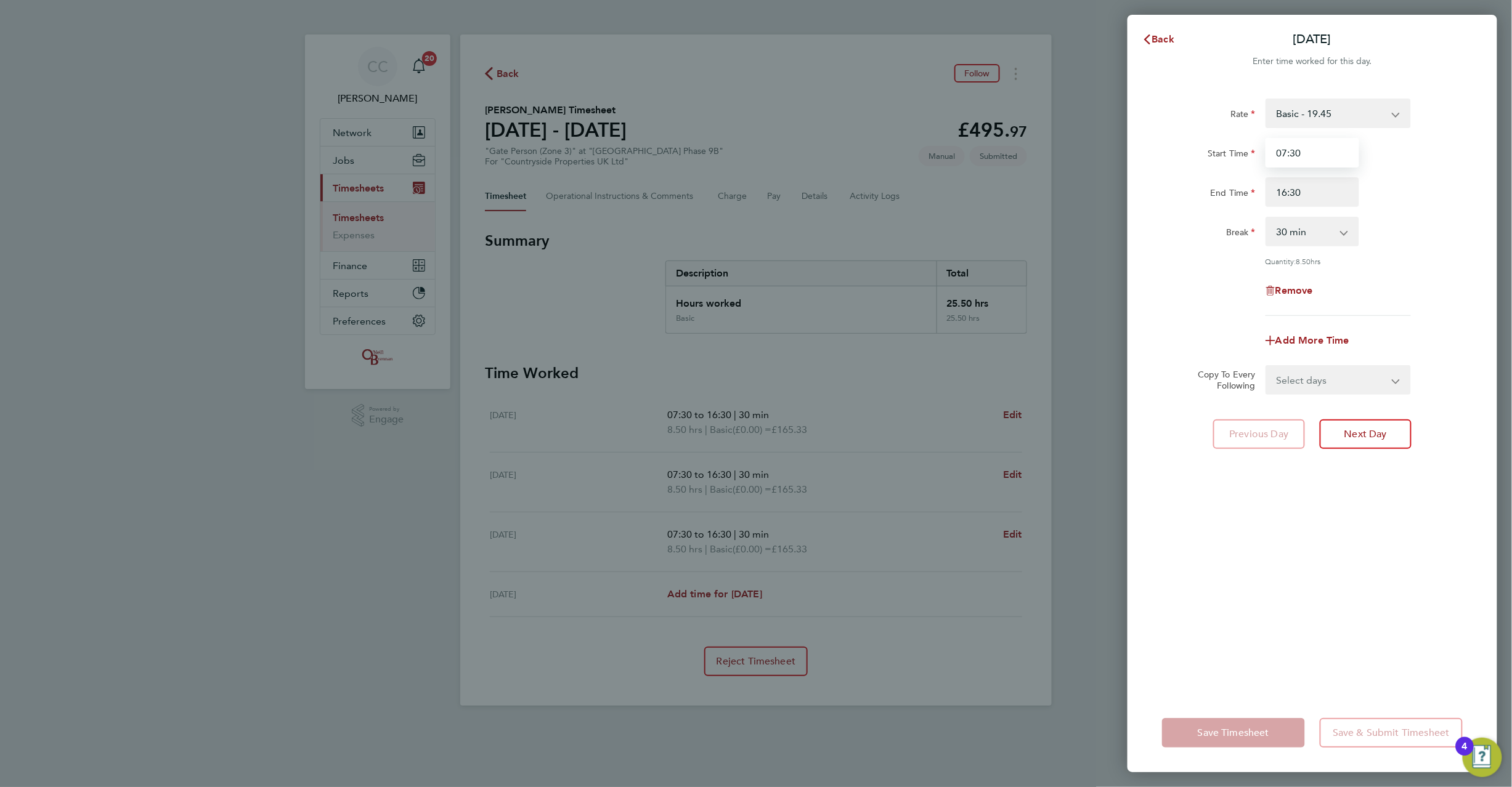
drag, startPoint x: 1300, startPoint y: 155, endPoint x: 1184, endPoint y: 203, distance: 125.5
click at [1233, 138] on div "Start Time 07:30" at bounding box center [1312, 152] width 311 height 30
type input "08:00"
type input "17:00"
select select "0"
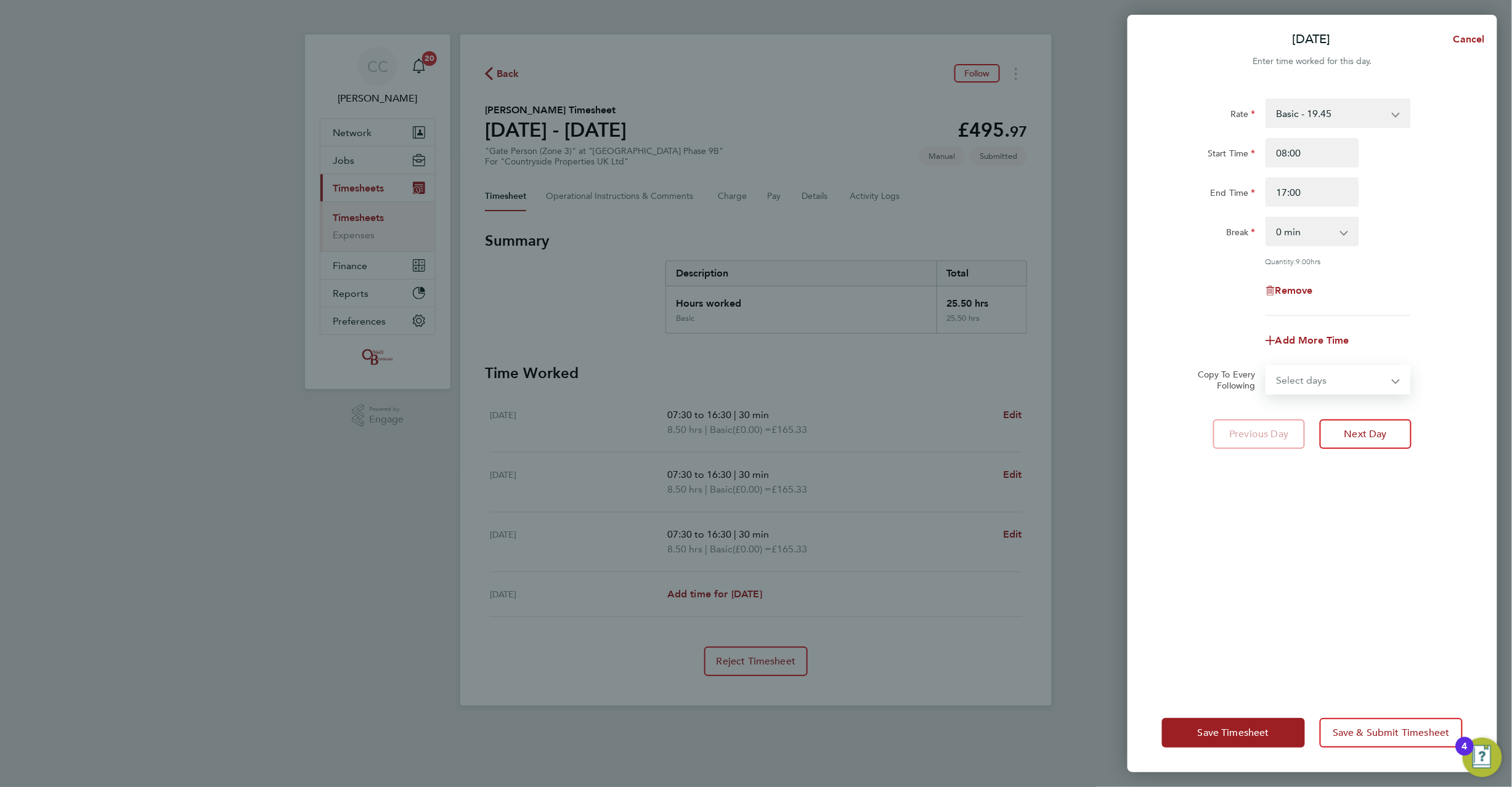
click at [1327, 377] on select "Select days Day Tuesday Wednesday Thursday" at bounding box center [1331, 380] width 129 height 27
select select "DAY"
click at [1267, 367] on select "Select days Day Tuesday Wednesday Thursday" at bounding box center [1331, 380] width 129 height 27
click at [1305, 417] on select "19 Aug 2025 20 Aug 2025 21 Aug 2025" at bounding box center [1331, 419] width 128 height 27
select select "2025-08-19"
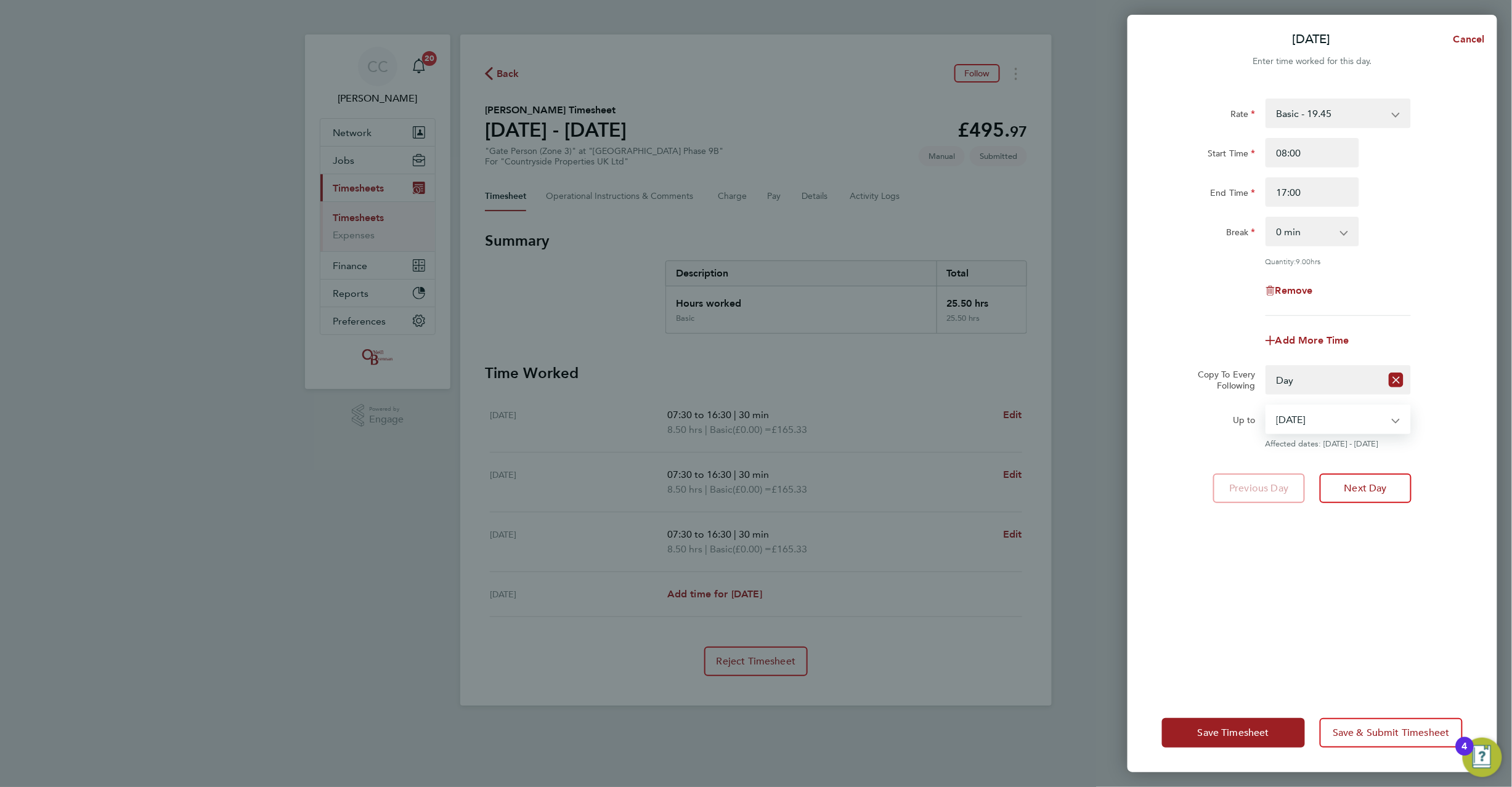
click at [1267, 406] on select "19 Aug 2025 20 Aug 2025 21 Aug 2025" at bounding box center [1331, 419] width 128 height 27
click at [1210, 734] on span "Save Timesheet" at bounding box center [1233, 733] width 72 height 12
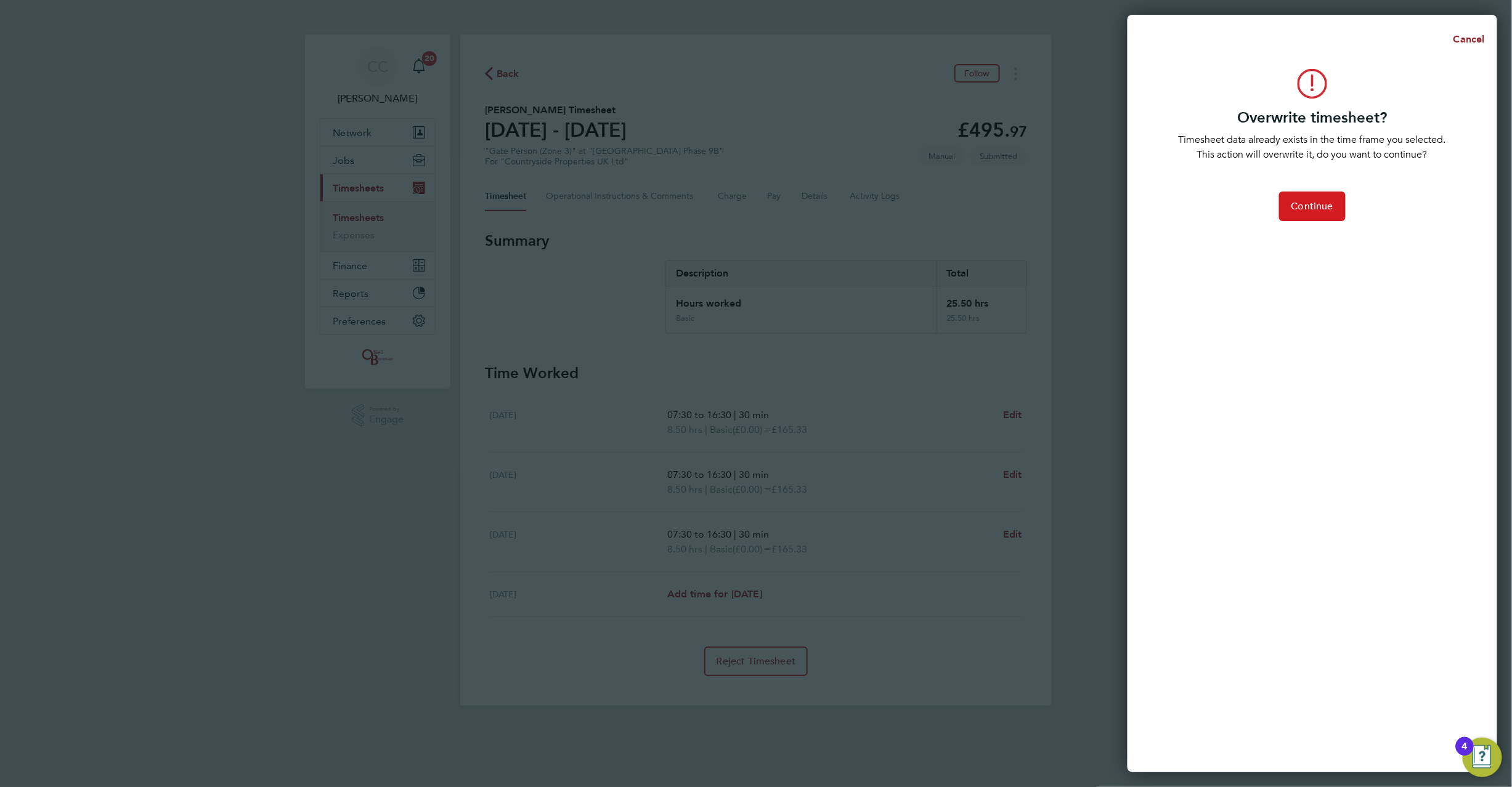
click at [1325, 204] on span "Continue" at bounding box center [1312, 206] width 42 height 12
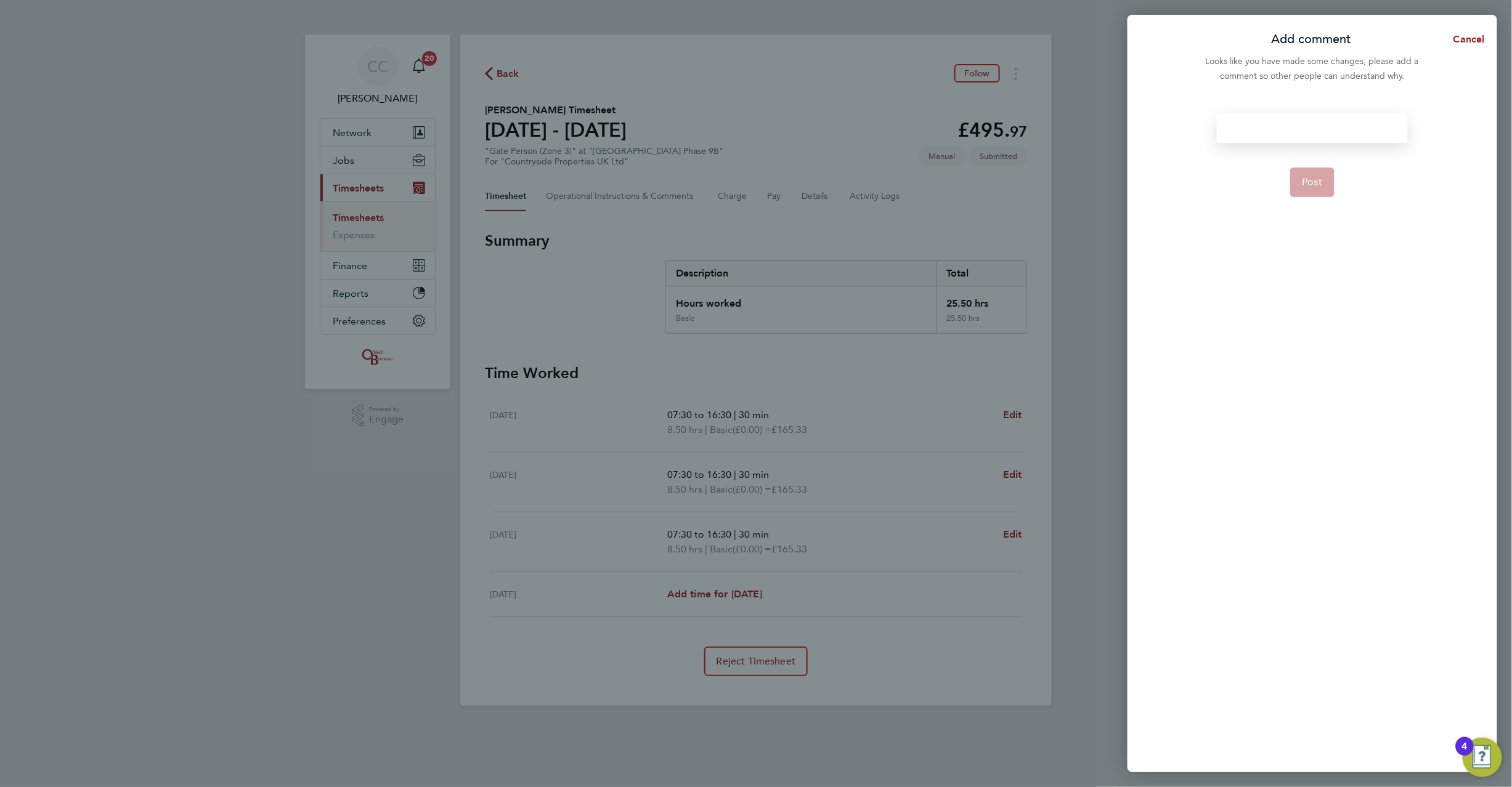
click at [1267, 123] on div at bounding box center [1312, 129] width 190 height 30
click at [1317, 171] on button "Post" at bounding box center [1312, 182] width 45 height 30
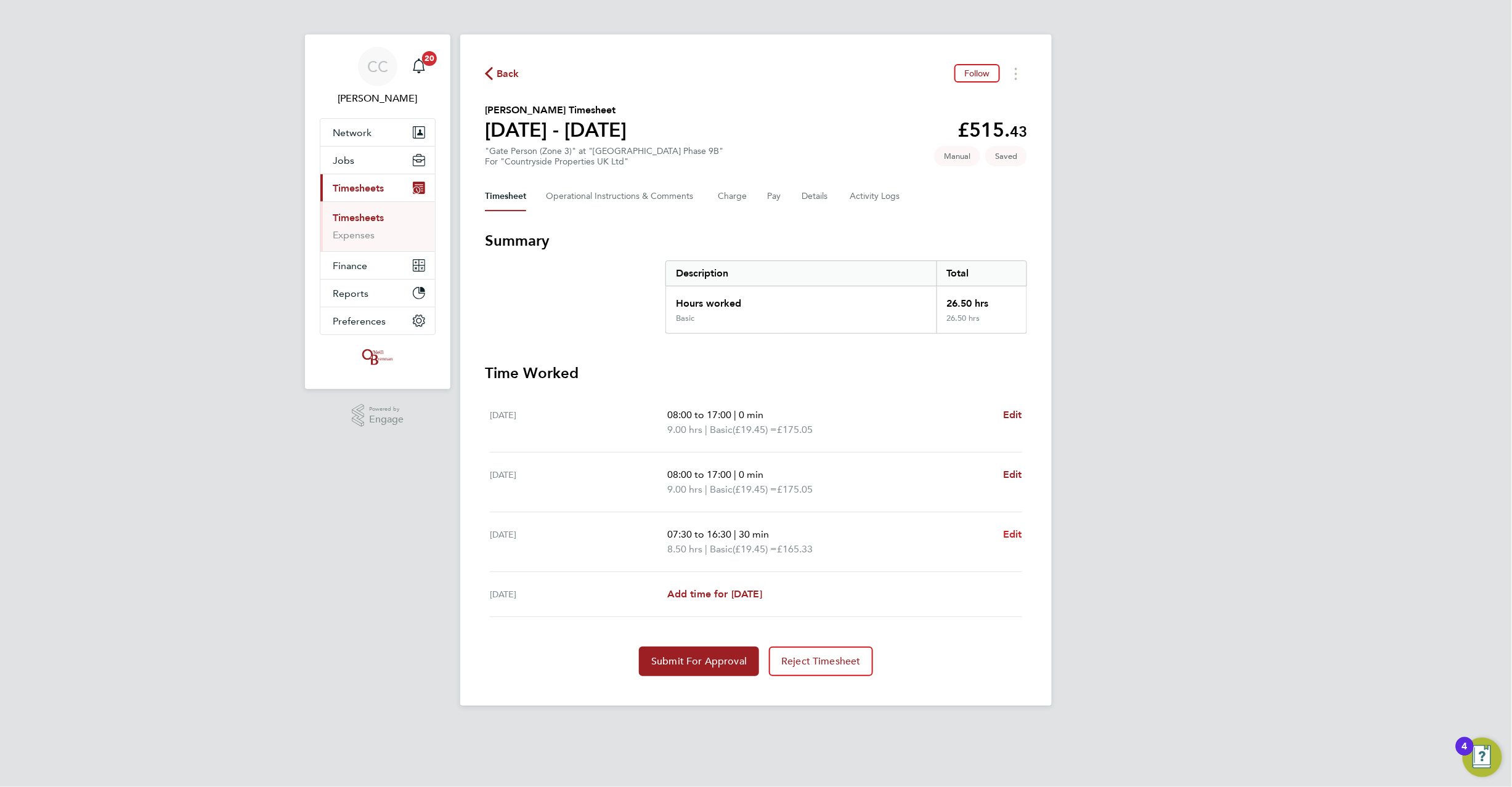
click at [1012, 535] on span "Edit" at bounding box center [1012, 534] width 19 height 12
select select "30"
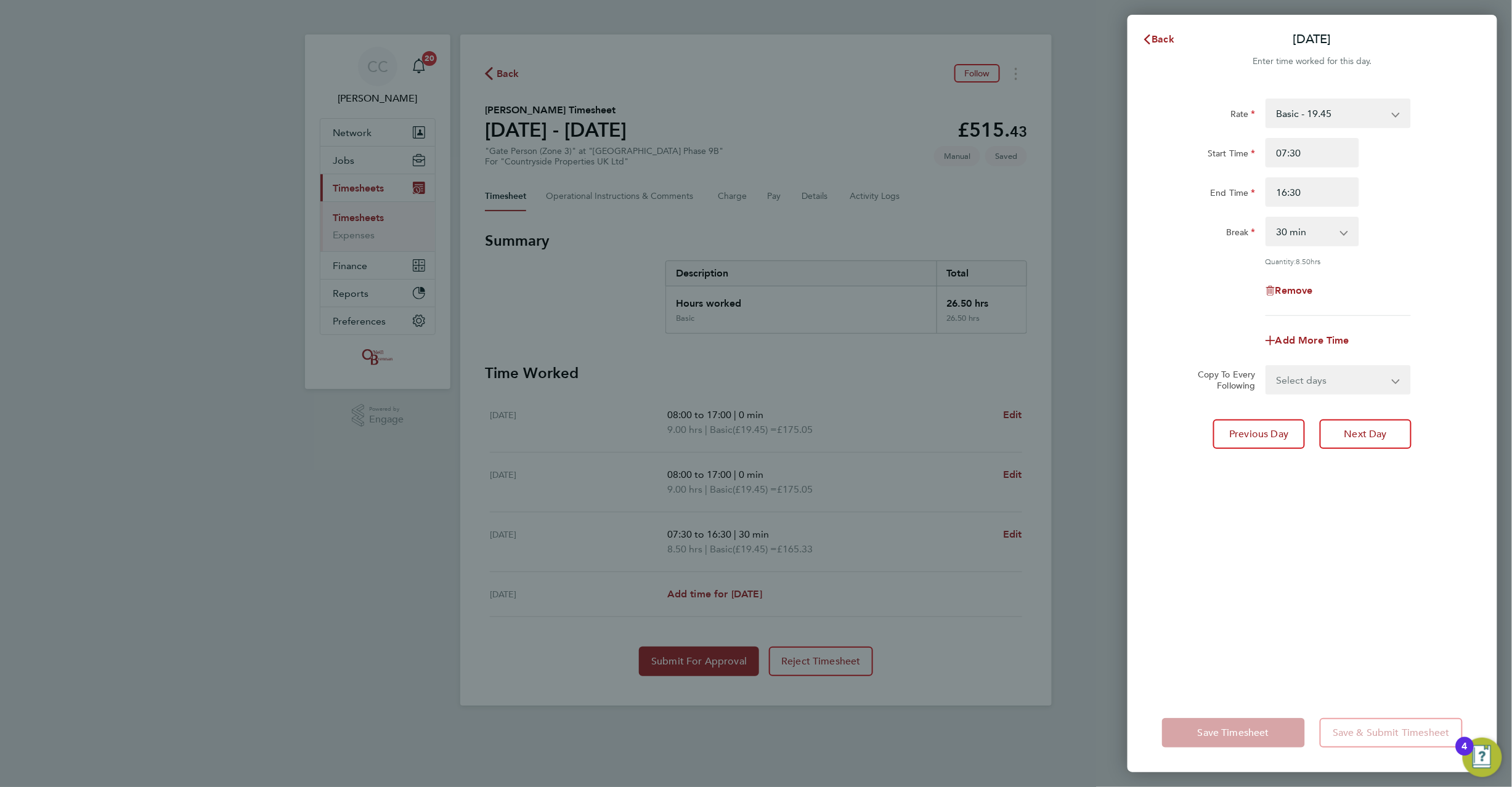
click at [1283, 297] on div "Remove" at bounding box center [1312, 291] width 104 height 30
click at [1284, 292] on span "Remove" at bounding box center [1294, 290] width 38 height 12
select select "null"
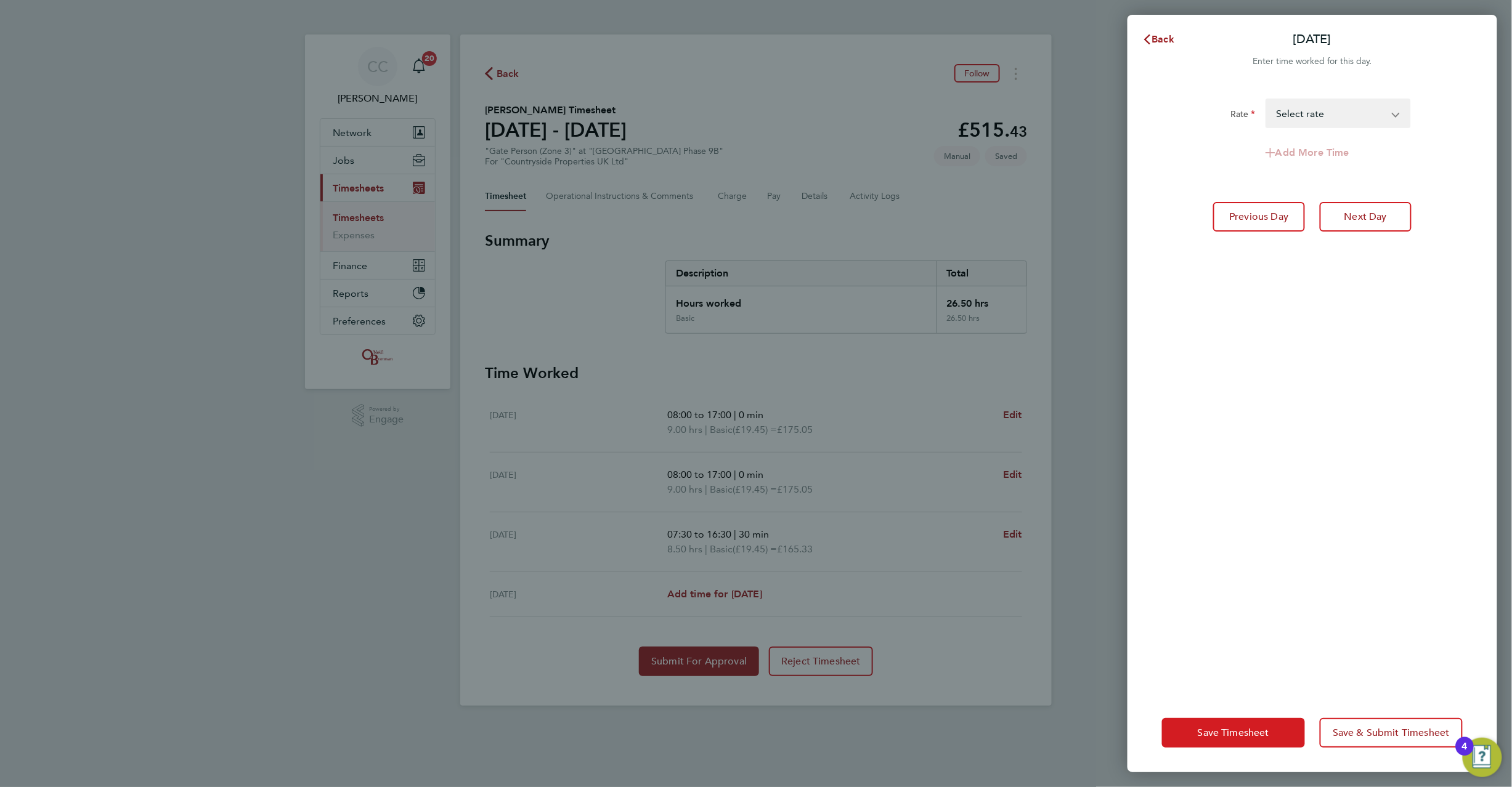
click at [1223, 729] on span "Save Timesheet" at bounding box center [1233, 733] width 72 height 12
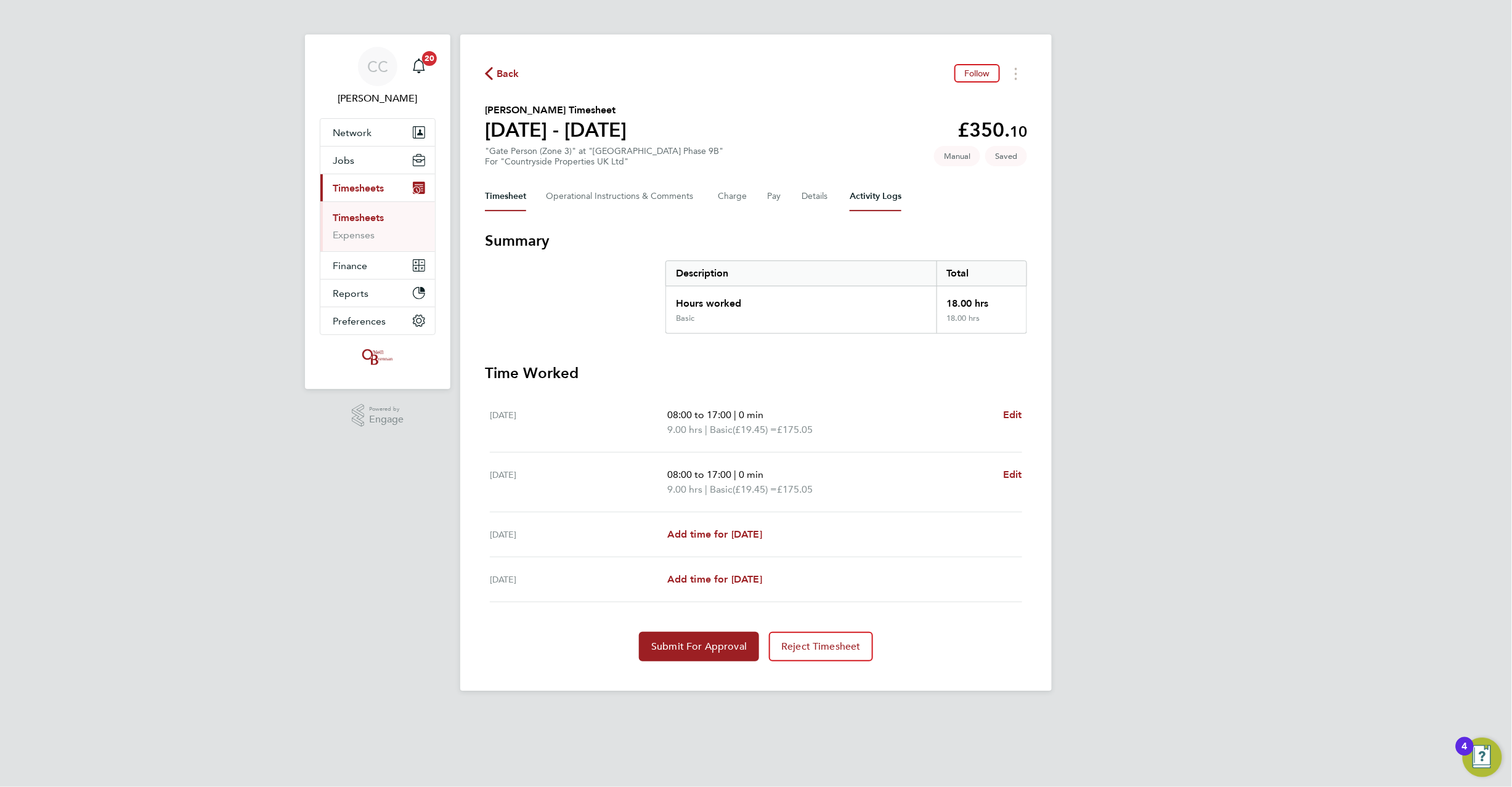
click at [880, 190] on Logs-tab "Activity Logs" at bounding box center [876, 197] width 52 height 30
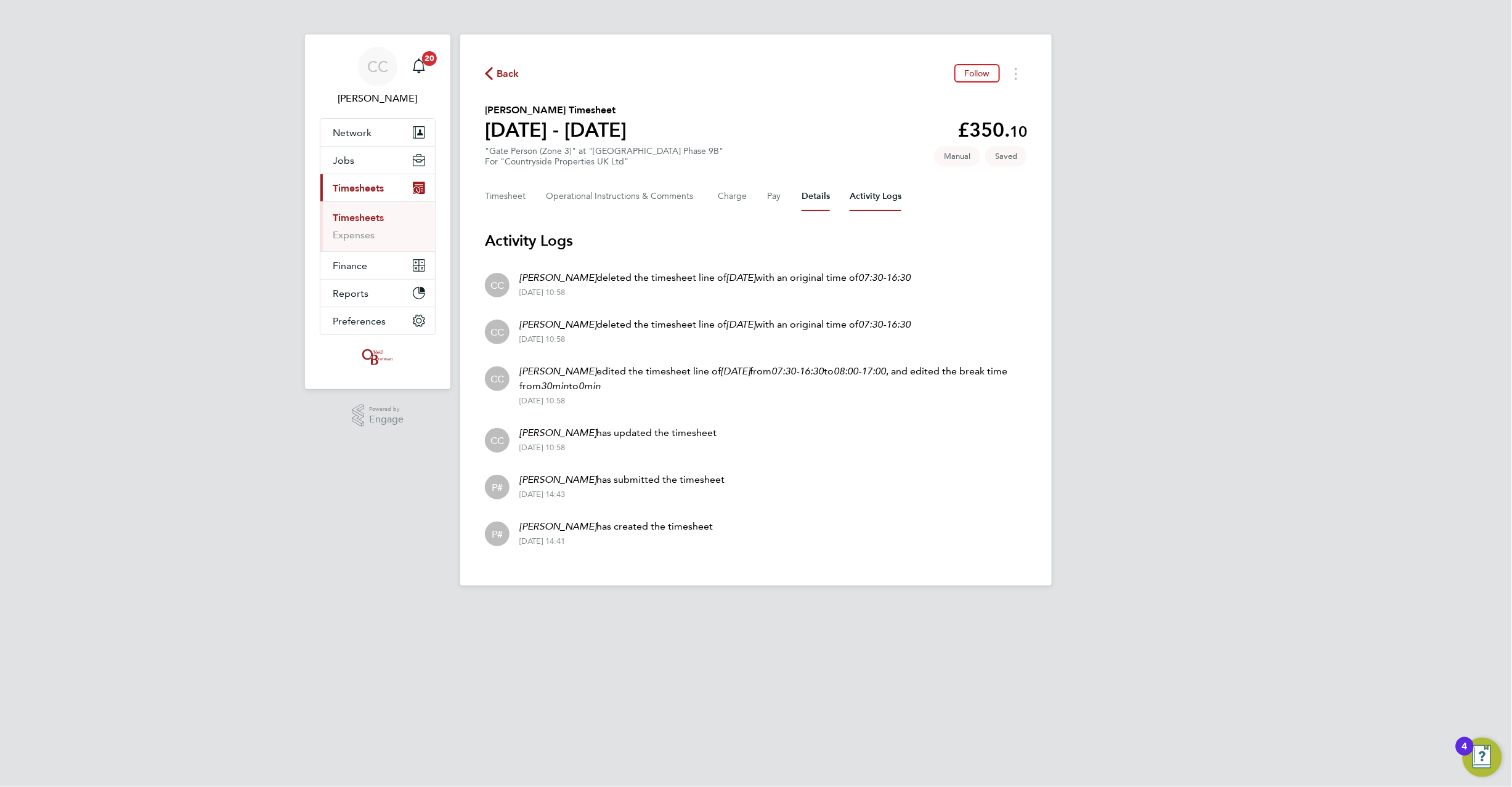
click at [806, 194] on button "Details" at bounding box center [815, 197] width 28 height 30
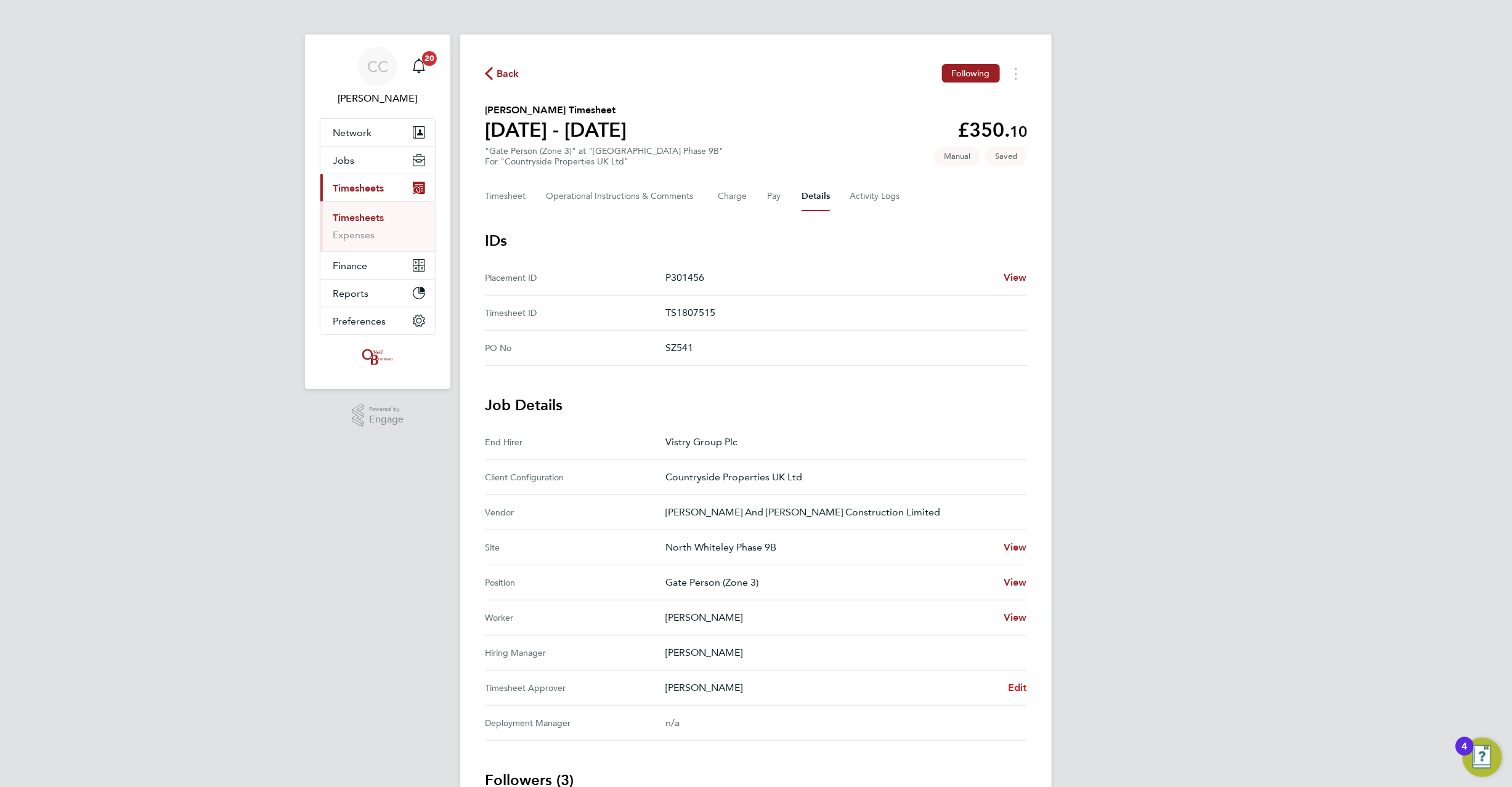
click at [1016, 691] on span "Edit" at bounding box center [1017, 687] width 19 height 12
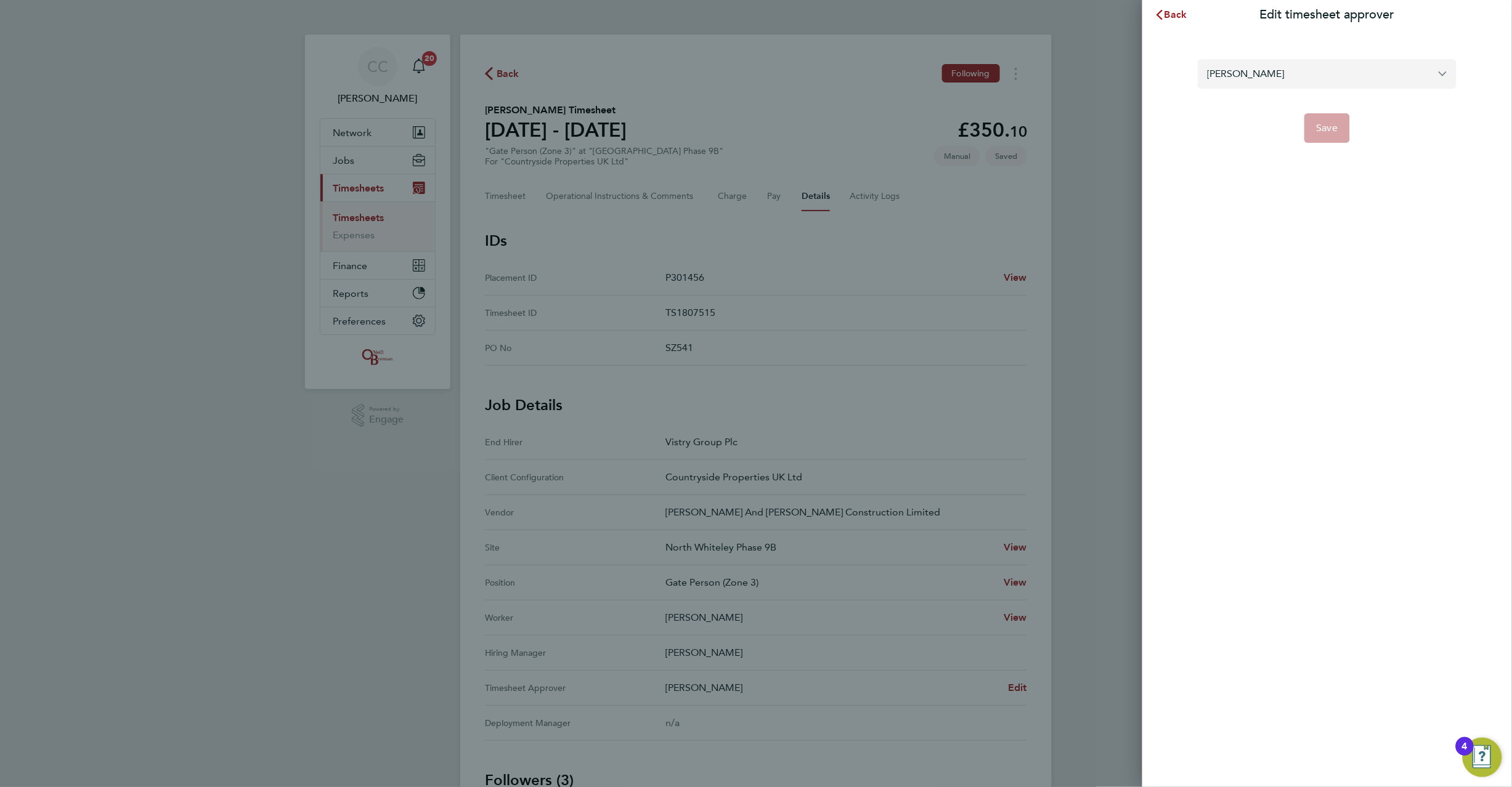
click at [1300, 85] on input "Dale Athey" at bounding box center [1327, 73] width 259 height 29
click at [1235, 109] on span "[PERSON_NAME]" at bounding box center [1247, 104] width 79 height 15
type input "[PERSON_NAME]"
click at [1339, 130] on button "Save" at bounding box center [1327, 129] width 46 height 30
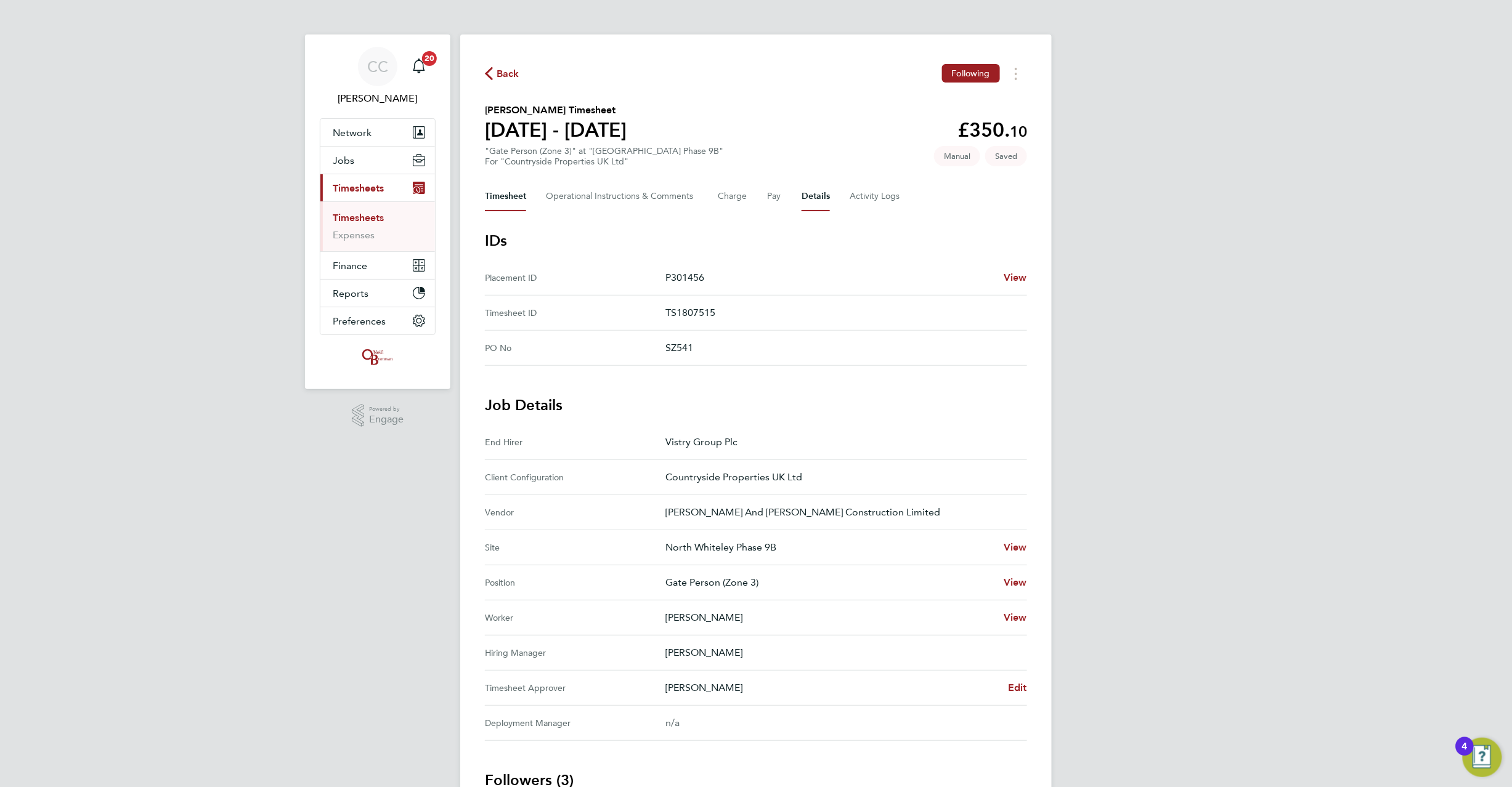
click at [509, 192] on button "Timesheet" at bounding box center [505, 197] width 41 height 30
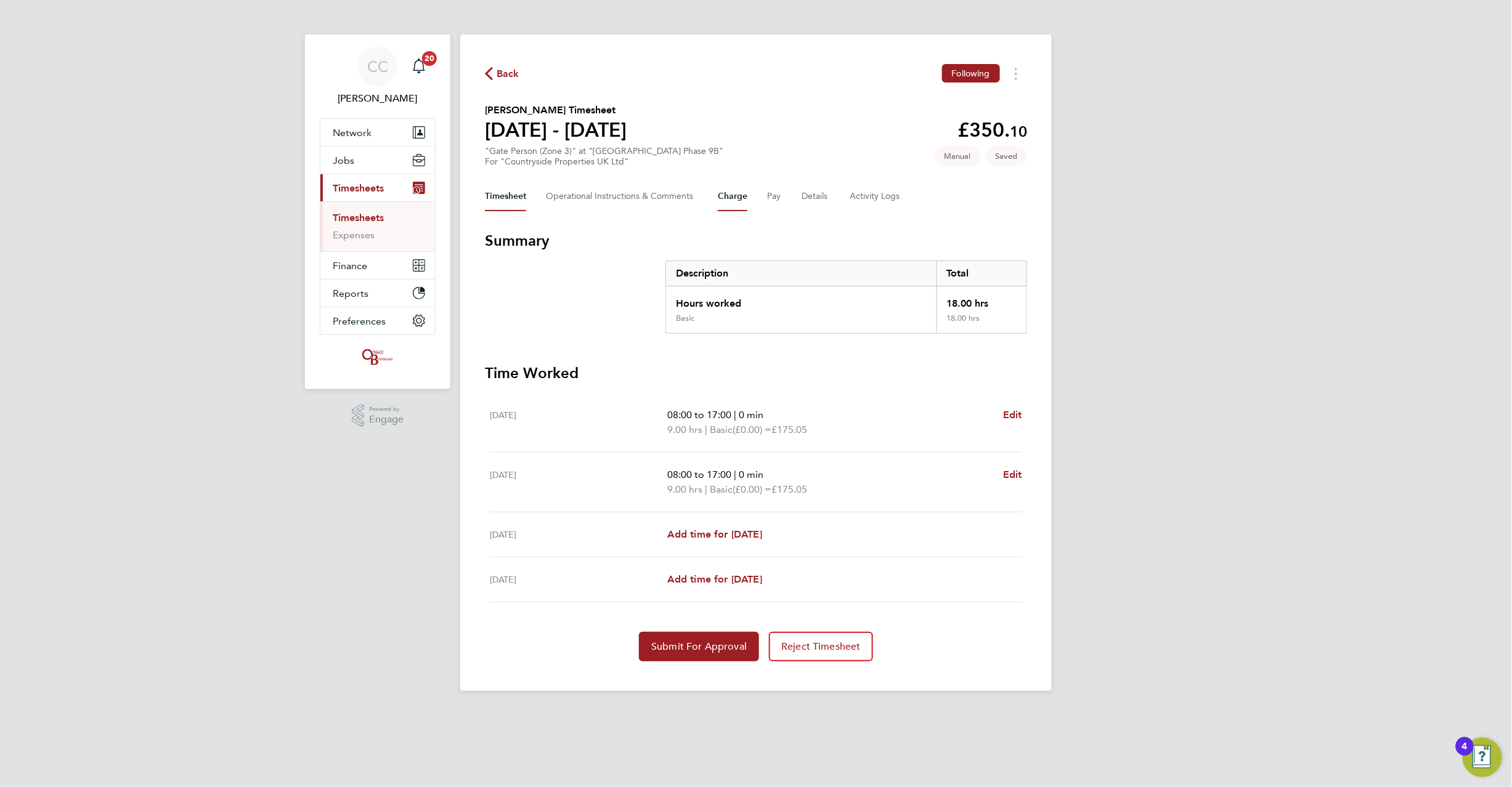
click at [730, 194] on button "Charge" at bounding box center [733, 197] width 30 height 30
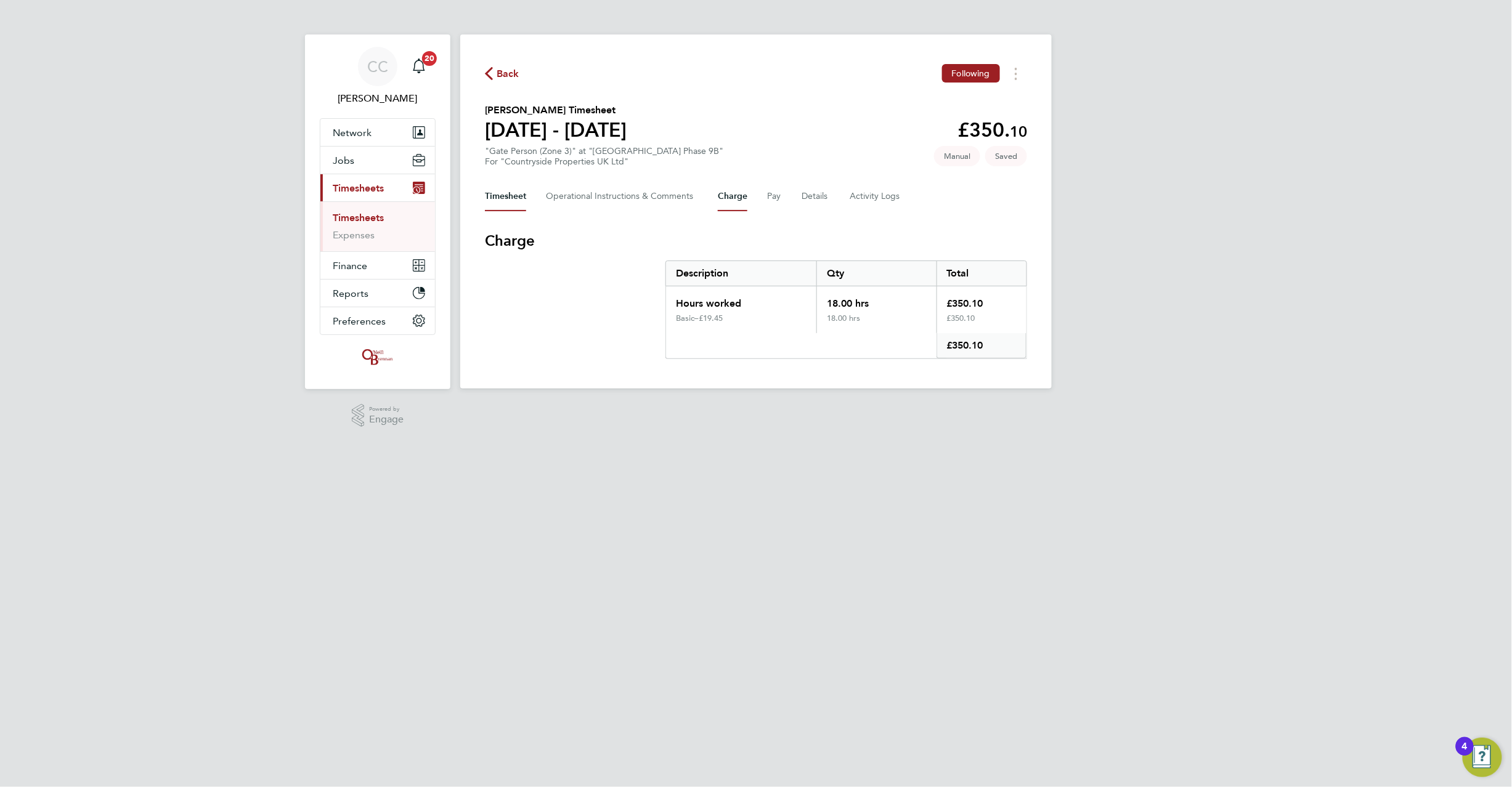
drag, startPoint x: 516, startPoint y: 196, endPoint x: 524, endPoint y: 213, distance: 18.8
click at [516, 196] on button "Timesheet" at bounding box center [505, 197] width 41 height 30
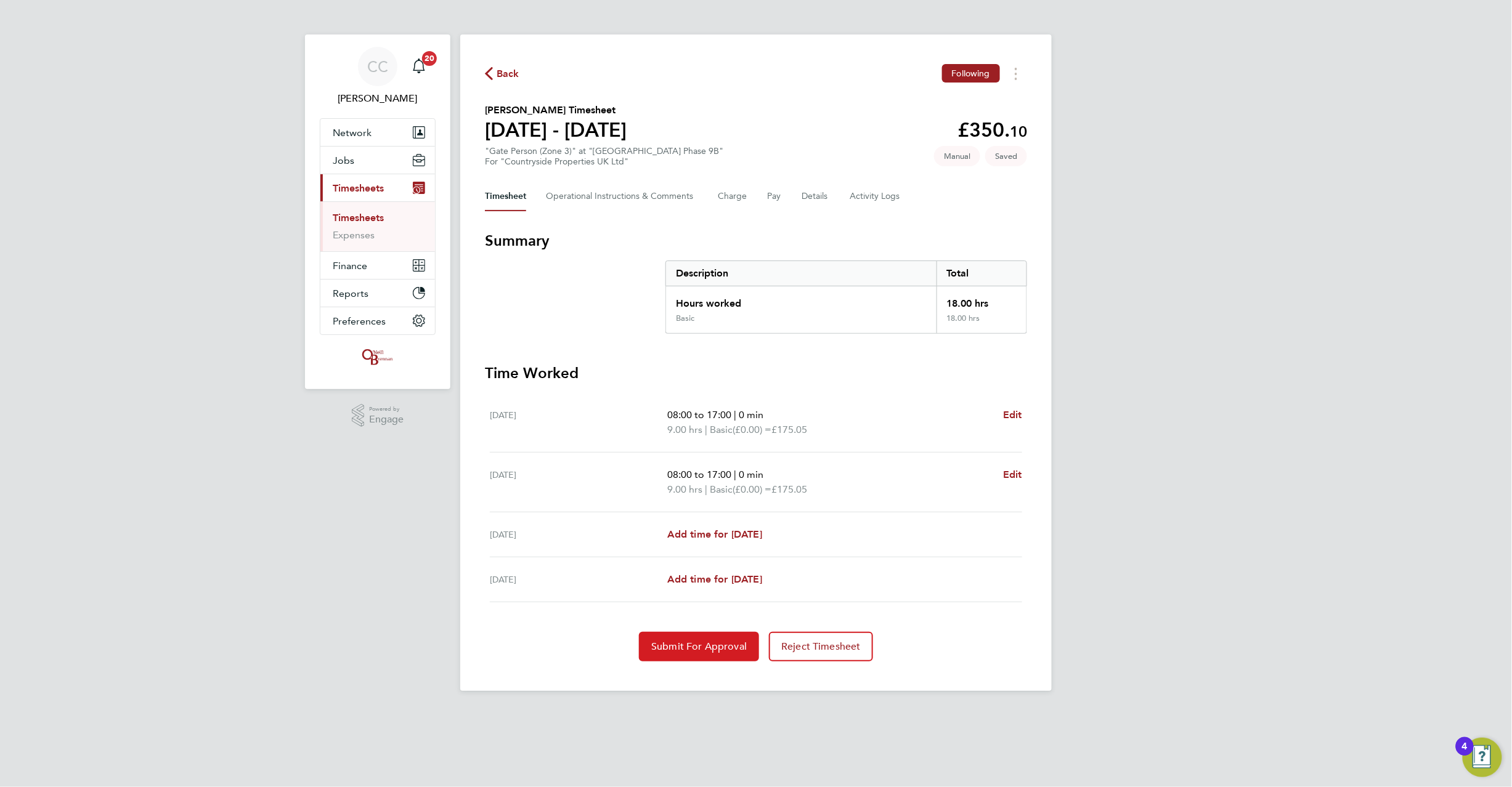
click at [703, 650] on span "Submit For Approval" at bounding box center [699, 646] width 96 height 12
click at [509, 69] on span "Back" at bounding box center [508, 74] width 23 height 15
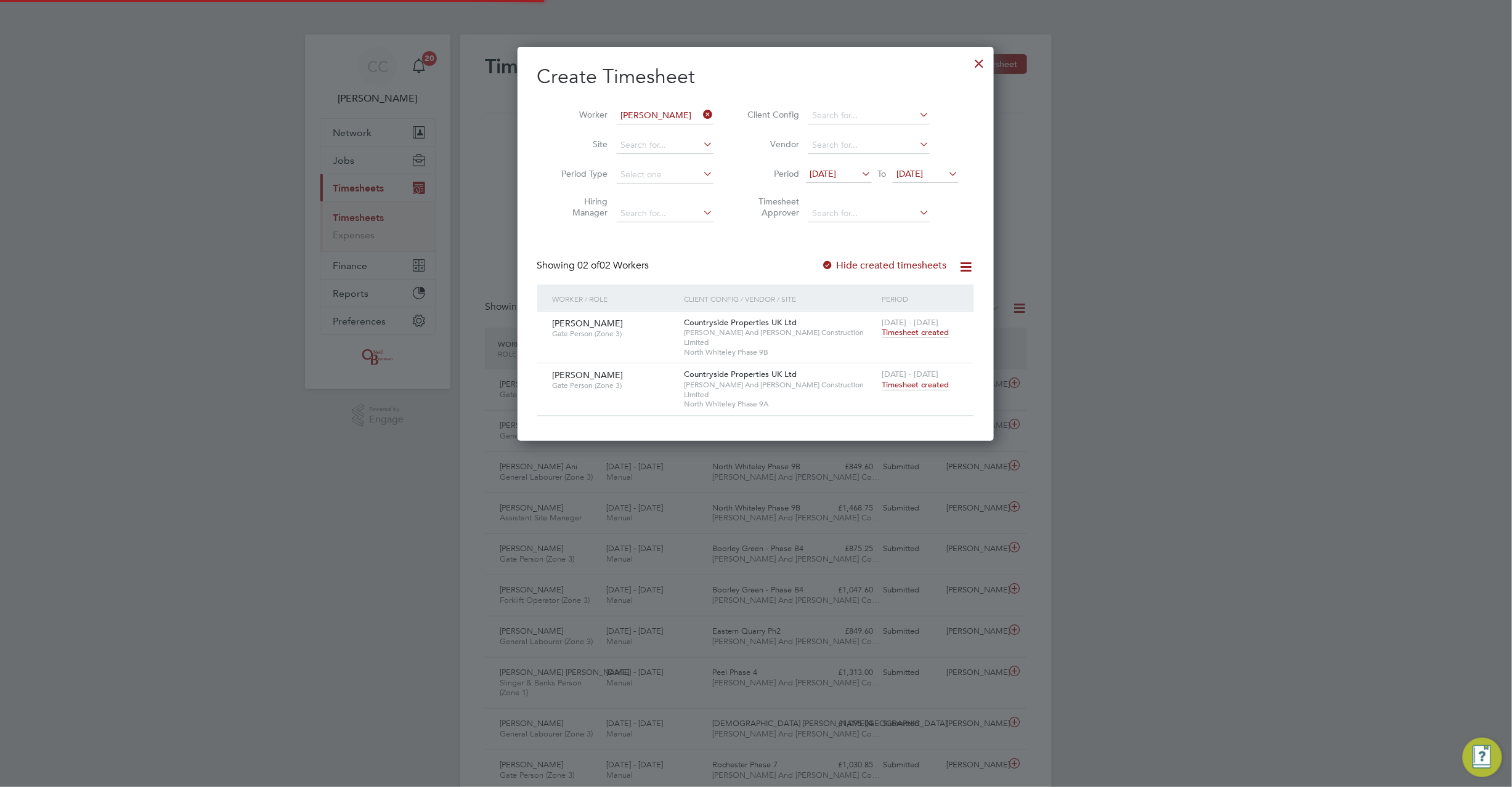
scroll to position [30, 107]
drag, startPoint x: 713, startPoint y: 115, endPoint x: 691, endPoint y: 112, distance: 22.2
click at [702, 116] on icon at bounding box center [702, 115] width 0 height 17
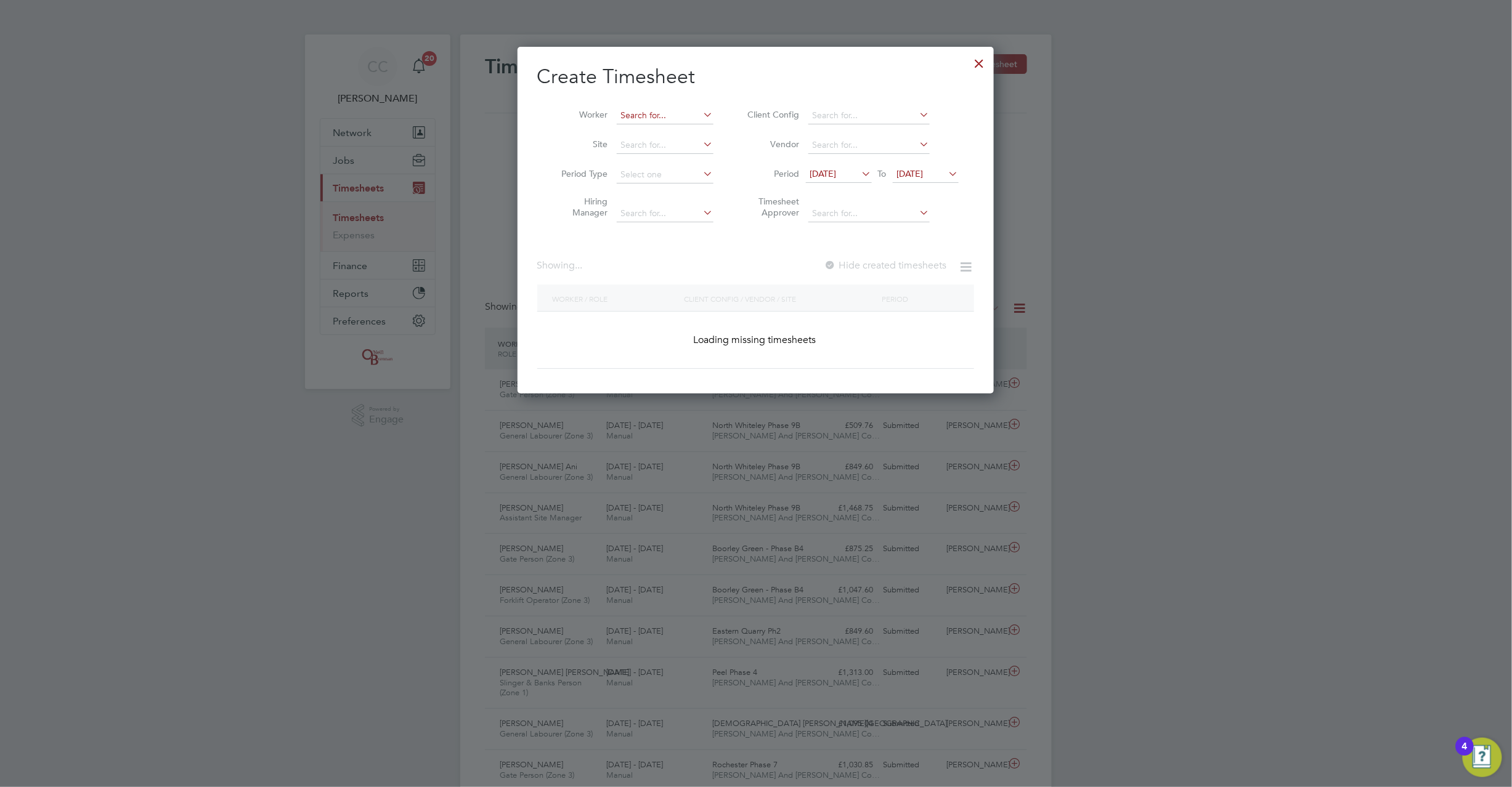
click at [690, 112] on input at bounding box center [664, 115] width 96 height 17
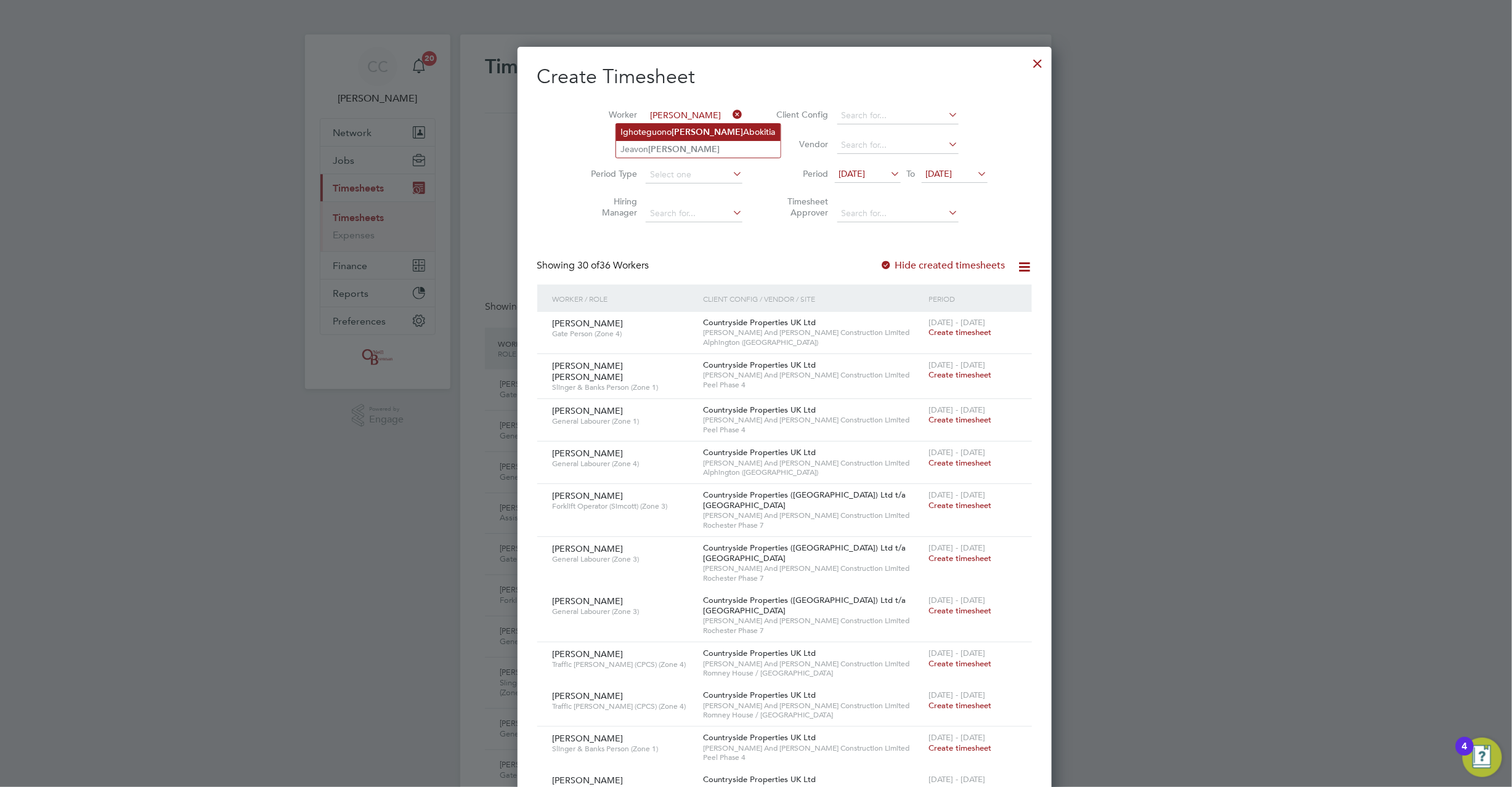
click at [694, 130] on b "Henry" at bounding box center [707, 132] width 72 height 11
type input "Ighoteguono Henry Abokitia"
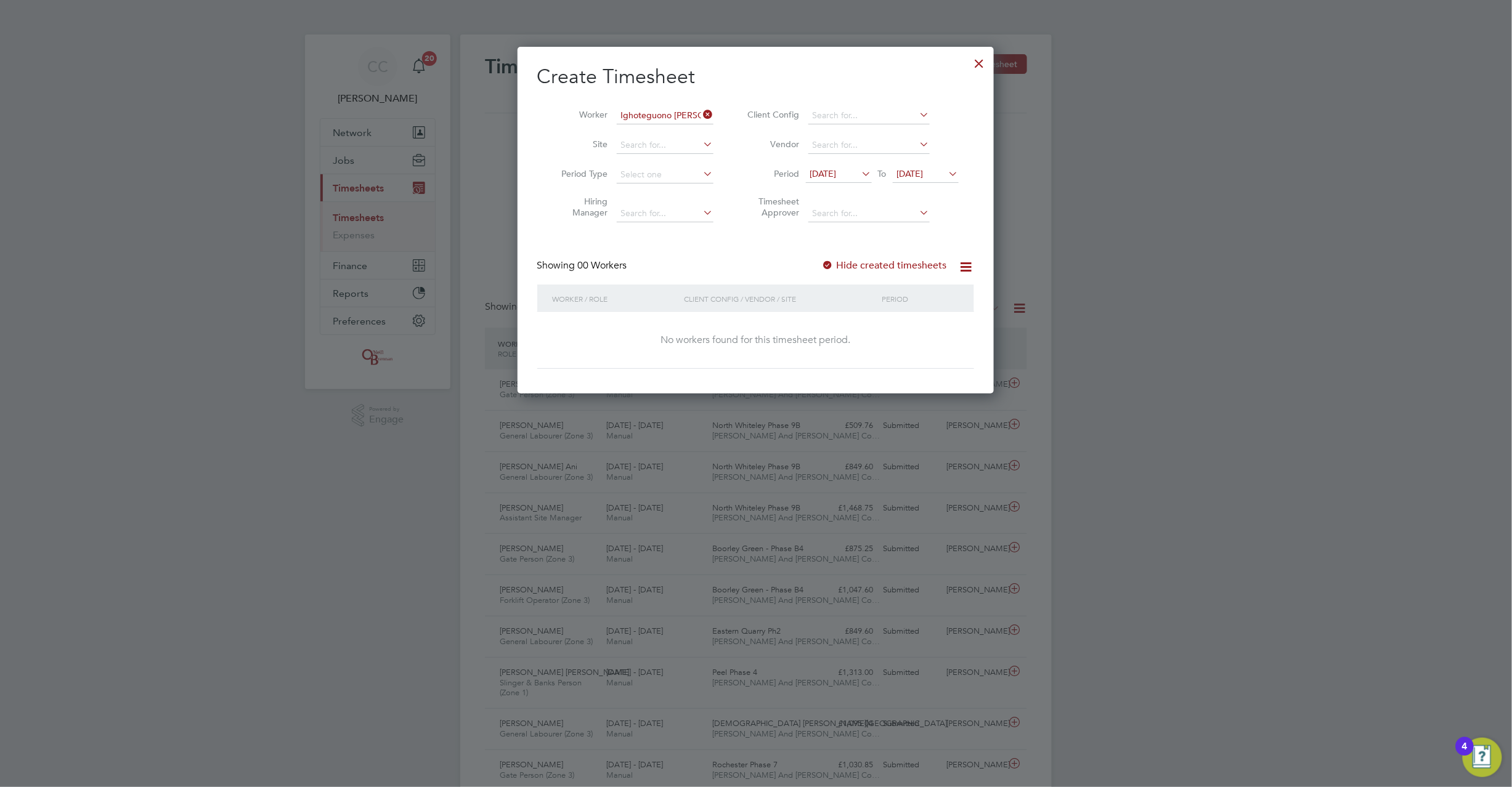
click at [838, 261] on label "Hide created timesheets" at bounding box center [885, 265] width 125 height 12
click at [836, 262] on label "Hide created timesheets" at bounding box center [885, 265] width 125 height 12
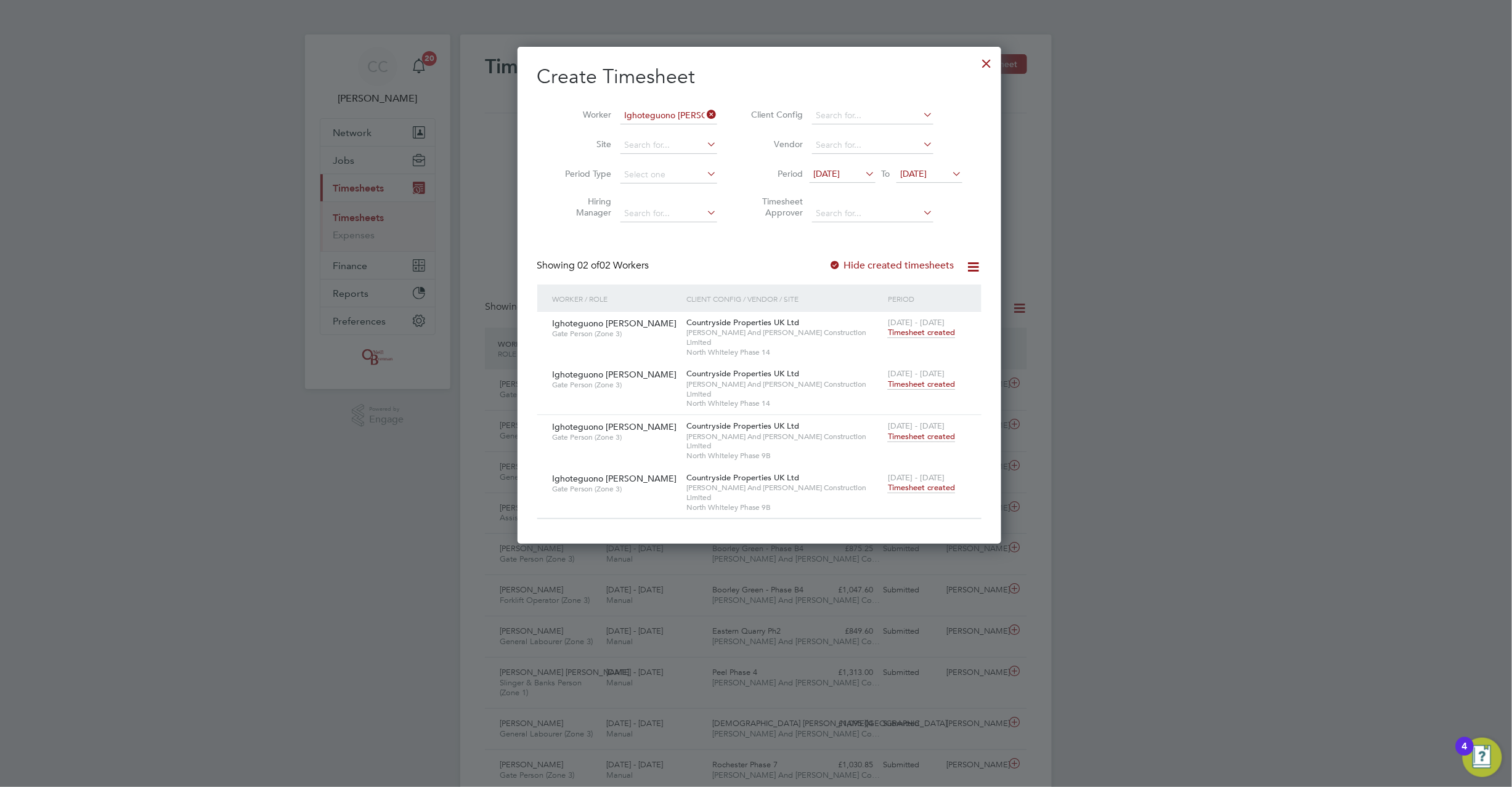
click at [925, 482] on span "Timesheet created" at bounding box center [921, 487] width 67 height 11
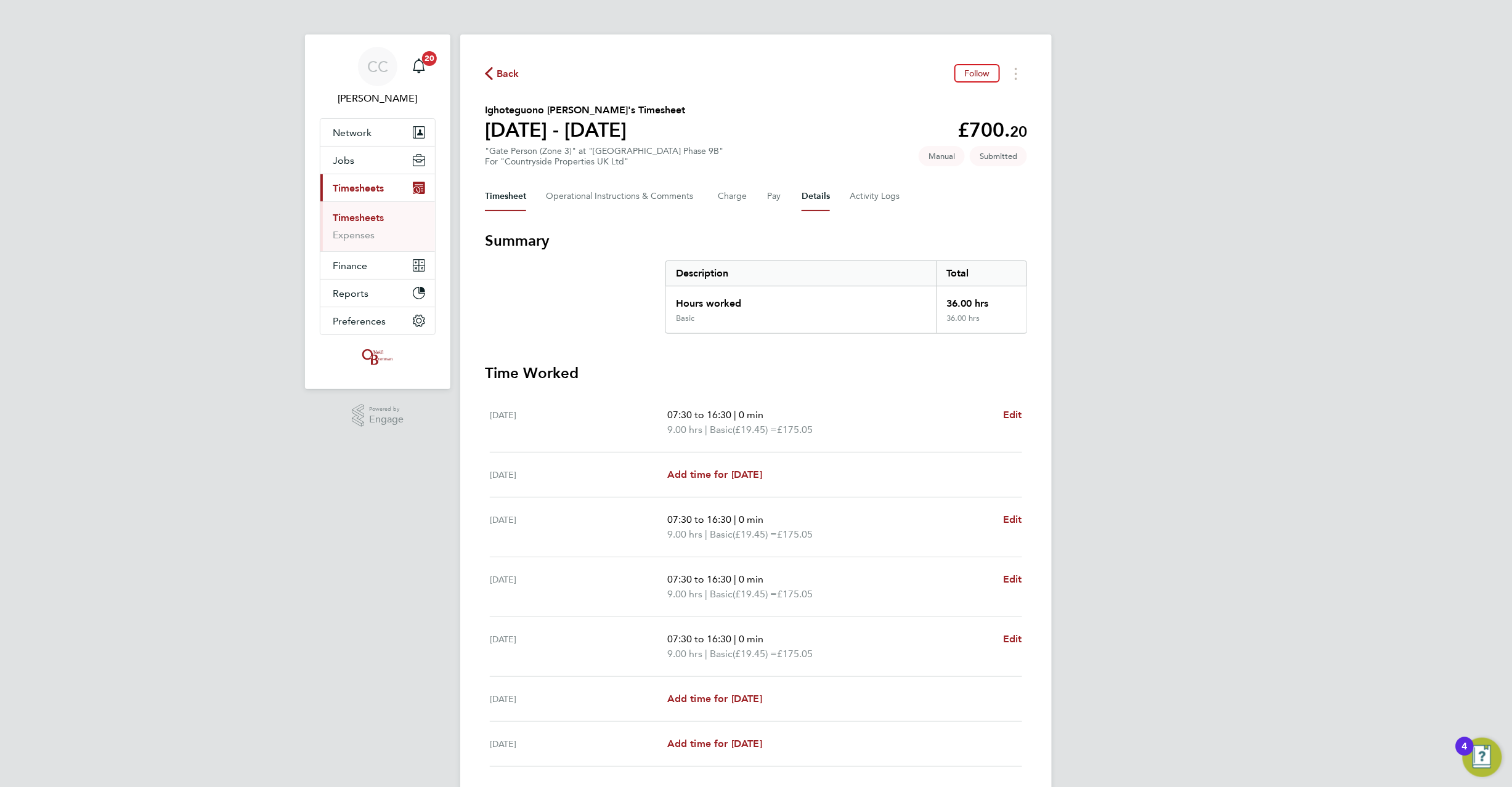
click at [816, 194] on button "Details" at bounding box center [815, 197] width 28 height 30
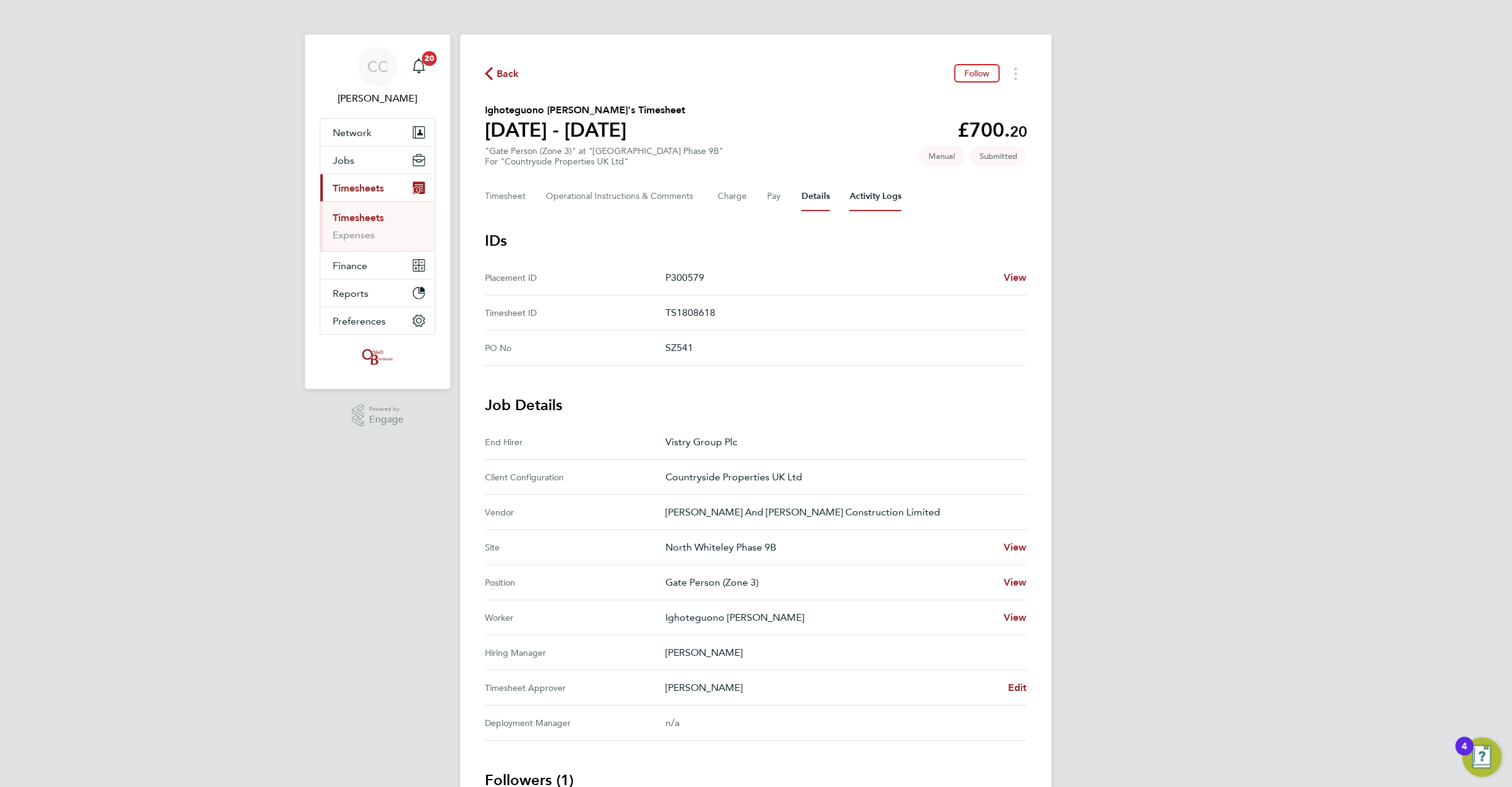
click at [893, 204] on Logs-tab "Activity Logs" at bounding box center [876, 197] width 52 height 30
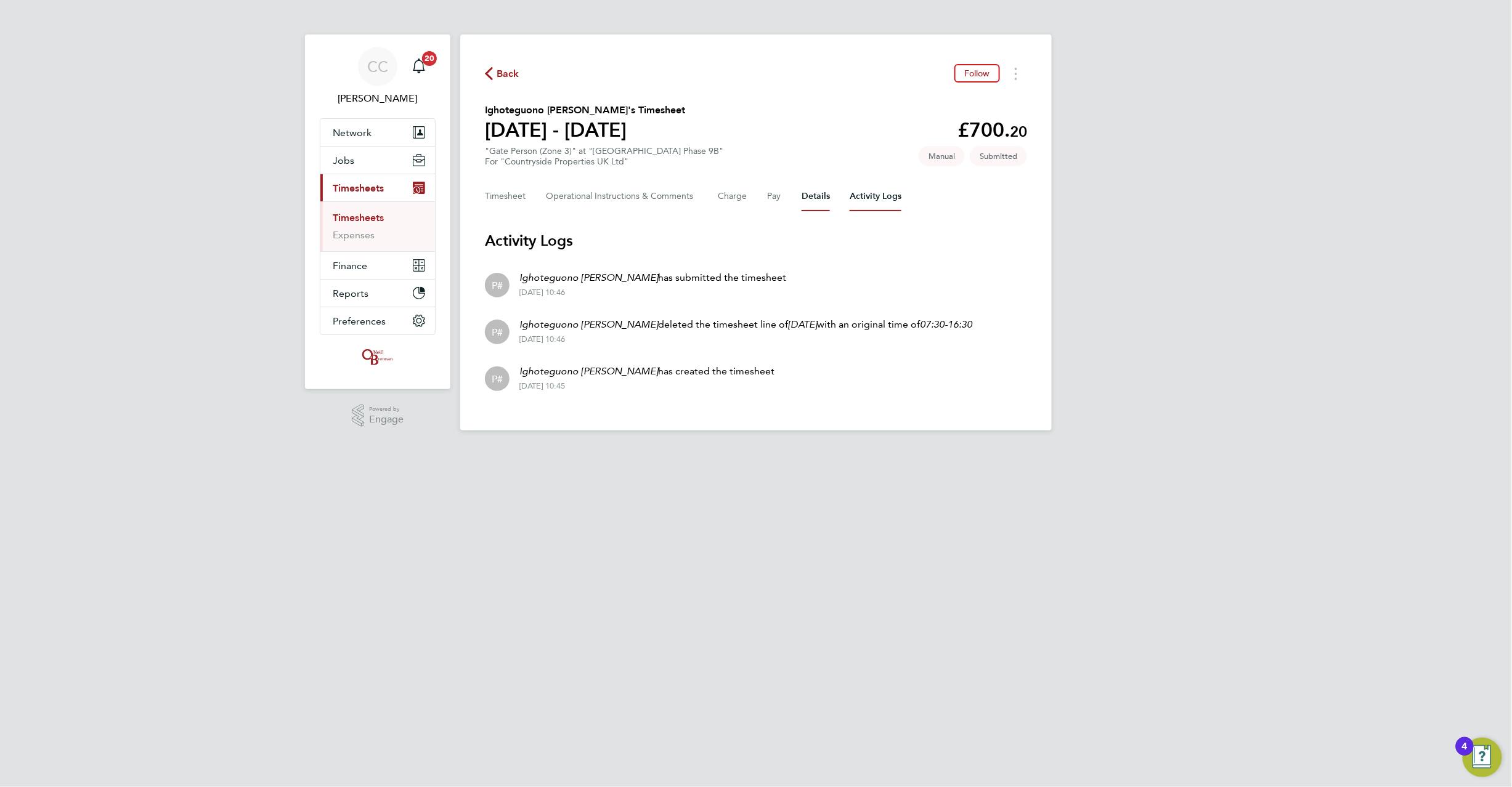
drag, startPoint x: 819, startPoint y: 202, endPoint x: 817, endPoint y: 214, distance: 12.2
click at [819, 201] on button "Details" at bounding box center [815, 197] width 28 height 30
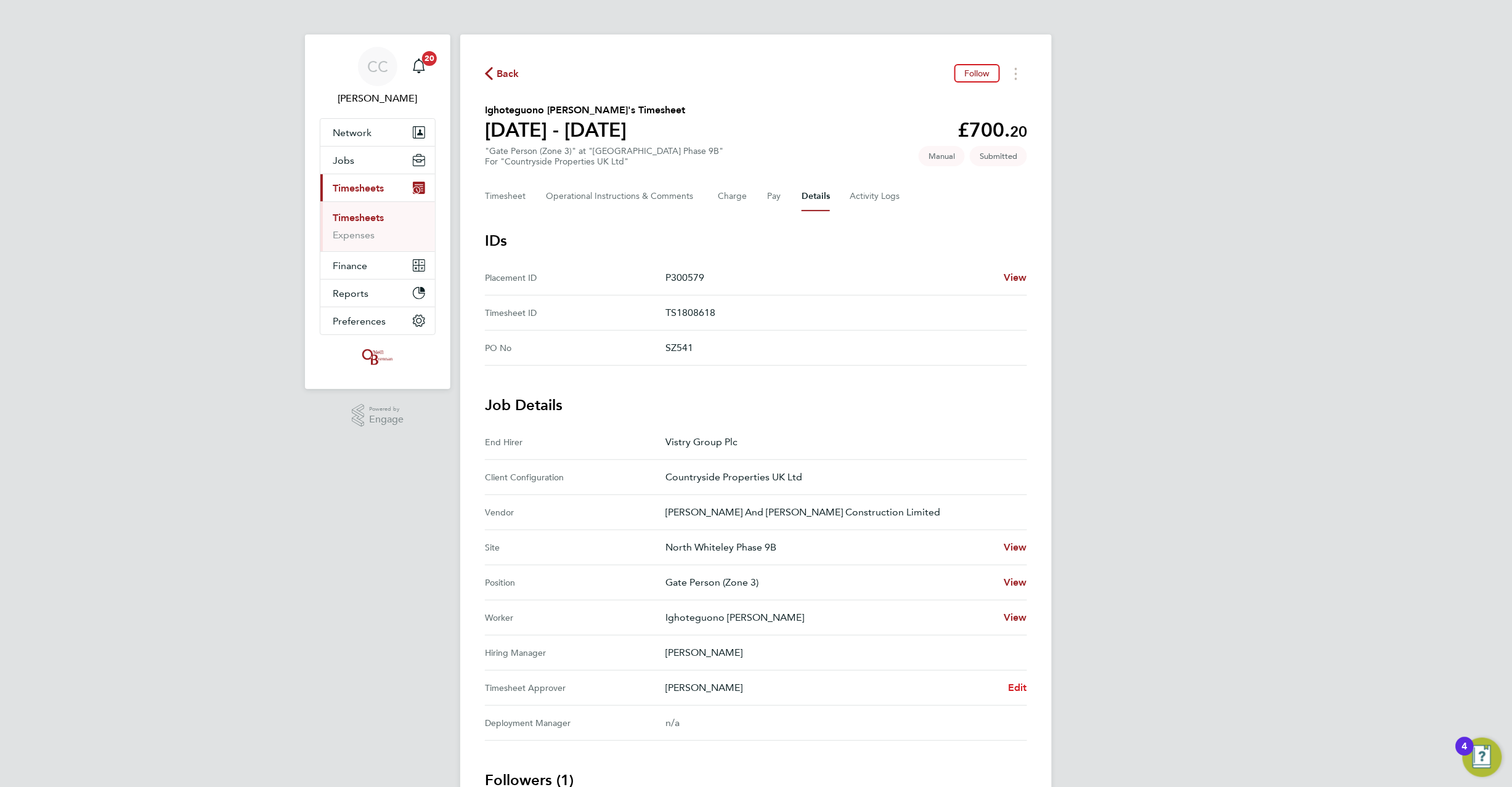
click at [1013, 690] on span "Edit" at bounding box center [1017, 687] width 19 height 12
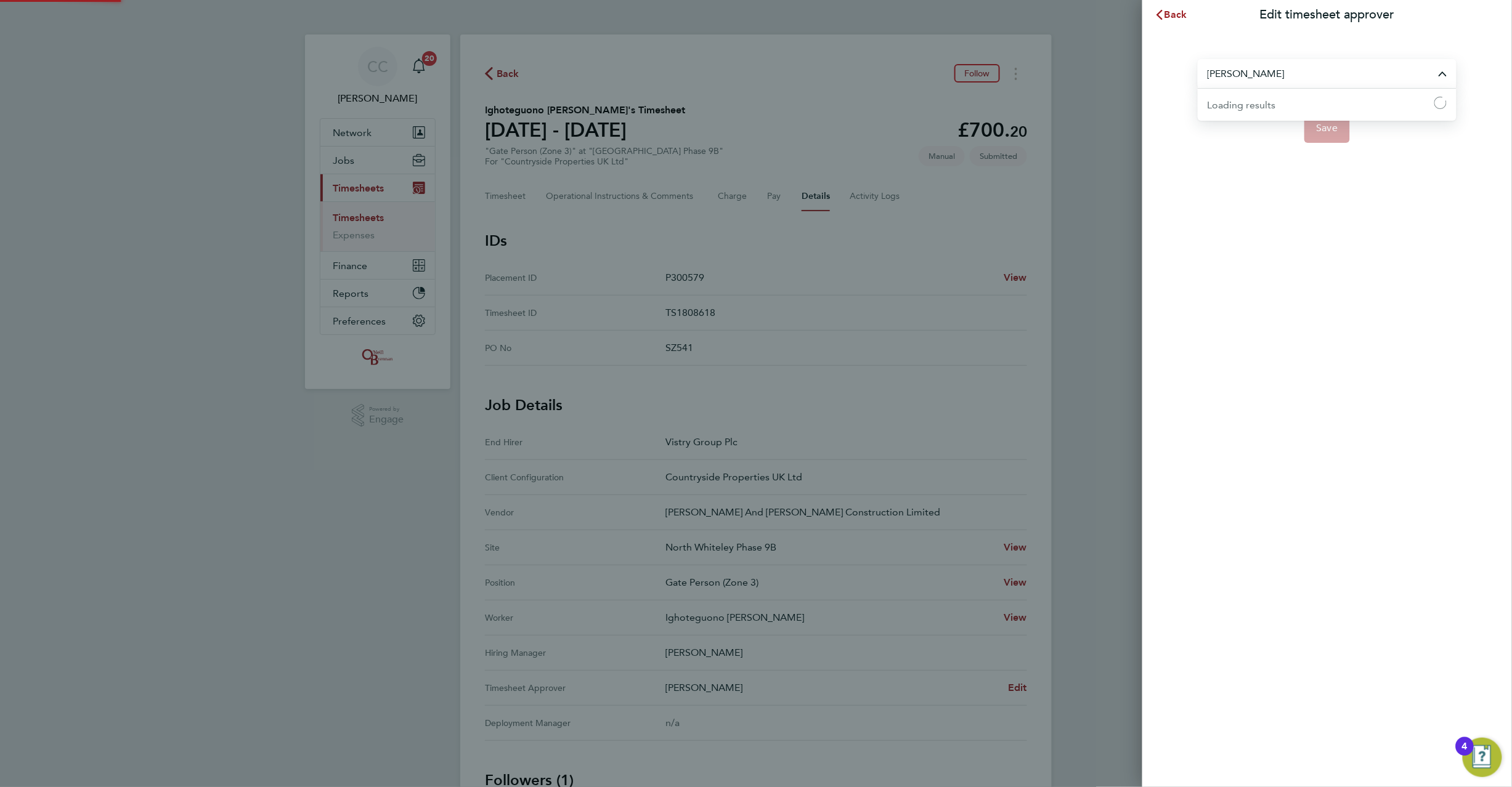
click at [1219, 82] on input "Tom Blunden" at bounding box center [1327, 73] width 259 height 29
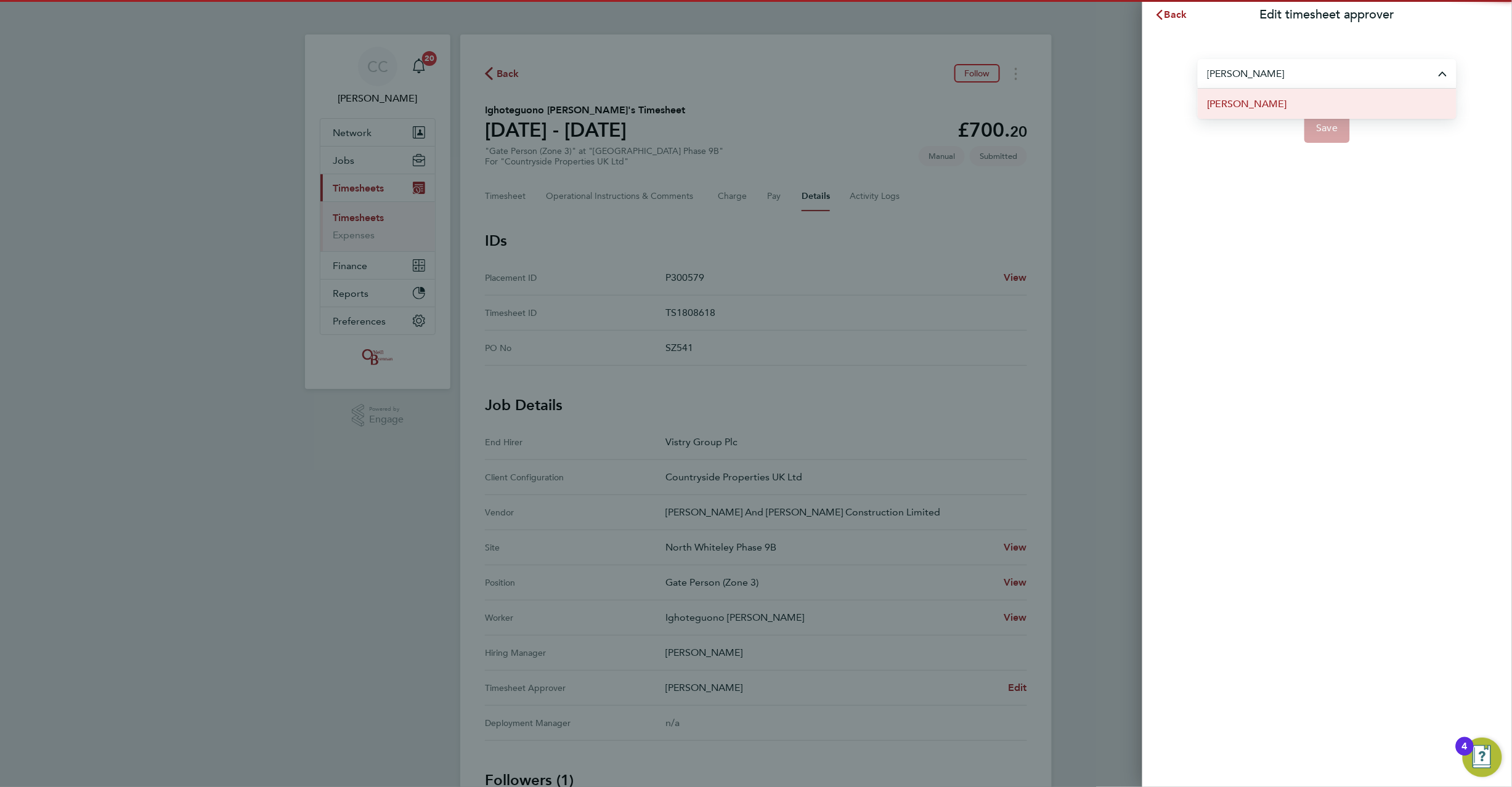
click at [1253, 107] on span "[PERSON_NAME]" at bounding box center [1247, 104] width 79 height 15
type input "[PERSON_NAME]"
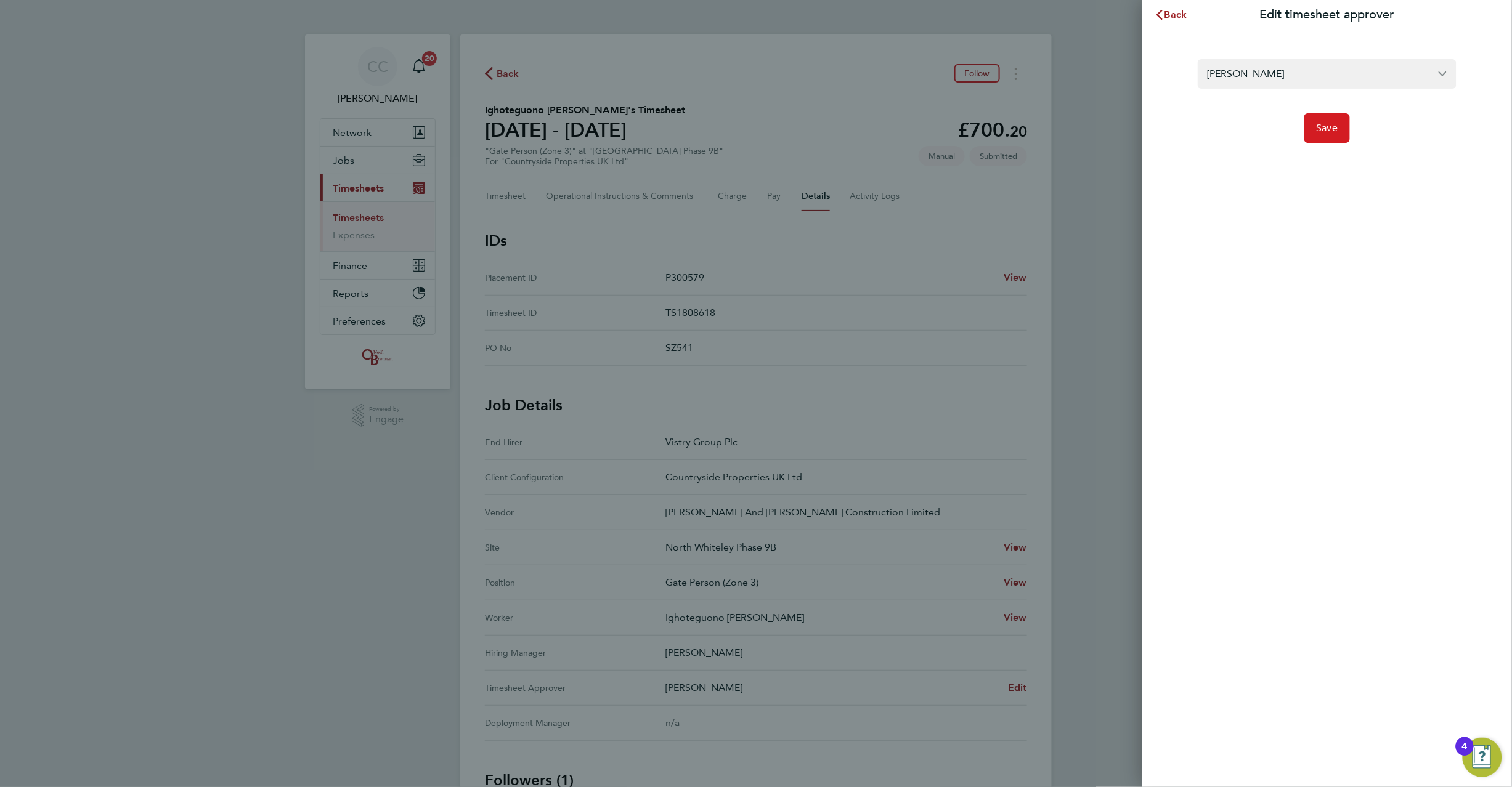
click at [1331, 131] on span "Save" at bounding box center [1327, 128] width 21 height 12
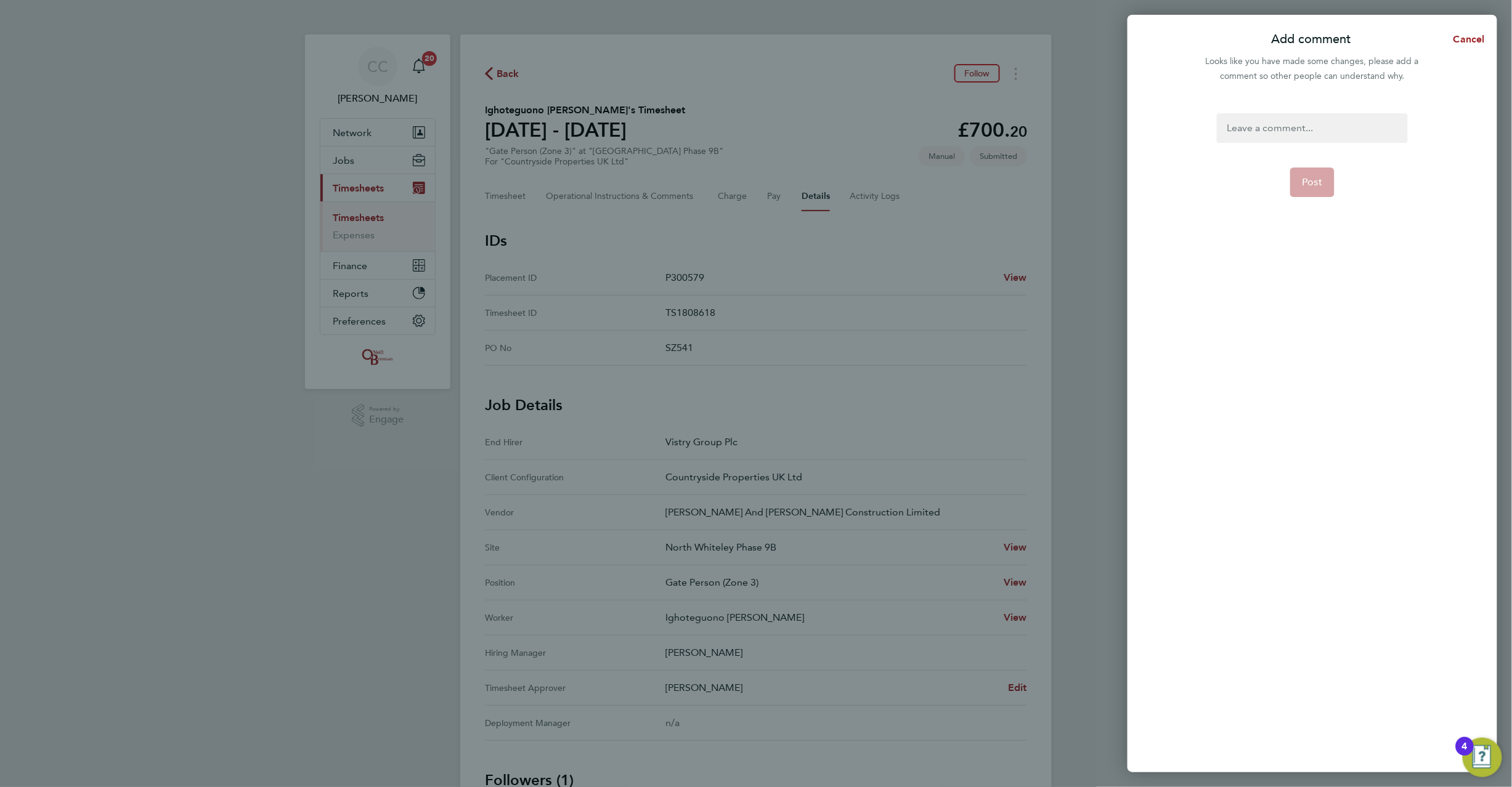
click at [1273, 121] on div at bounding box center [1312, 129] width 190 height 30
click at [1280, 133] on div at bounding box center [1312, 129] width 190 height 30
click at [1314, 175] on button "Post" at bounding box center [1312, 182] width 45 height 30
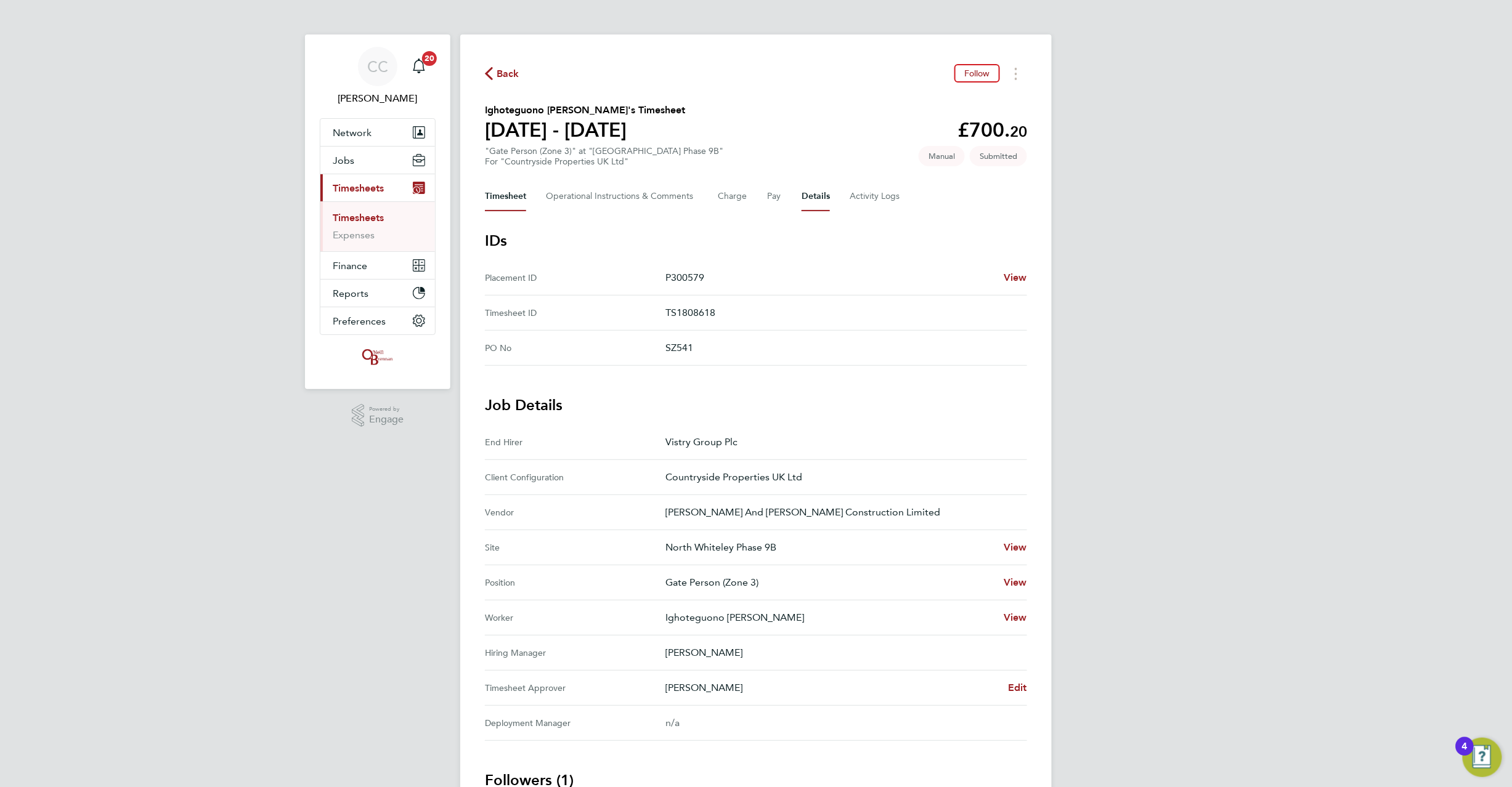
click at [510, 194] on button "Timesheet" at bounding box center [505, 197] width 41 height 30
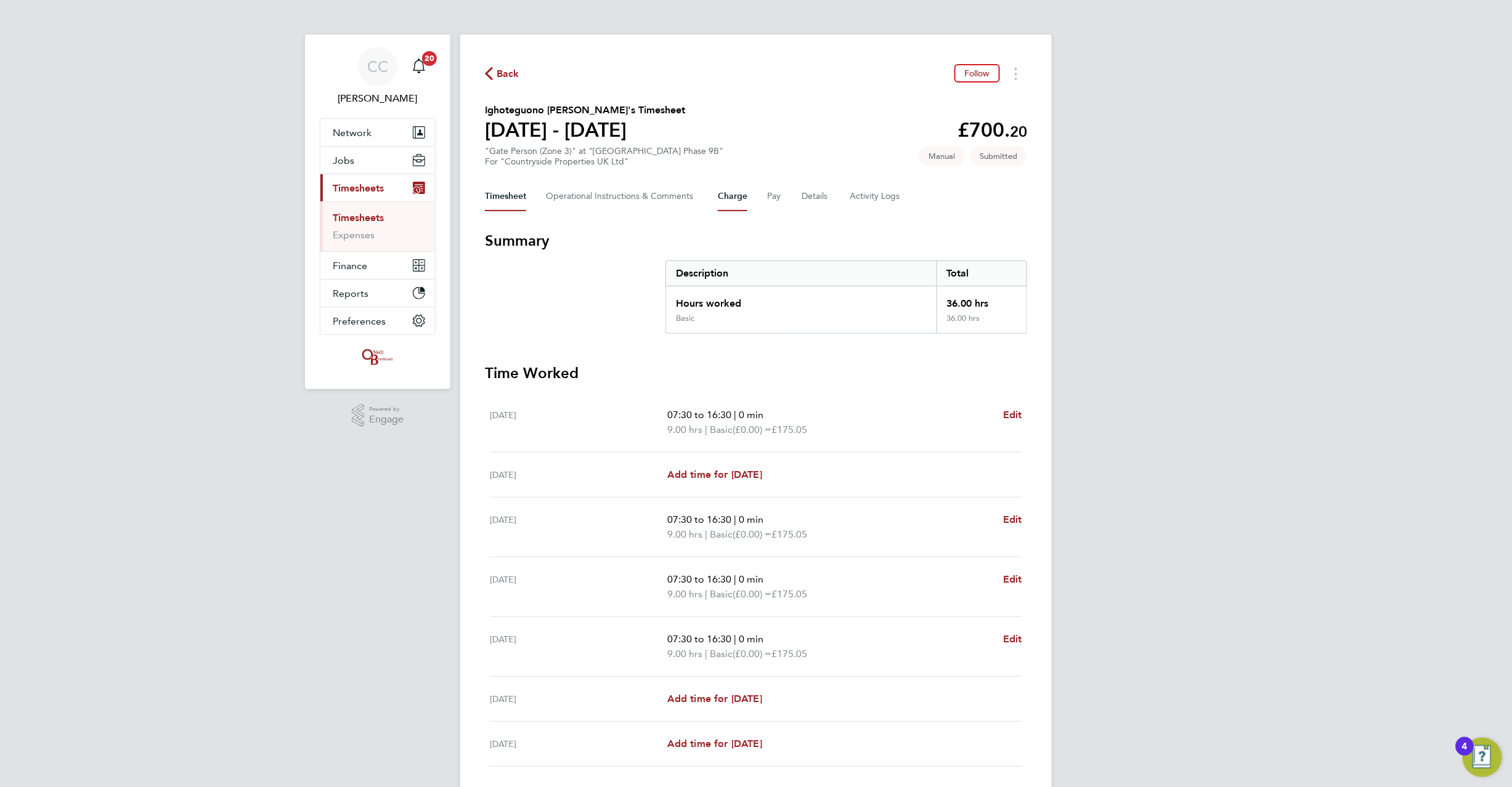
click at [743, 194] on button "Charge" at bounding box center [733, 197] width 30 height 30
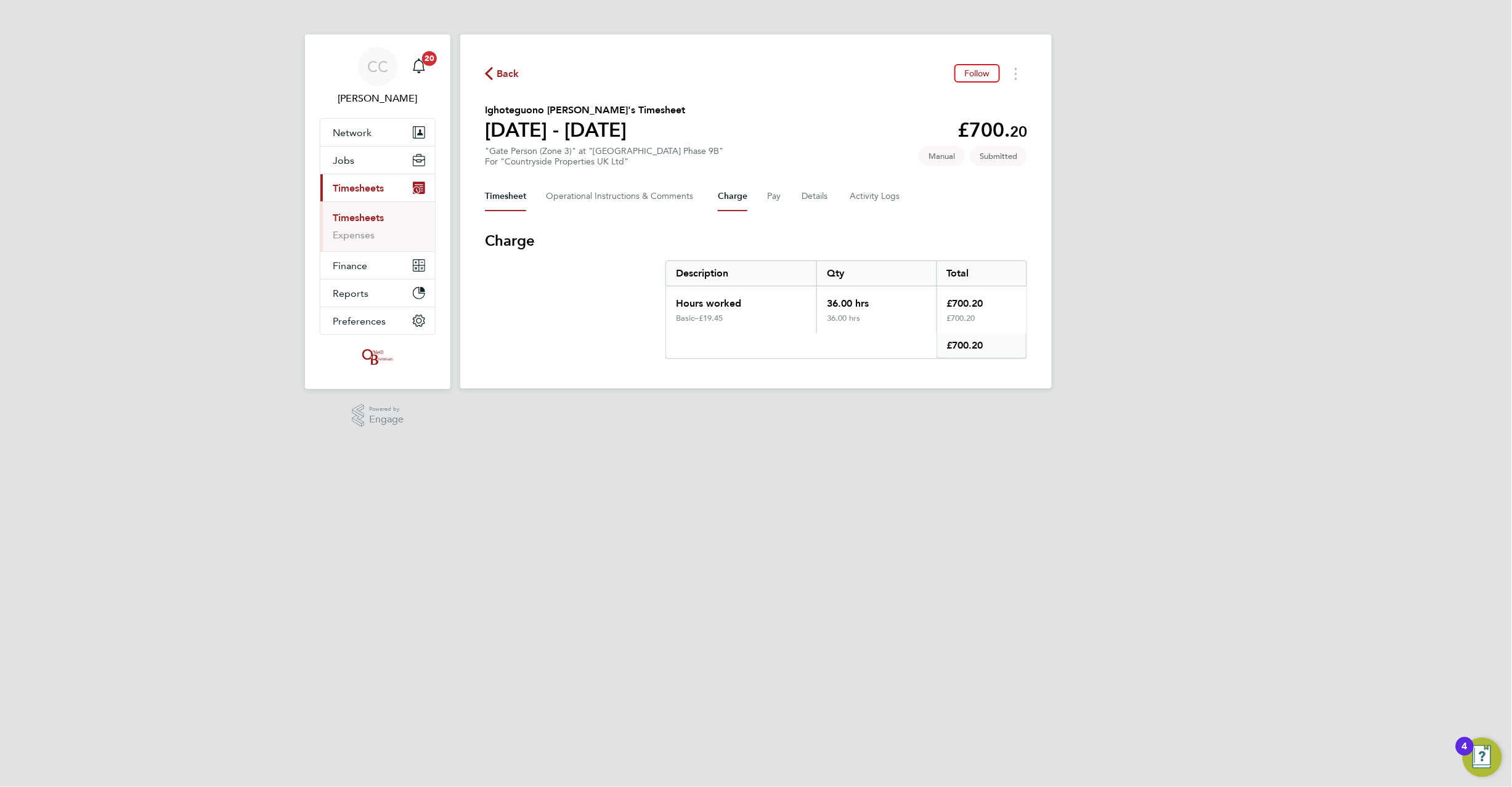
click at [506, 194] on button "Timesheet" at bounding box center [505, 197] width 41 height 30
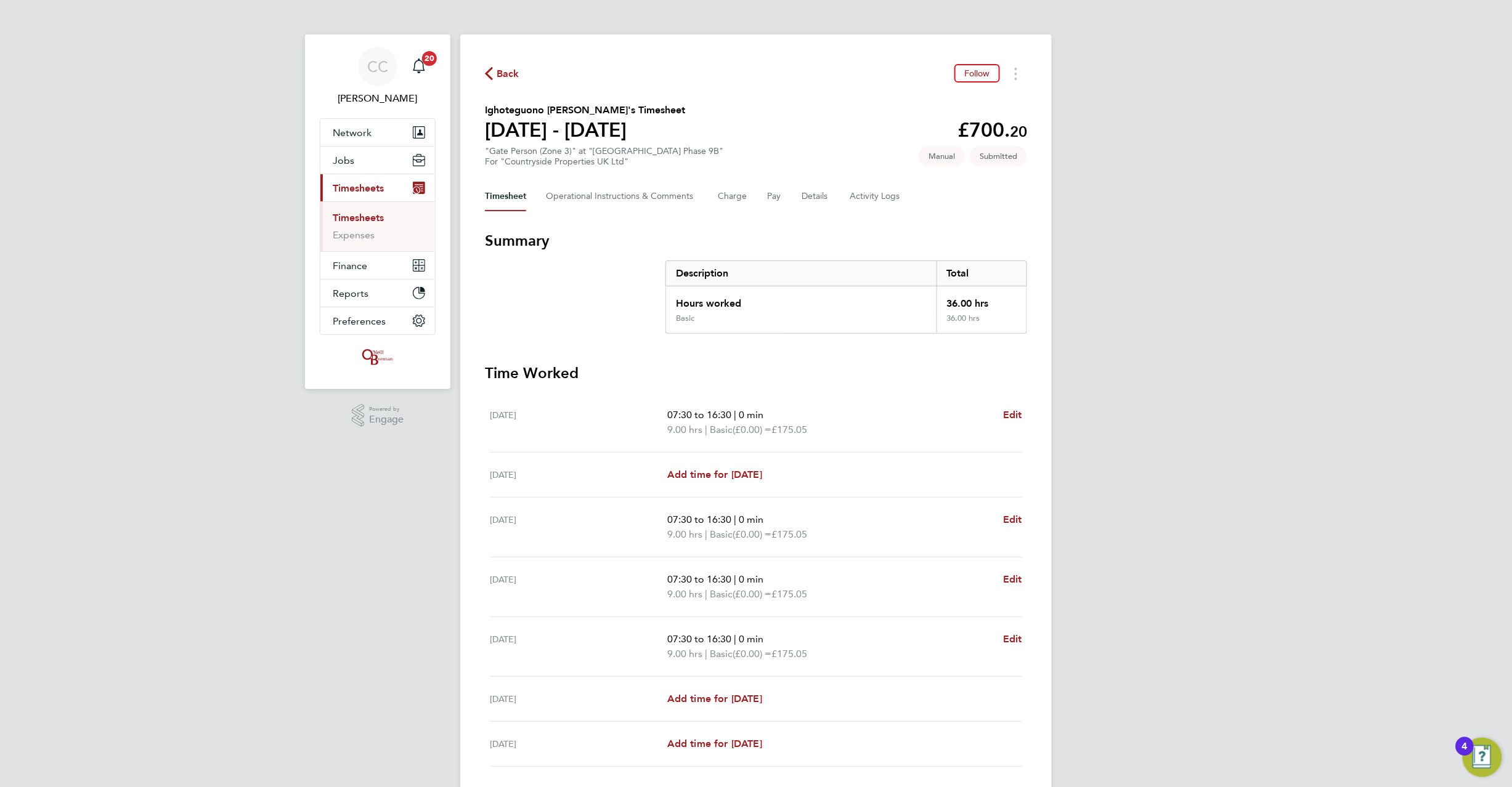
click at [511, 67] on span "Back" at bounding box center [508, 74] width 23 height 15
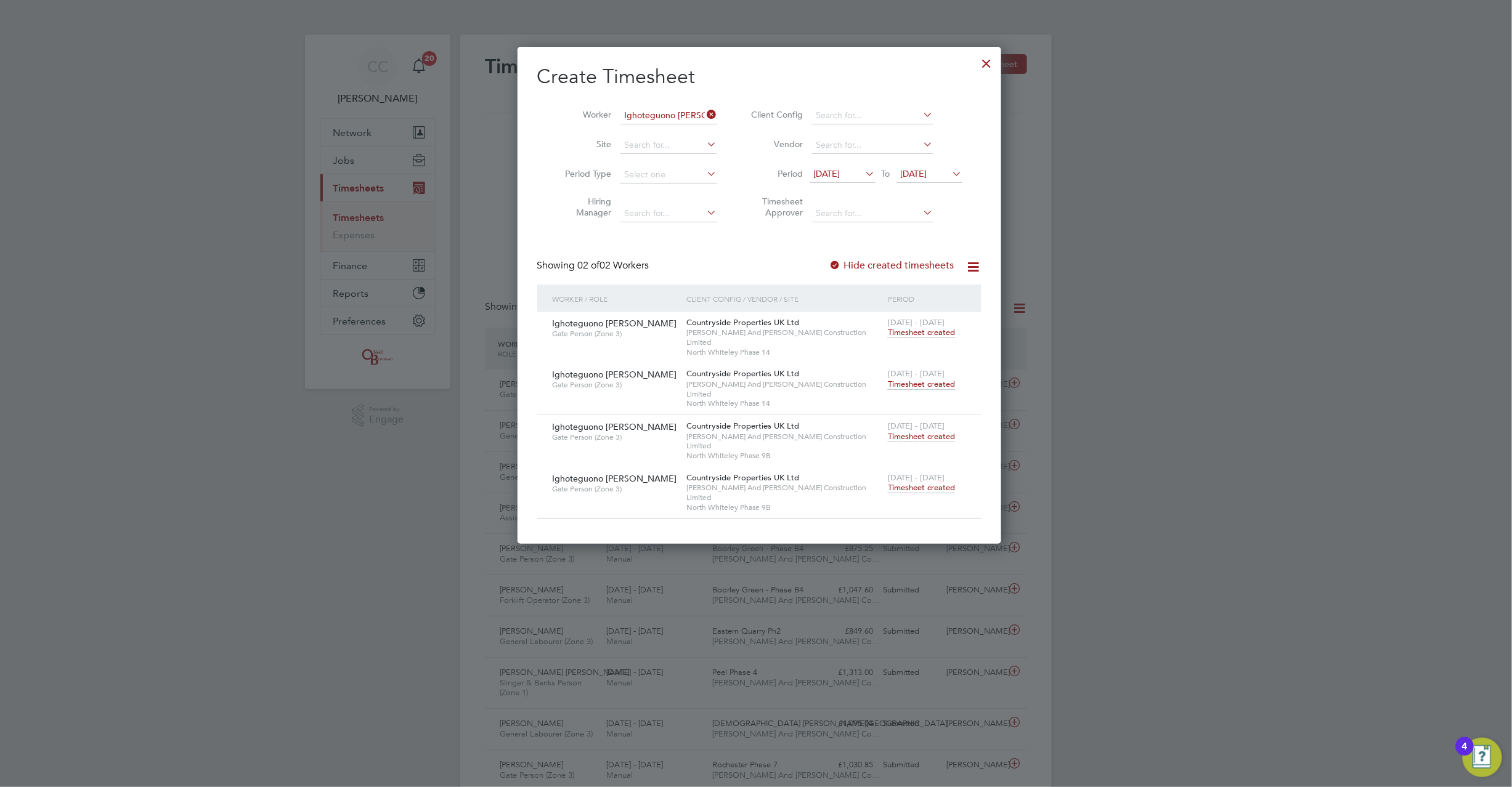
click at [977, 58] on div at bounding box center [987, 60] width 22 height 22
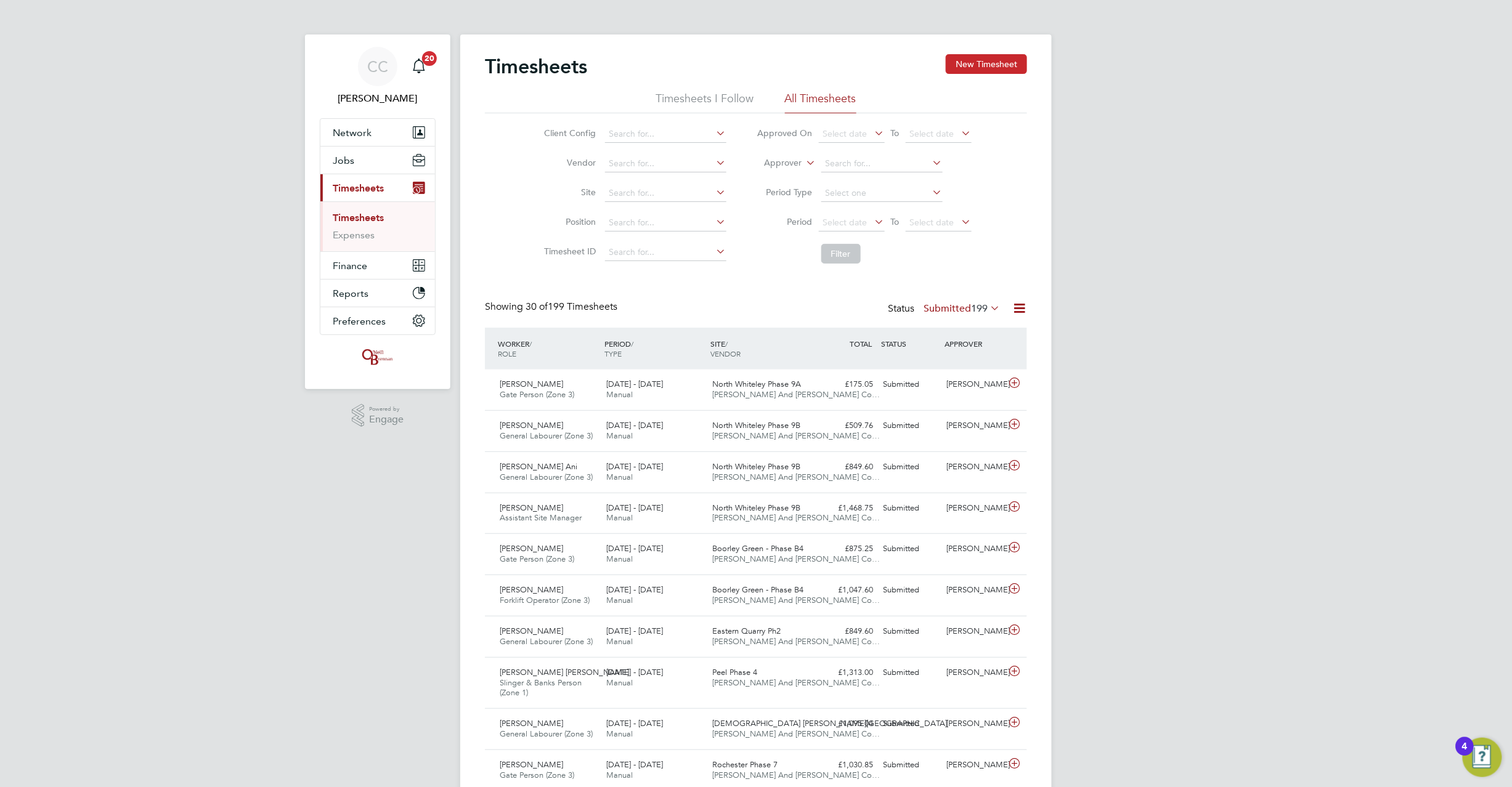
click at [996, 62] on button "New Timesheet" at bounding box center [986, 64] width 82 height 20
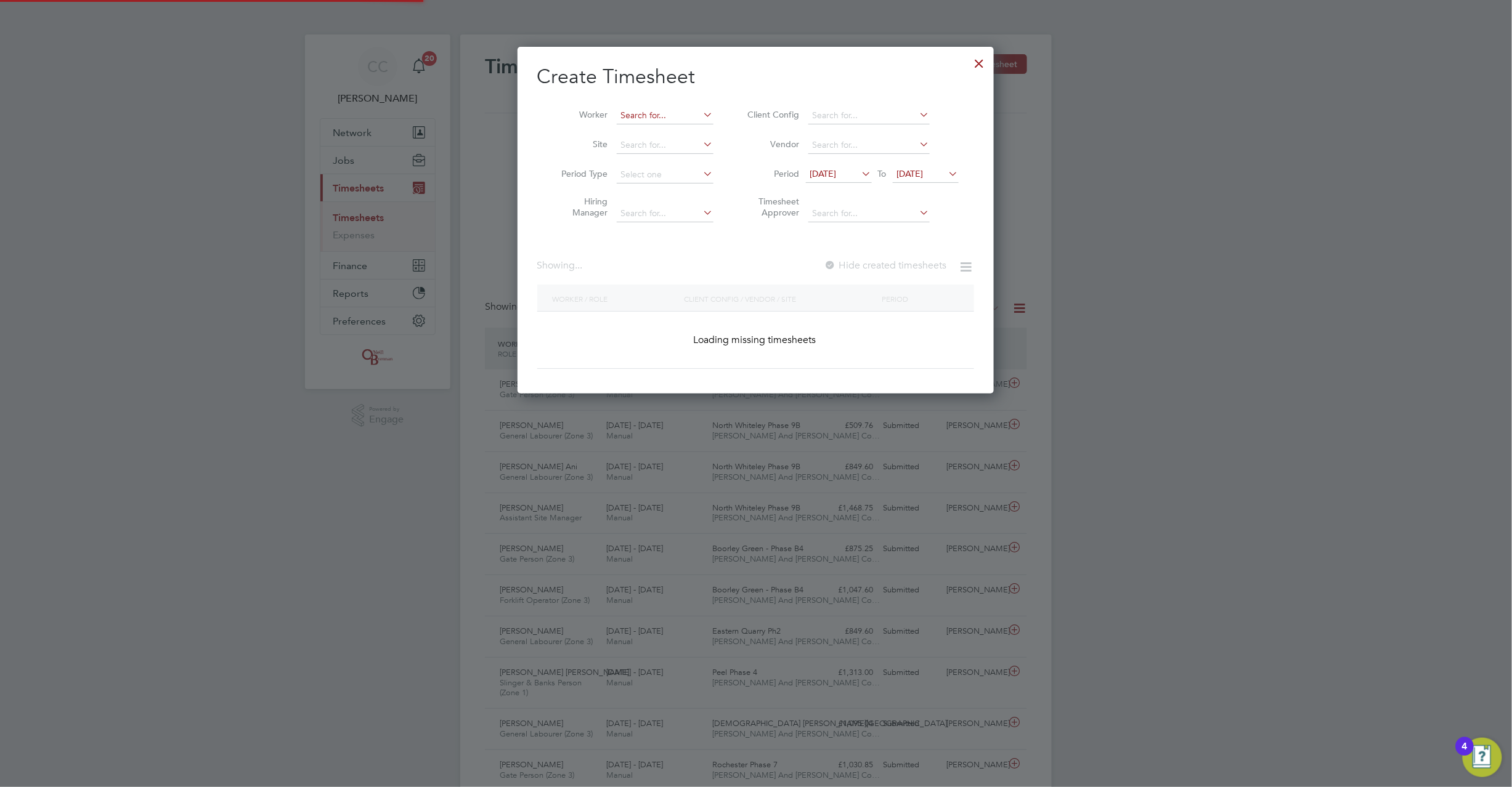
scroll to position [2149, 477]
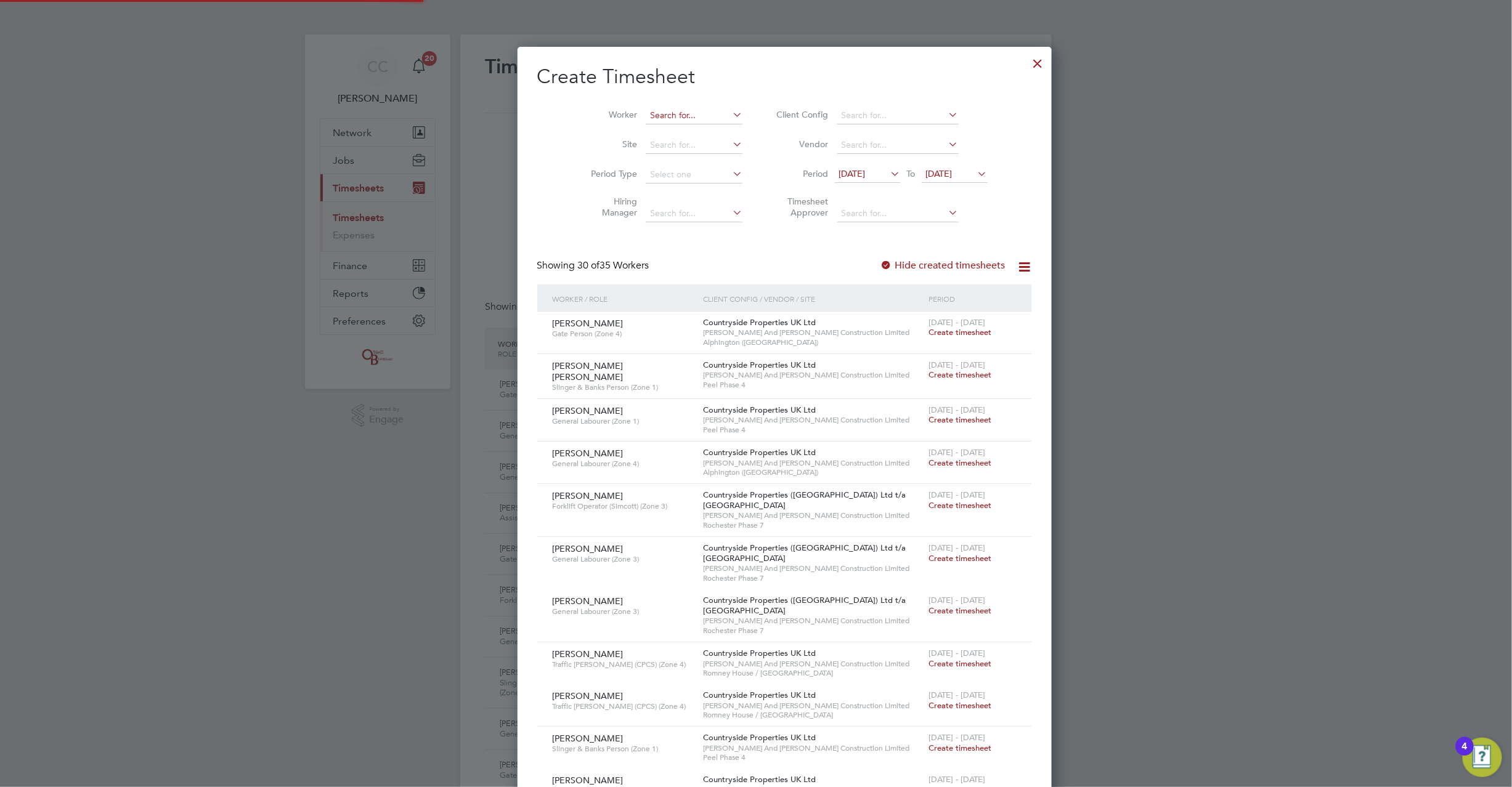
click at [646, 119] on input at bounding box center [693, 115] width 96 height 17
click at [651, 133] on li "Doyen Robinson" at bounding box center [692, 132] width 153 height 16
type input "Doyen Robinson"
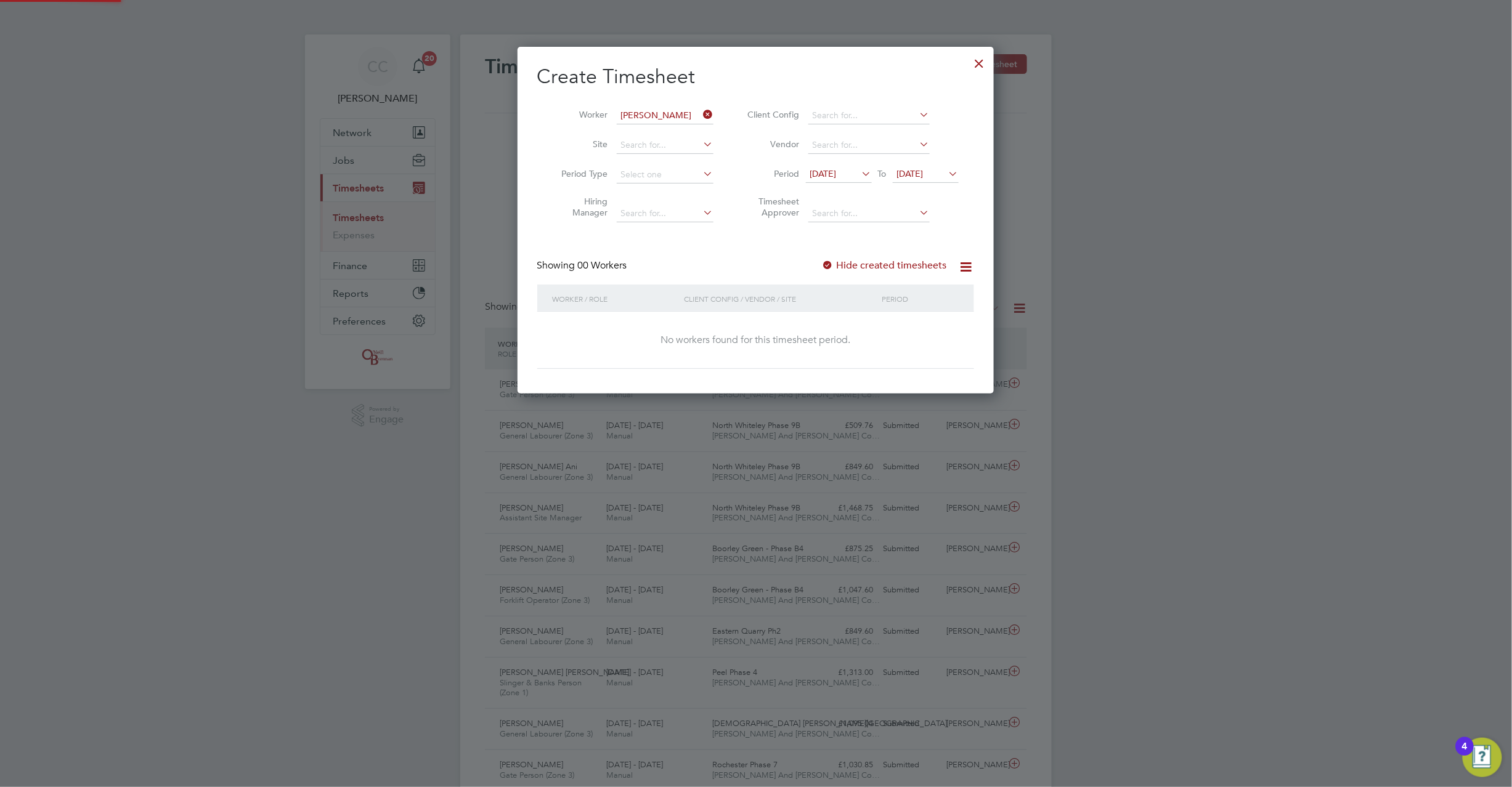
scroll to position [348, 477]
click at [923, 171] on span "20 Aug 2025" at bounding box center [910, 173] width 26 height 11
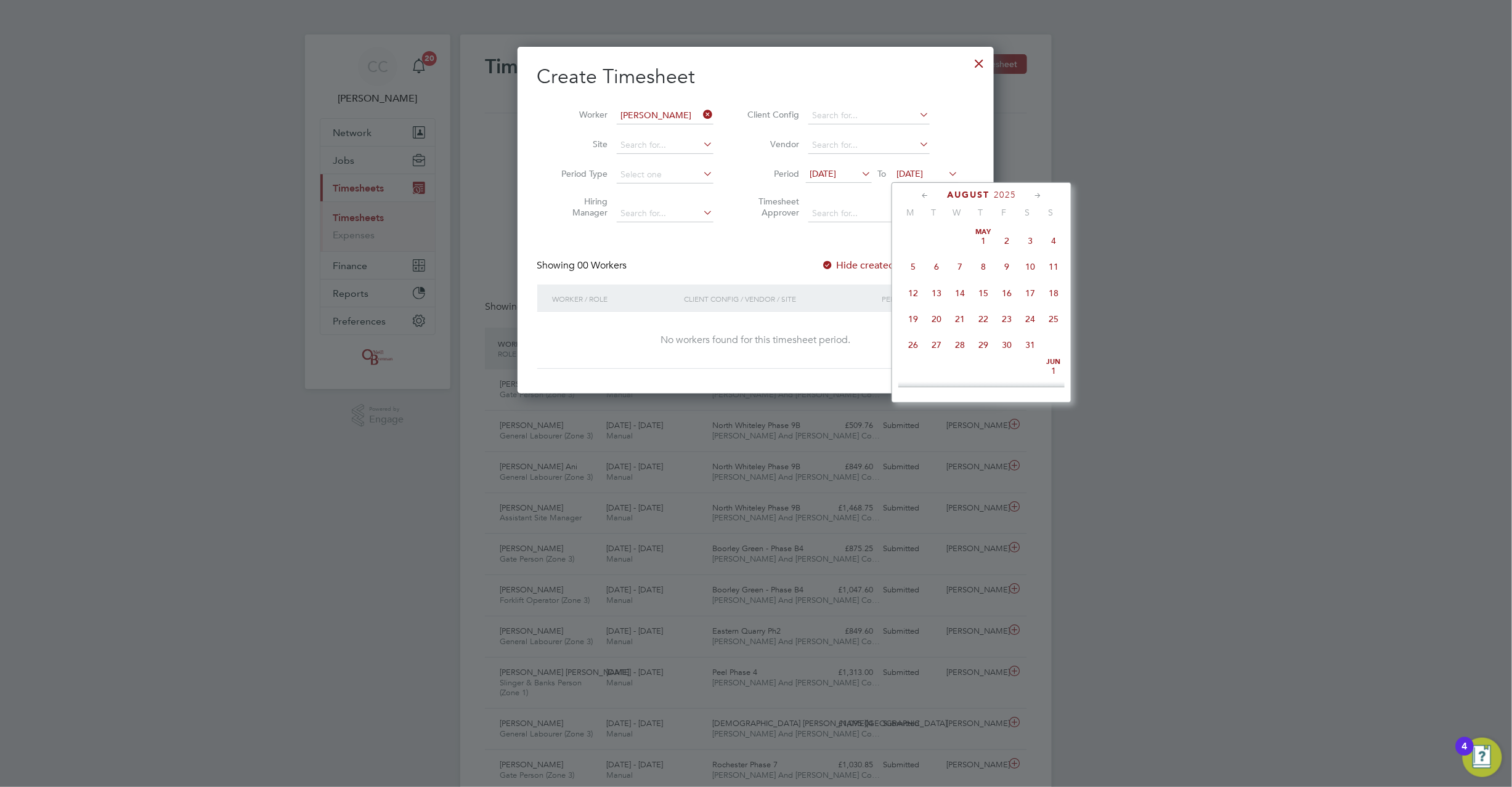
scroll to position [449, 0]
drag, startPoint x: 1060, startPoint y: 291, endPoint x: 965, endPoint y: 308, distance: 96.5
click at [1059, 289] on span "24" at bounding box center [1054, 286] width 23 height 23
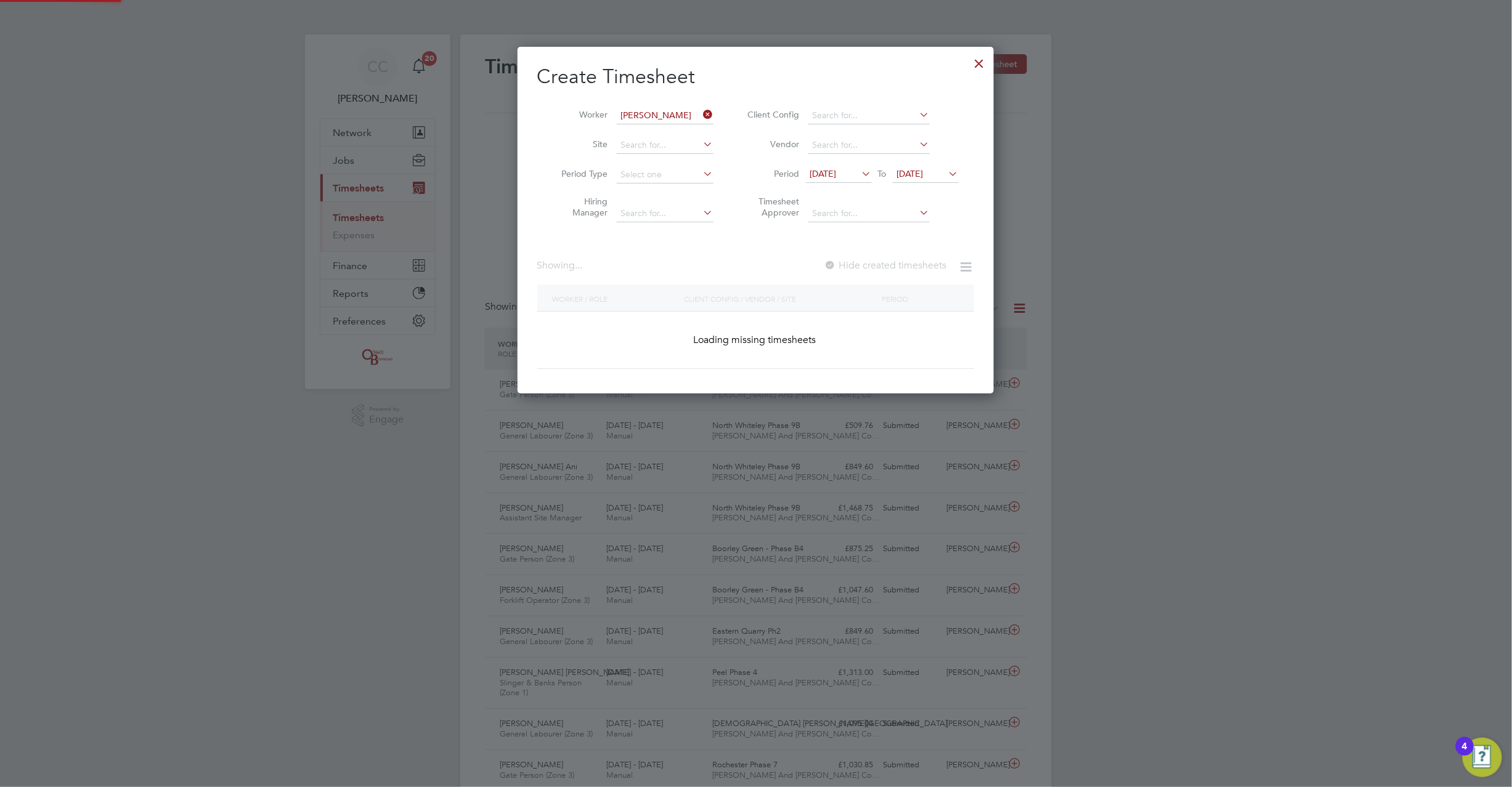
scroll to position [348, 477]
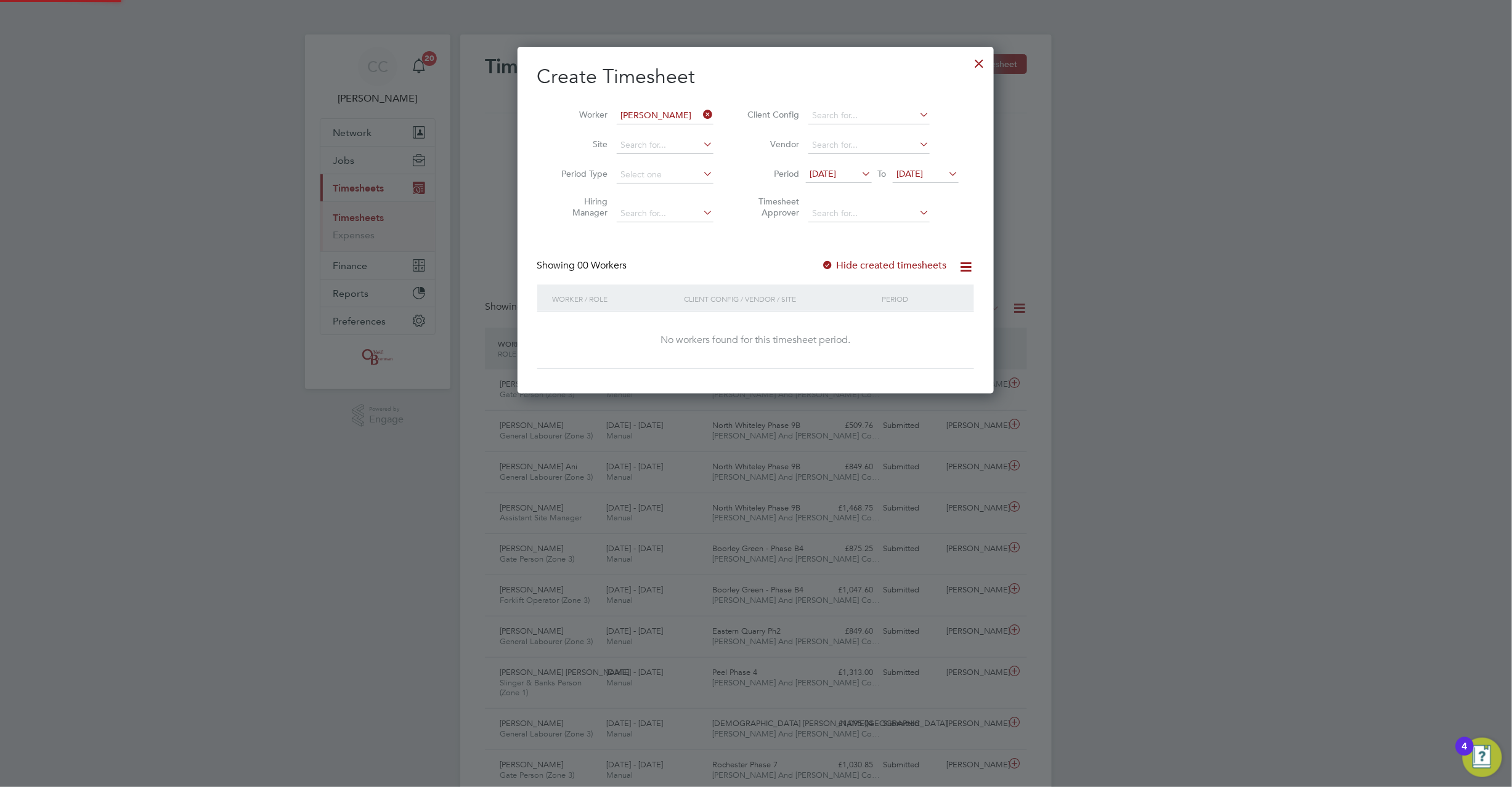
drag, startPoint x: 836, startPoint y: 259, endPoint x: 831, endPoint y: 262, distance: 5.8
click at [836, 260] on label "Hide created timesheets" at bounding box center [885, 265] width 125 height 12
click at [831, 262] on div at bounding box center [828, 265] width 12 height 12
click at [979, 64] on div at bounding box center [979, 60] width 22 height 22
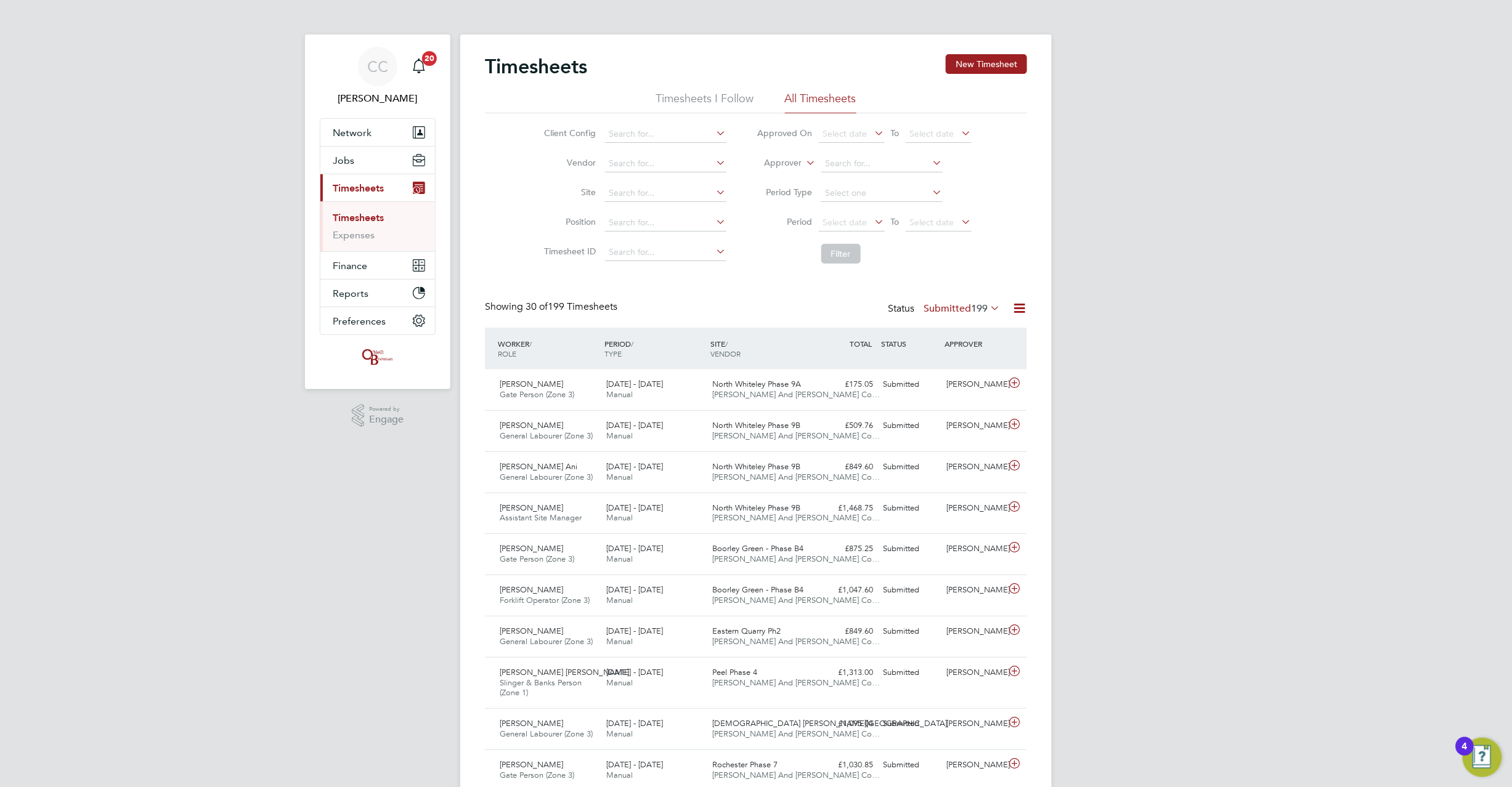
scroll to position [30, 107]
click at [973, 64] on button "New Timesheet" at bounding box center [986, 64] width 82 height 20
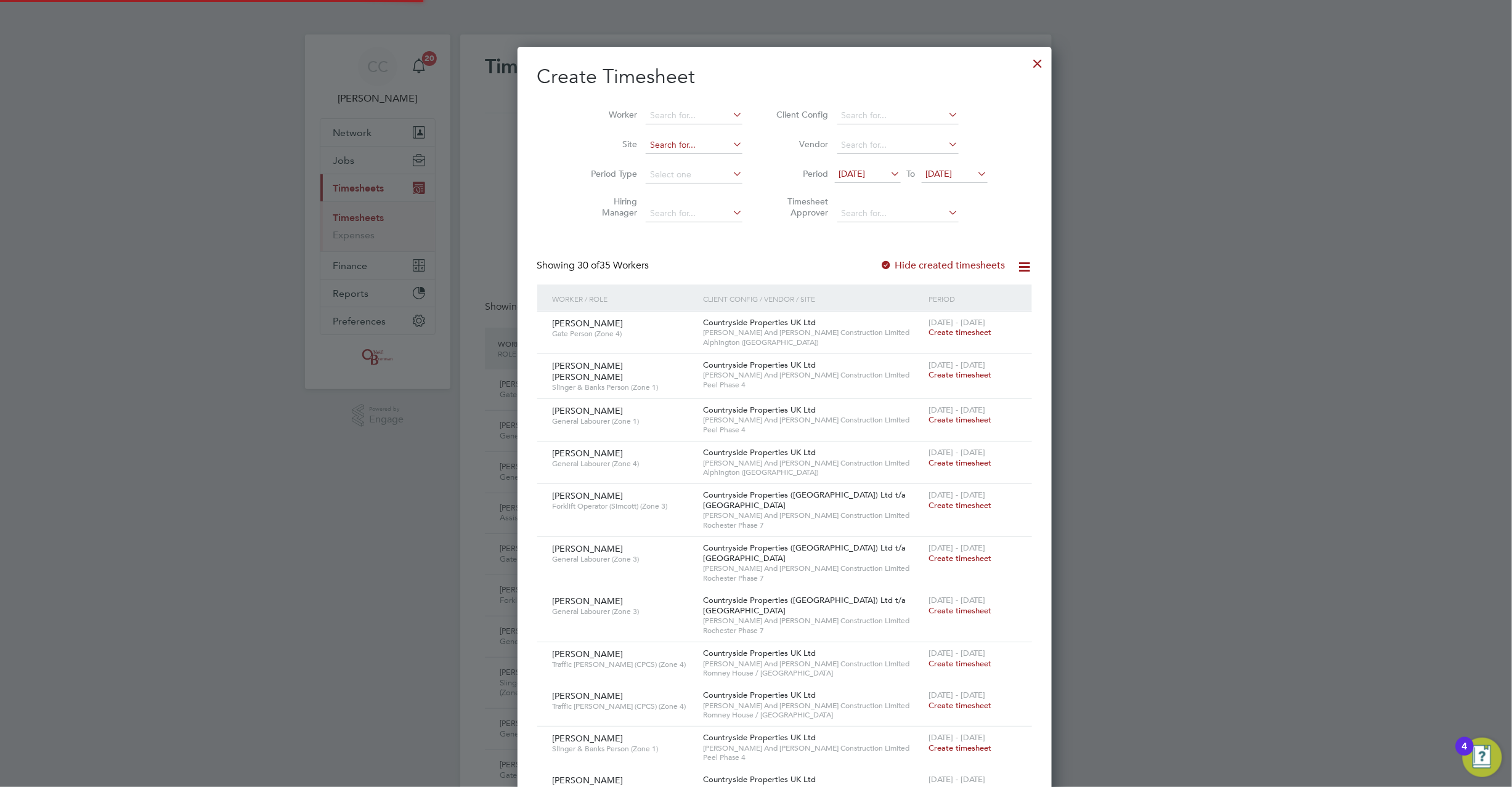
scroll to position [2149, 477]
click at [646, 119] on input at bounding box center [693, 115] width 96 height 17
click at [674, 135] on li "Trev or Fraser" at bounding box center [664, 132] width 98 height 16
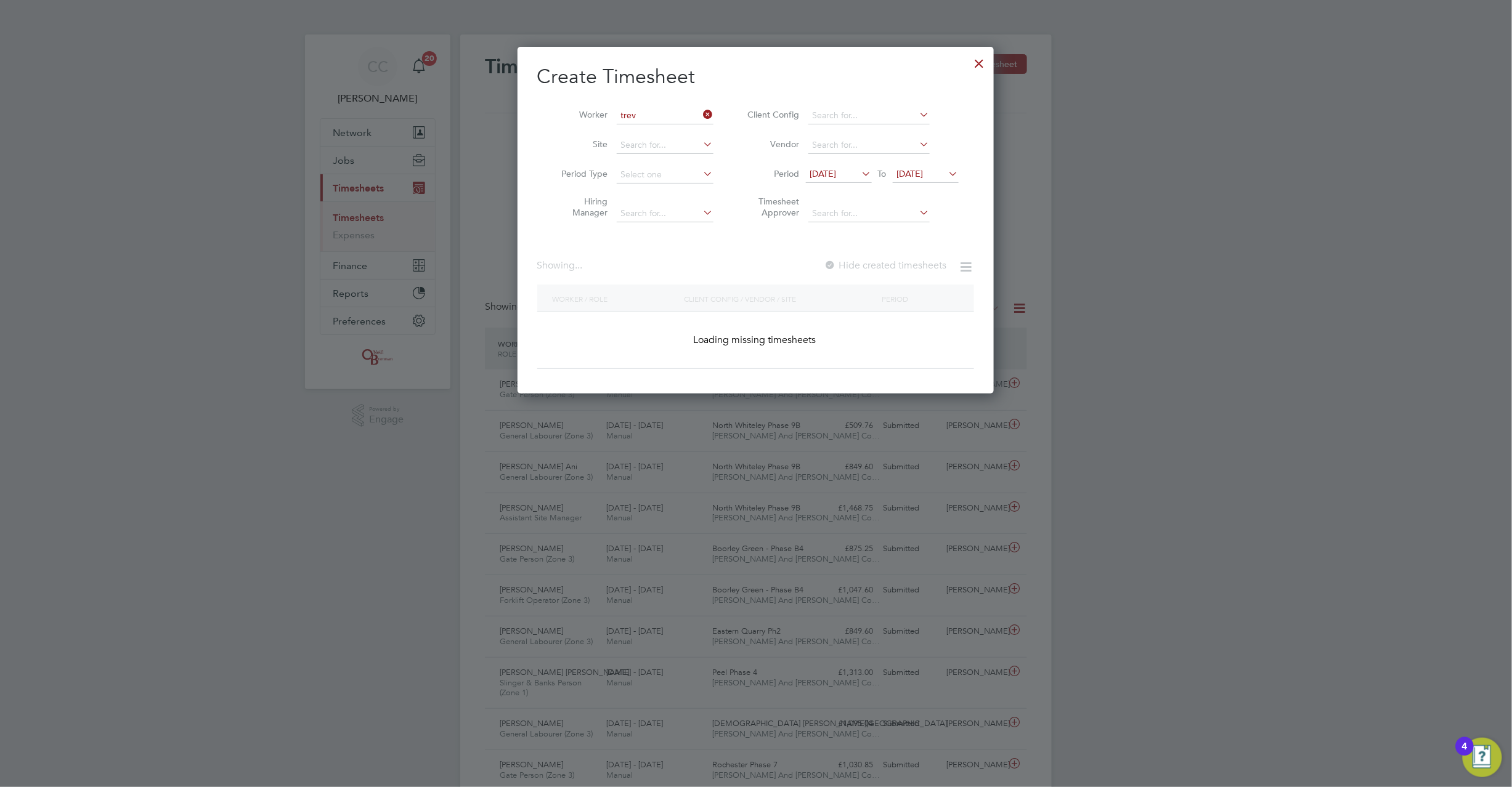
type input "Trevor Fraser"
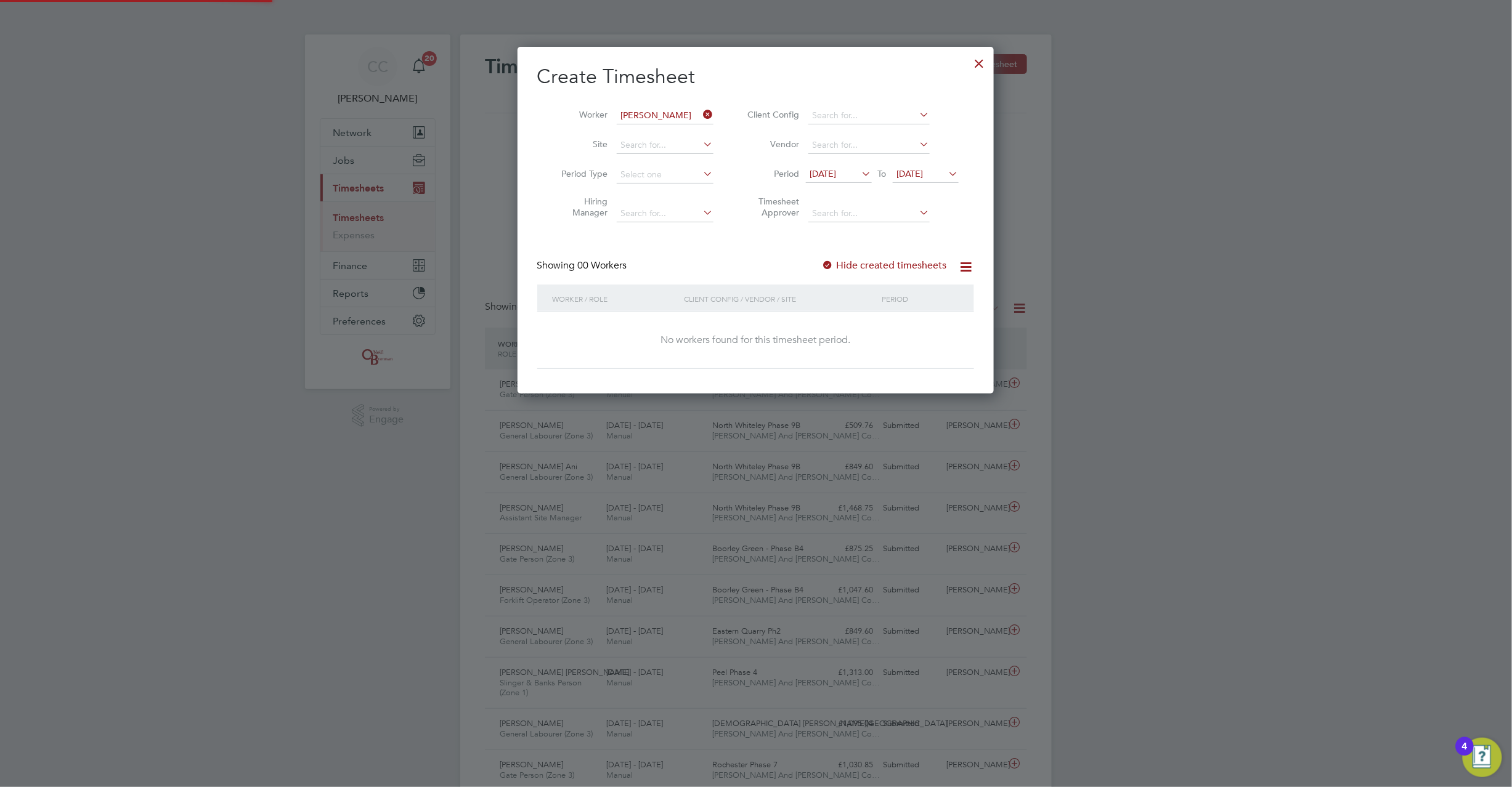
click at [917, 173] on span "20 Aug 2025" at bounding box center [910, 173] width 26 height 11
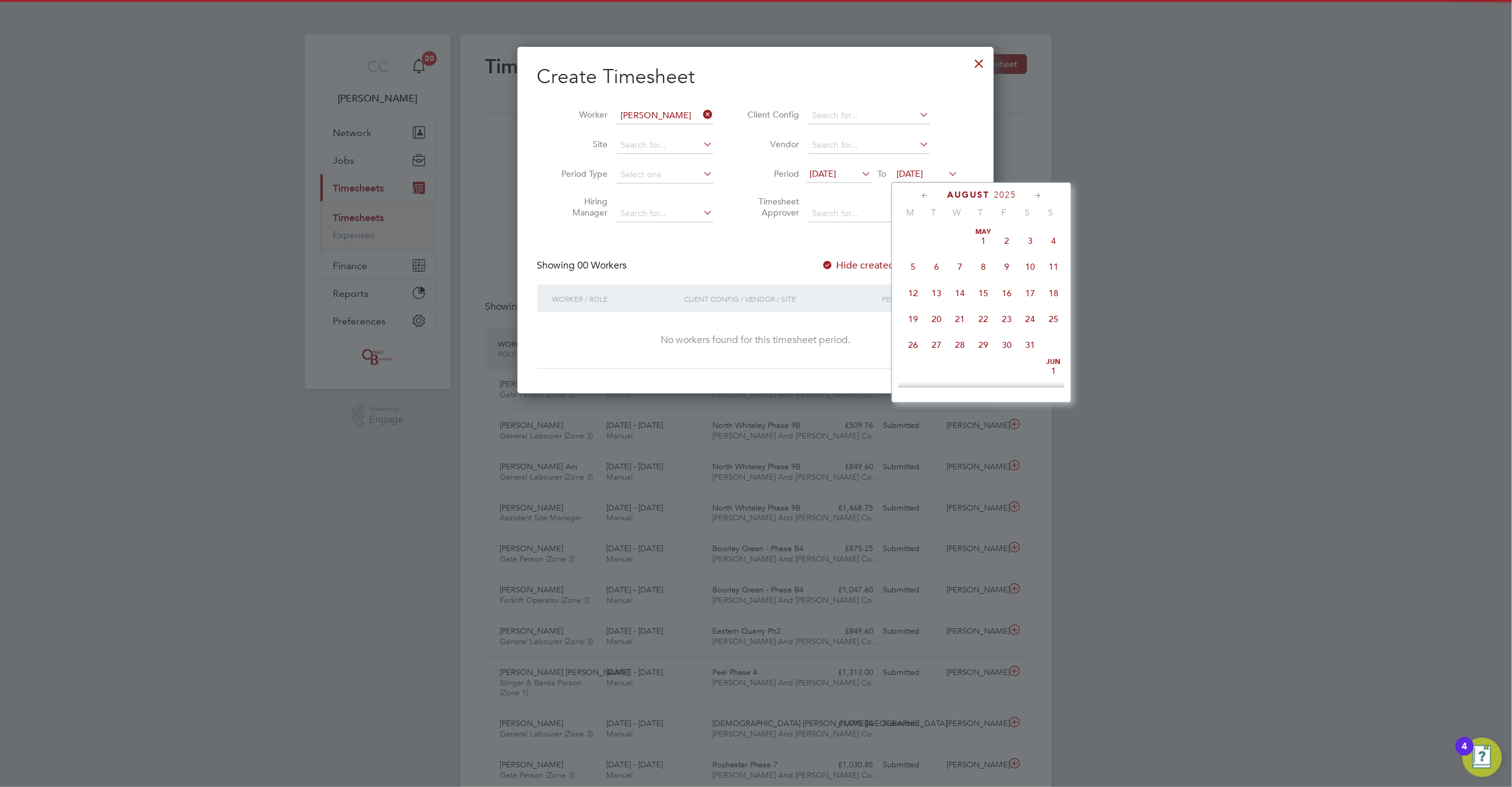
scroll to position [449, 0]
click at [1053, 296] on span "24" at bounding box center [1054, 286] width 23 height 23
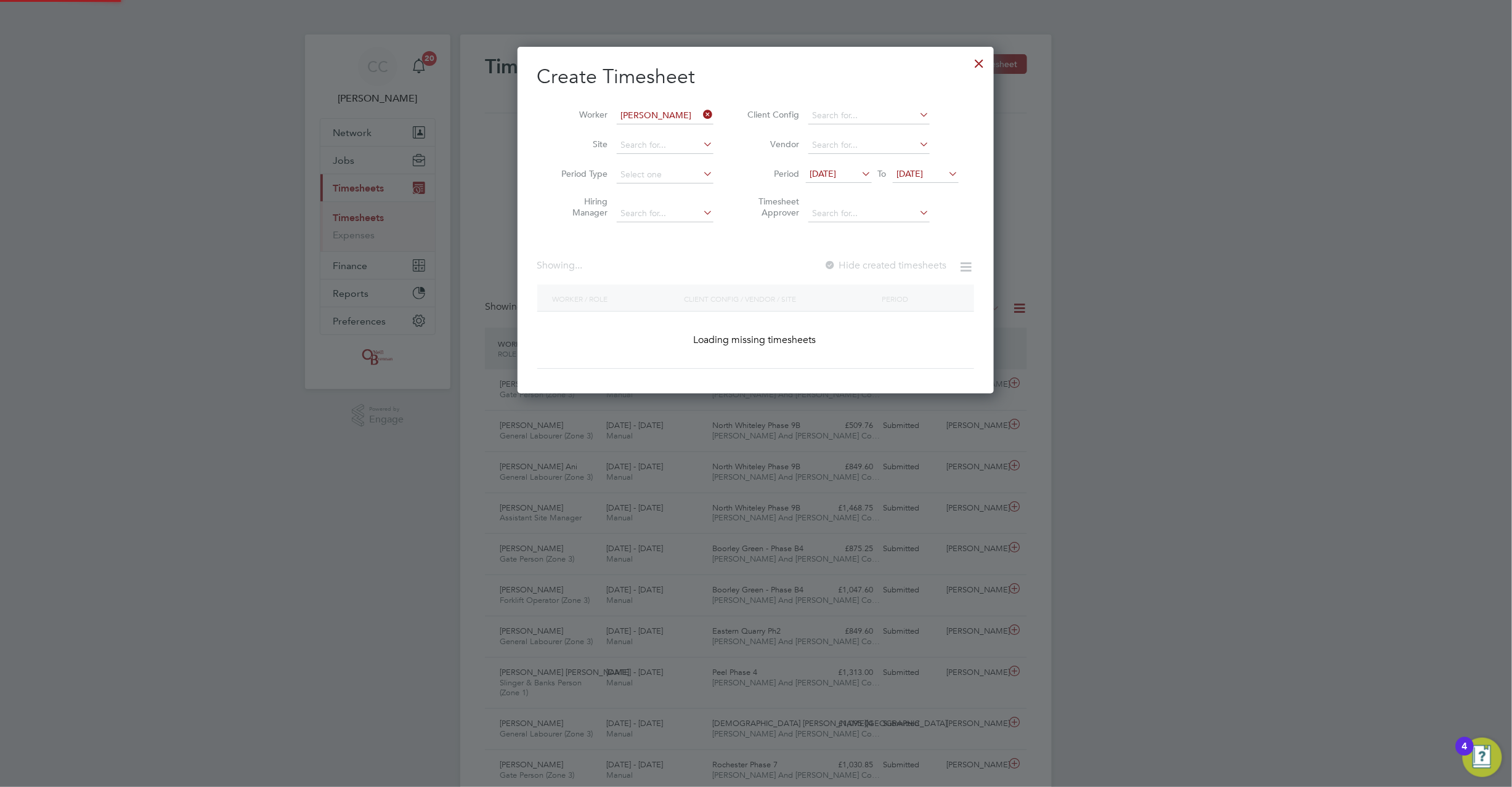
scroll to position [348, 477]
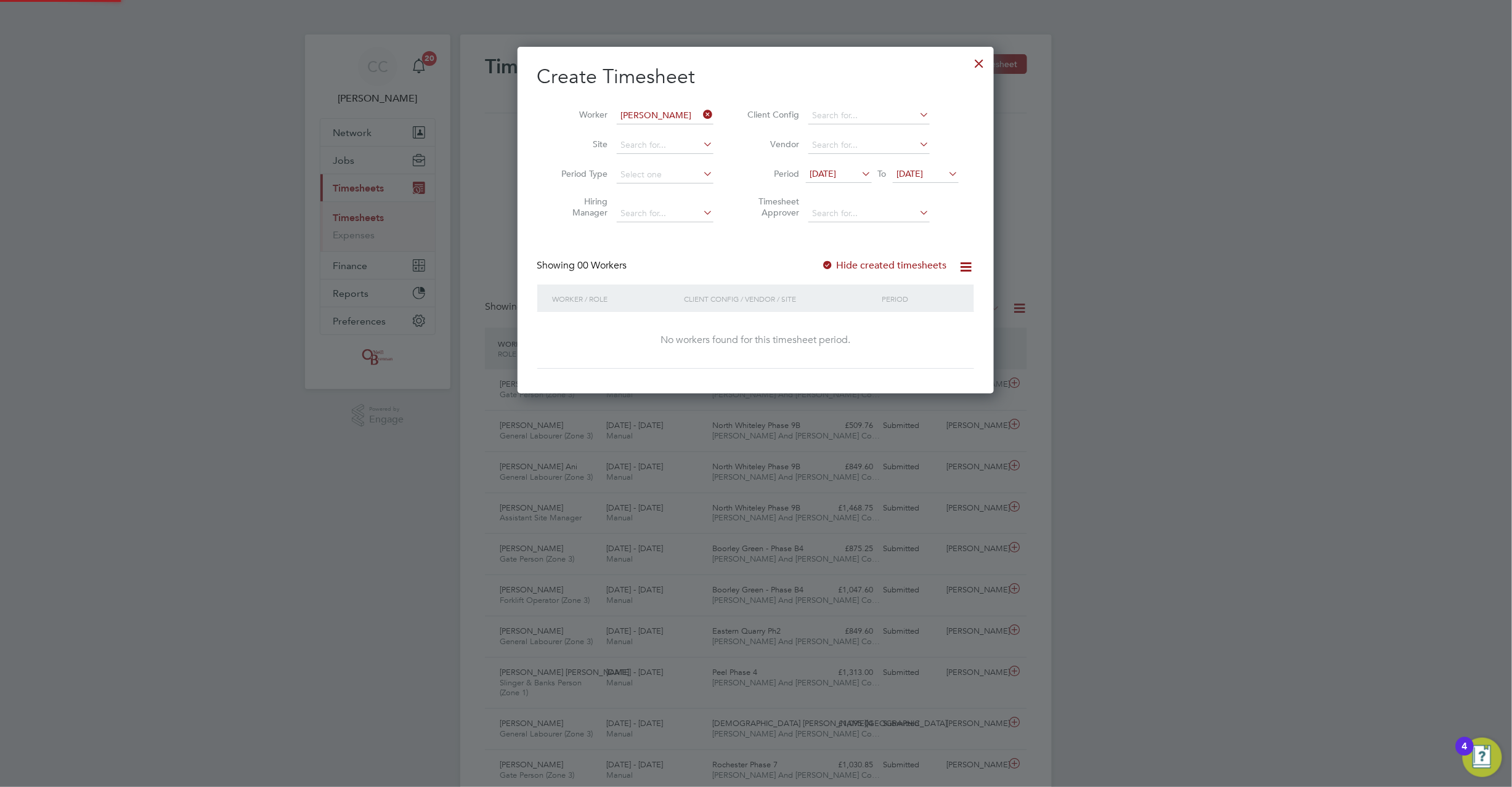
click at [829, 257] on div "Create Timesheet Worker Trevor Fraser Site Period Type Hiring Manager Client Co…" at bounding box center [756, 217] width 437 height 305
click at [829, 264] on div at bounding box center [828, 265] width 12 height 12
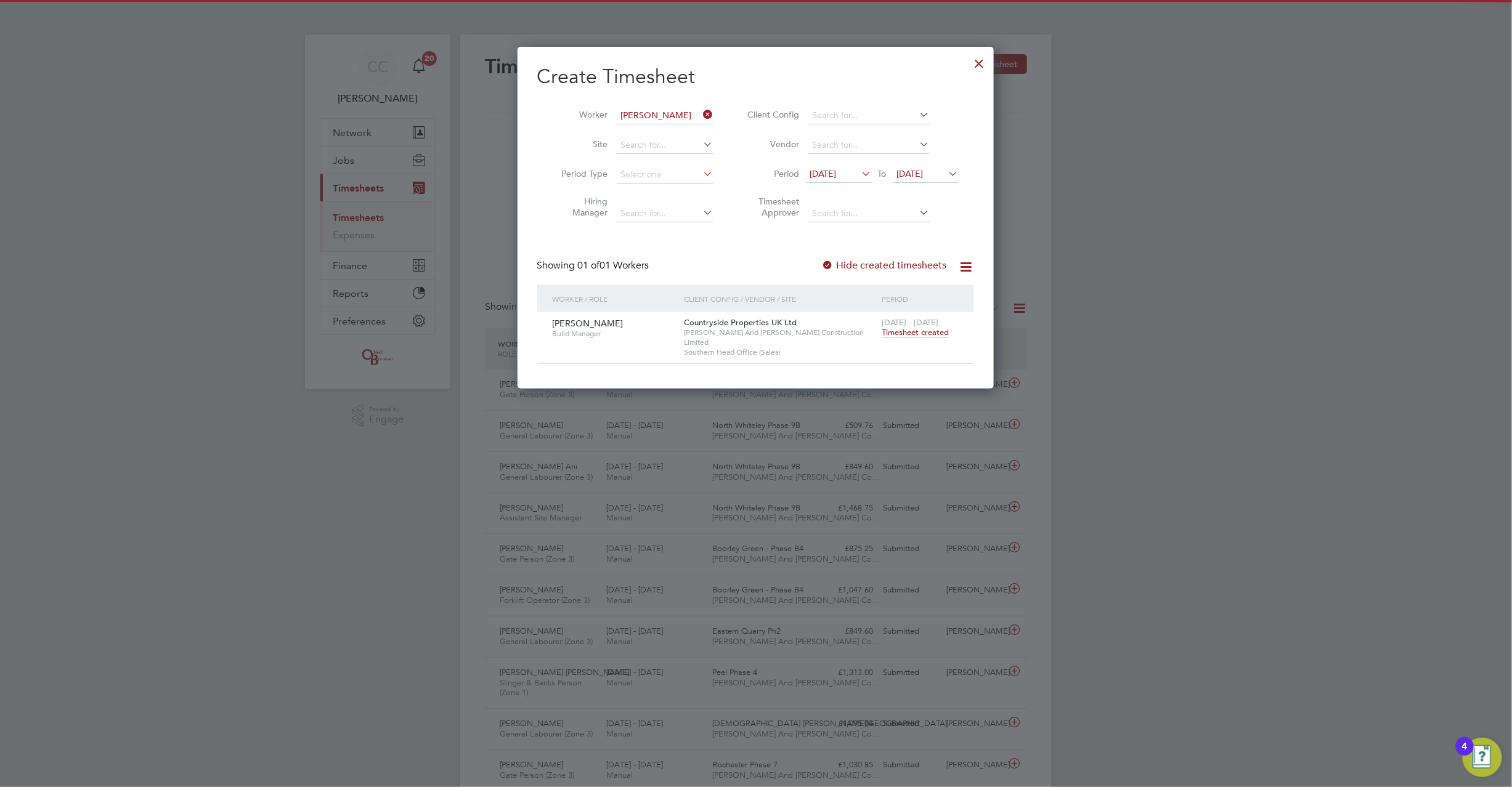
scroll to position [333, 477]
click at [888, 330] on span "Timesheet created" at bounding box center [915, 332] width 67 height 11
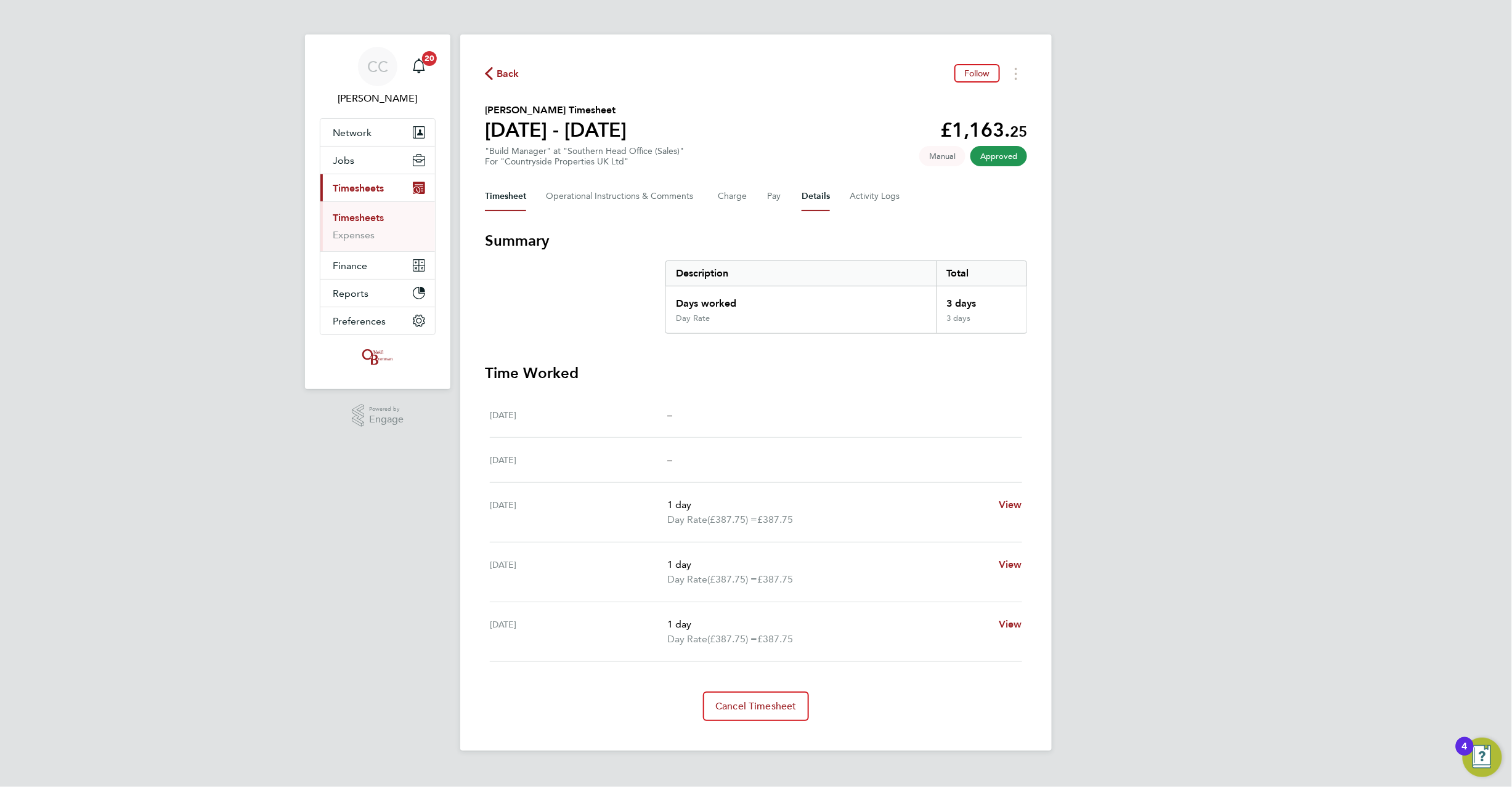
click at [814, 203] on button "Details" at bounding box center [815, 197] width 28 height 30
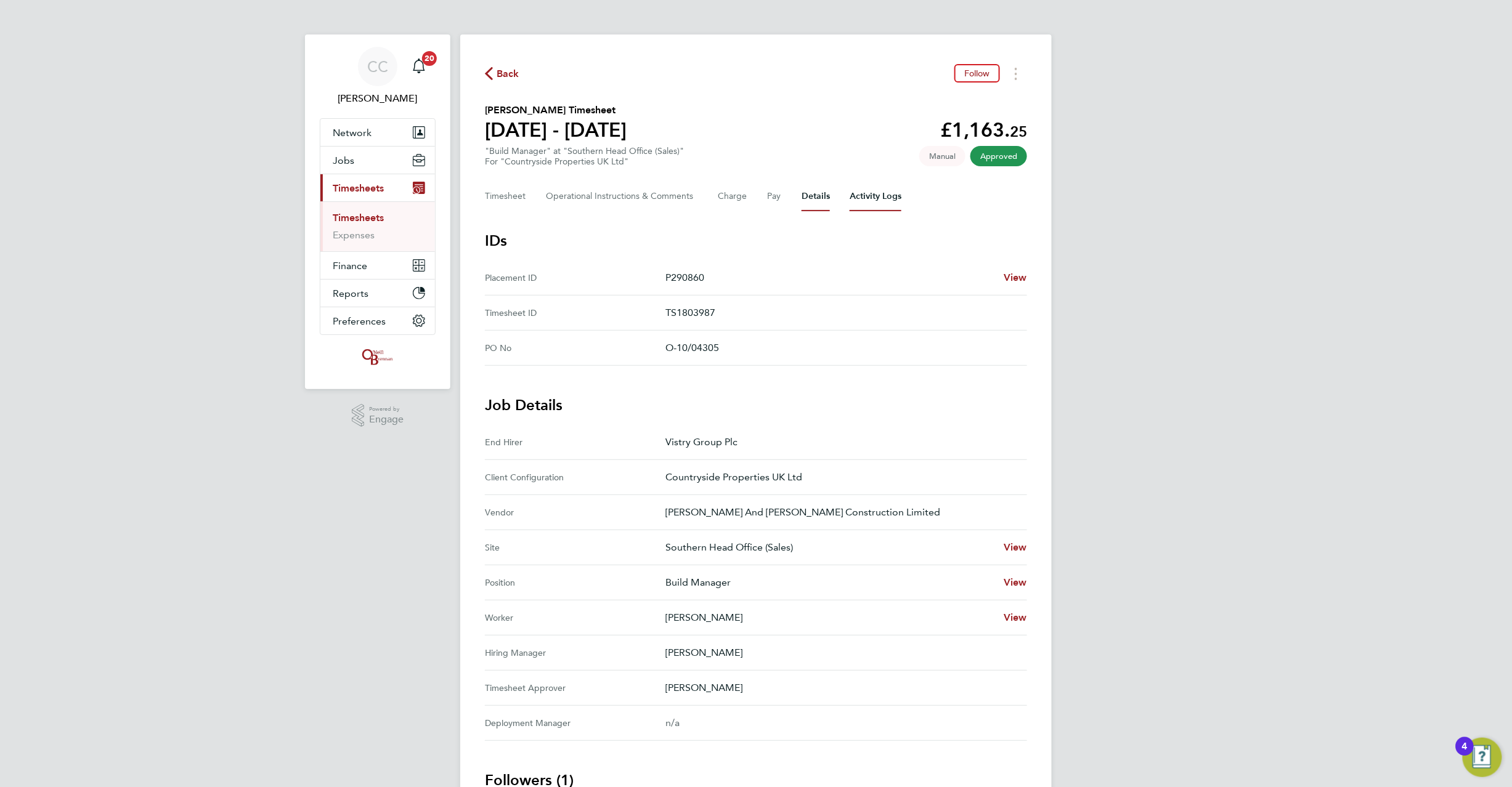
click at [880, 197] on Logs-tab "Activity Logs" at bounding box center [876, 197] width 52 height 30
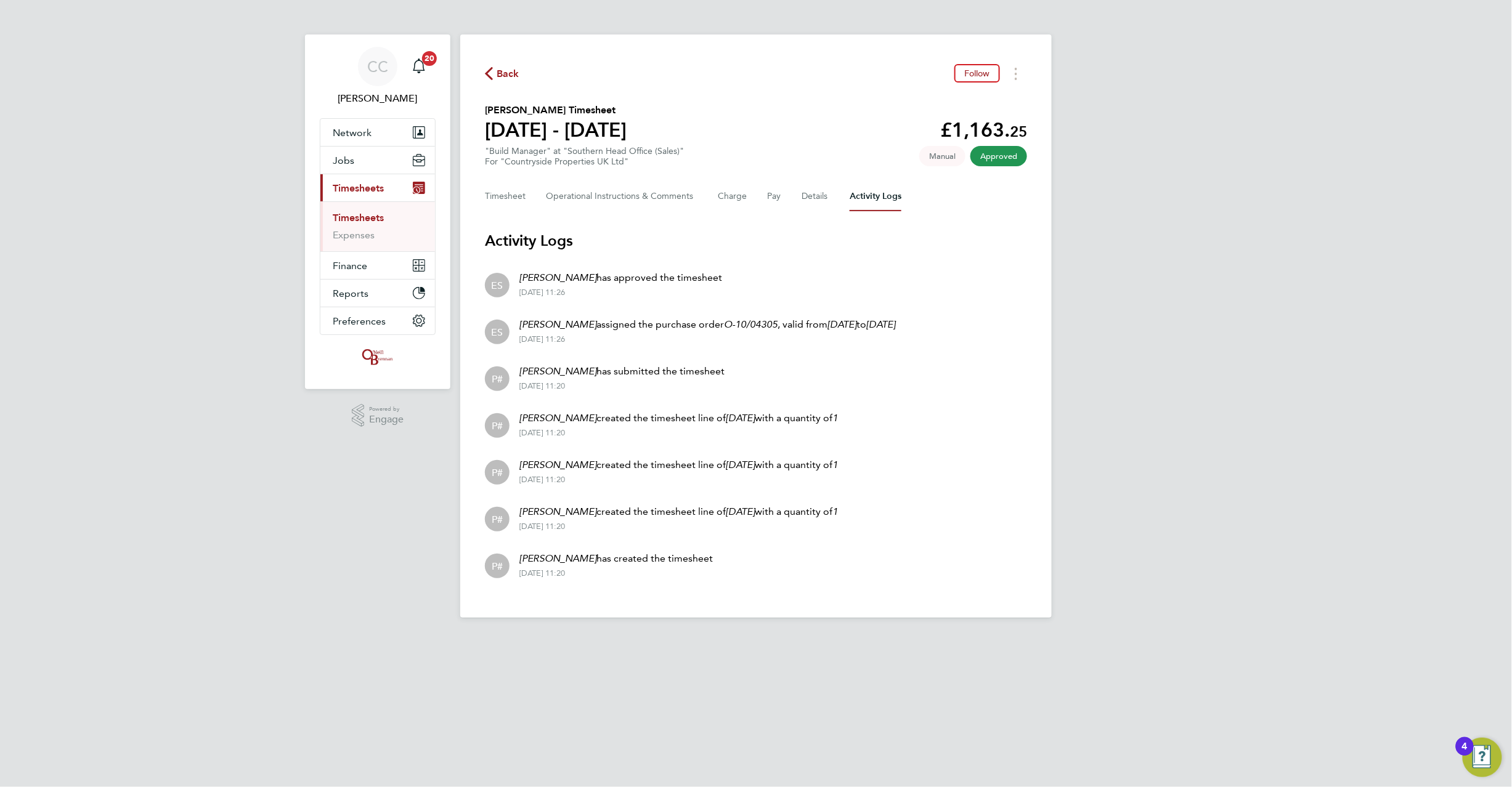
click at [506, 64] on div "Back Follow" at bounding box center [756, 73] width 542 height 19
click at [506, 74] on span "Back" at bounding box center [508, 74] width 23 height 15
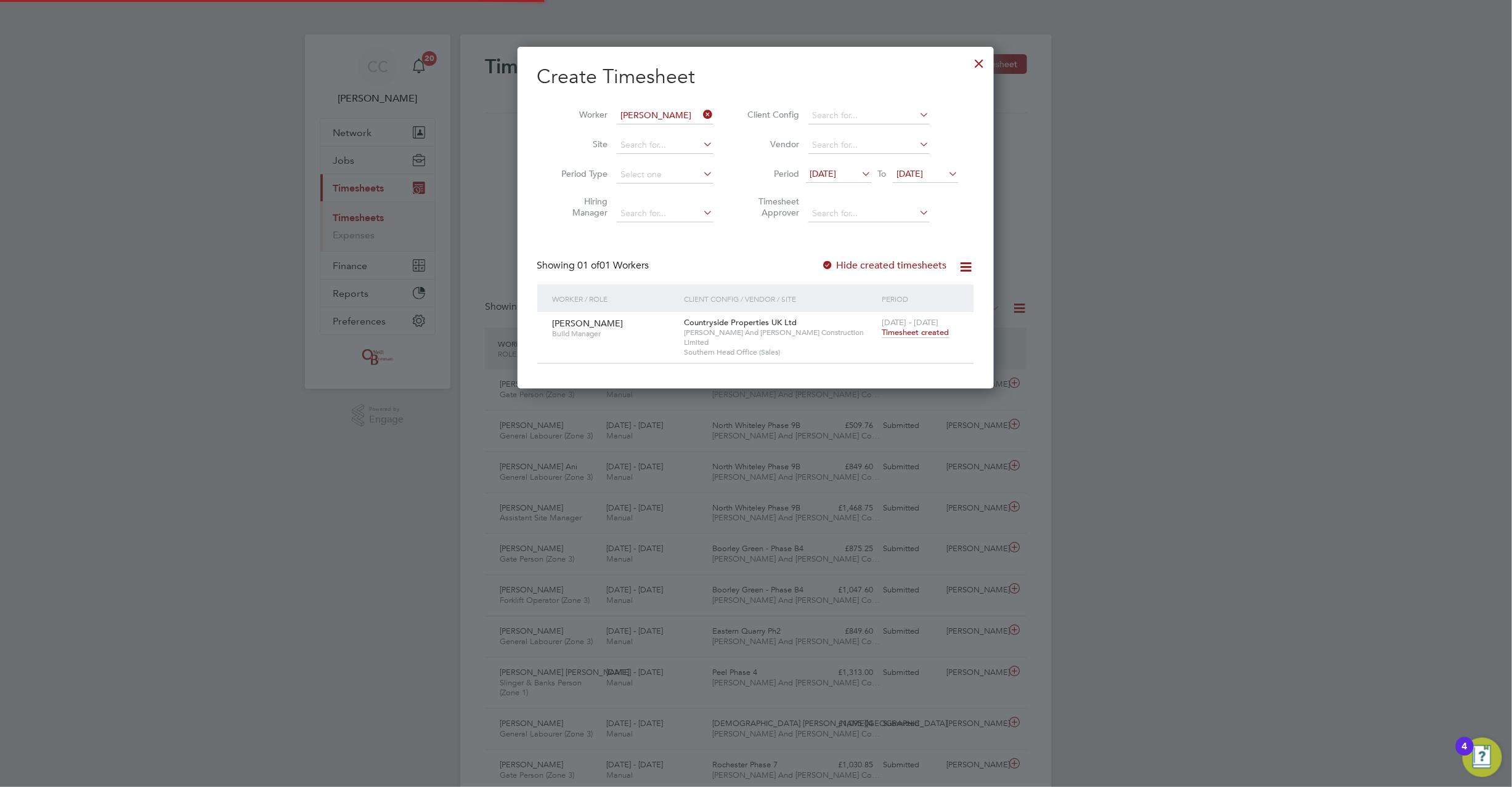
scroll to position [30, 107]
click at [977, 59] on div at bounding box center [979, 60] width 22 height 22
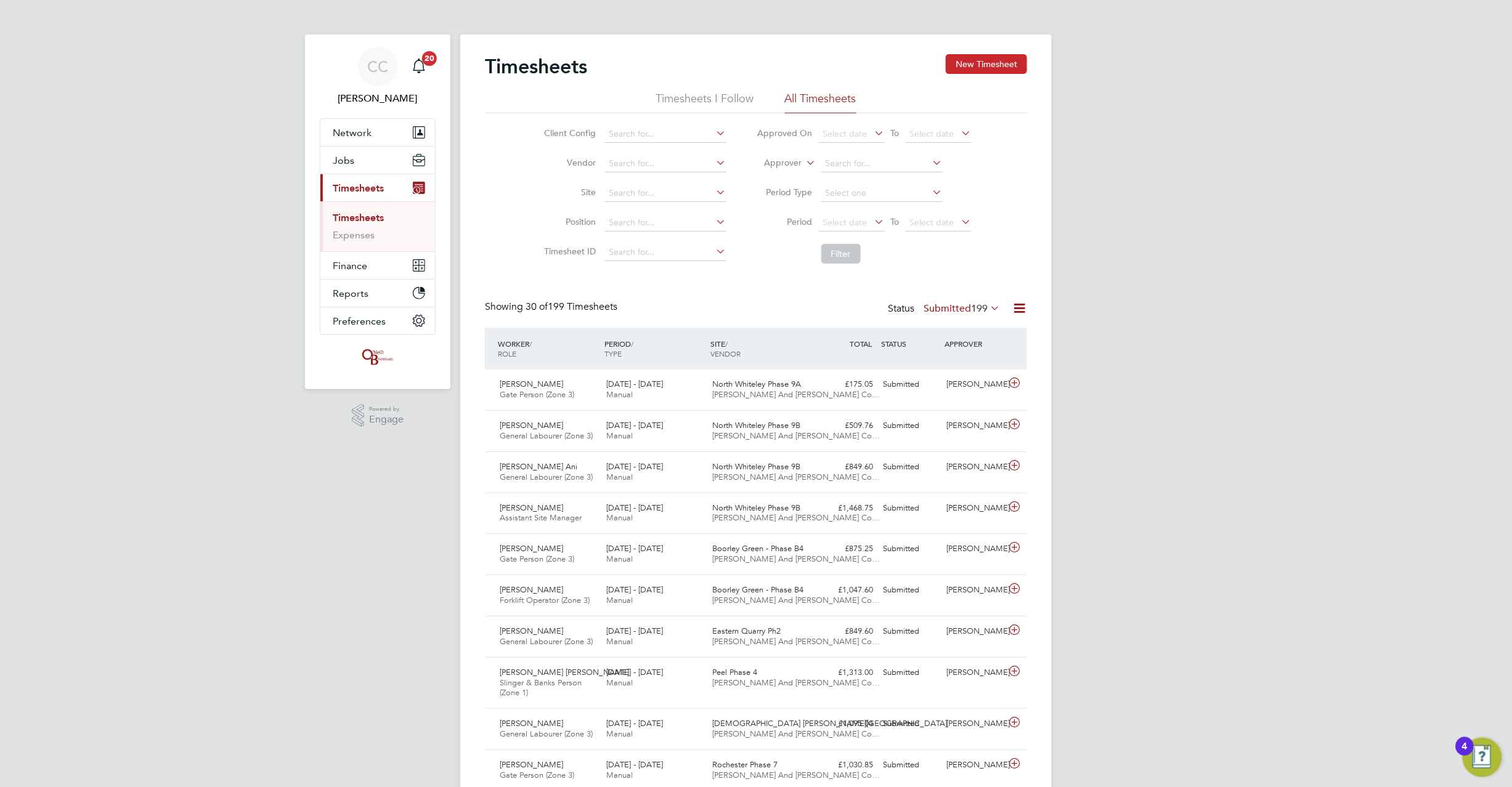
click at [971, 69] on button "New Timesheet" at bounding box center [986, 64] width 82 height 20
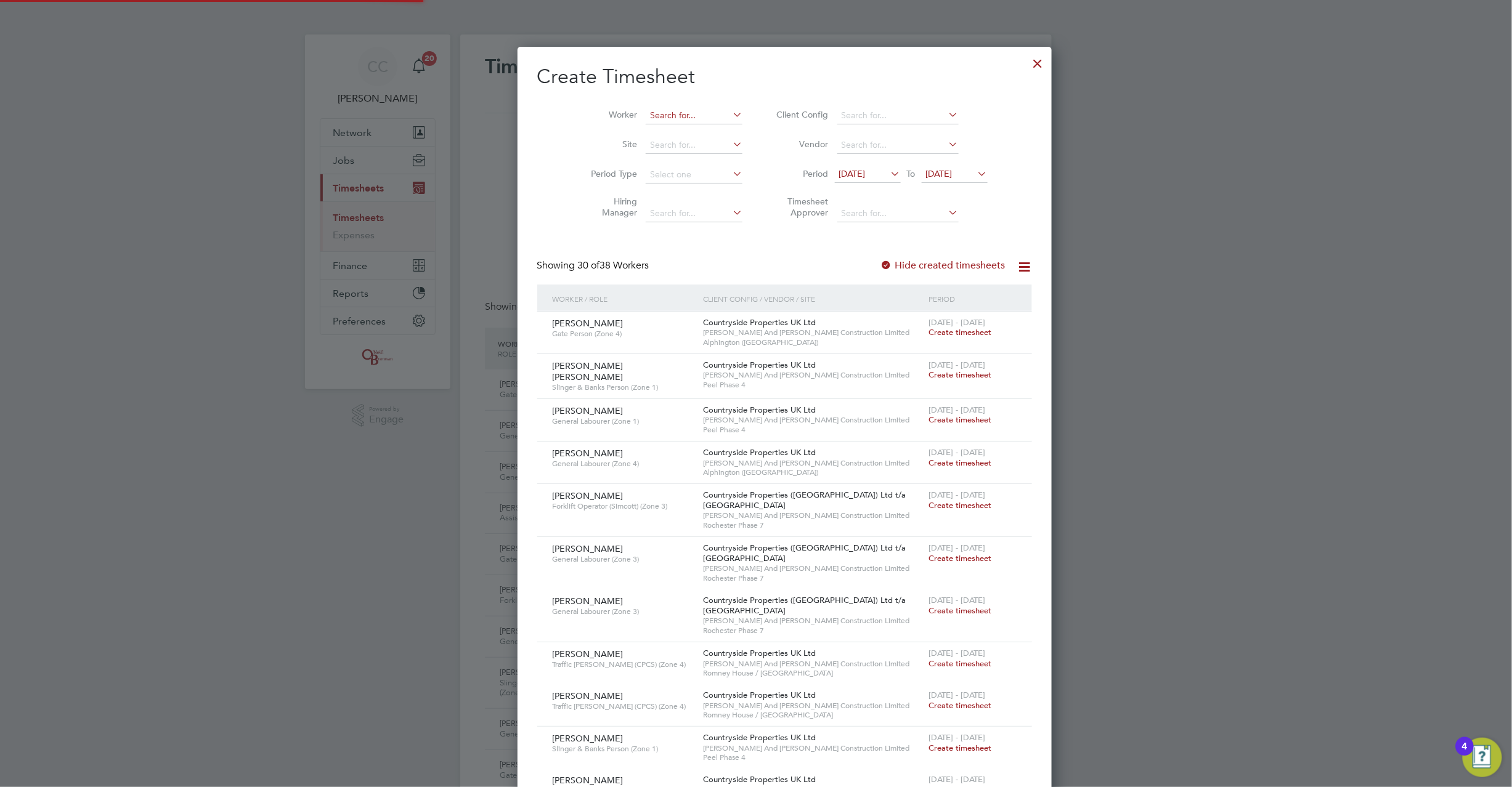
scroll to position [2149, 477]
click at [673, 116] on input at bounding box center [693, 115] width 96 height 17
click at [643, 132] on b "Darius" at bounding box center [656, 132] width 72 height 11
type input "[PERSON_NAME]"
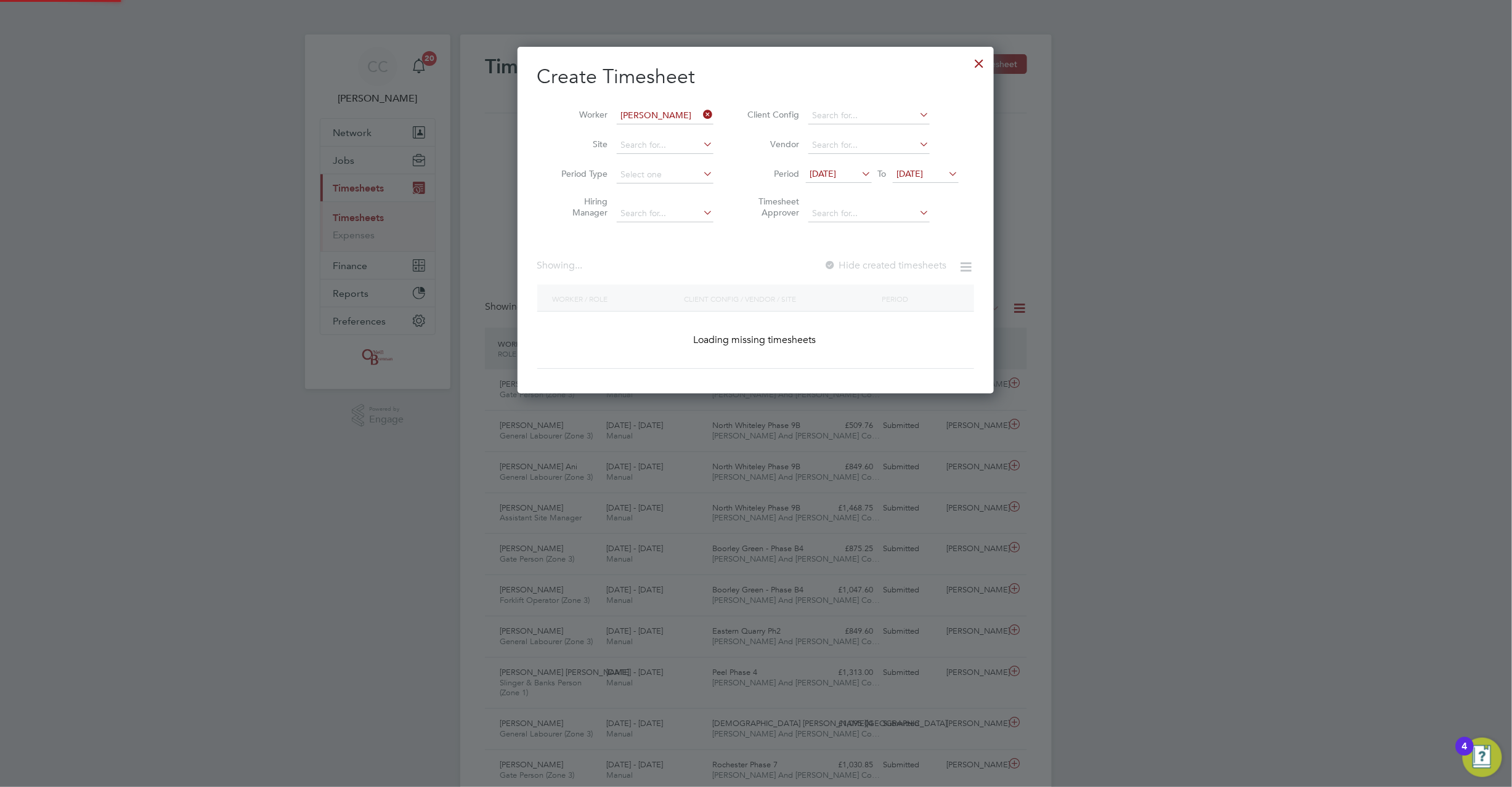
scroll to position [348, 477]
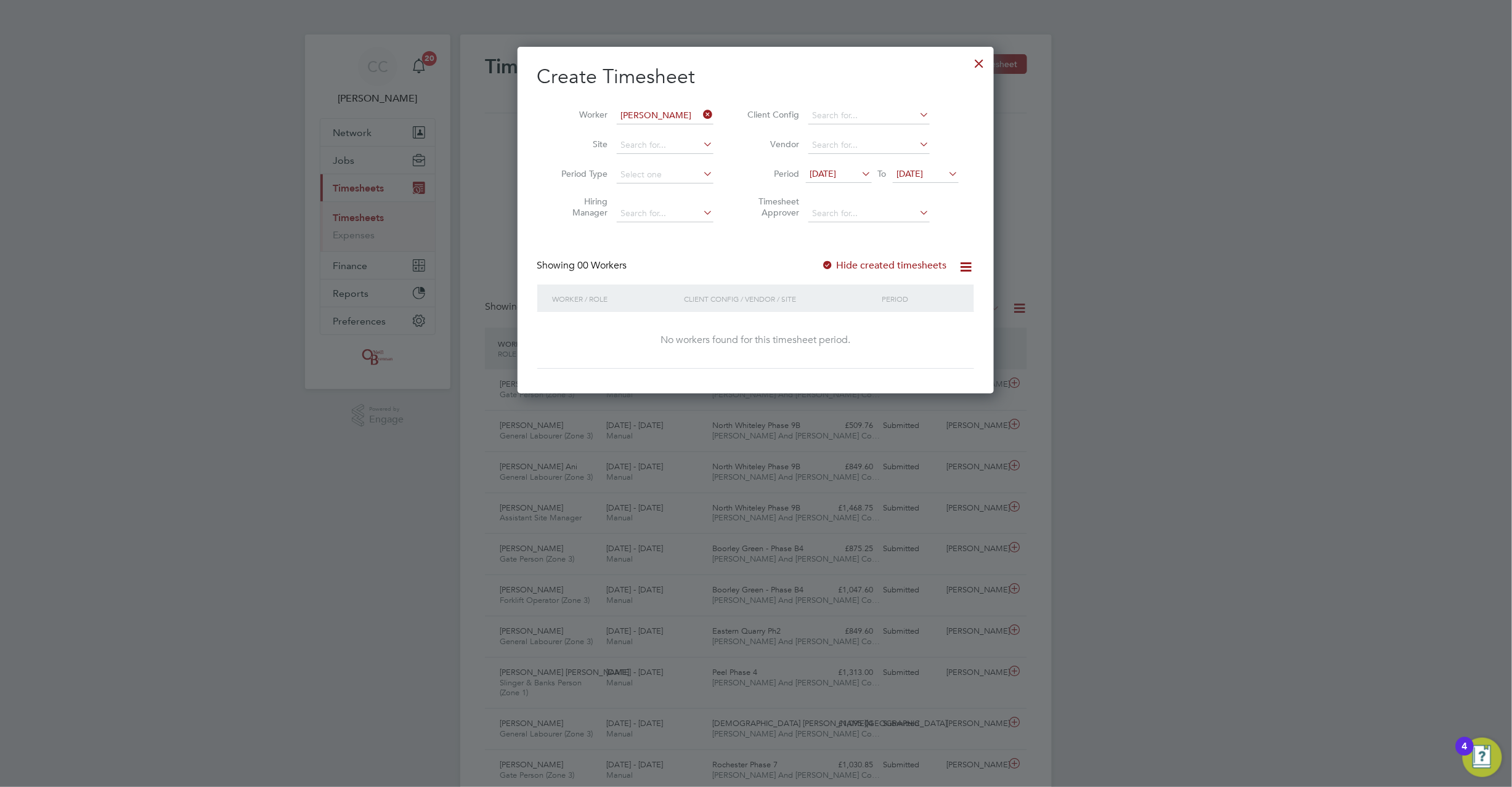
click at [829, 262] on div at bounding box center [828, 265] width 12 height 12
click at [923, 168] on span "20 Aug 2025" at bounding box center [910, 173] width 26 height 11
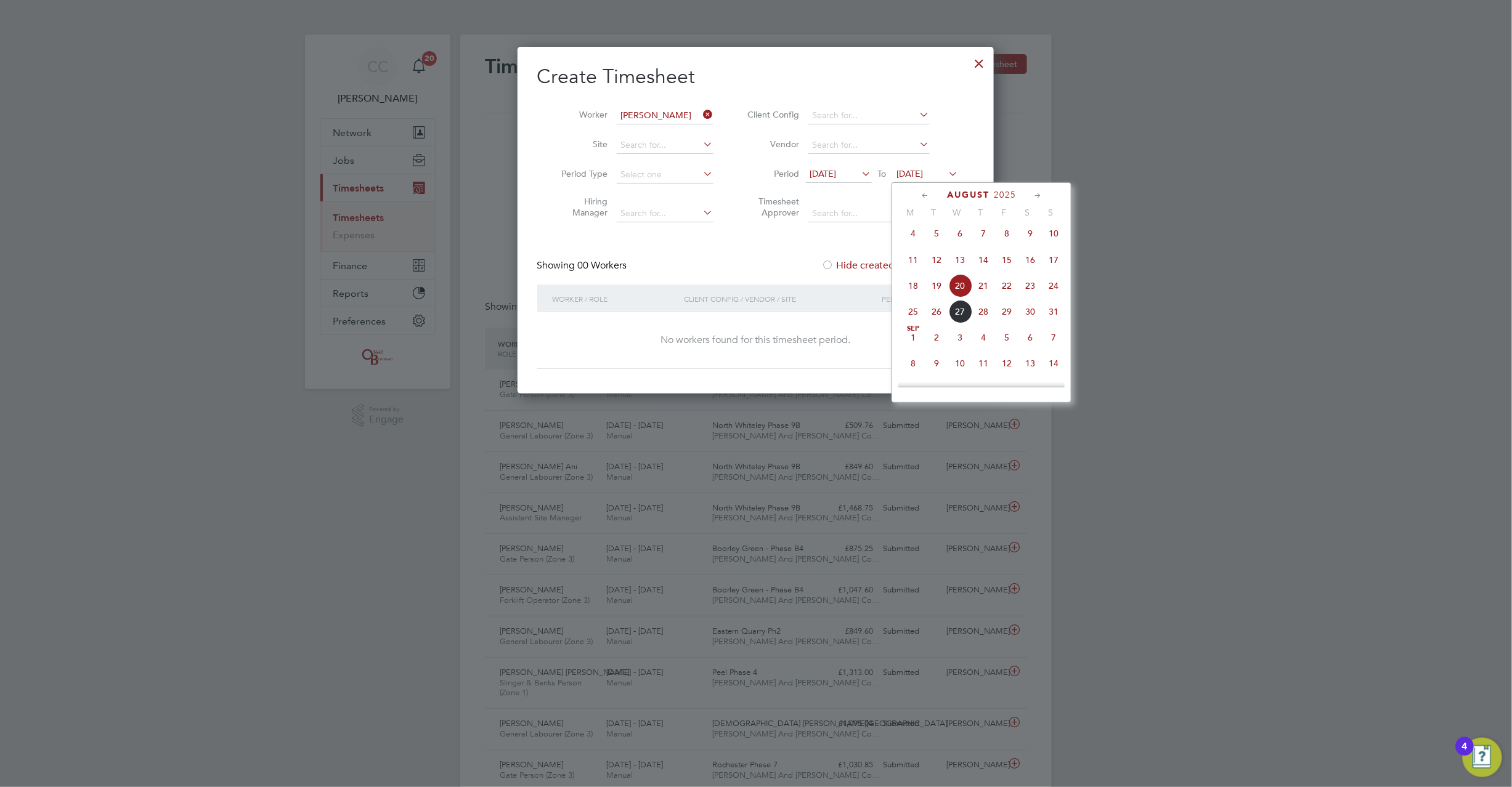
click at [1051, 293] on span "24" at bounding box center [1054, 286] width 23 height 23
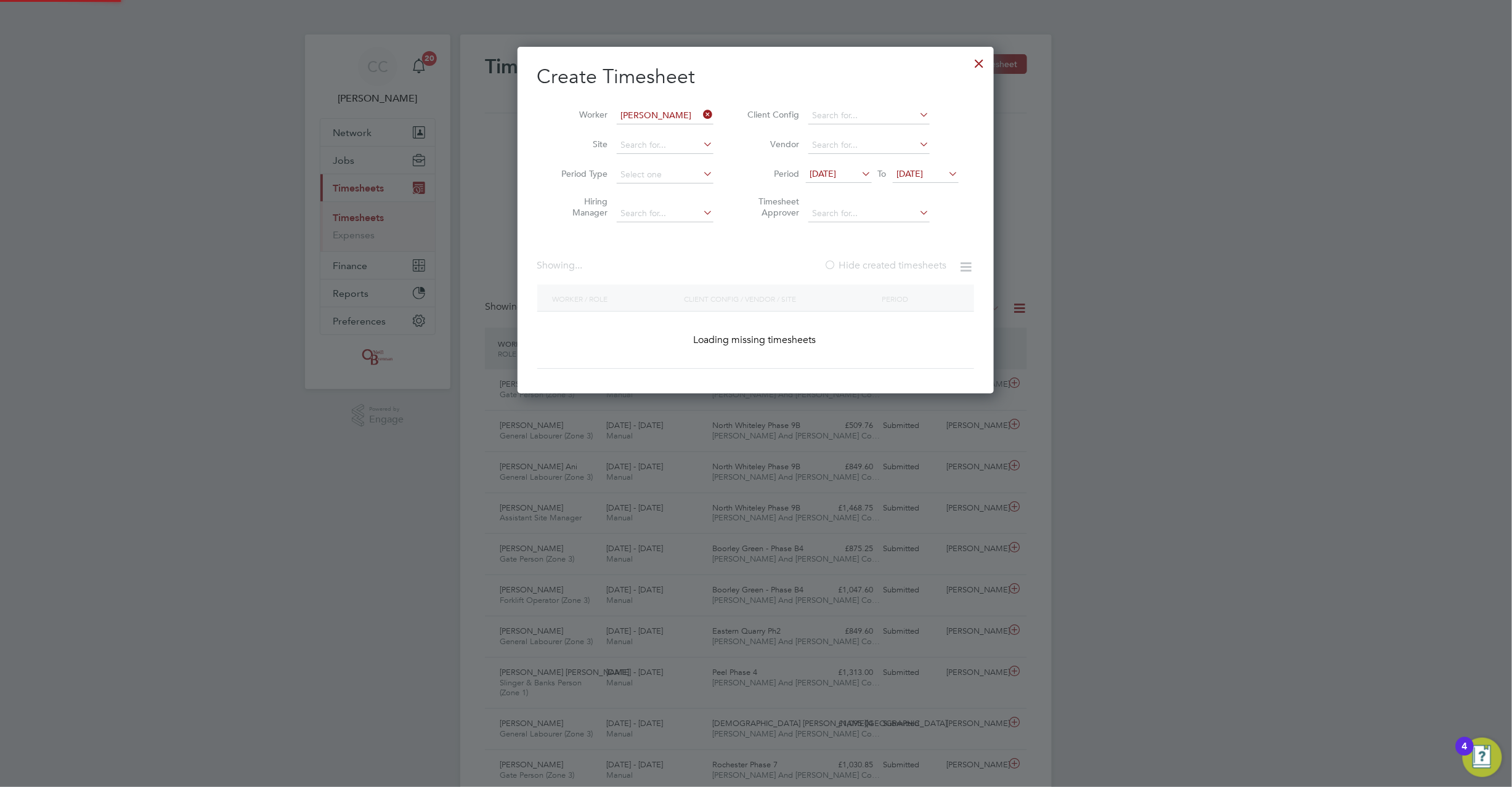
scroll to position [333, 477]
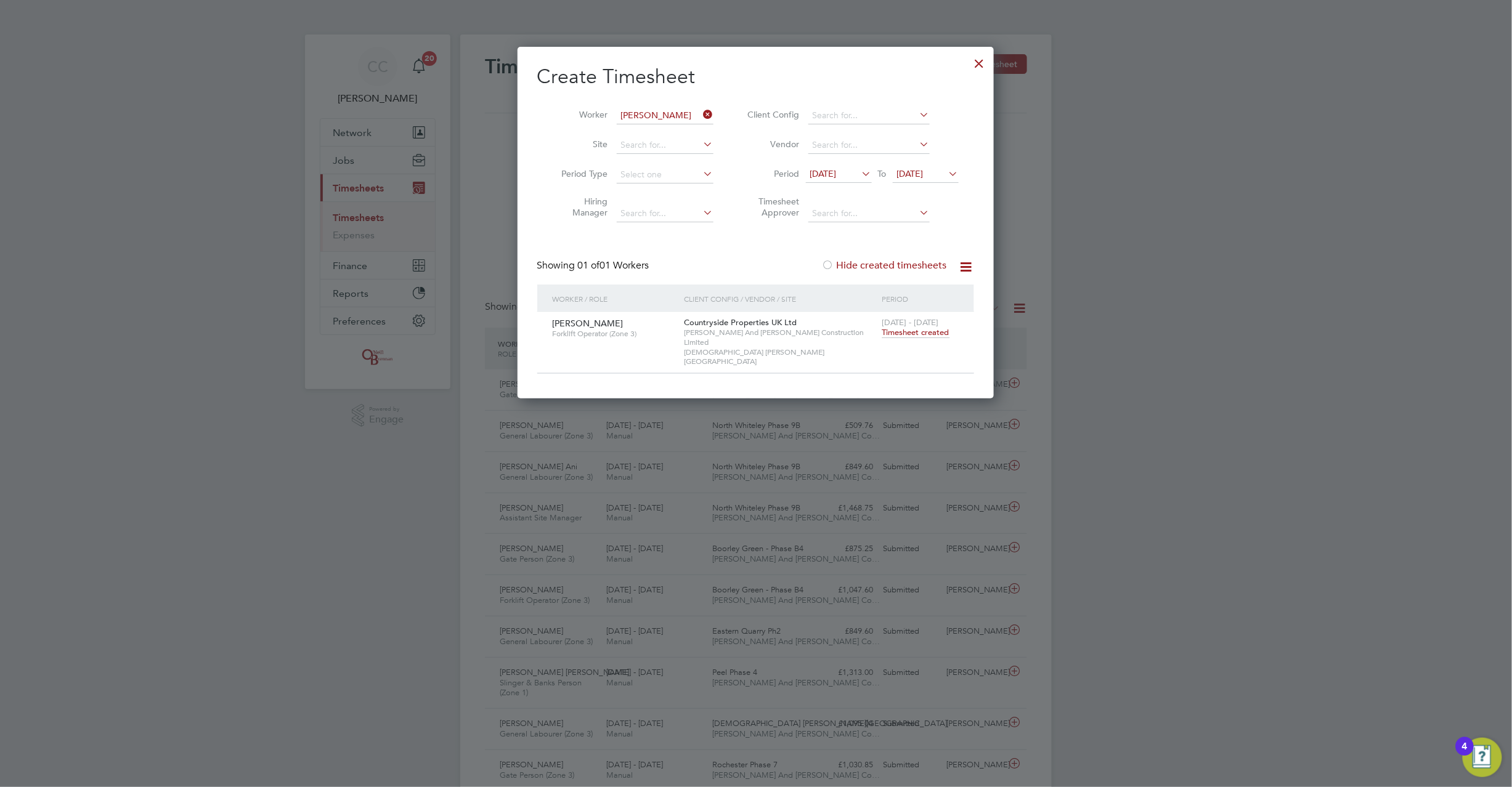
click at [918, 175] on span "24 Aug 2025" at bounding box center [910, 173] width 26 height 11
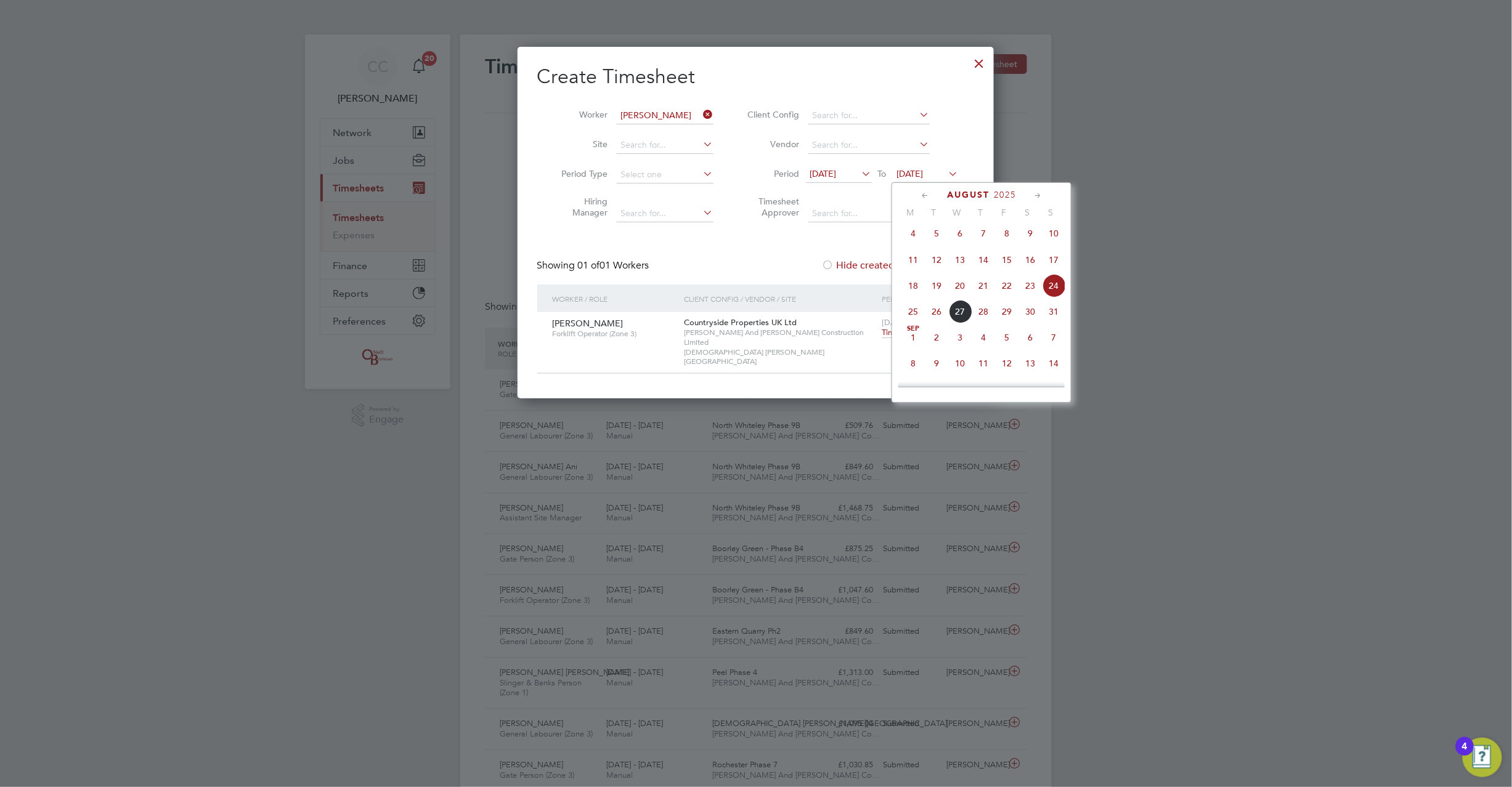
click at [1050, 269] on span "17" at bounding box center [1054, 260] width 23 height 23
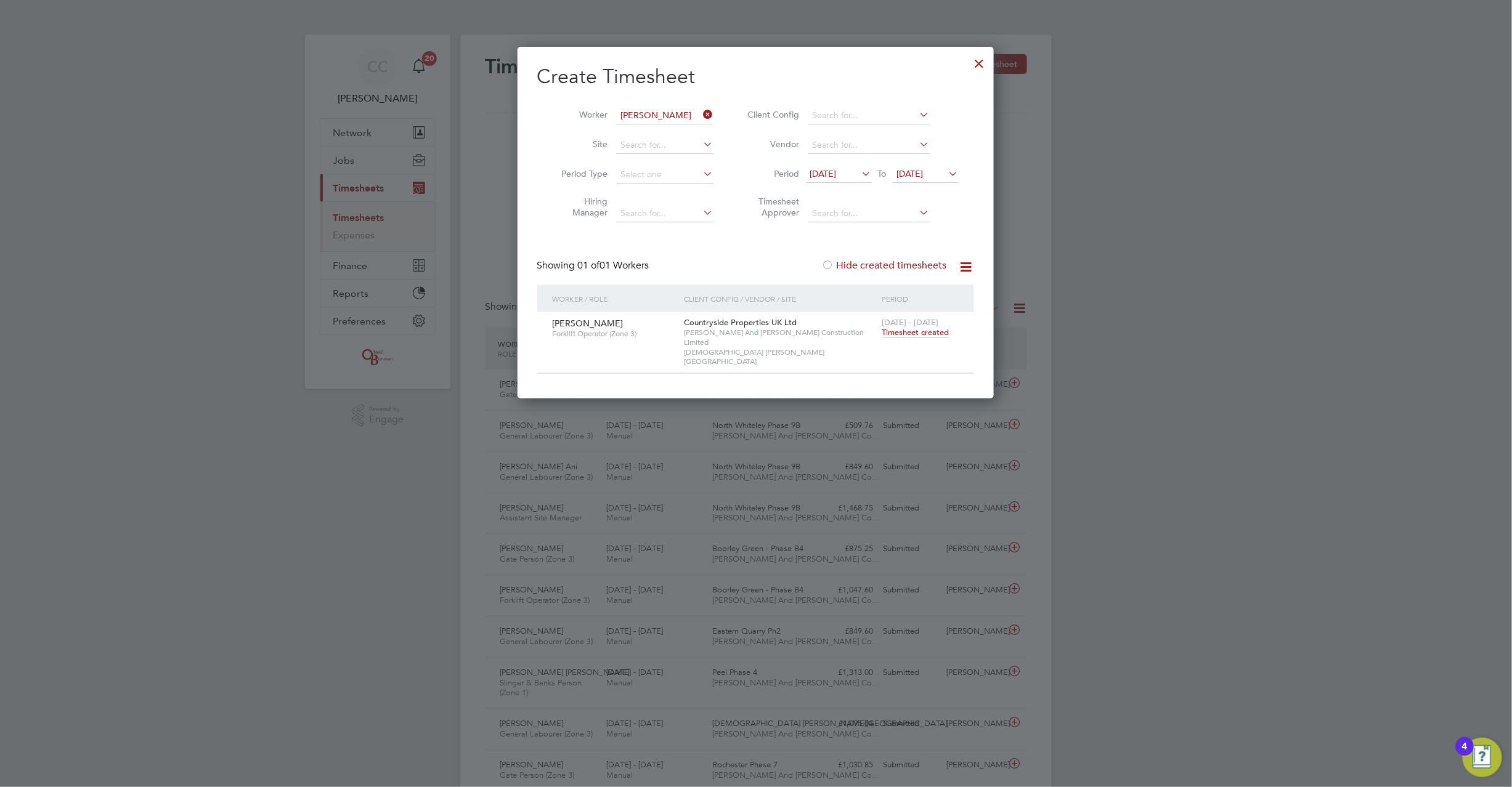
click at [984, 67] on div at bounding box center [979, 60] width 22 height 22
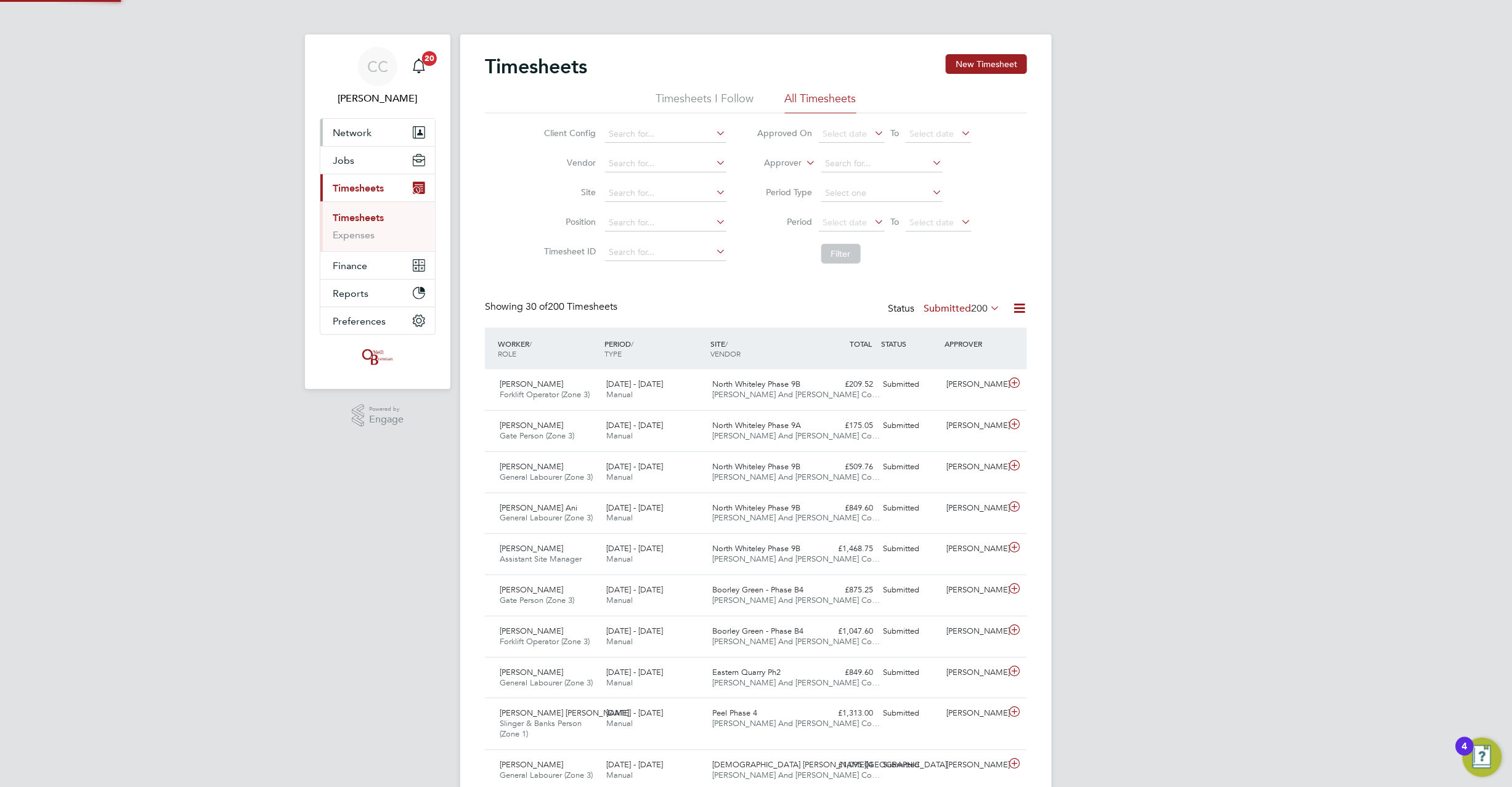
click at [356, 132] on span "Network" at bounding box center [352, 133] width 39 height 12
click at [349, 158] on span "Jobs" at bounding box center [344, 161] width 21 height 12
click at [365, 157] on button "Jobs" at bounding box center [378, 160] width 115 height 27
click at [351, 221] on link "Placements" at bounding box center [359, 224] width 51 height 12
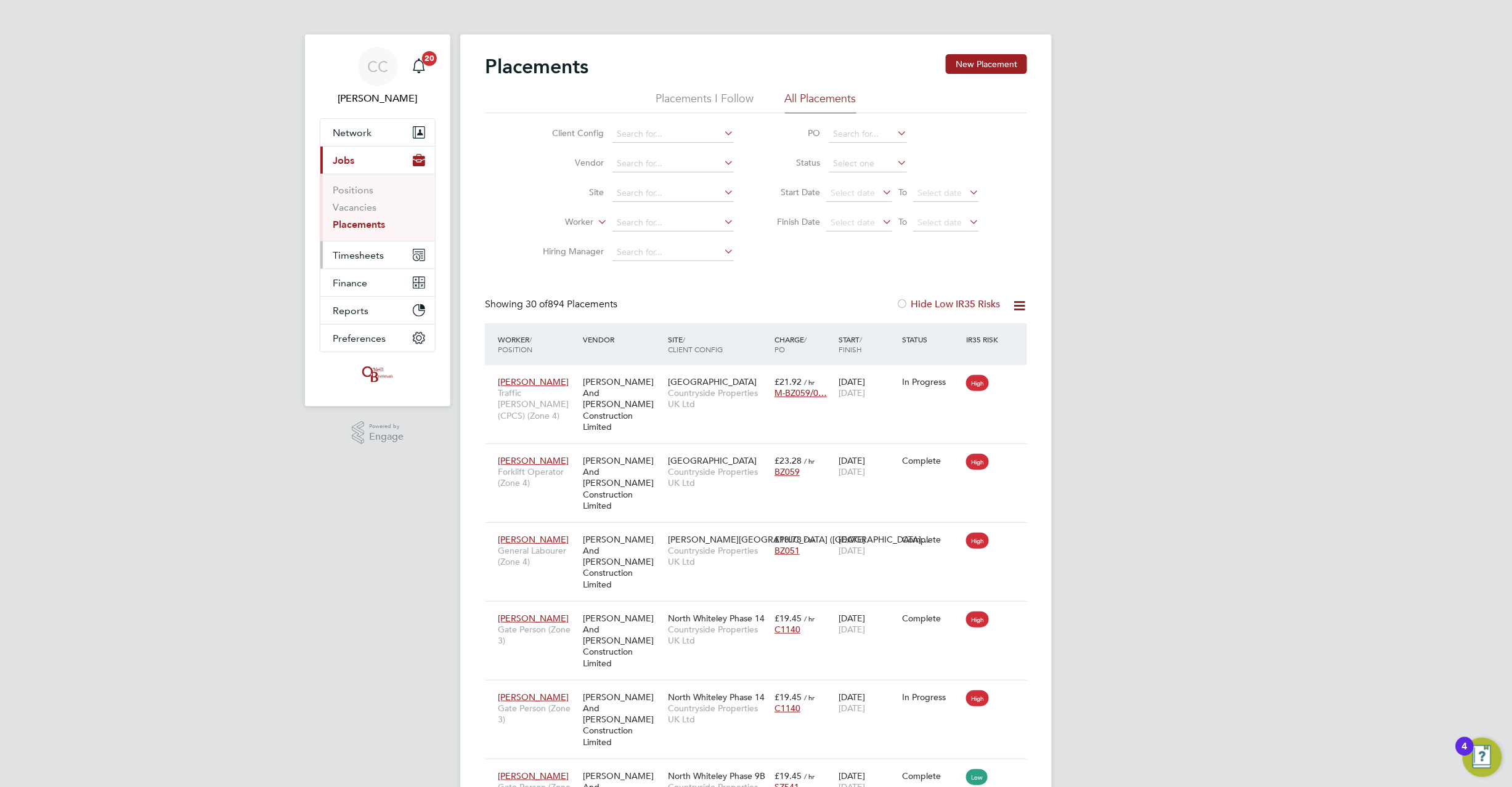
click at [370, 252] on span "Timesheets" at bounding box center [359, 255] width 51 height 12
click at [371, 216] on link "Timesheets" at bounding box center [359, 218] width 51 height 12
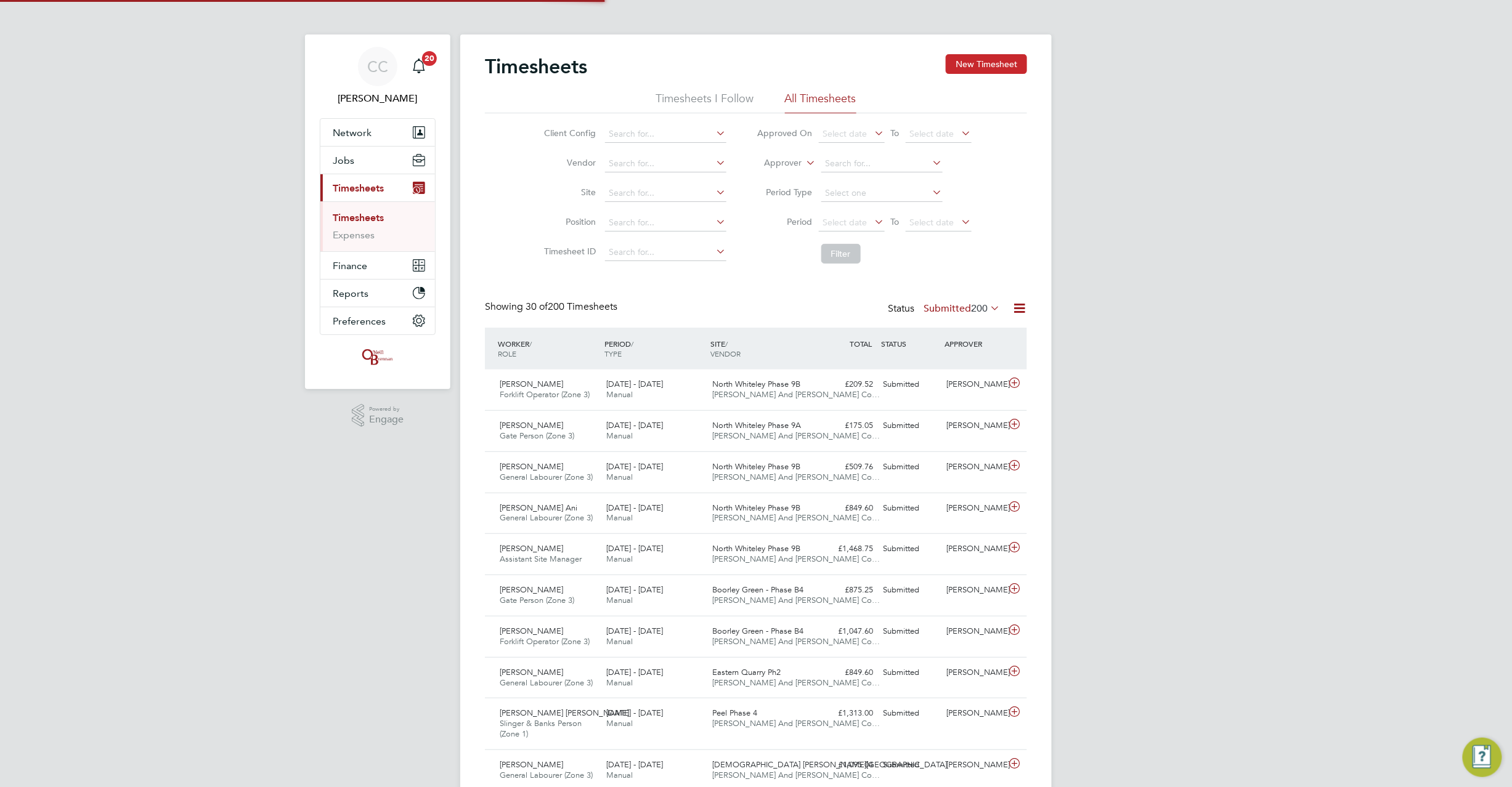
click at [969, 67] on button "New Timesheet" at bounding box center [986, 64] width 82 height 20
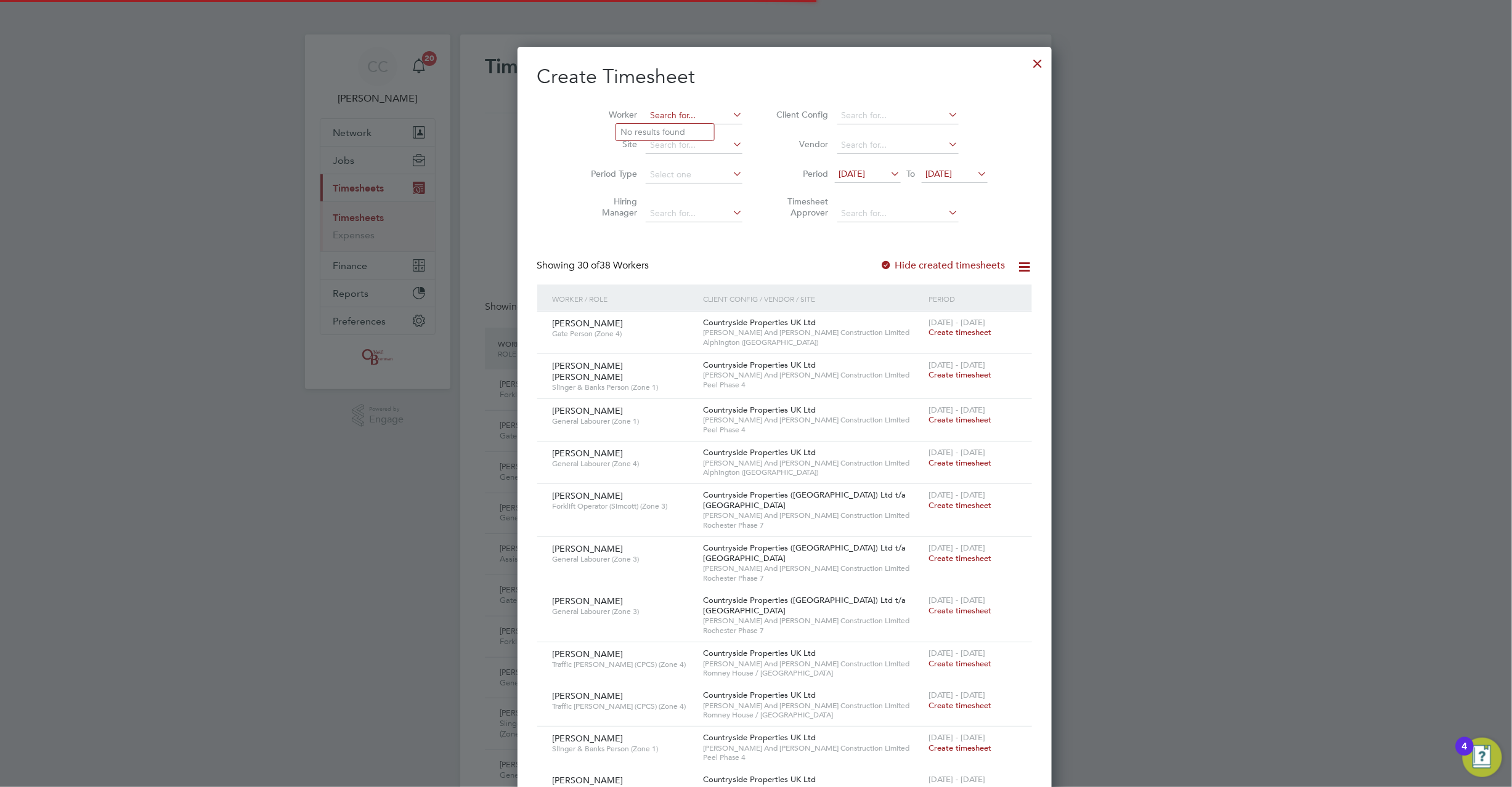
click at [646, 111] on input at bounding box center [693, 115] width 96 height 17
click at [665, 134] on li "Kassim Yacoubou" at bounding box center [664, 132] width 98 height 16
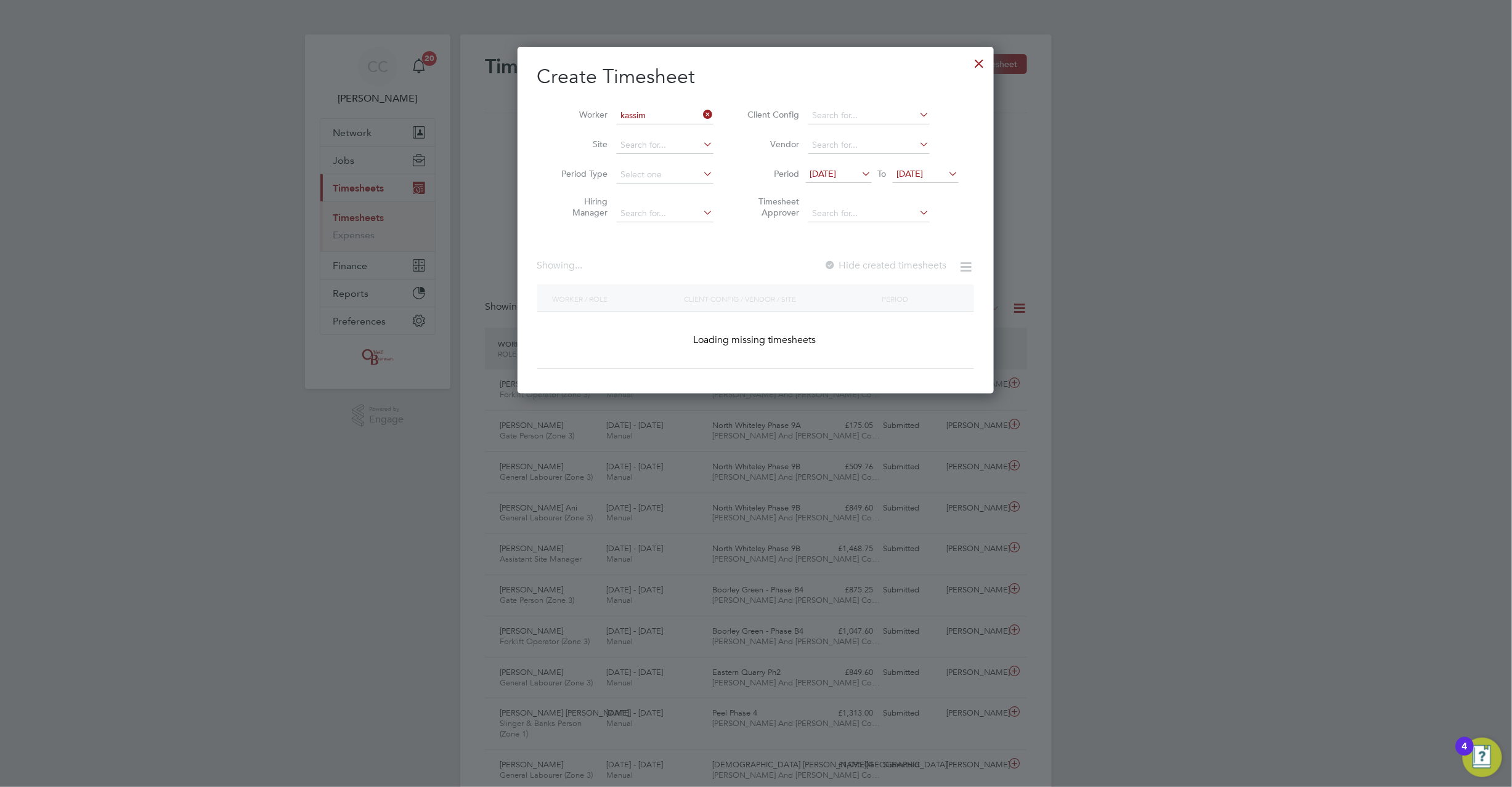
type input "[PERSON_NAME]"
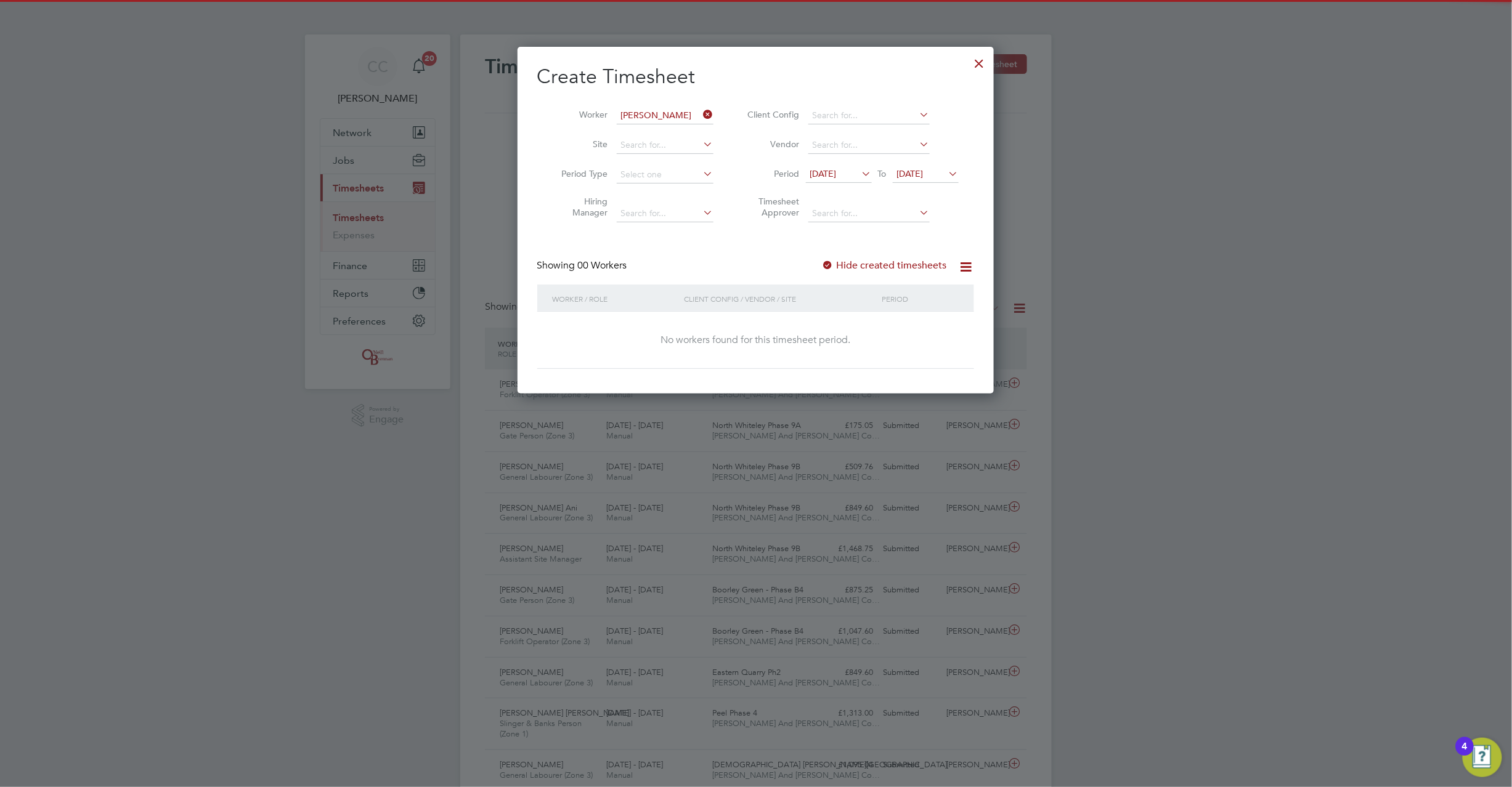
click at [920, 176] on span "20 Aug 2025" at bounding box center [910, 173] width 26 height 11
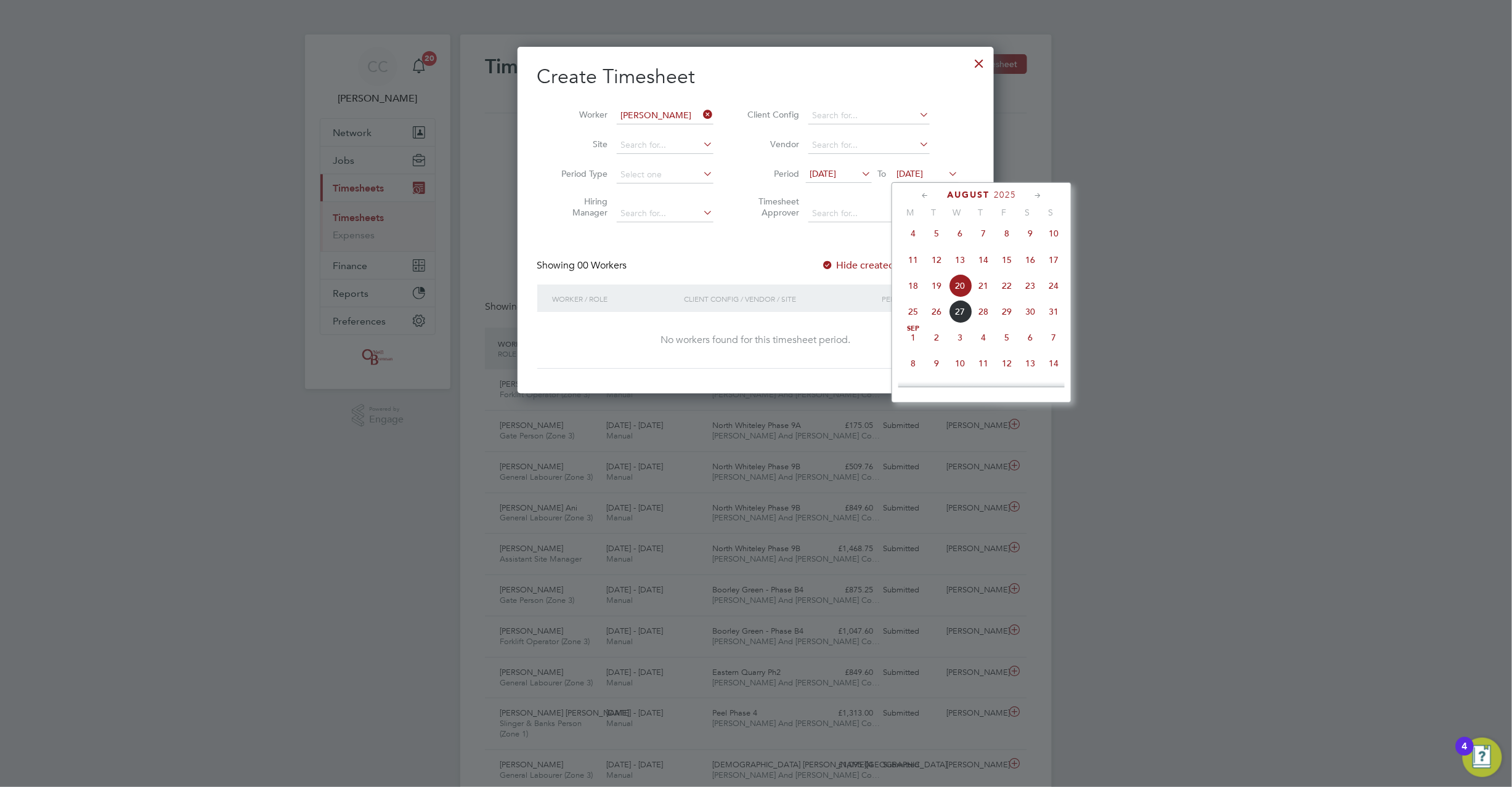
click at [1058, 294] on span "24" at bounding box center [1054, 286] width 23 height 23
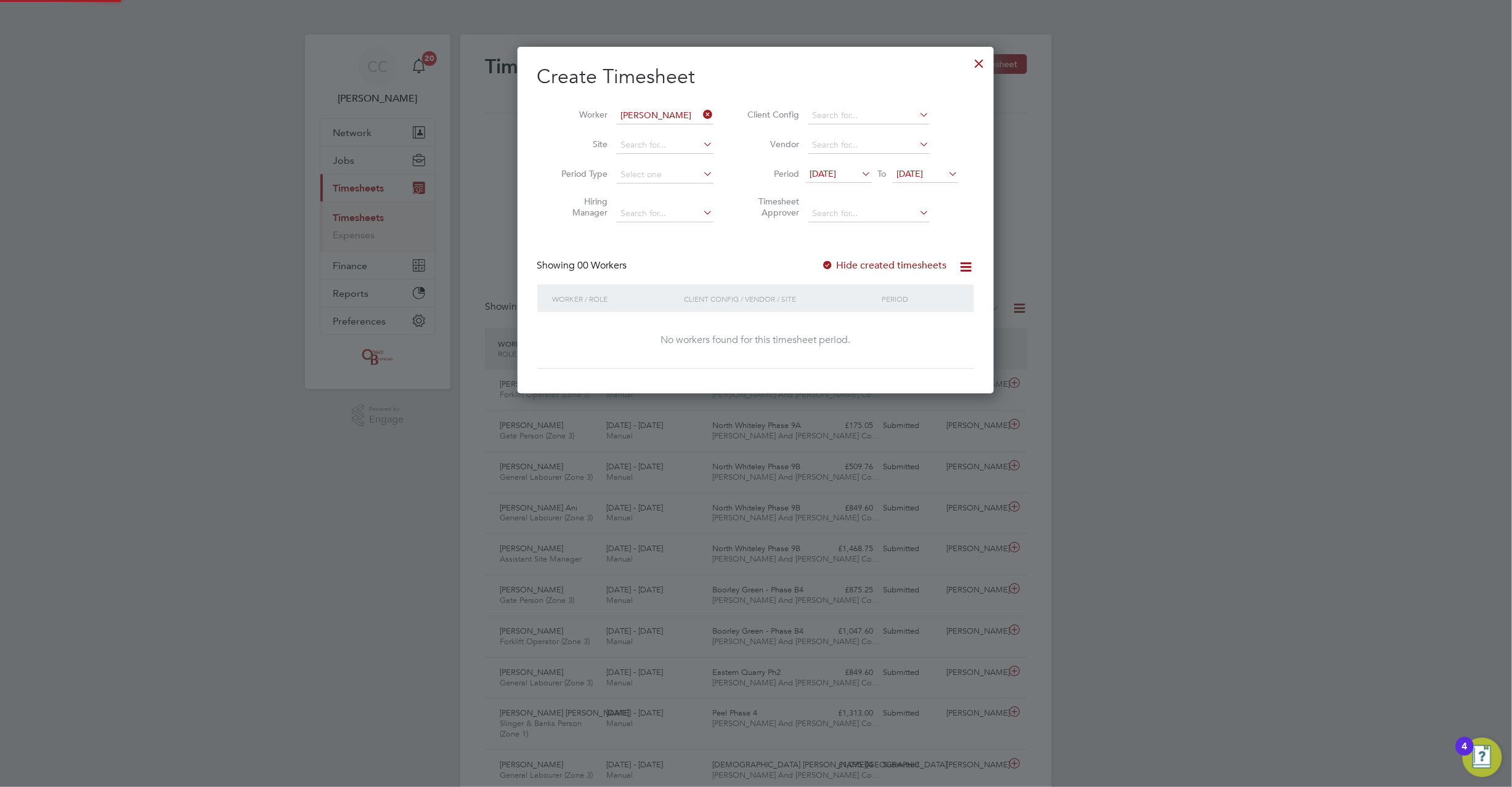
click at [857, 267] on label "Hide created timesheets" at bounding box center [885, 265] width 125 height 12
click at [834, 269] on div at bounding box center [828, 265] width 12 height 12
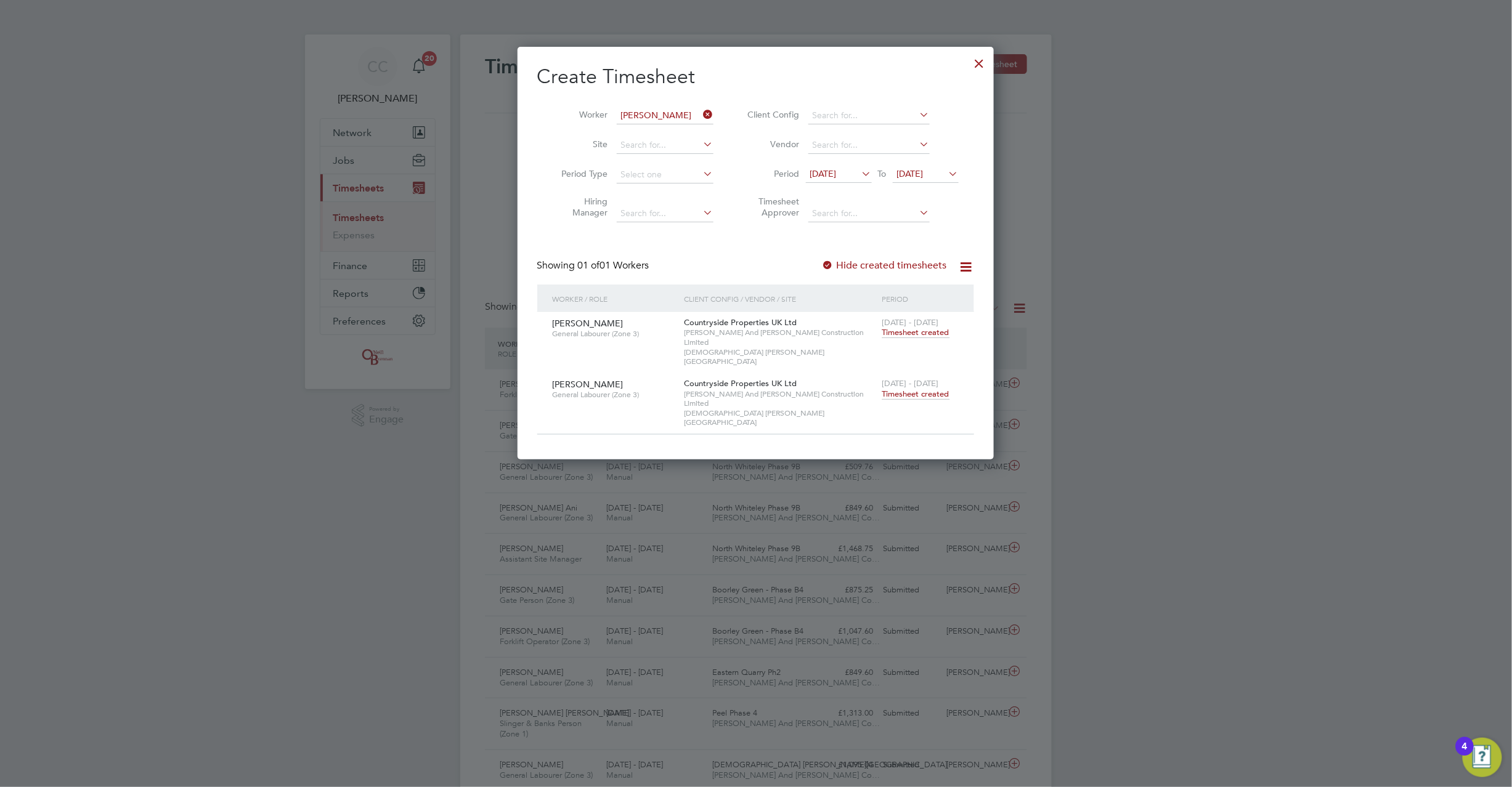
click at [906, 389] on span "Timesheet created" at bounding box center [915, 394] width 67 height 11
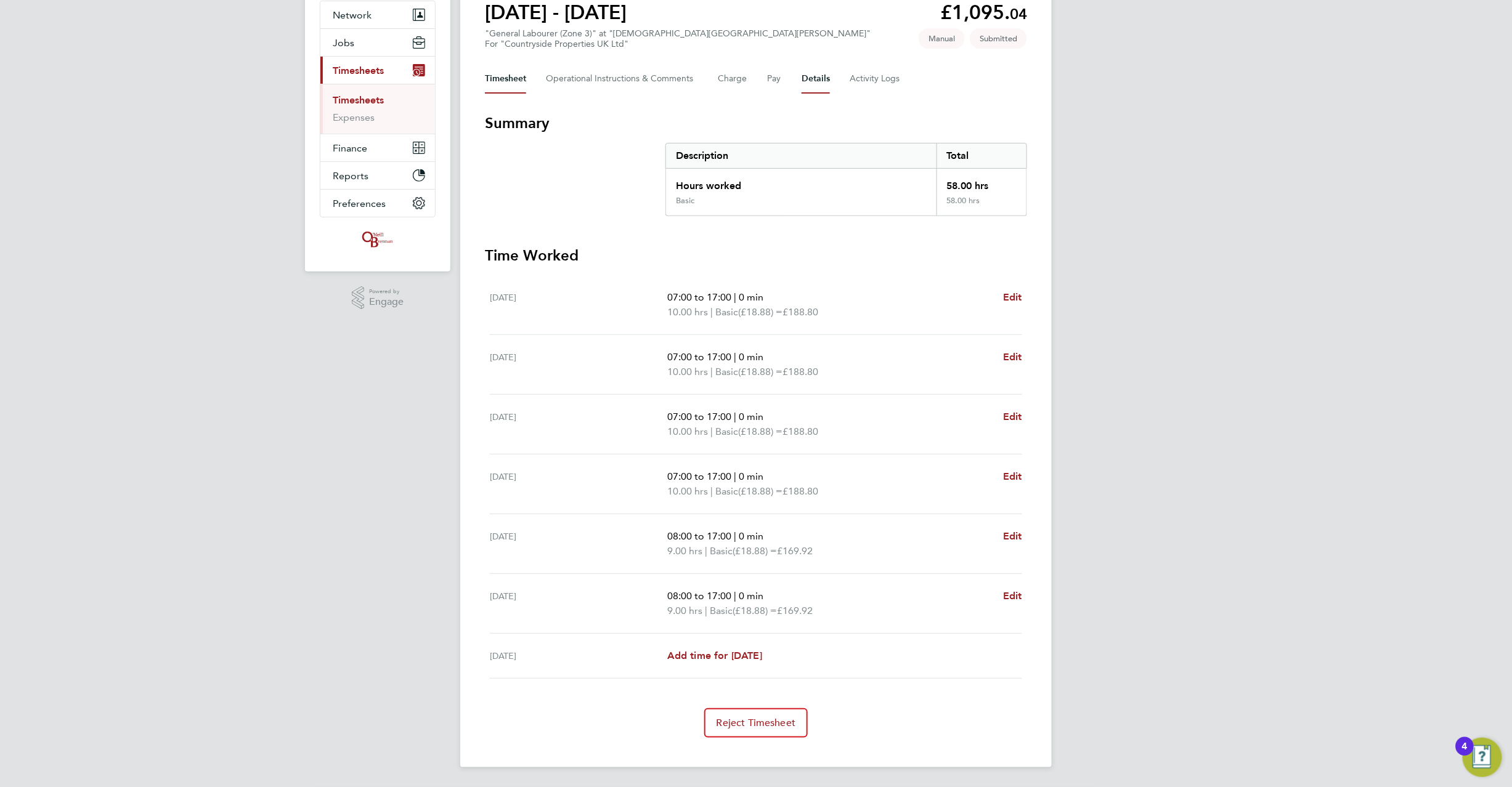
click at [819, 77] on button "Details" at bounding box center [815, 79] width 28 height 30
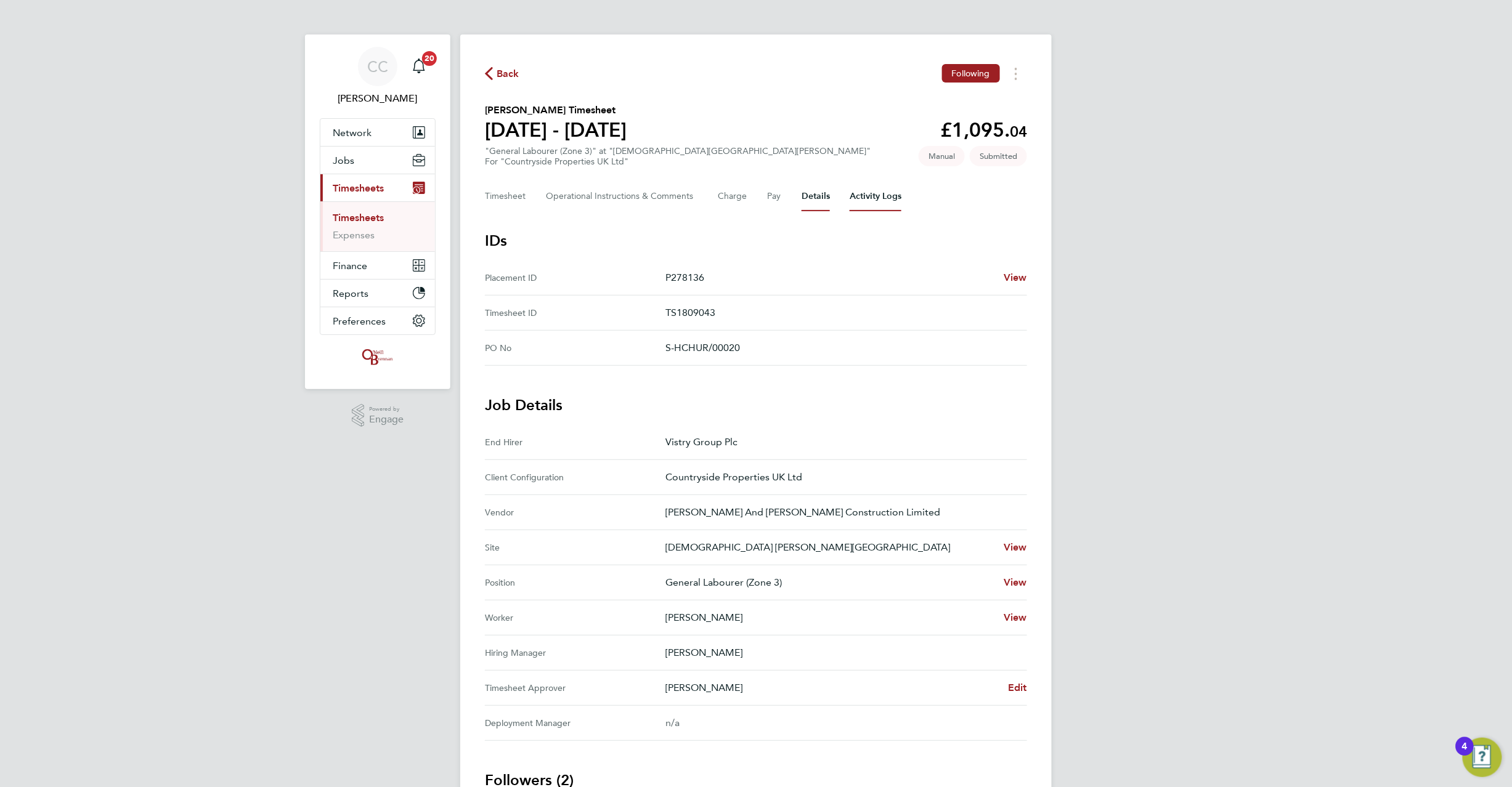
click at [869, 202] on Logs-tab "Activity Logs" at bounding box center [876, 197] width 52 height 30
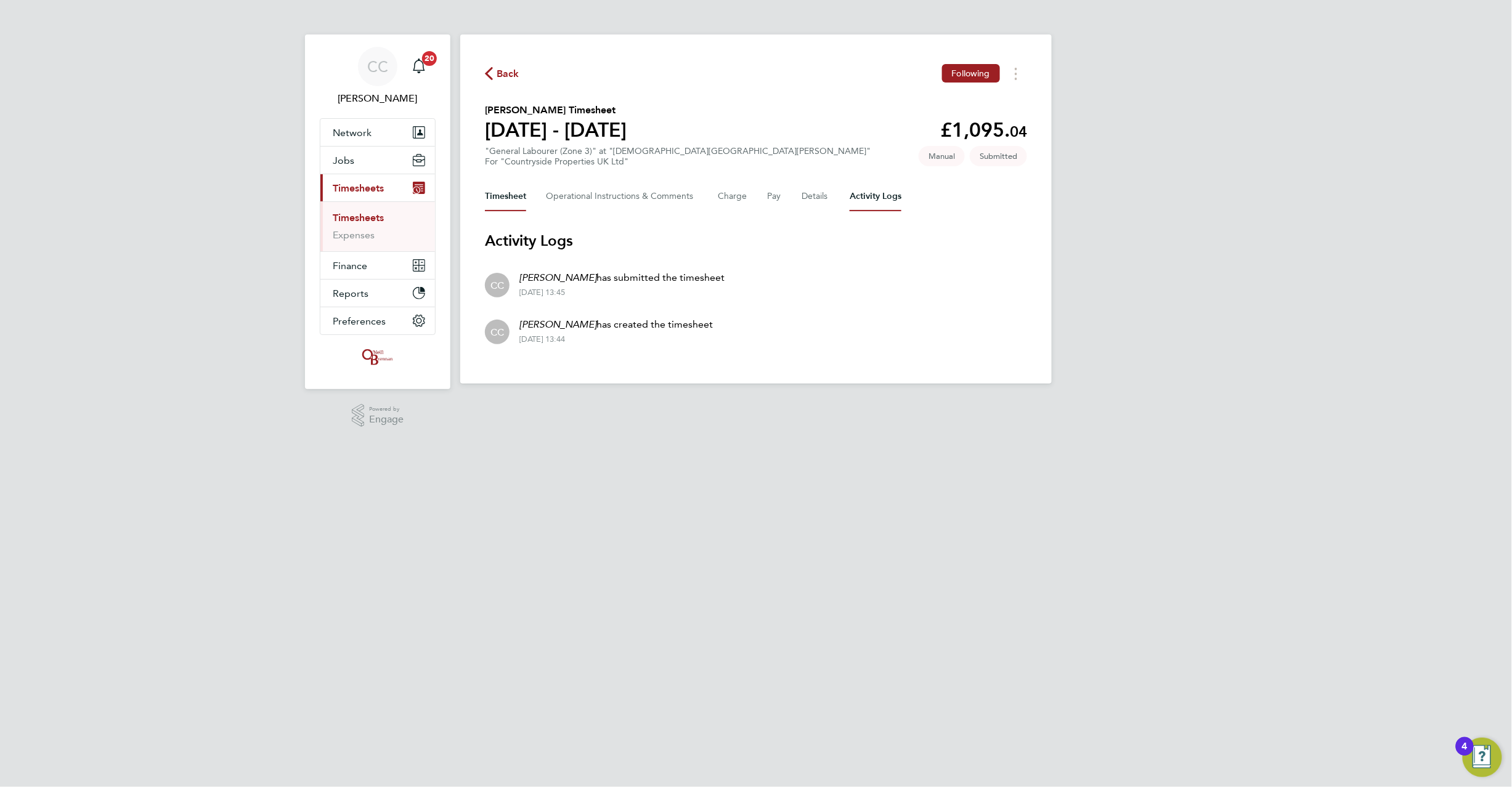
click at [506, 194] on button "Timesheet" at bounding box center [505, 197] width 41 height 30
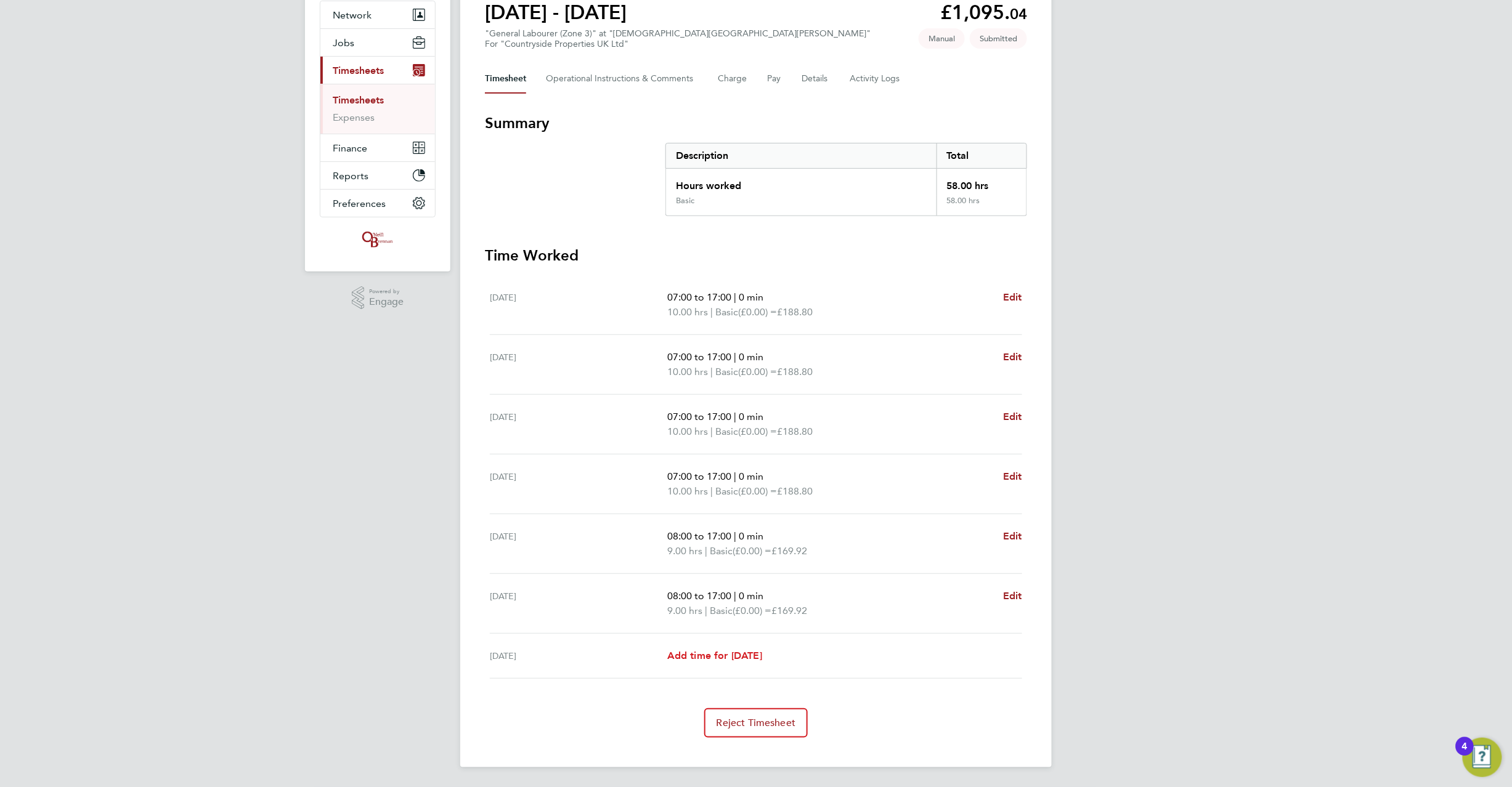
click at [740, 654] on span "Add time for Sun 24 Aug" at bounding box center [715, 656] width 95 height 12
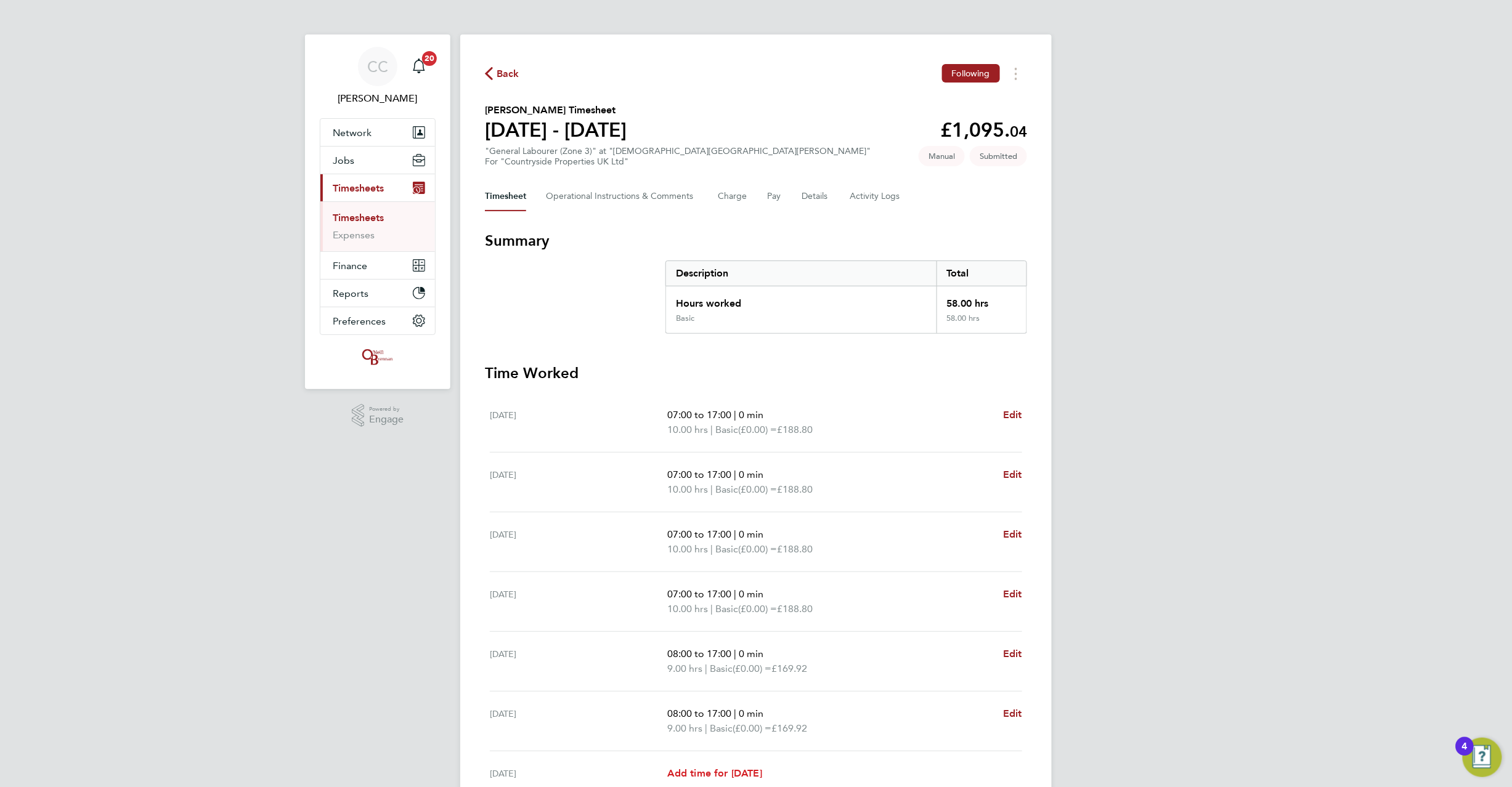
select select "30"
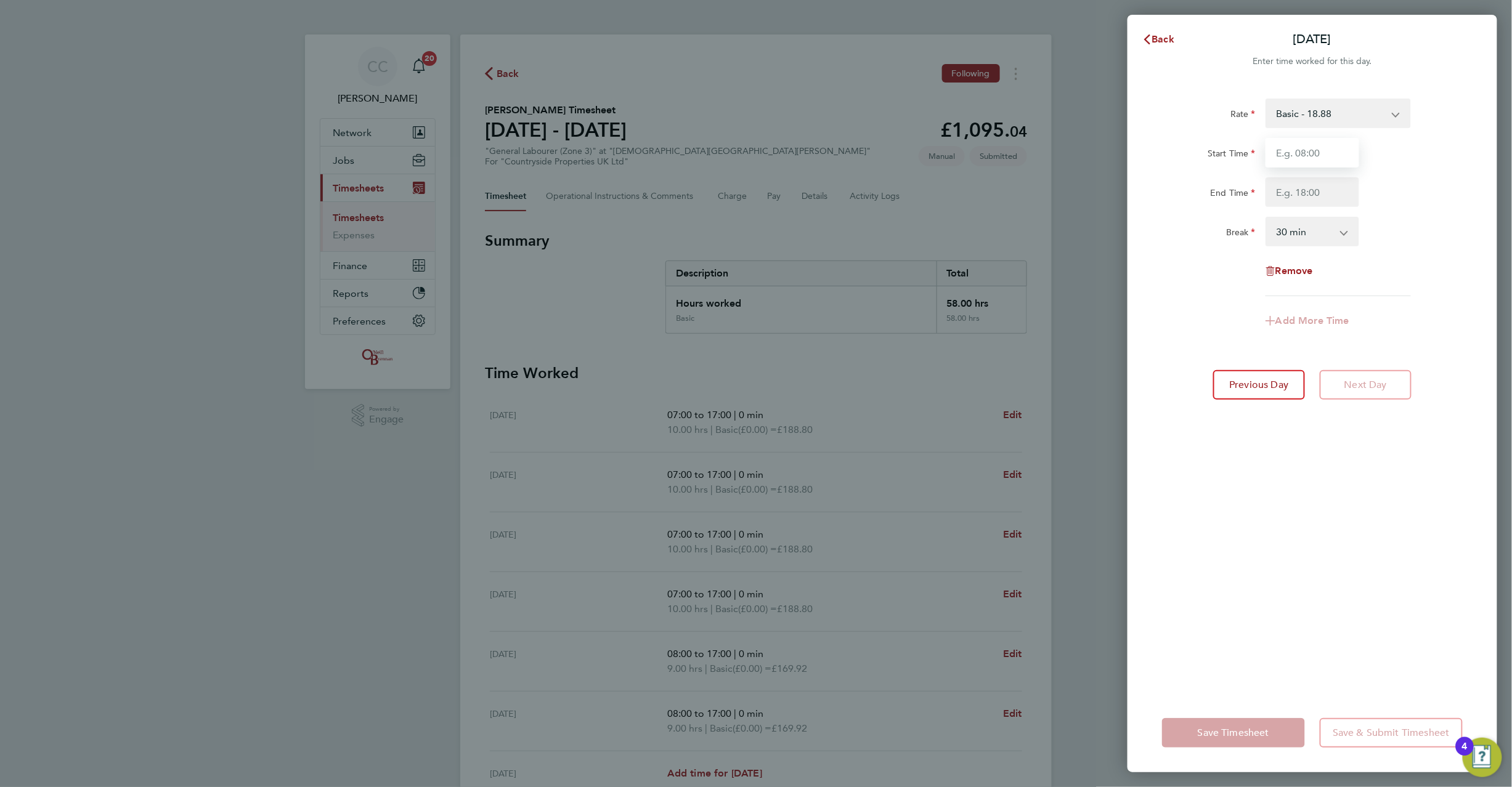
click at [1305, 146] on input "Start Time" at bounding box center [1312, 152] width 94 height 30
type input "08:00"
type input "17:00"
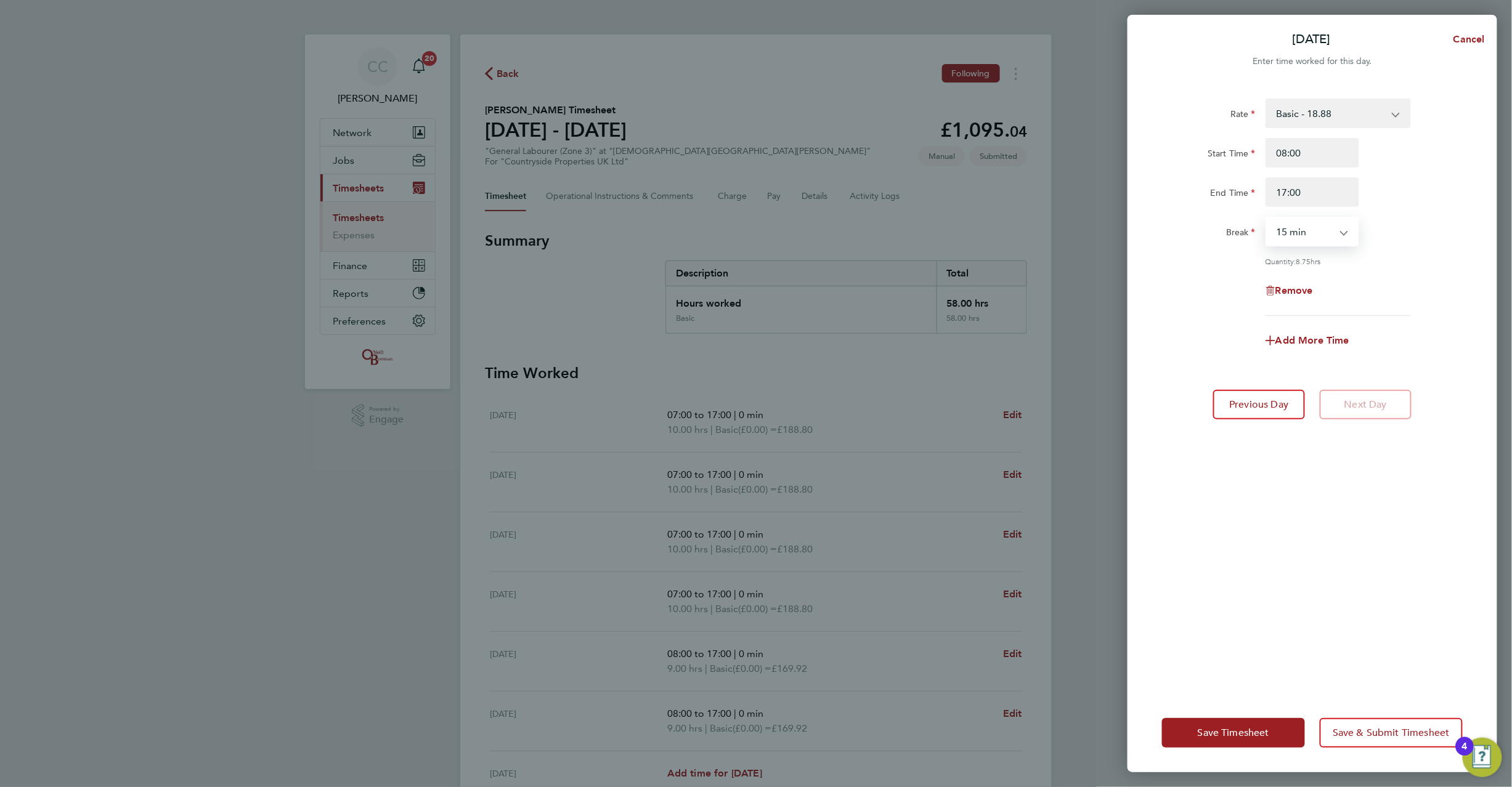
select select "0"
click at [1218, 733] on span "Save Timesheet" at bounding box center [1233, 733] width 72 height 12
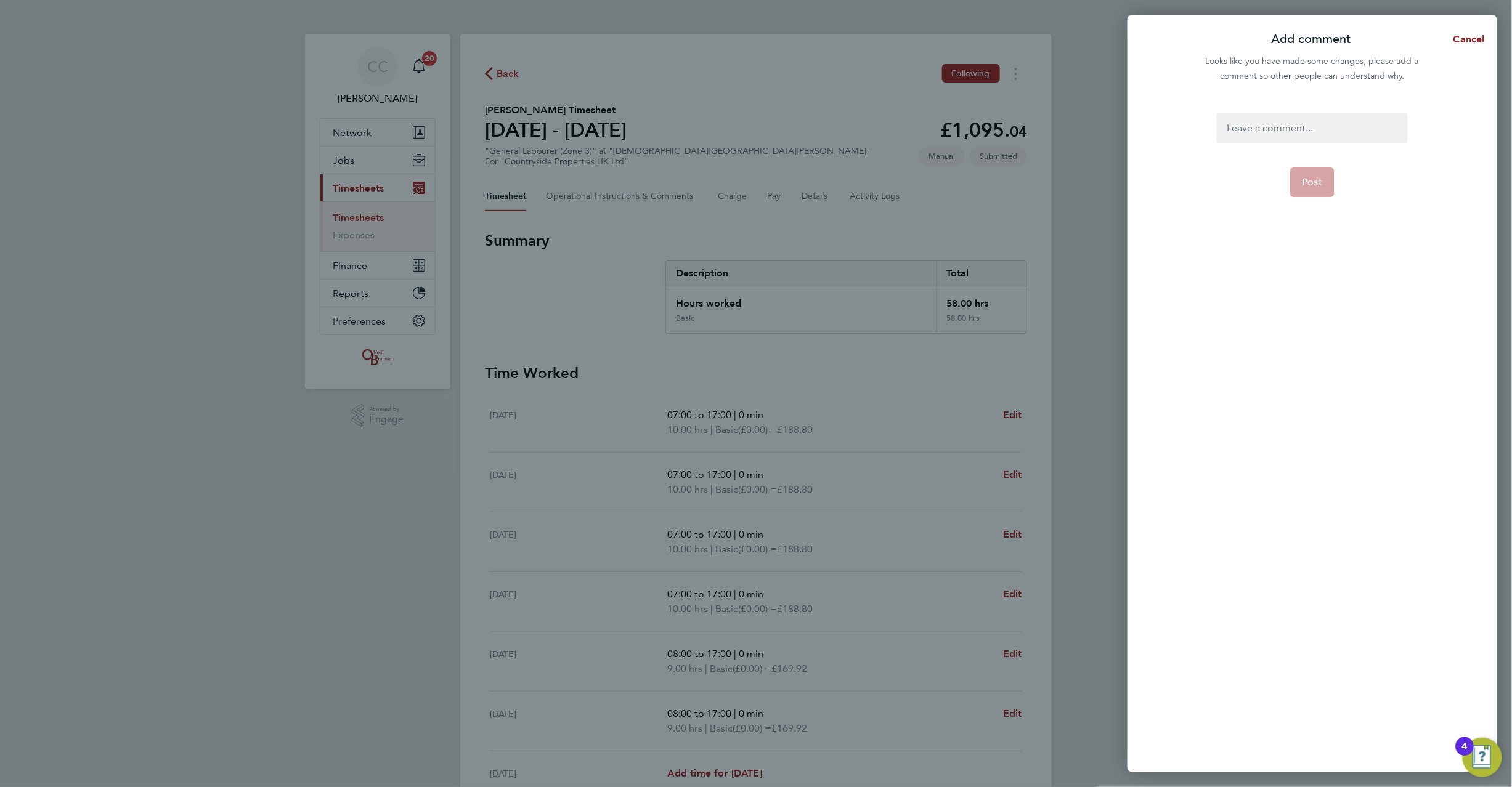
click at [1299, 114] on div at bounding box center [1312, 129] width 190 height 30
click at [1304, 176] on span "Post" at bounding box center [1312, 182] width 21 height 12
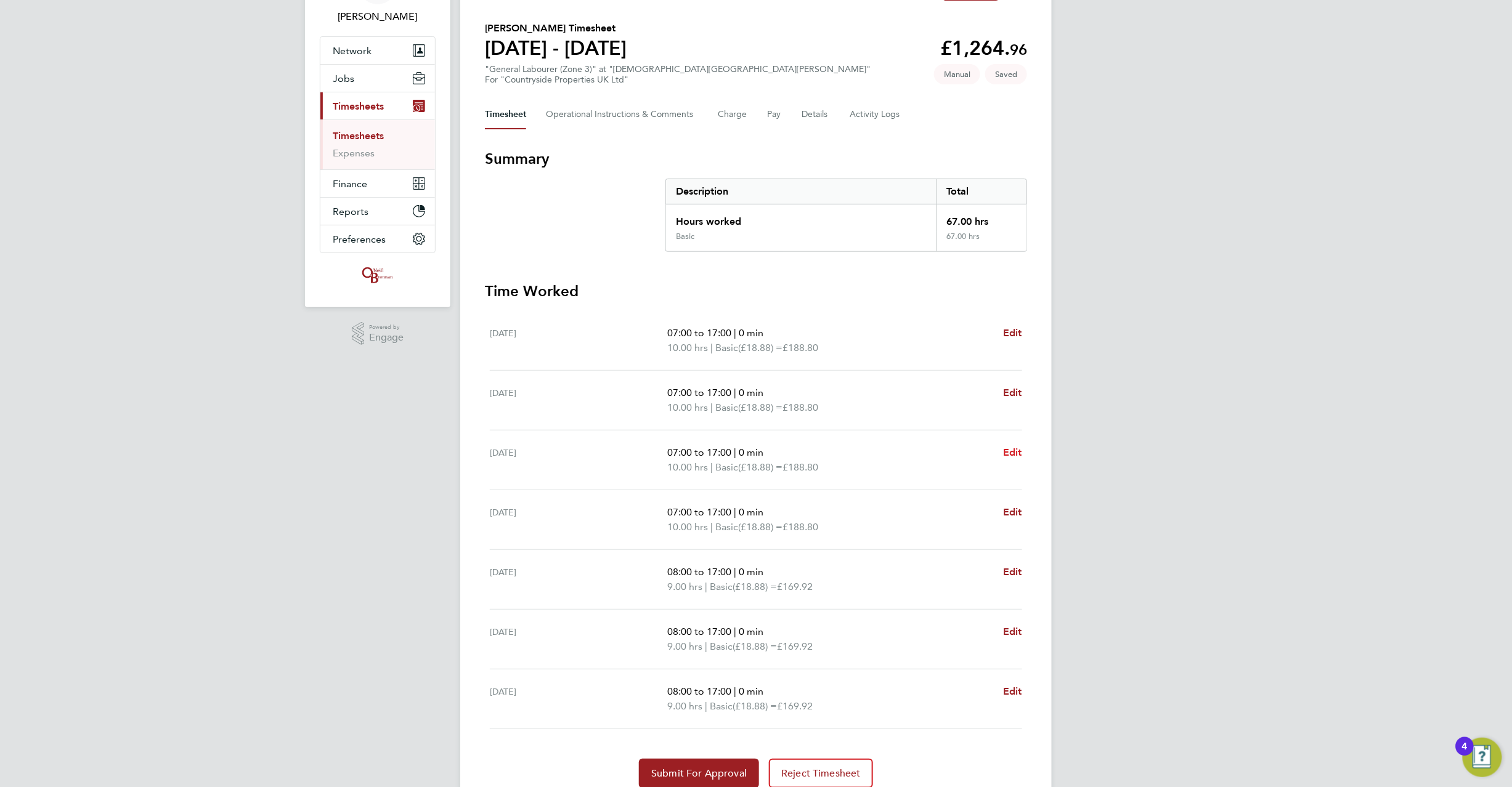
click at [1007, 449] on span "Edit" at bounding box center [1012, 452] width 19 height 12
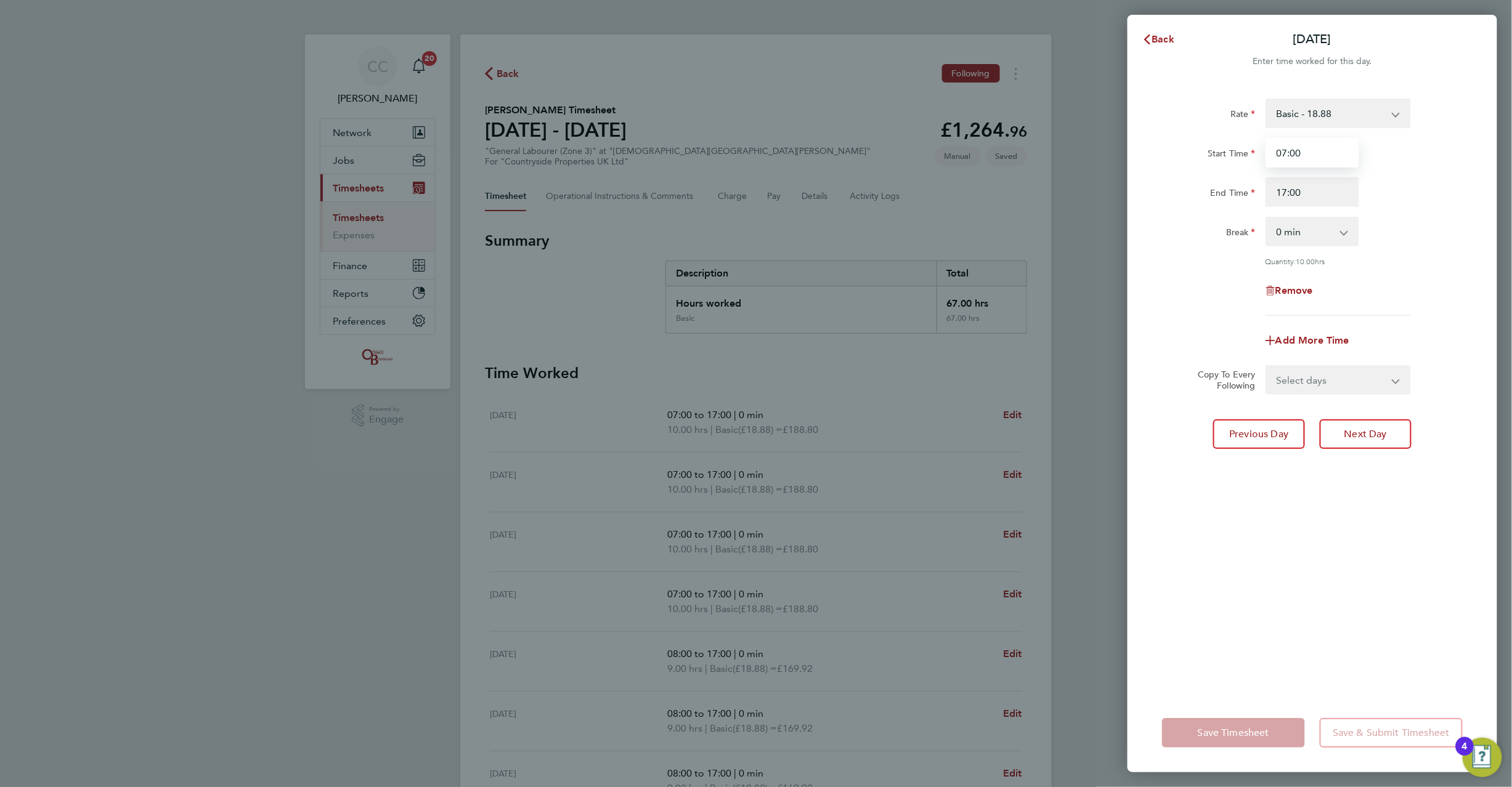
drag, startPoint x: 1309, startPoint y: 154, endPoint x: 1230, endPoint y: 153, distance: 79.0
click at [1230, 153] on div "Start Time 07:00" at bounding box center [1312, 152] width 311 height 30
type input "08:00"
click at [1357, 308] on div "Rate Basic - 18.88 Start Time 08:00 End Time 17:00 Break 0 min 15 min 30 min 45…" at bounding box center [1312, 208] width 301 height 218
click at [1320, 377] on select "Select days Day Weekday (Mon-Fri) Weekend (Sat-Sun) Thursday Friday Saturday Su…" at bounding box center [1331, 380] width 129 height 27
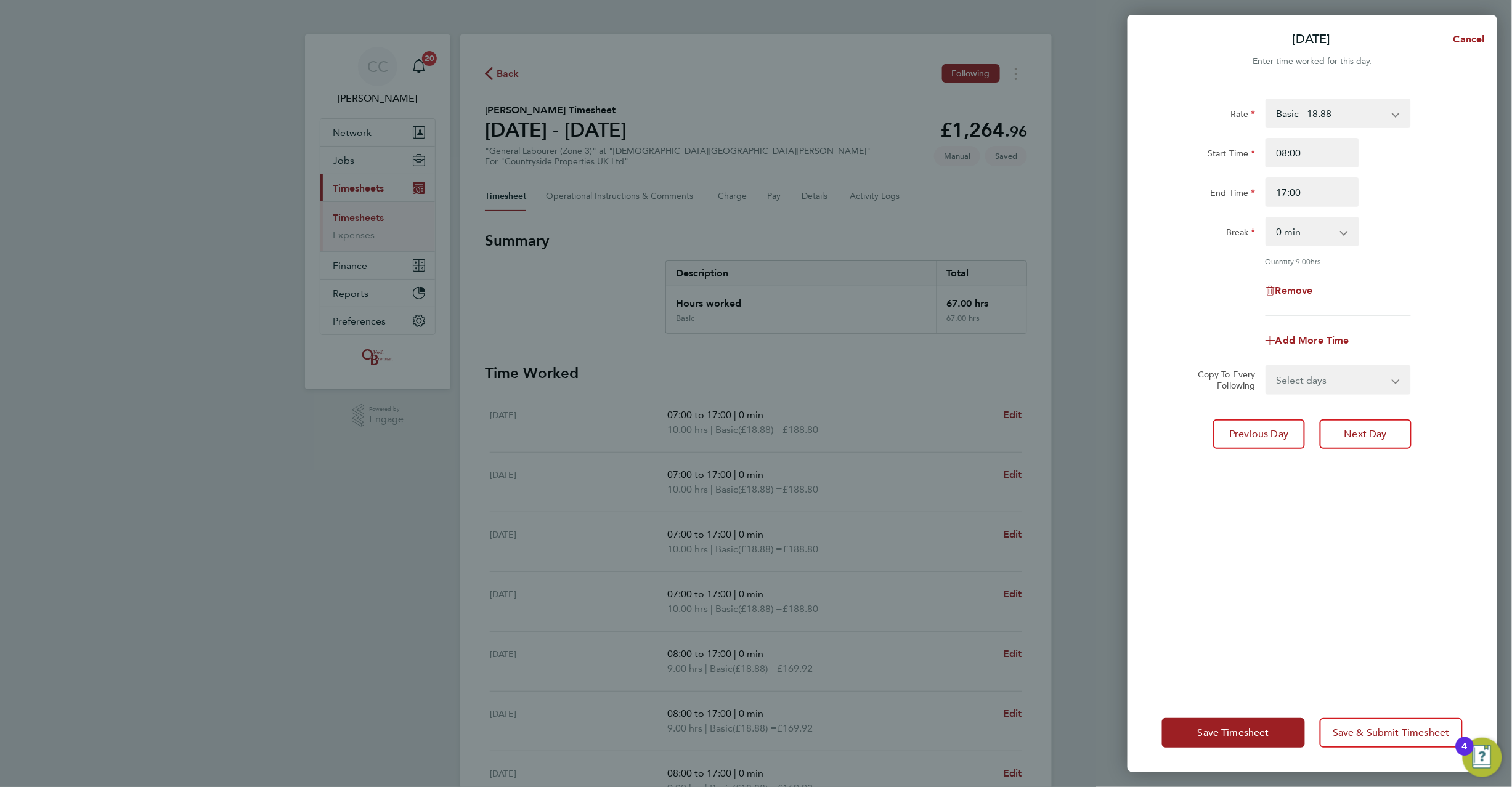
click at [1194, 478] on div "Rate Basic - 18.88 Start Time 08:00 End Time 17:00 Break 0 min 15 min 30 min 45…" at bounding box center [1312, 389] width 369 height 610
click at [1219, 733] on span "Save Timesheet" at bounding box center [1233, 733] width 72 height 12
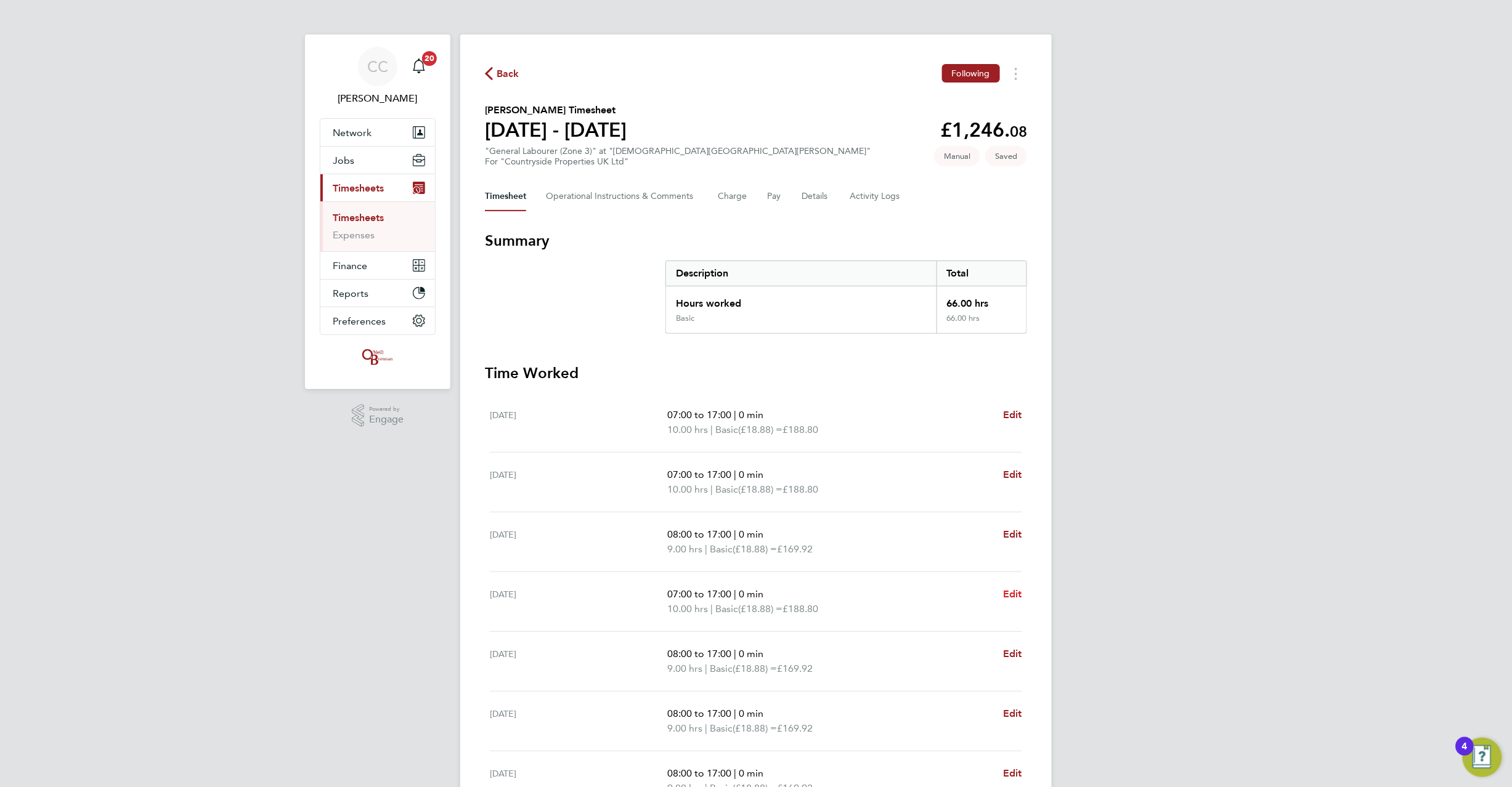
click at [1014, 592] on span "Edit" at bounding box center [1012, 594] width 19 height 12
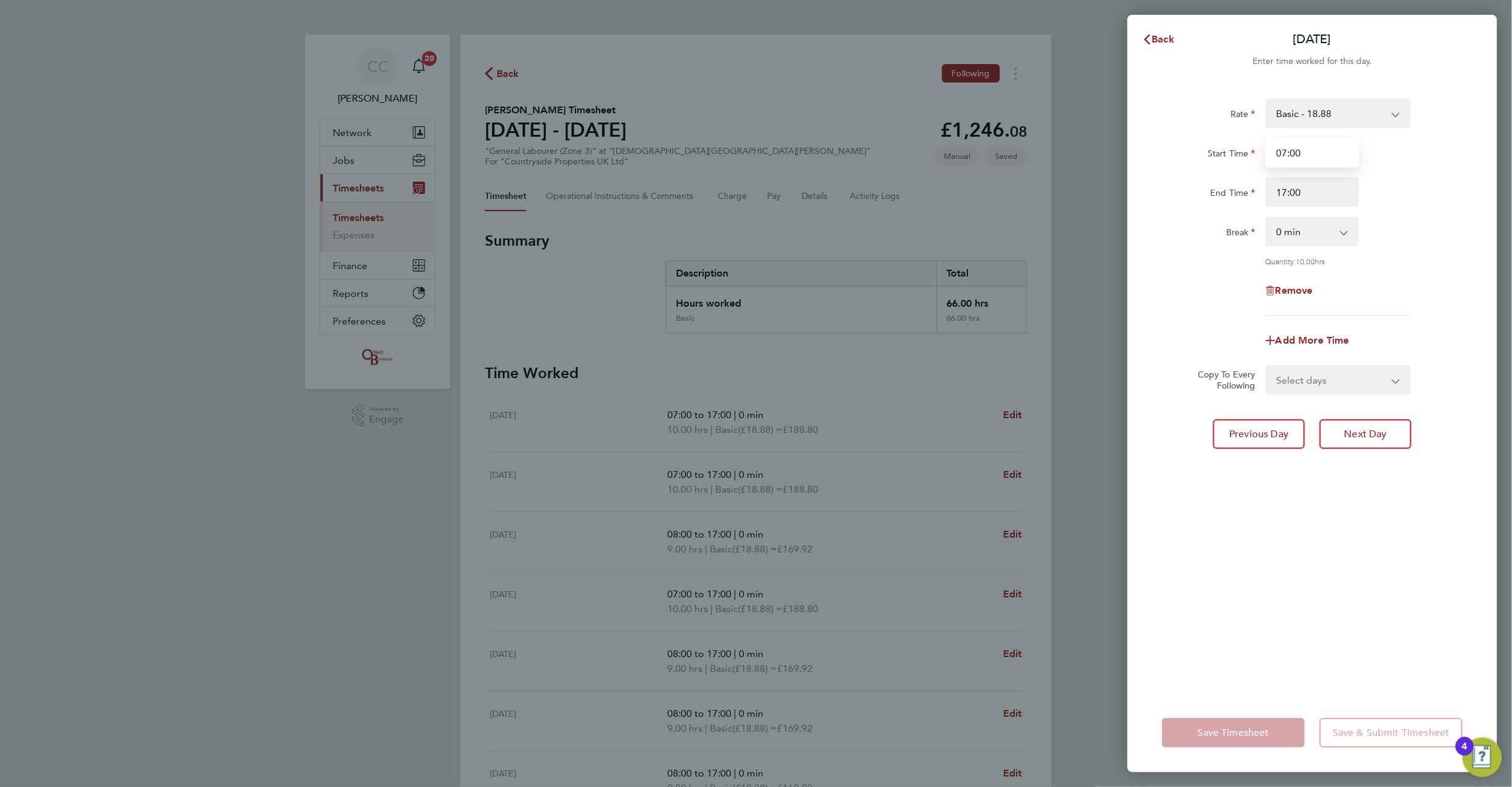
drag, startPoint x: 1305, startPoint y: 154, endPoint x: 1225, endPoint y: 139, distance: 81.4
click at [1225, 139] on div "Start Time 07:00" at bounding box center [1312, 152] width 311 height 30
type input "08:00"
click at [1221, 646] on div "Rate Basic - 18.88 Start Time 08:00 End Time 17:00 Break 0 min 15 min 30 min 45…" at bounding box center [1312, 389] width 369 height 610
click at [1236, 724] on button "Save Timesheet" at bounding box center [1233, 733] width 143 height 30
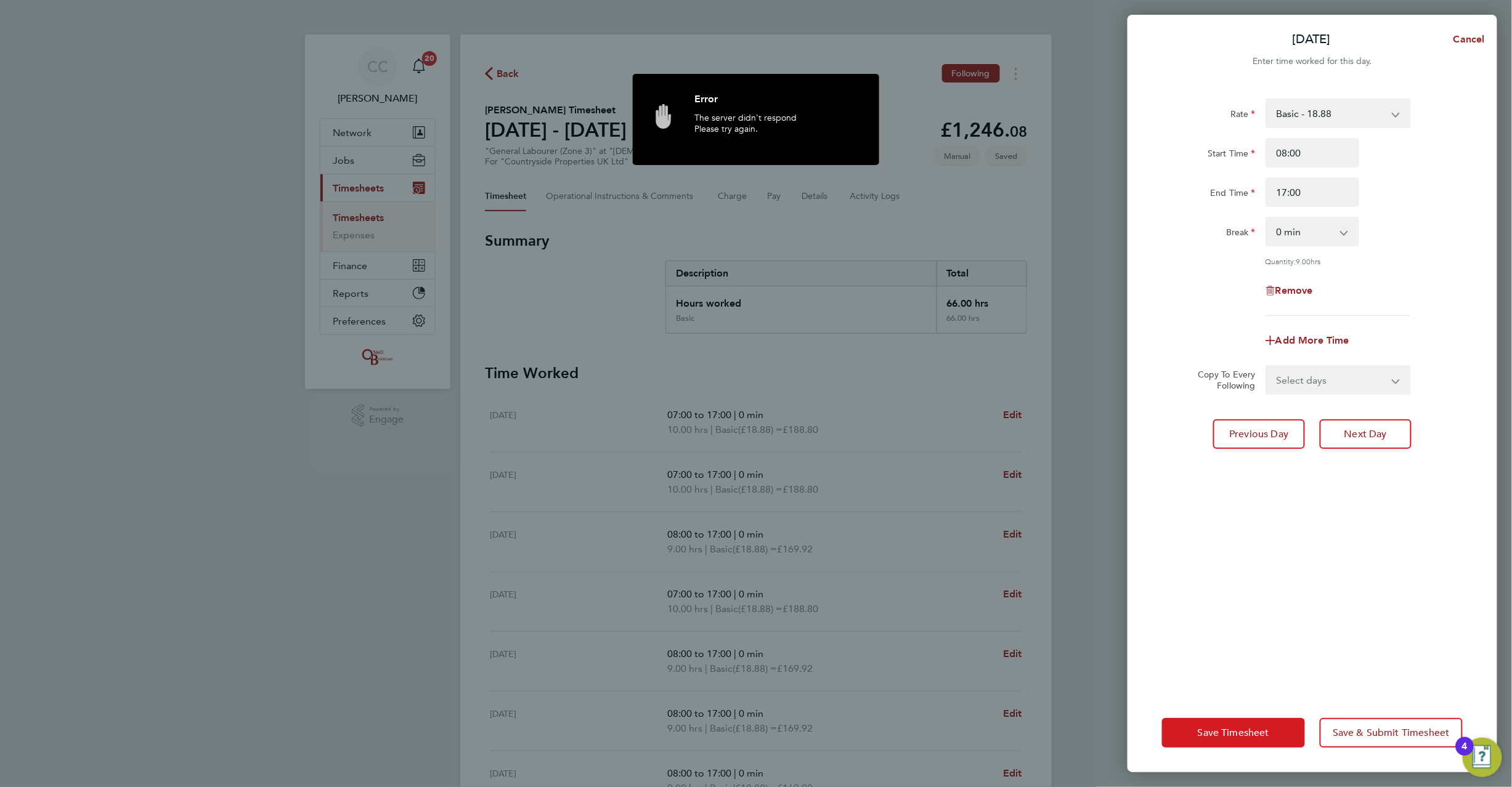
click at [1233, 747] on button "Save Timesheet" at bounding box center [1233, 733] width 143 height 30
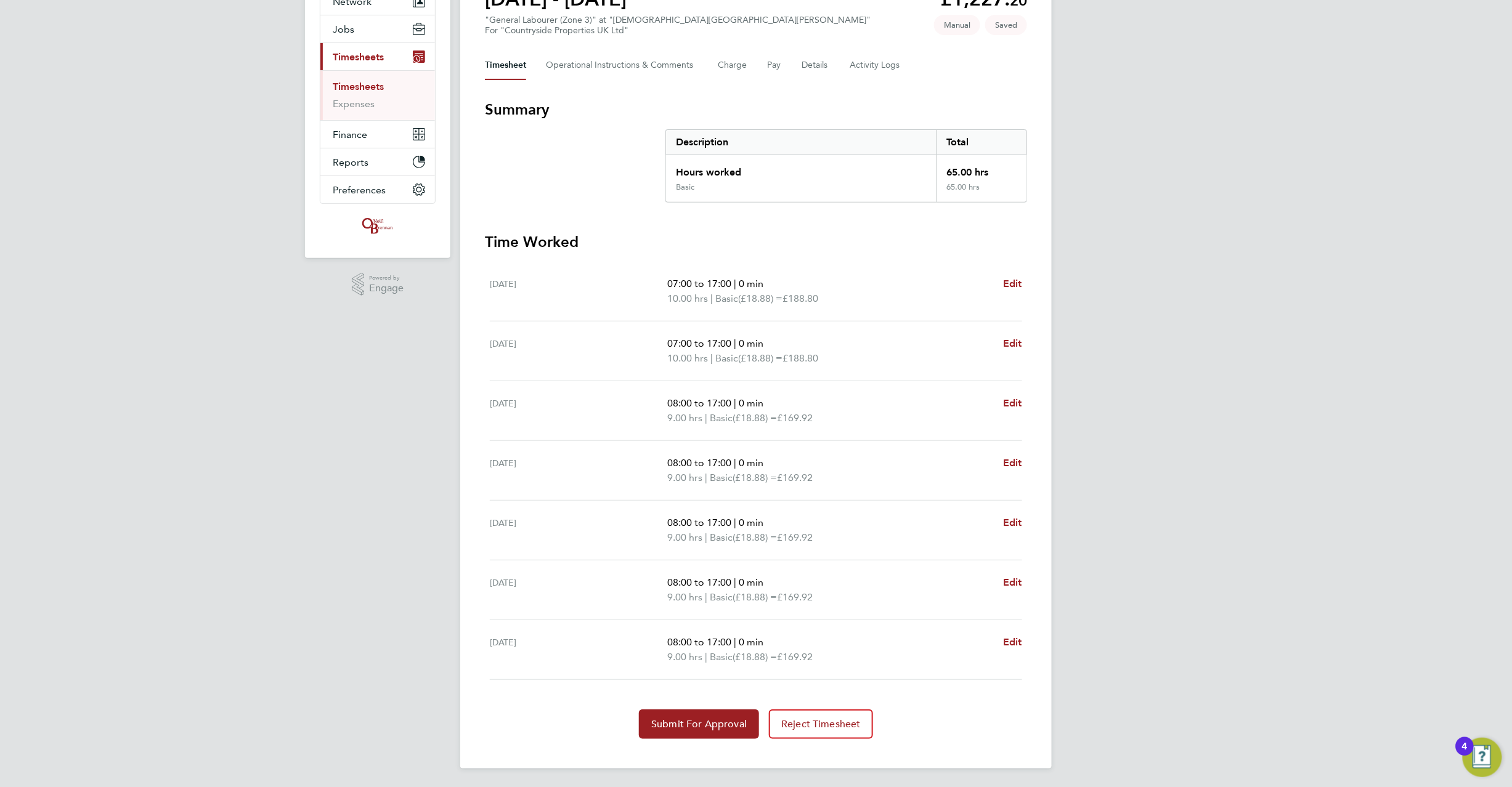
scroll to position [134, 0]
click at [698, 725] on span "Submit For Approval" at bounding box center [699, 723] width 96 height 12
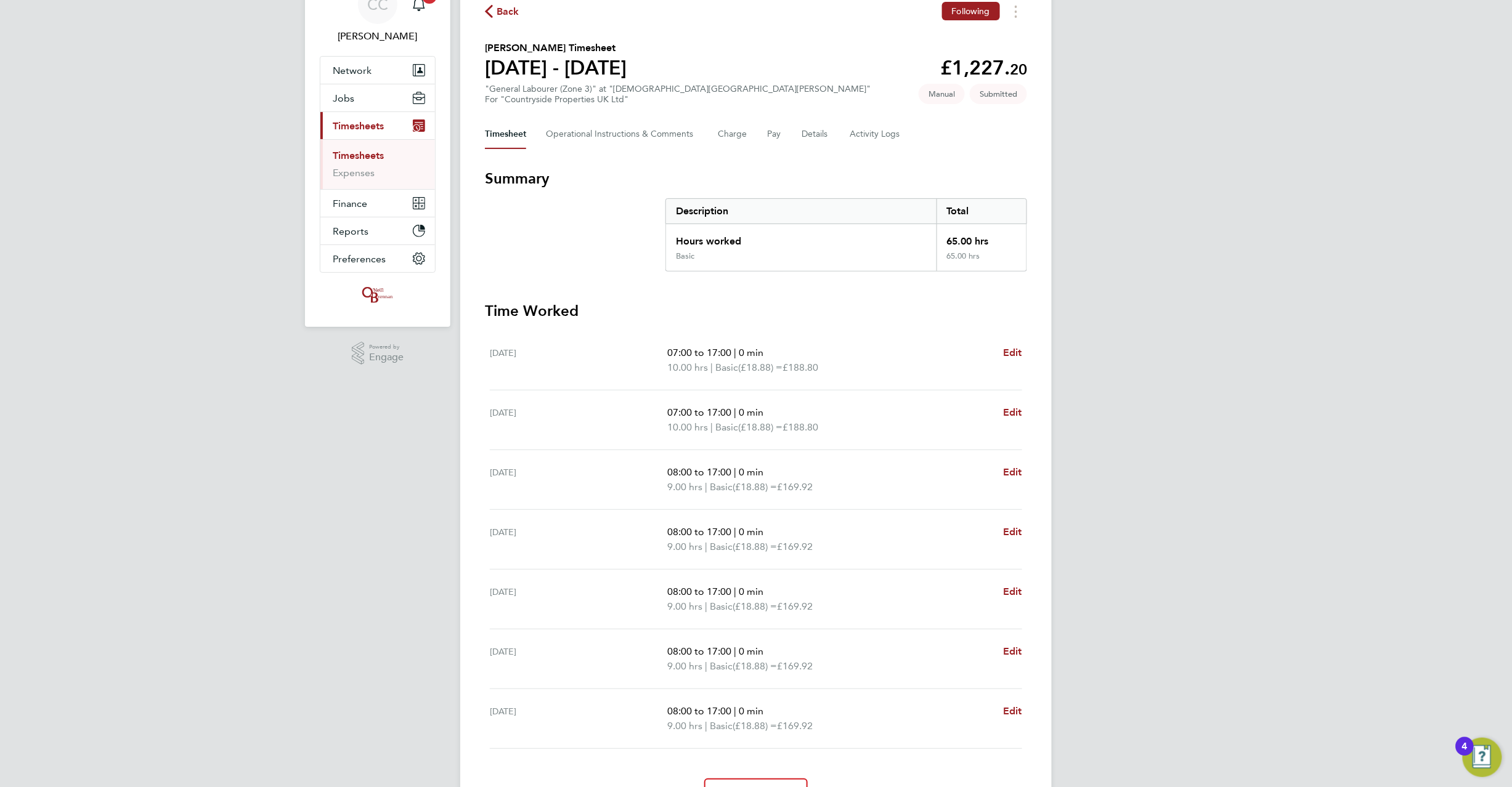
scroll to position [0, 0]
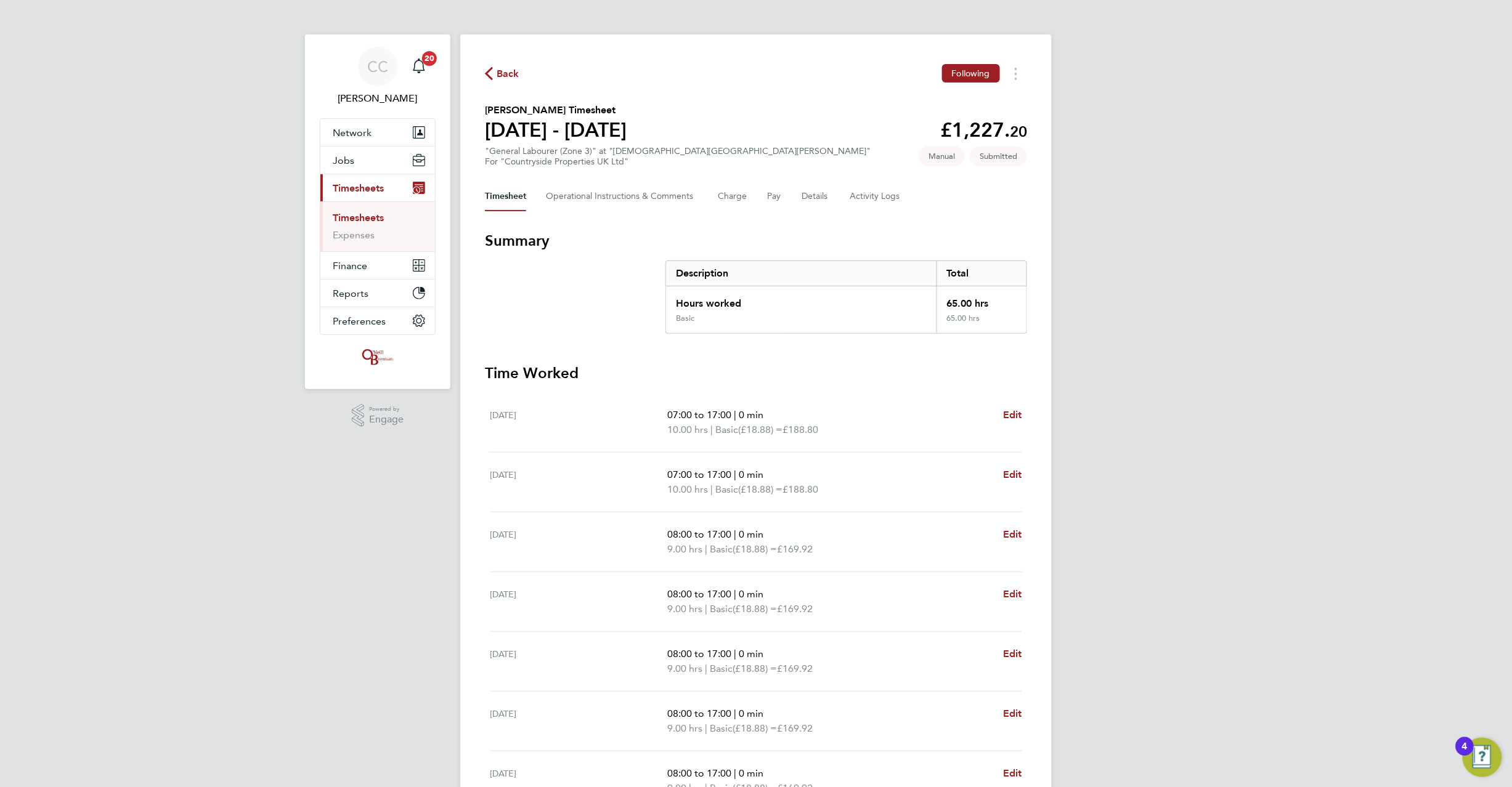
click at [514, 72] on span "Back" at bounding box center [508, 74] width 23 height 15
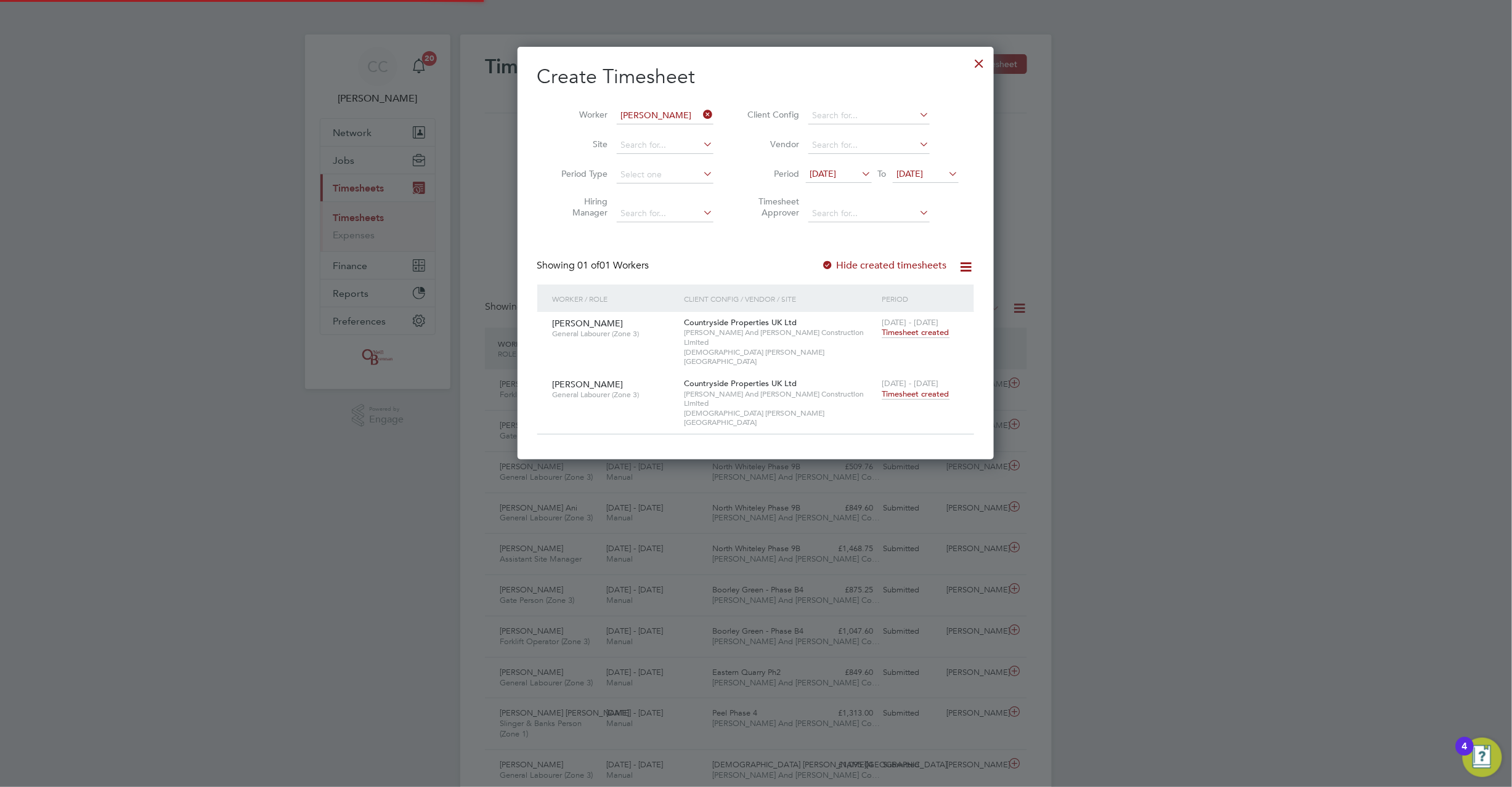
scroll to position [30, 107]
click at [664, 114] on input at bounding box center [664, 115] width 96 height 17
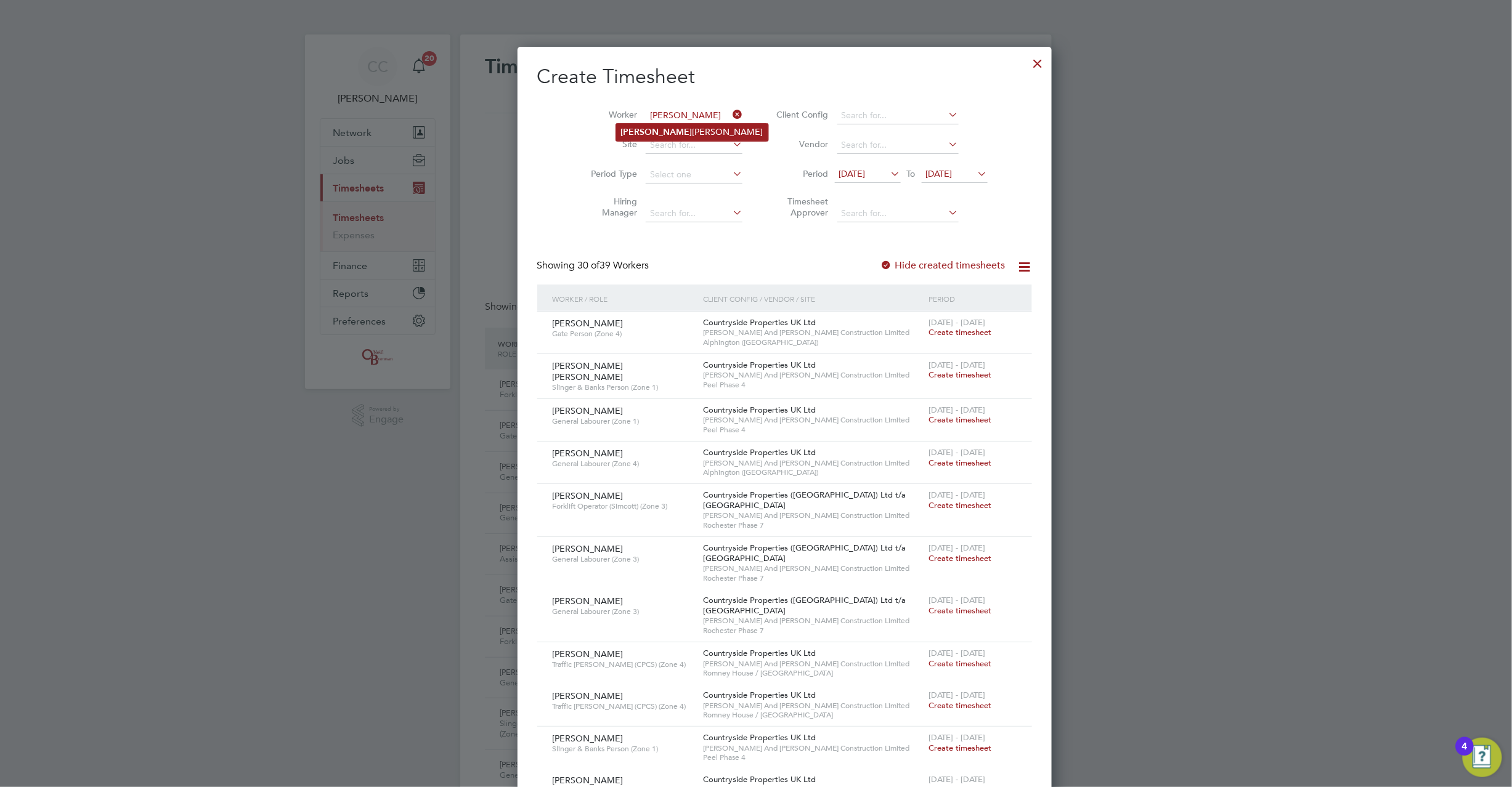
click at [666, 127] on li "Keshav Rana" at bounding box center [692, 132] width 153 height 16
type input "Keshav Rana"
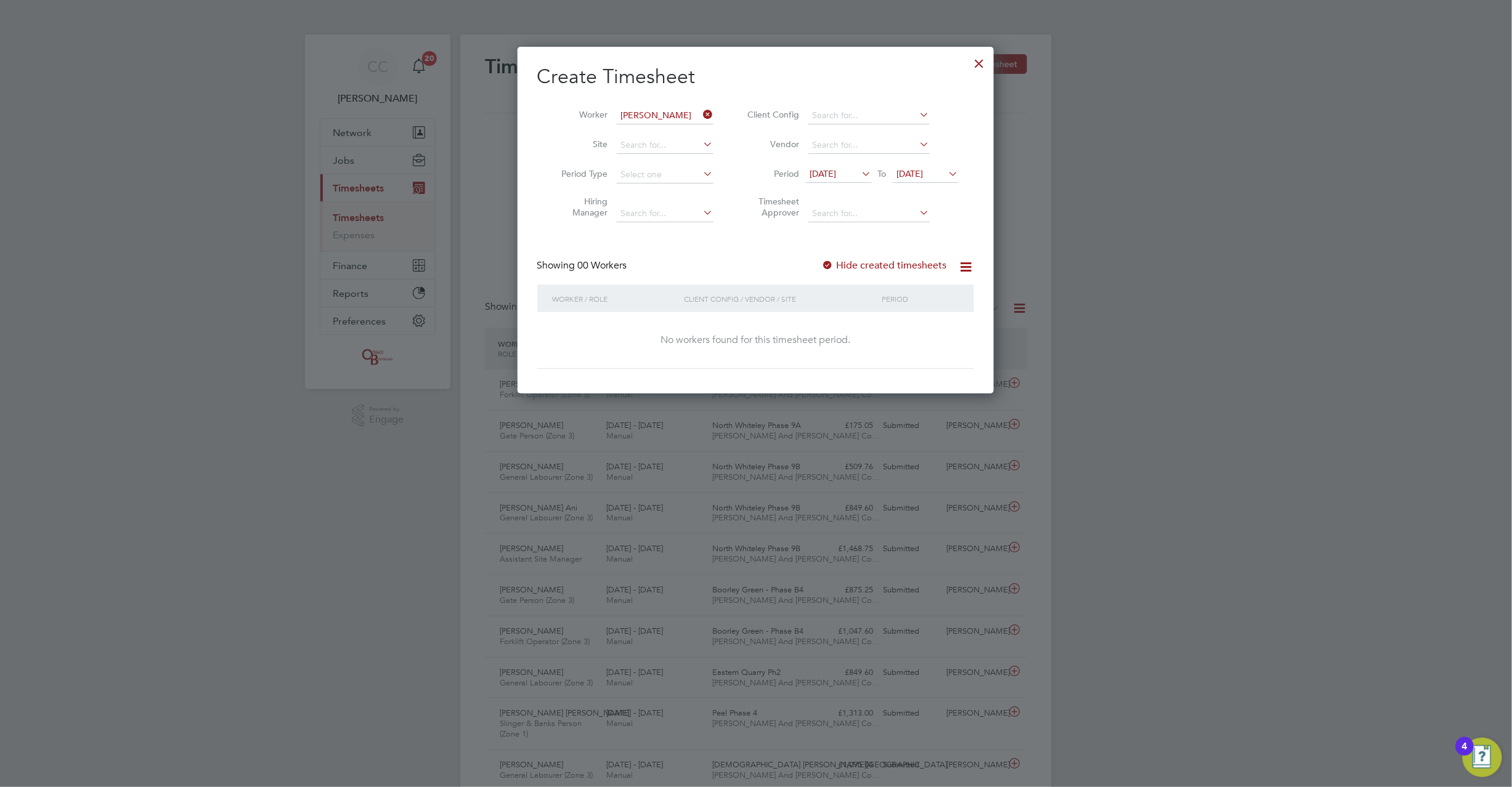
click at [833, 260] on div at bounding box center [828, 265] width 12 height 12
click at [833, 262] on div at bounding box center [828, 265] width 12 height 12
click at [832, 267] on div at bounding box center [828, 265] width 12 height 12
drag, startPoint x: 829, startPoint y: 265, endPoint x: 754, endPoint y: 166, distance: 124.2
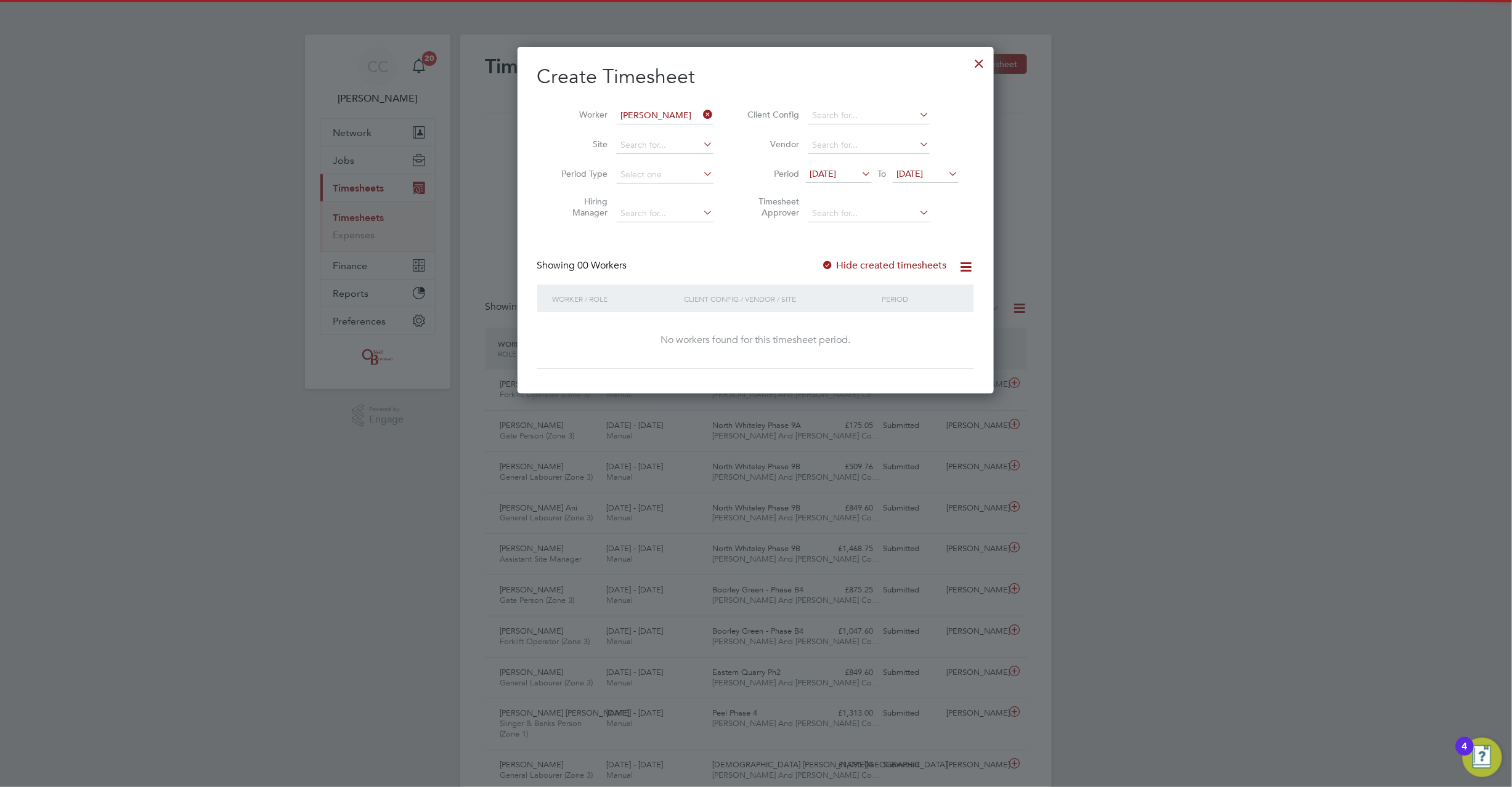
click at [829, 265] on div at bounding box center [828, 265] width 12 height 12
click at [702, 116] on icon at bounding box center [702, 115] width 0 height 17
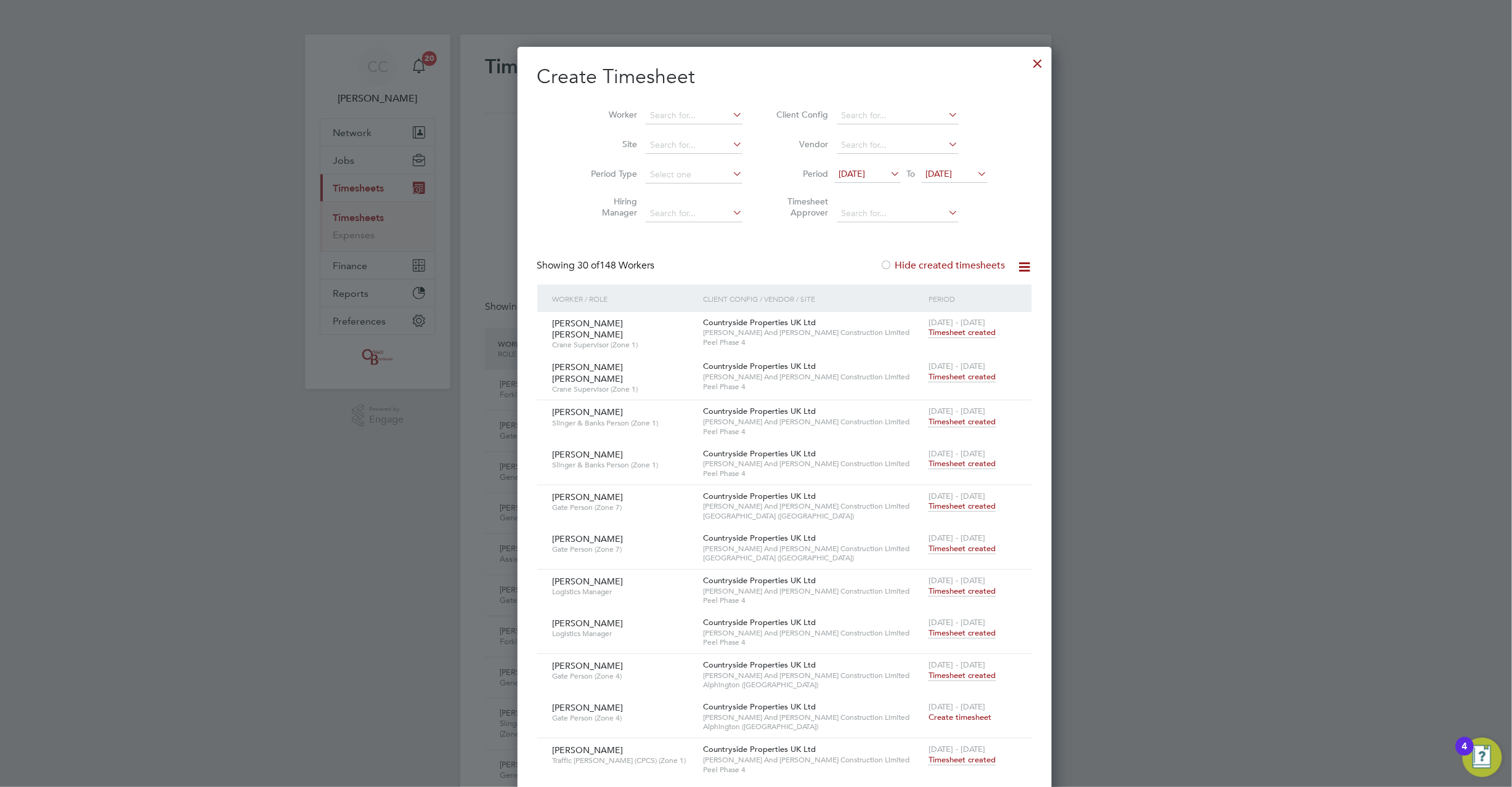
click at [1026, 62] on div at bounding box center [1037, 60] width 22 height 22
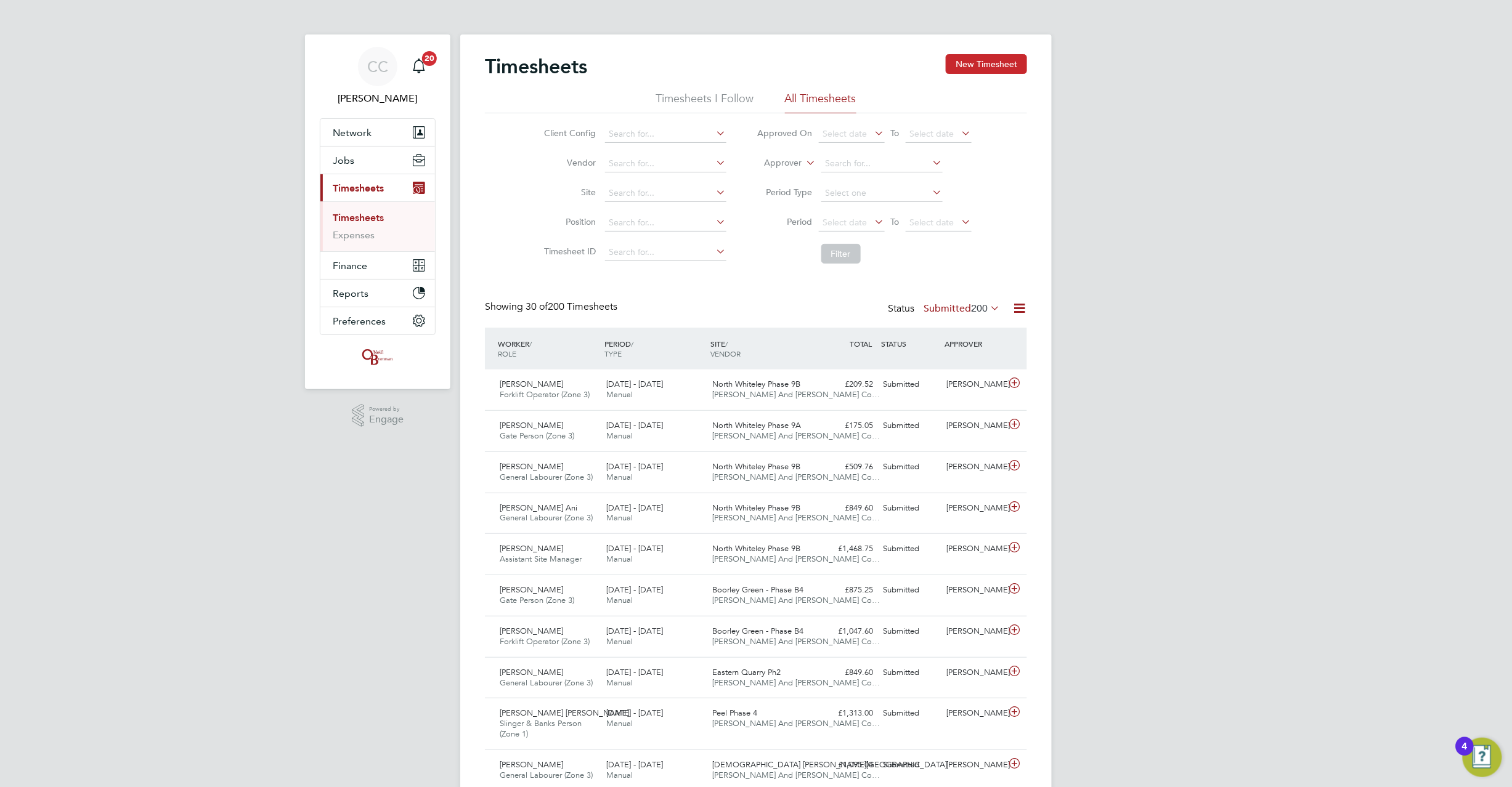
click at [1001, 59] on button "New Timesheet" at bounding box center [986, 64] width 82 height 20
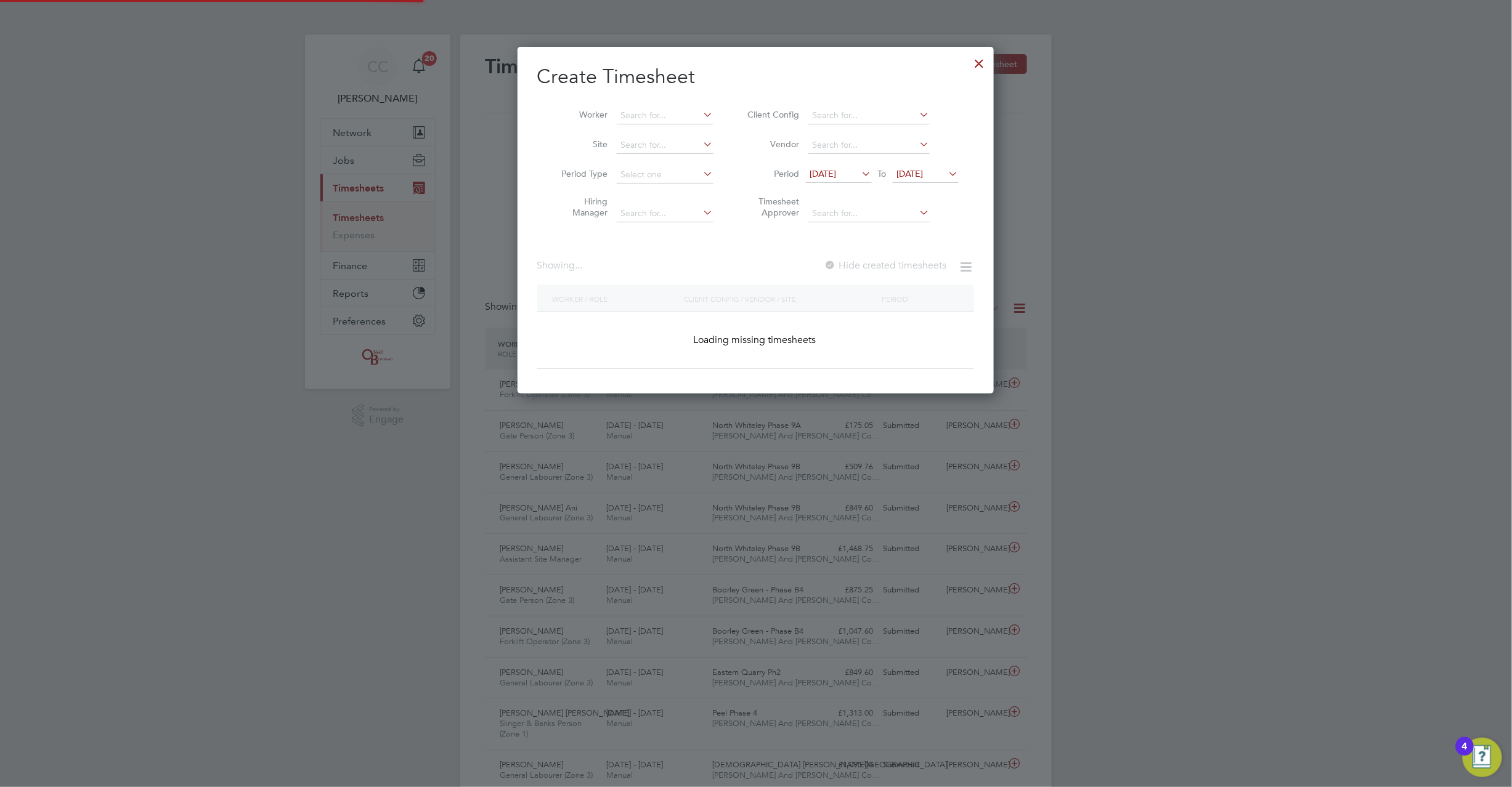
scroll to position [2149, 477]
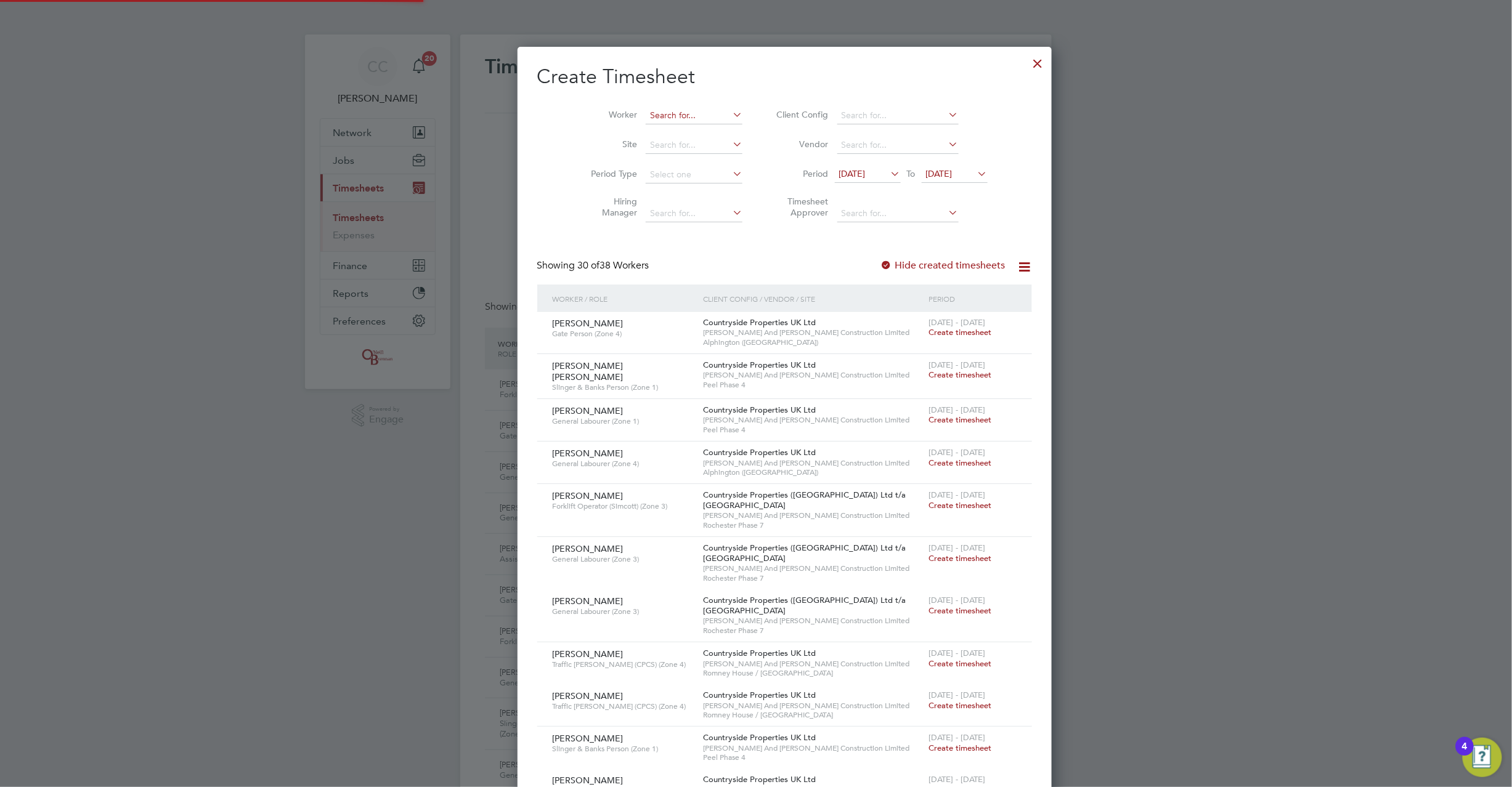
click at [664, 109] on input at bounding box center [693, 115] width 96 height 17
click at [647, 131] on b "Kassim" at bounding box center [635, 132] width 28 height 11
type input "[PERSON_NAME]"
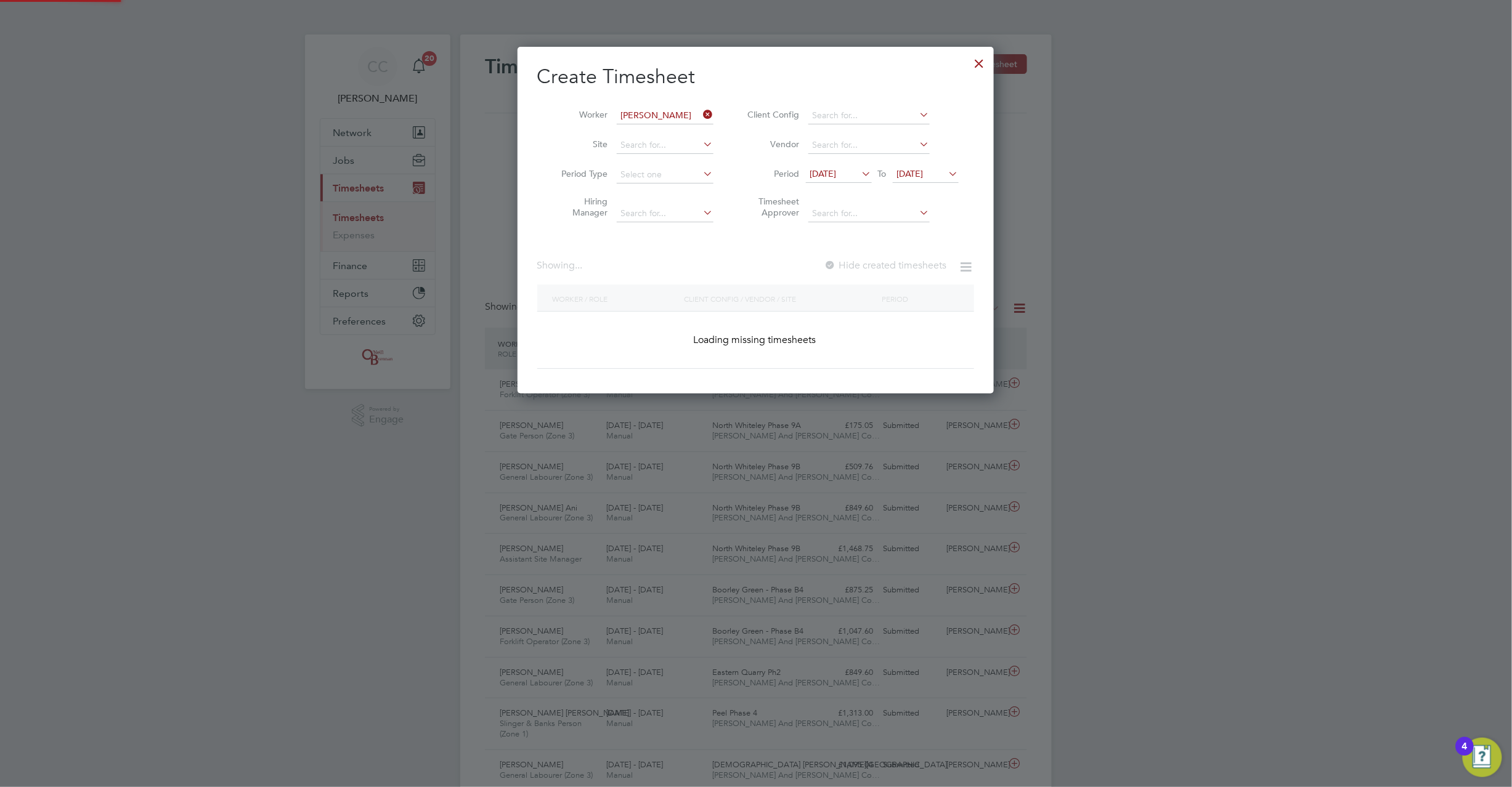
scroll to position [348, 477]
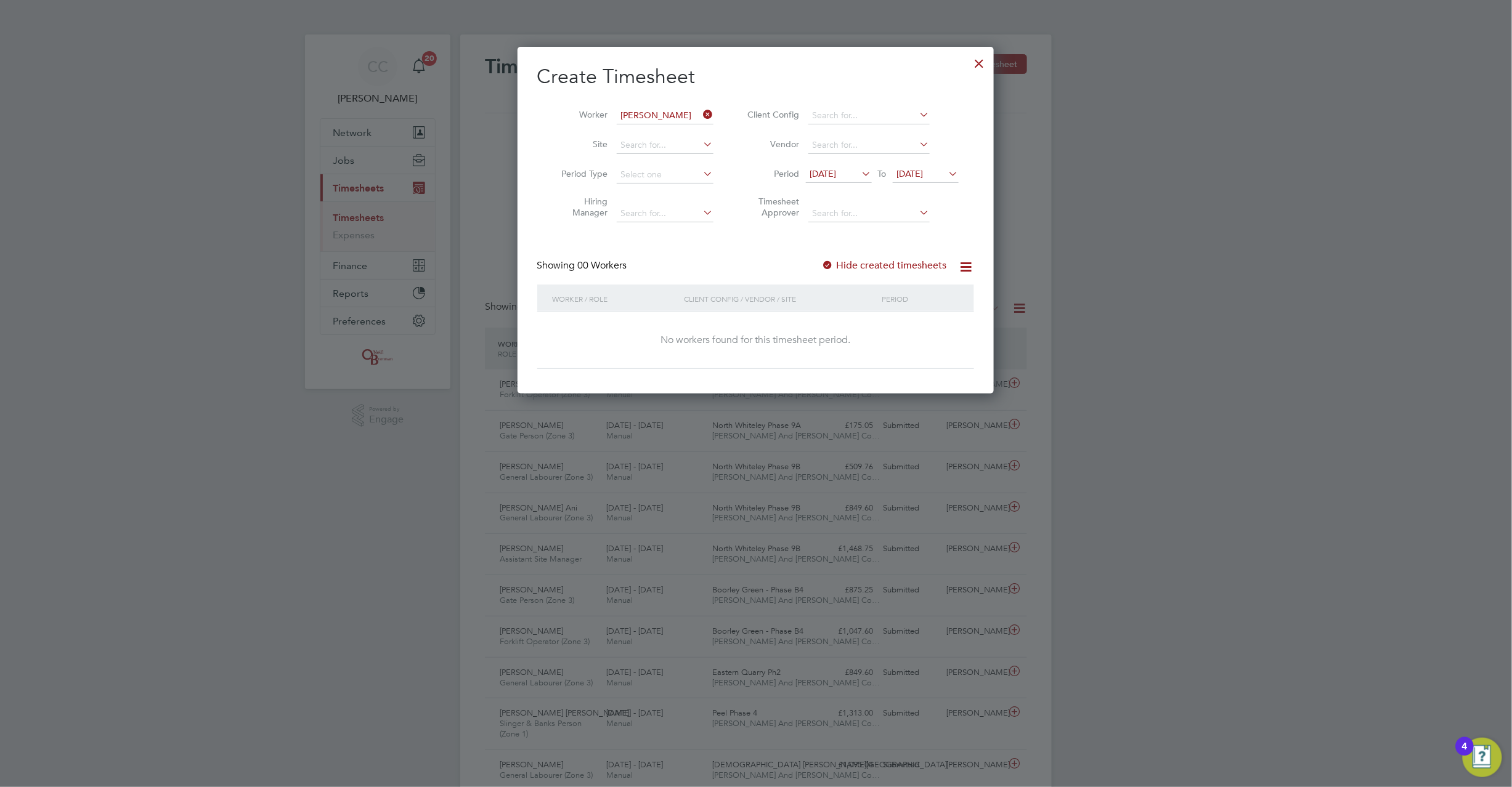
click at [923, 176] on span "20 Aug 2025" at bounding box center [910, 173] width 26 height 11
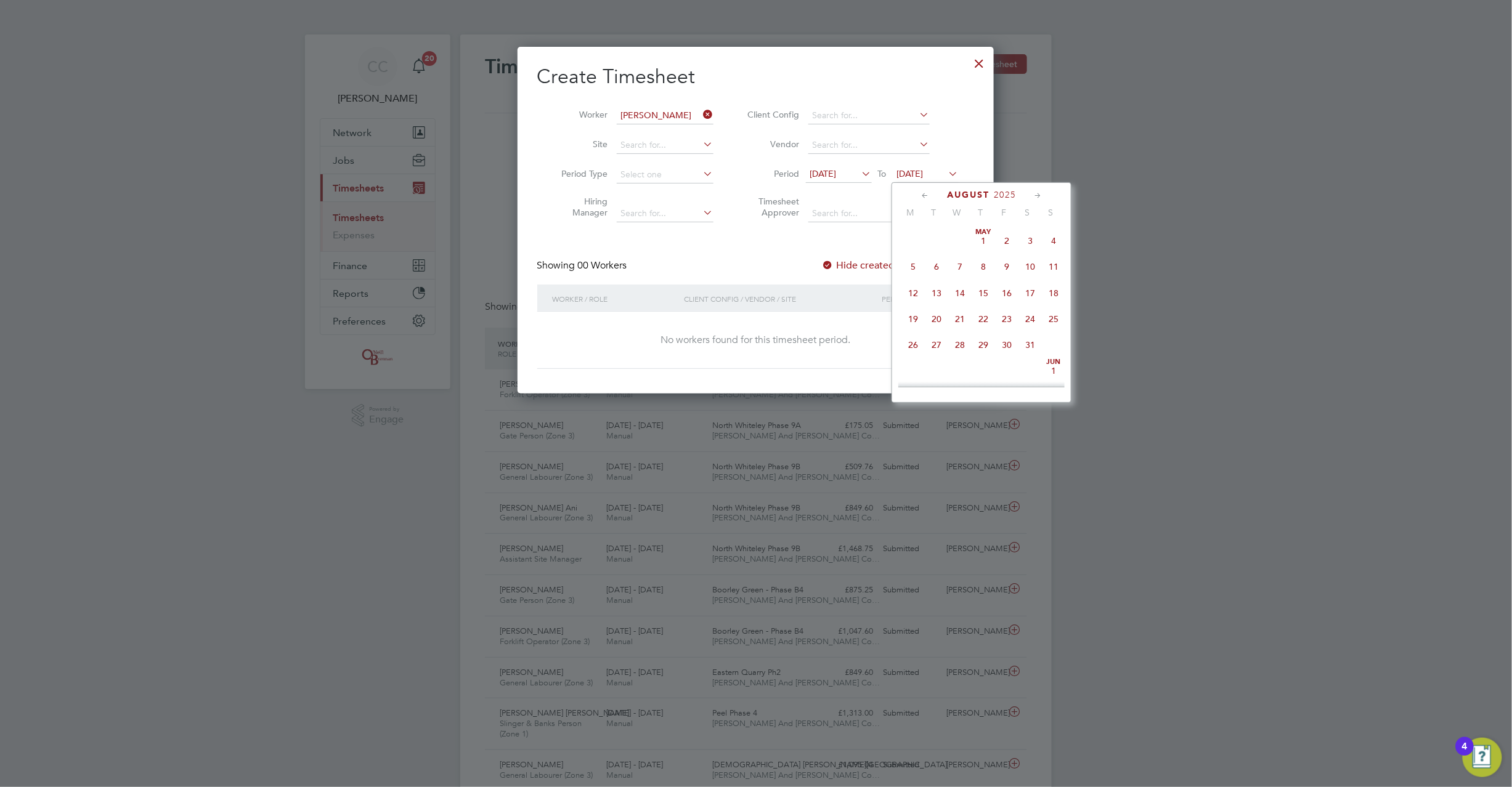
scroll to position [449, 0]
click at [1058, 294] on span "24" at bounding box center [1054, 286] width 23 height 23
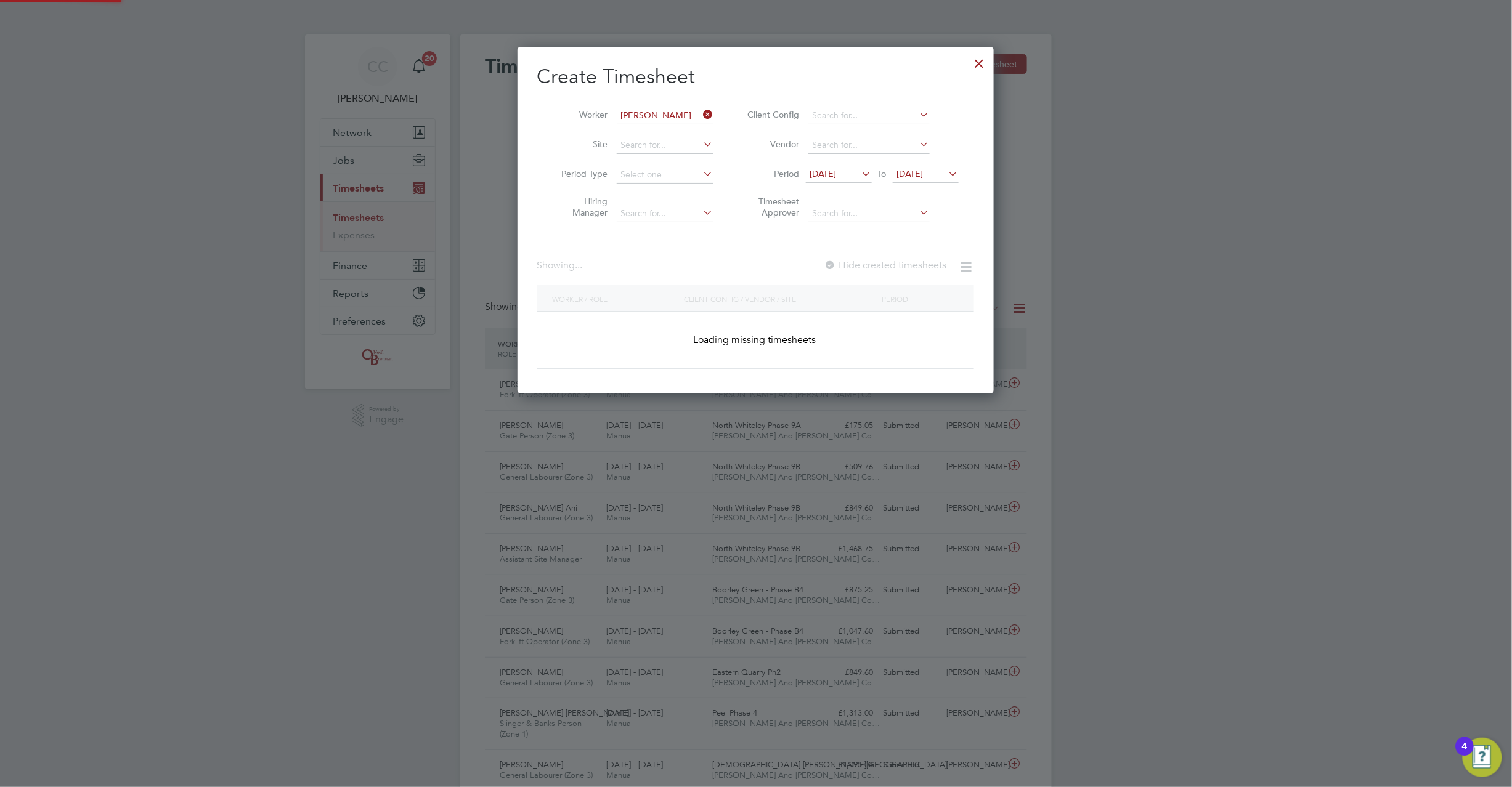
scroll to position [348, 477]
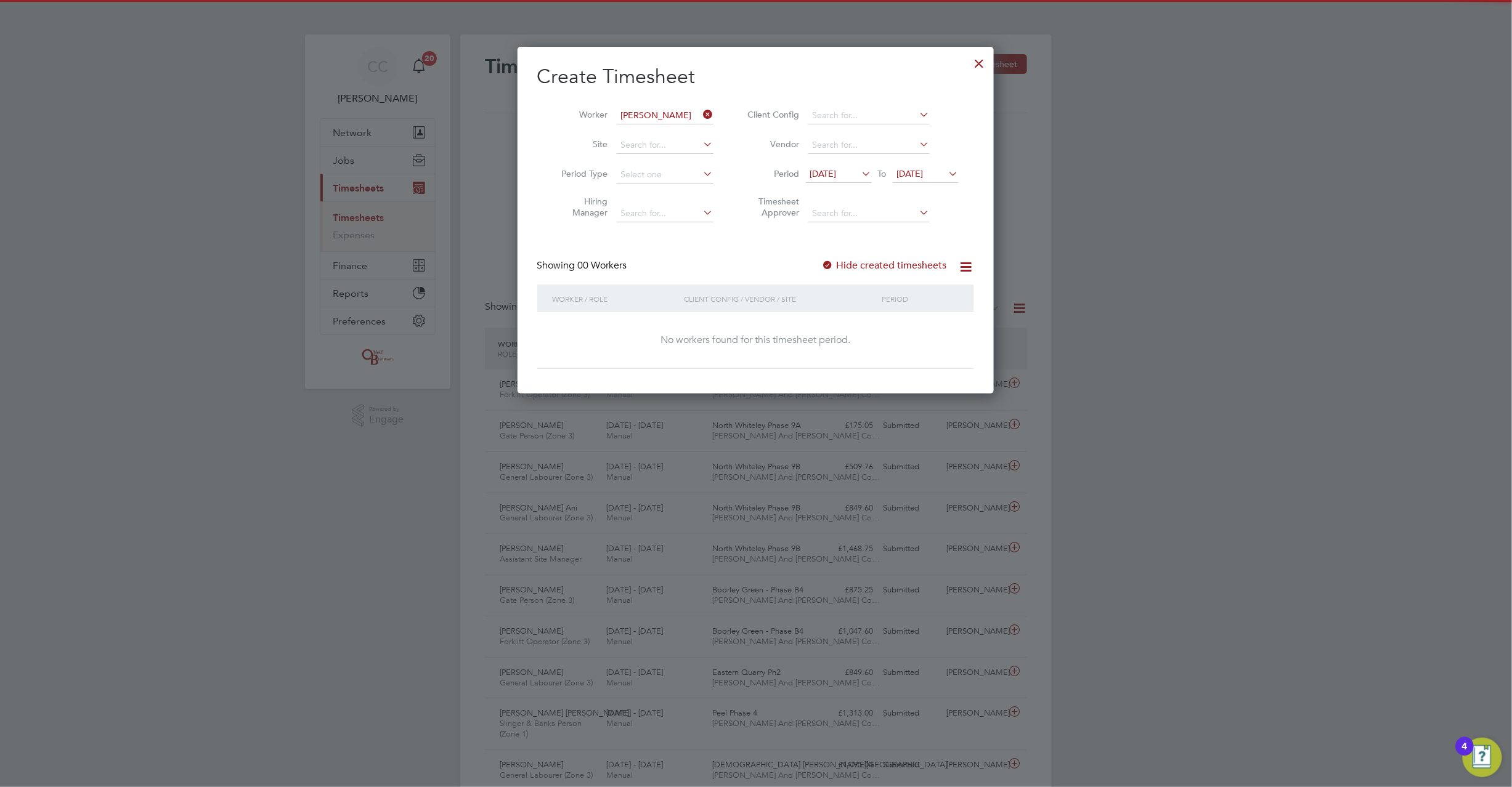
drag, startPoint x: 836, startPoint y: 255, endPoint x: 829, endPoint y: 265, distance: 12.2
click at [833, 256] on div "Create Timesheet Worker Kassim Yacoubou Site Period Type Hiring Manager Client …" at bounding box center [756, 217] width 437 height 305
click at [827, 266] on div at bounding box center [828, 265] width 12 height 12
click at [829, 266] on div at bounding box center [828, 265] width 12 height 12
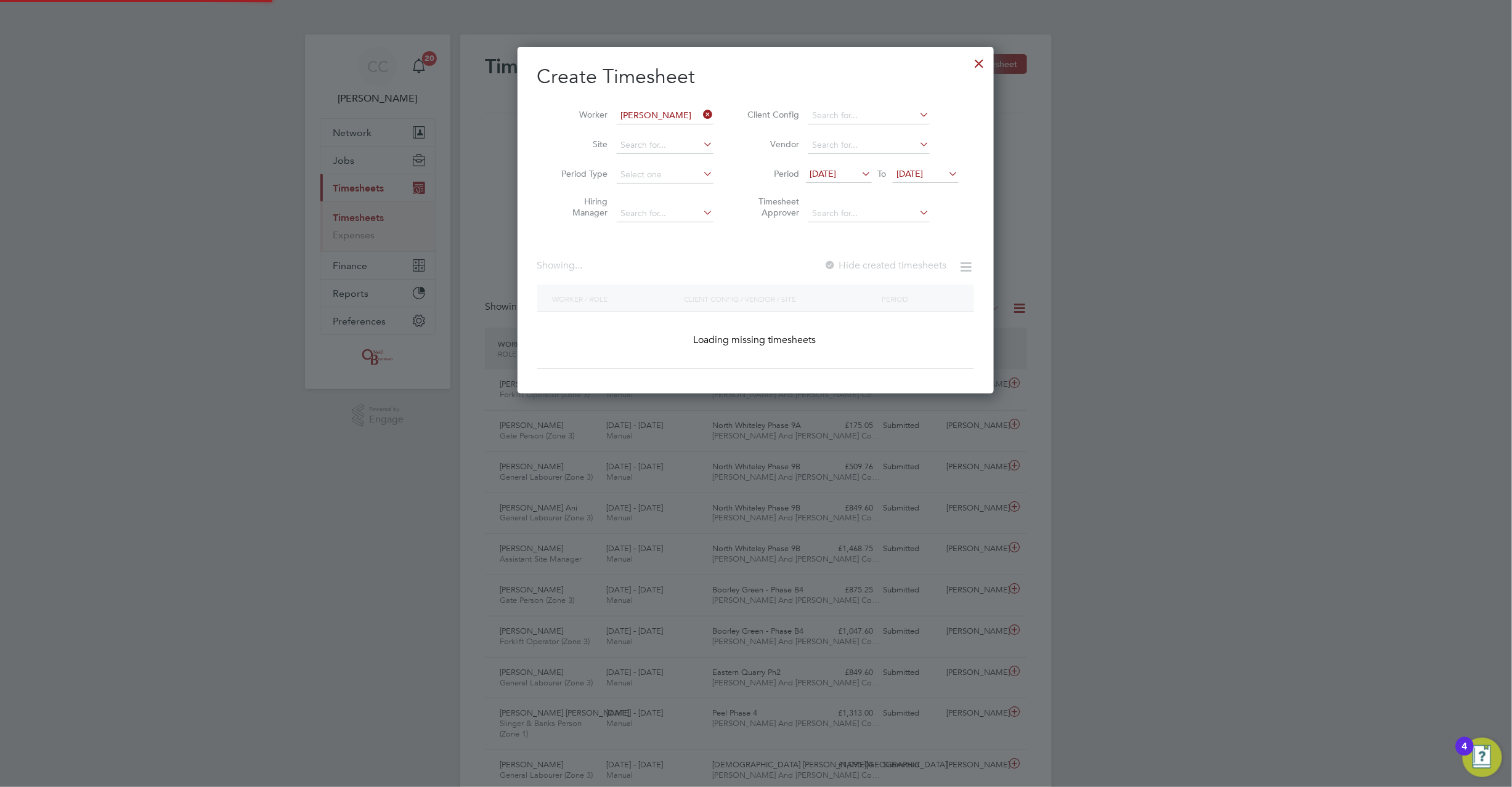
scroll to position [374, 477]
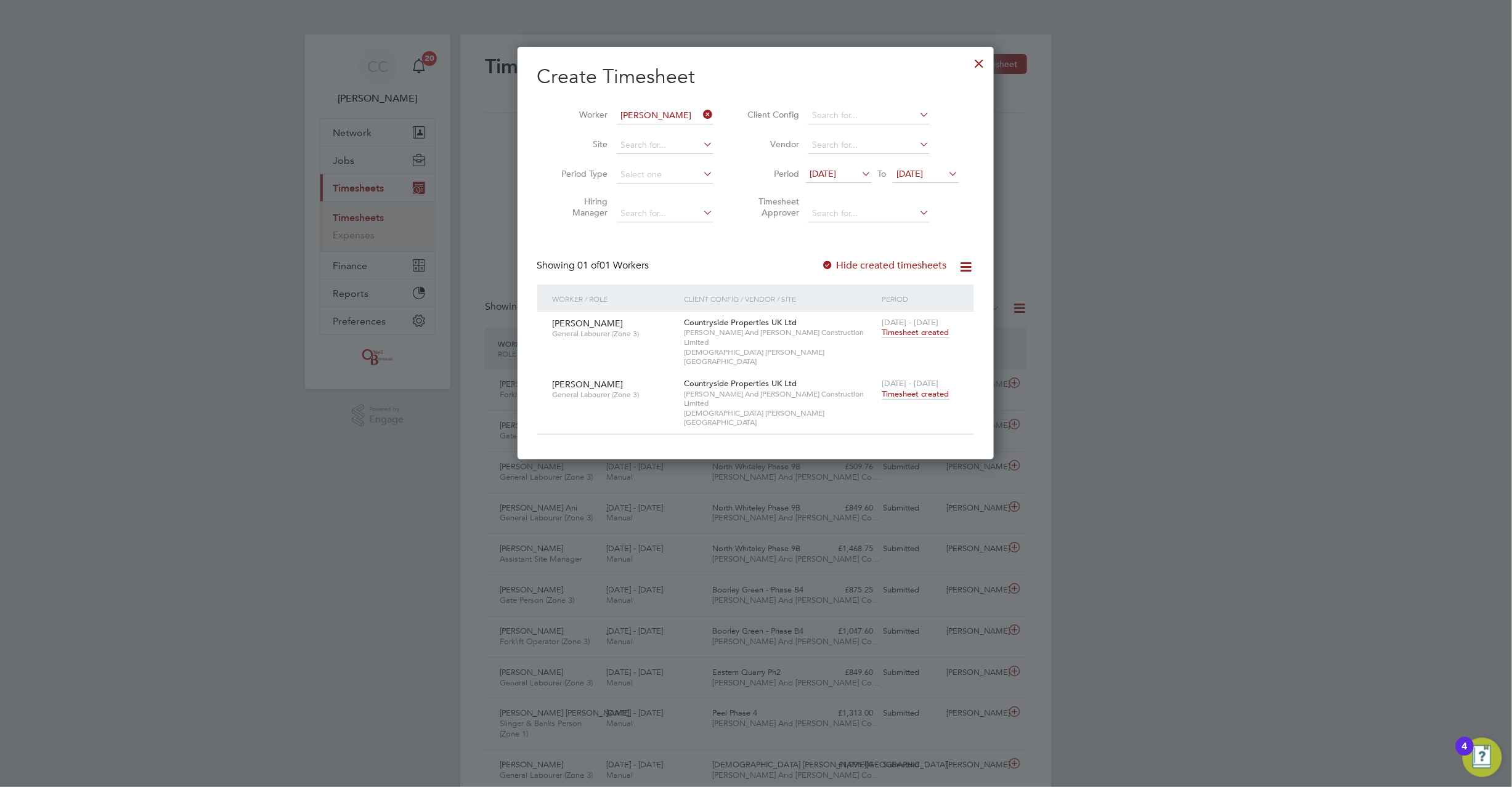
click at [900, 389] on span "Timesheet created" at bounding box center [915, 394] width 67 height 11
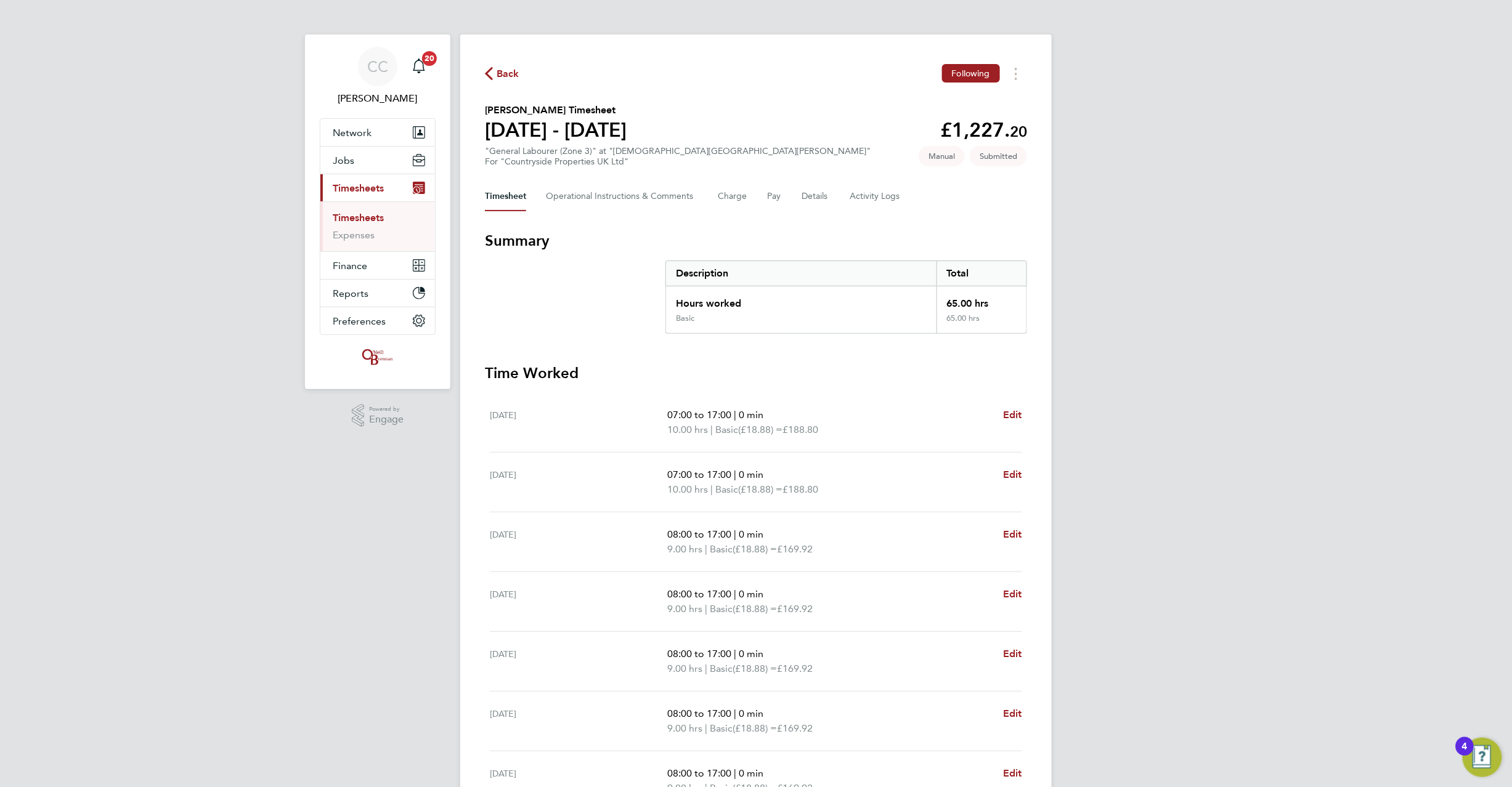
click at [503, 77] on span "Back" at bounding box center [508, 74] width 23 height 15
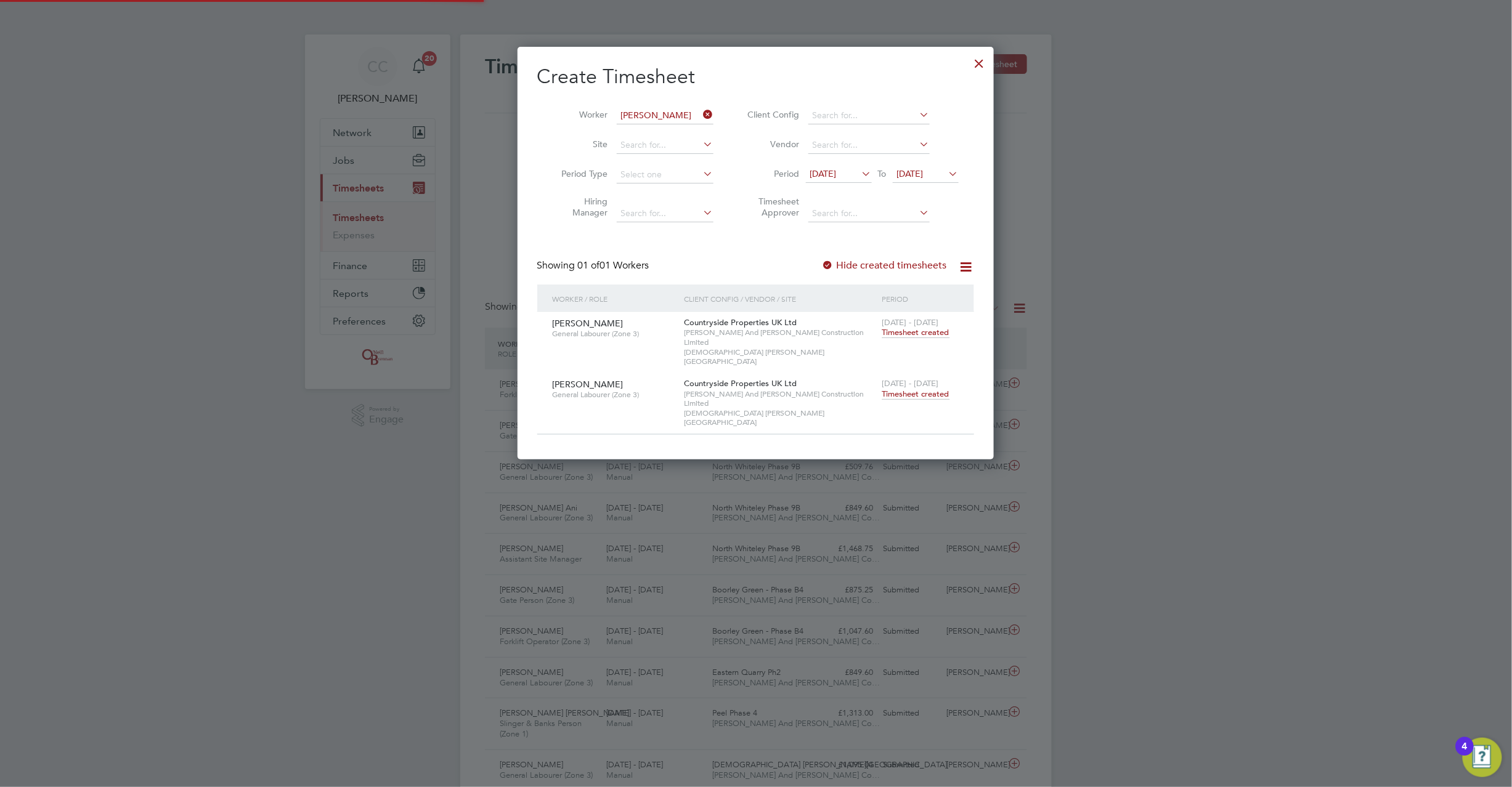
scroll to position [30, 107]
click at [914, 335] on span "Timesheet created" at bounding box center [915, 332] width 67 height 11
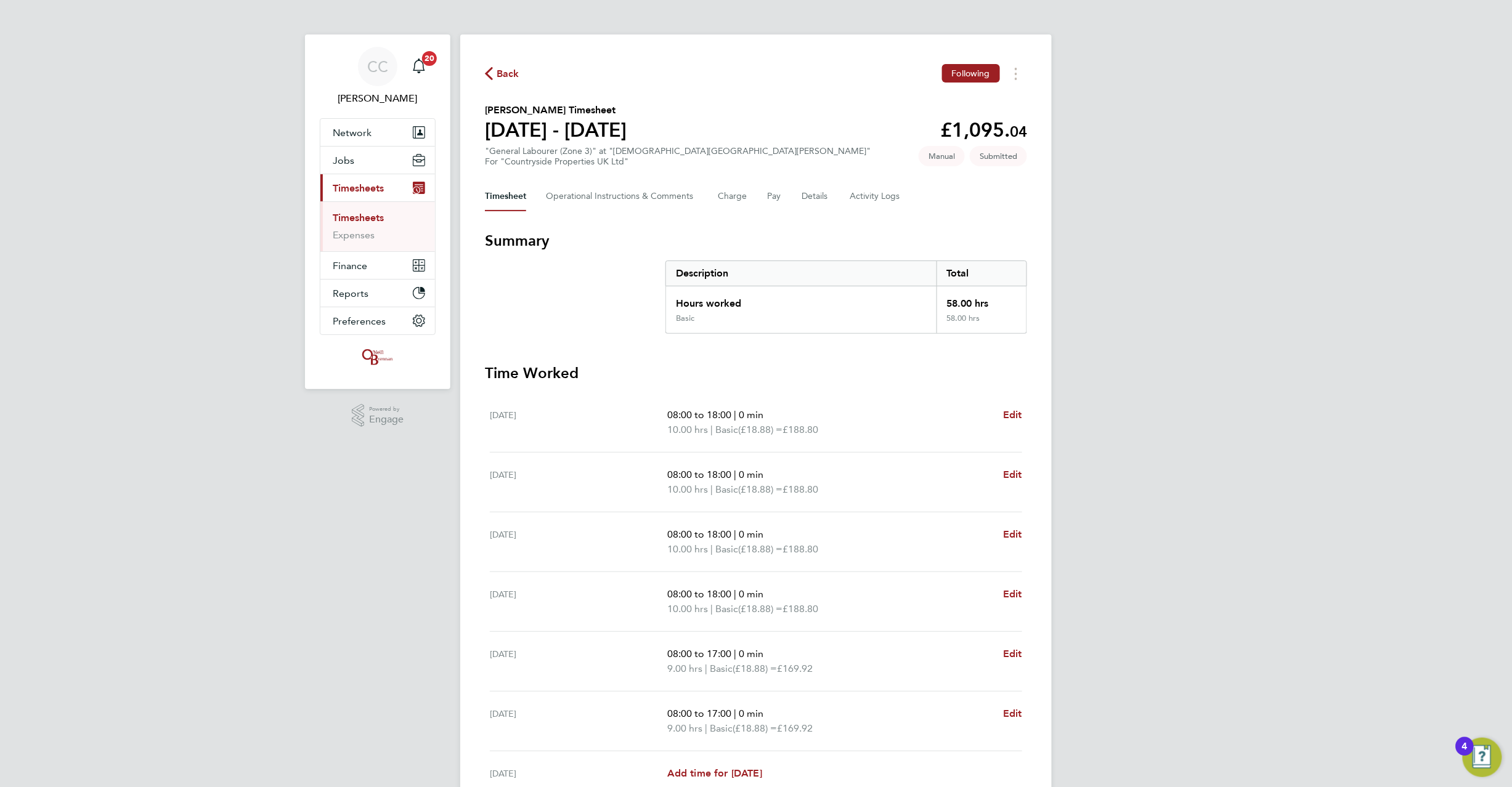
click at [481, 68] on div "Back Following Kassim Yacoubou's Timesheet 11 - 17 Aug 2025 £1,095. 04 "General…" at bounding box center [756, 460] width 592 height 850
click at [496, 77] on span "Back" at bounding box center [508, 74] width 23 height 15
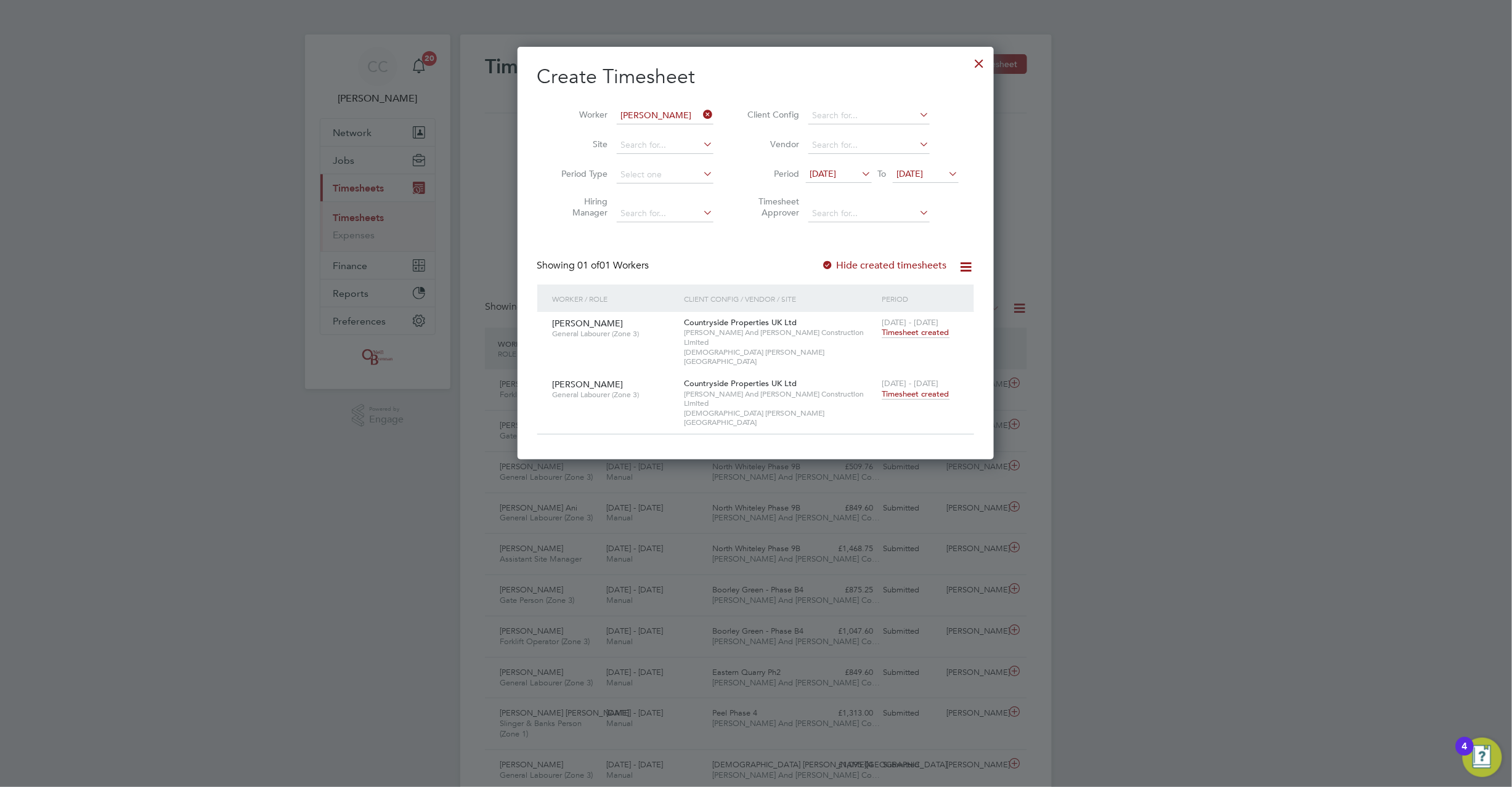
click at [702, 116] on icon at bounding box center [702, 115] width 0 height 17
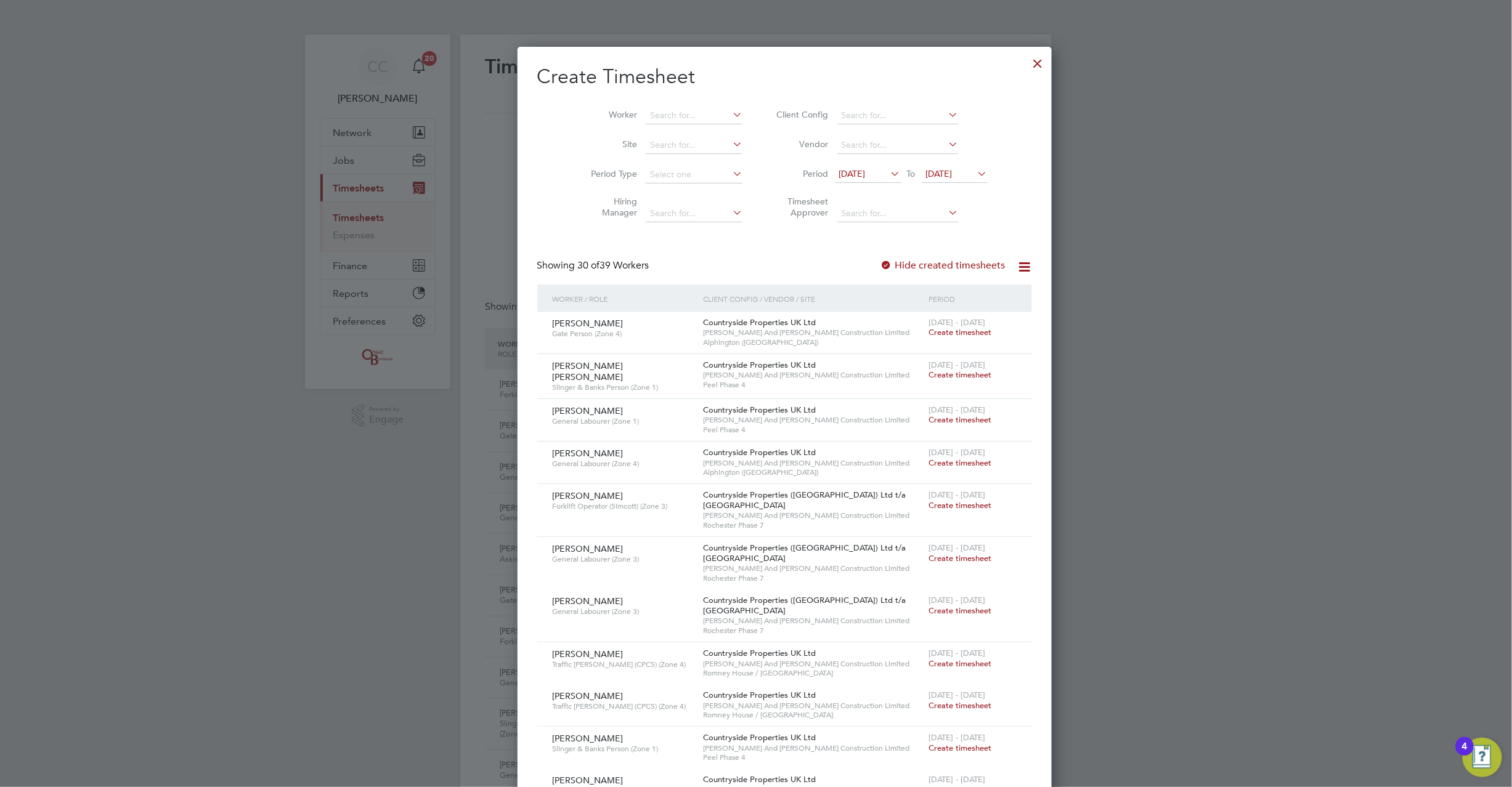
click at [1026, 60] on div at bounding box center [1037, 60] width 22 height 22
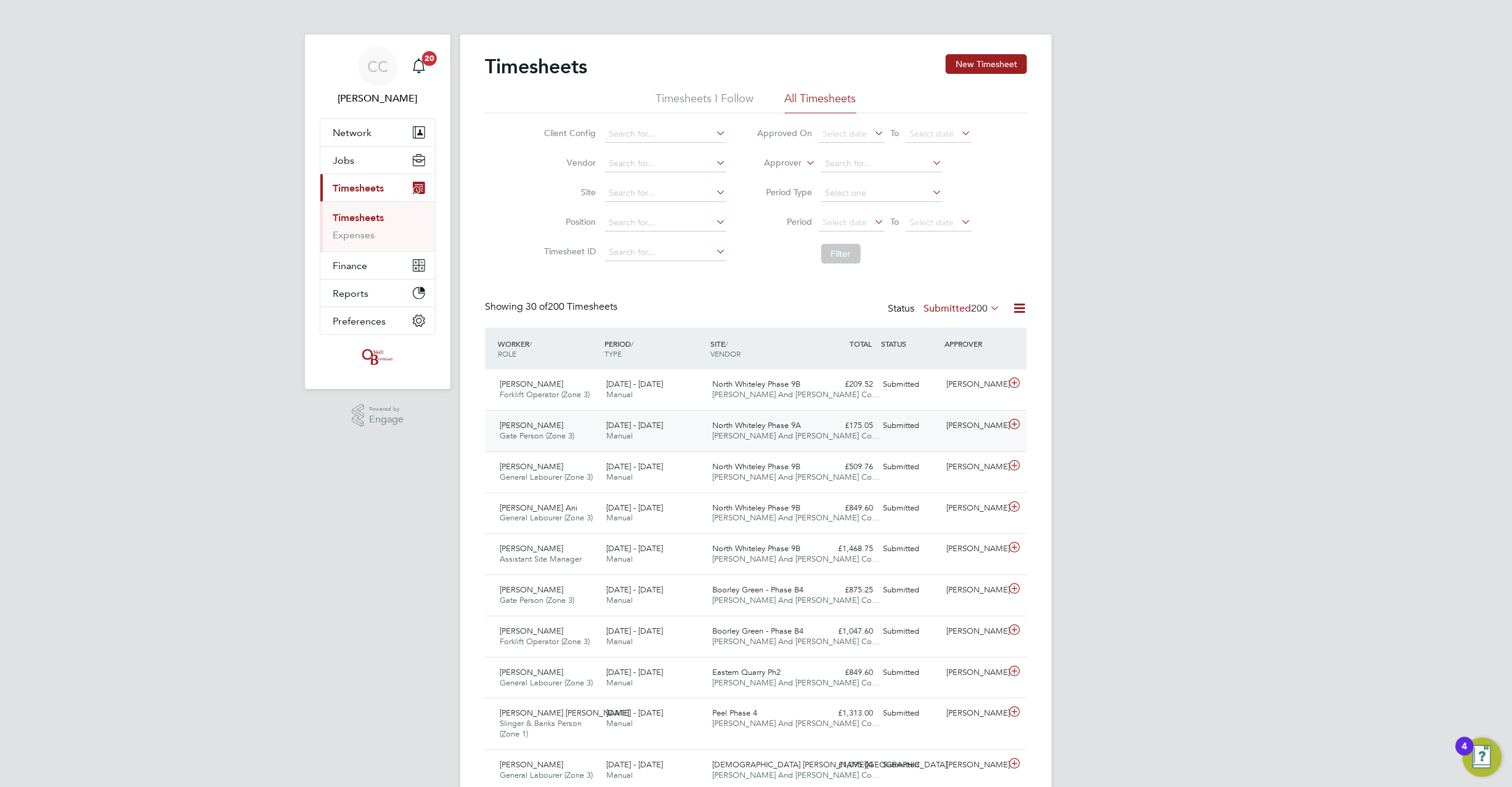
click at [1007, 420] on icon at bounding box center [1014, 424] width 16 height 10
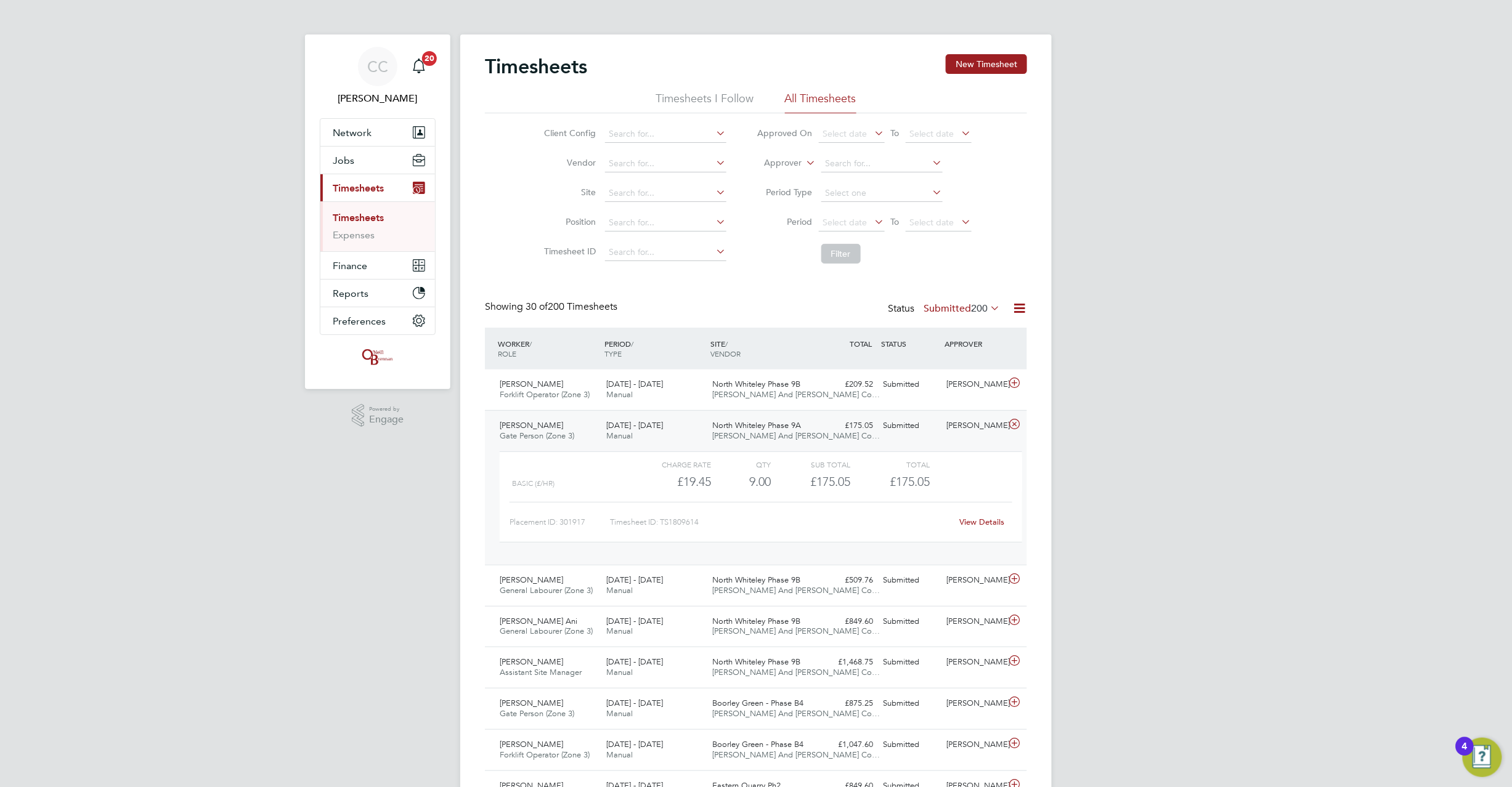
click at [979, 525] on link "View Details" at bounding box center [983, 522] width 45 height 11
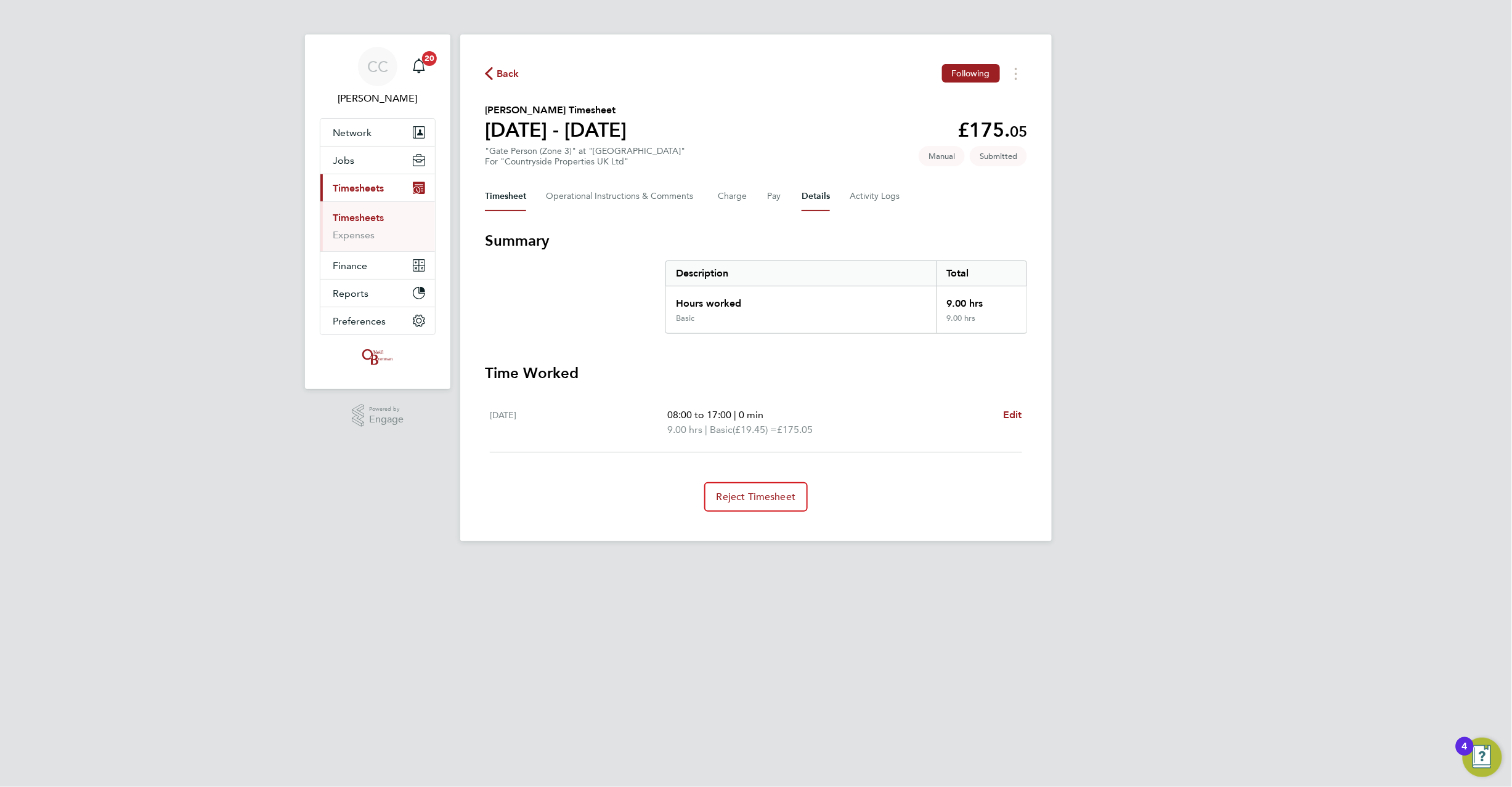
click at [821, 197] on button "Details" at bounding box center [815, 197] width 28 height 30
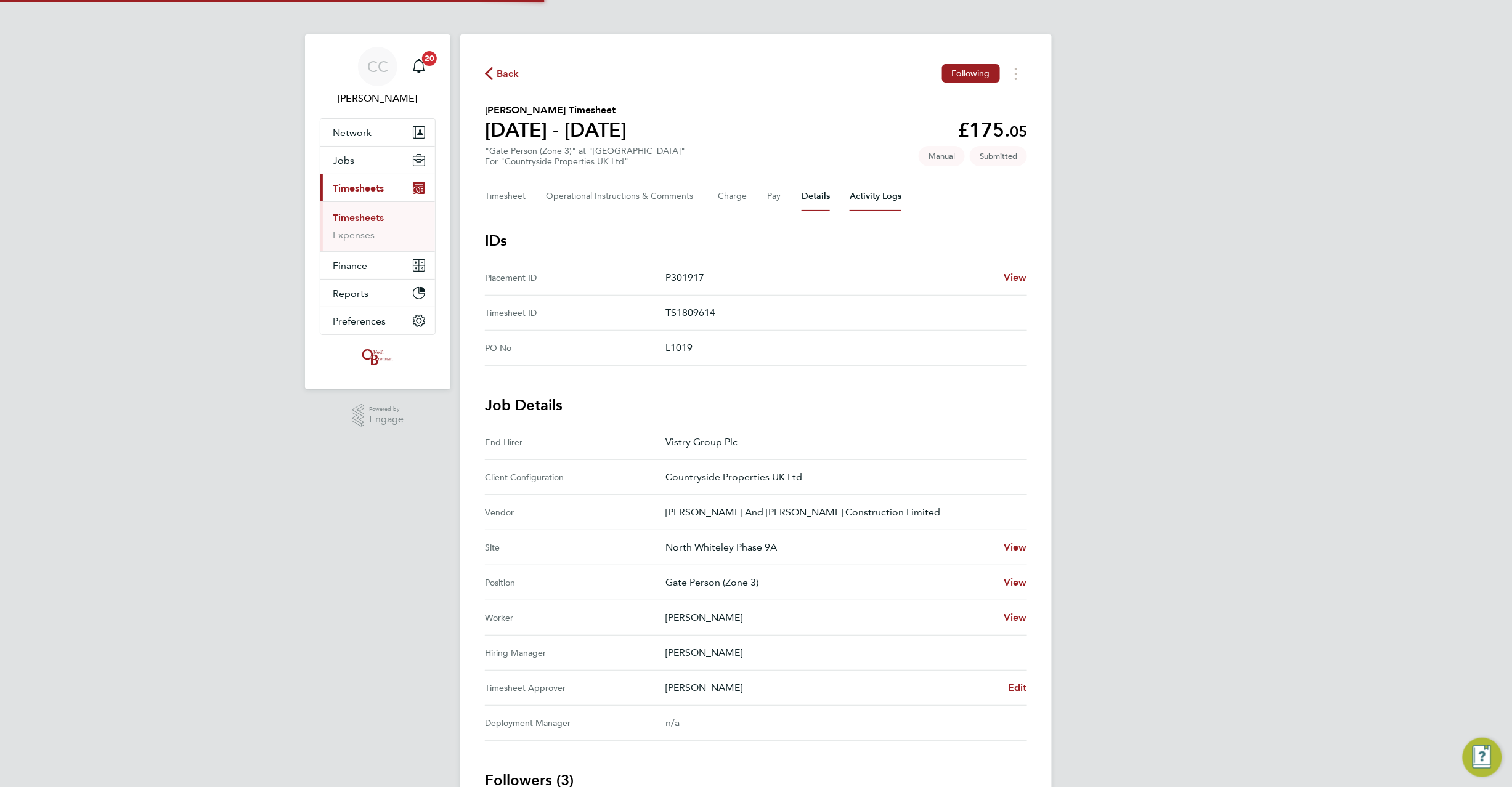
click at [867, 196] on Logs-tab "Activity Logs" at bounding box center [876, 197] width 52 height 30
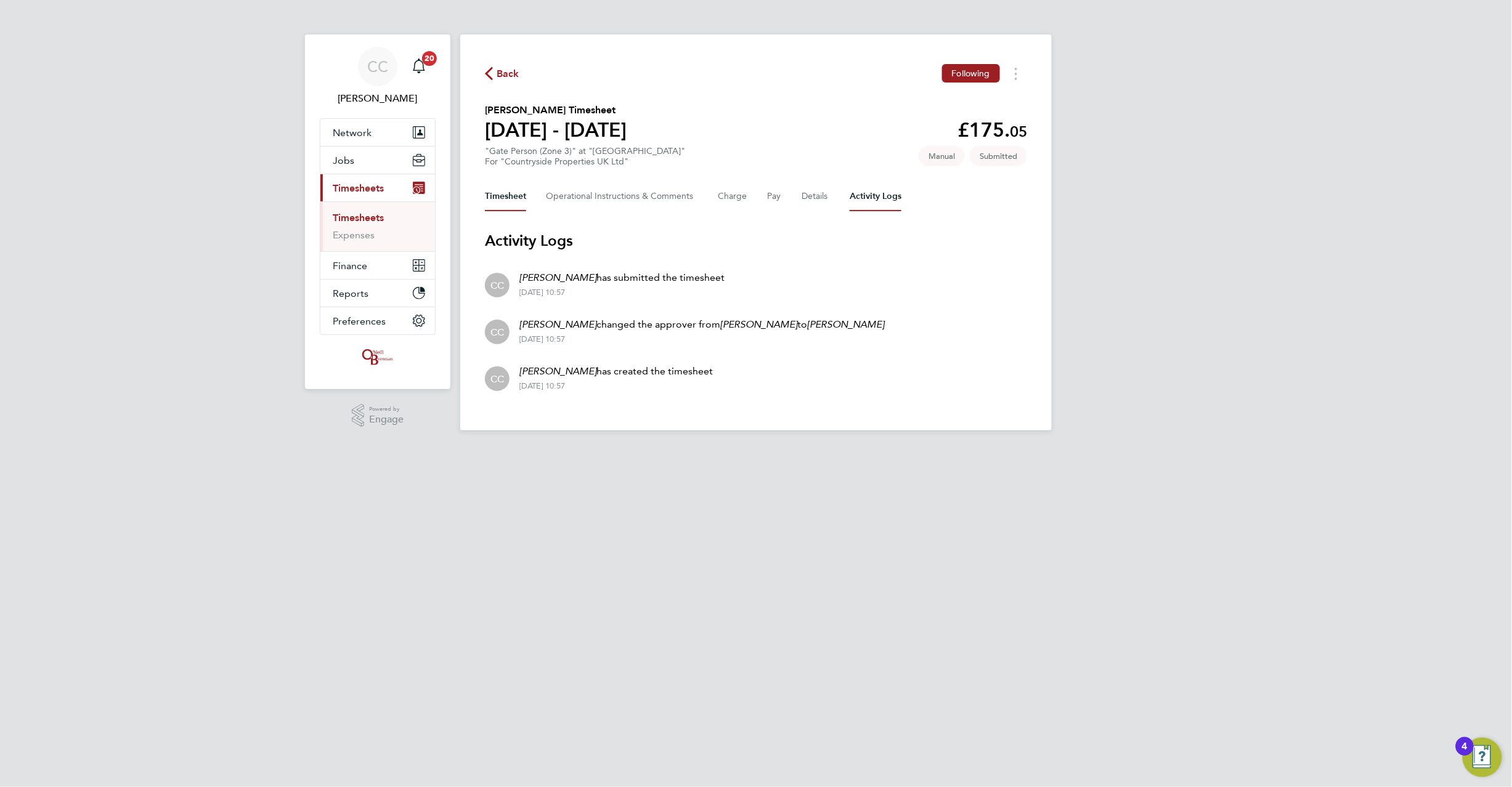
drag, startPoint x: 506, startPoint y: 204, endPoint x: 525, endPoint y: 137, distance: 69.6
click at [506, 204] on button "Timesheet" at bounding box center [505, 197] width 41 height 30
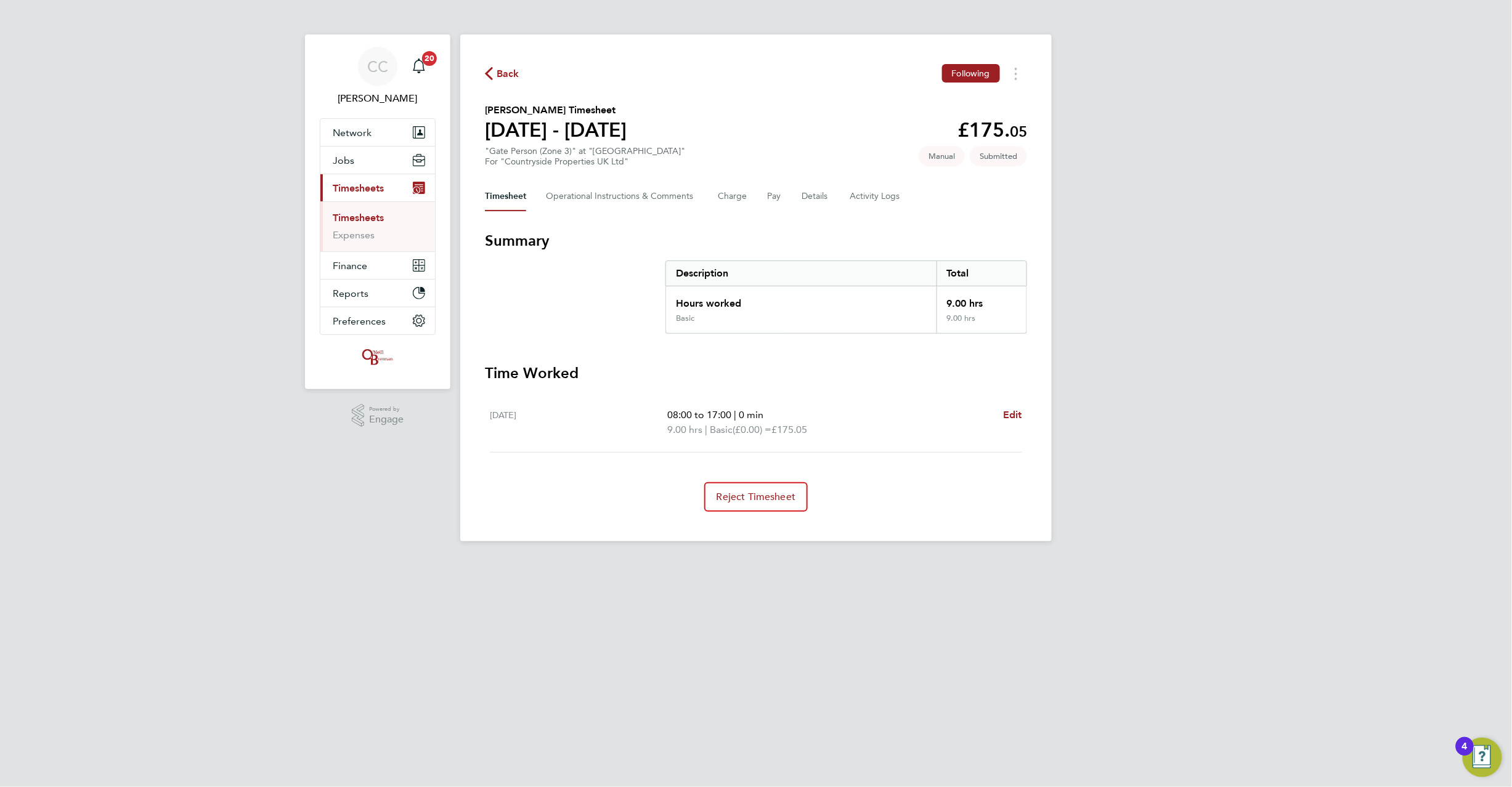
click at [508, 75] on span "Back" at bounding box center [508, 74] width 23 height 15
